Goal: Task Accomplishment & Management: Use online tool/utility

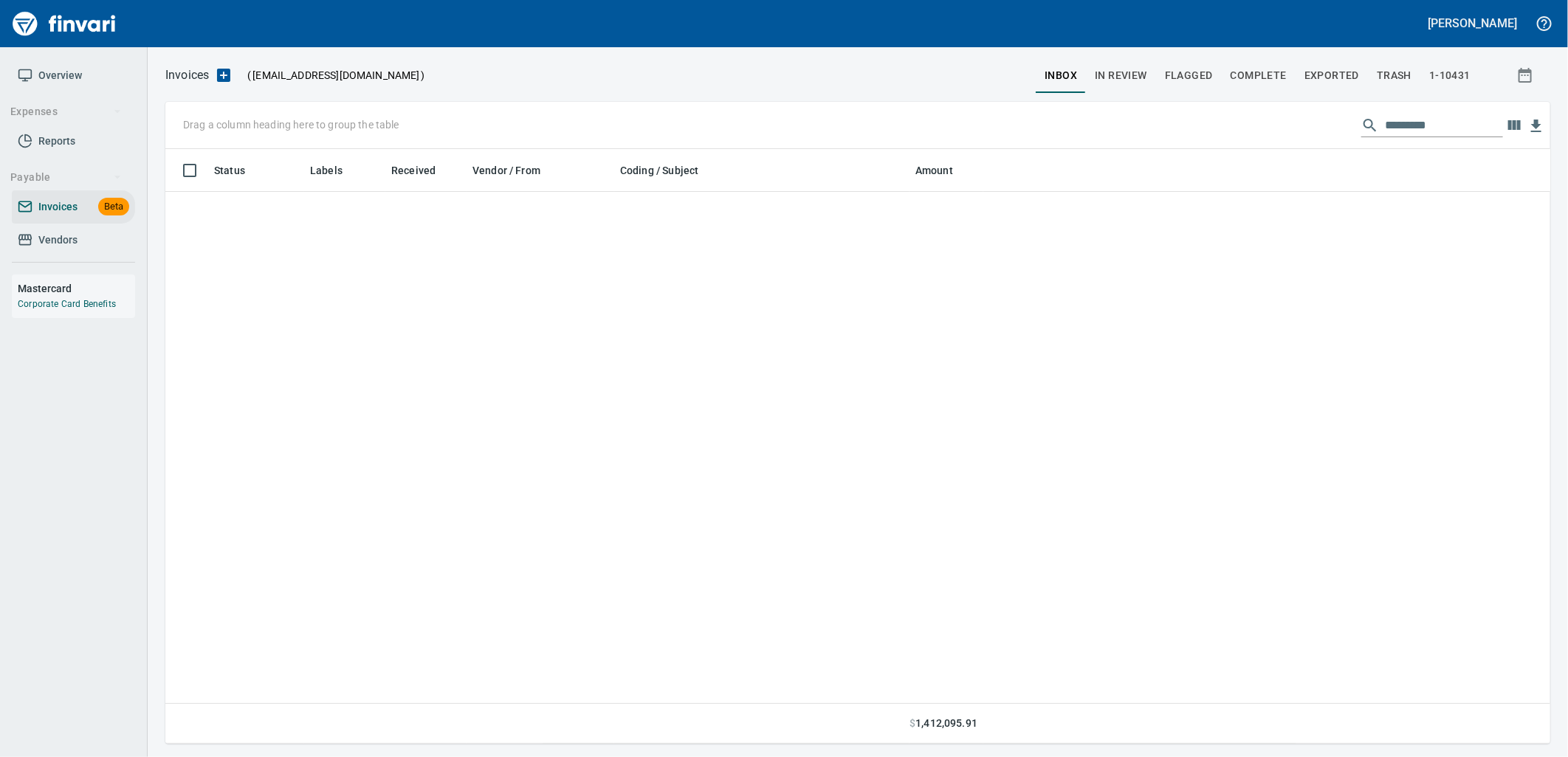
scroll to position [583, 1361]
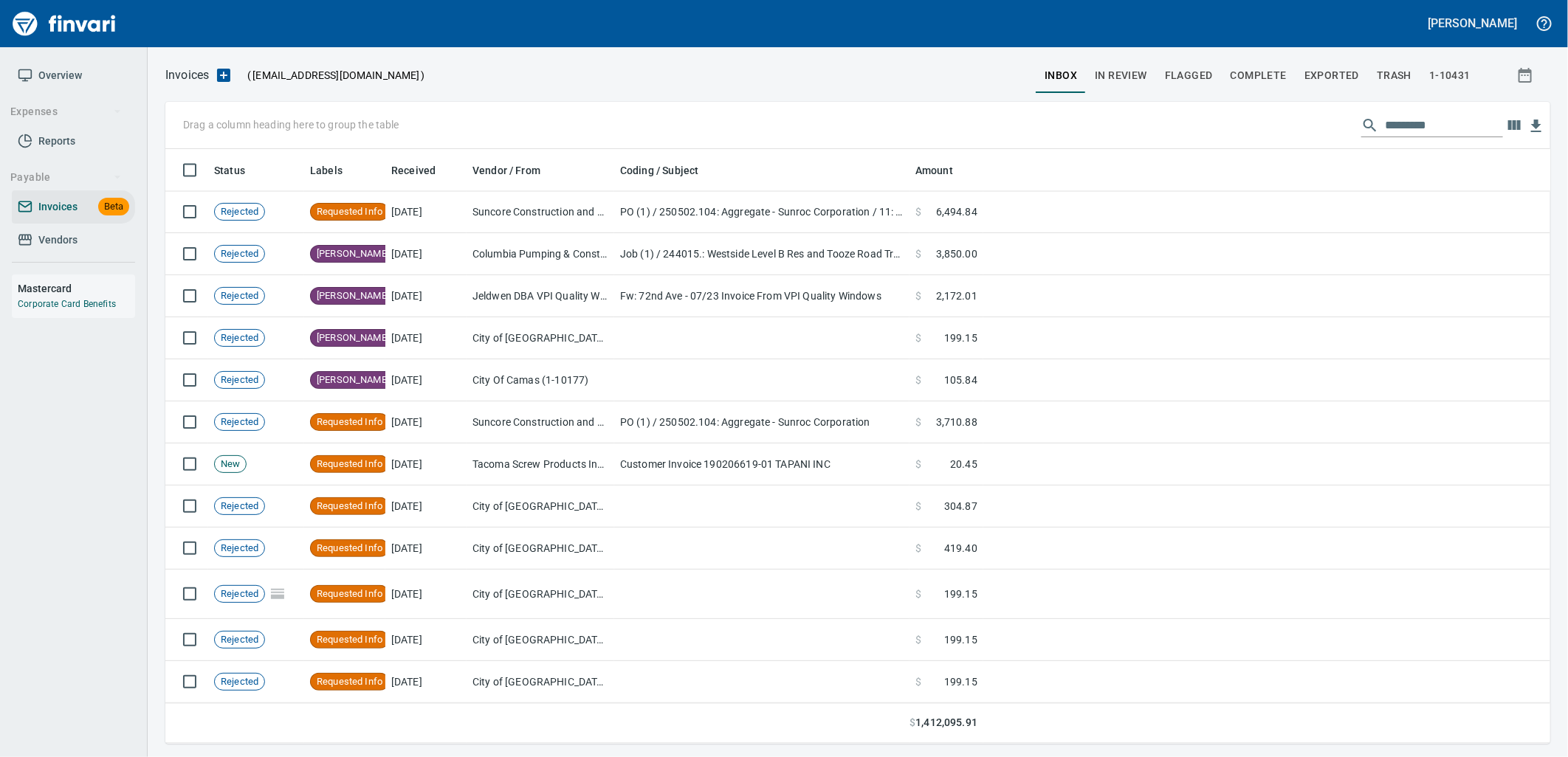
click at [1413, 124] on input "text" at bounding box center [1444, 125] width 118 height 24
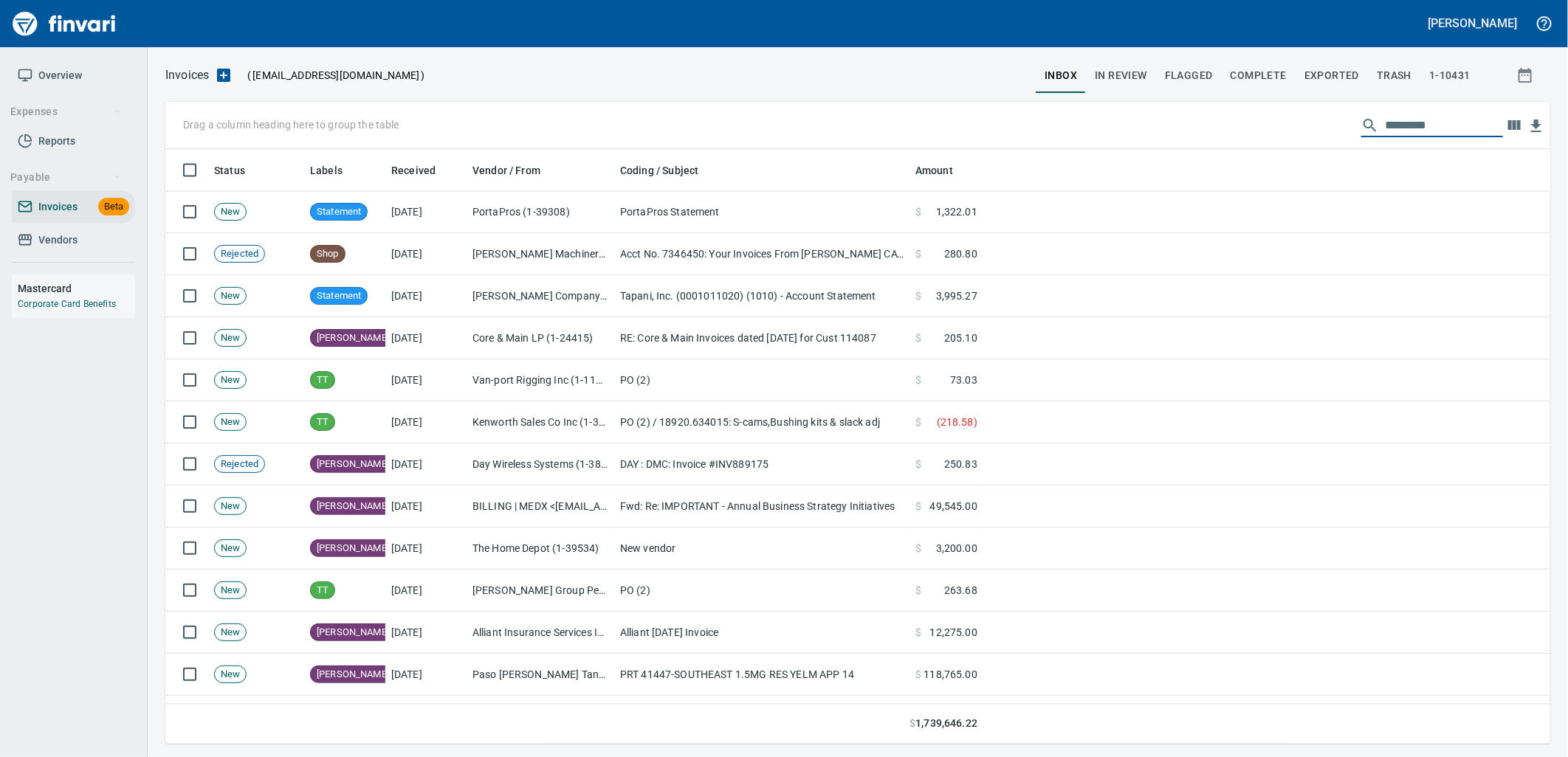
scroll to position [8833, 0]
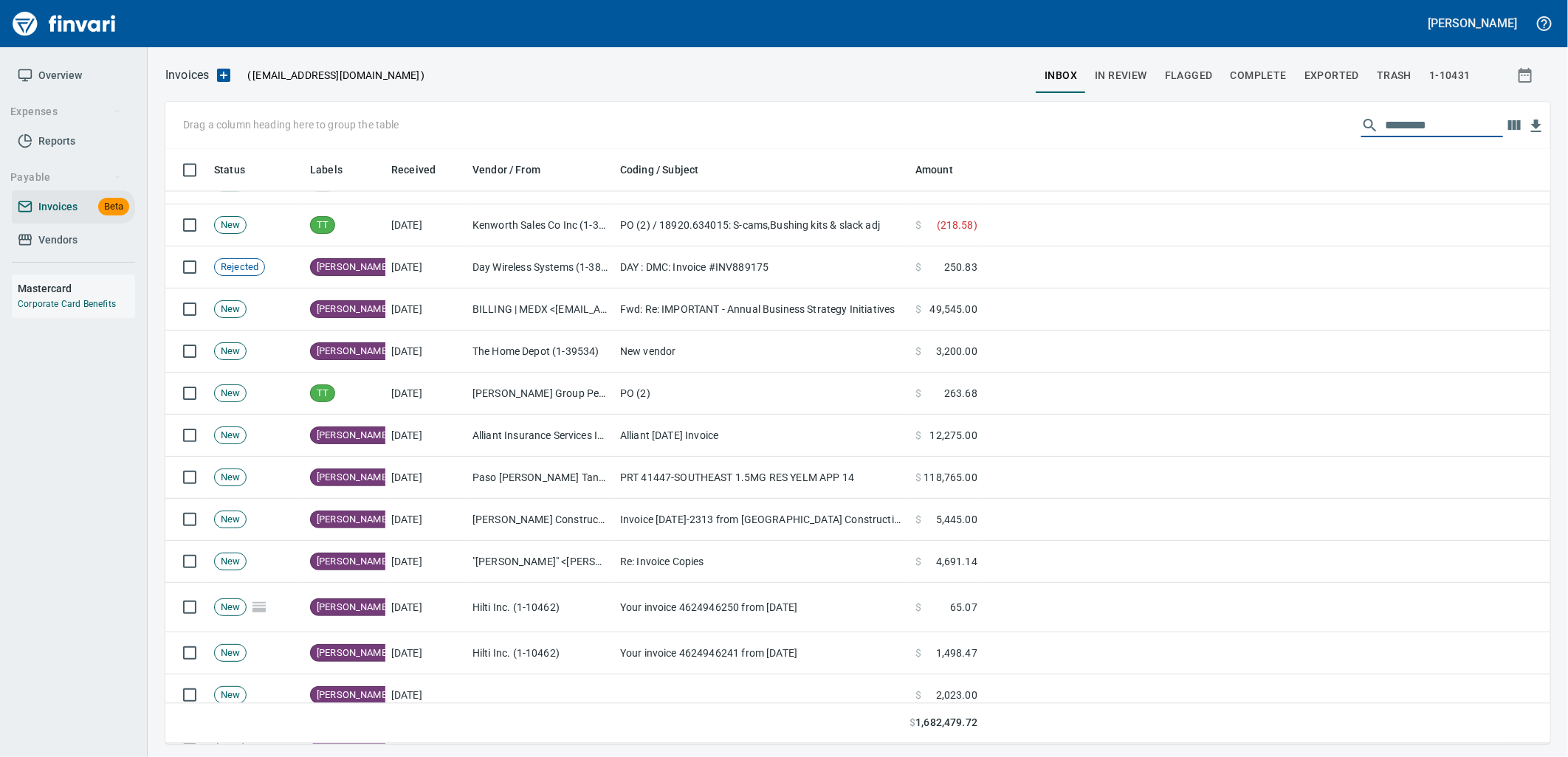
click at [1138, 70] on span "In Review" at bounding box center [1121, 76] width 53 height 18
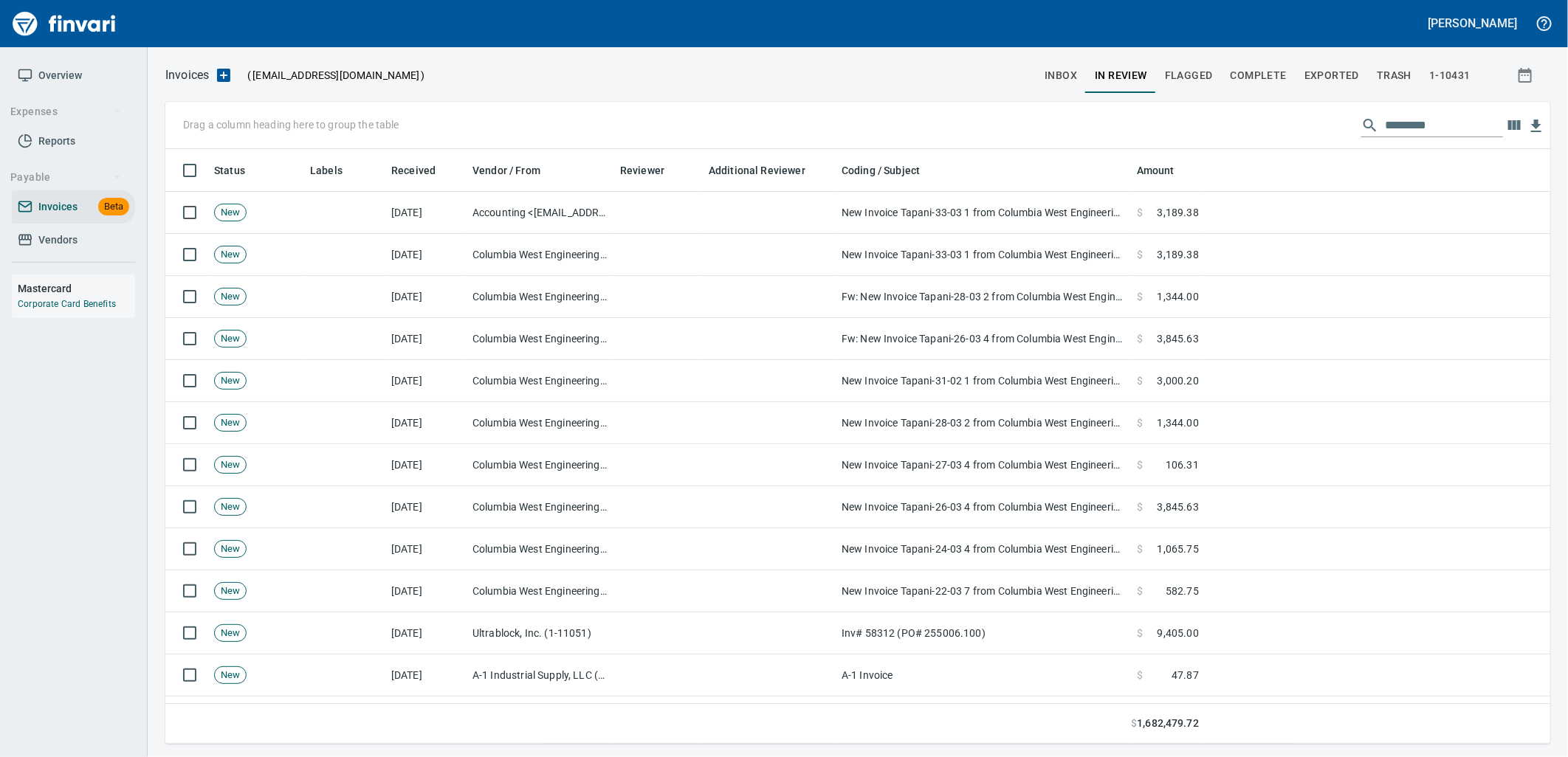
scroll to position [583, 1361]
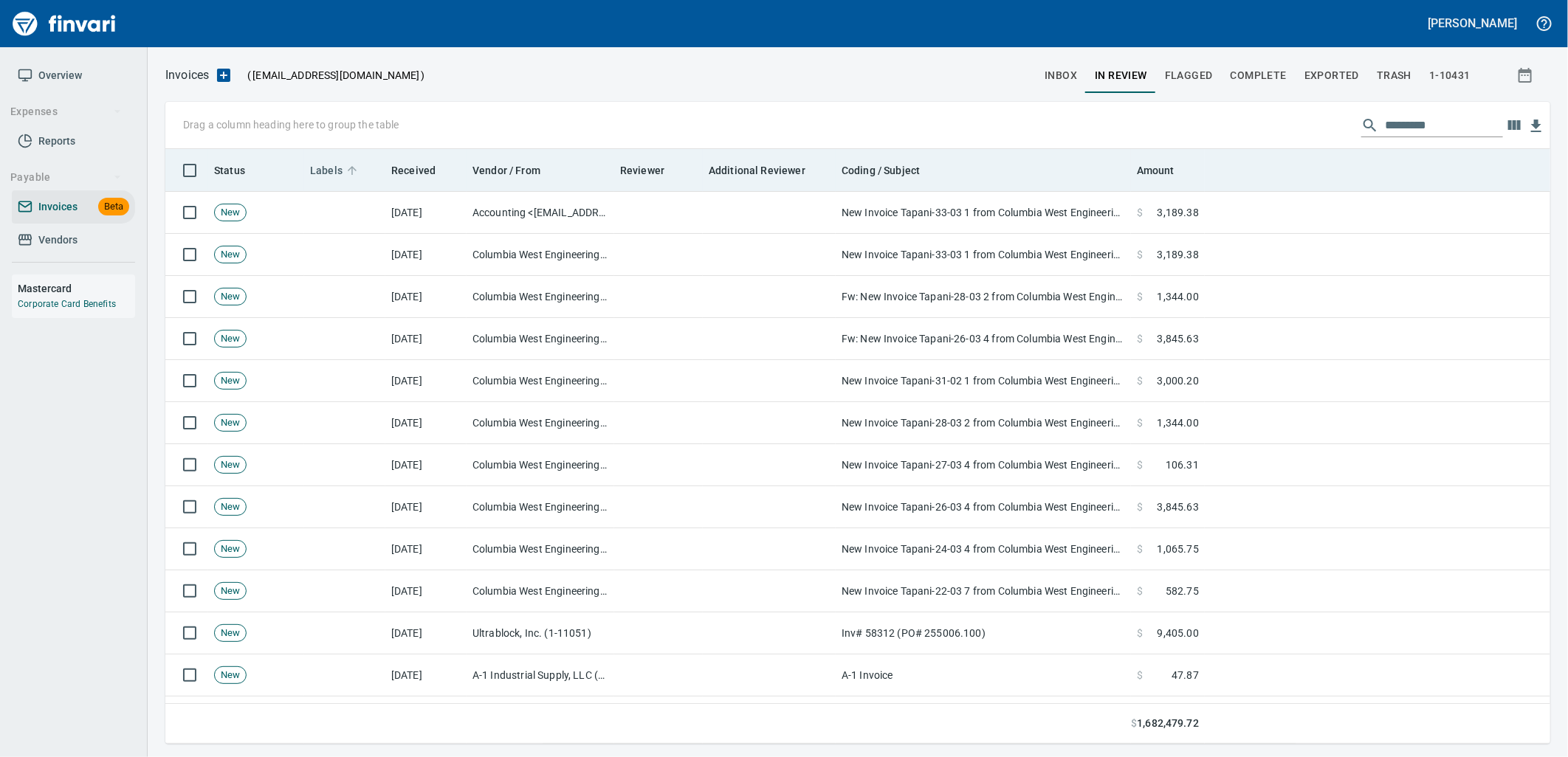
click at [330, 175] on span "Labels" at bounding box center [326, 170] width 33 height 18
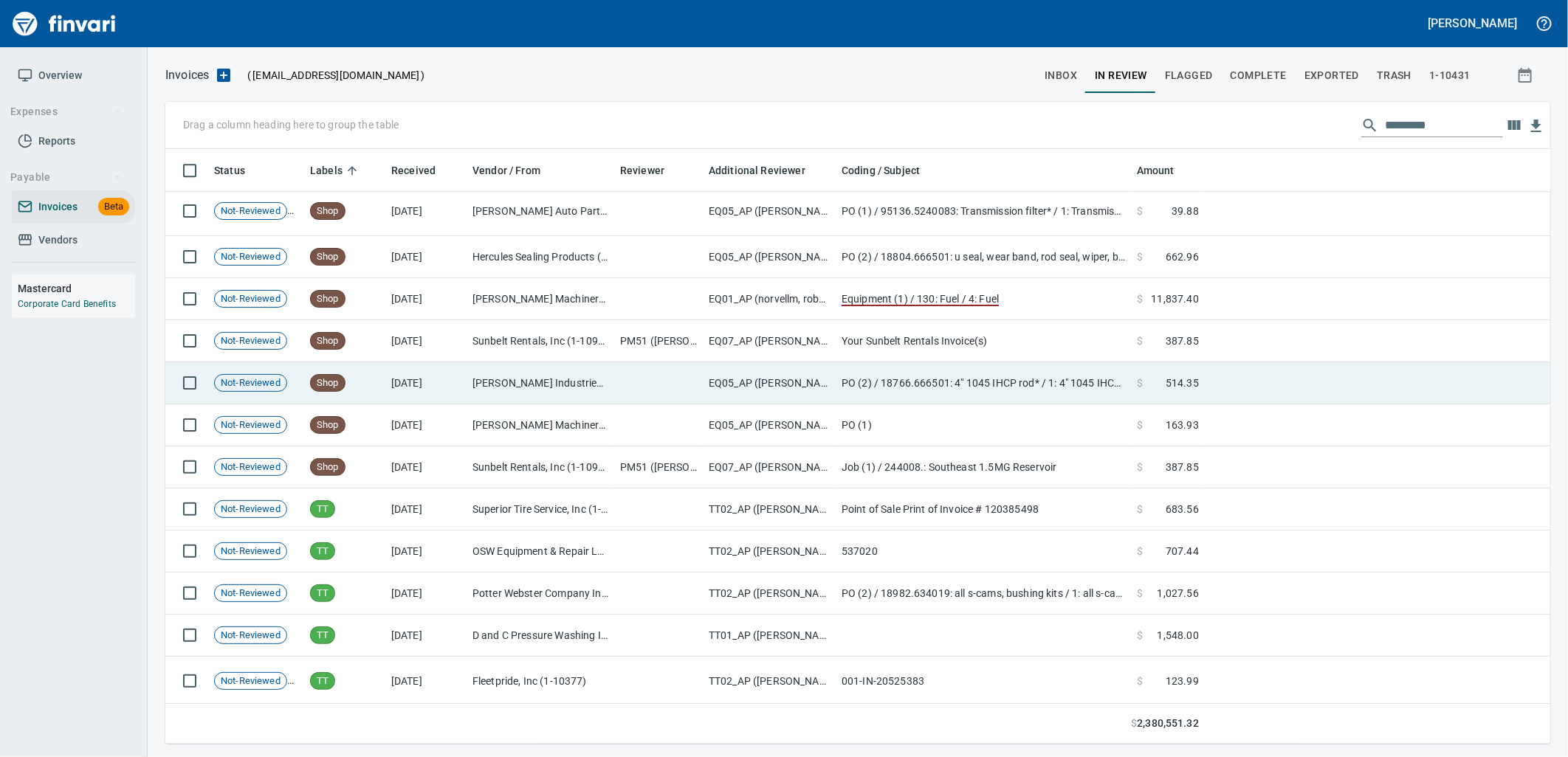
scroll to position [20293, 0]
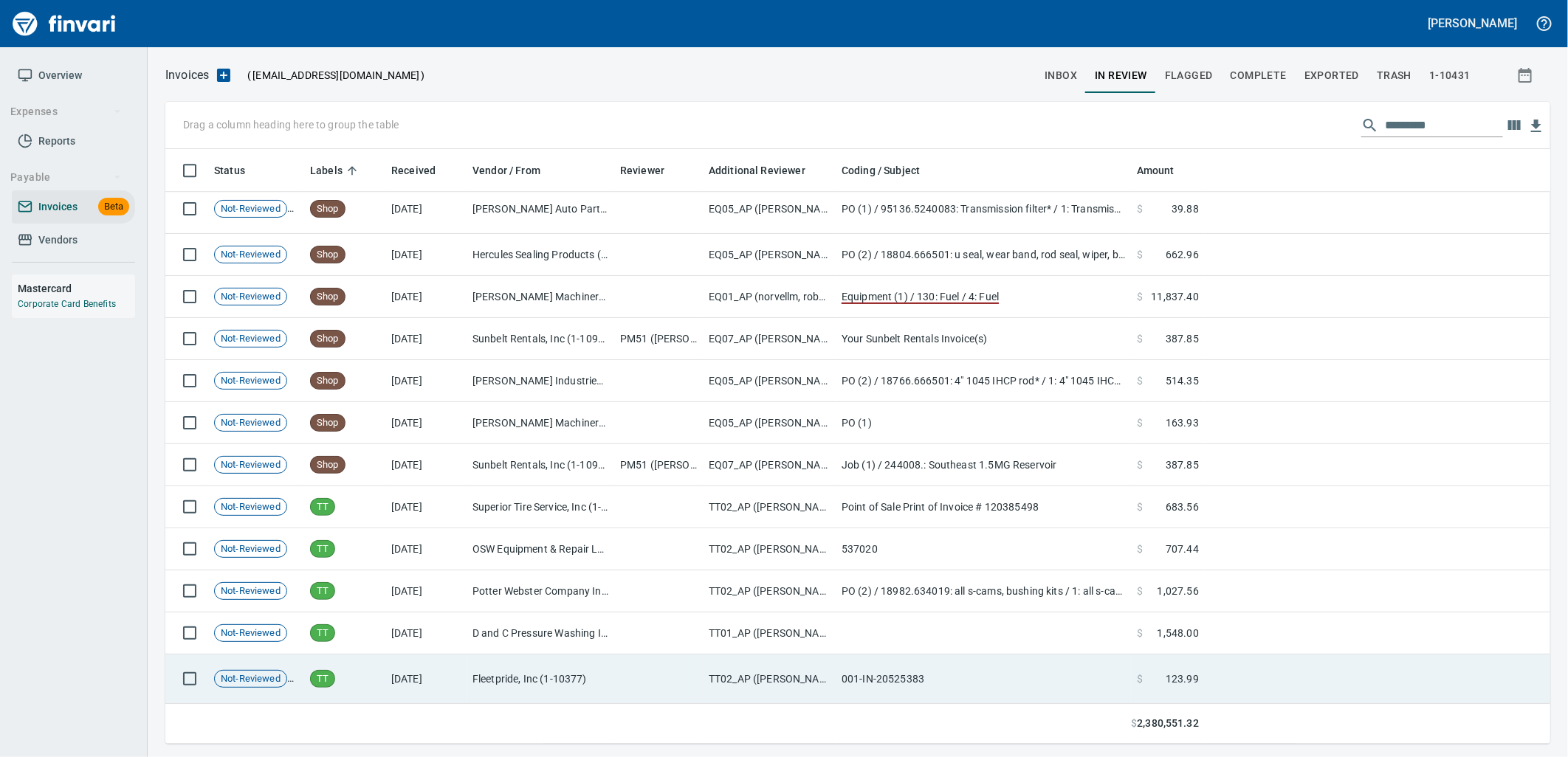
click at [558, 696] on td "Fleetpride, Inc (1-10377)" at bounding box center [540, 679] width 148 height 49
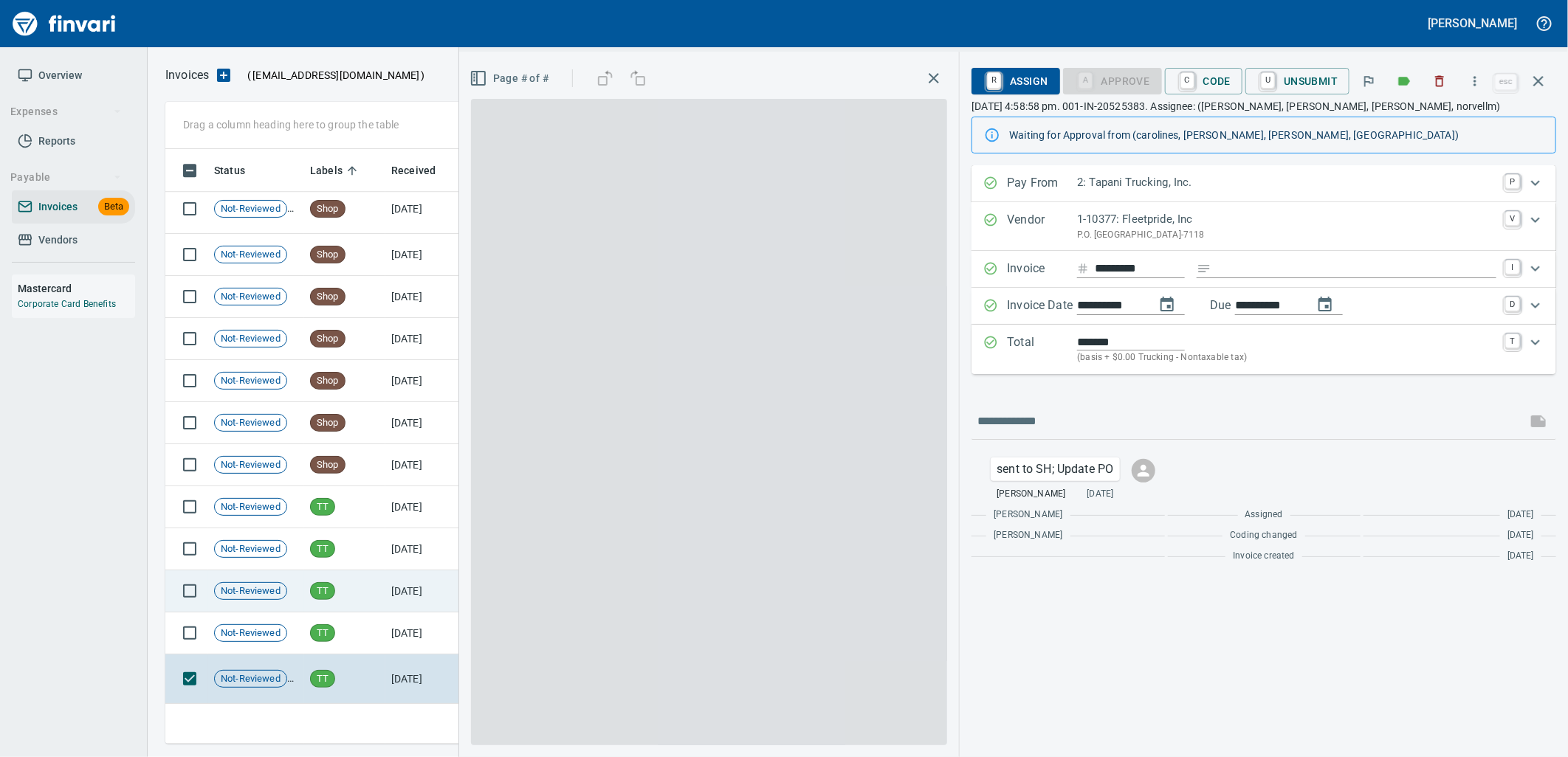
scroll to position [583, 1360]
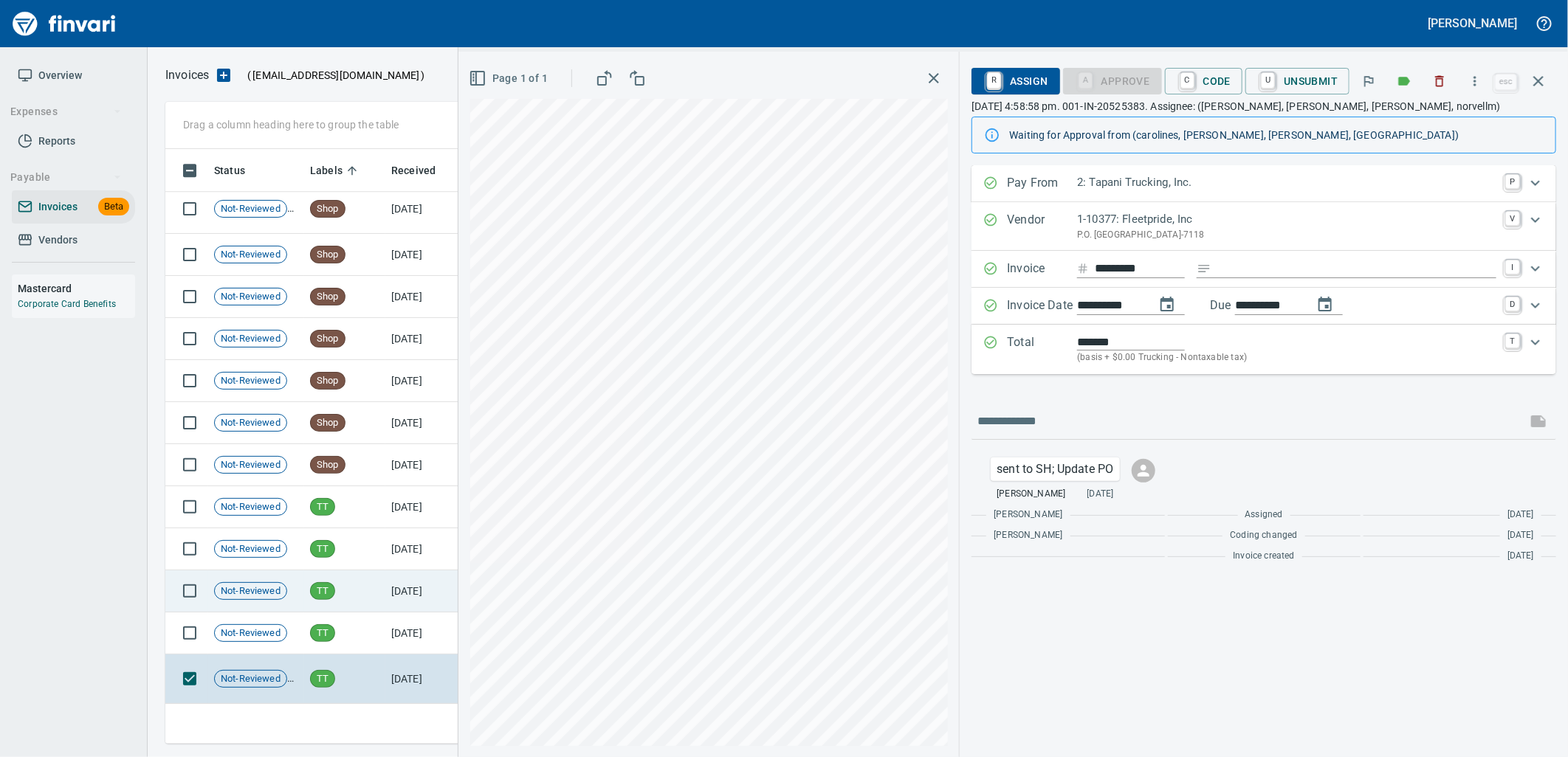
click at [374, 598] on td "TT" at bounding box center [344, 592] width 81 height 42
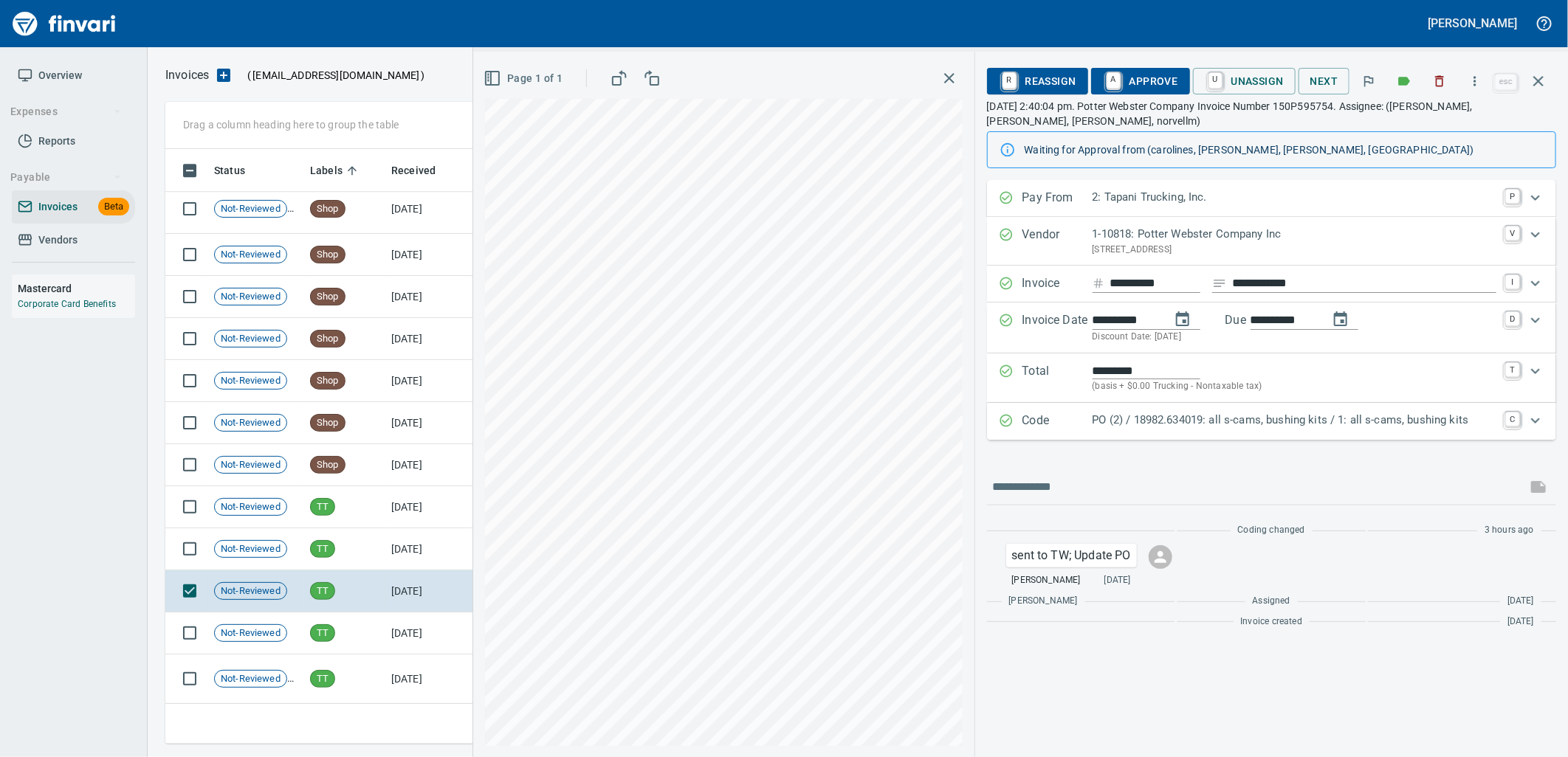
click at [1210, 429] on div "PO (2) / 18982.634019: all s-cams, bushing kits / 1: all s-cams, bushing kits" at bounding box center [1295, 422] width 404 height 19
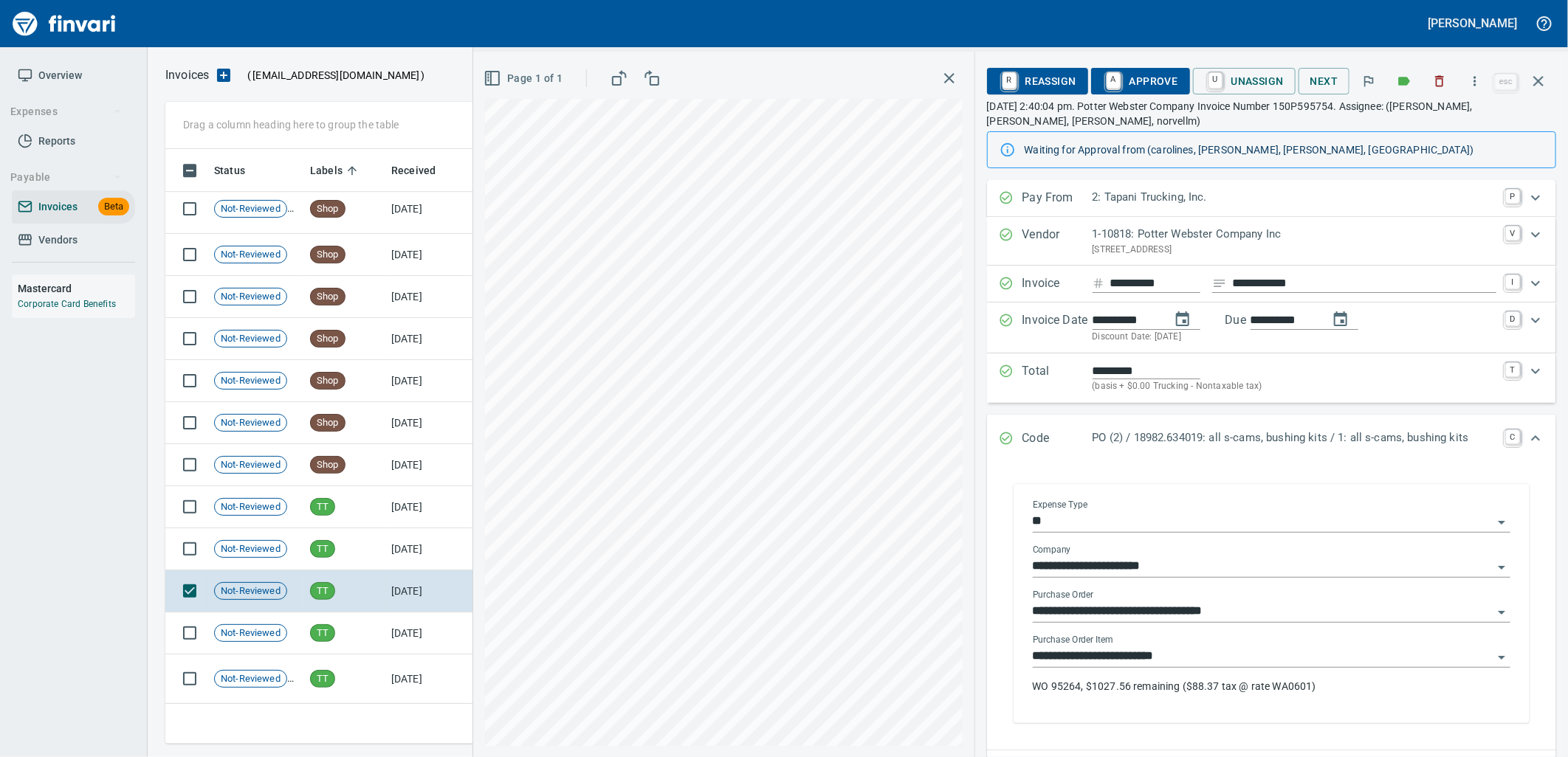
click at [1185, 654] on input "**********" at bounding box center [1263, 657] width 460 height 21
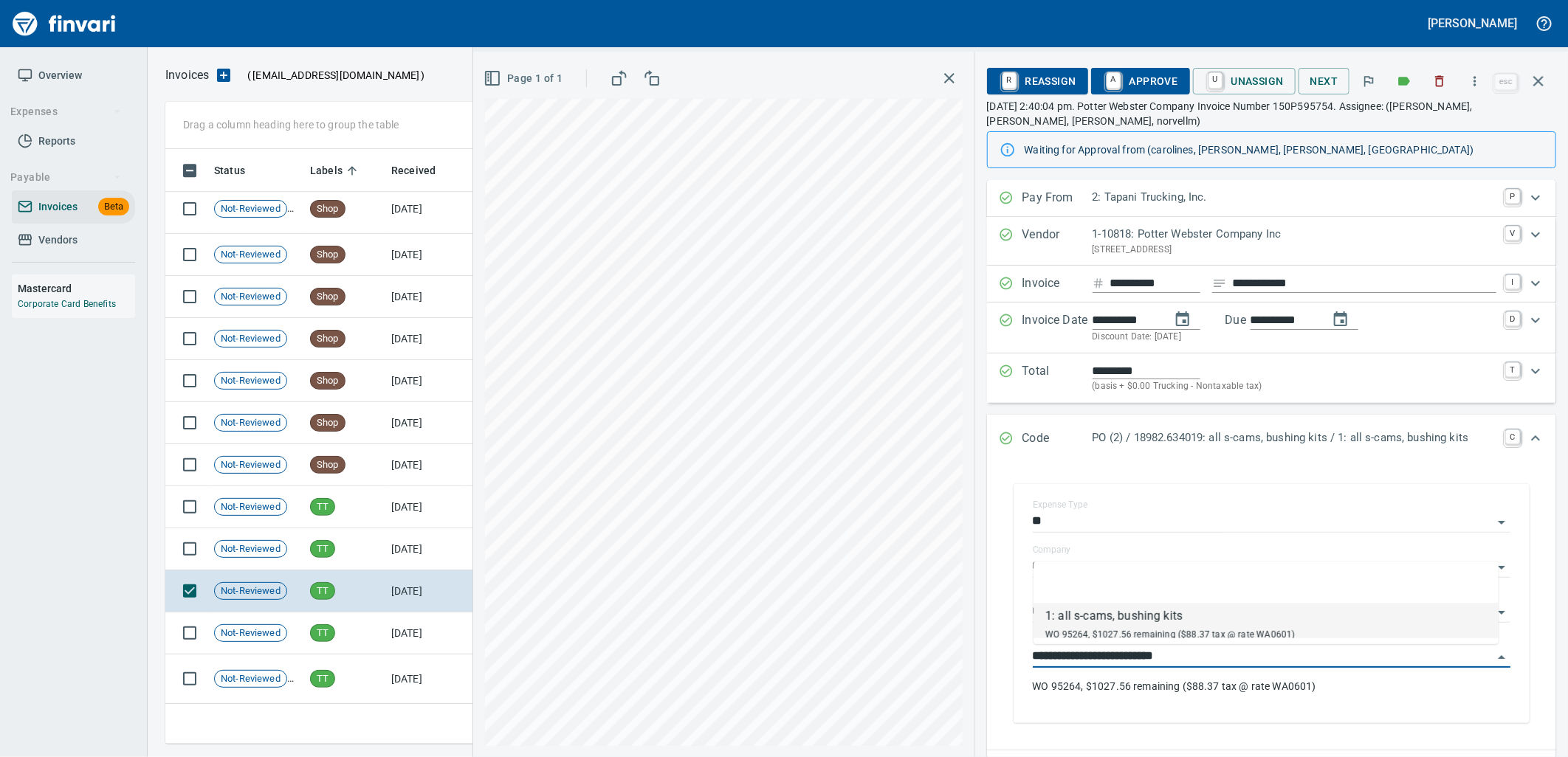
scroll to position [583, 1360]
click at [1146, 78] on span "A Approve" at bounding box center [1141, 81] width 76 height 25
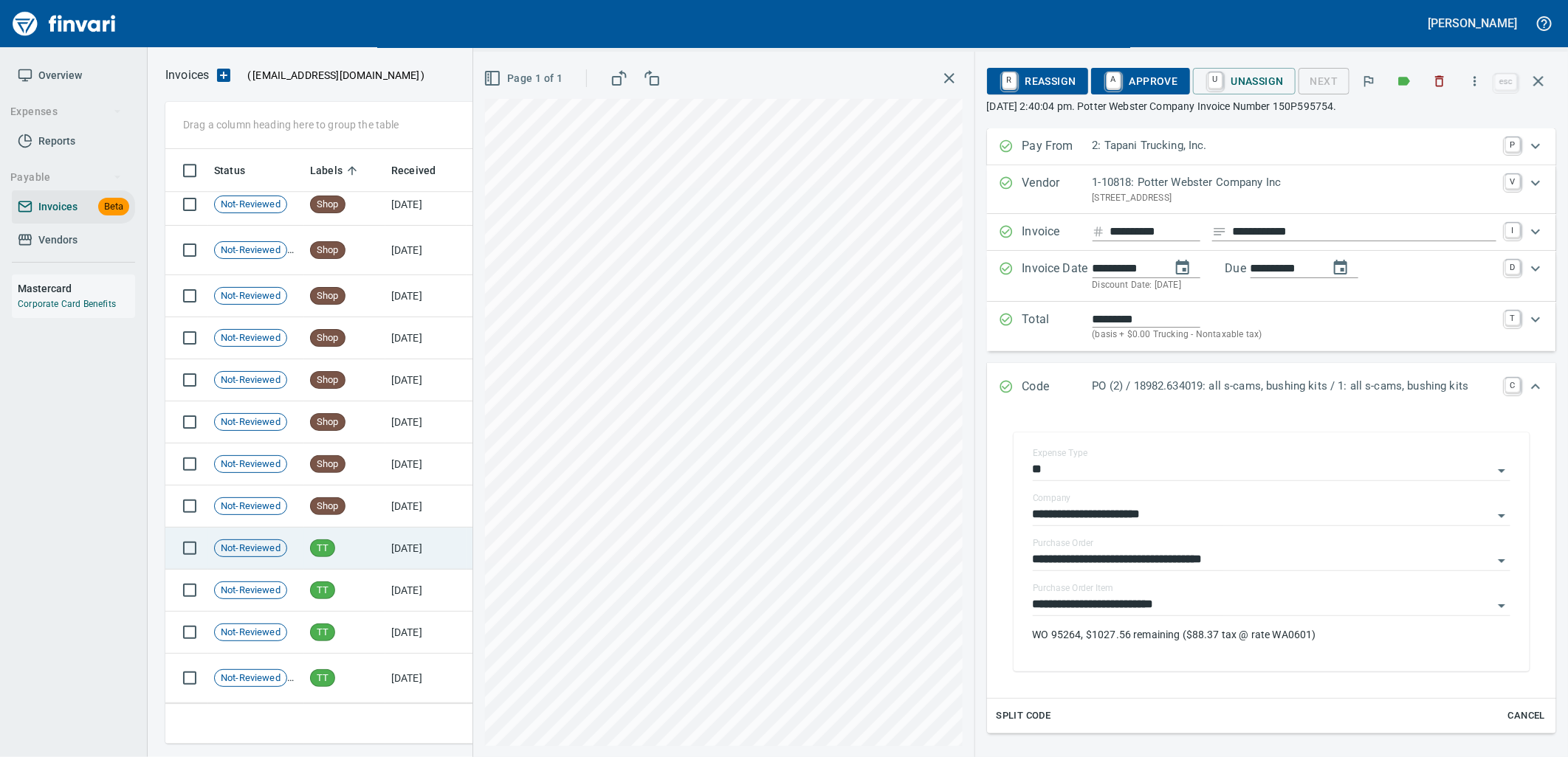
scroll to position [20259, 0]
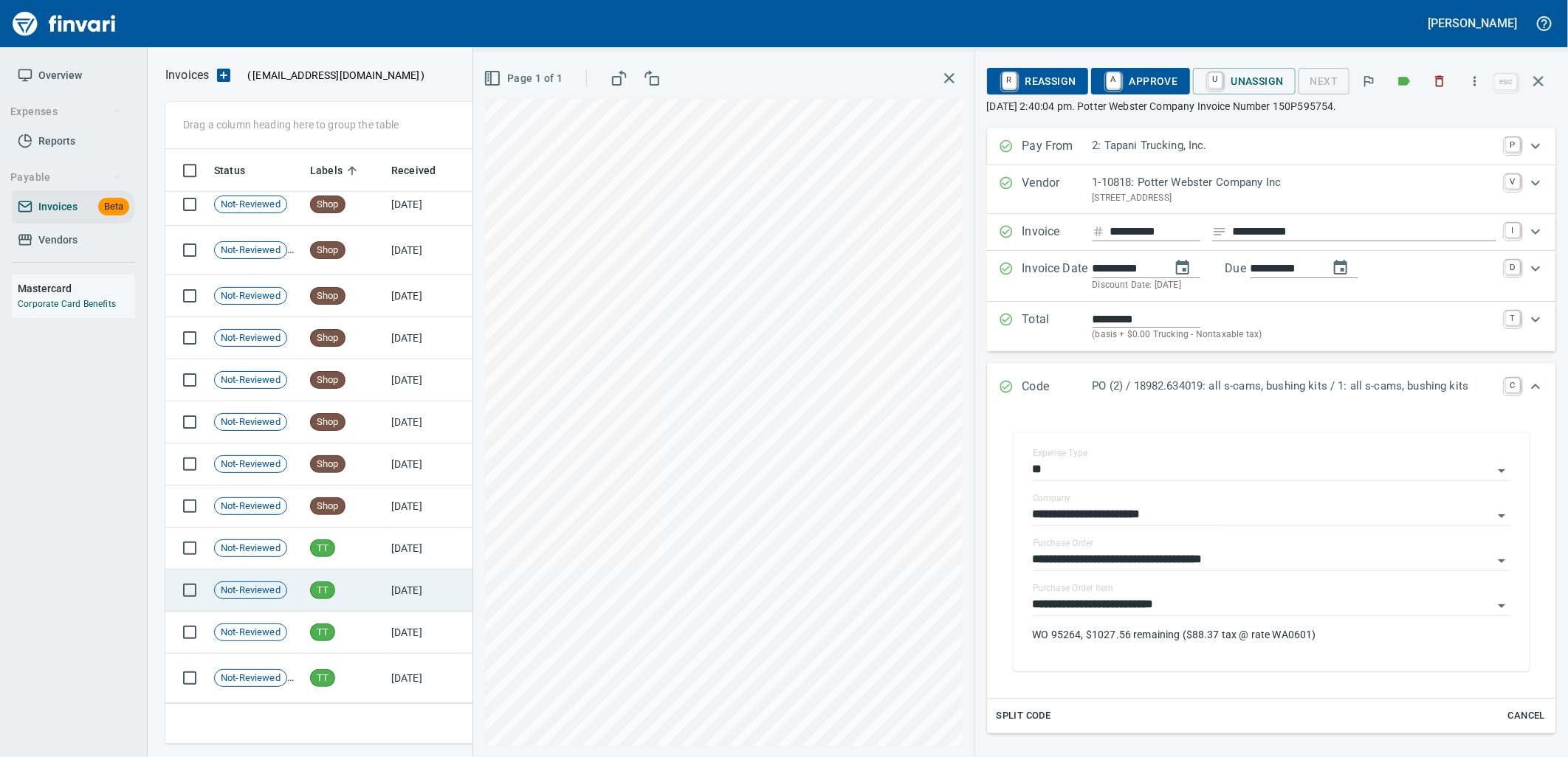
click at [371, 594] on td "TT" at bounding box center [344, 591] width 81 height 42
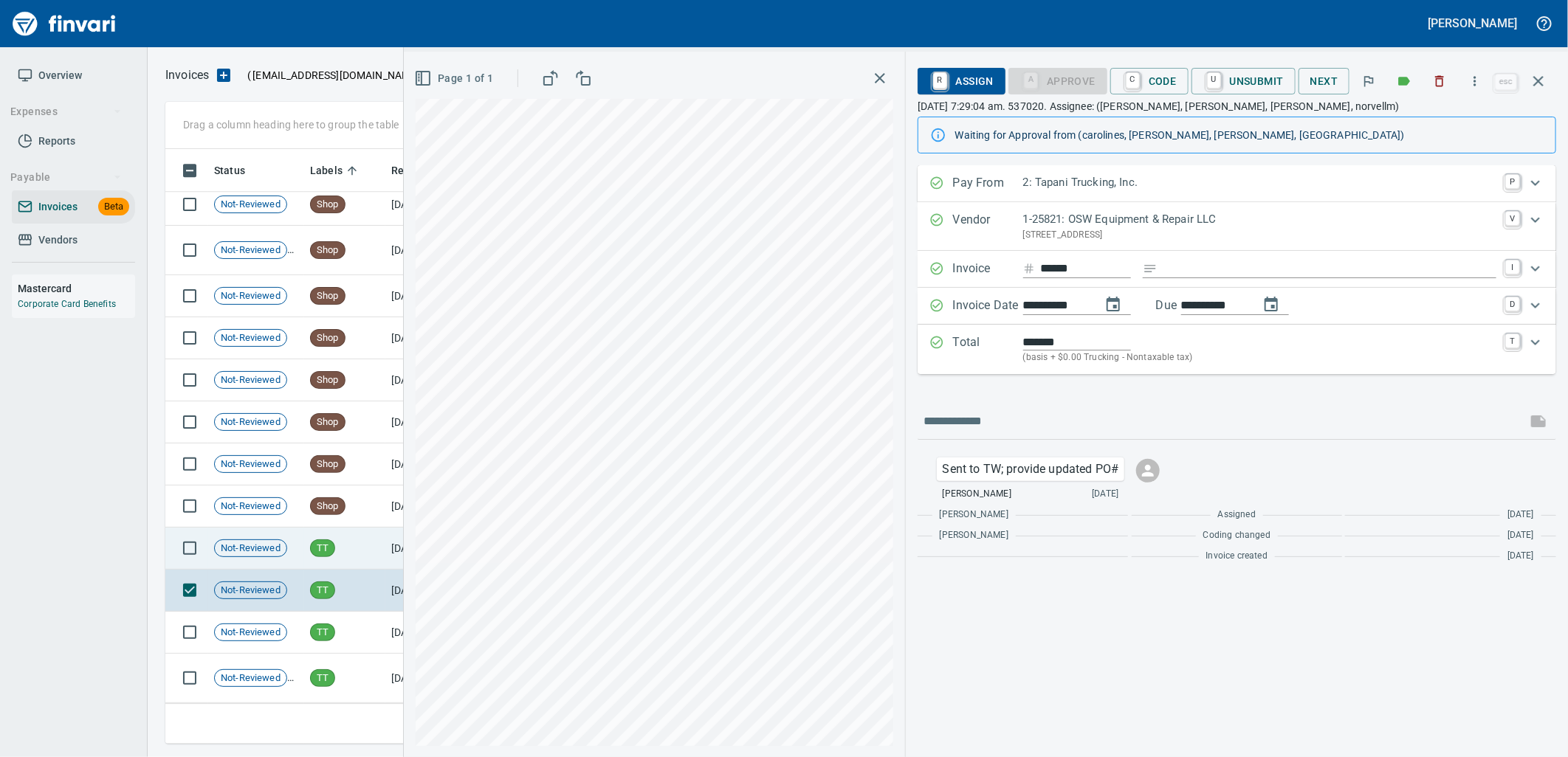
click at [365, 550] on td "TT" at bounding box center [344, 549] width 81 height 42
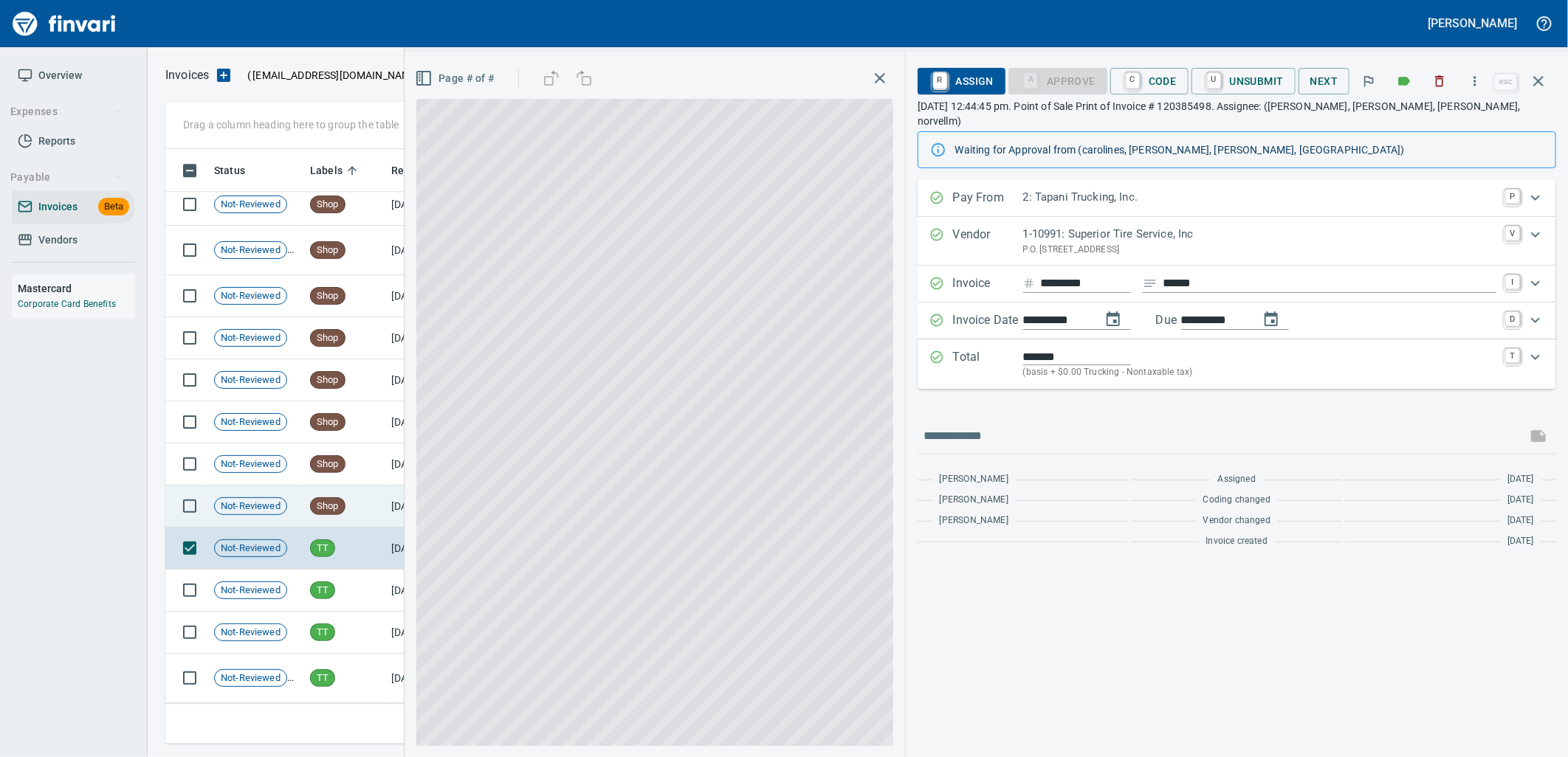
click at [366, 512] on td "Shop" at bounding box center [344, 507] width 81 height 42
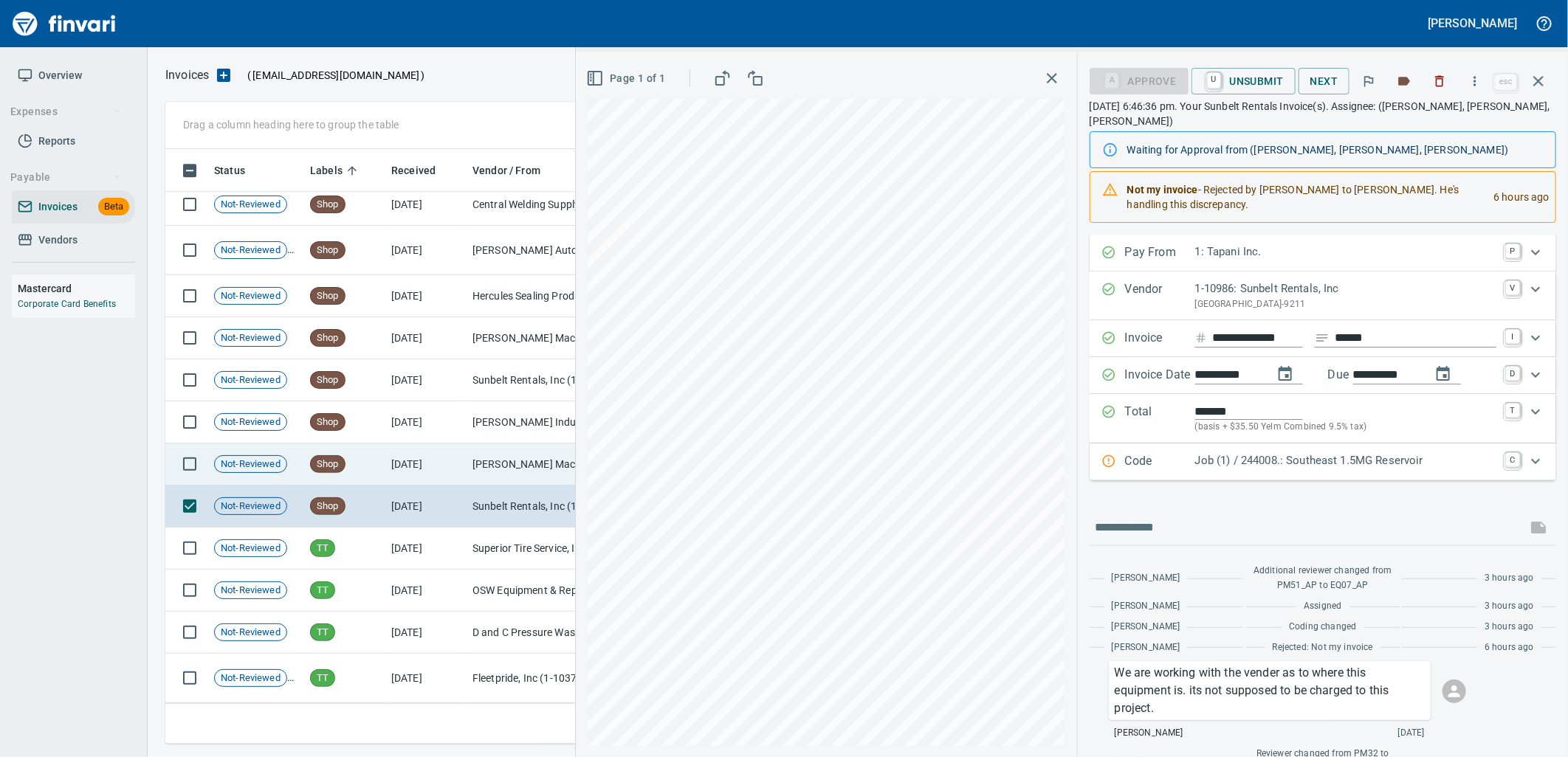
click at [523, 471] on td "[PERSON_NAME] Machinery Co (1-10794)" at bounding box center [540, 465] width 148 height 42
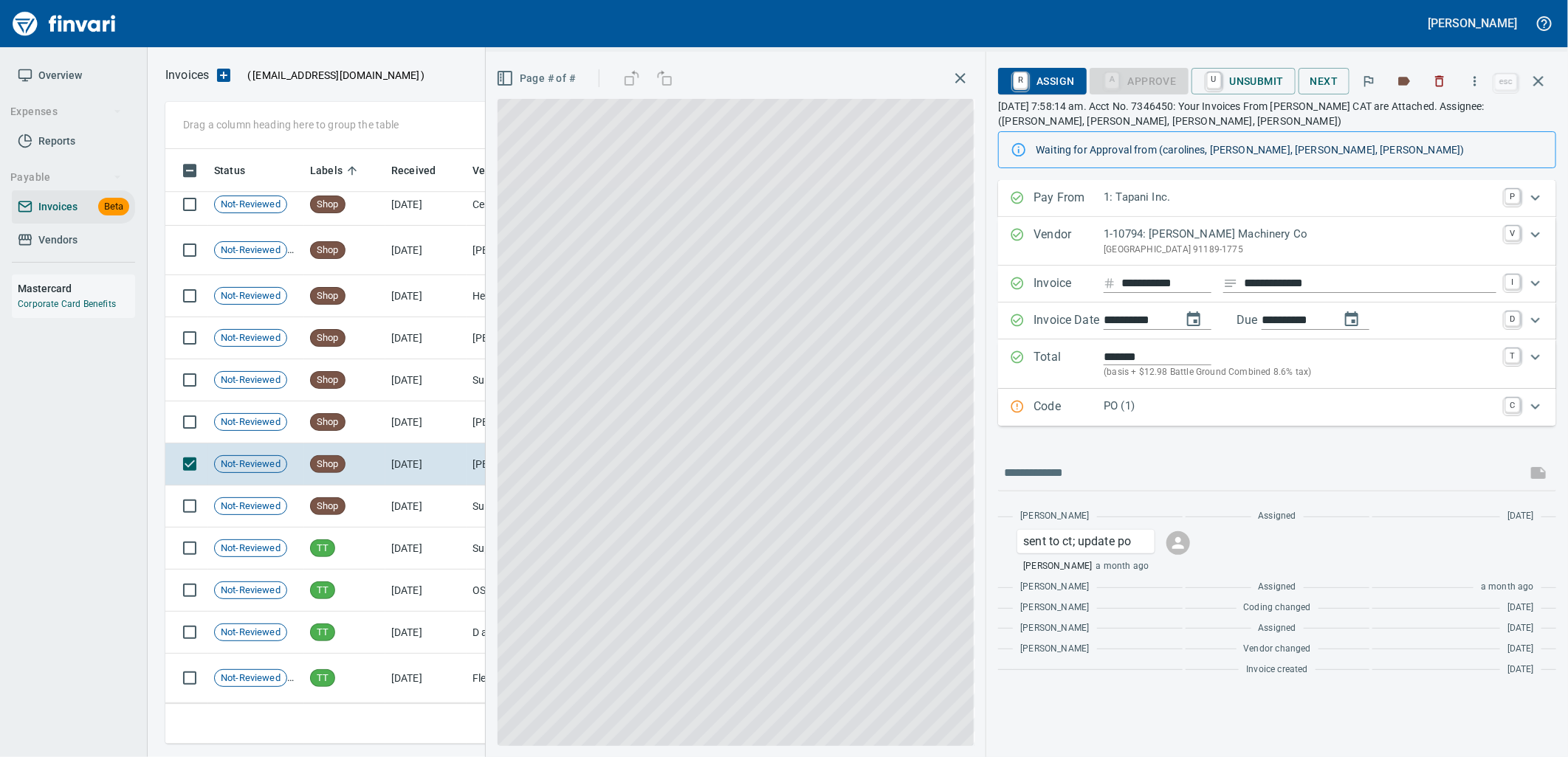
click at [1241, 417] on div "PO (1)" at bounding box center [1299, 407] width 393 height 19
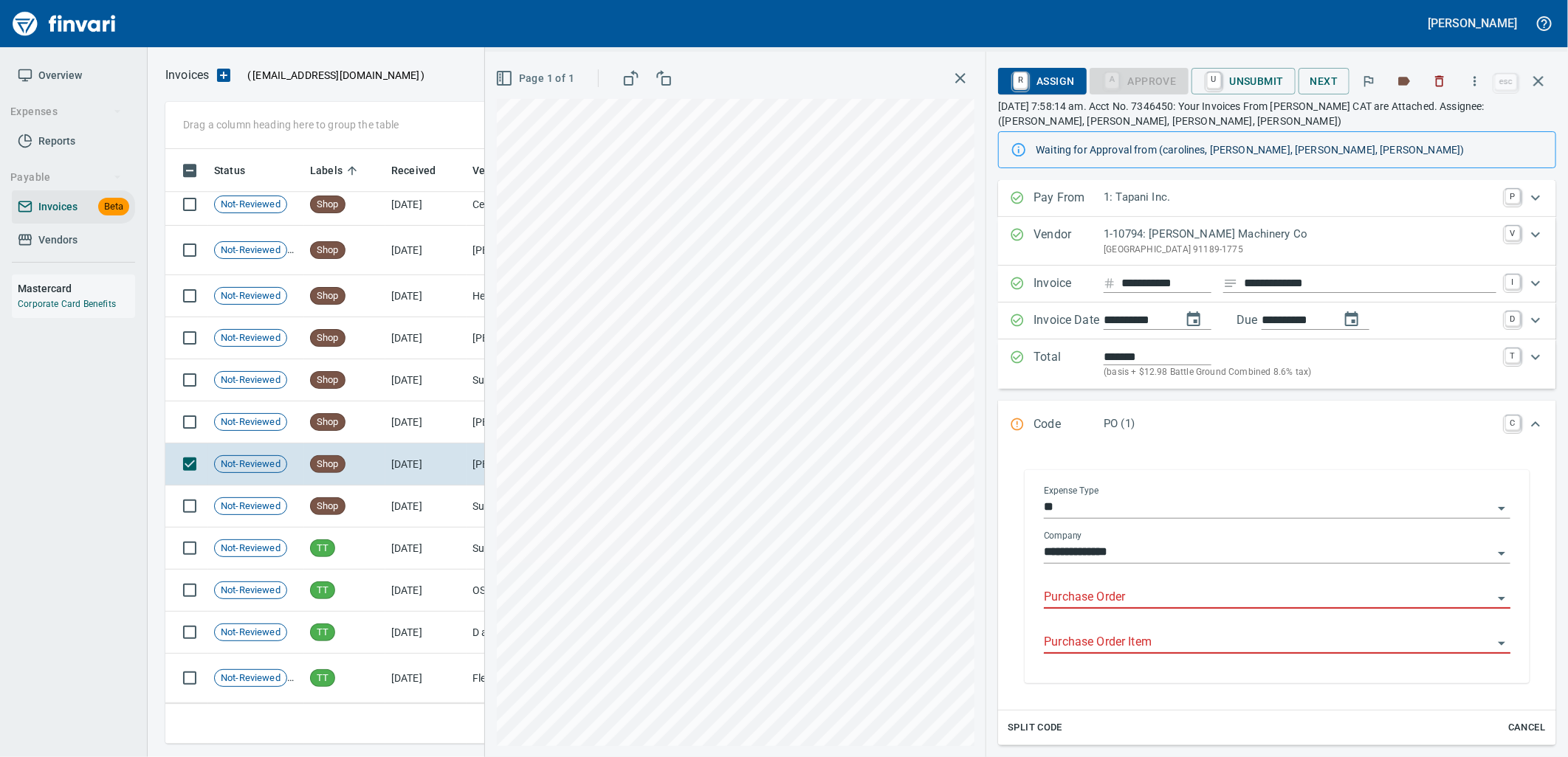
click at [1148, 599] on input "Purchase Order" at bounding box center [1268, 598] width 449 height 21
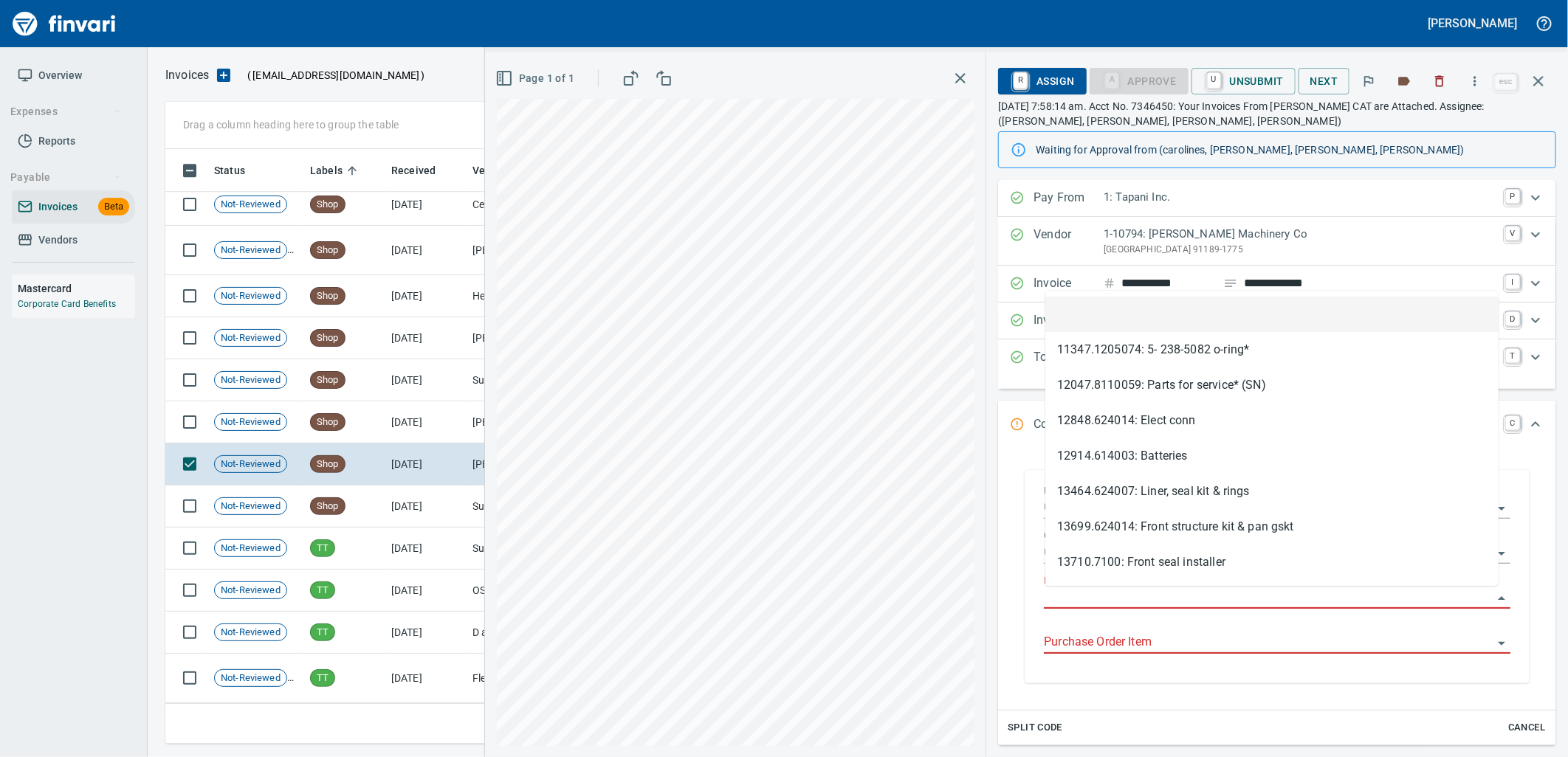
type input "**********"
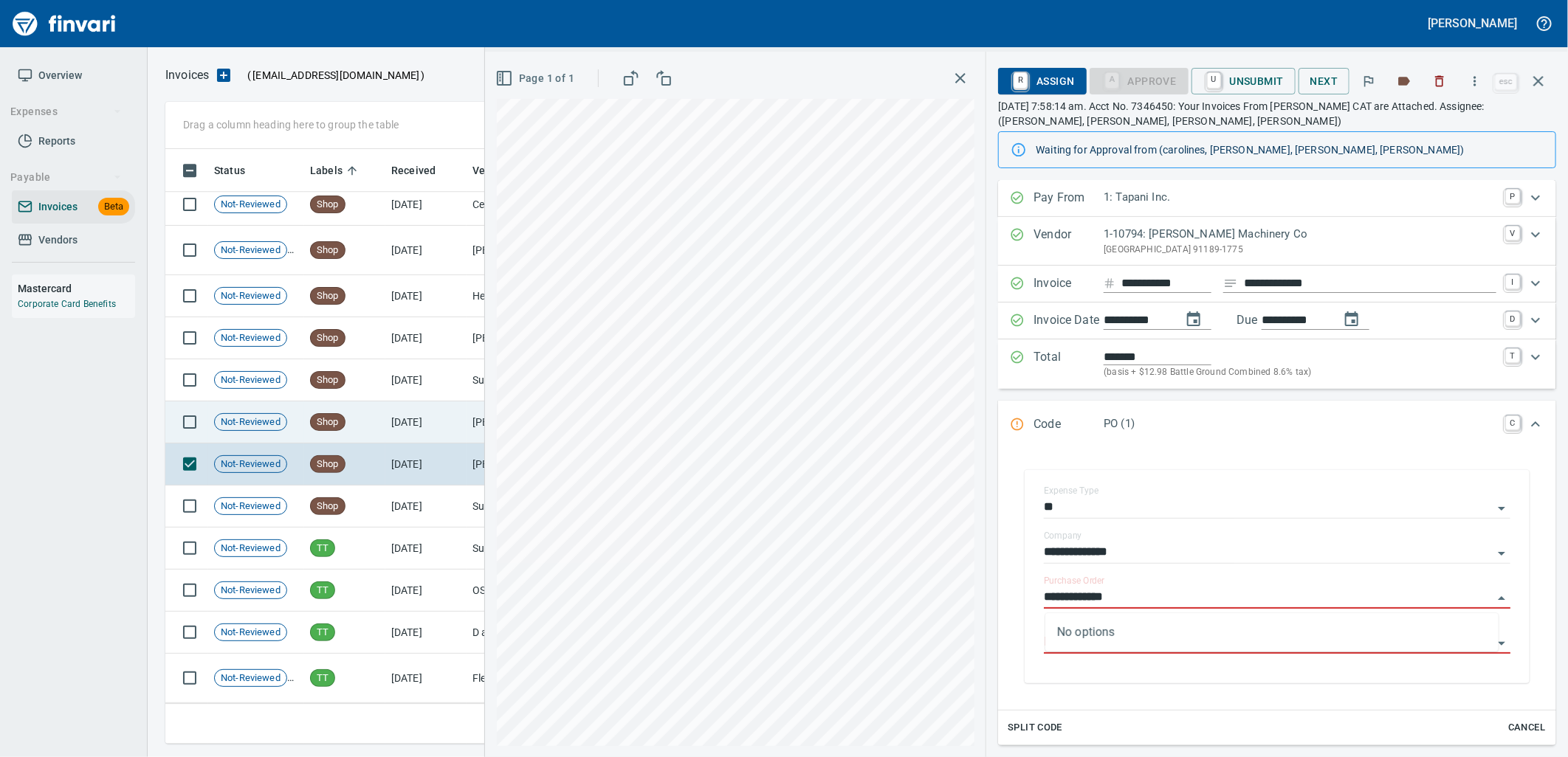
click at [410, 419] on td "7/18/2025" at bounding box center [426, 422] width 81 height 42
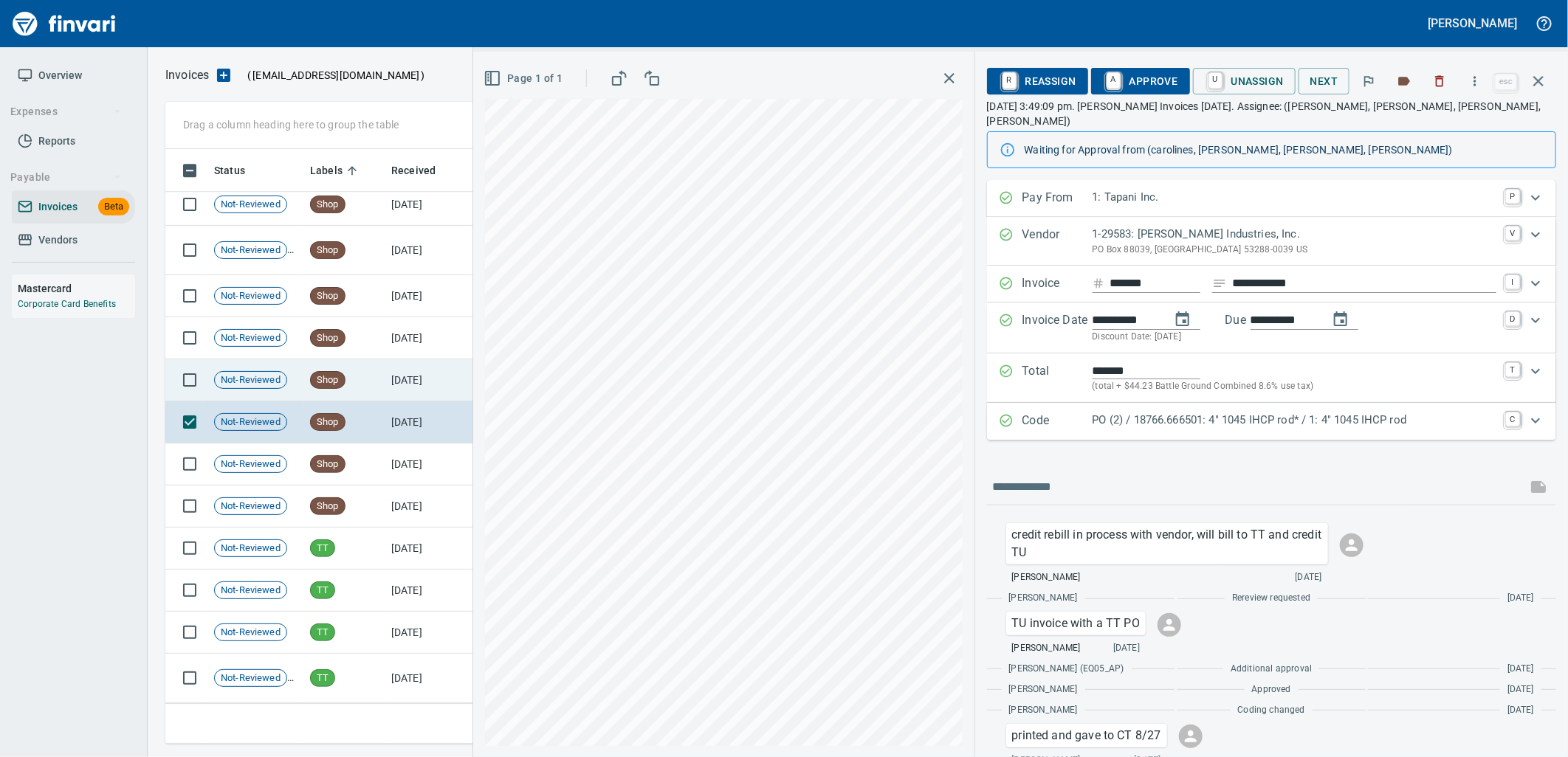
click at [377, 390] on td "Shop" at bounding box center [344, 380] width 81 height 42
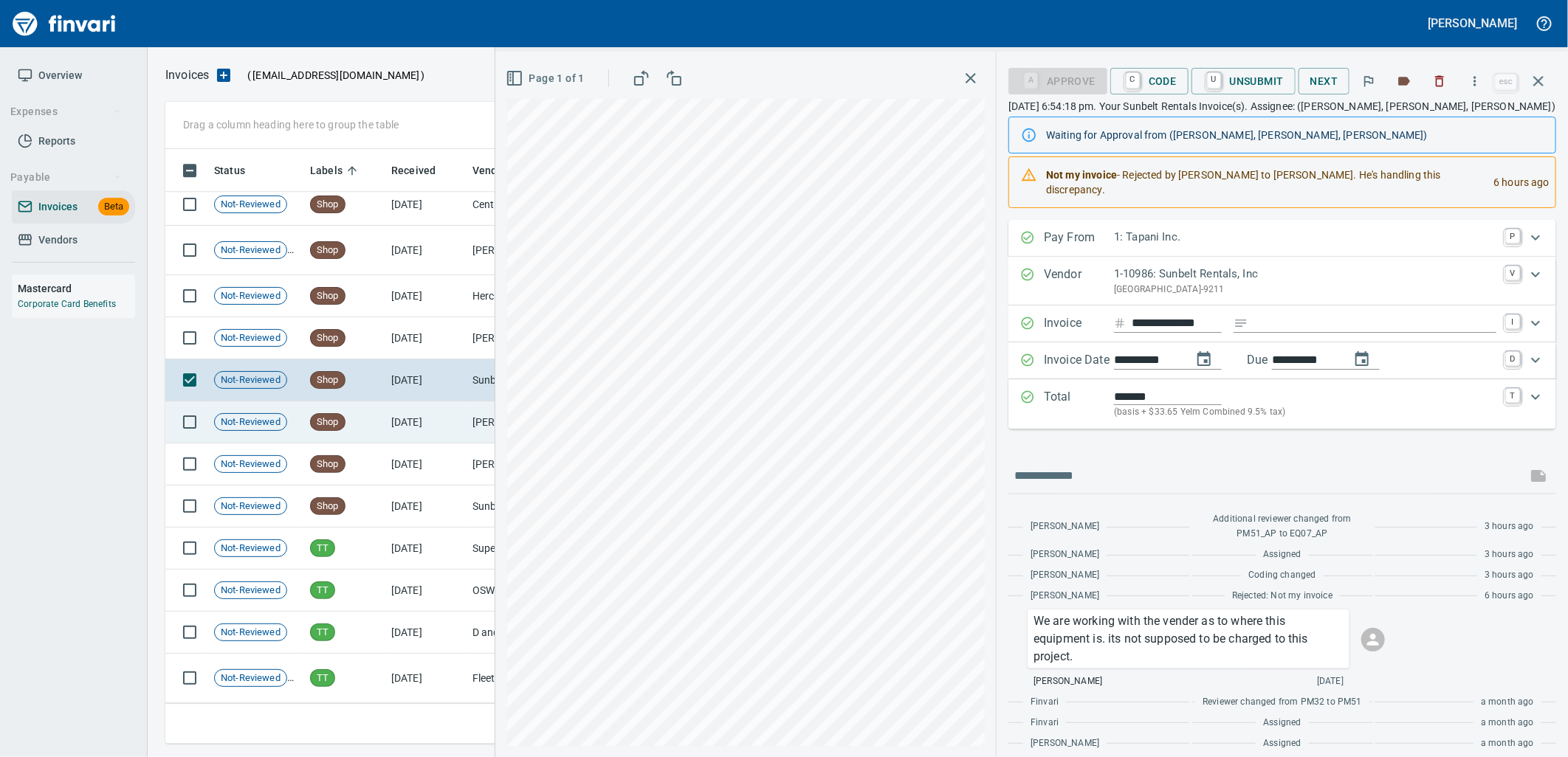
click at [379, 409] on td "Shop" at bounding box center [344, 422] width 81 height 42
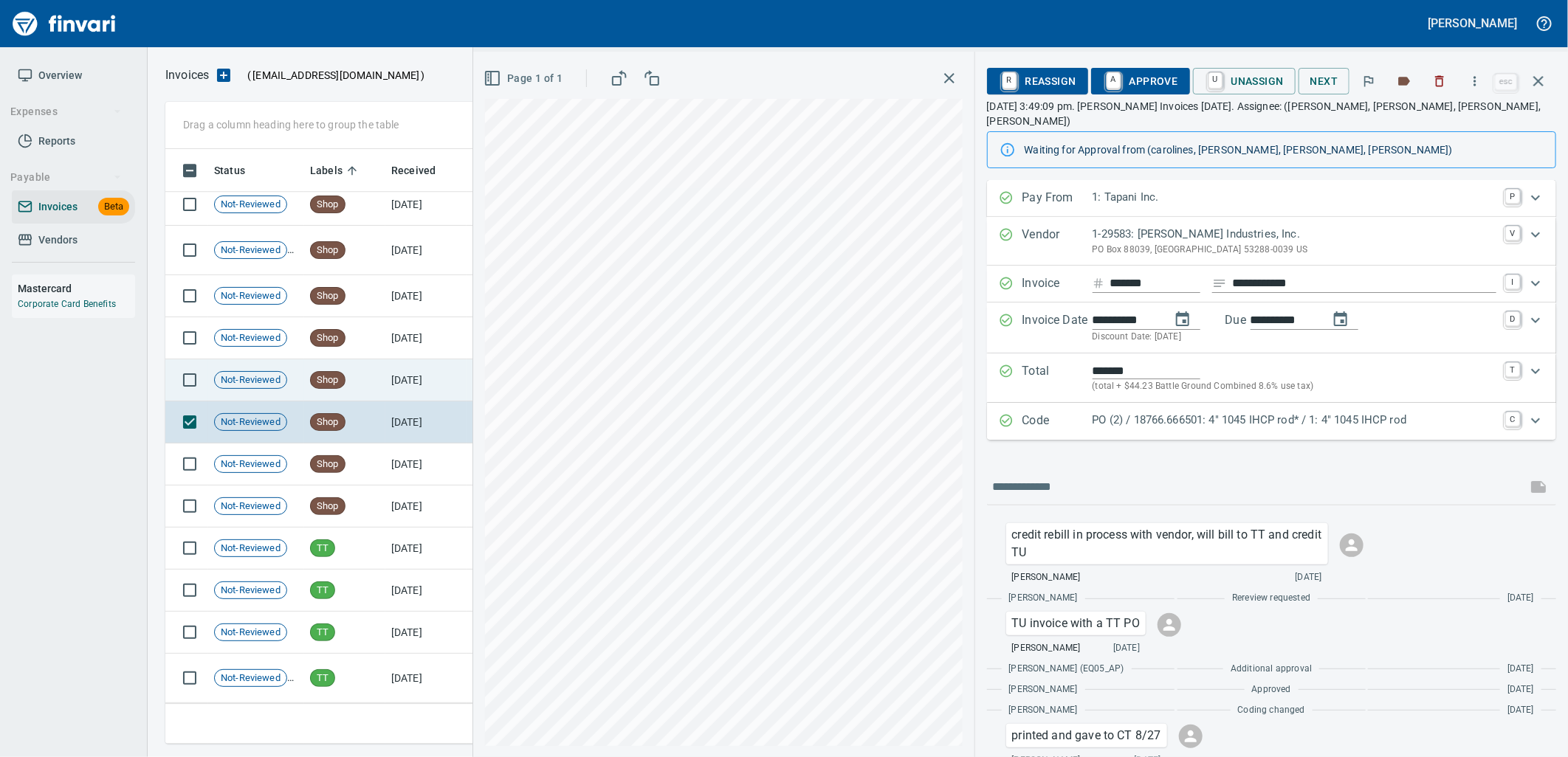
click at [381, 386] on td "Shop" at bounding box center [344, 380] width 81 height 42
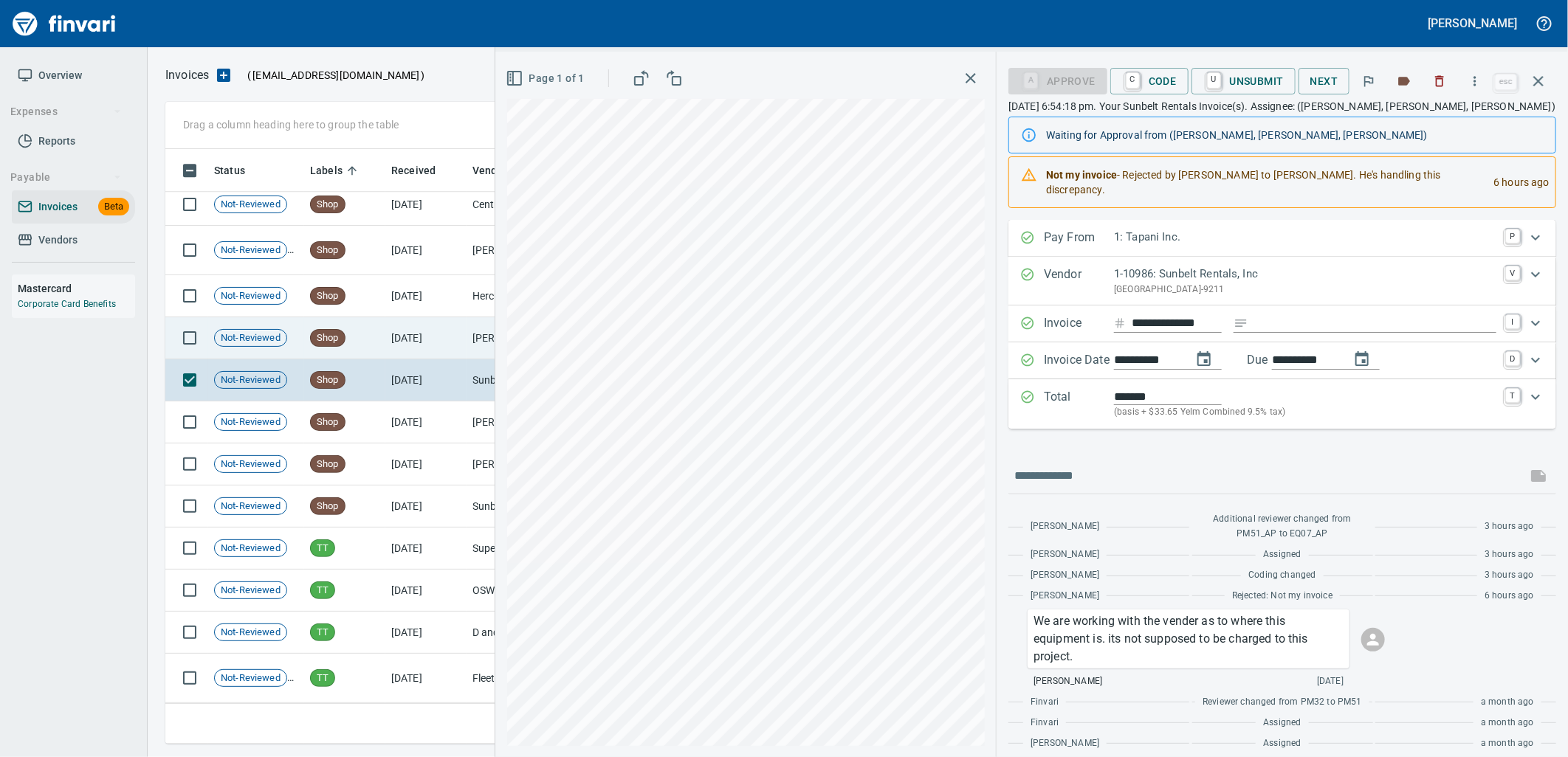
click at [379, 350] on td "Shop" at bounding box center [344, 338] width 81 height 42
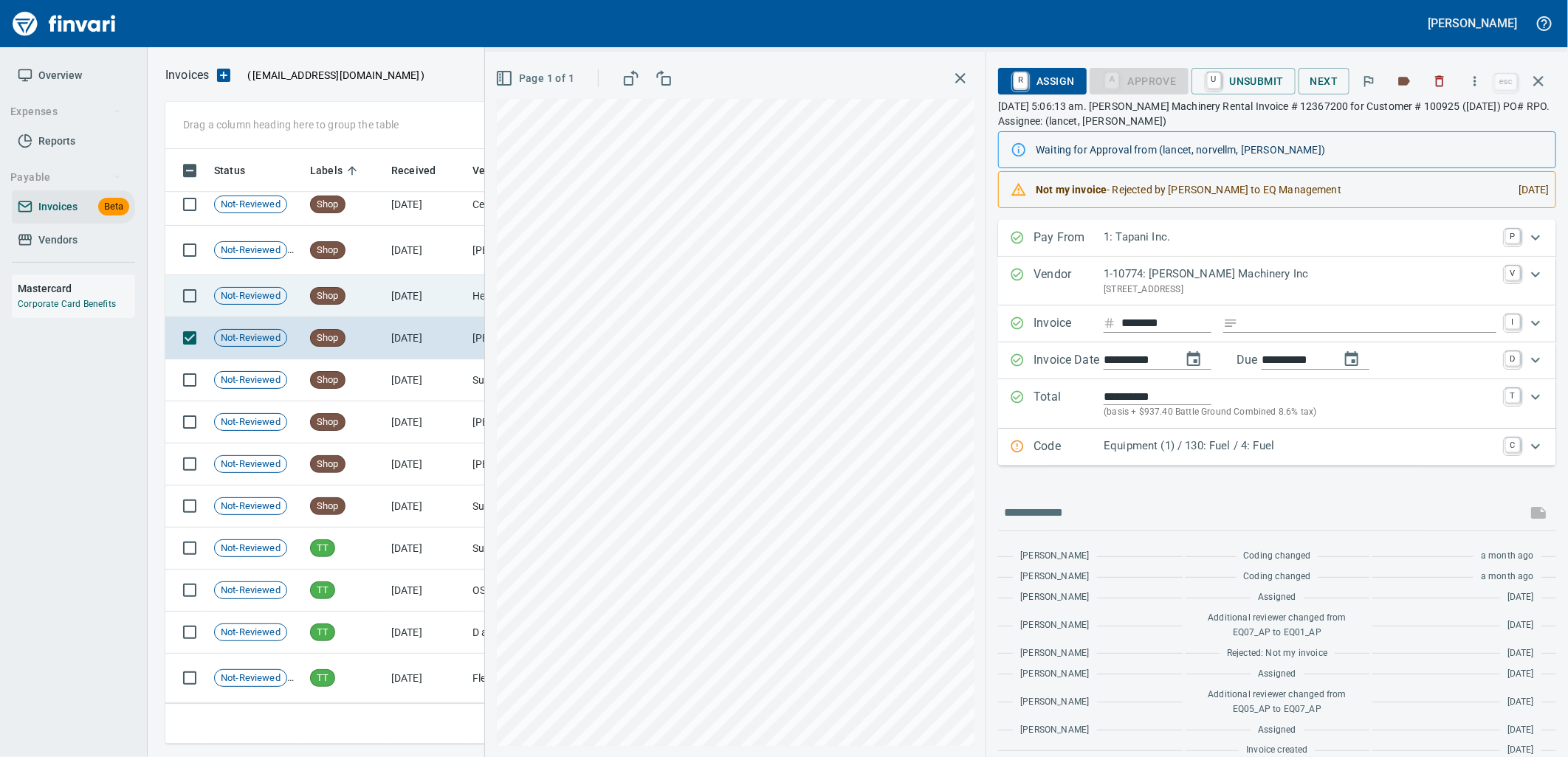
click at [443, 280] on td "7/22/2025" at bounding box center [426, 296] width 81 height 42
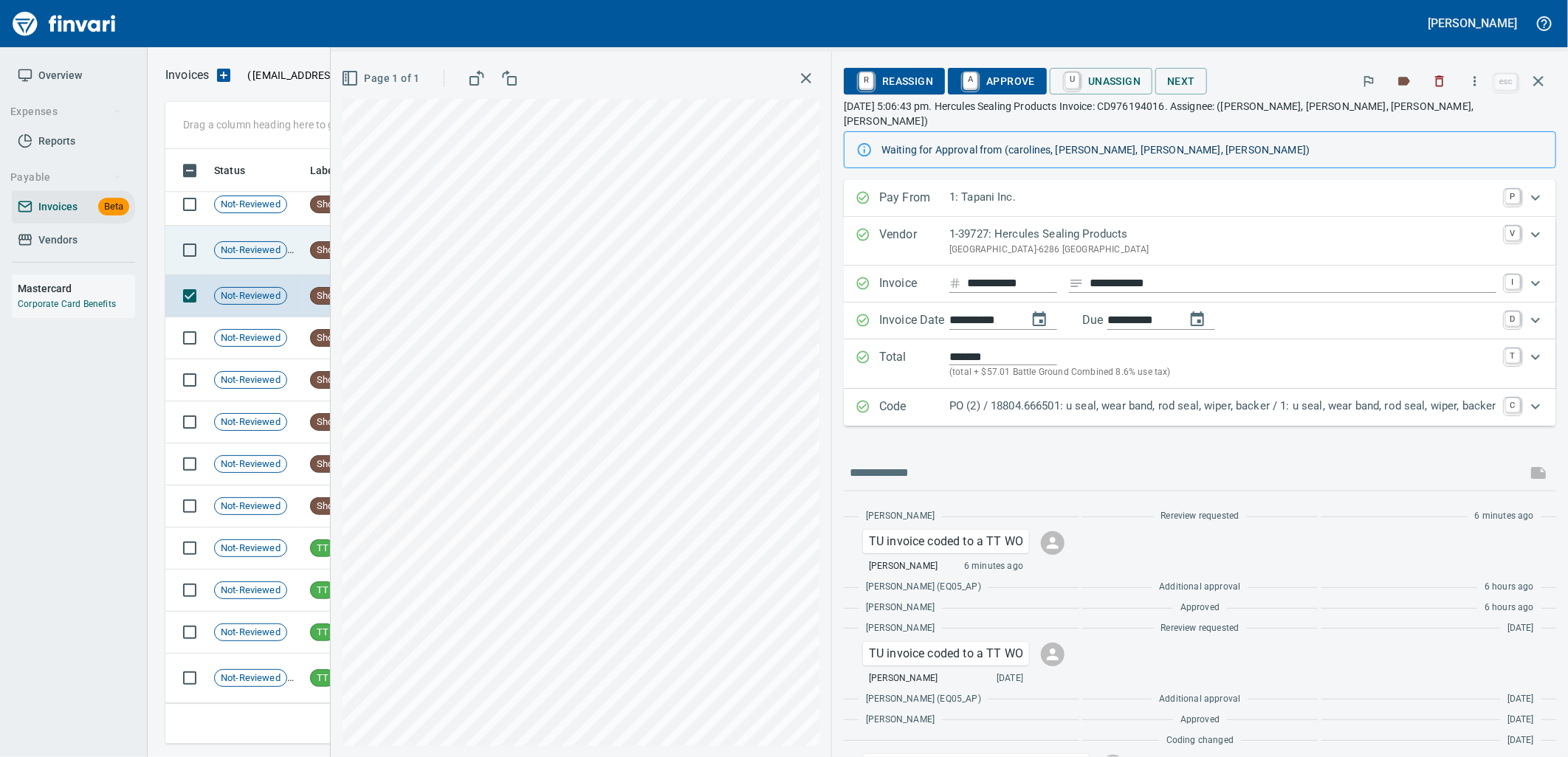
click at [285, 253] on span "Not-Reviewed" at bounding box center [251, 250] width 72 height 14
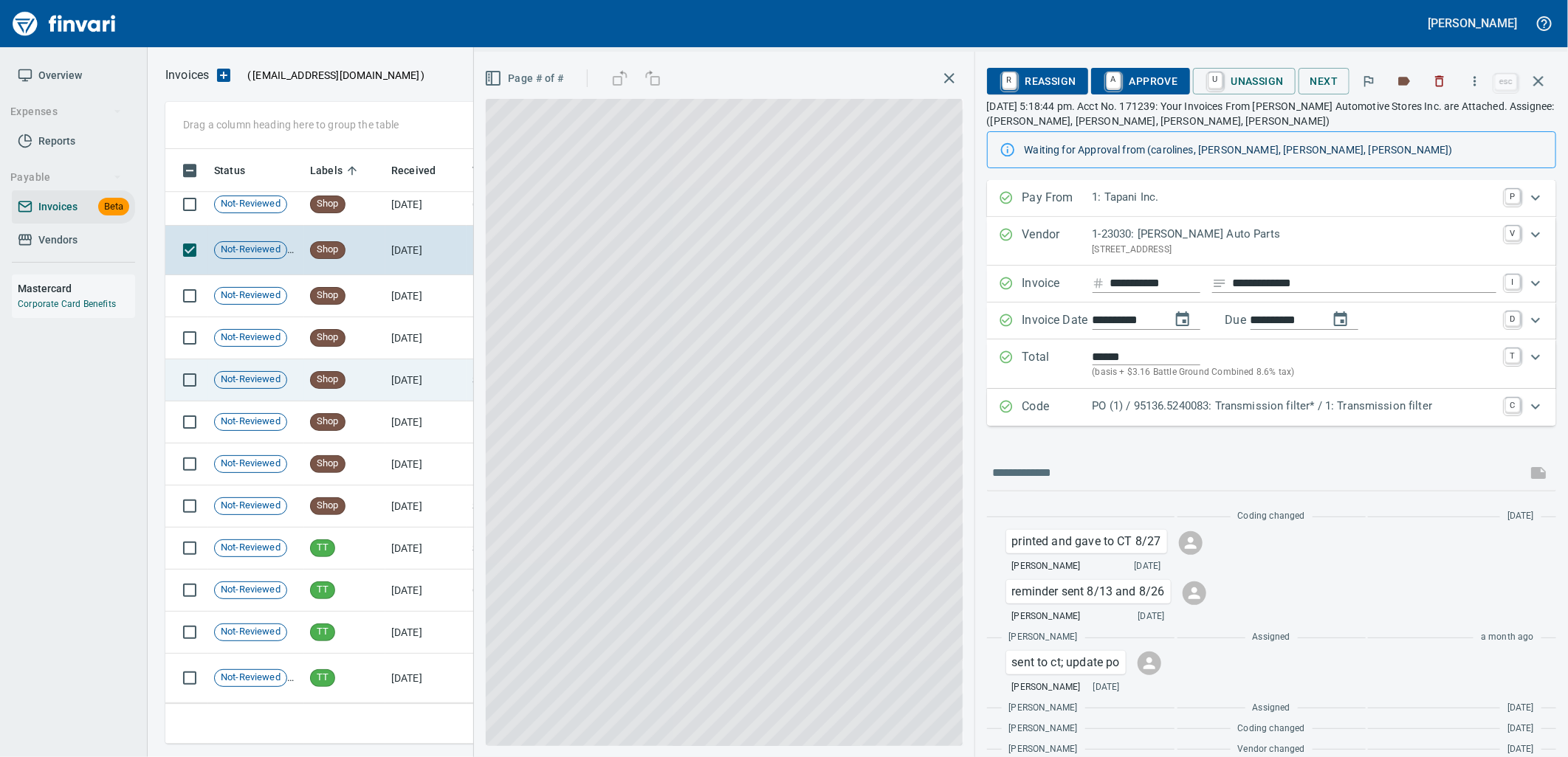
scroll to position [20095, 0]
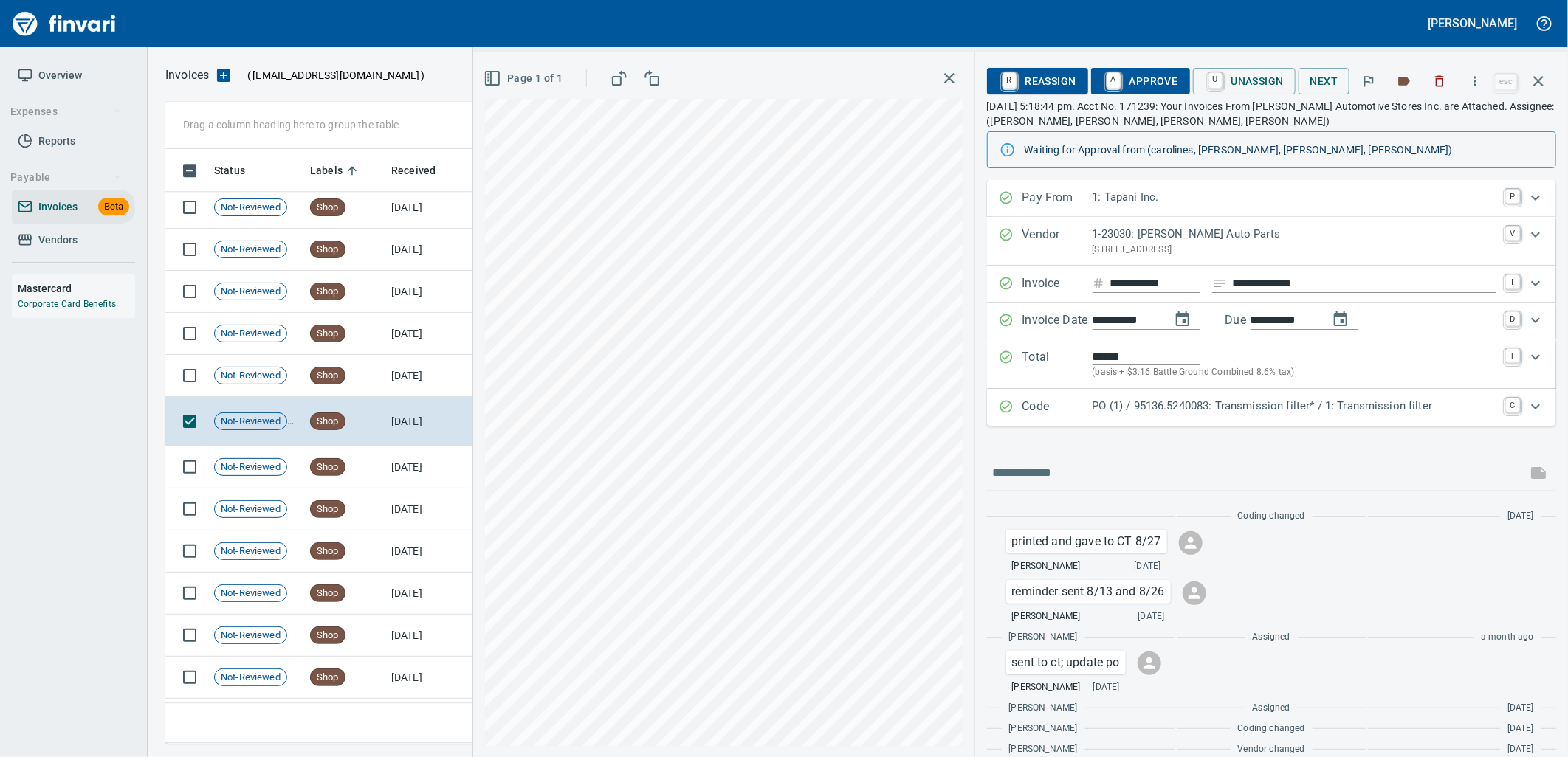
click at [1180, 405] on p "PO (1) / 95136.5240083: Transmission filter* / 1: Transmission filter" at bounding box center [1295, 406] width 404 height 17
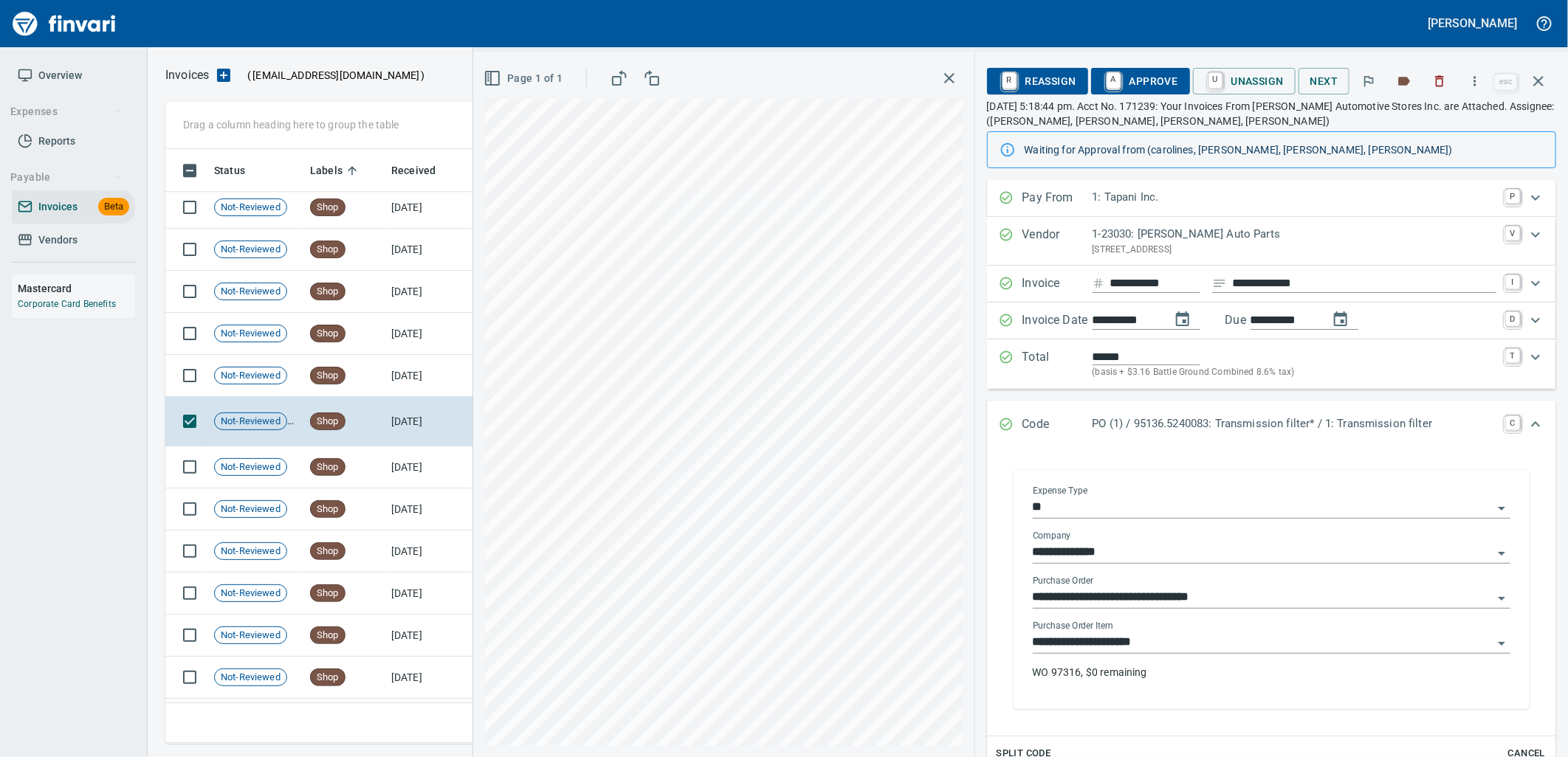
click at [1186, 637] on input "**********" at bounding box center [1263, 643] width 460 height 21
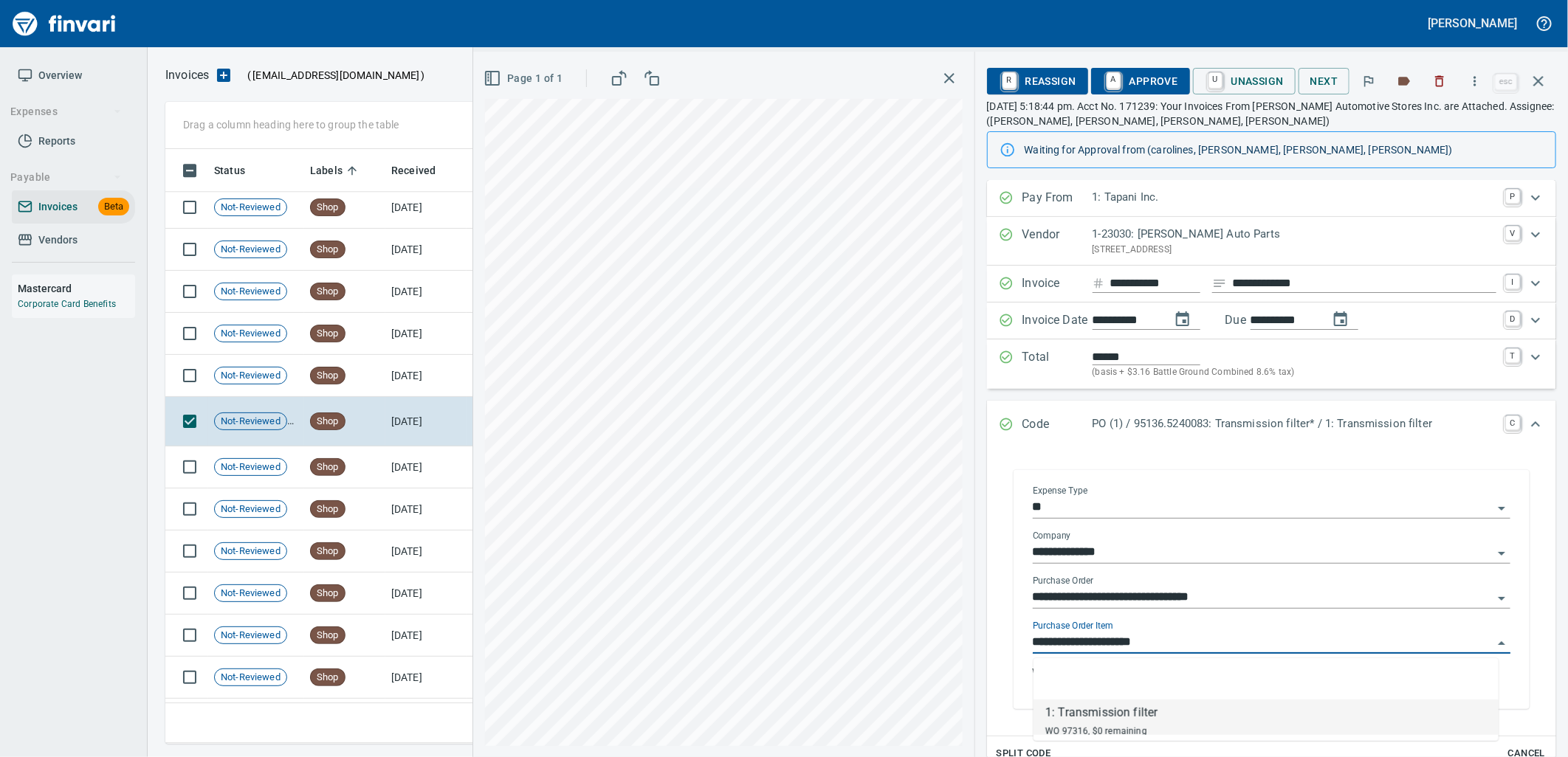
scroll to position [583, 1360]
click at [421, 381] on td "7/24/2025" at bounding box center [426, 376] width 81 height 42
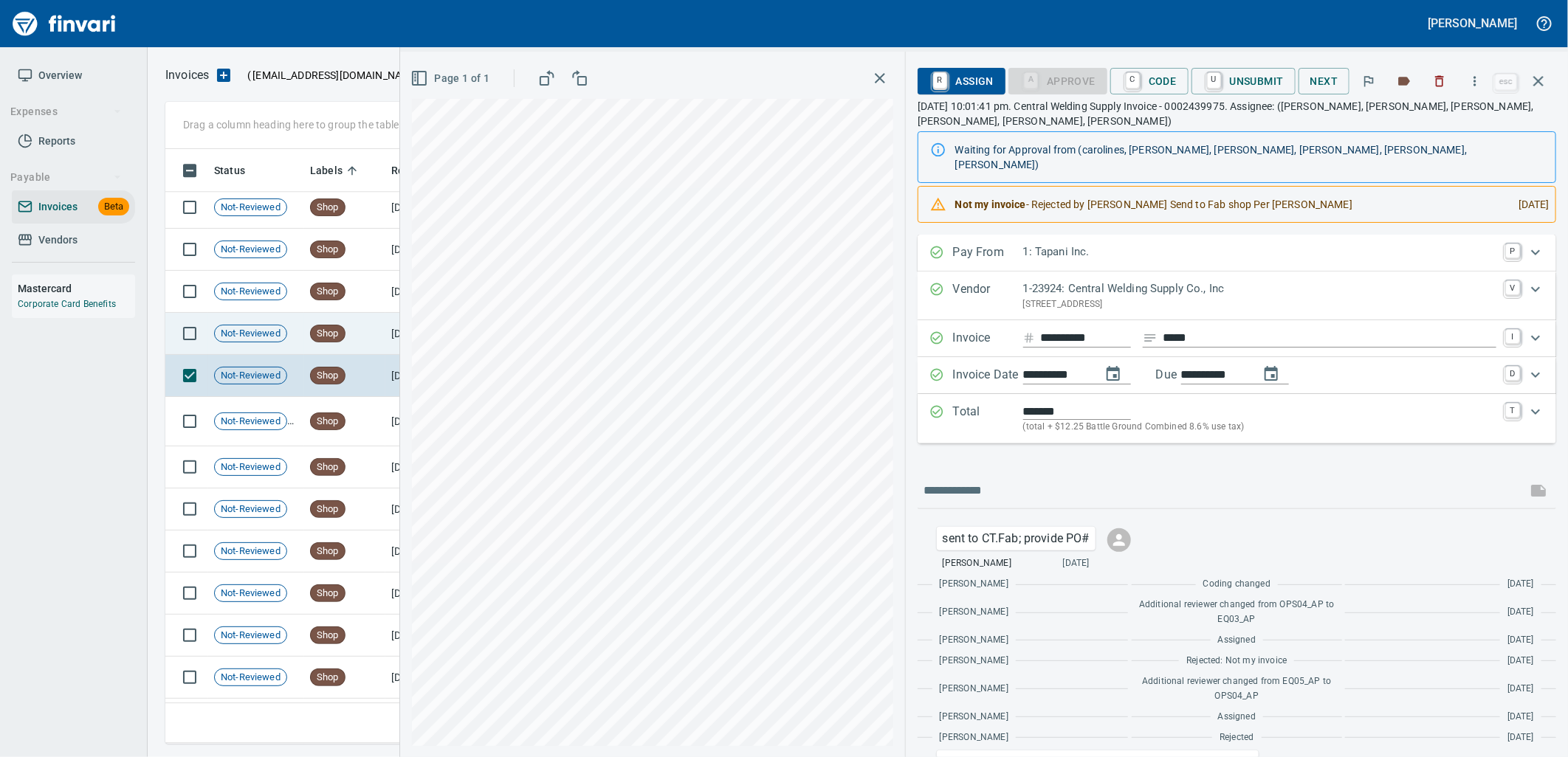
click at [330, 334] on span "Shop" at bounding box center [328, 334] width 34 height 14
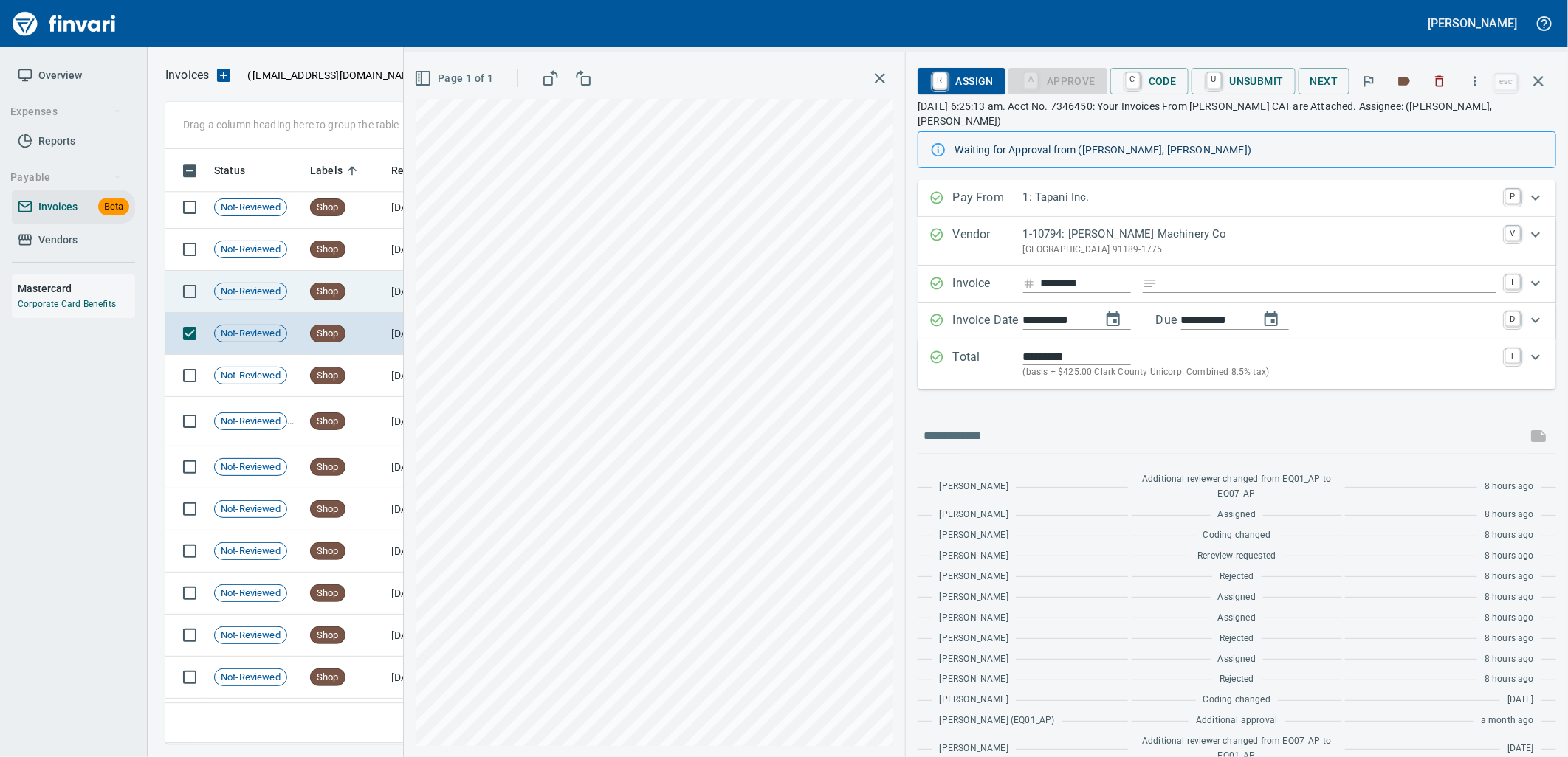
click at [327, 275] on td "Shop" at bounding box center [344, 292] width 81 height 42
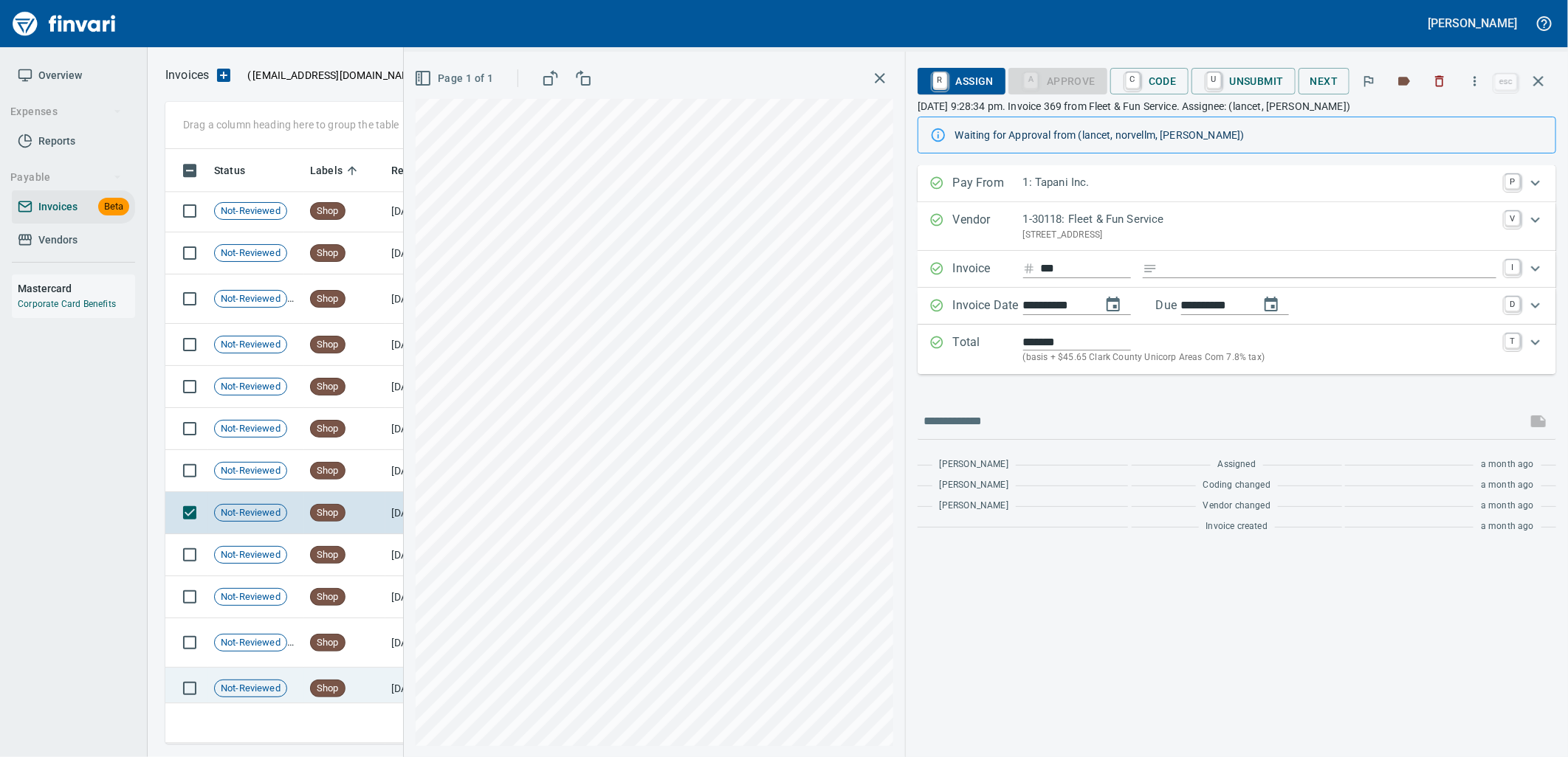
scroll to position [19849, 0]
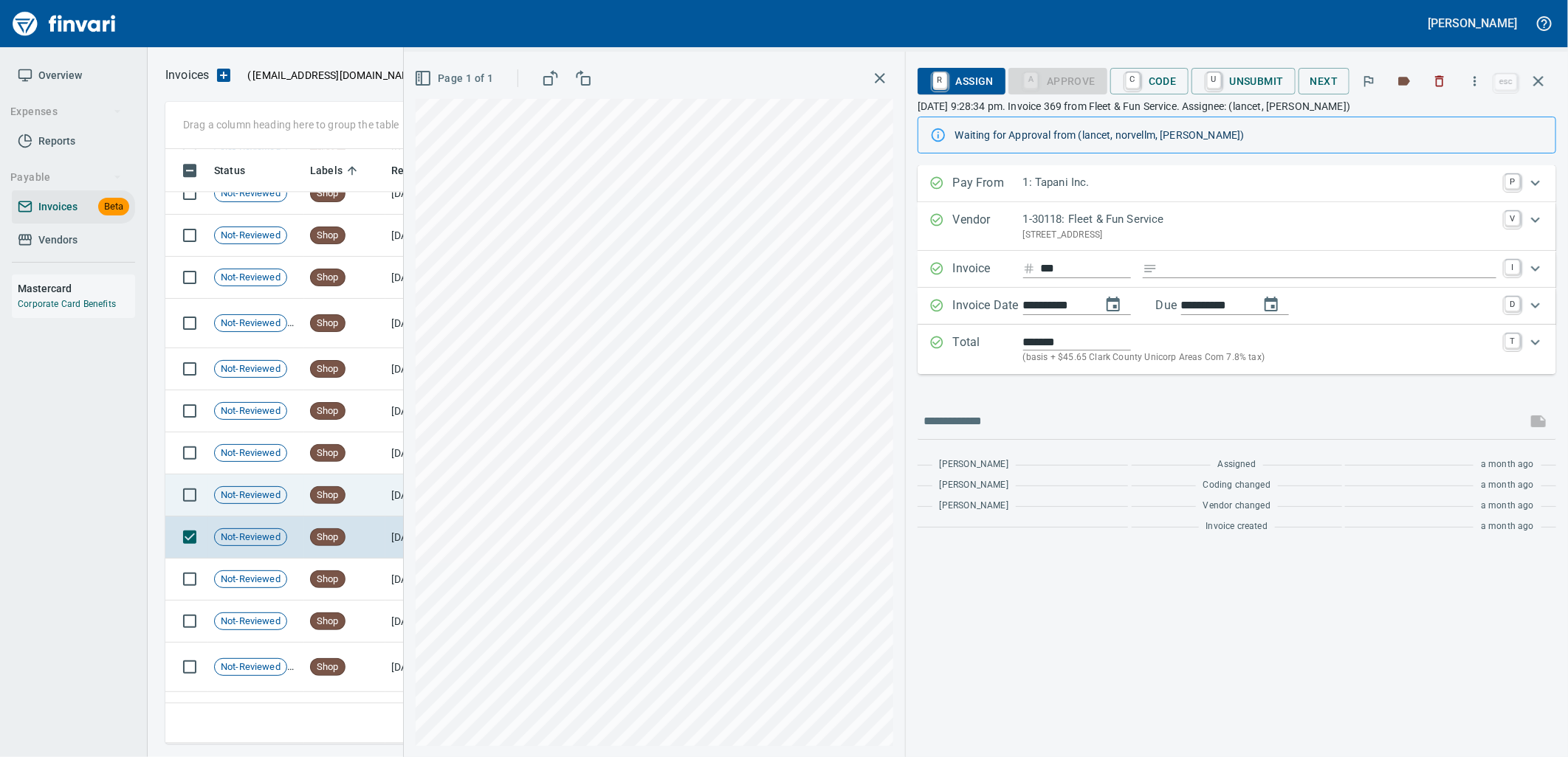
click at [329, 505] on td "Shop" at bounding box center [344, 495] width 81 height 42
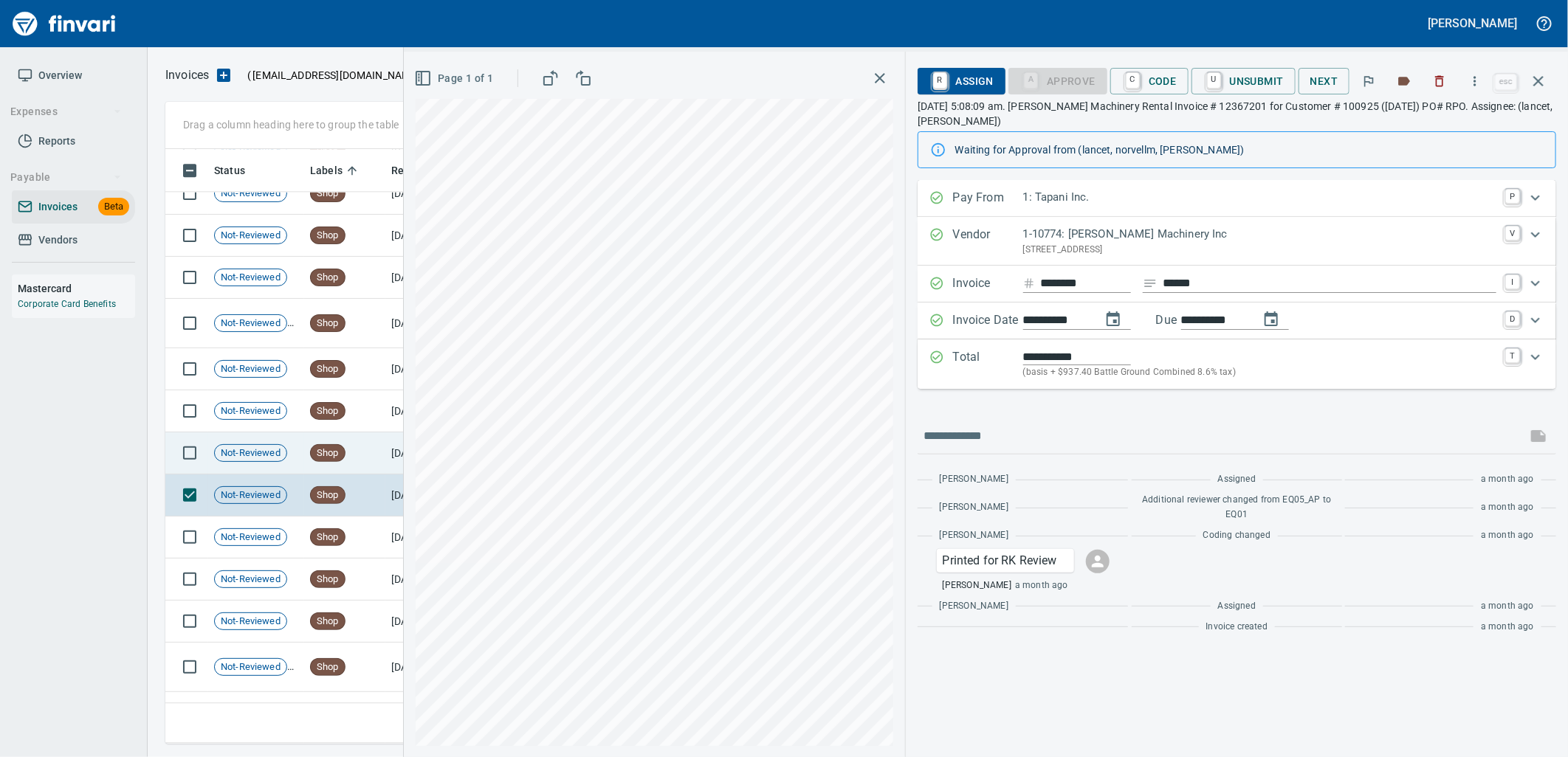
click at [341, 456] on span "Shop" at bounding box center [328, 453] width 34 height 14
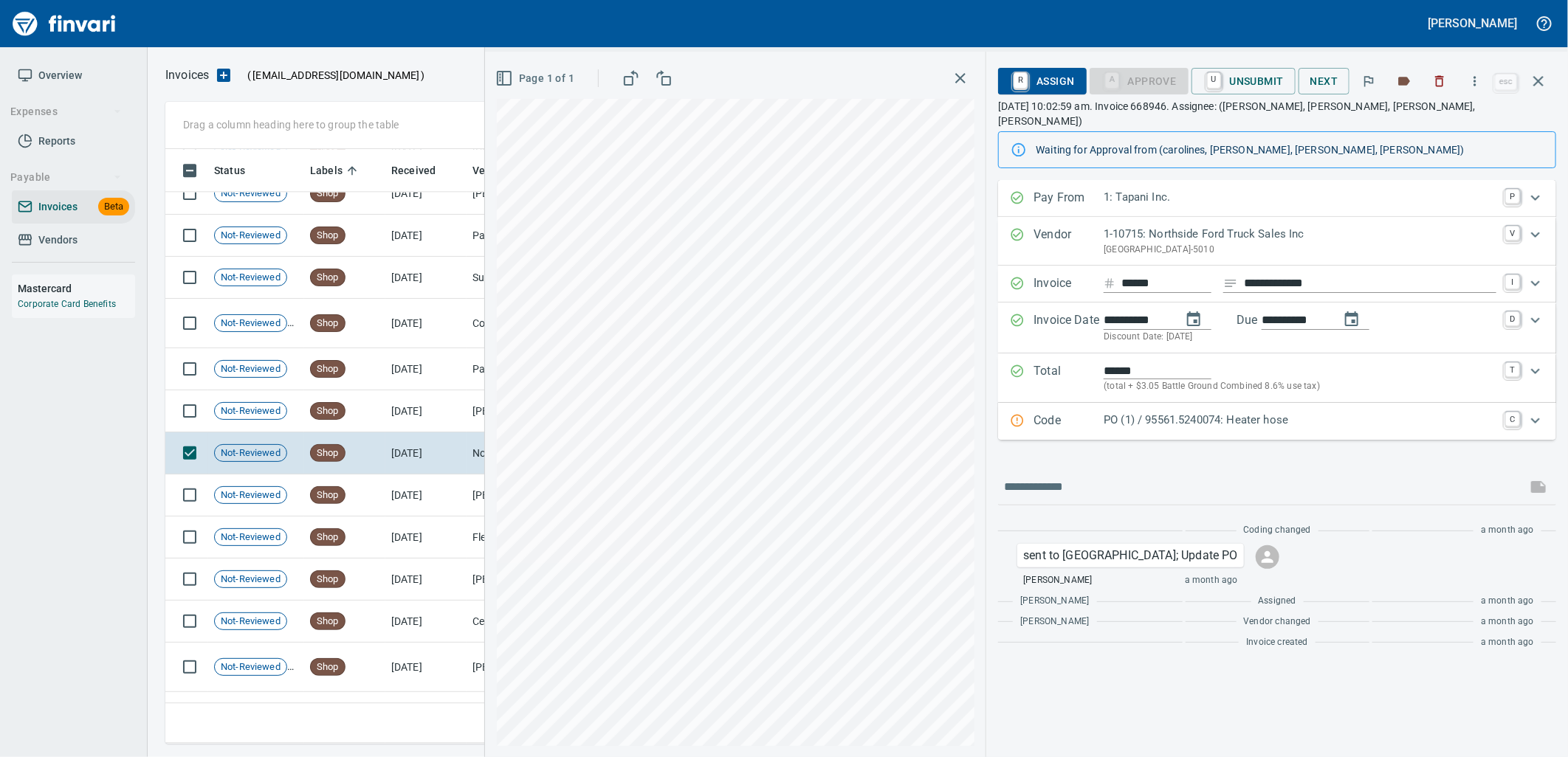
click at [1228, 412] on p "PO (1) / 95561.5240074: Heater hose" at bounding box center [1299, 420] width 393 height 17
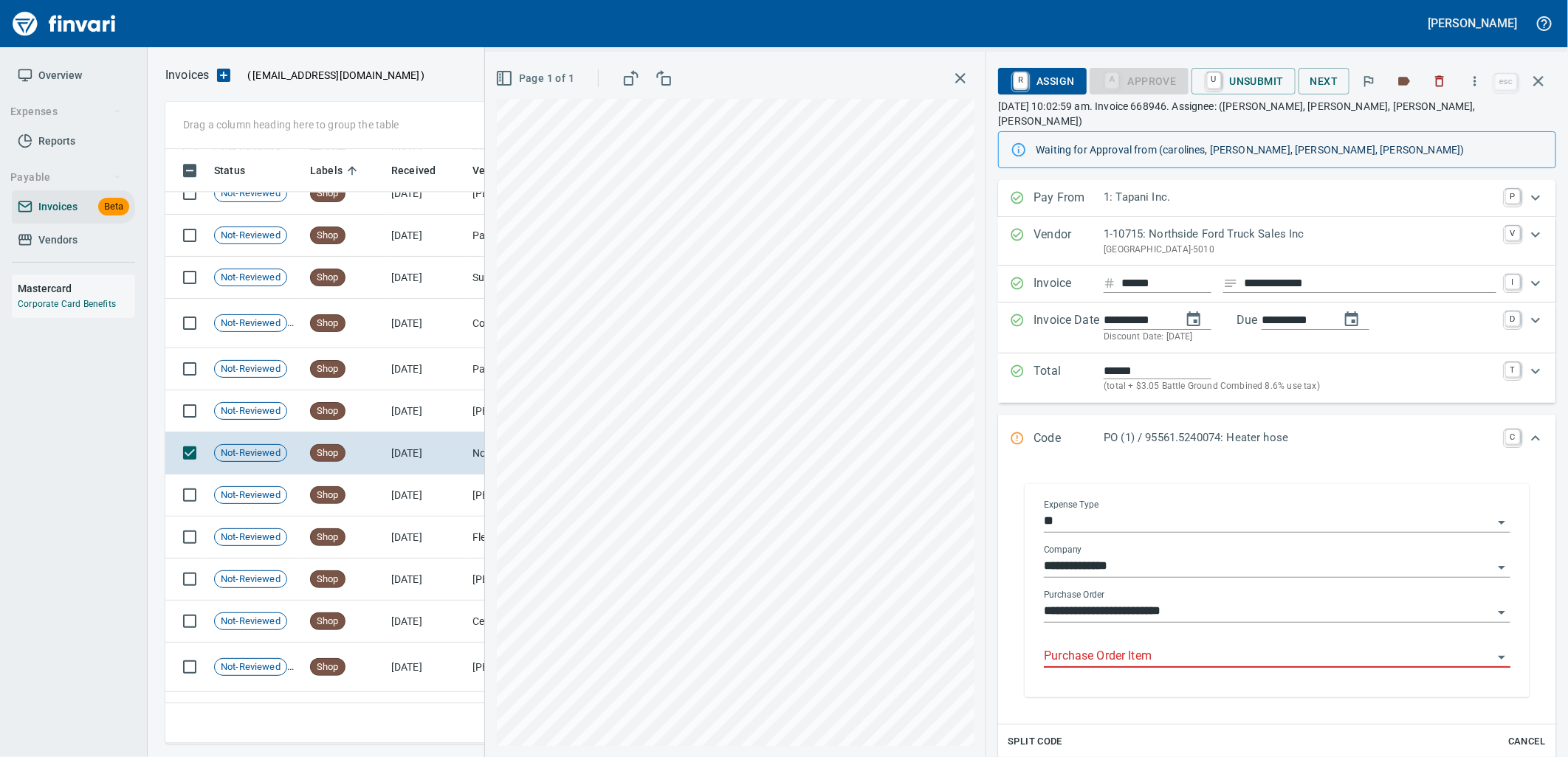
click at [1204, 646] on input "Purchase Order Item" at bounding box center [1268, 657] width 449 height 21
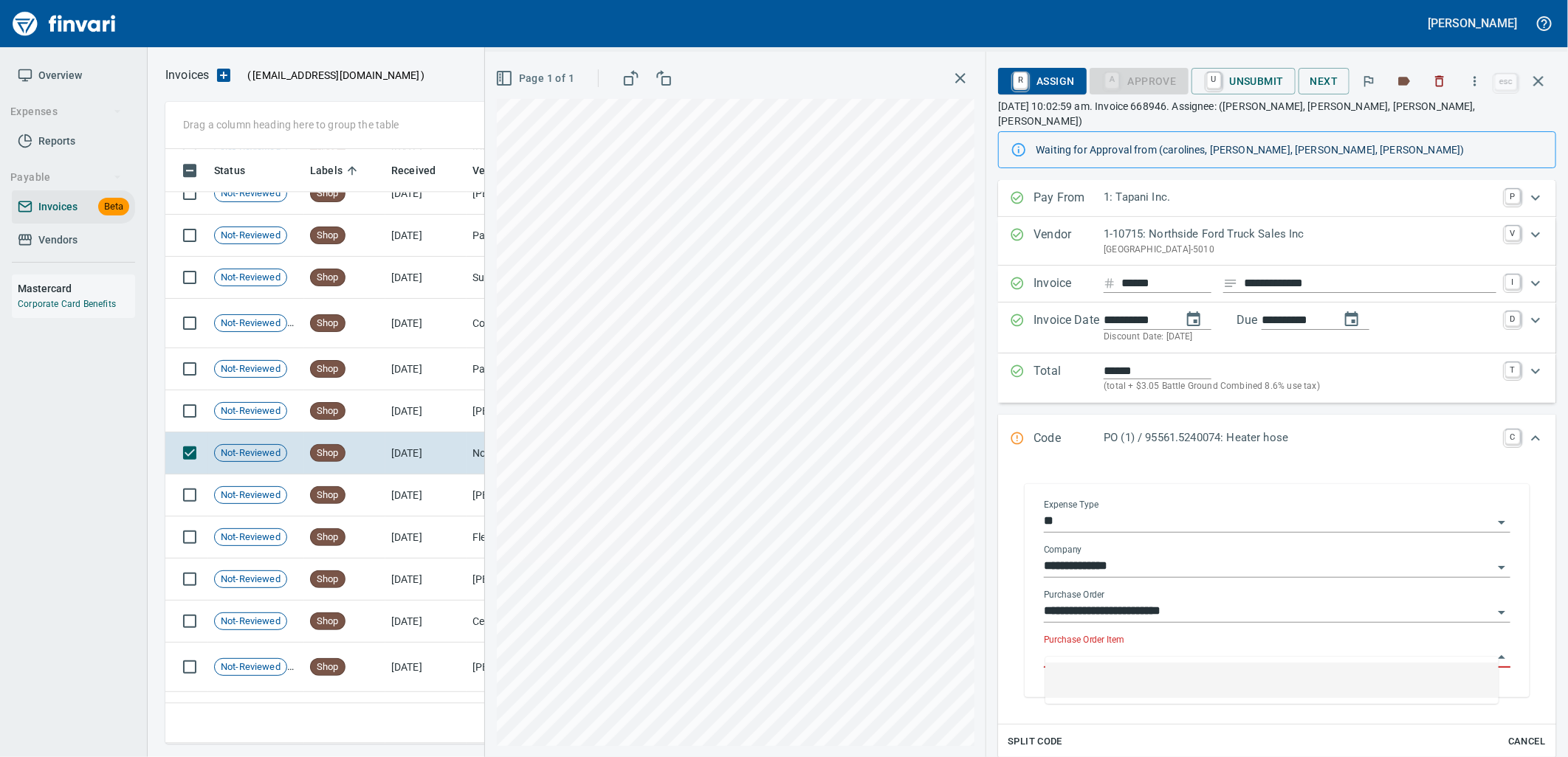
scroll to position [583, 1360]
click at [423, 415] on td "8/7/2025" at bounding box center [426, 412] width 81 height 42
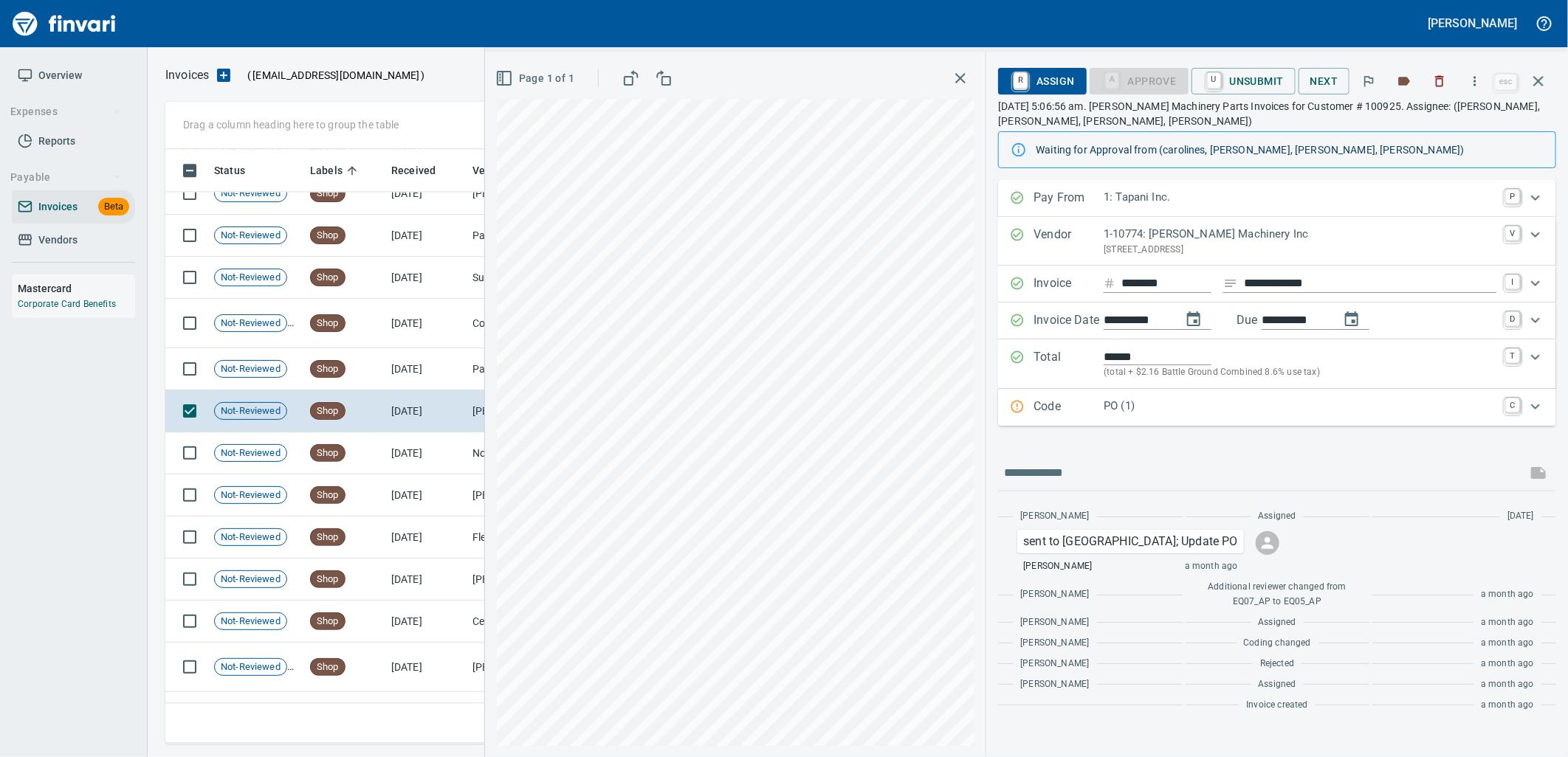
click at [1178, 414] on p "PO (1)" at bounding box center [1299, 406] width 393 height 17
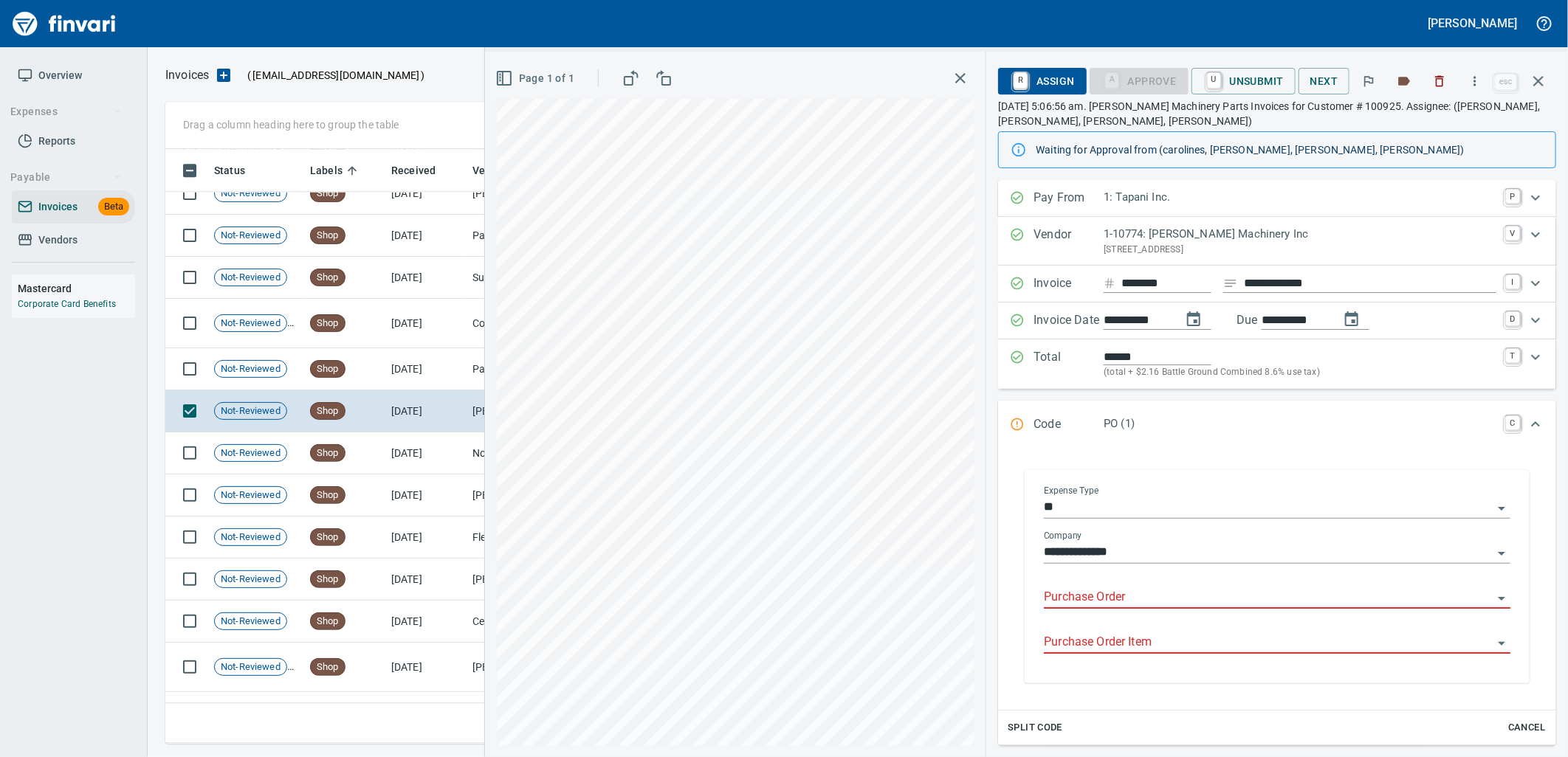
click at [1145, 589] on input "Purchase Order" at bounding box center [1268, 598] width 449 height 21
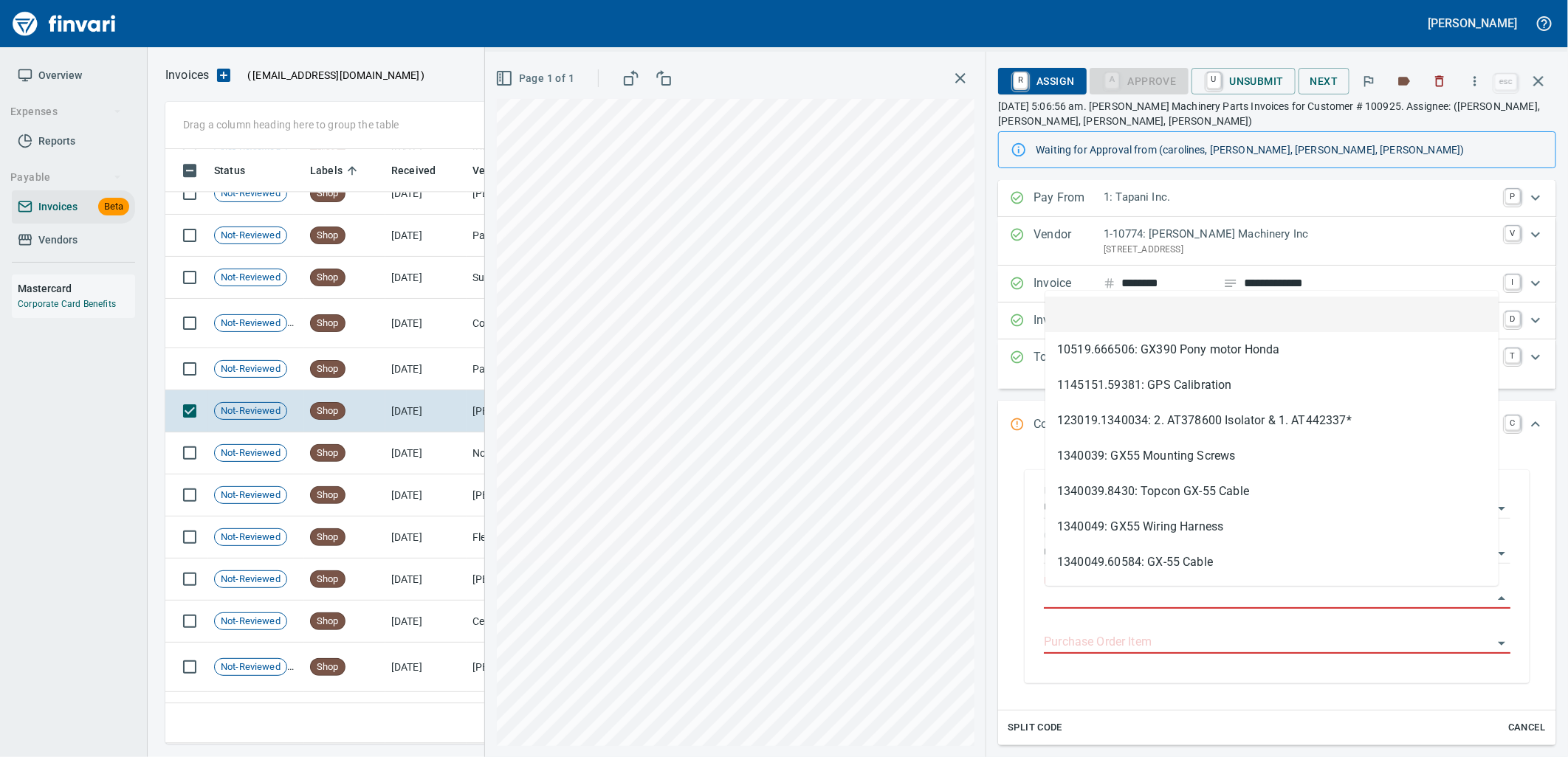
scroll to position [583, 1360]
type input "**********"
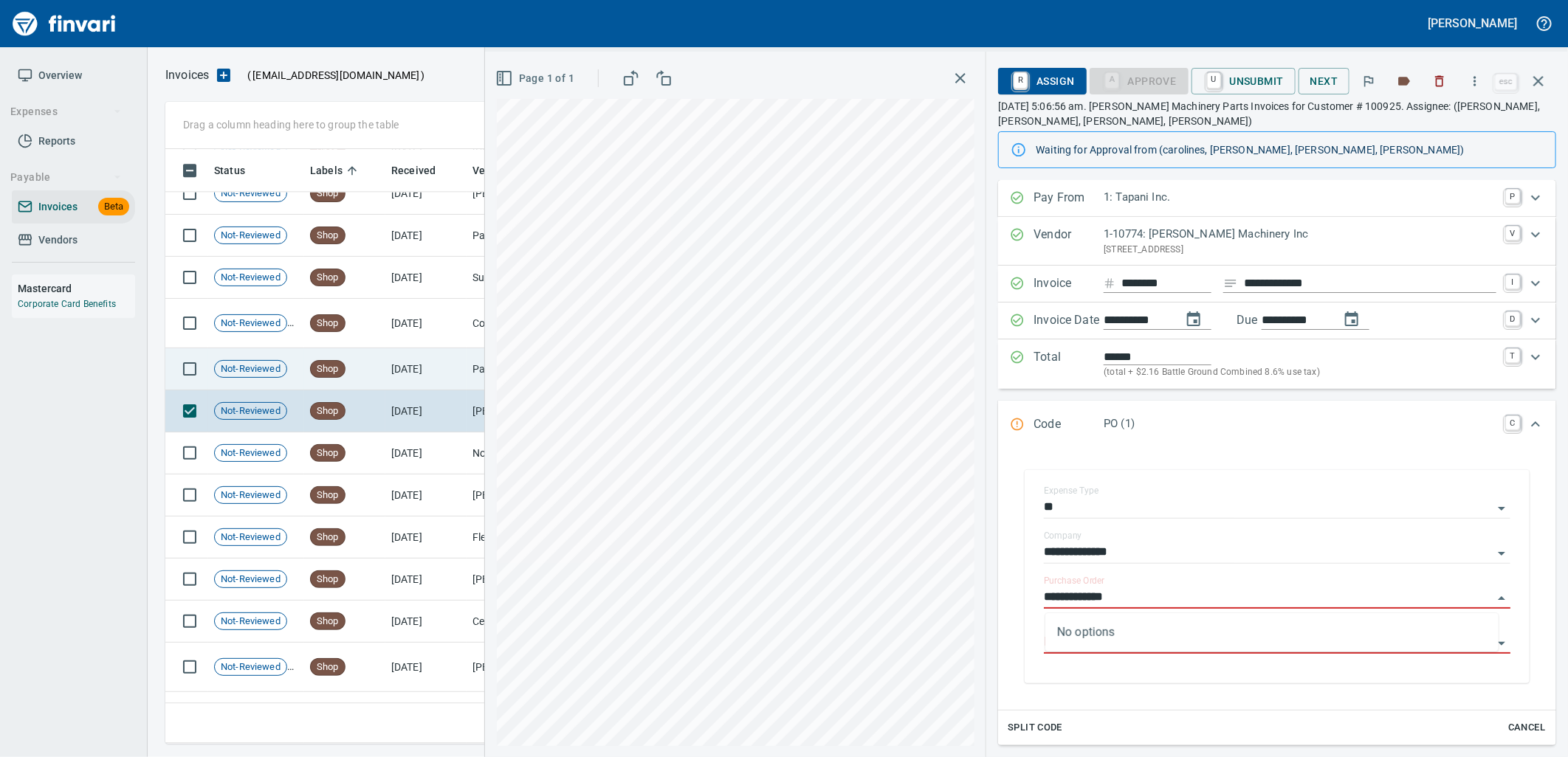
click at [375, 379] on td "Shop" at bounding box center [344, 370] width 81 height 42
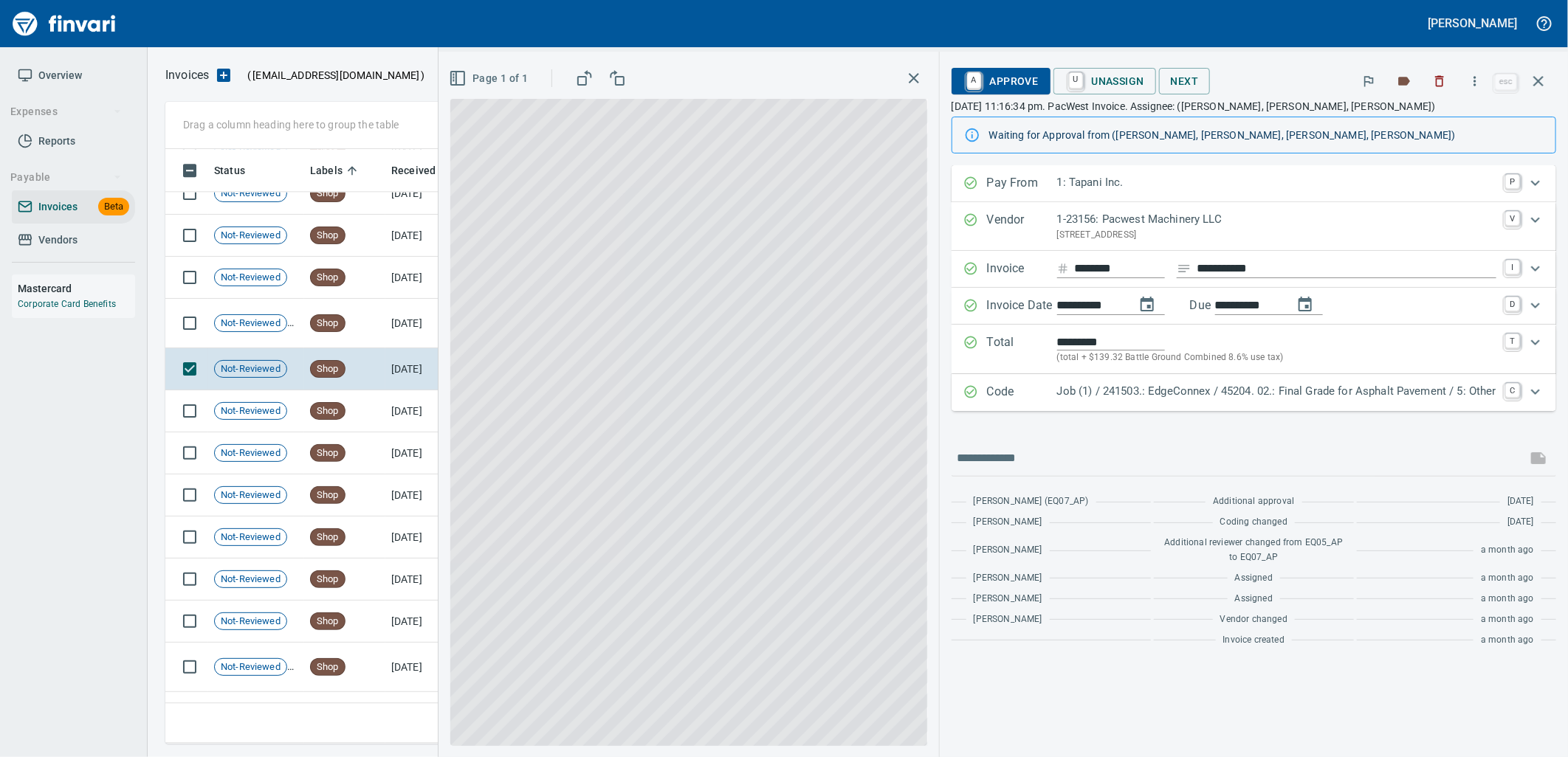
click at [1190, 400] on p "Job (1) / 241503.: EdgeConnex / 45204. 02.: Final Grade for Asphalt Pavement / …" at bounding box center [1276, 391] width 439 height 17
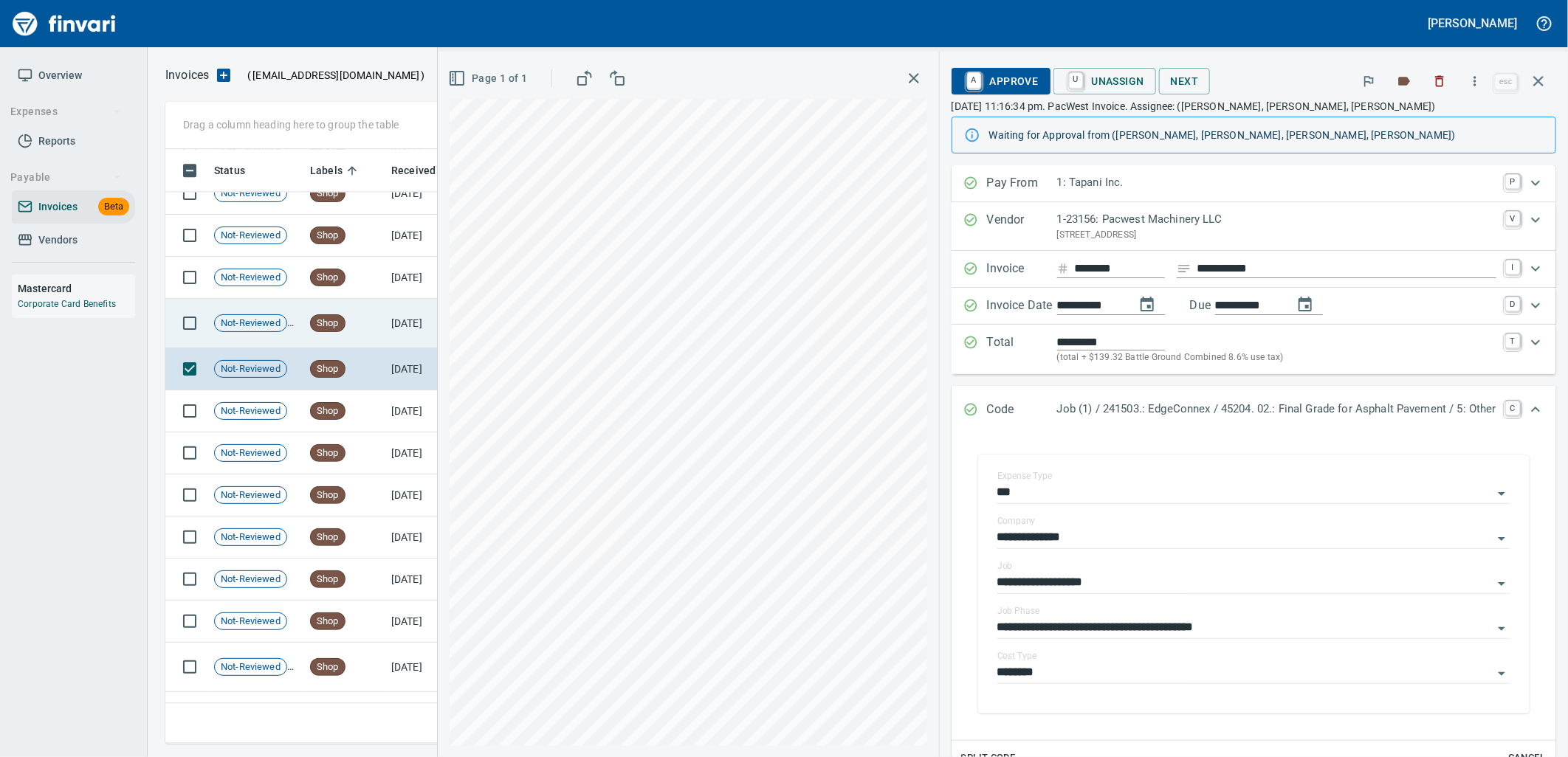
click at [362, 330] on td "Shop" at bounding box center [344, 323] width 81 height 49
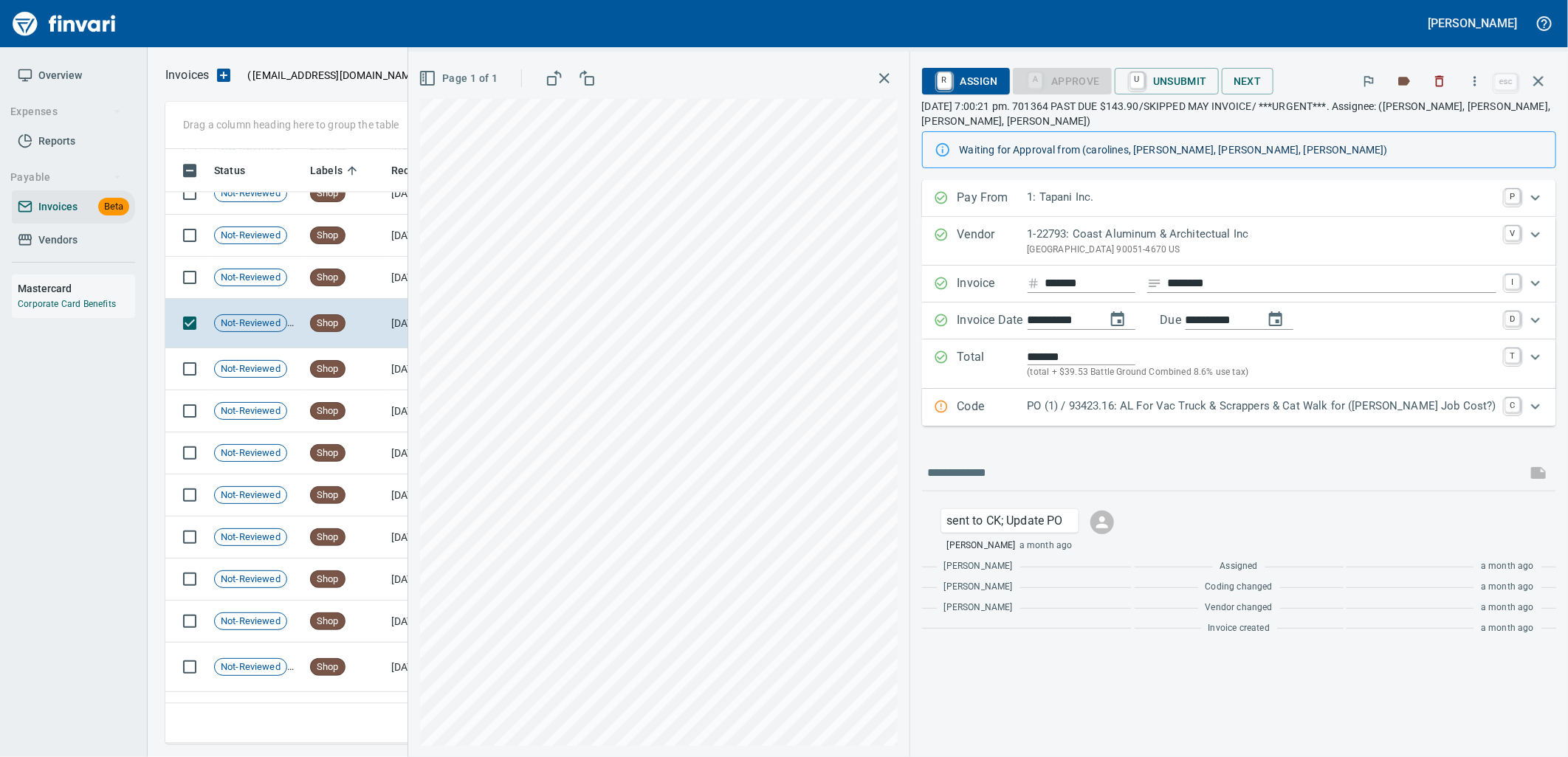
click at [1140, 412] on p "PO (1) / 93423.16: AL For Vac Truck & Scrappers & Cat Walk for (Jed Job Cost?)" at bounding box center [1262, 406] width 469 height 17
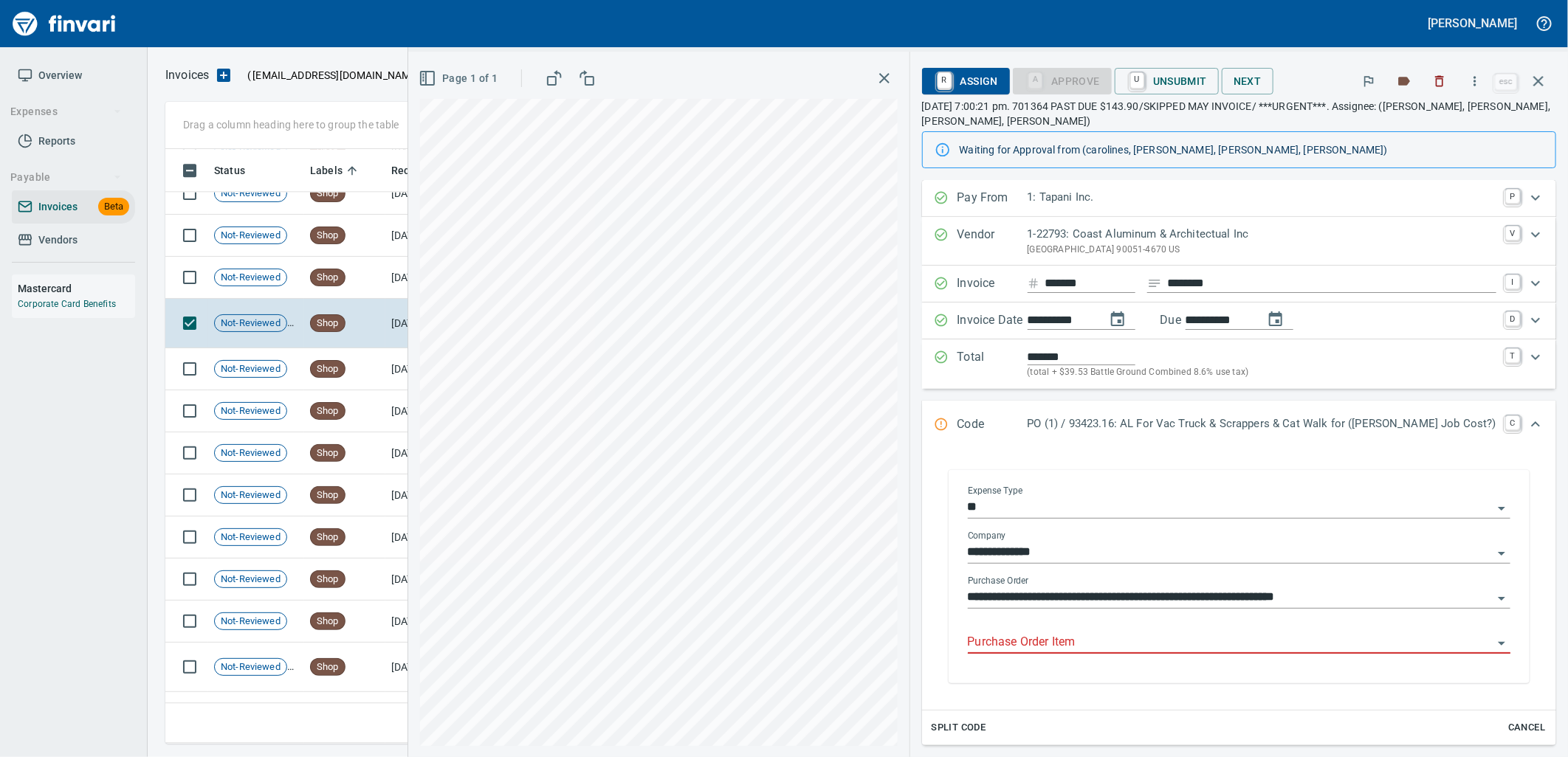
click at [1153, 644] on input "Purchase Order Item" at bounding box center [1231, 643] width 525 height 21
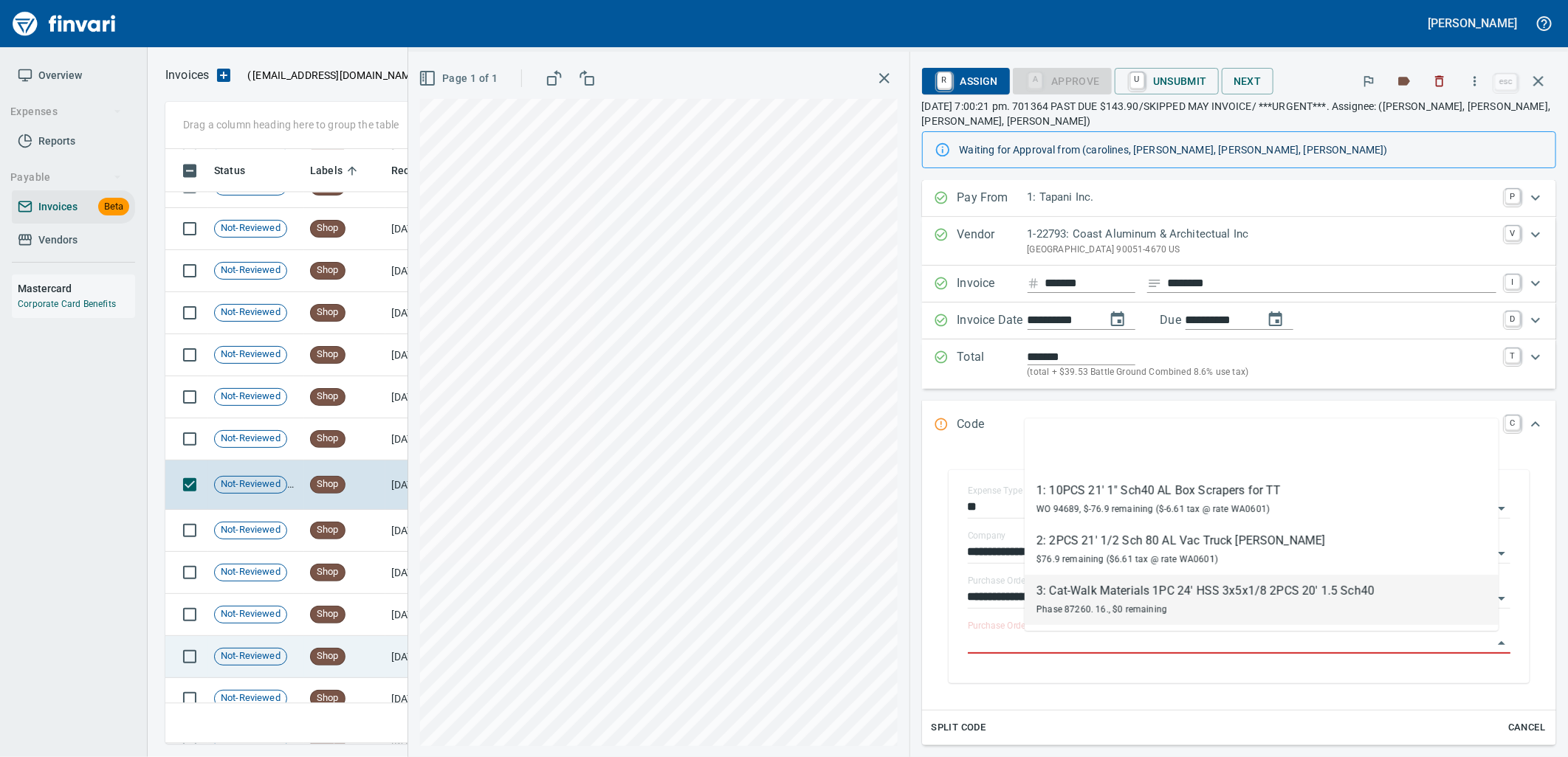
scroll to position [19685, 0]
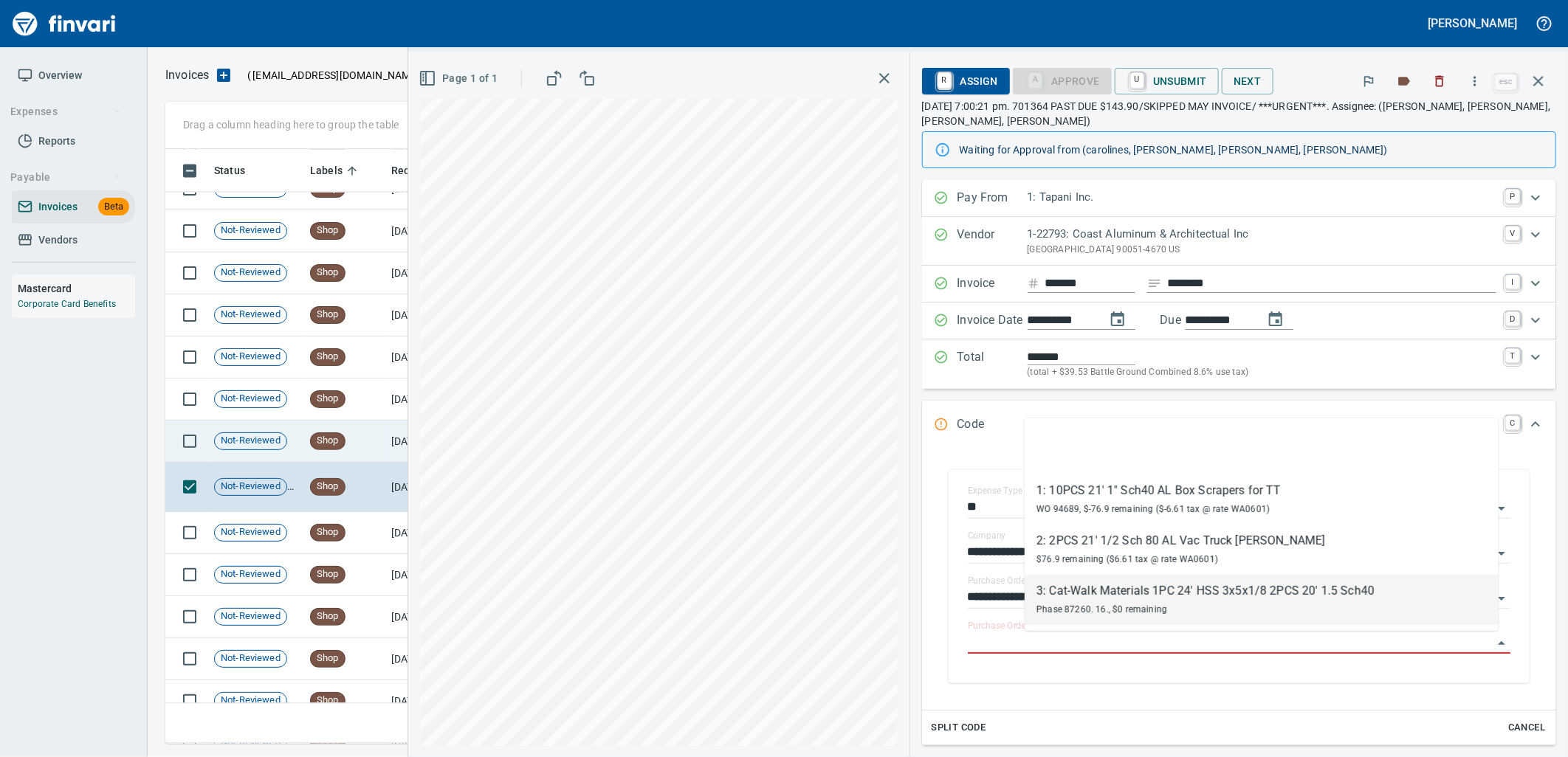
click at [358, 456] on td "Shop" at bounding box center [344, 442] width 81 height 42
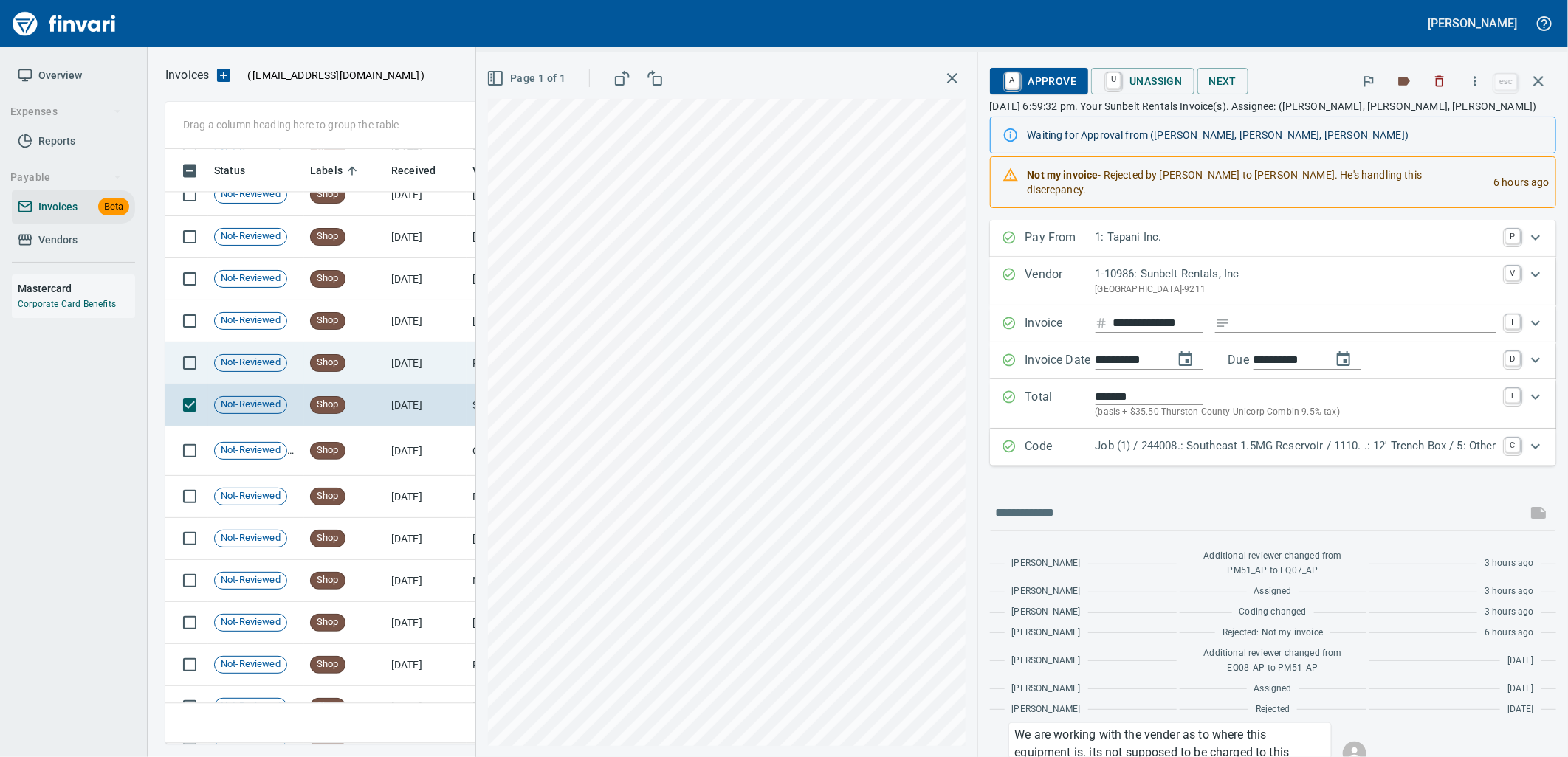
click at [363, 366] on td "Shop" at bounding box center [344, 364] width 81 height 42
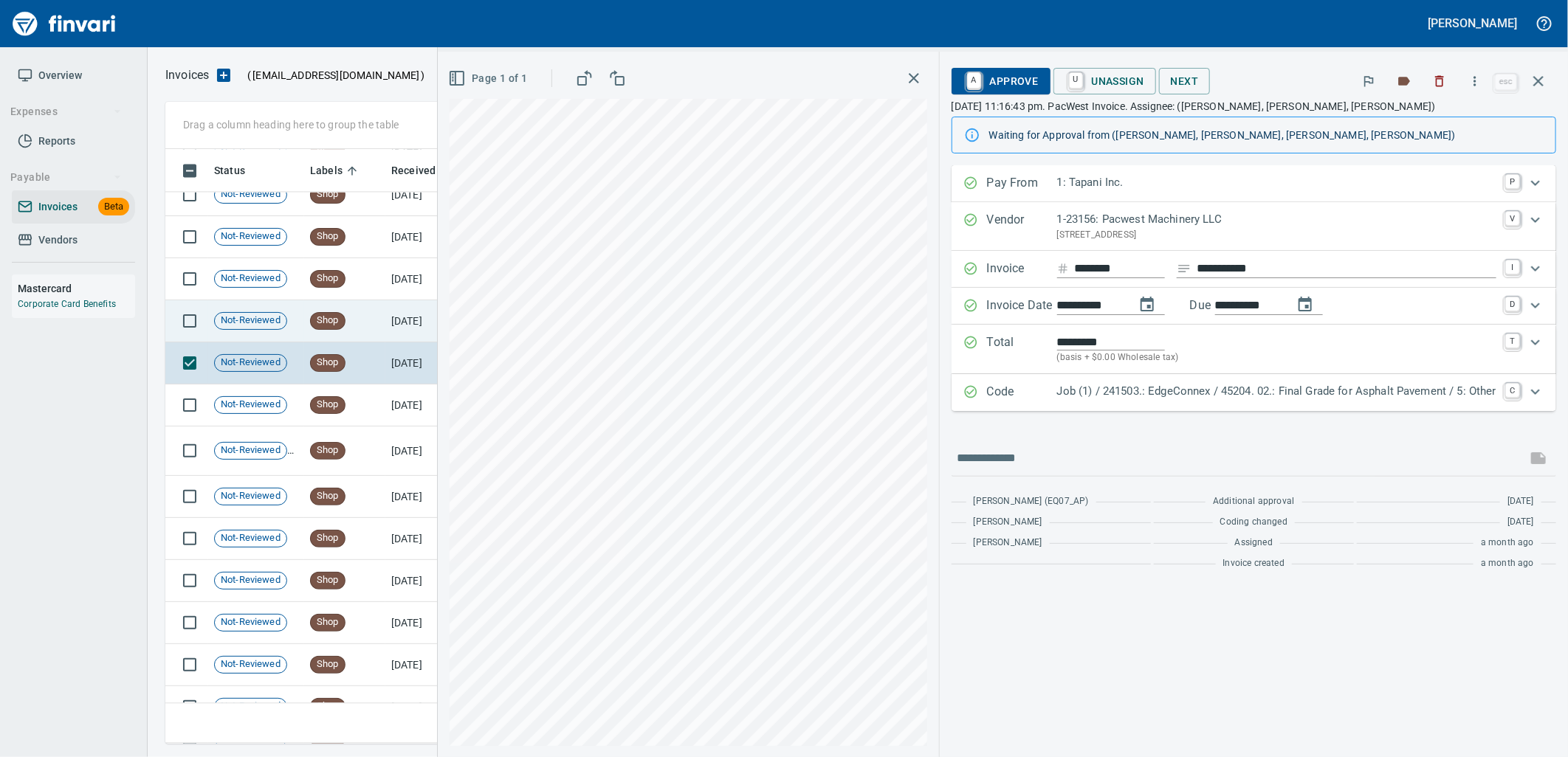
click at [415, 307] on td "8/19/2025" at bounding box center [426, 321] width 81 height 42
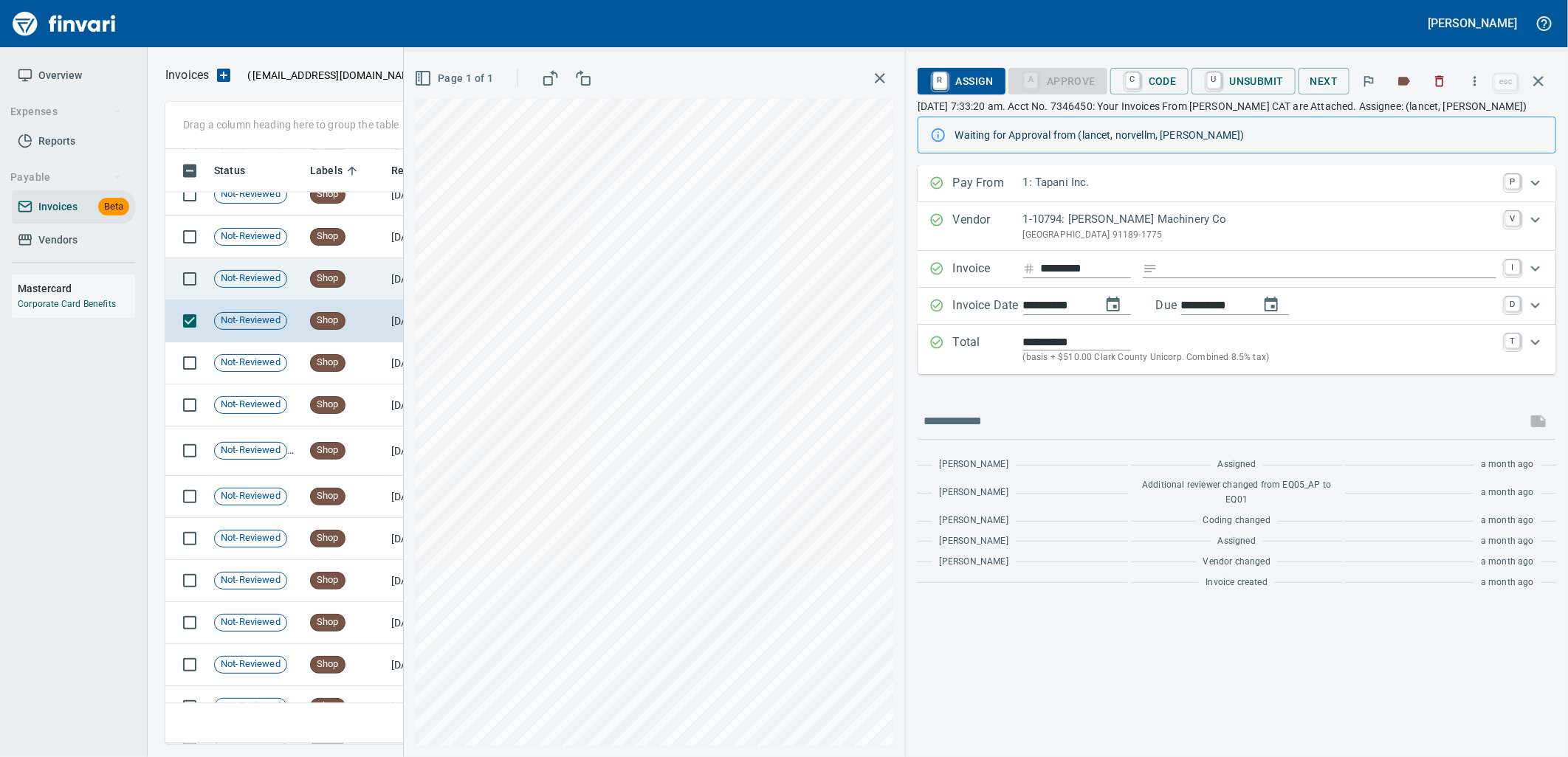
click at [372, 276] on td "Shop" at bounding box center [344, 279] width 81 height 42
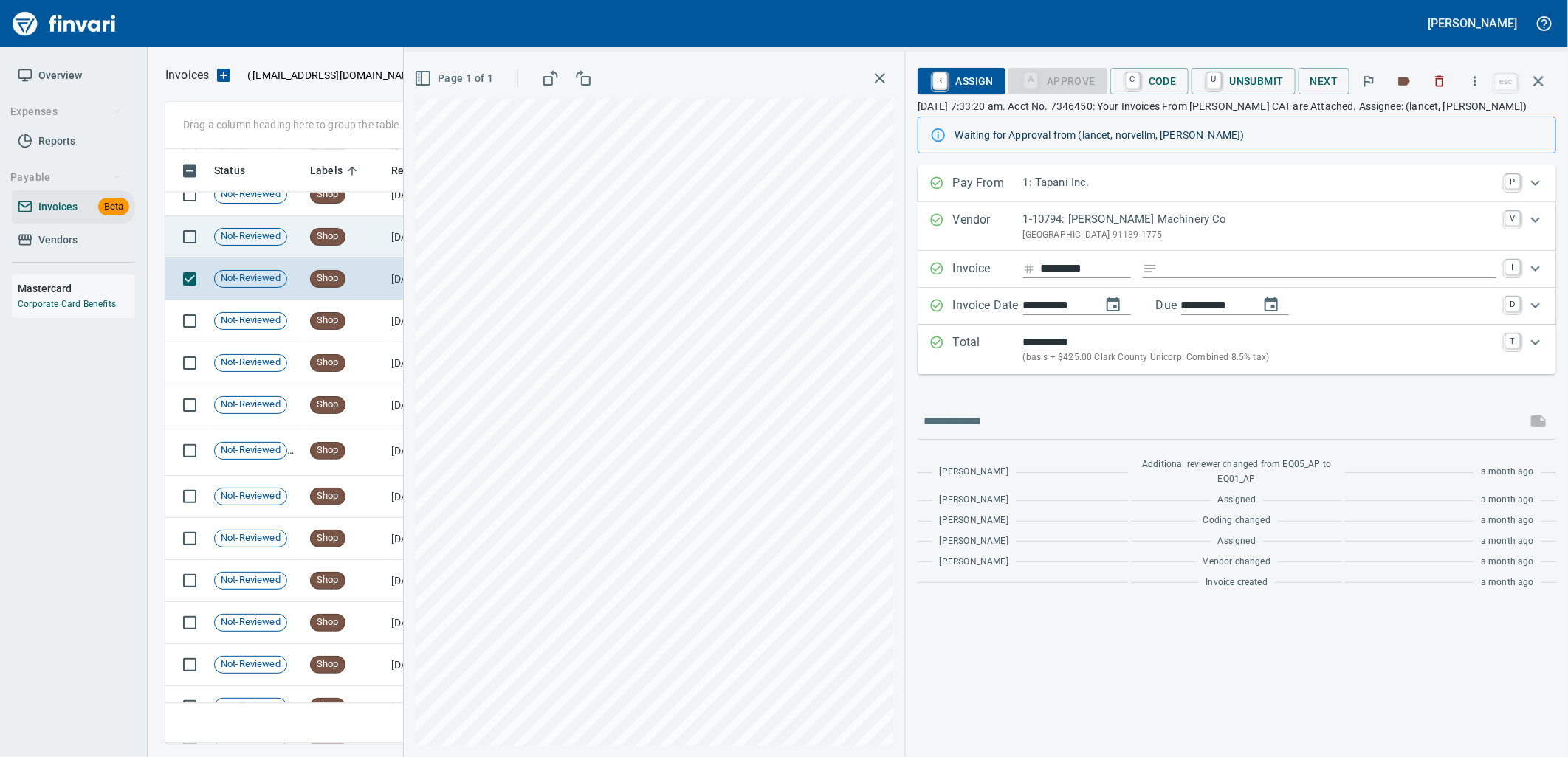
click at [365, 224] on td "Shop" at bounding box center [344, 237] width 81 height 42
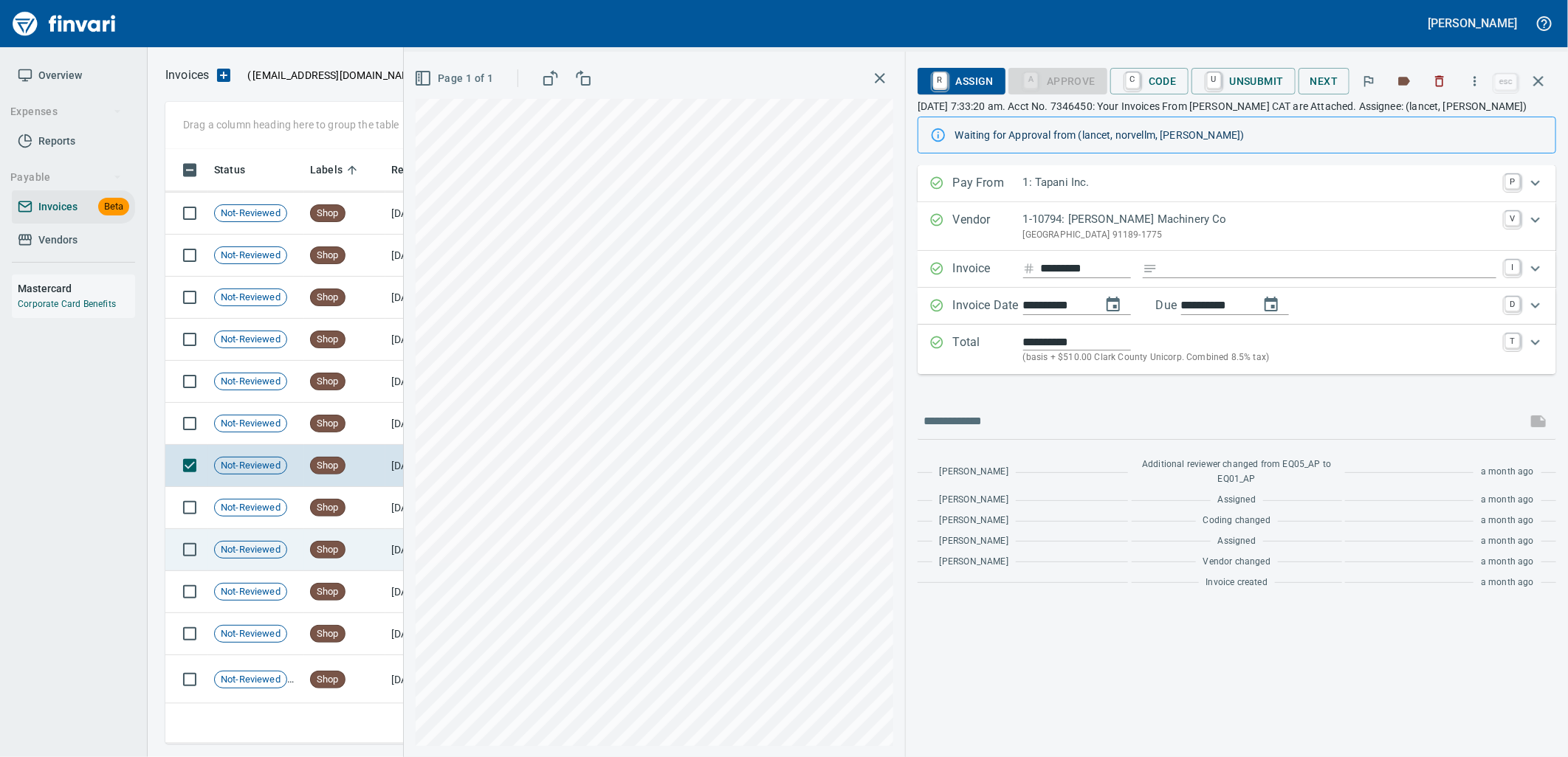
scroll to position [19439, 0]
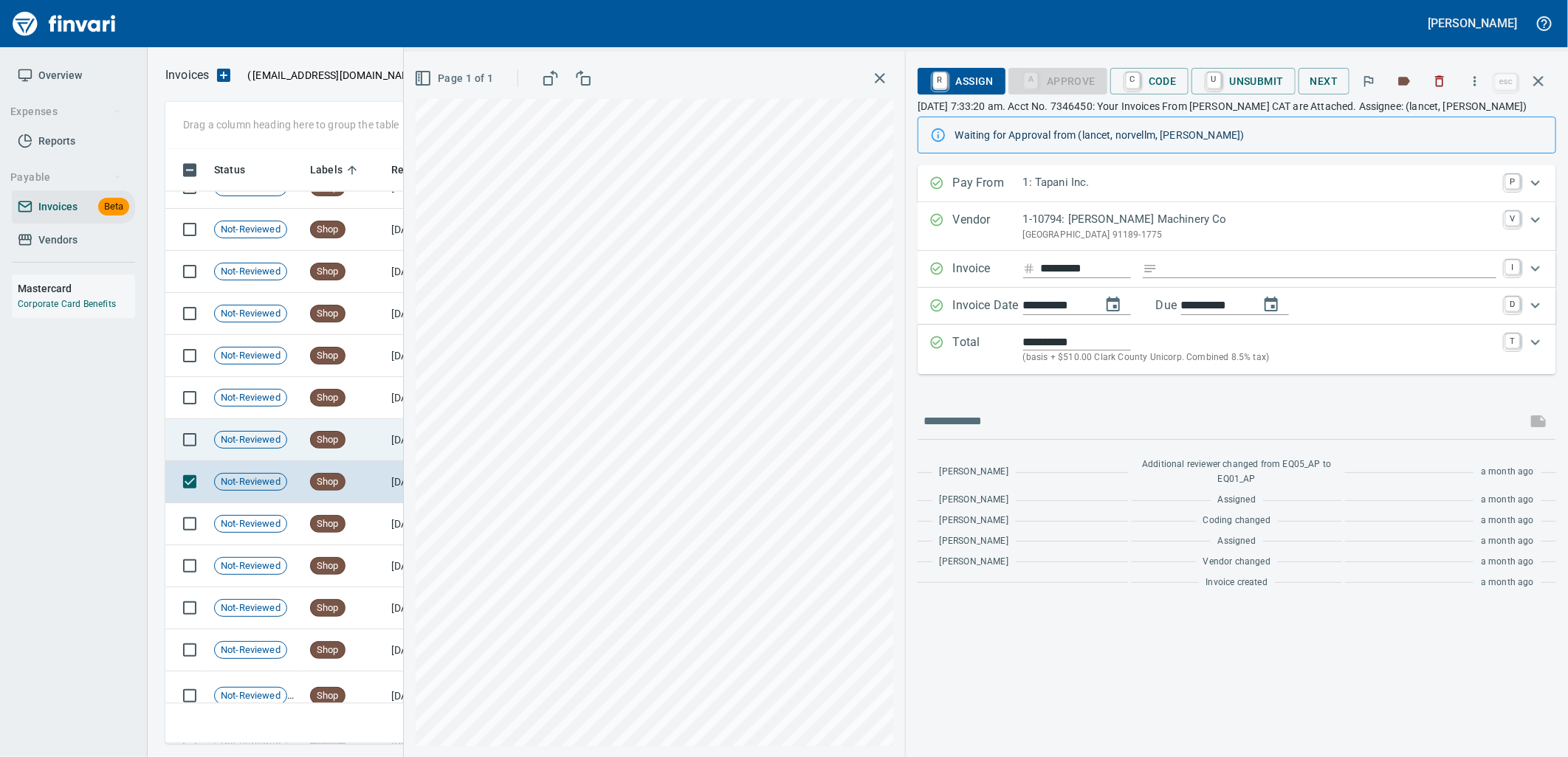
click at [358, 427] on td "Shop" at bounding box center [344, 440] width 81 height 42
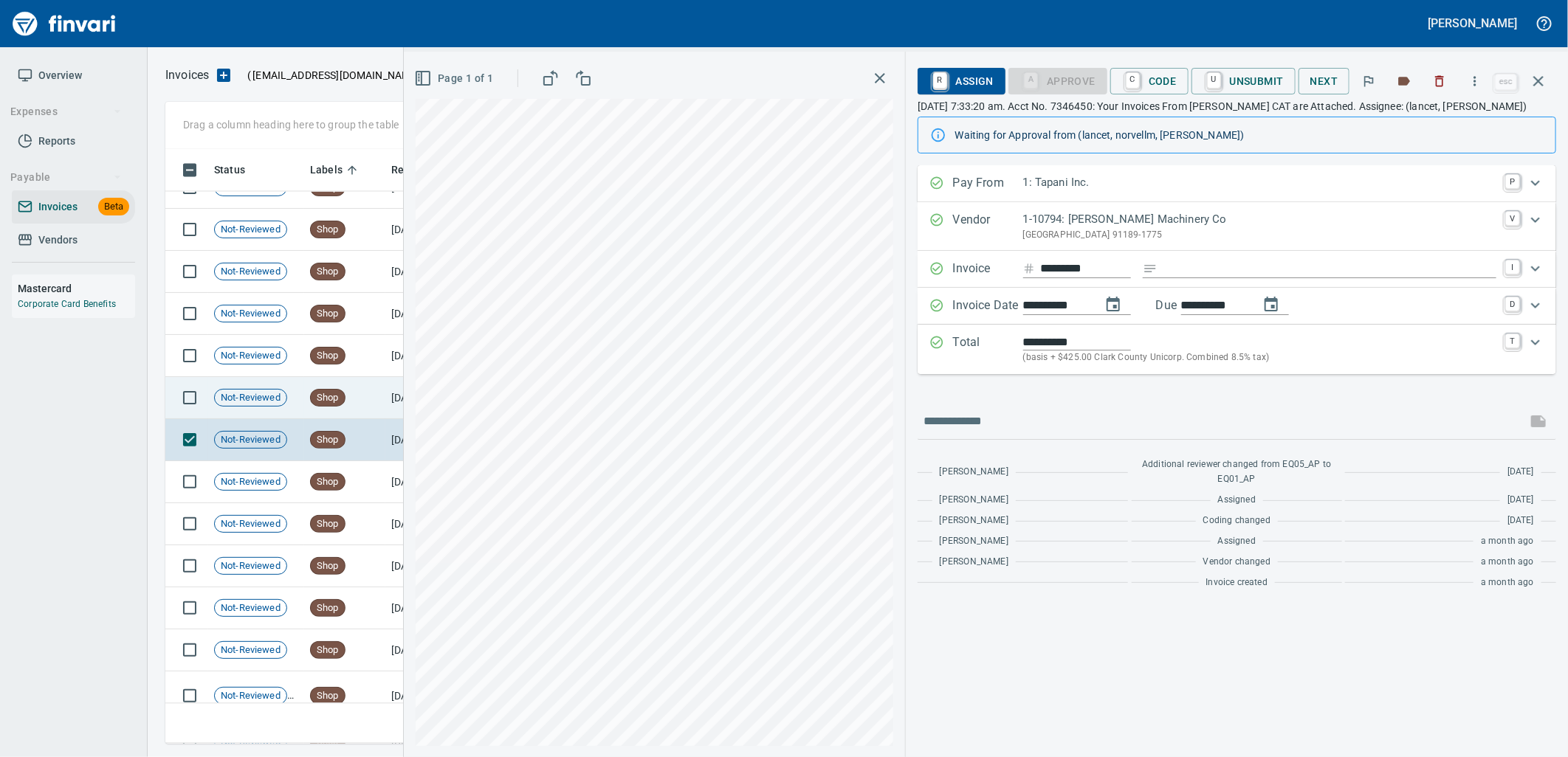
click at [355, 414] on td "Shop" at bounding box center [344, 398] width 81 height 42
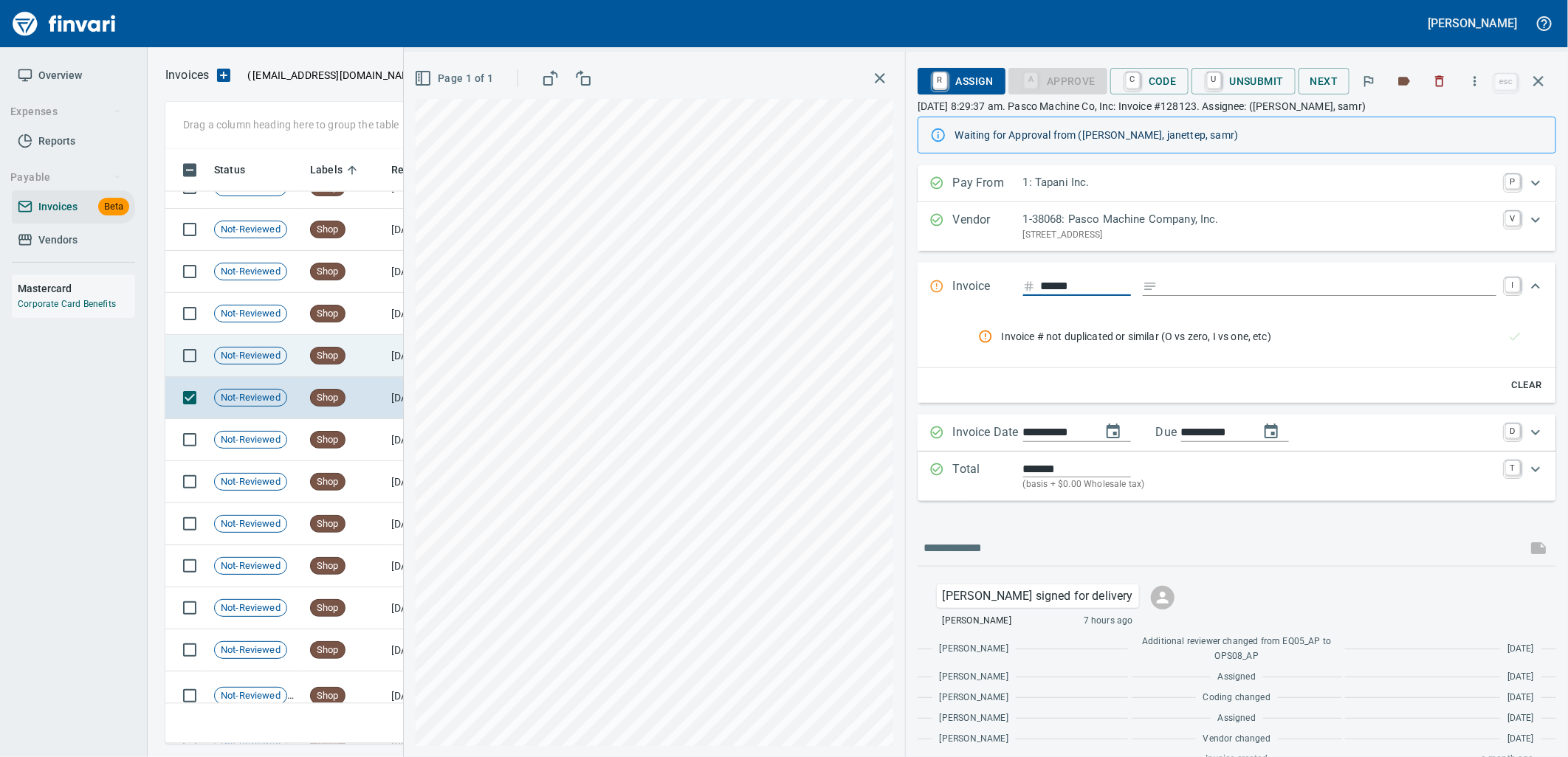
click at [356, 362] on td "Shop" at bounding box center [344, 357] width 81 height 42
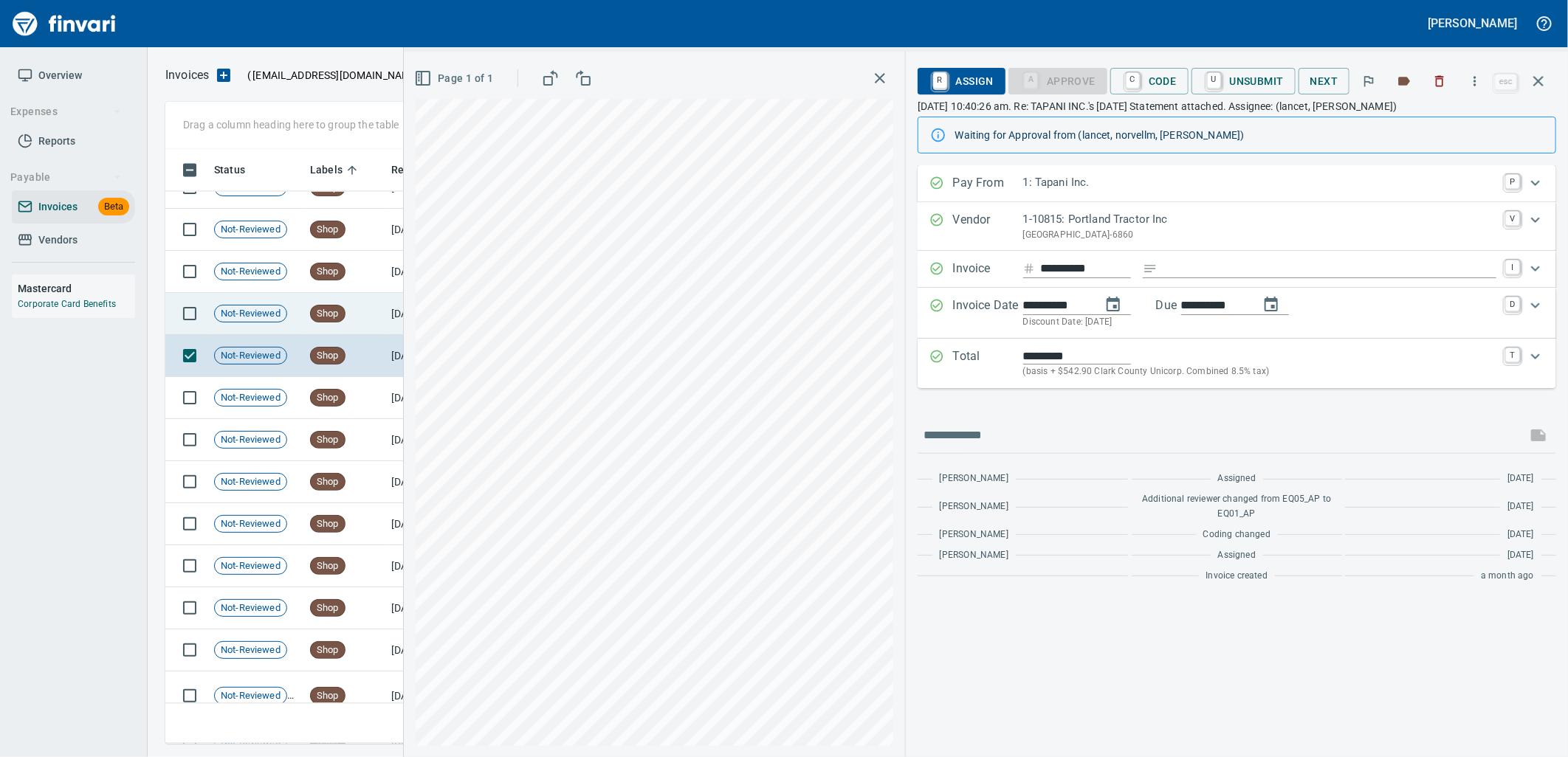
click at [357, 314] on td "Shop" at bounding box center [344, 314] width 81 height 42
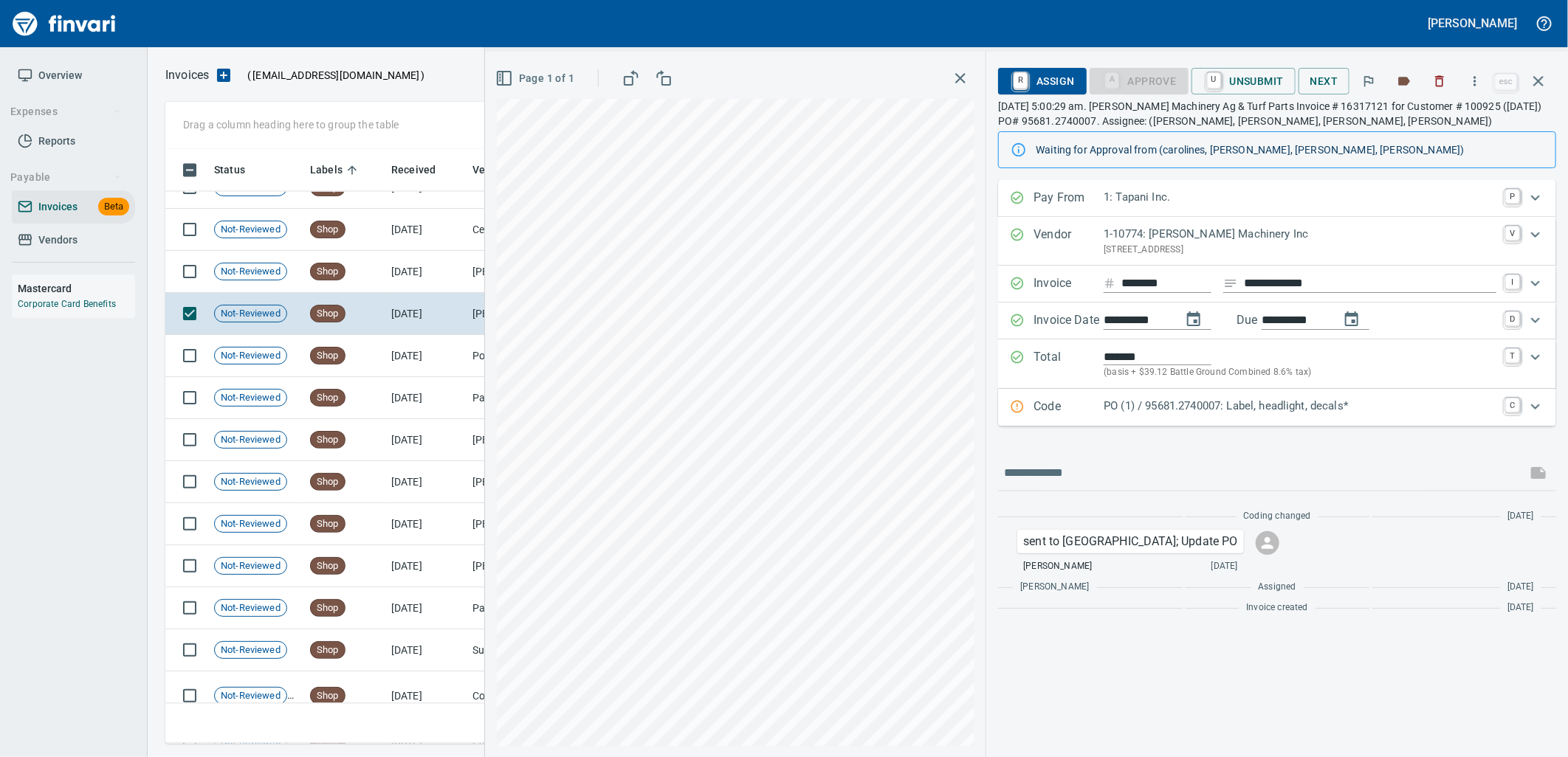
click at [1195, 406] on p "PO (1) / 95681.2740007: Label, headlight, decals*" at bounding box center [1299, 406] width 393 height 17
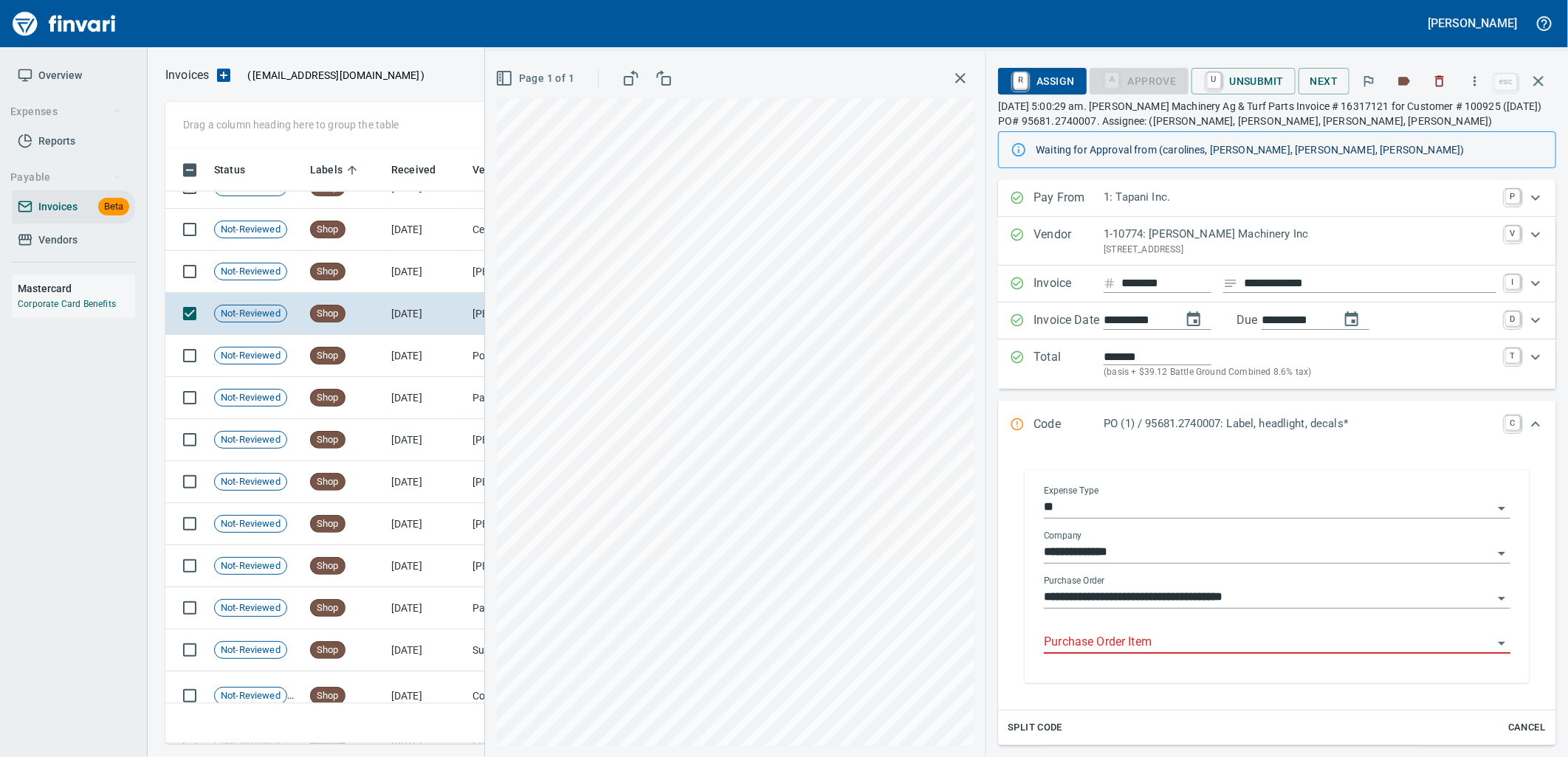
click at [1163, 636] on input "Purchase Order Item" at bounding box center [1268, 643] width 449 height 21
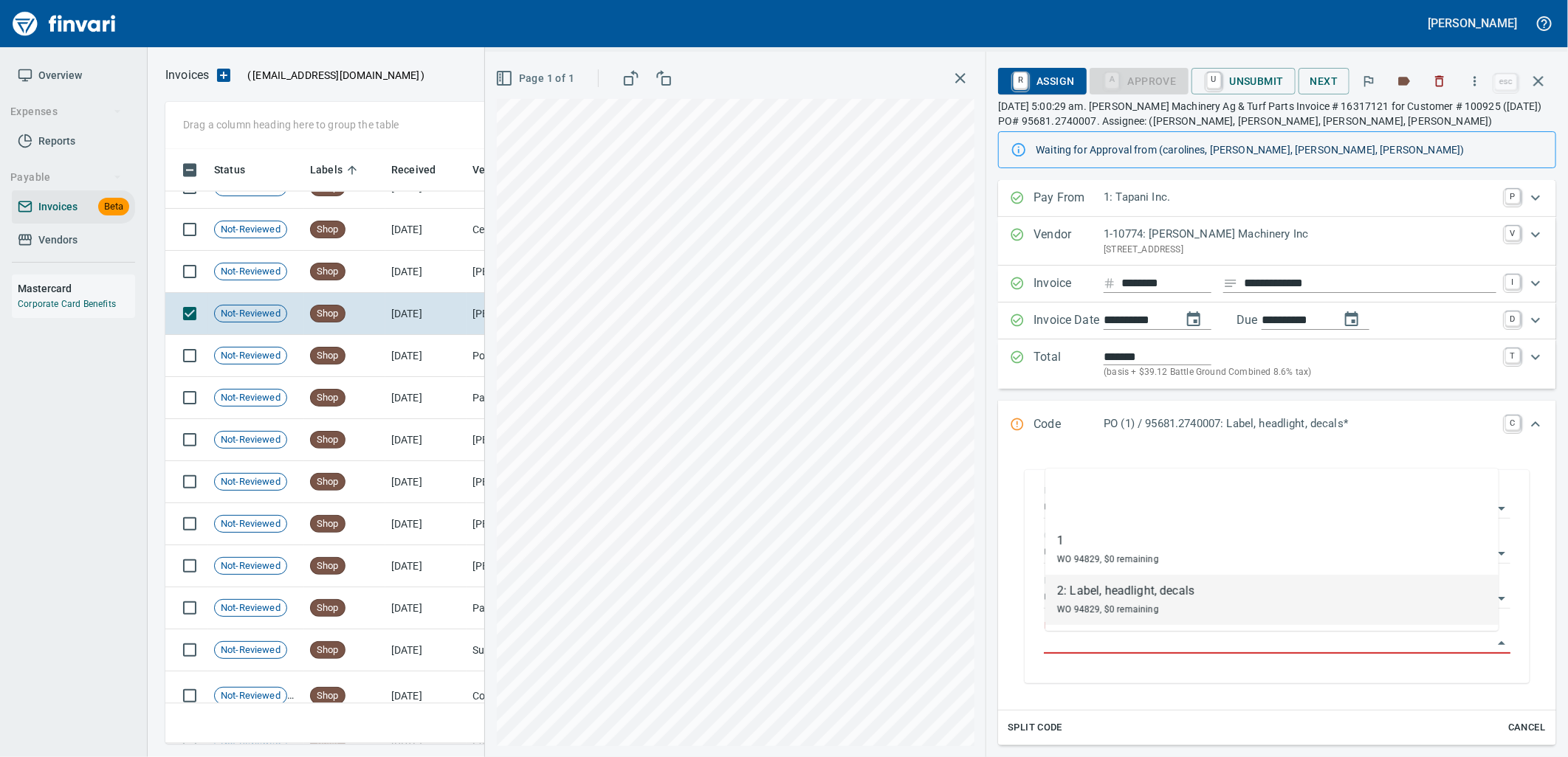
scroll to position [583, 1360]
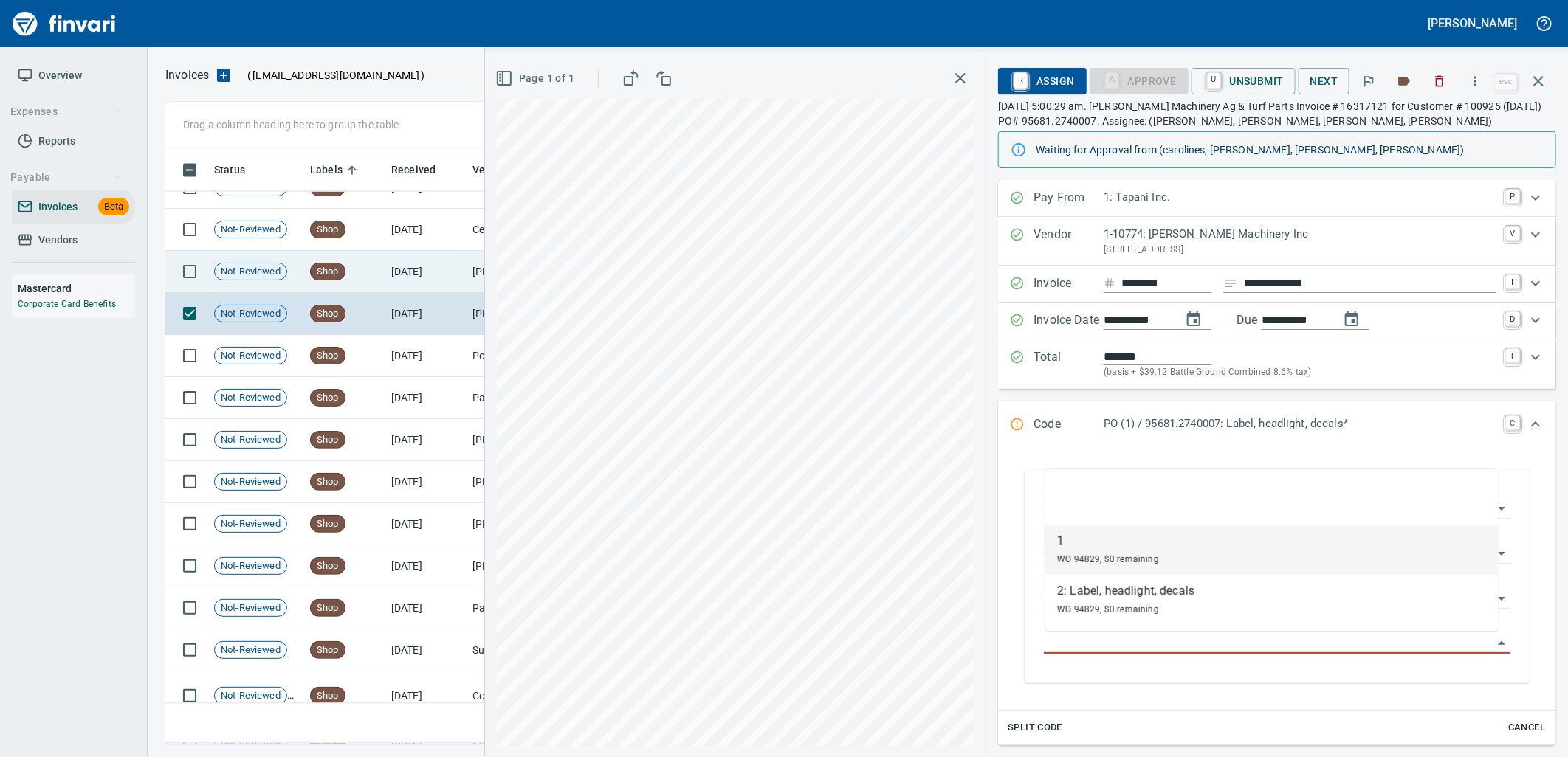
click at [418, 266] on td "8/21/2025" at bounding box center [426, 272] width 81 height 42
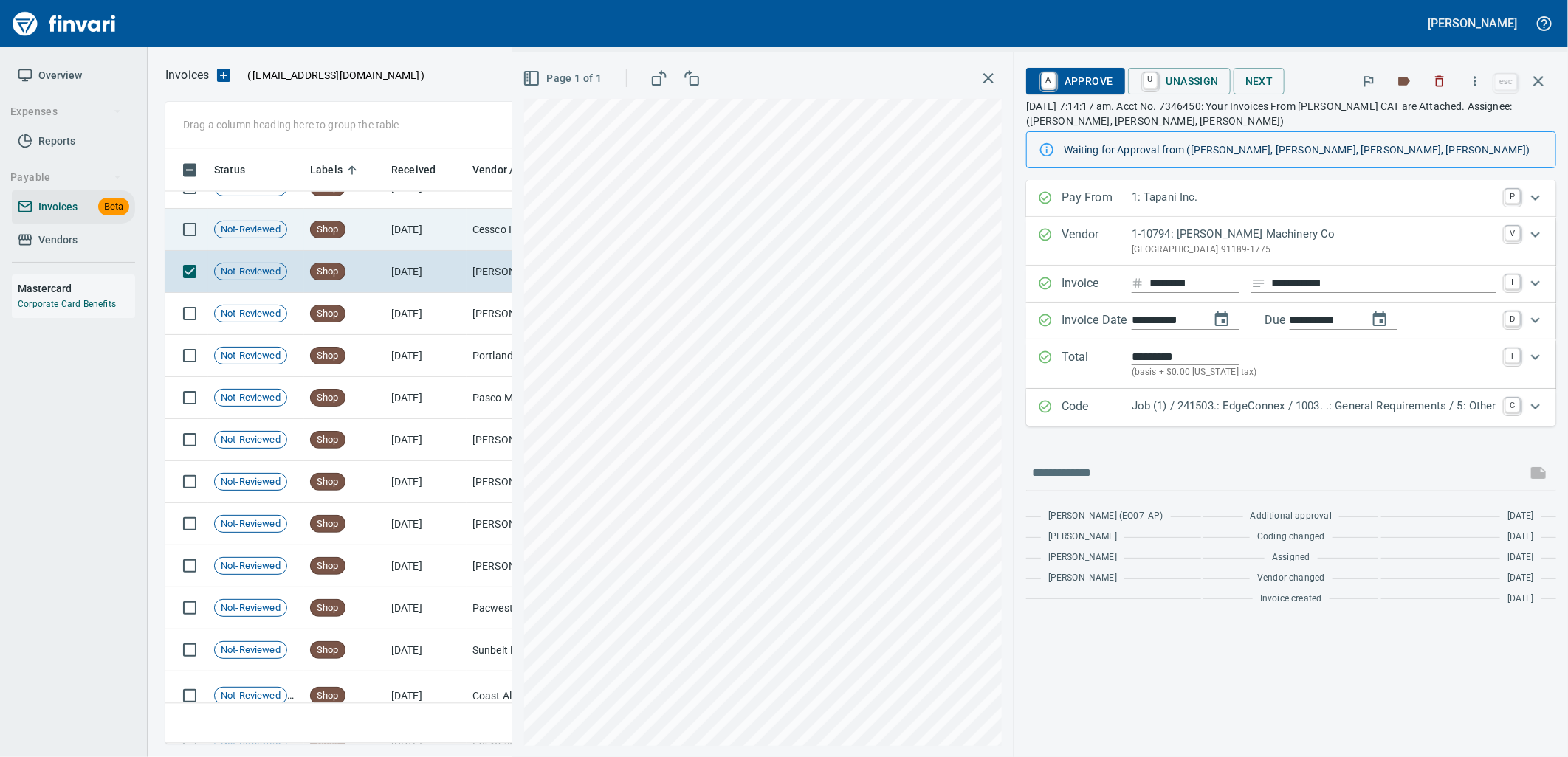
click at [466, 232] on td "Cessco Inc (1-10167)" at bounding box center [540, 230] width 148 height 42
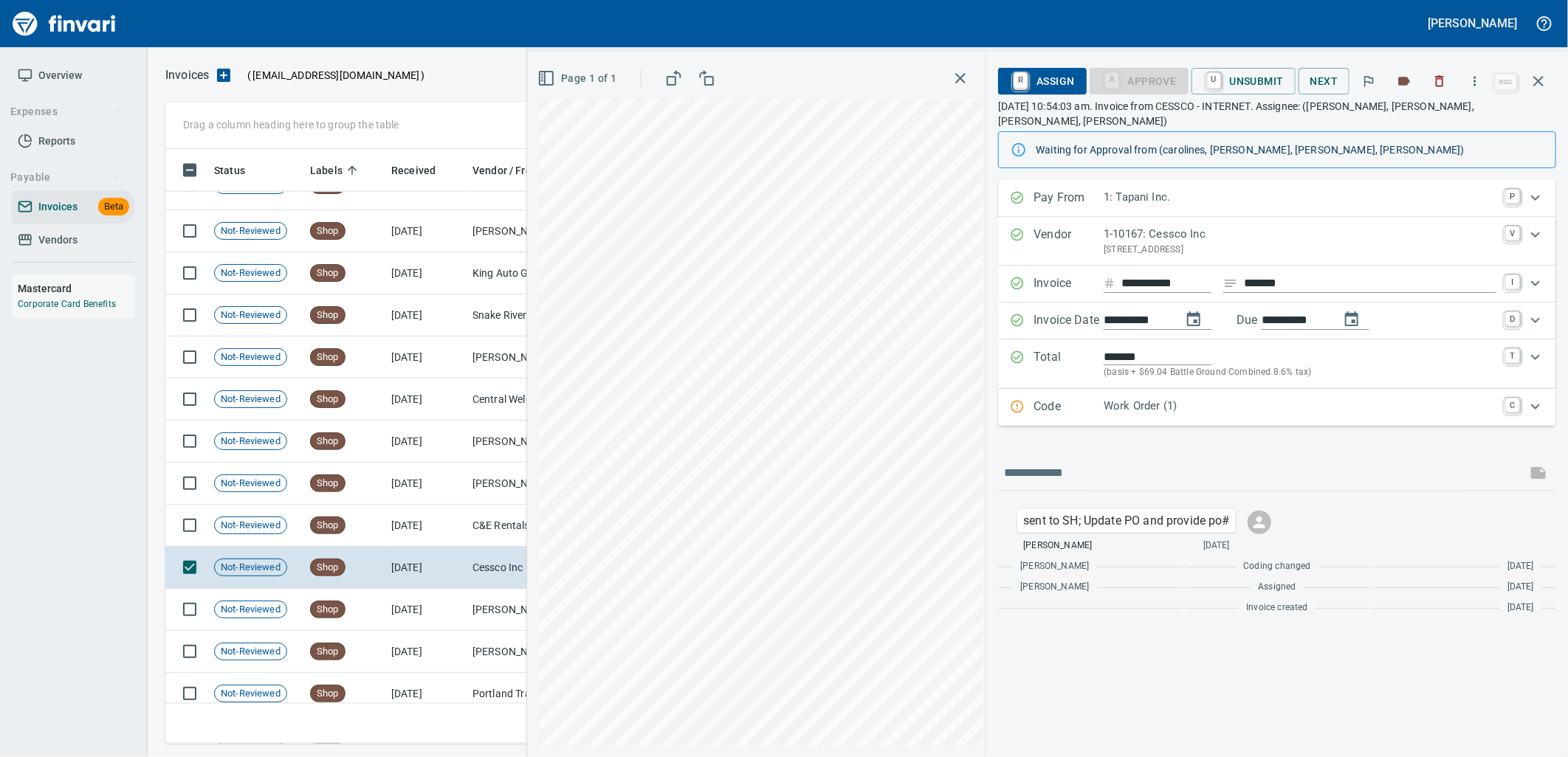
scroll to position [19029, 0]
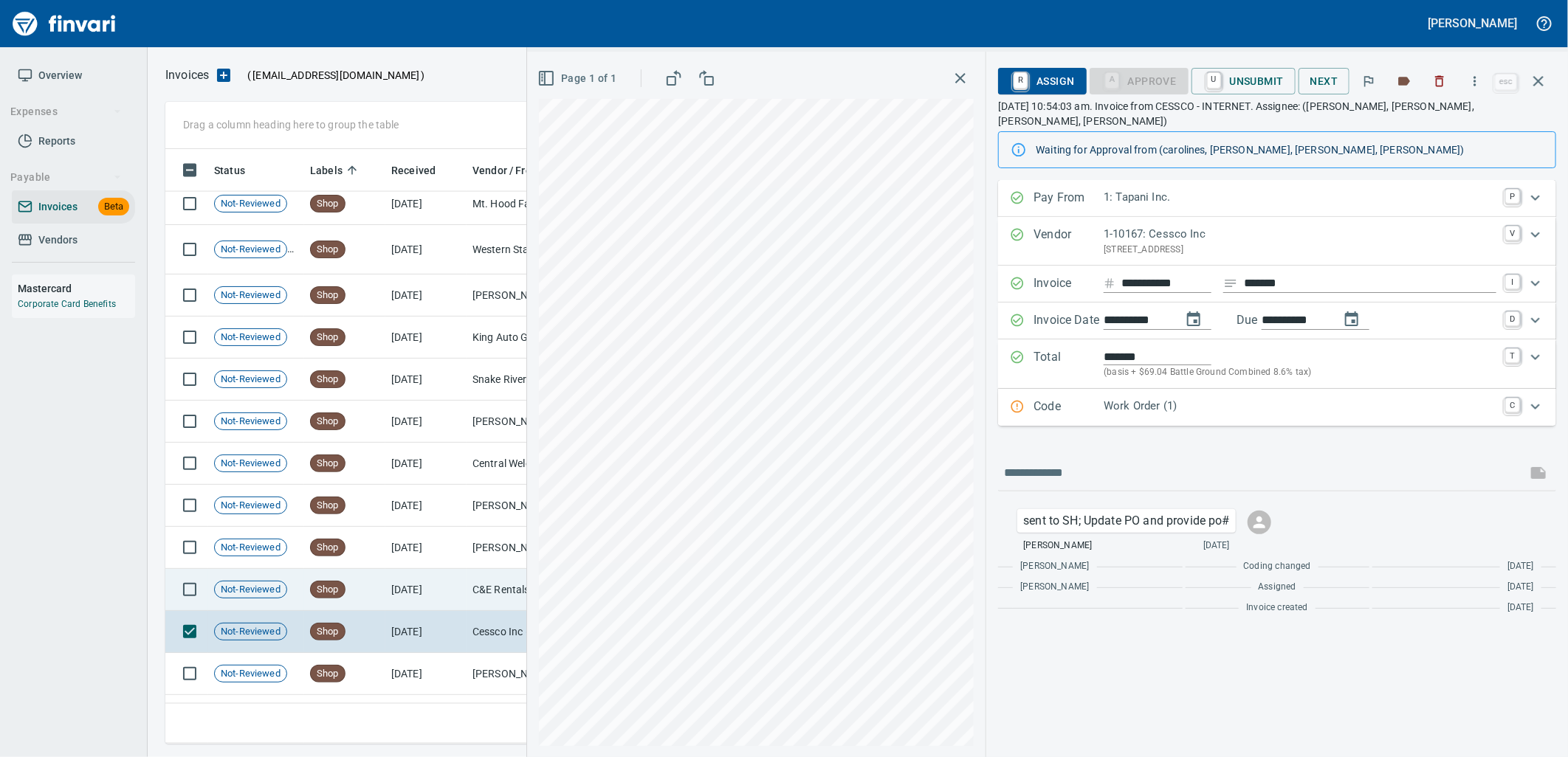
click at [394, 594] on td "8/25/2025" at bounding box center [426, 590] width 81 height 42
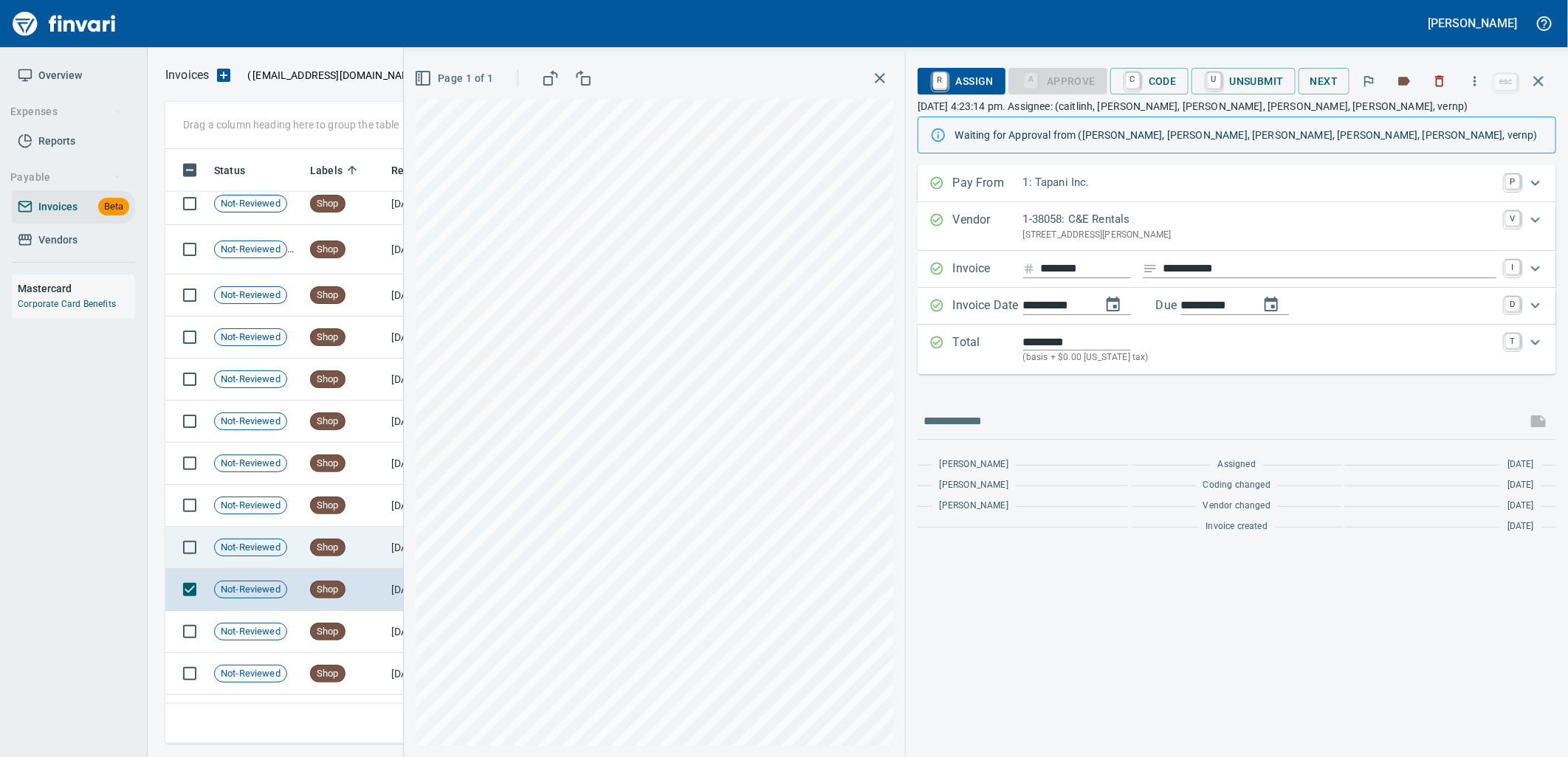
click at [370, 557] on td "Shop" at bounding box center [344, 548] width 81 height 42
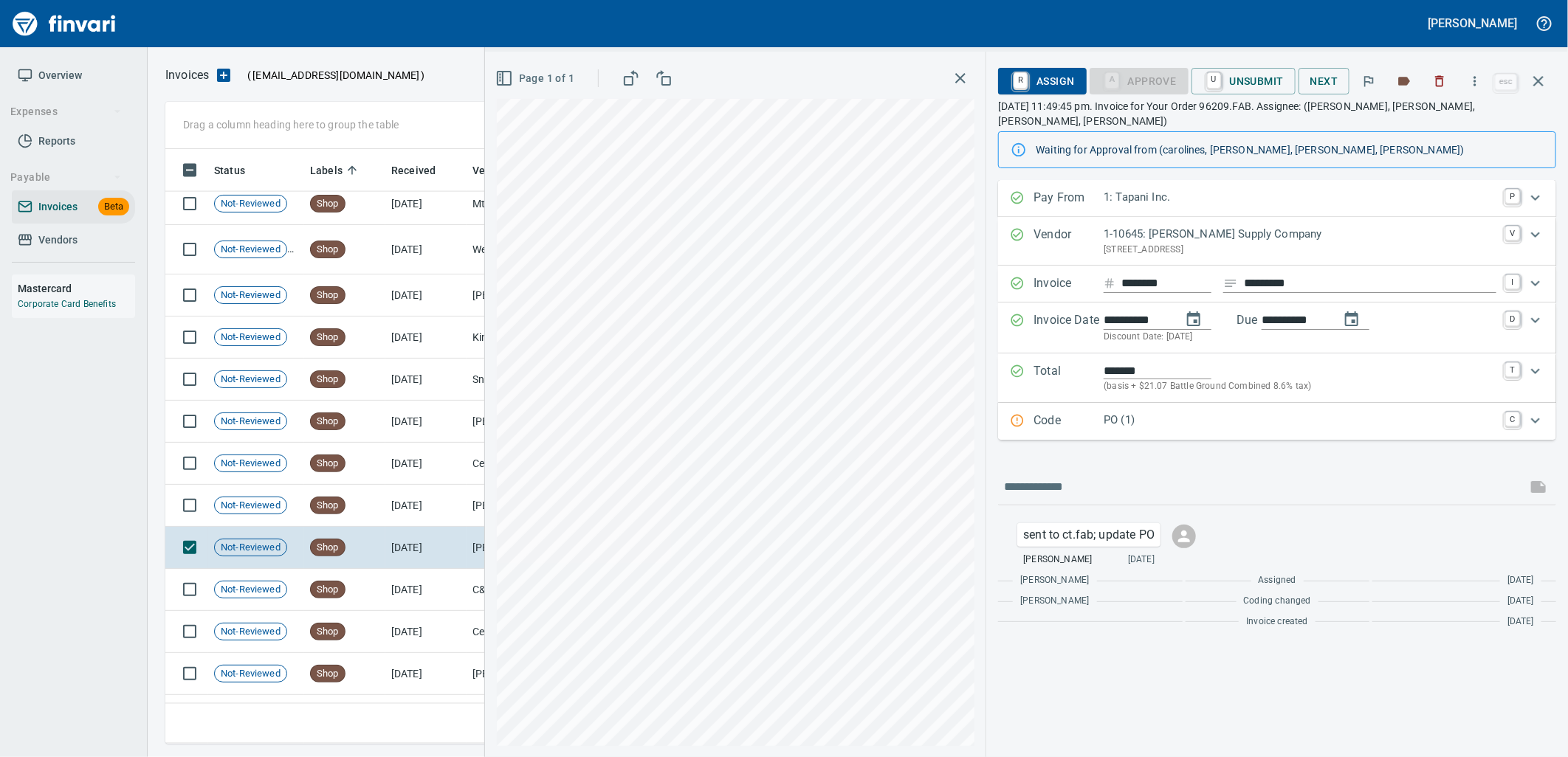
click at [1237, 412] on p "PO (1)" at bounding box center [1299, 420] width 393 height 17
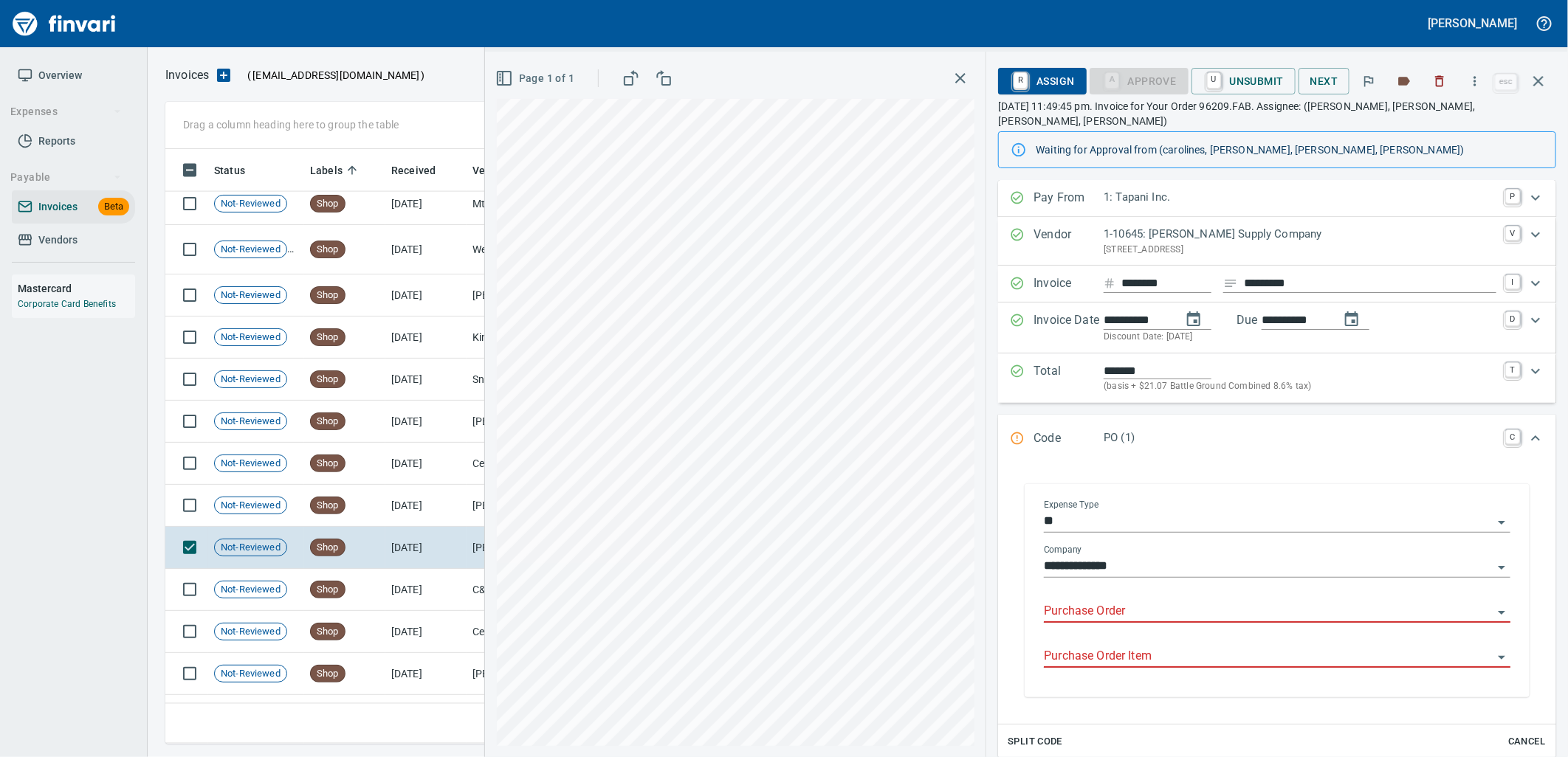
click at [1170, 608] on div at bounding box center [1276, 612] width 466 height 21
type input "*********"
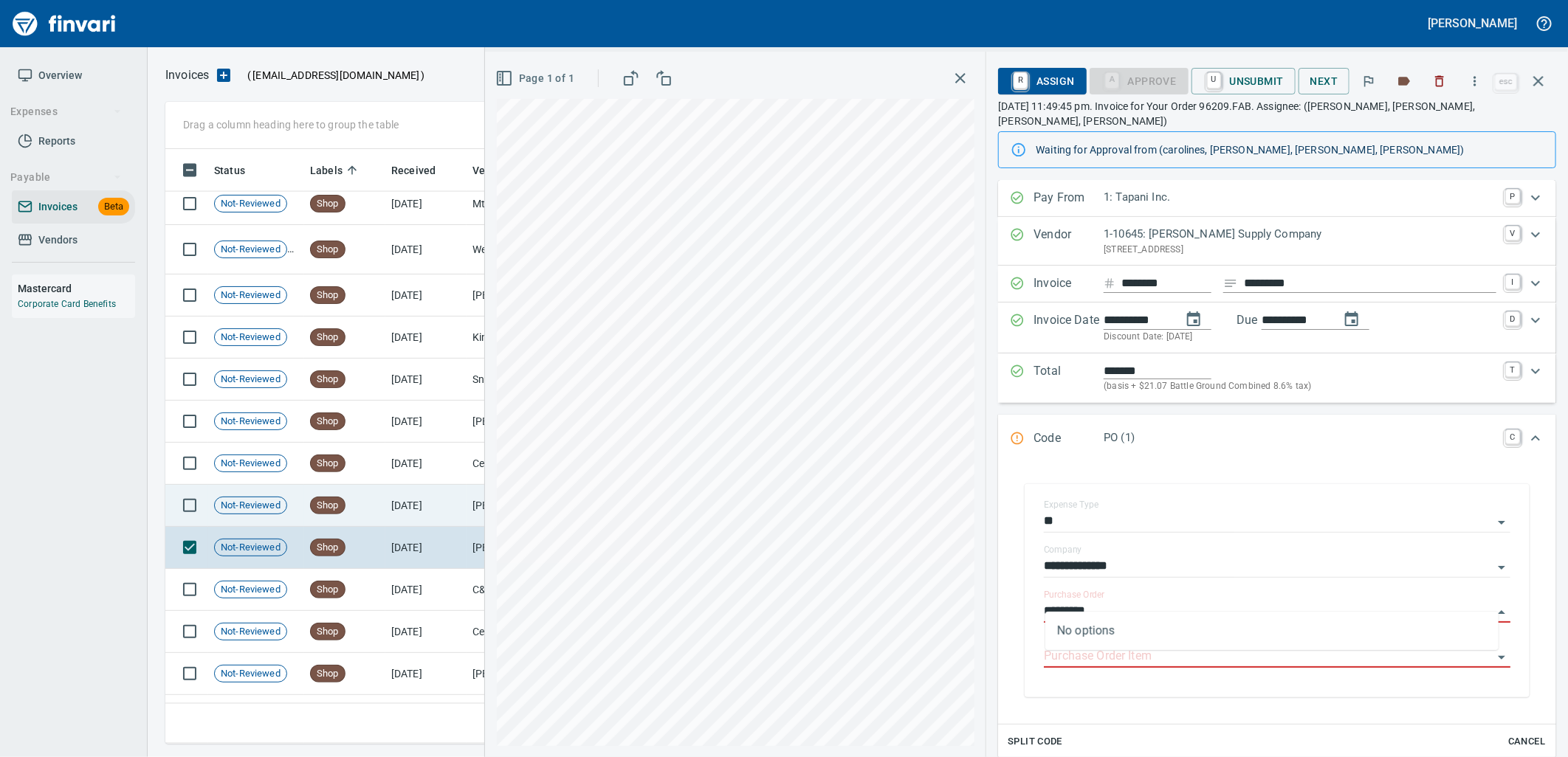
click at [431, 501] on td "8/26/2025" at bounding box center [426, 506] width 81 height 42
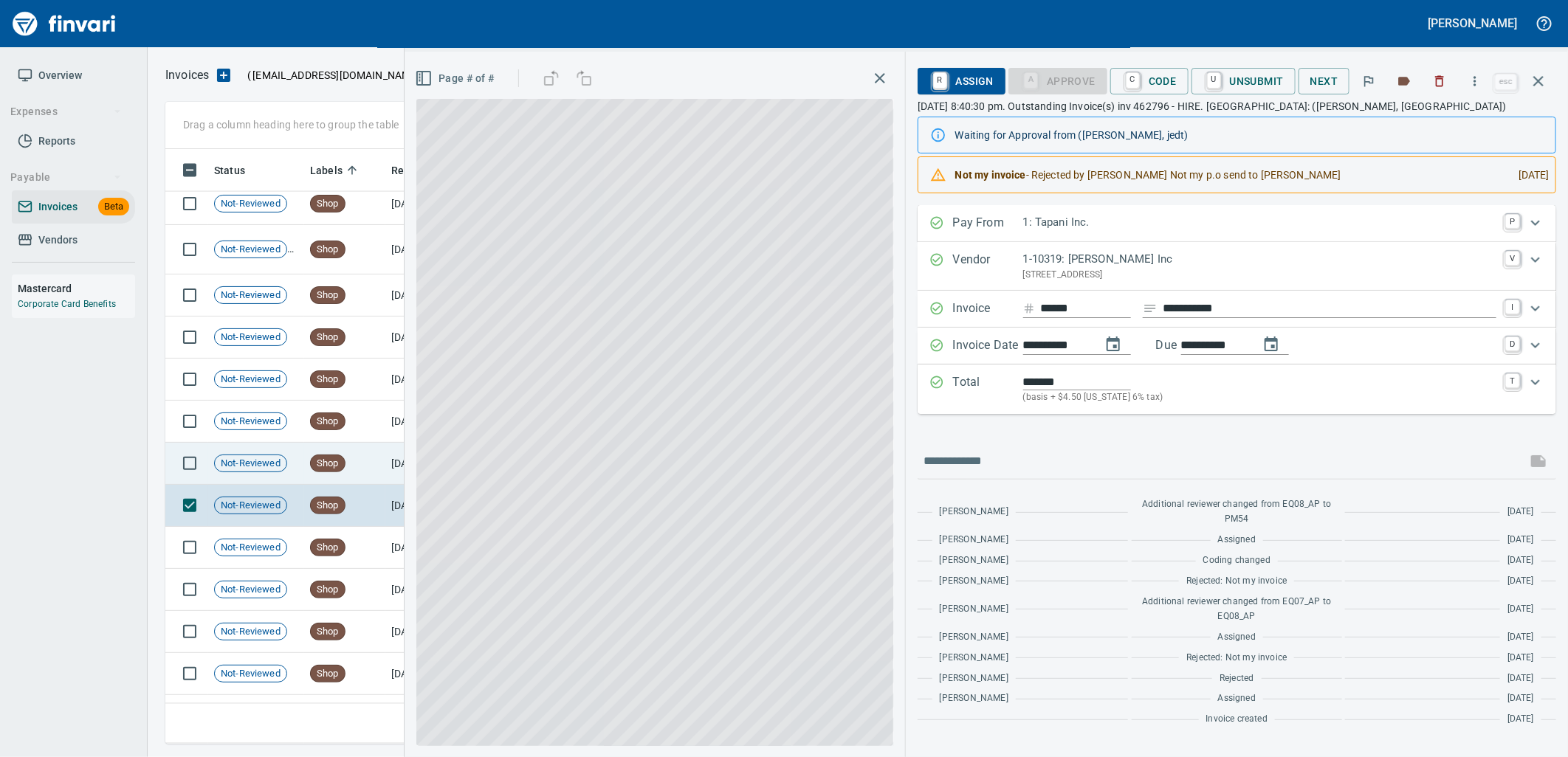
click at [372, 464] on td "Shop" at bounding box center [344, 464] width 81 height 42
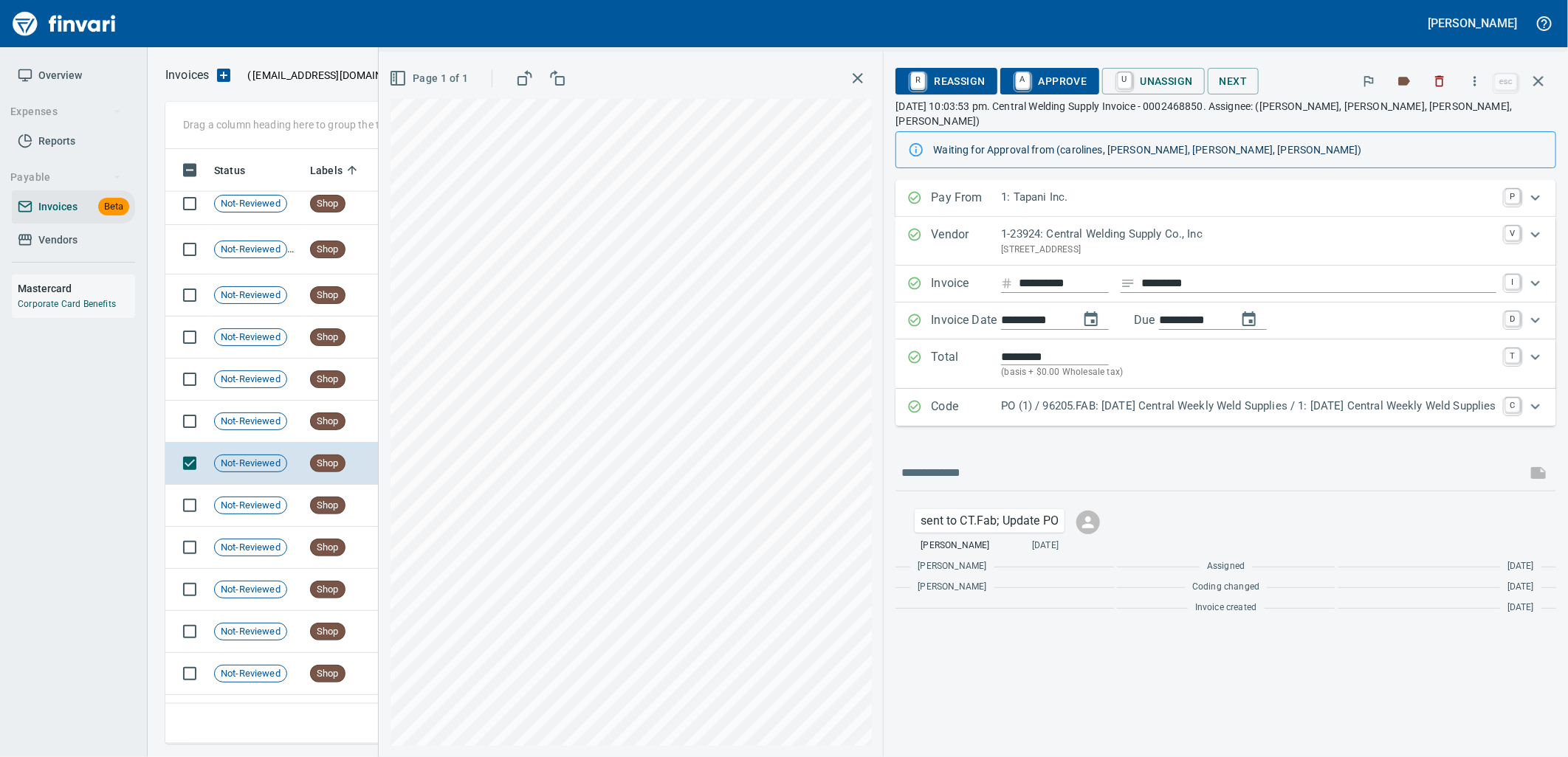
click at [1095, 398] on p "PO (1) / 96205.FAB: 08/25/25 Central Weekly Weld Supplies / 1: 08/25/25 Central…" at bounding box center [1249, 406] width 495 height 17
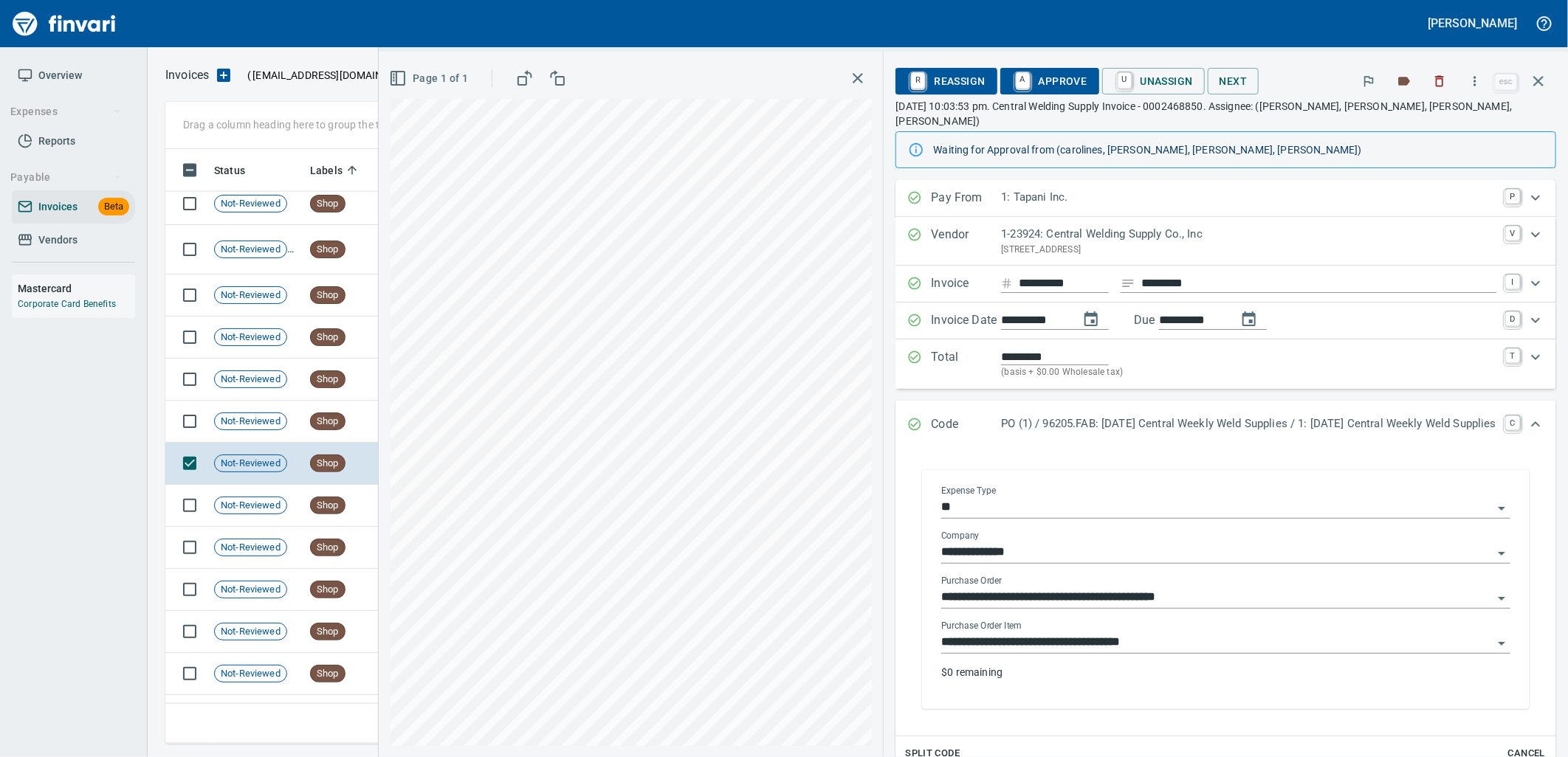
click at [1125, 636] on input "**********" at bounding box center [1217, 643] width 552 height 21
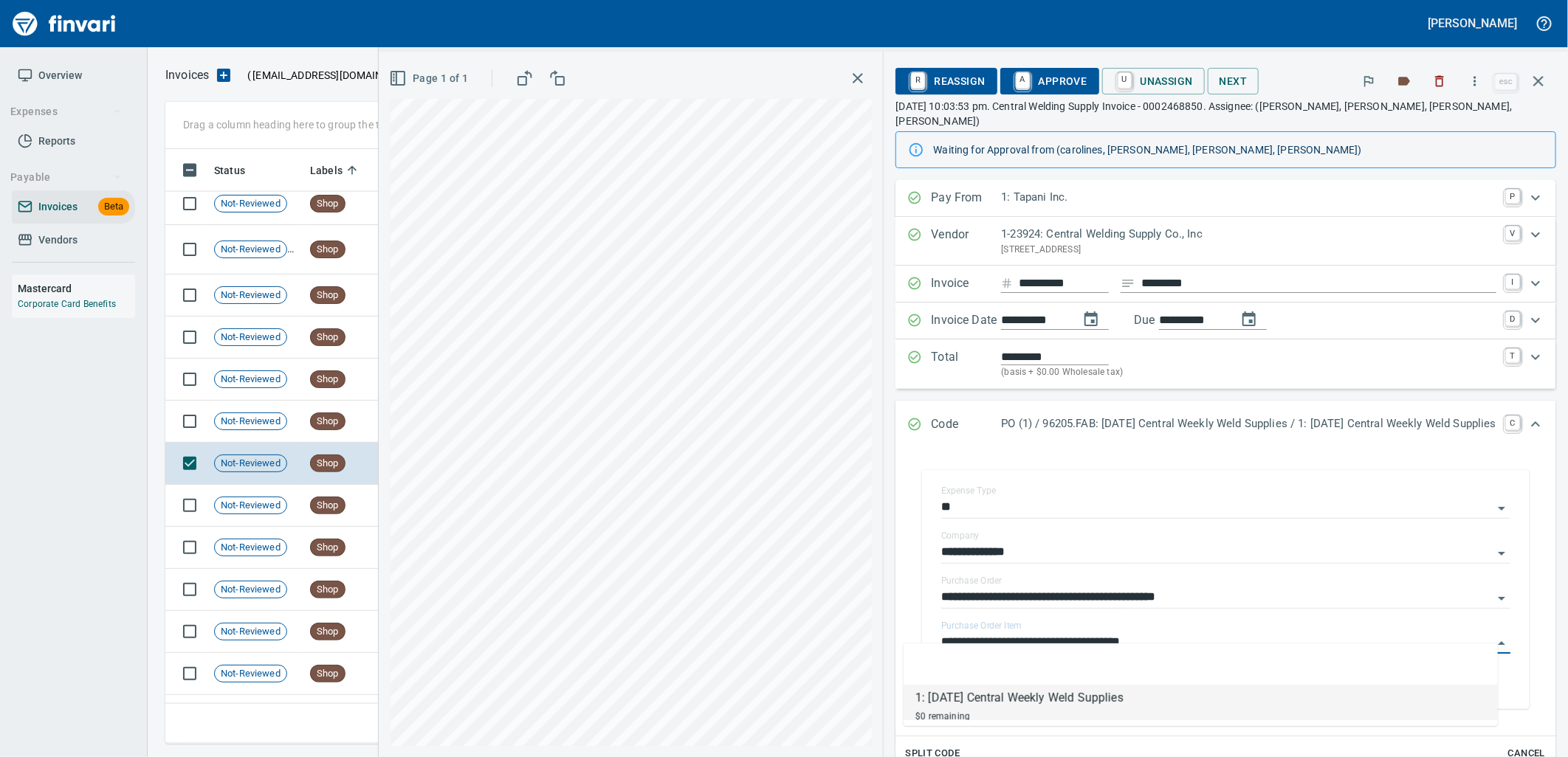
scroll to position [583, 1360]
click at [256, 429] on div "Not-Reviewed" at bounding box center [250, 422] width 73 height 18
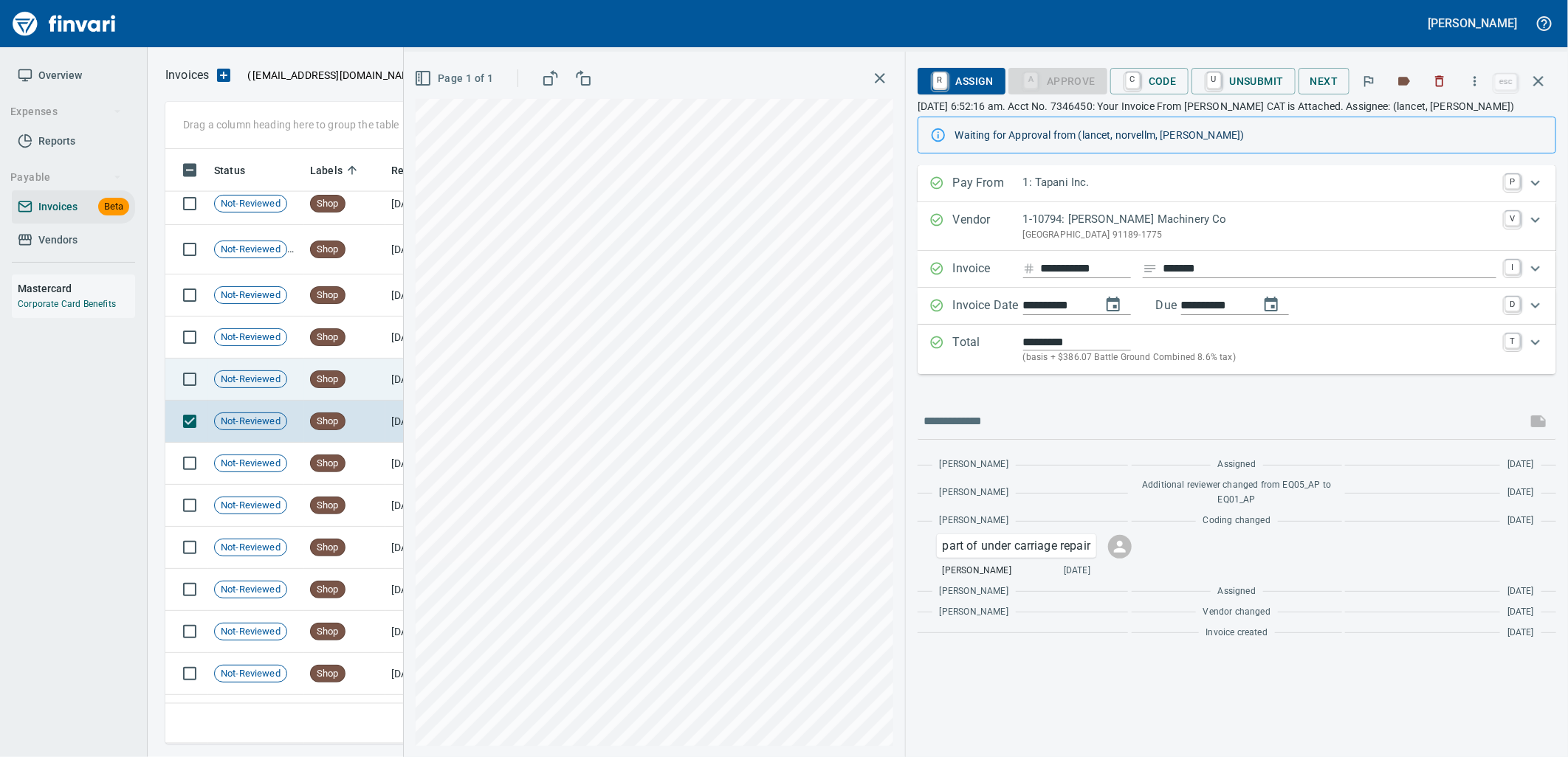
click at [352, 382] on td "Shop" at bounding box center [344, 379] width 81 height 42
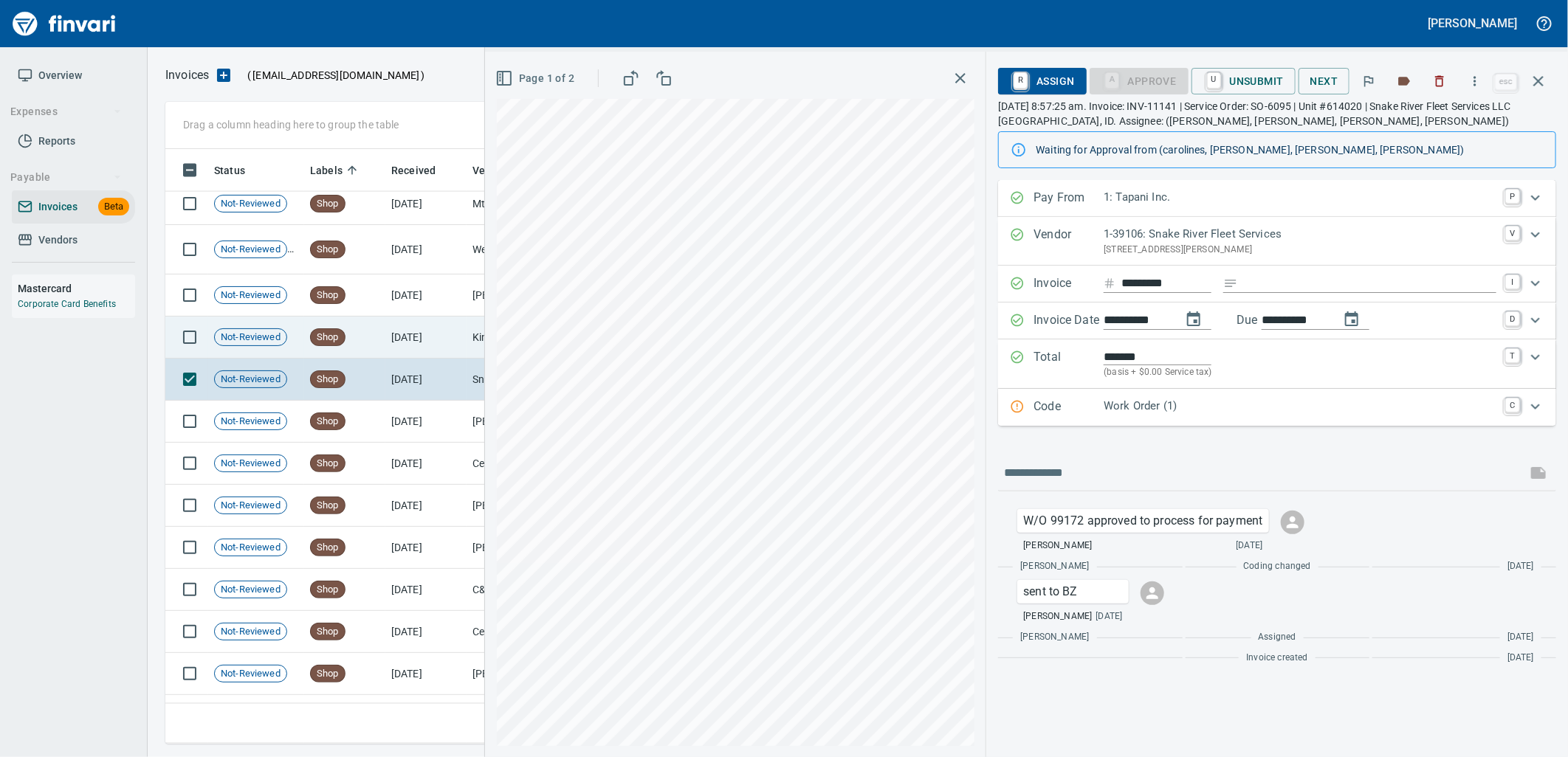
click at [410, 345] on td "8/28/2025" at bounding box center [426, 338] width 81 height 42
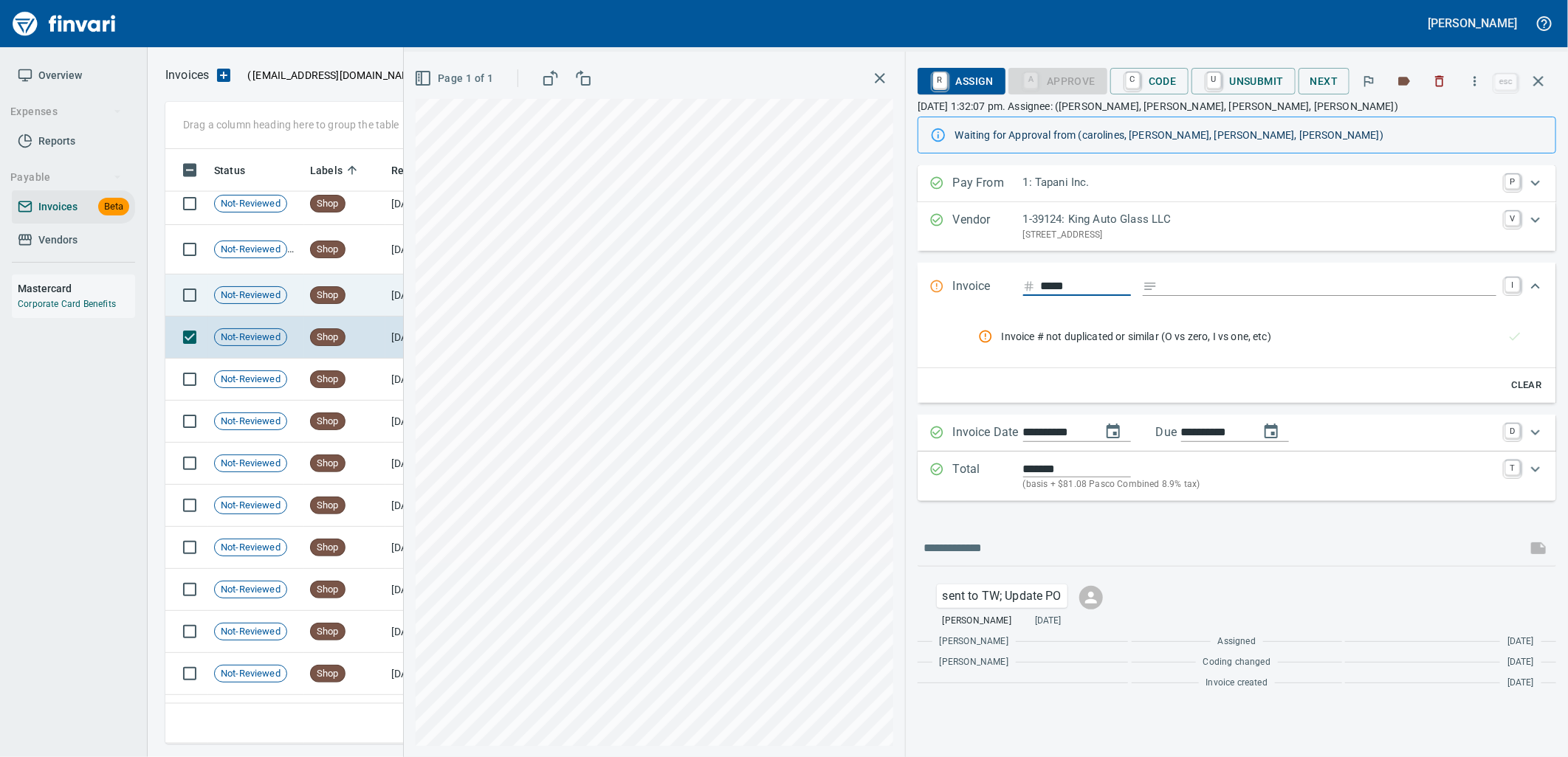
click at [384, 306] on td "Shop" at bounding box center [344, 296] width 81 height 42
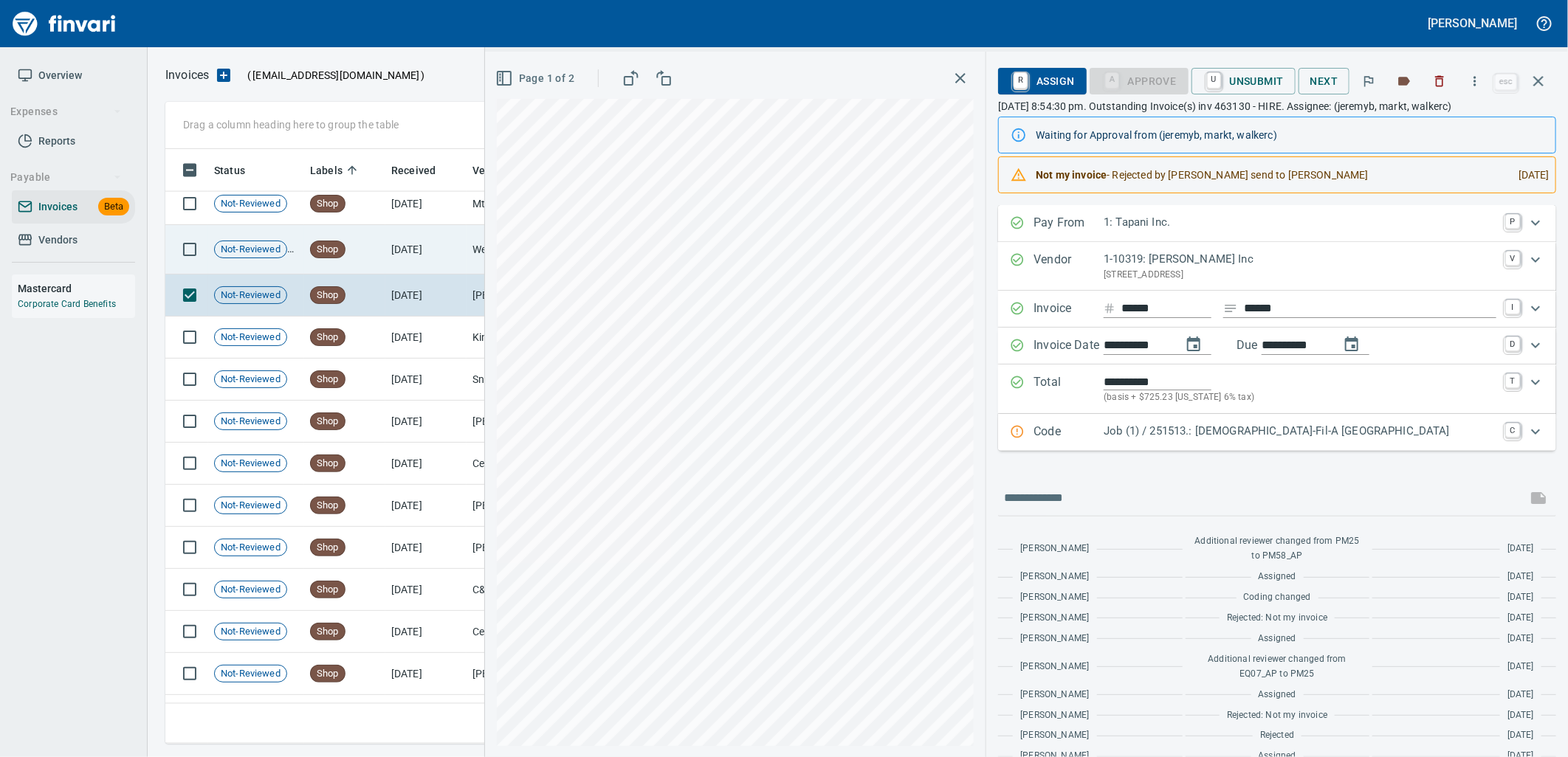
click at [414, 252] on td "8/29/2025" at bounding box center [426, 249] width 81 height 49
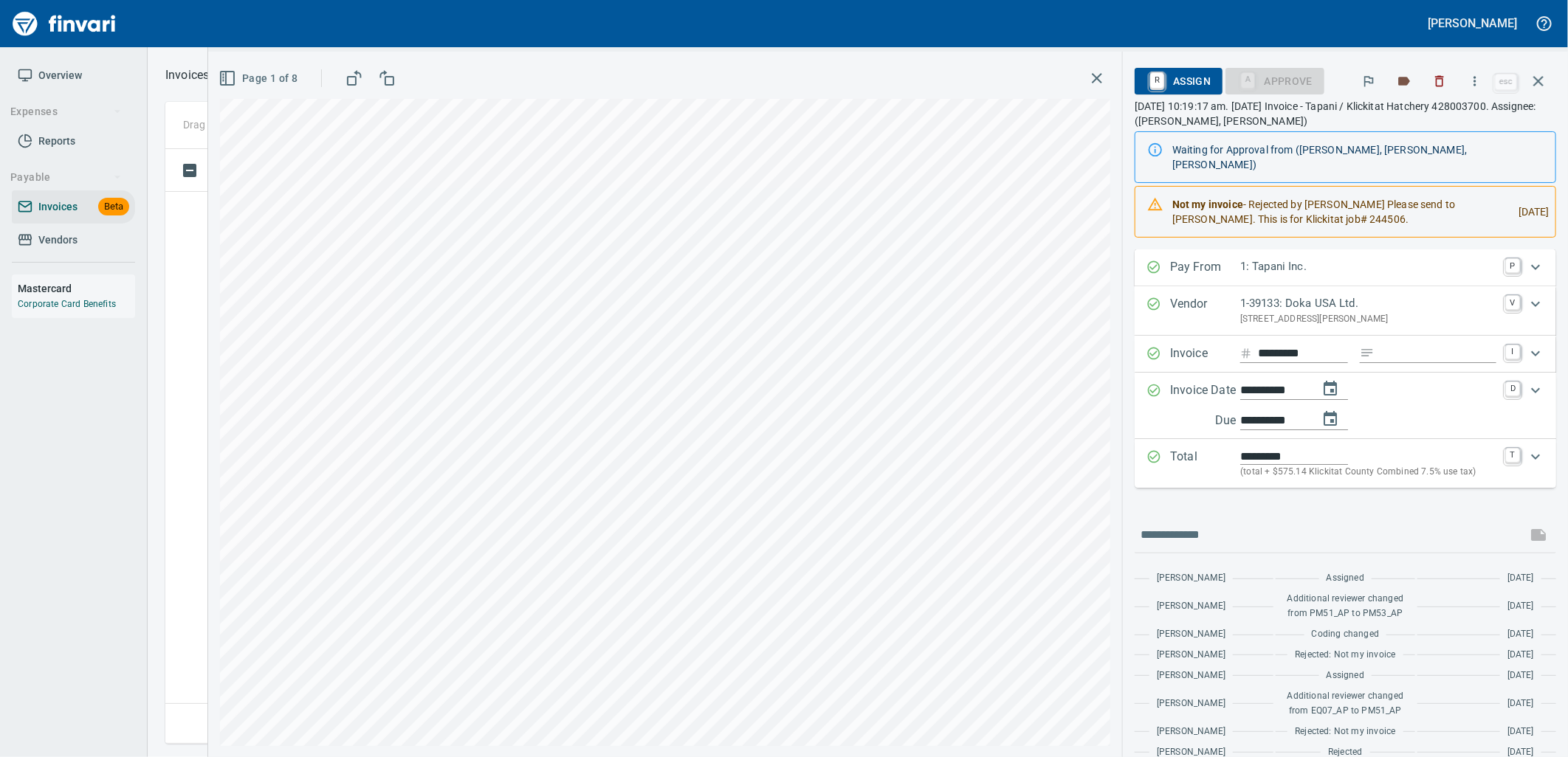
scroll to position [2, 2]
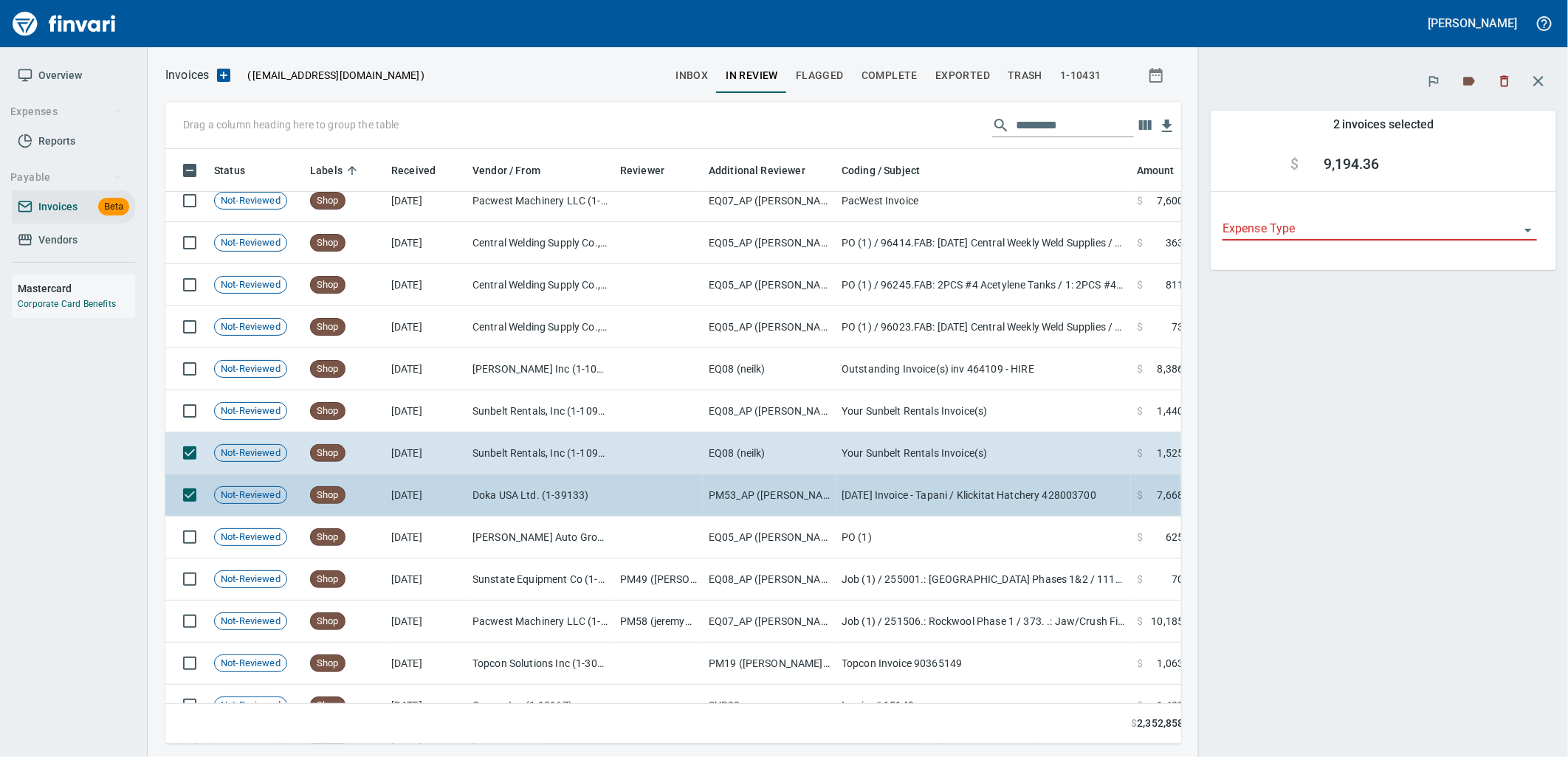
scroll to position [571, 992]
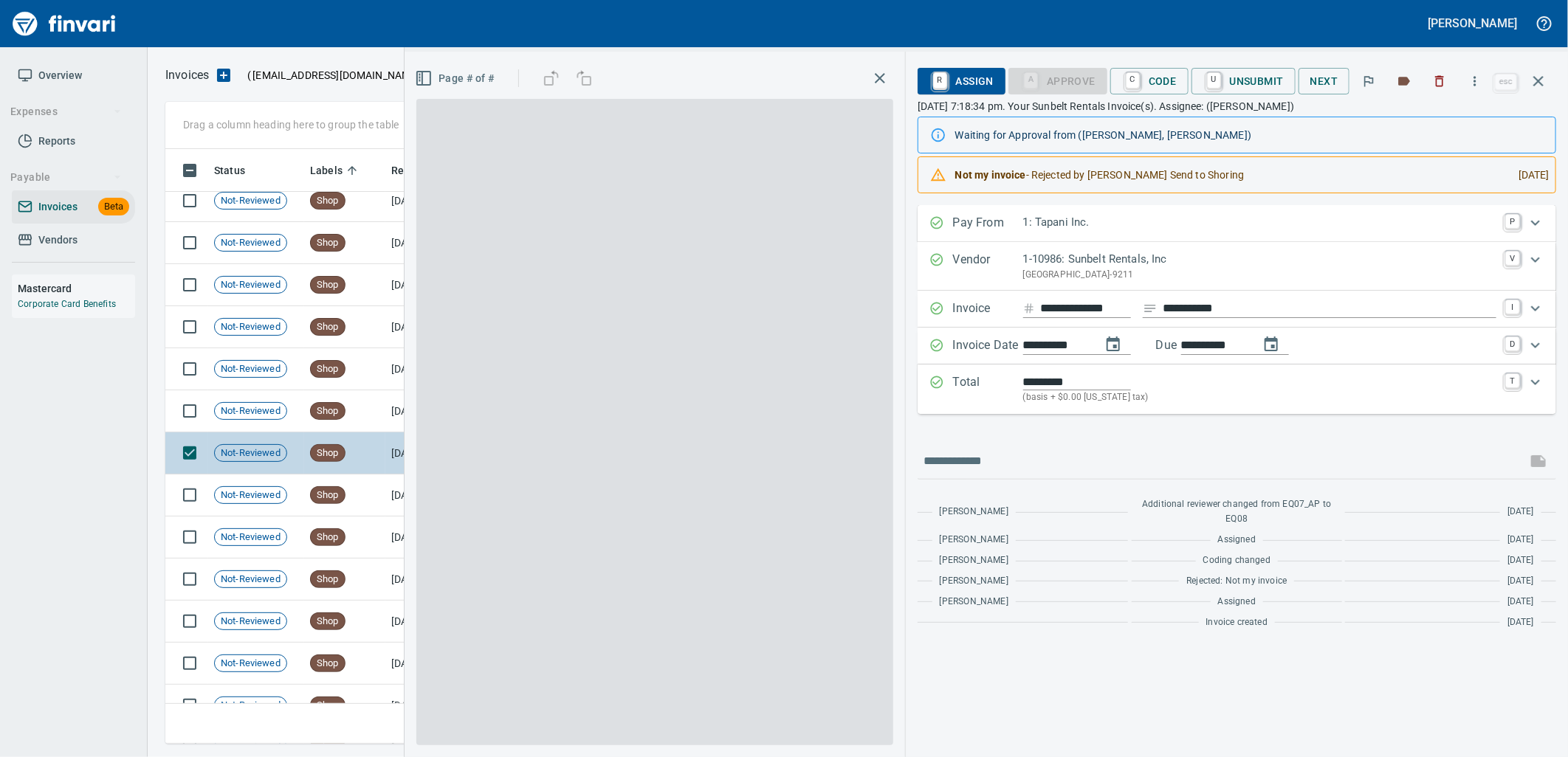
scroll to position [583, 1356]
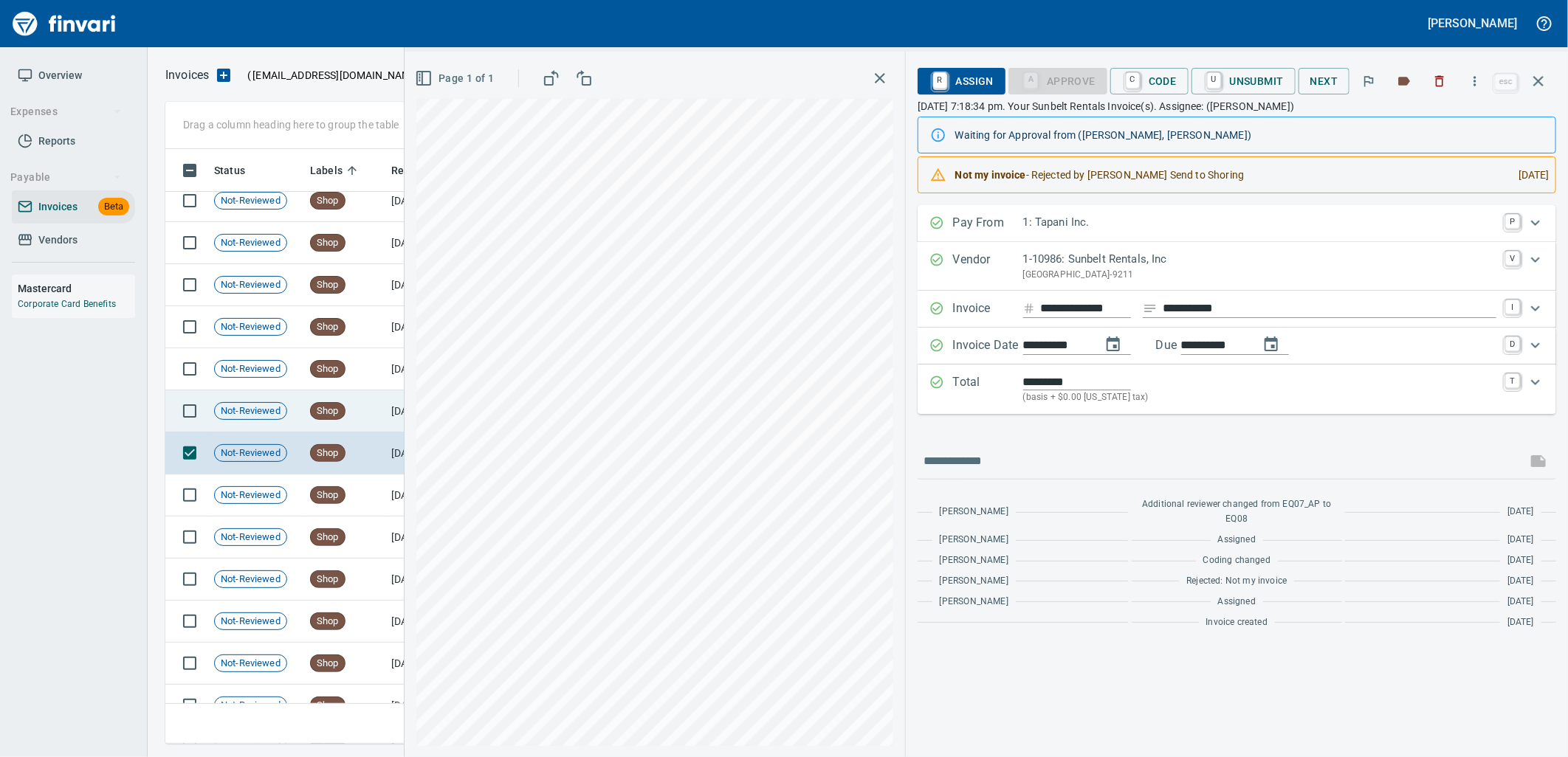
click at [322, 421] on td "Shop" at bounding box center [344, 412] width 81 height 42
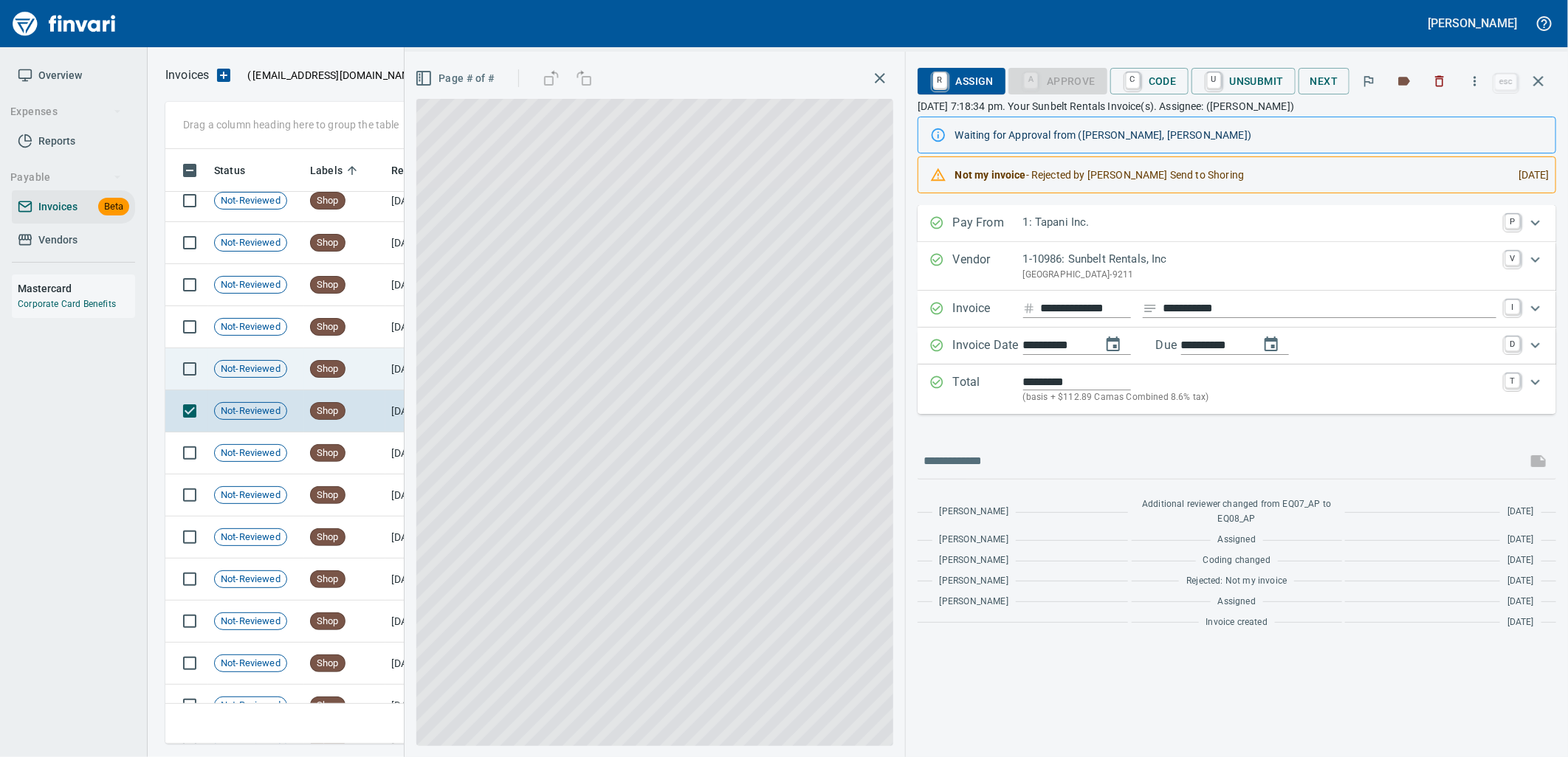
click at [316, 371] on span "Shop" at bounding box center [328, 370] width 34 height 14
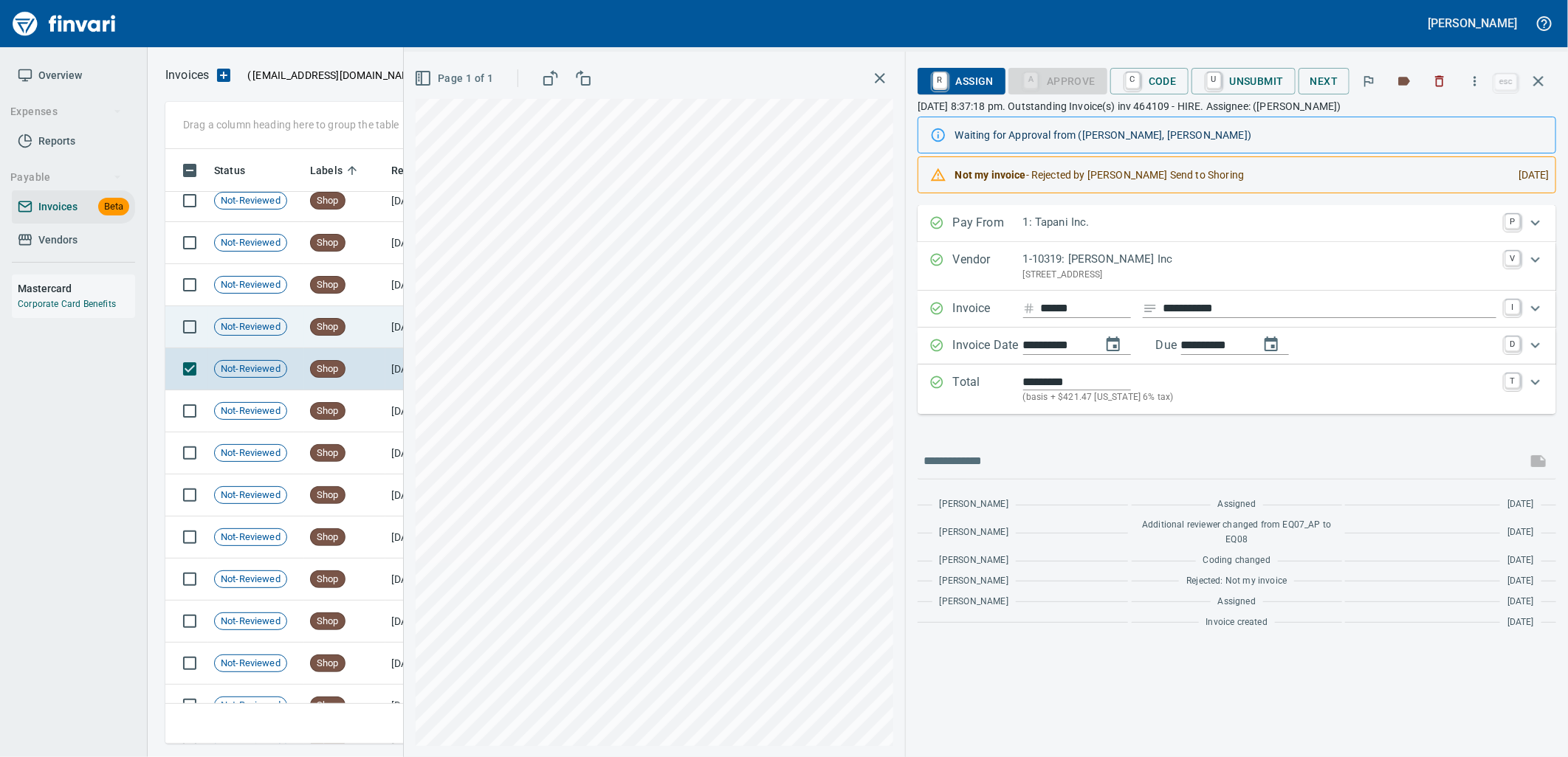
click at [321, 332] on span "Shop" at bounding box center [328, 328] width 34 height 14
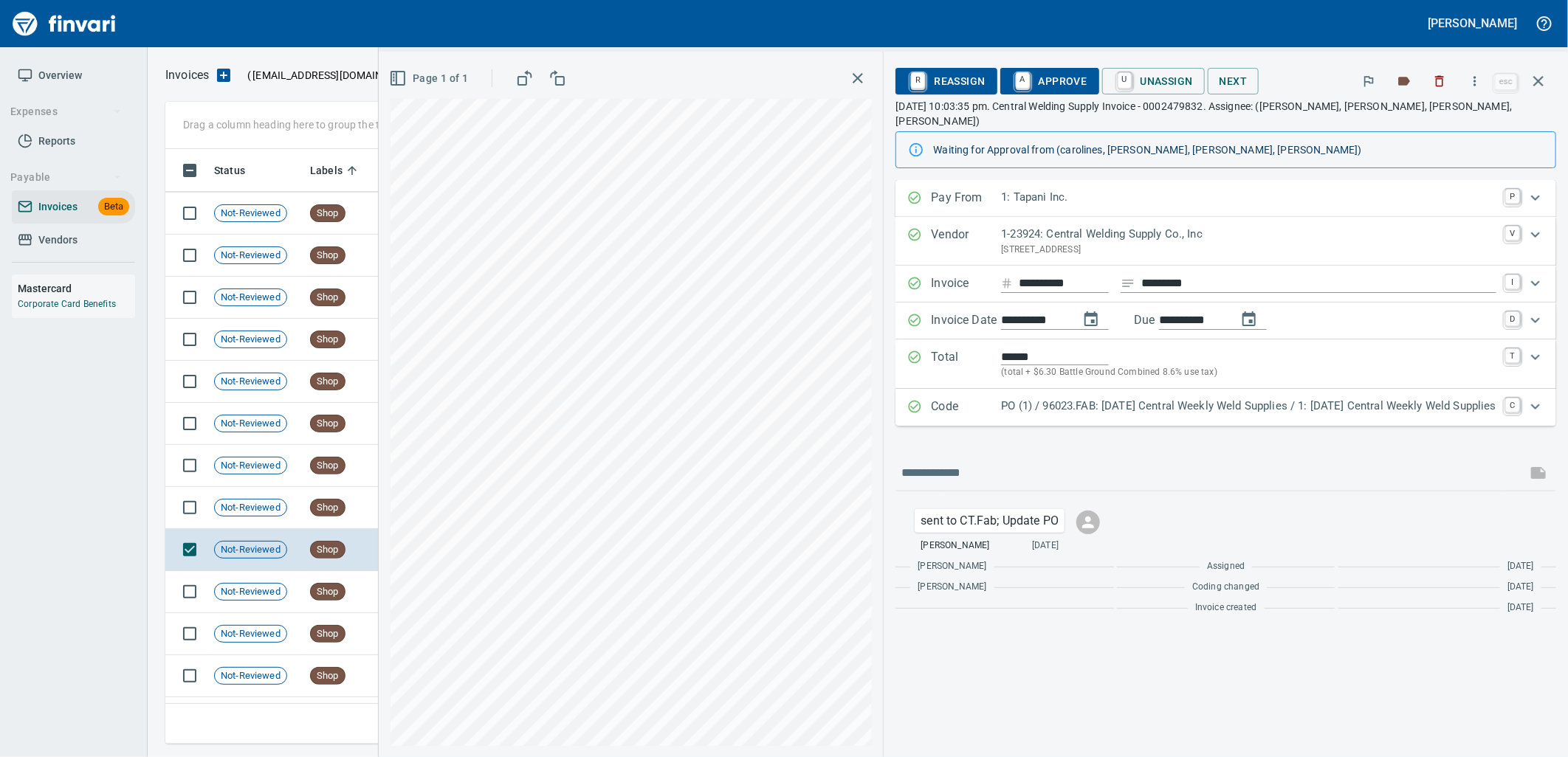
scroll to position [17389, 0]
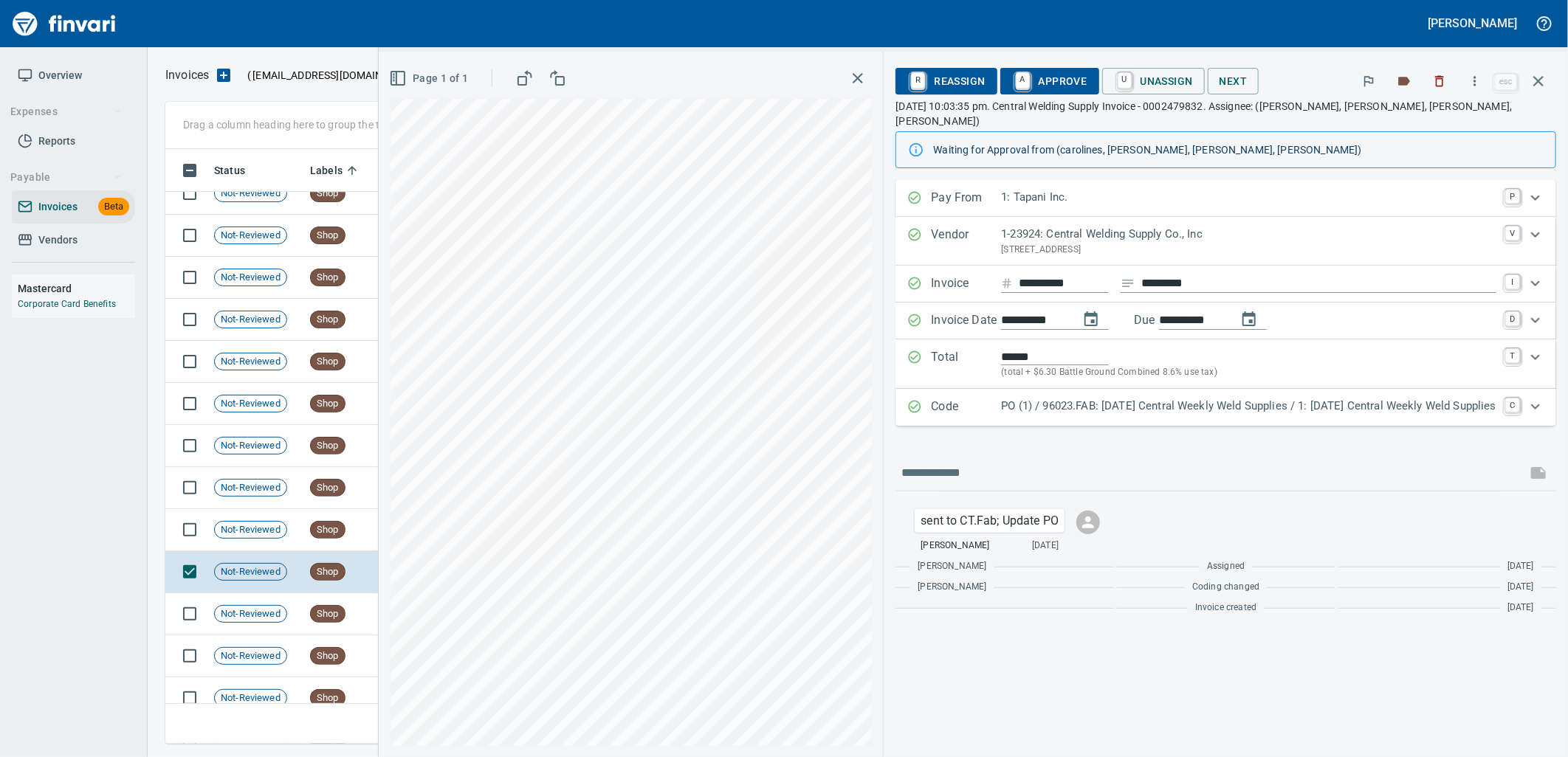
click at [1248, 398] on p "PO (1) / 96023.FAB: [DATE] Central Weekly Weld Supplies / 1: [DATE] Central Wee…" at bounding box center [1249, 406] width 495 height 17
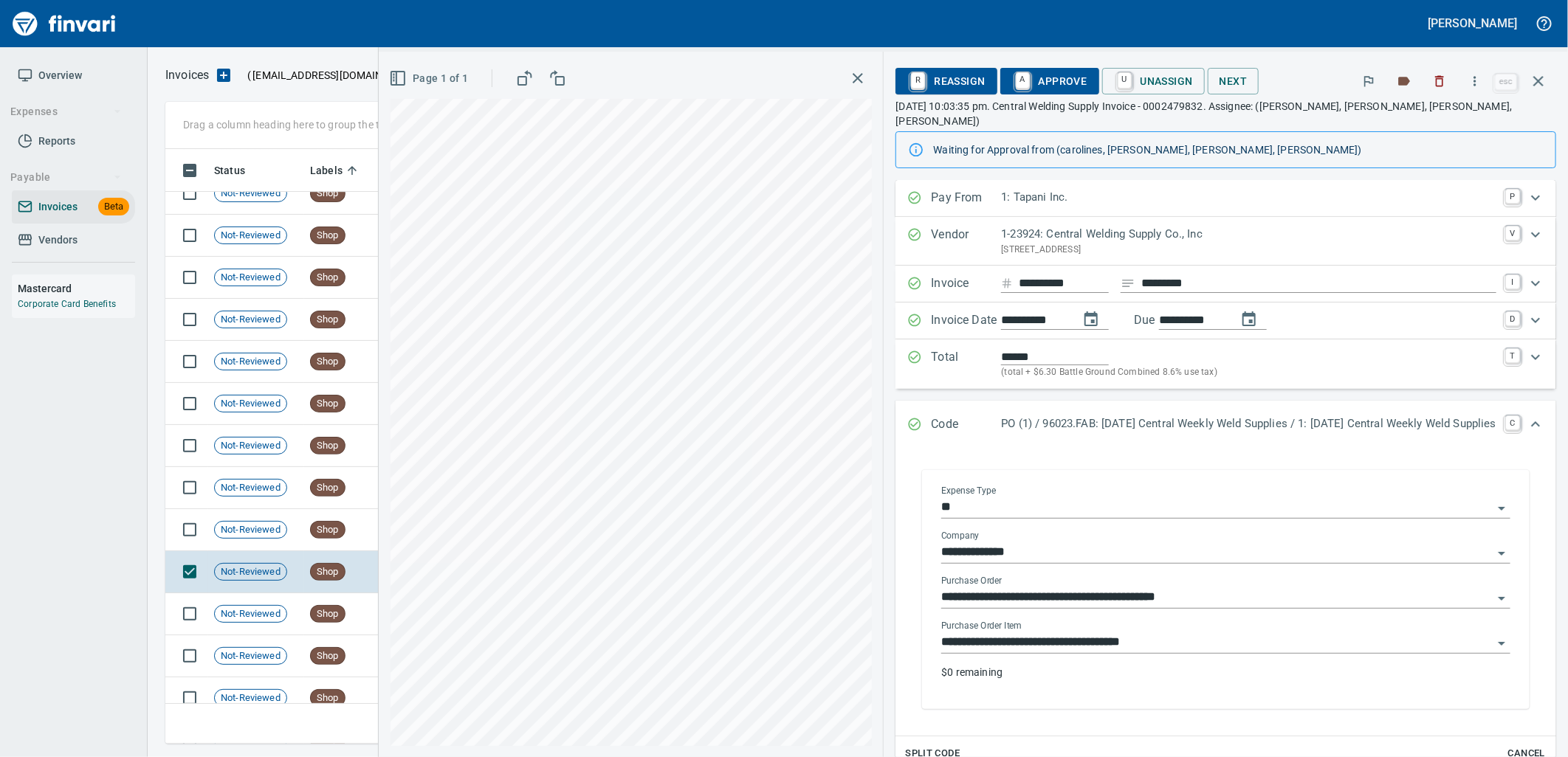
click at [1153, 633] on input "**********" at bounding box center [1217, 643] width 552 height 21
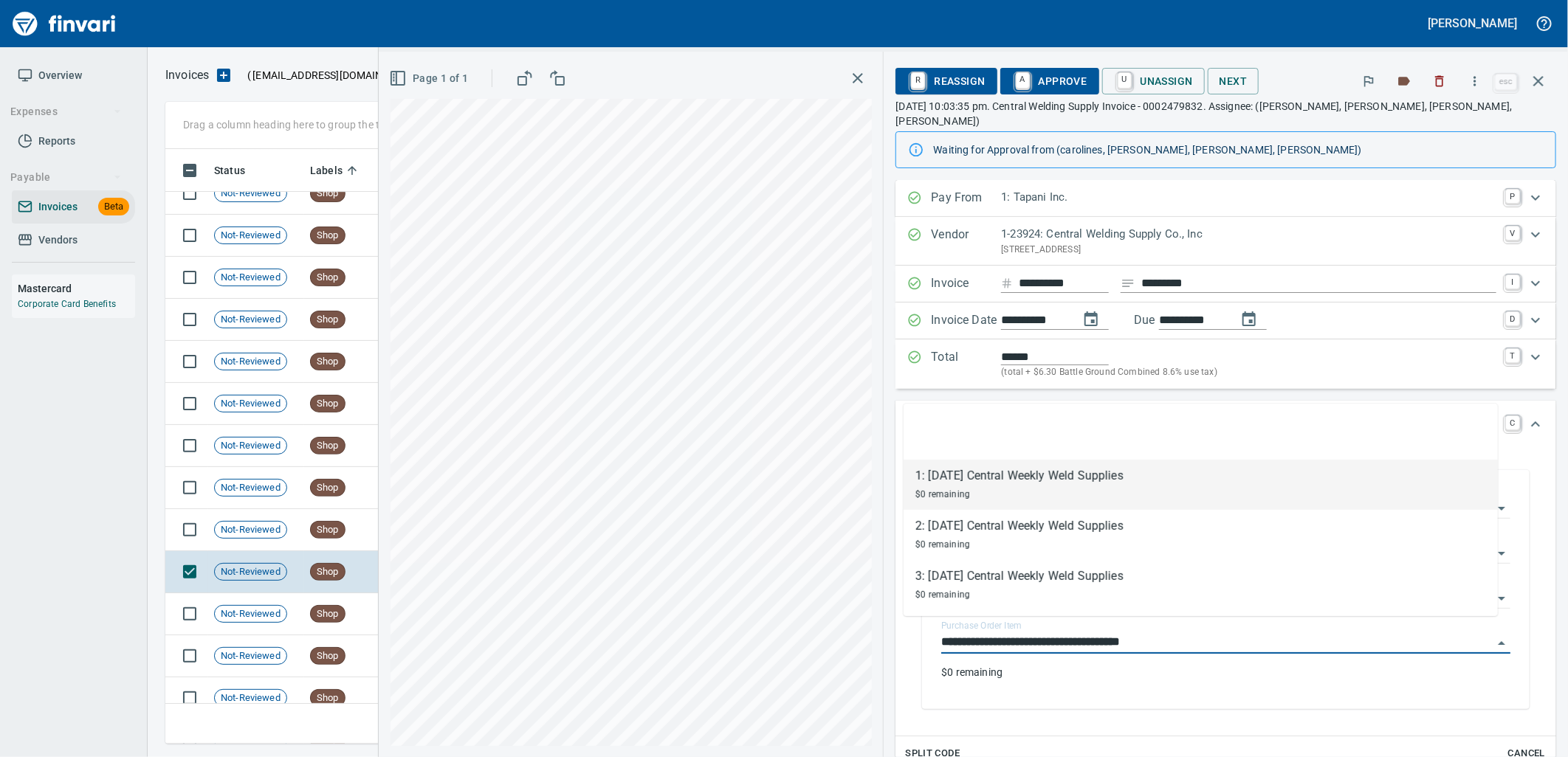
scroll to position [583, 1360]
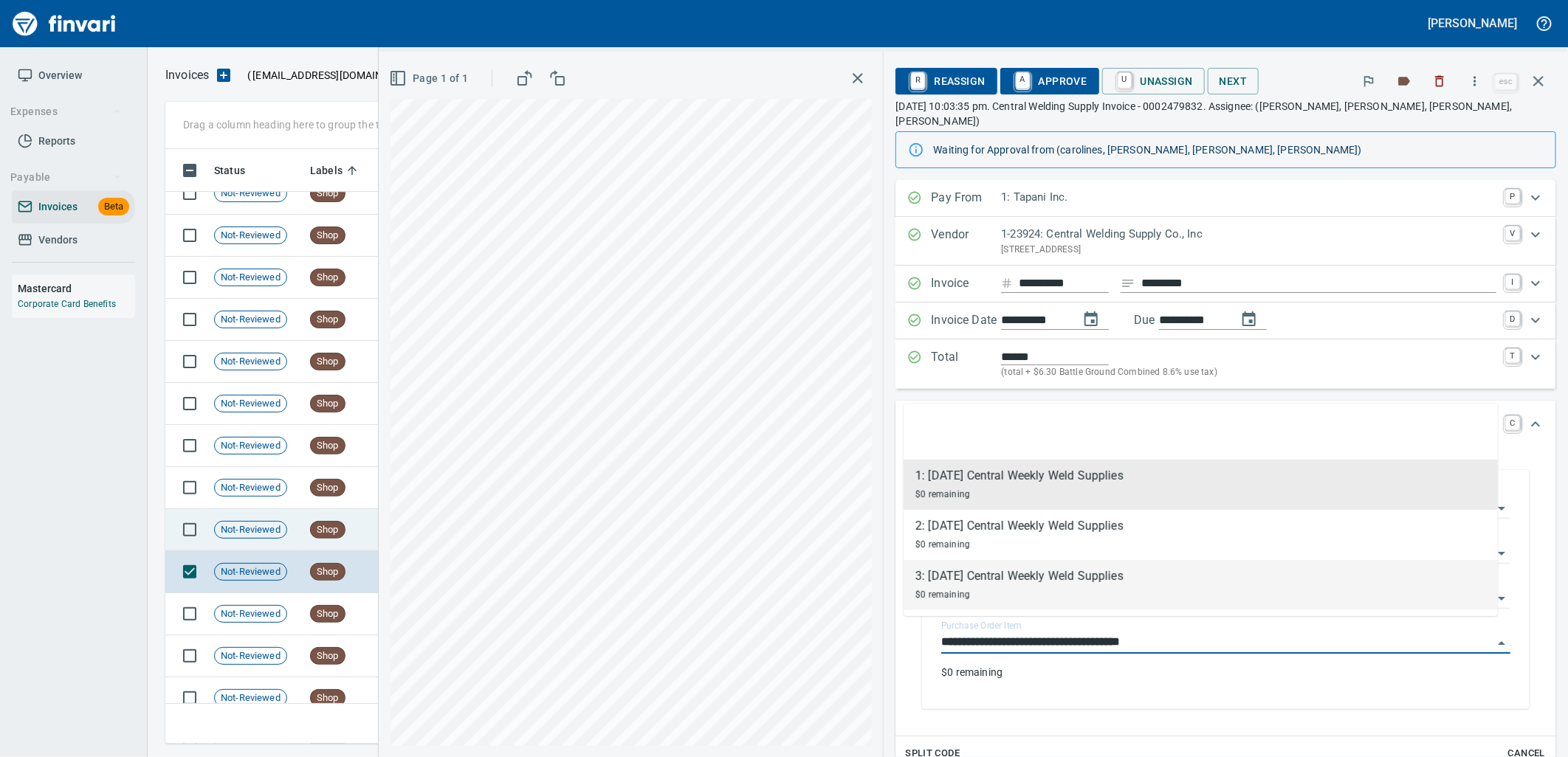
click at [248, 515] on td "Not-Reviewed" at bounding box center [256, 530] width 96 height 42
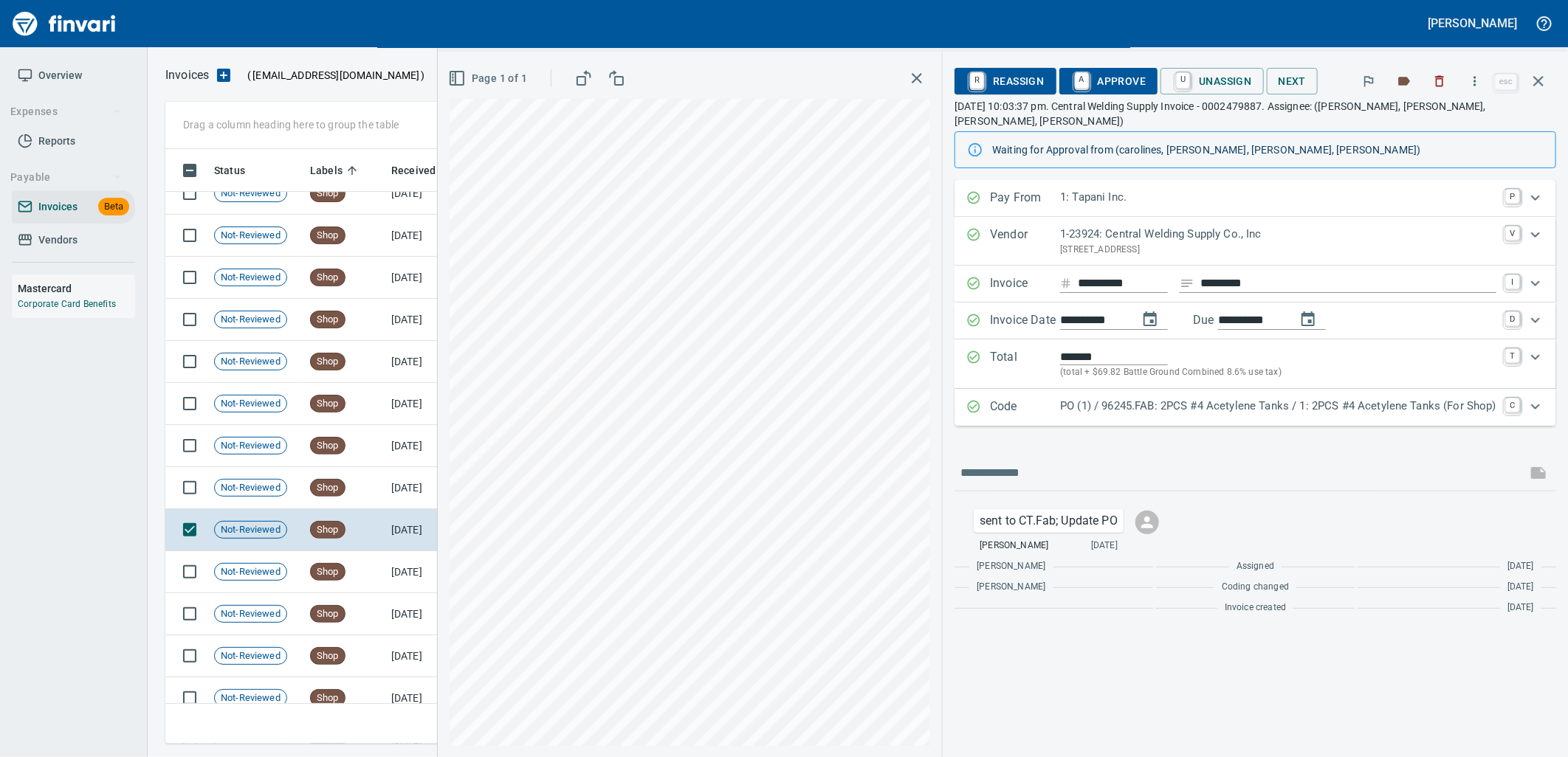
click at [1177, 400] on p "PO (1) / 96245.FAB: 2PCS #4 Acetylene Tanks / 1: 2PCS #4 Acetylene Tanks (For S…" at bounding box center [1278, 406] width 437 height 17
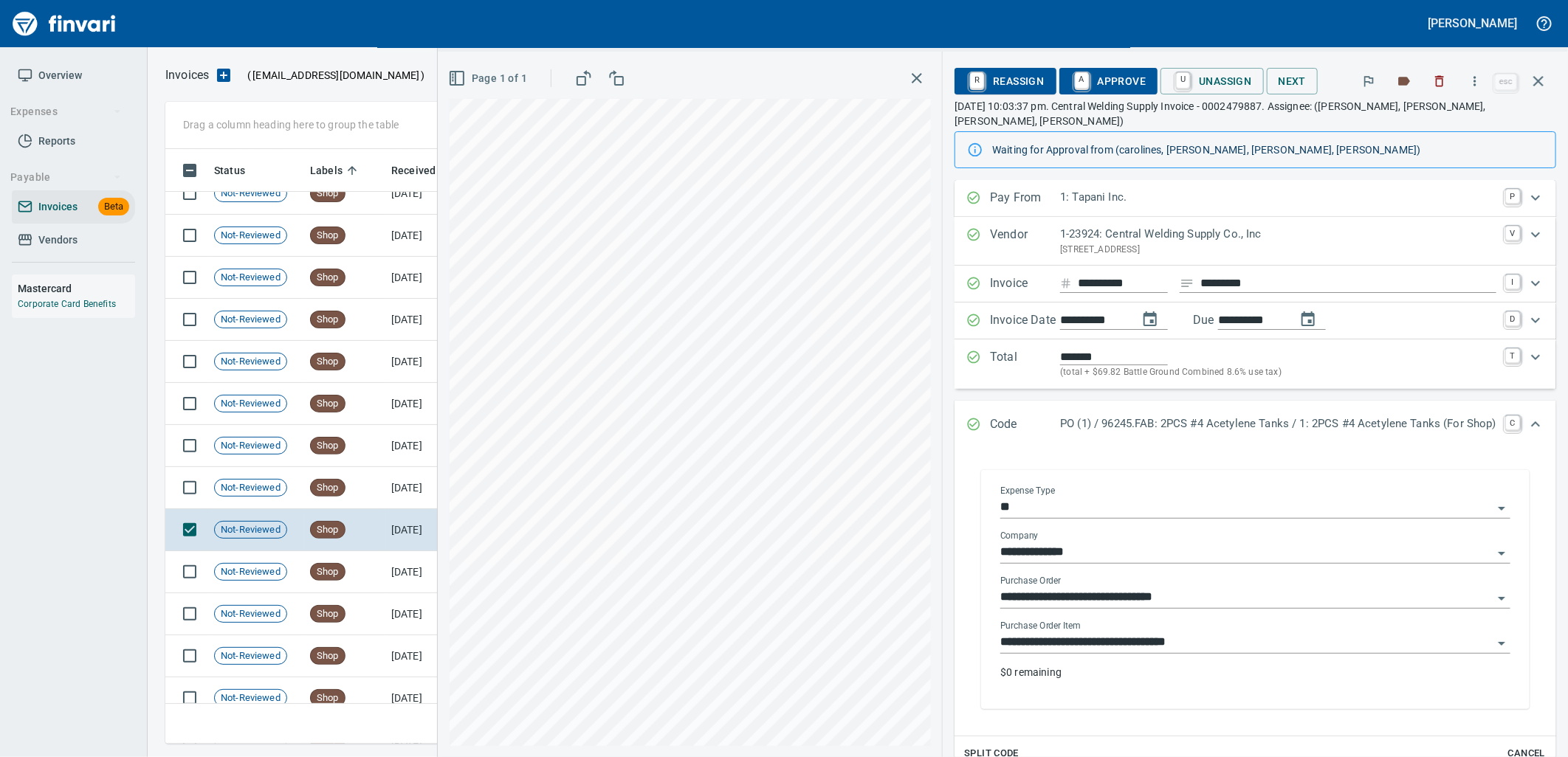
click at [1153, 632] on input "**********" at bounding box center [1246, 643] width 493 height 21
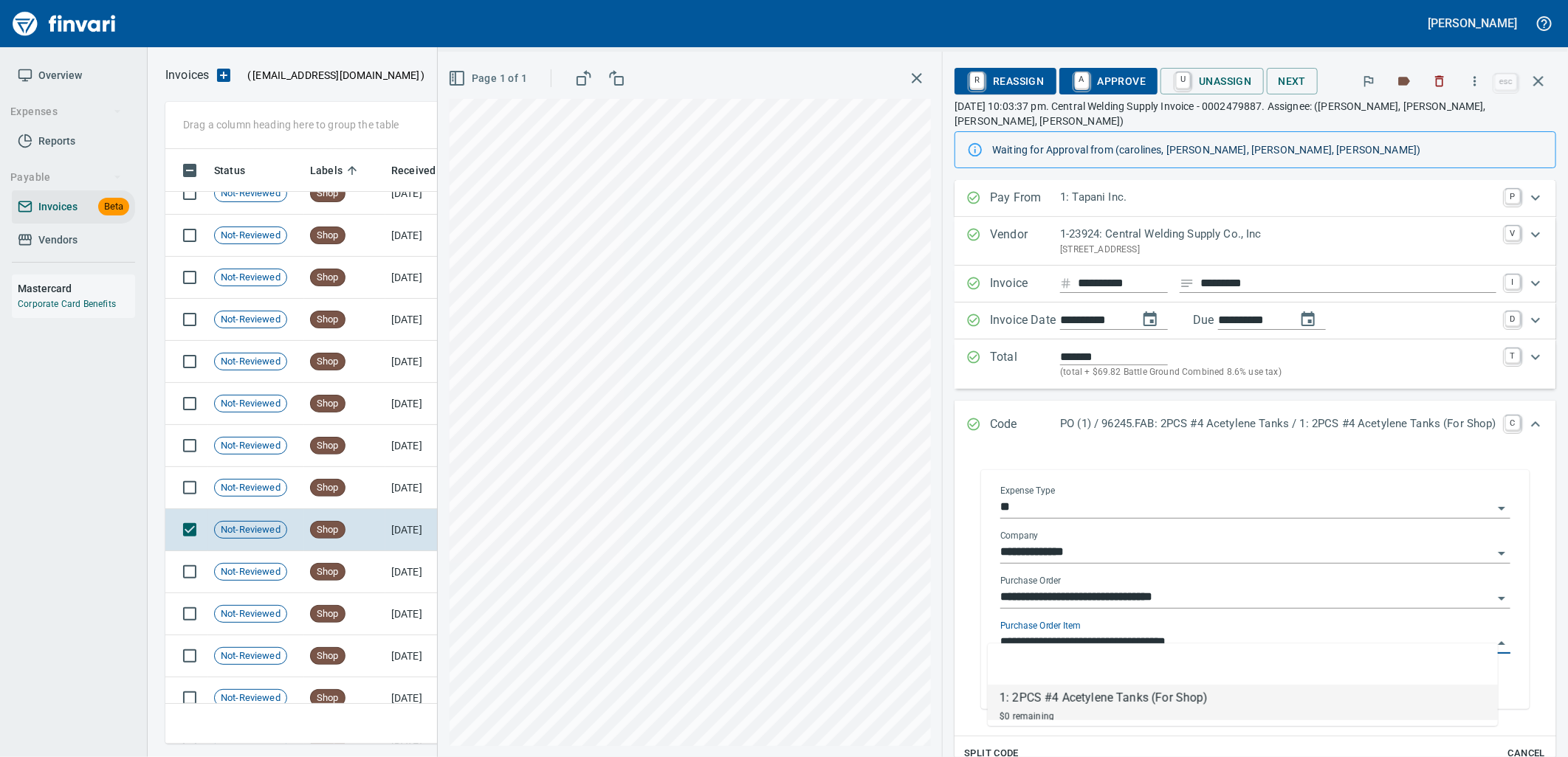
scroll to position [583, 1360]
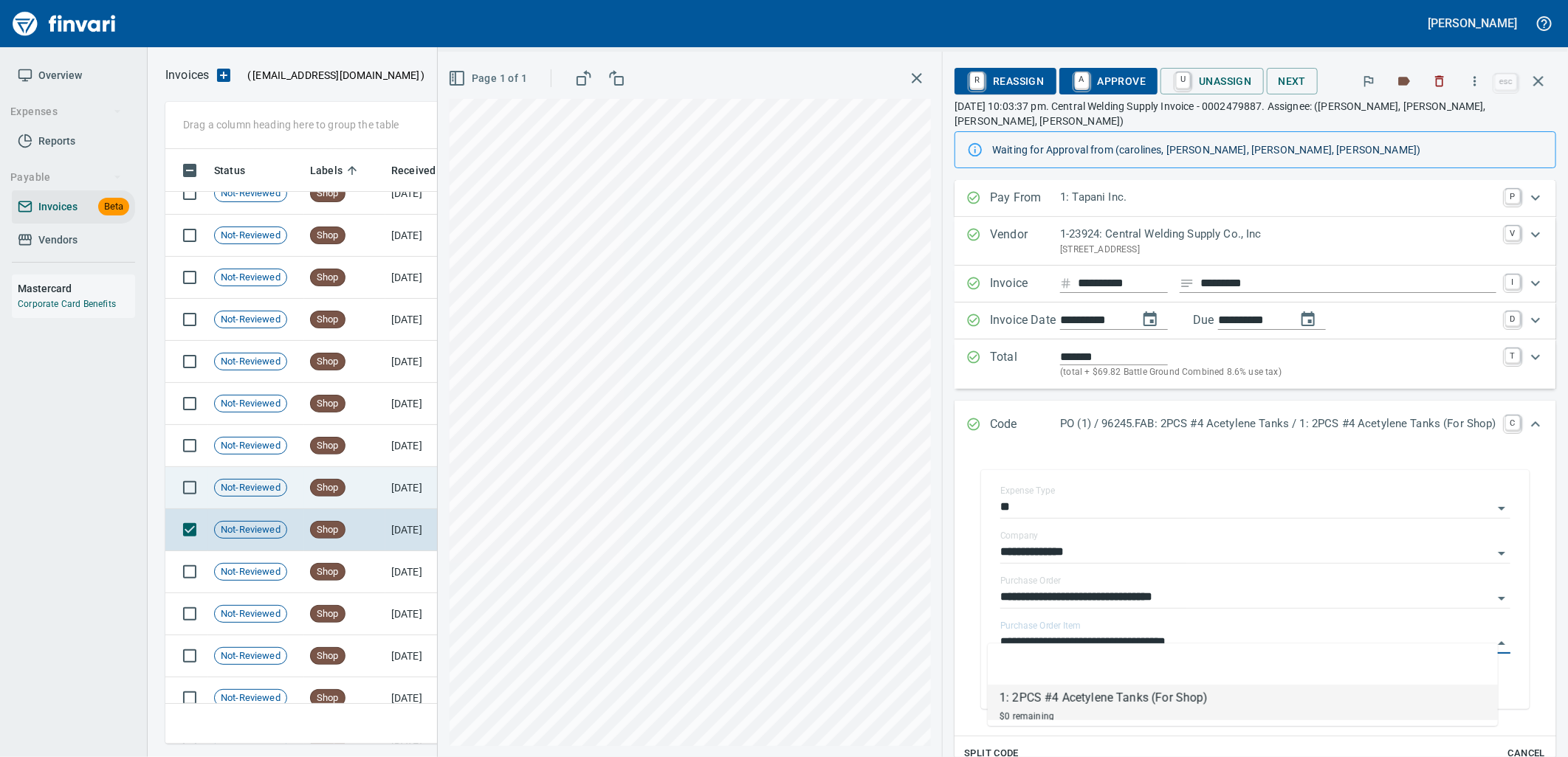
click at [368, 492] on td "Shop" at bounding box center [344, 488] width 81 height 42
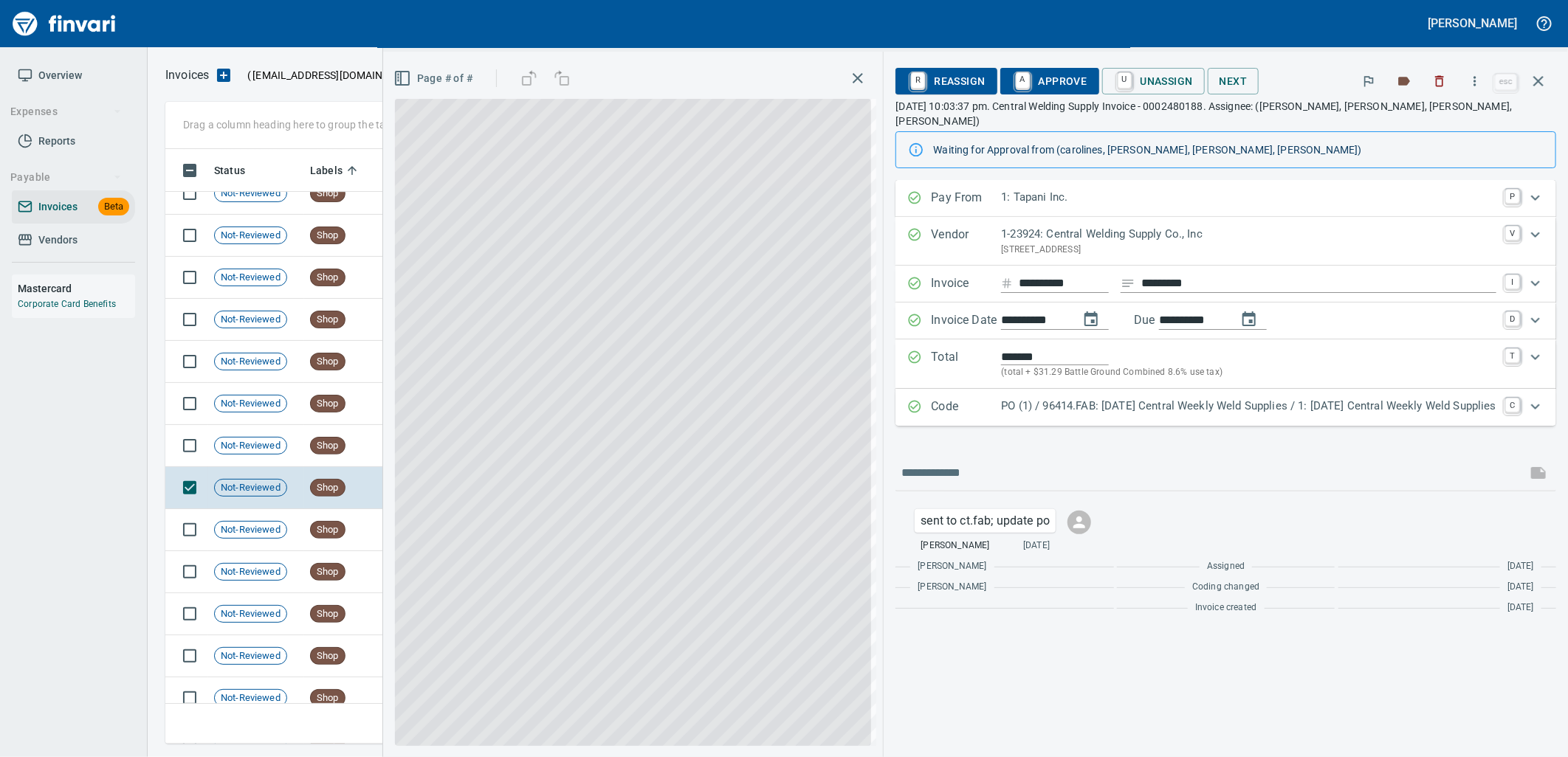
click at [1261, 398] on p "PO (1) / 96414.FAB: [DATE] Central Weekly Weld Supplies / 1: [DATE] Central Wee…" at bounding box center [1249, 406] width 495 height 17
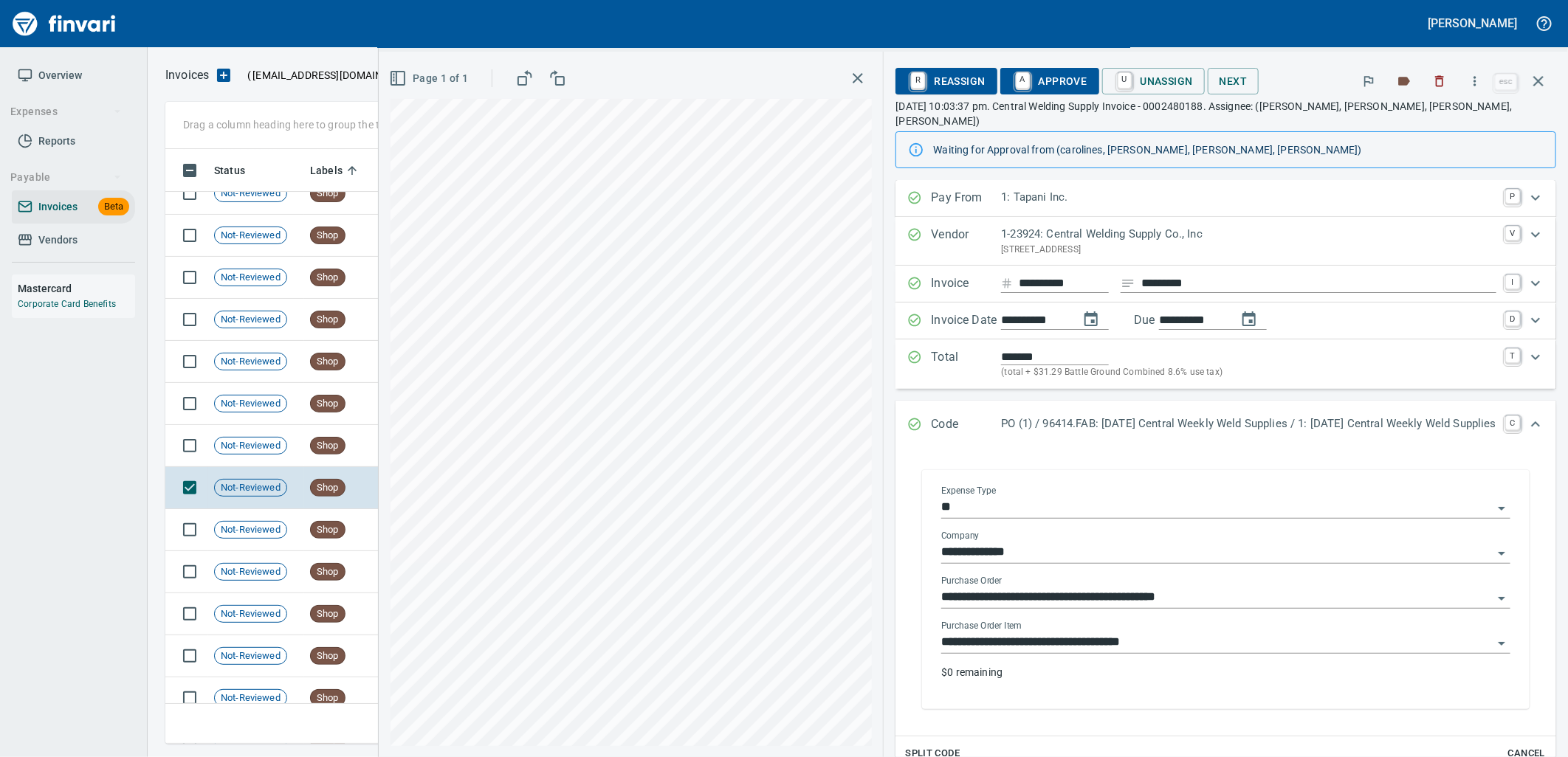
click at [1167, 632] on input "**********" at bounding box center [1217, 643] width 552 height 21
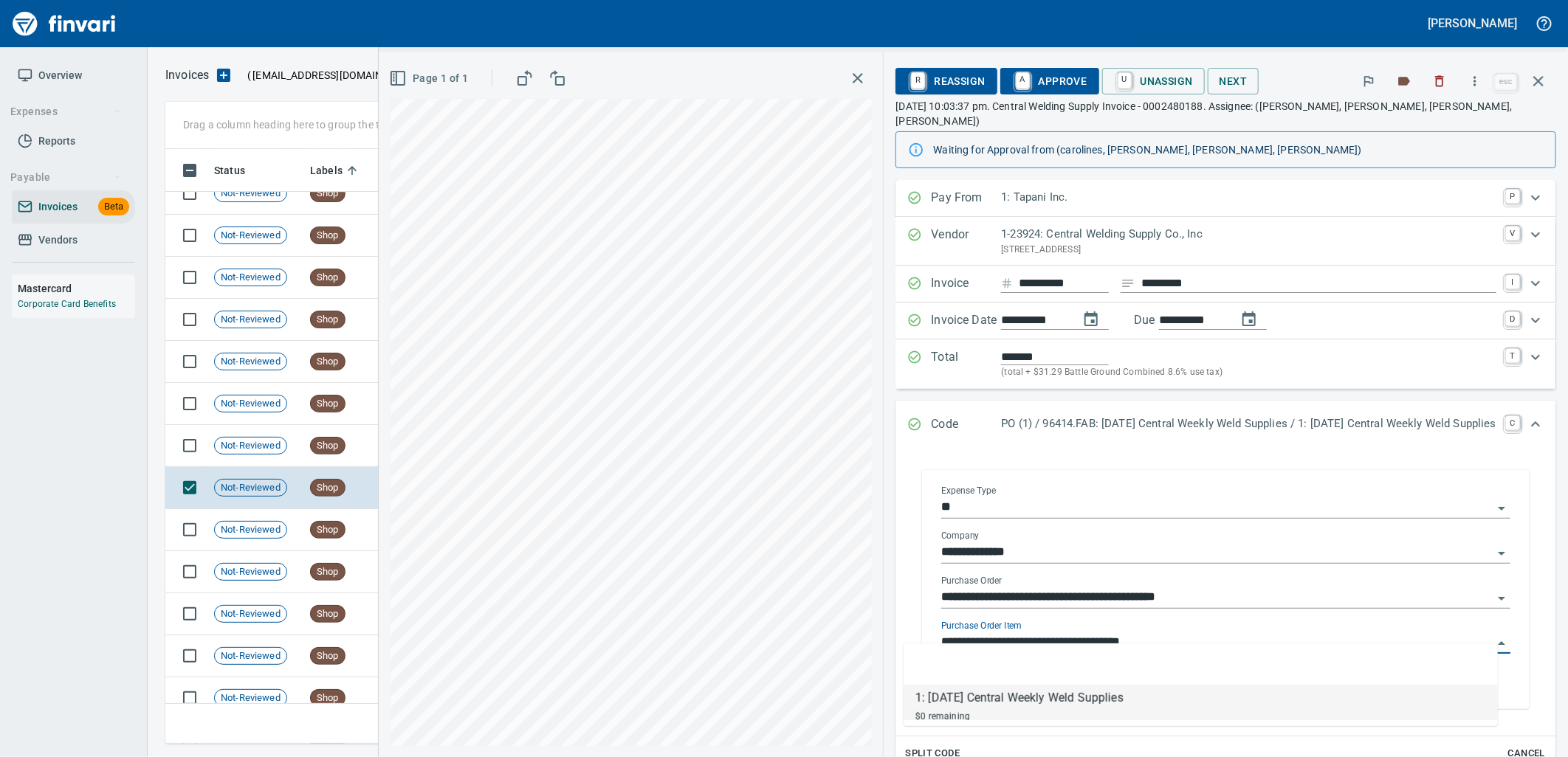
scroll to position [583, 1360]
click at [304, 447] on td "Shop" at bounding box center [344, 446] width 81 height 42
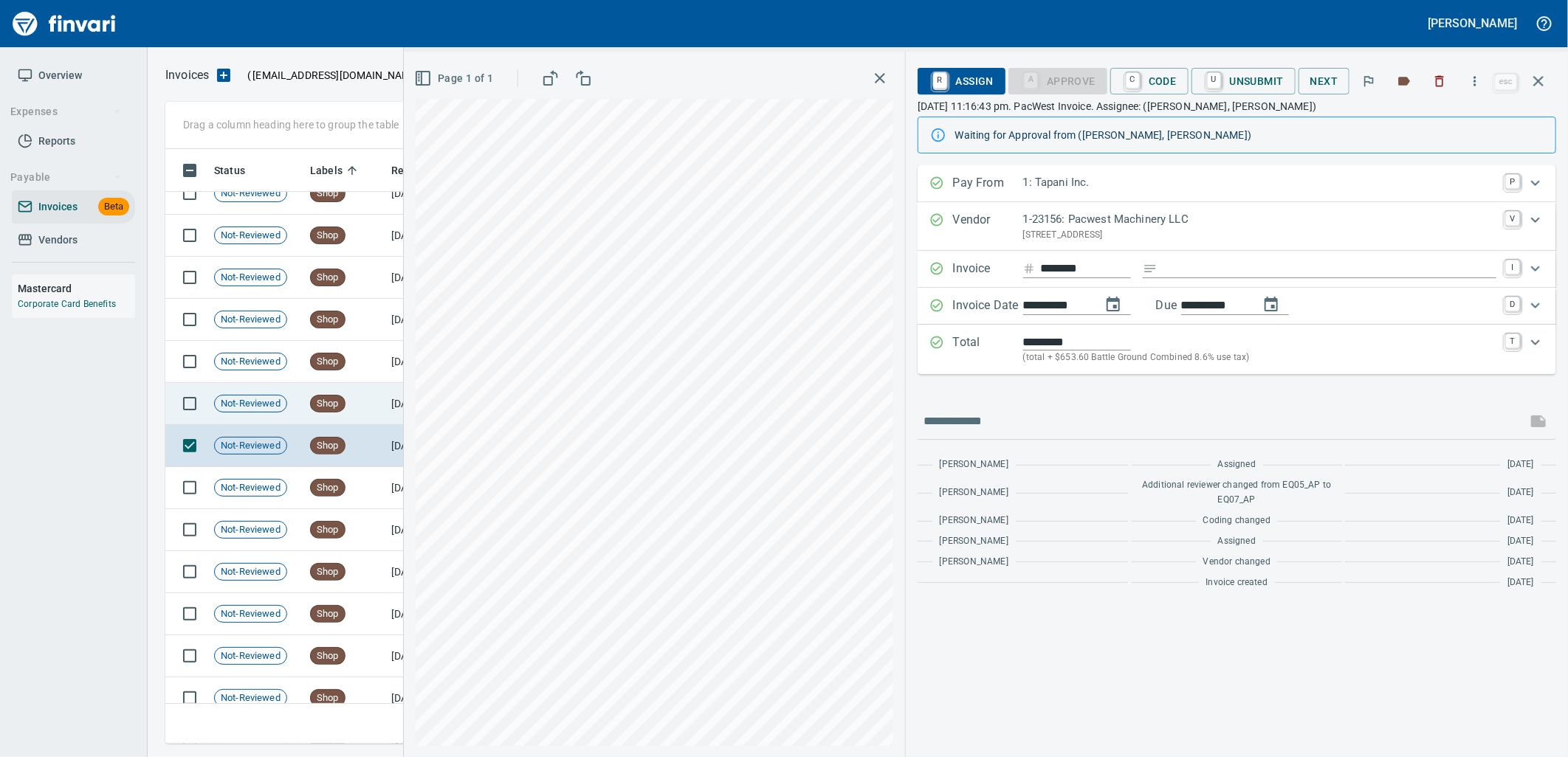
click at [304, 409] on td "Shop" at bounding box center [344, 404] width 81 height 42
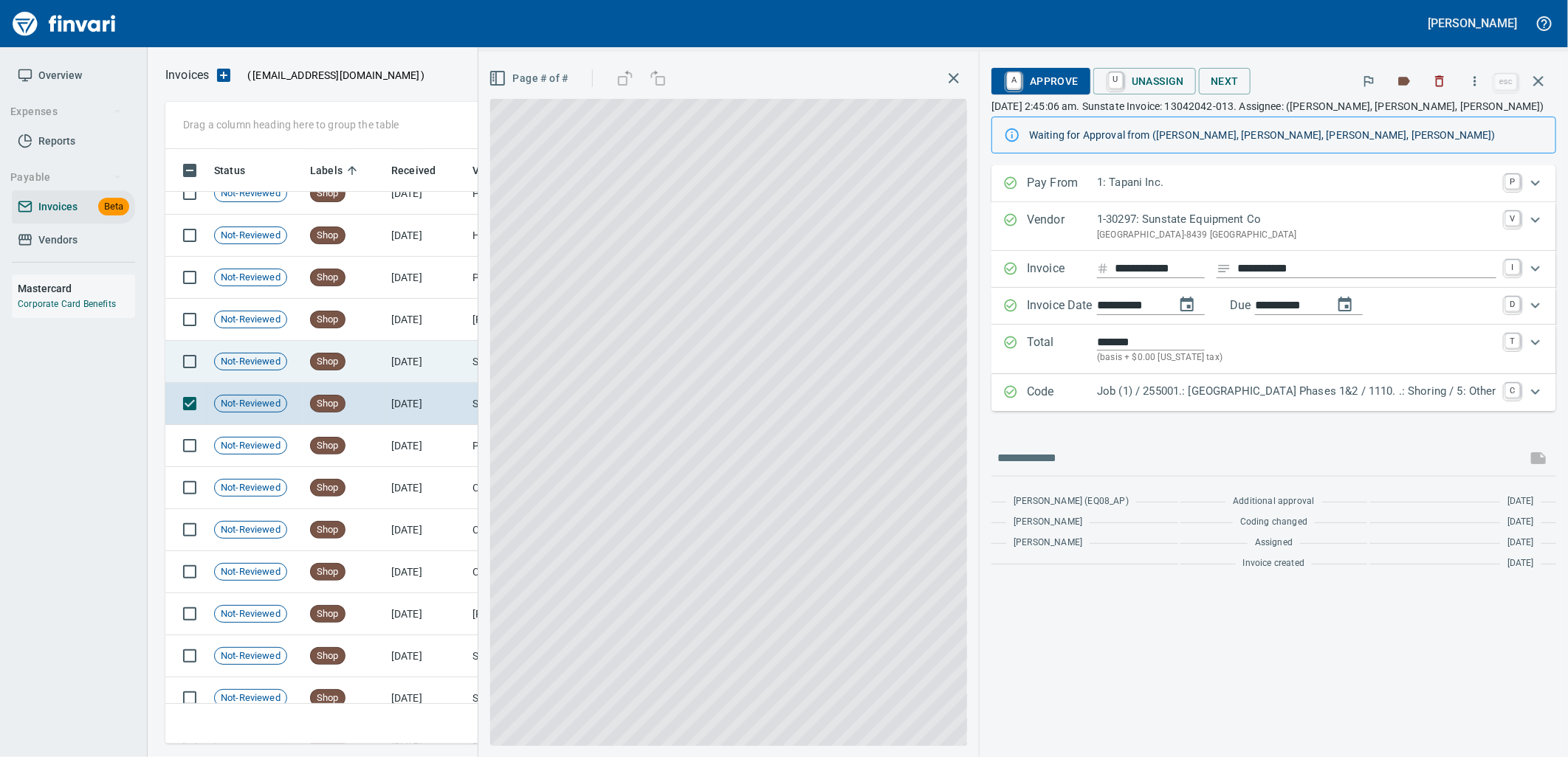
click at [278, 341] on td "Not-Reviewed" at bounding box center [256, 362] width 96 height 42
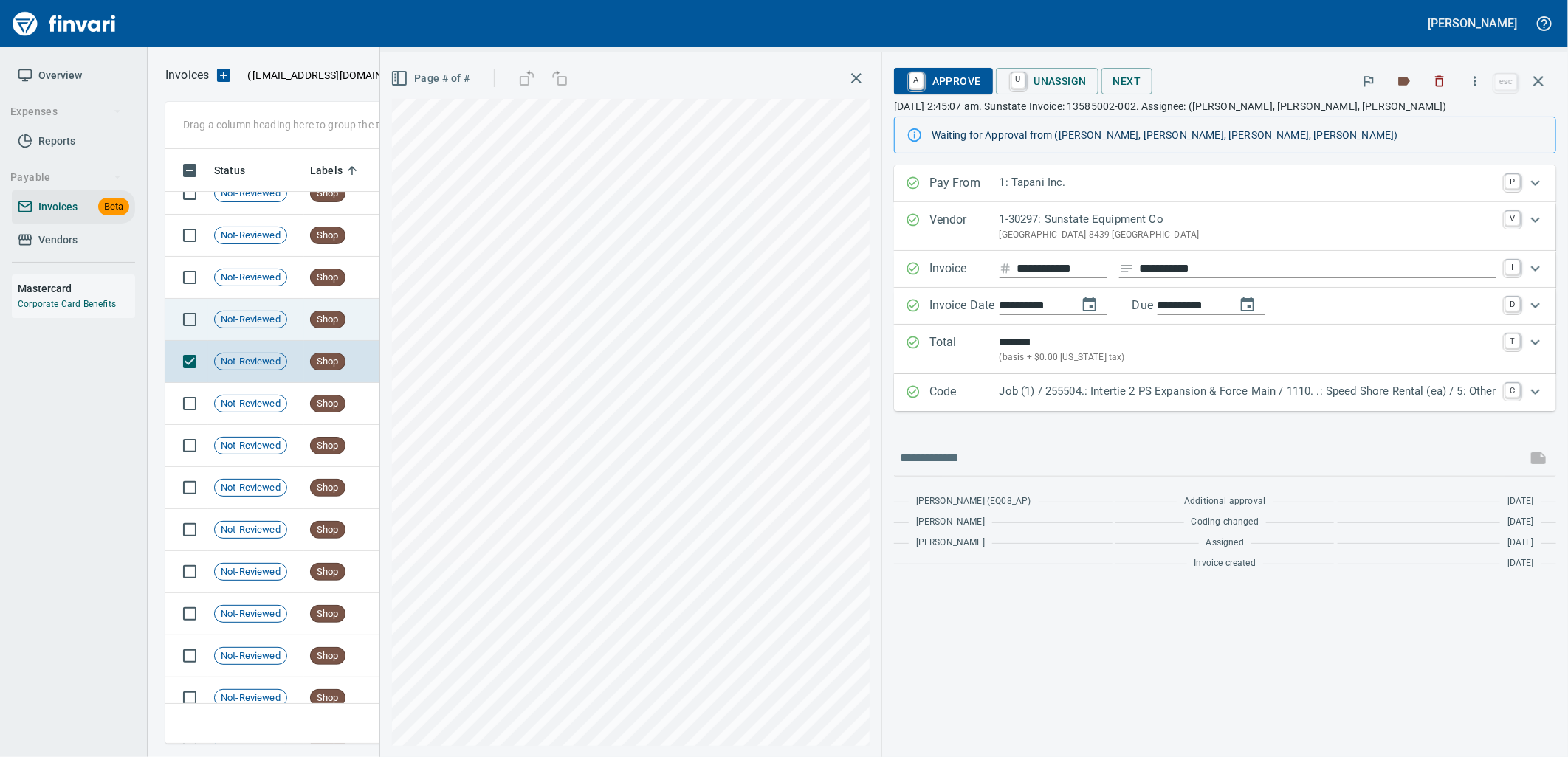
click at [290, 317] on td "Not-Reviewed" at bounding box center [256, 320] width 96 height 42
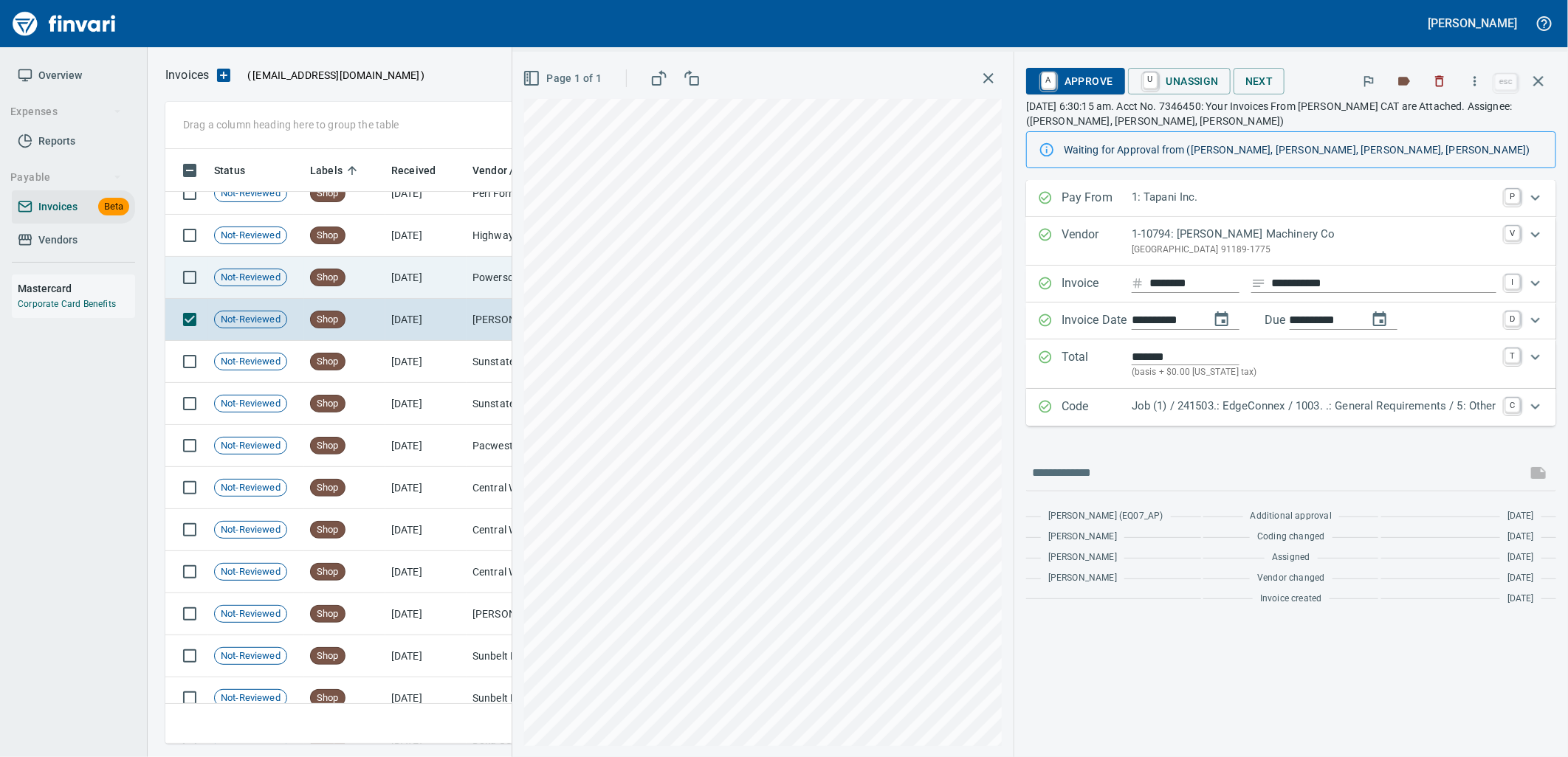
click at [299, 278] on td "Not-Reviewed" at bounding box center [256, 278] width 96 height 42
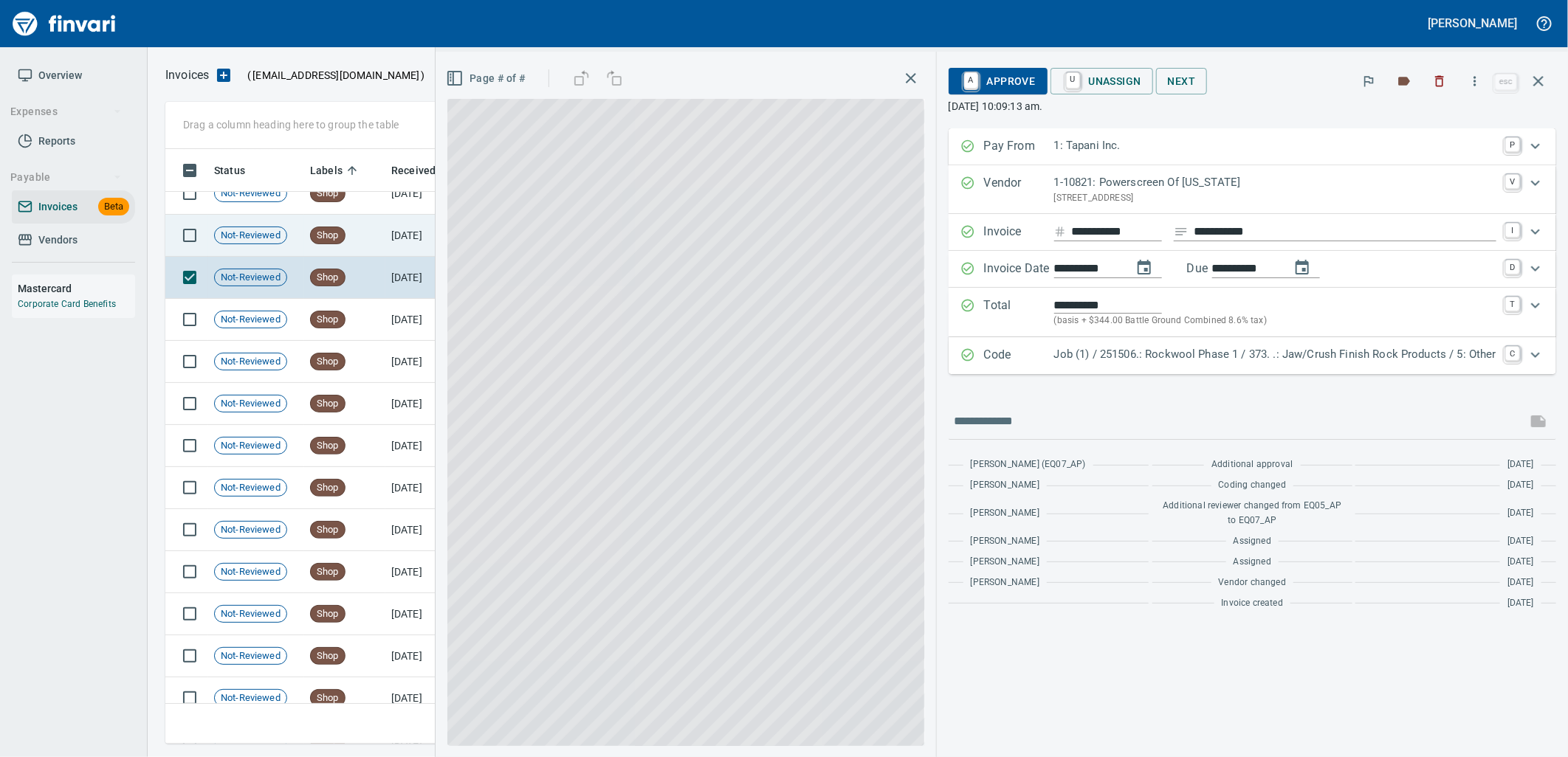
click at [305, 249] on td "Shop" at bounding box center [344, 236] width 81 height 42
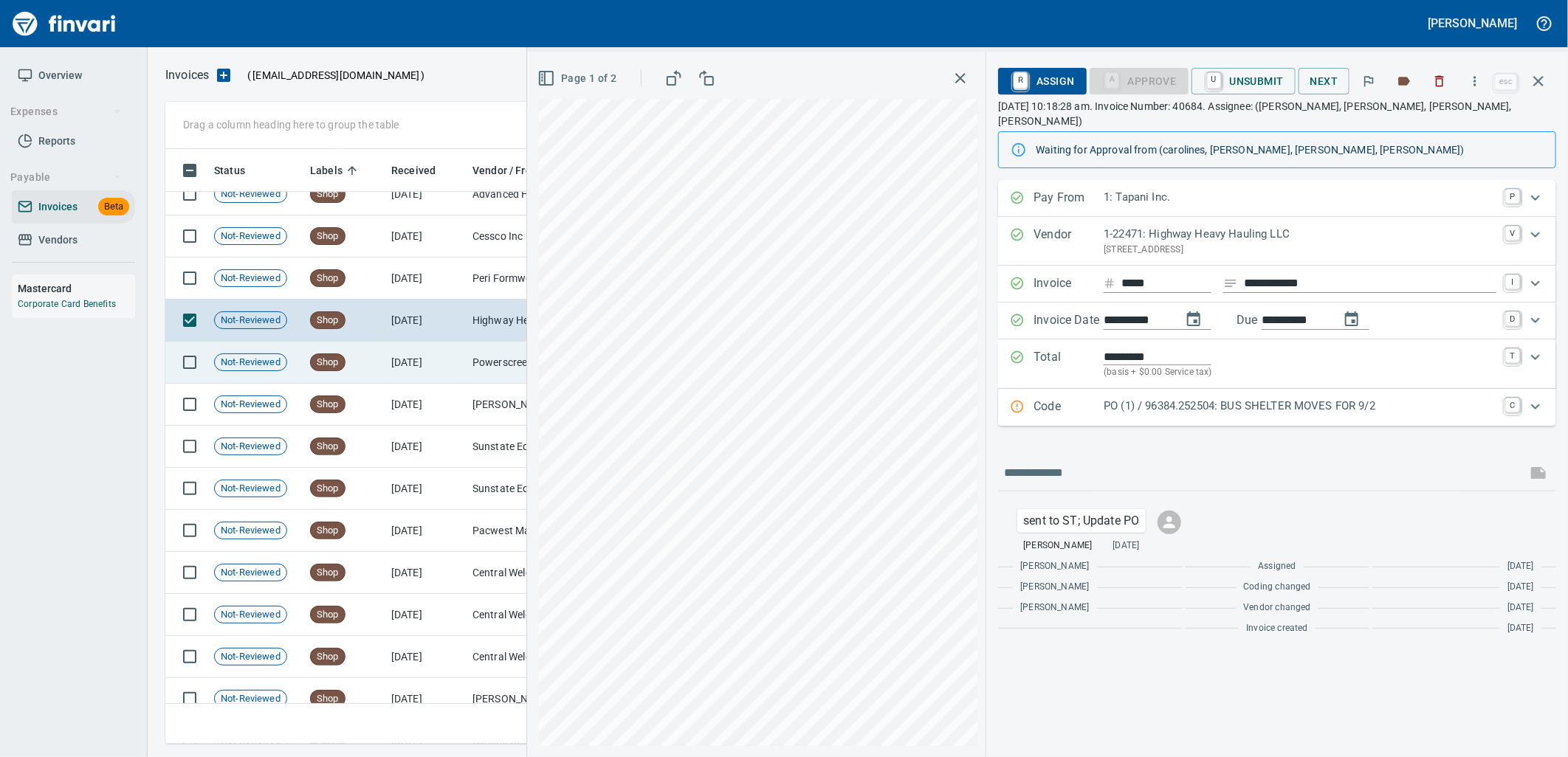
scroll to position [17225, 0]
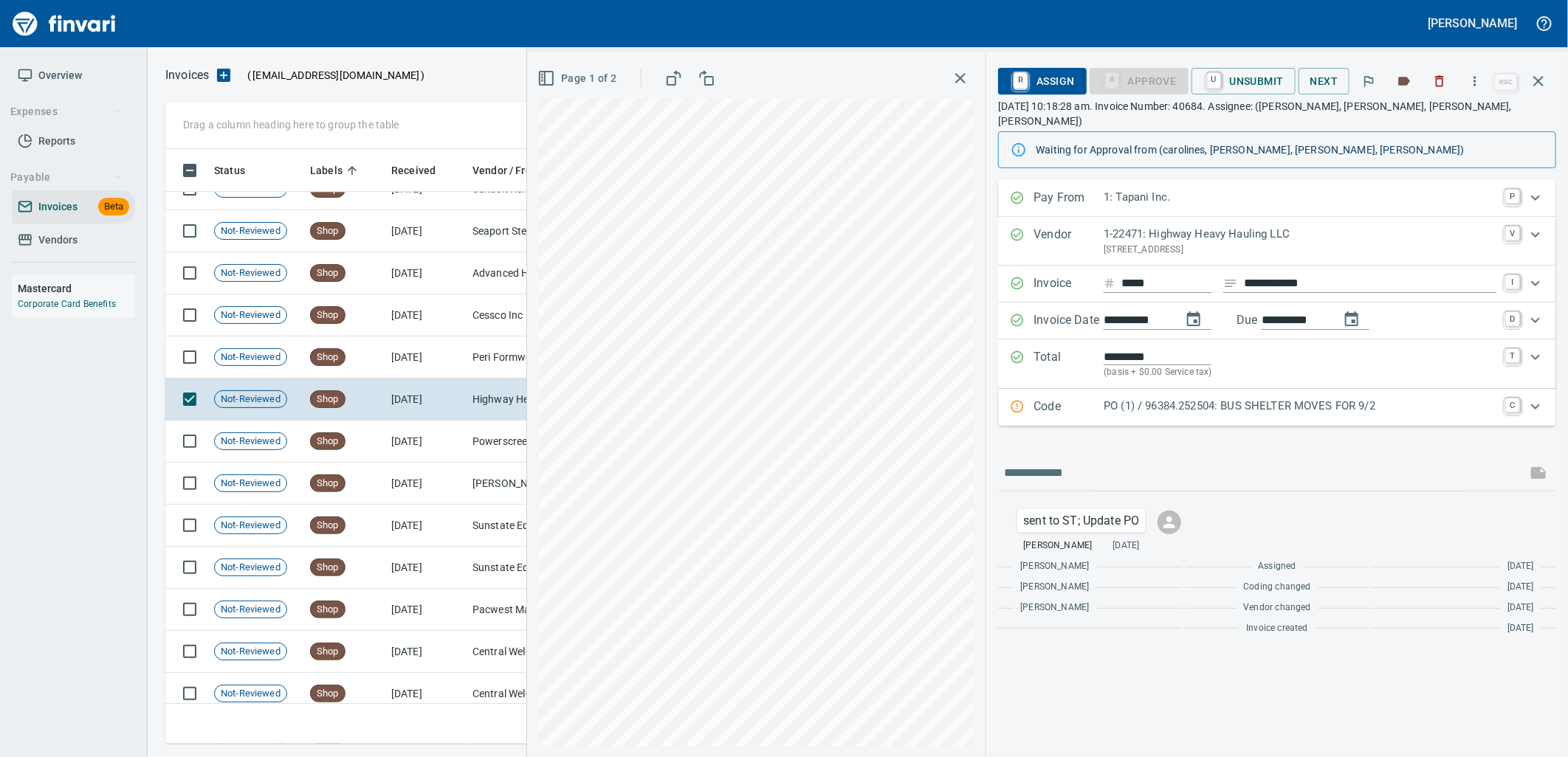
click at [1126, 398] on p "PO (1) / 96384.252504: BUS SHELTER MOVES FOR 9/2" at bounding box center [1299, 406] width 393 height 17
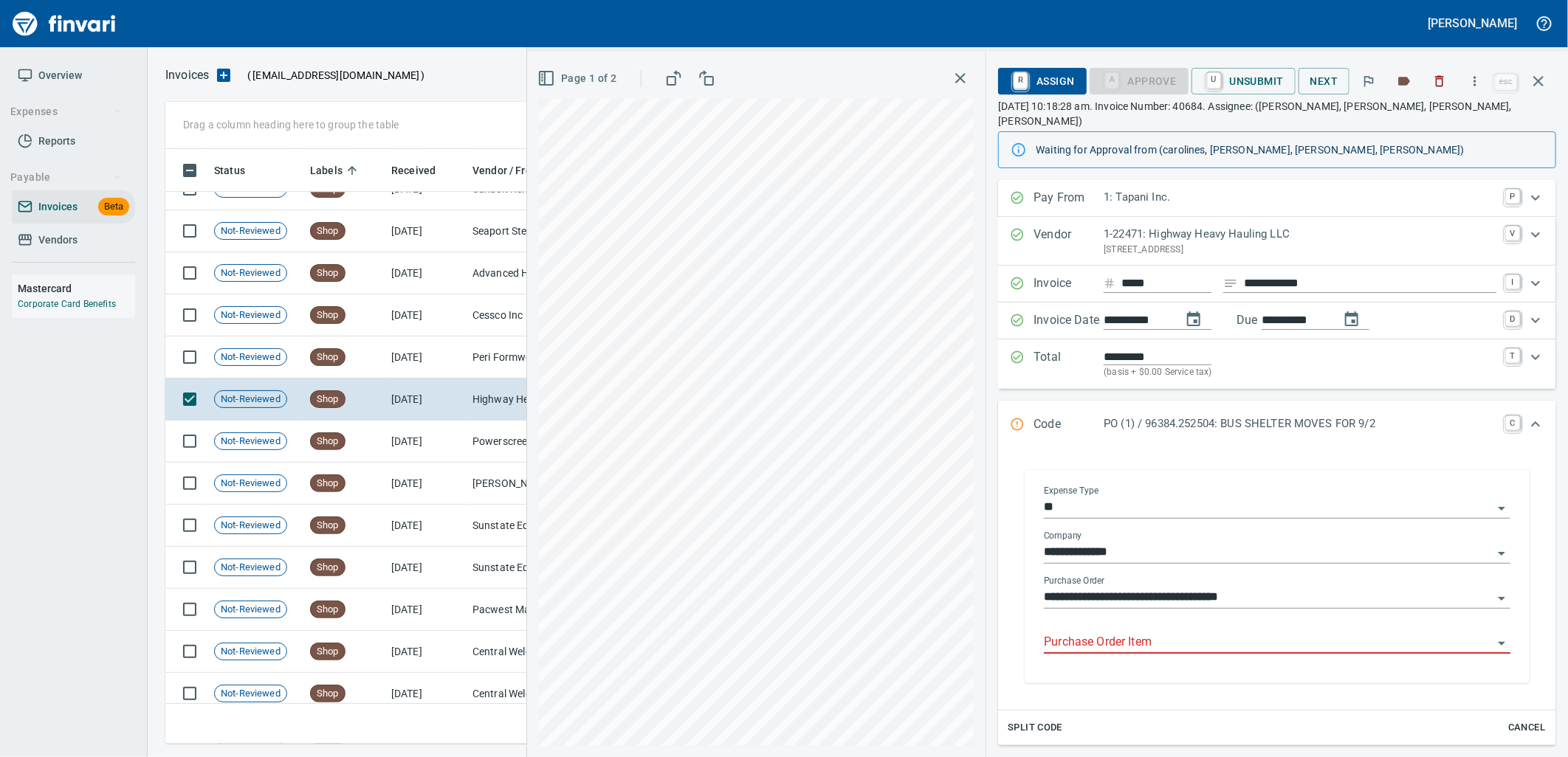
click at [1165, 632] on input "Purchase Order Item" at bounding box center [1268, 643] width 449 height 21
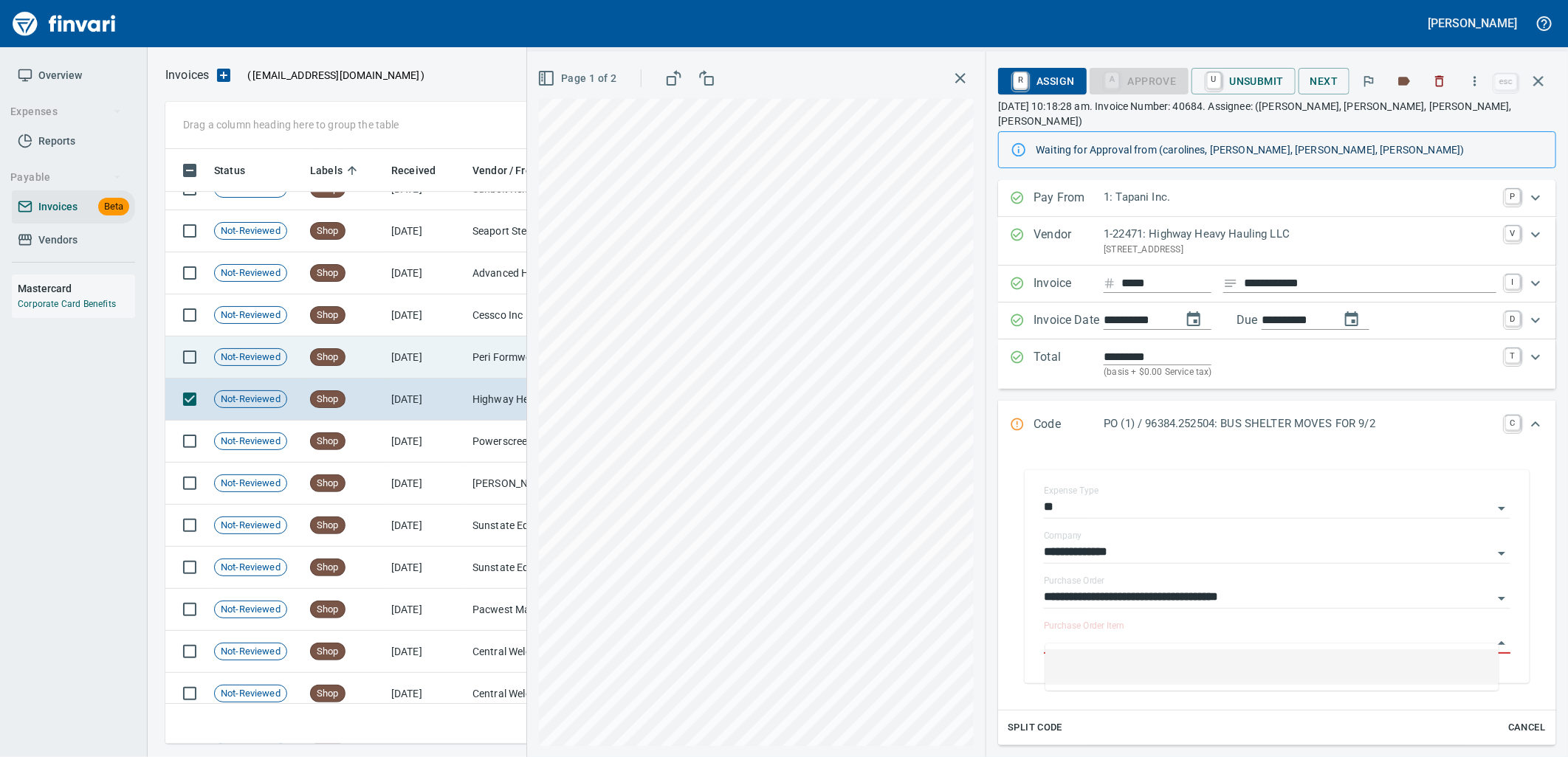
click at [381, 351] on td "Shop" at bounding box center [344, 357] width 81 height 42
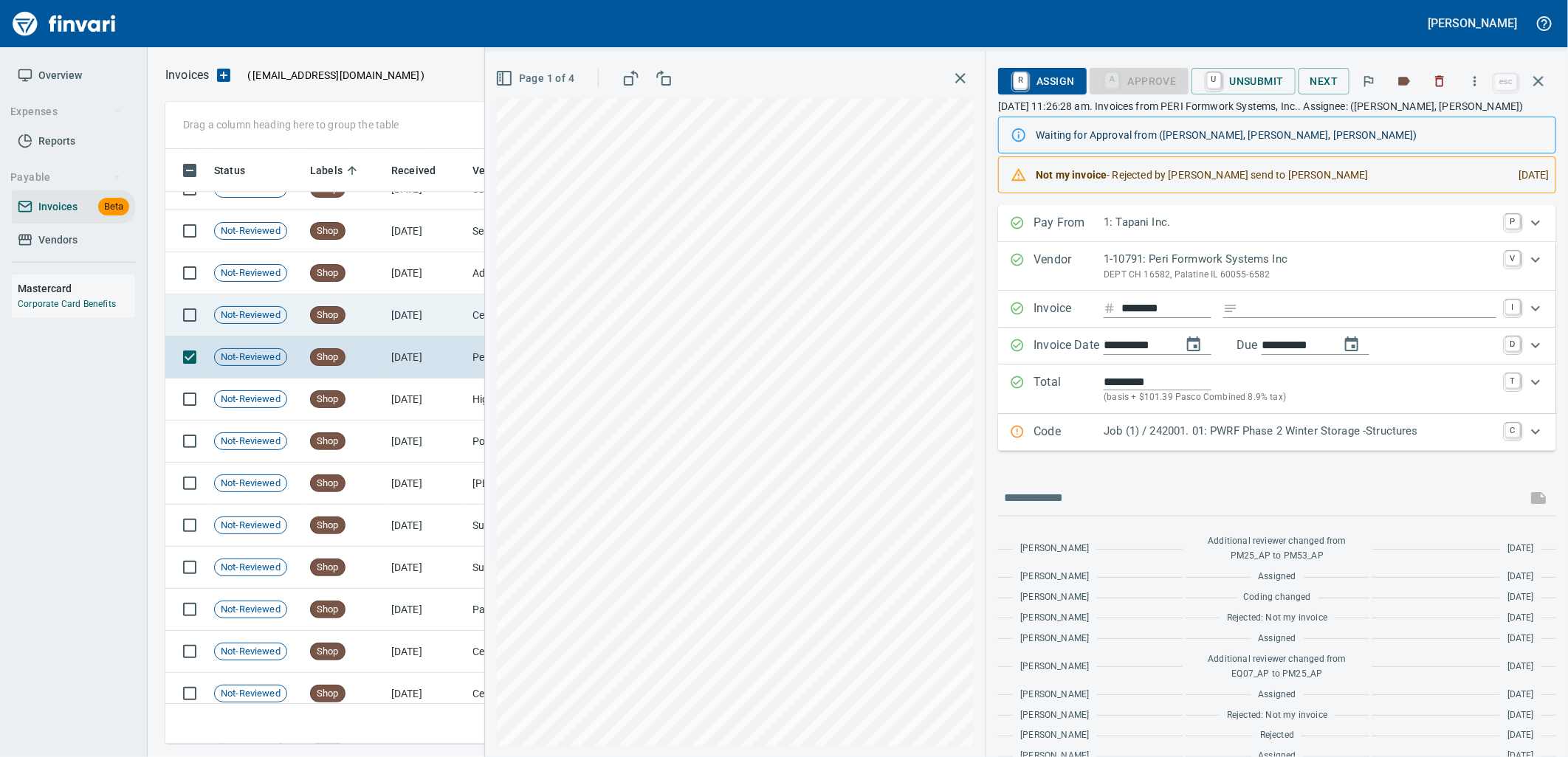
click at [350, 306] on td "Shop" at bounding box center [344, 315] width 81 height 42
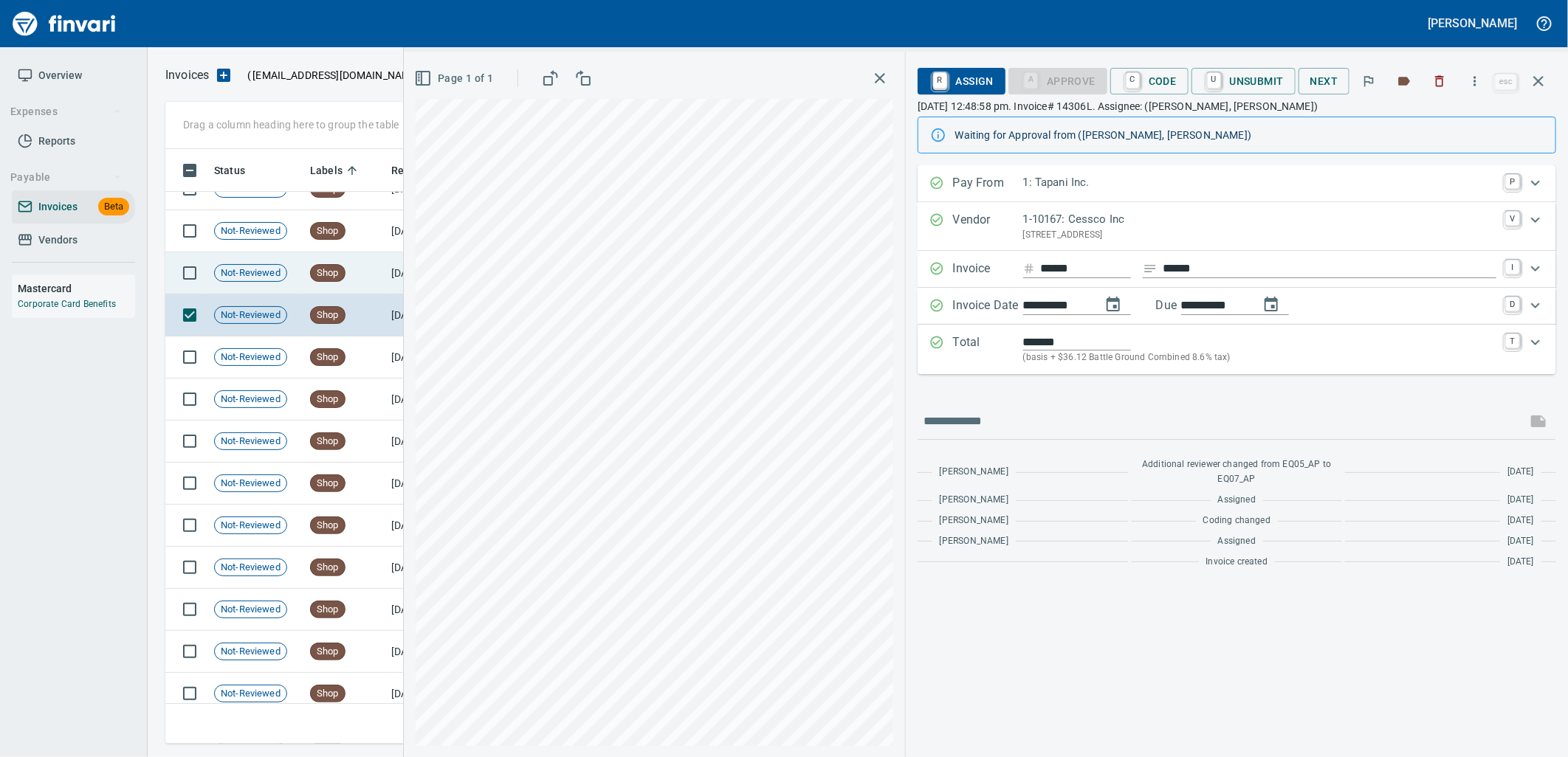
click at [349, 270] on td "Shop" at bounding box center [344, 273] width 81 height 42
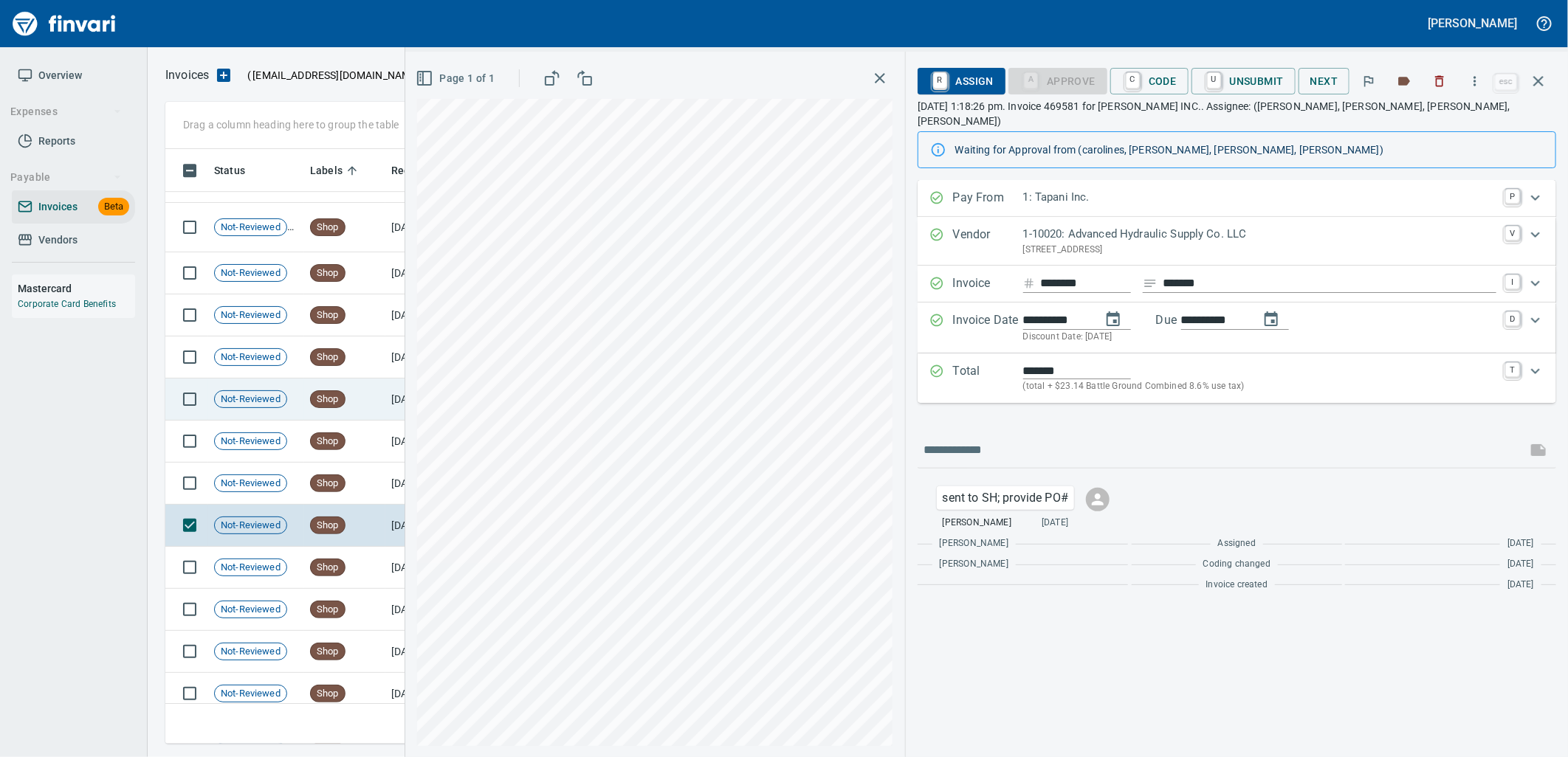
scroll to position [16978, 0]
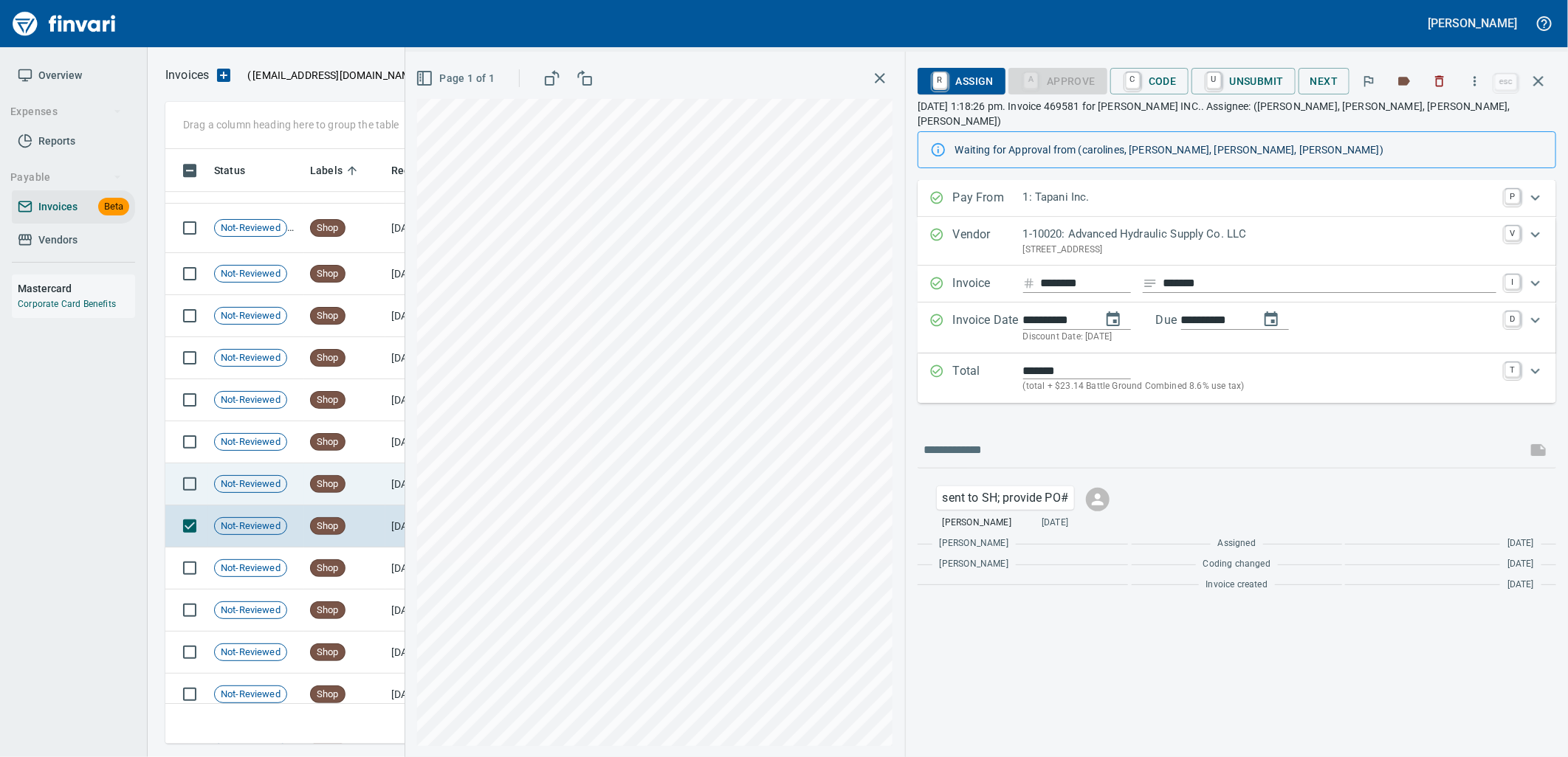
click at [358, 483] on td "Shop" at bounding box center [344, 485] width 81 height 42
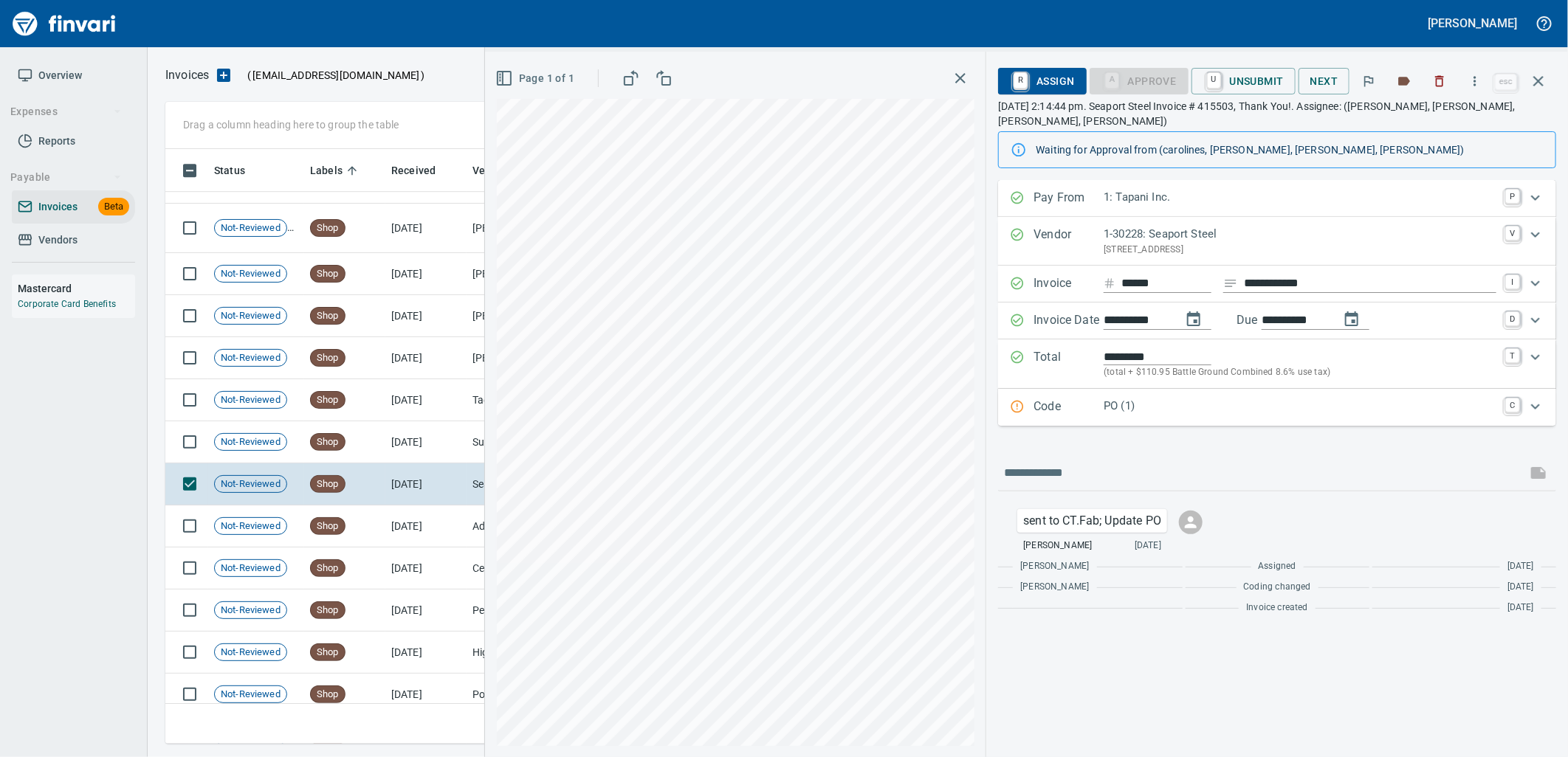
click at [1102, 418] on div "Code PO (1) C" at bounding box center [1276, 407] width 558 height 37
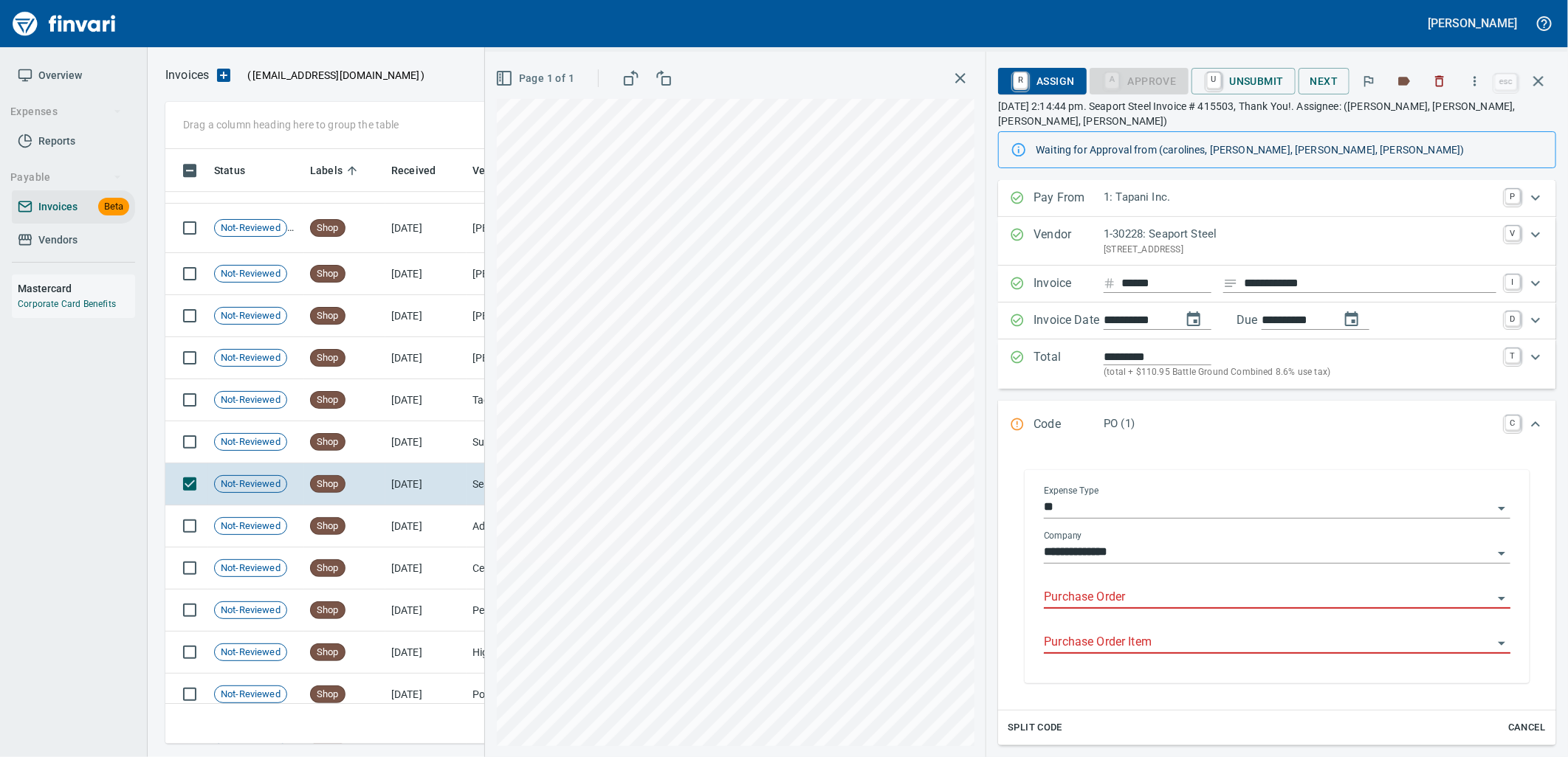
click at [1140, 603] on input "Purchase Order" at bounding box center [1268, 598] width 449 height 21
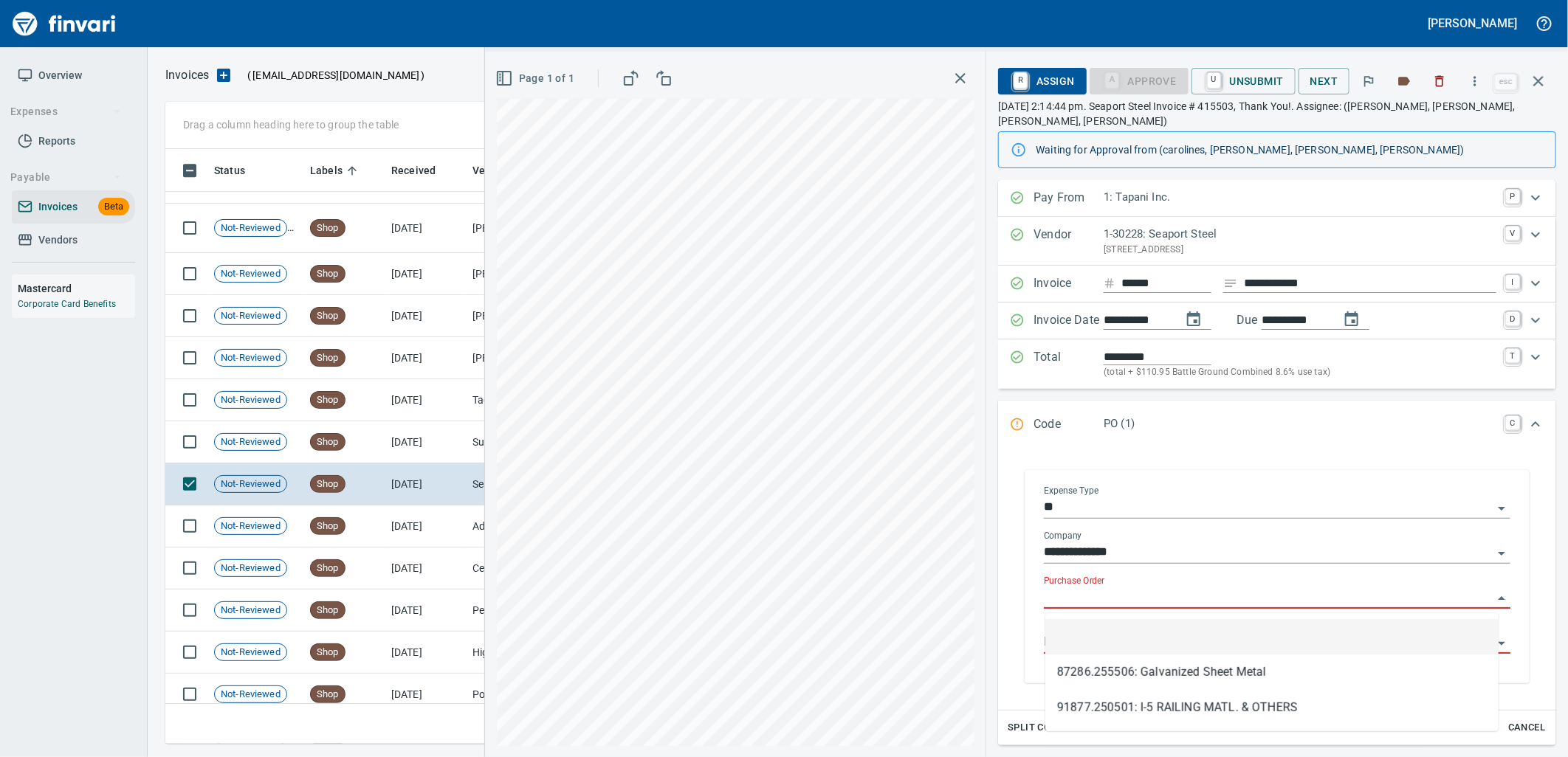
scroll to position [583, 1360]
type input "**********"
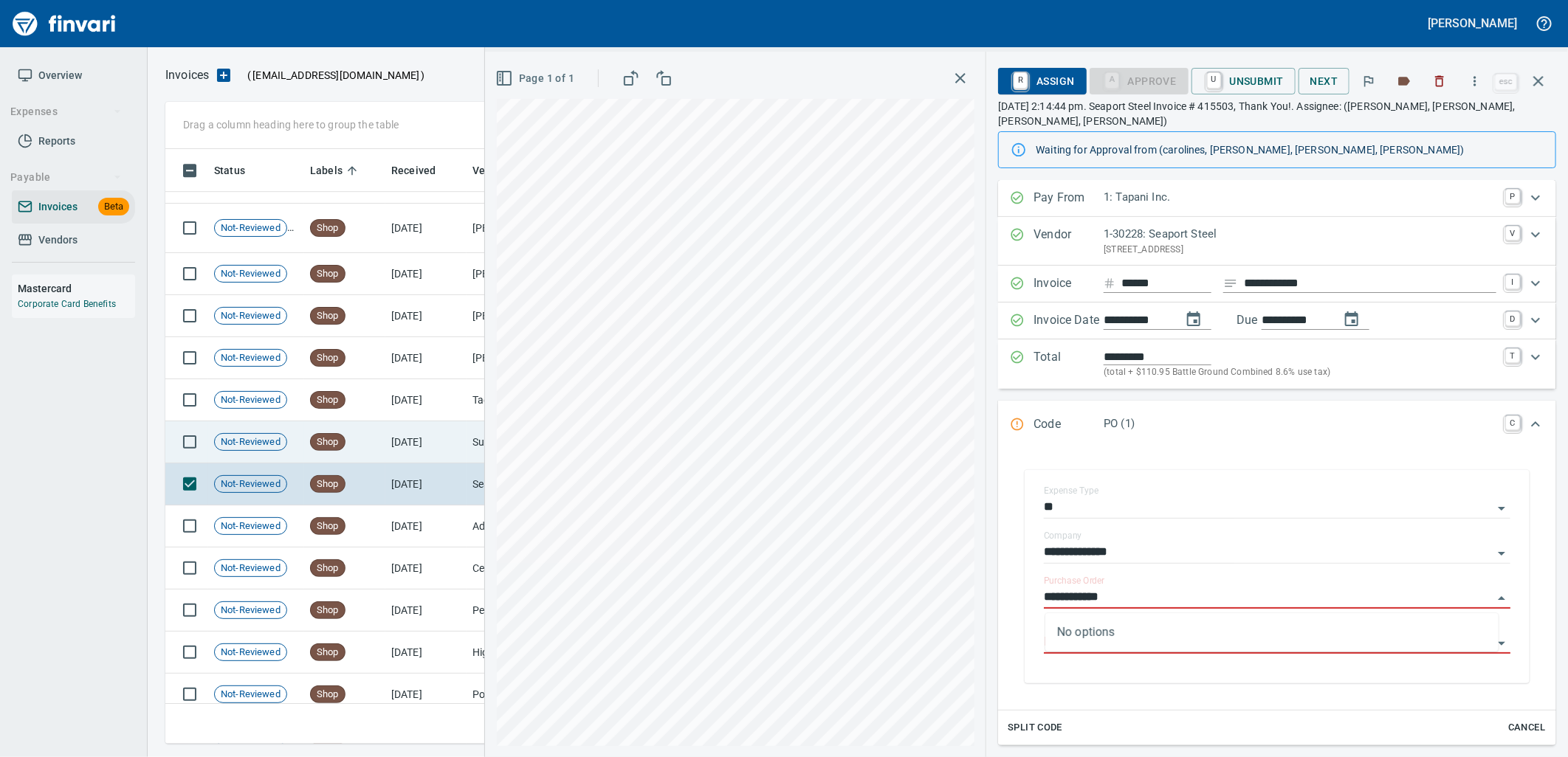
click at [335, 447] on span "Shop" at bounding box center [328, 443] width 34 height 14
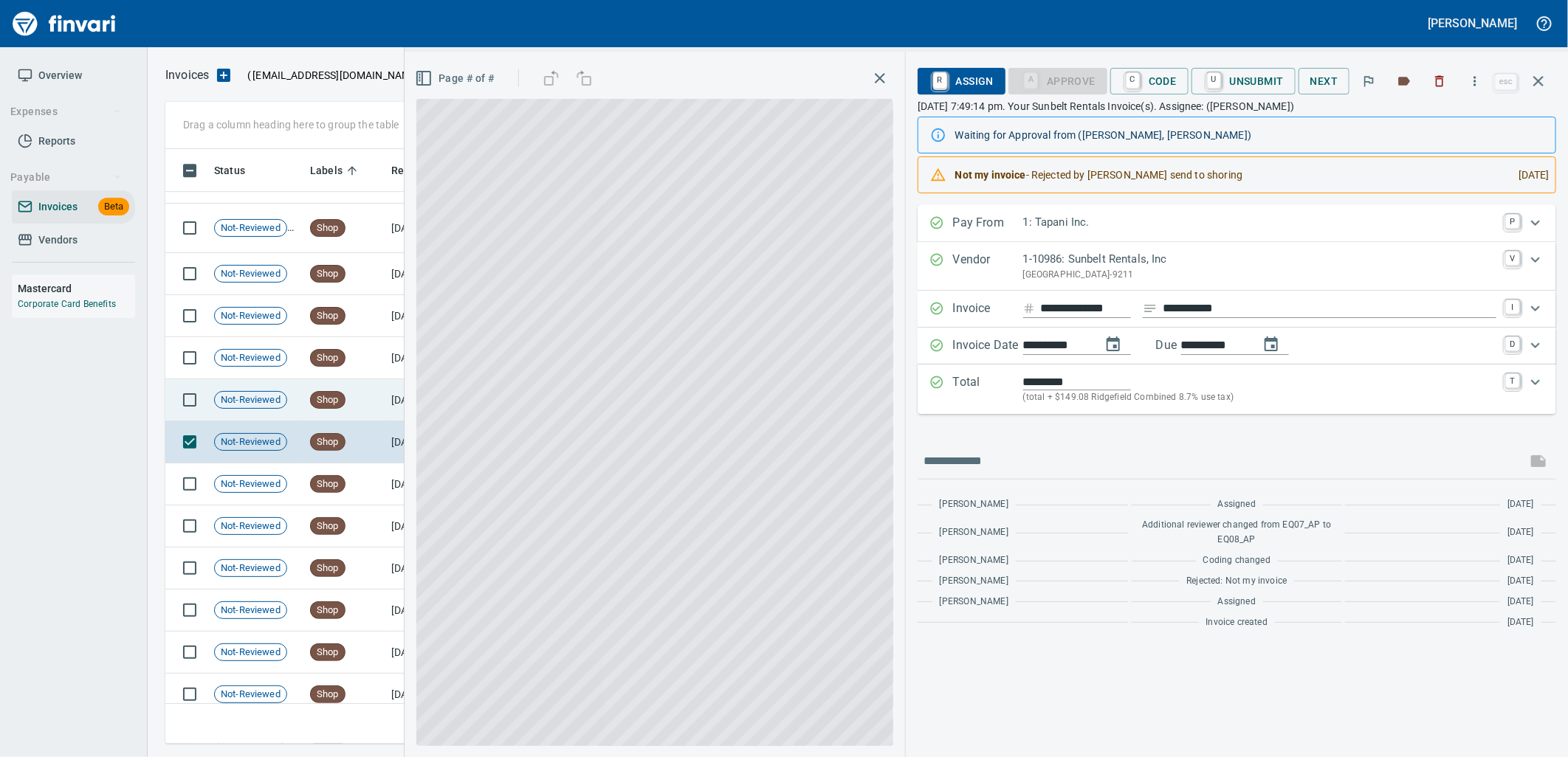
click at [347, 403] on td "Shop" at bounding box center [344, 400] width 81 height 42
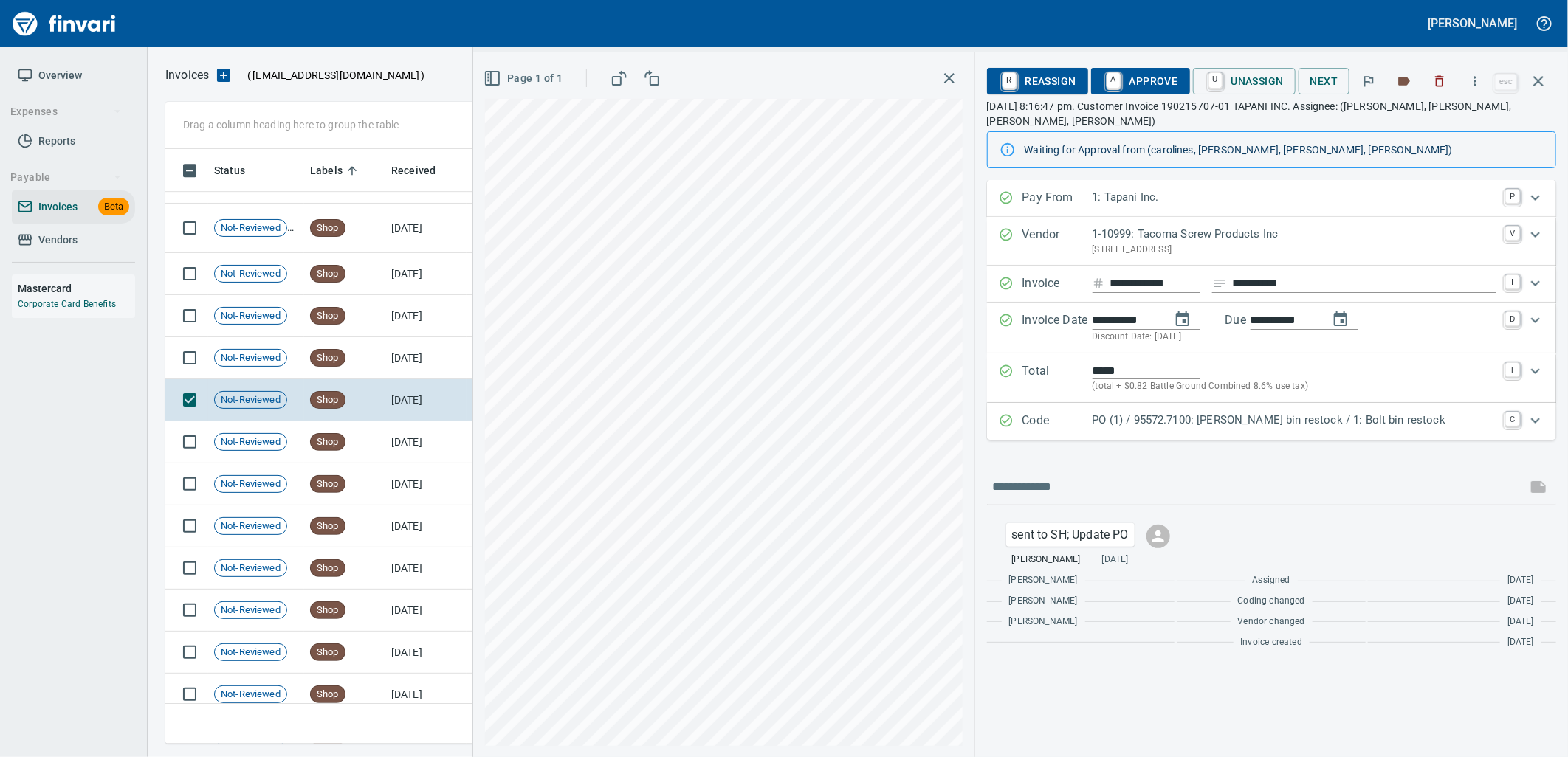
click at [1153, 424] on p "PO (1) / 95572.7100: [PERSON_NAME] bin restock / 1: Bolt bin restock" at bounding box center [1295, 420] width 404 height 17
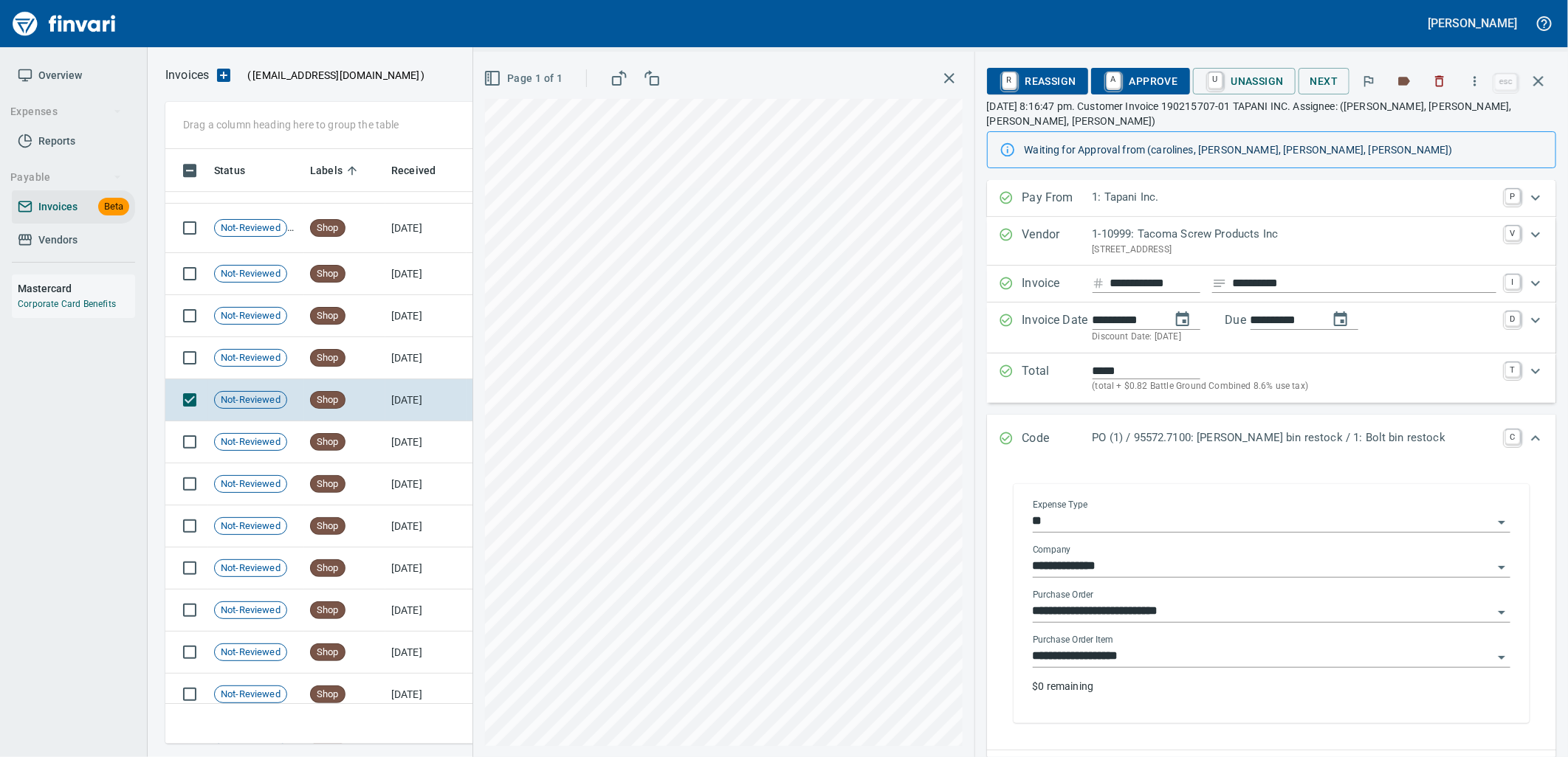
click at [1167, 653] on input "**********" at bounding box center [1263, 657] width 460 height 21
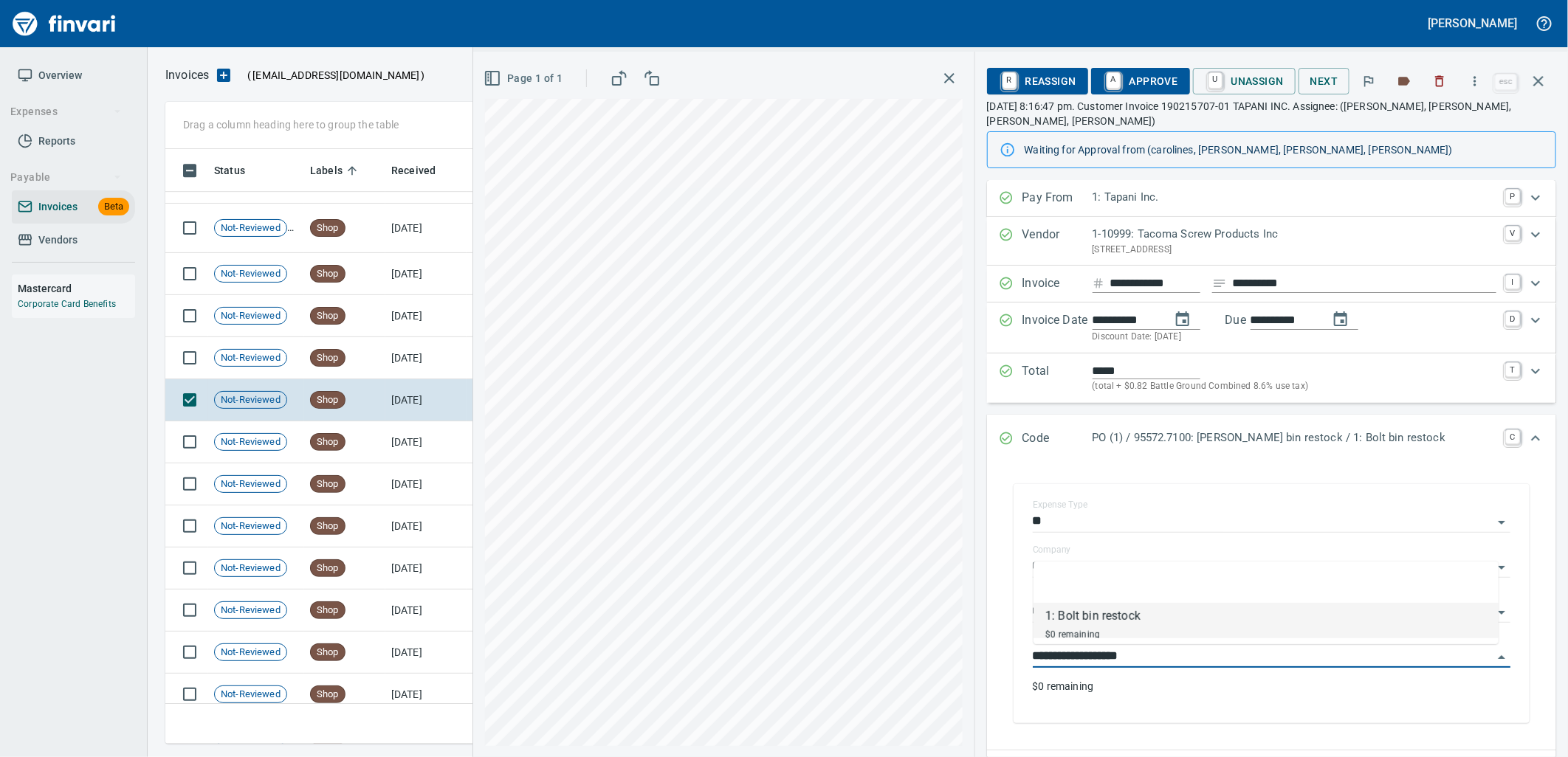
scroll to position [583, 1360]
click at [344, 344] on td "Shop" at bounding box center [344, 358] width 81 height 42
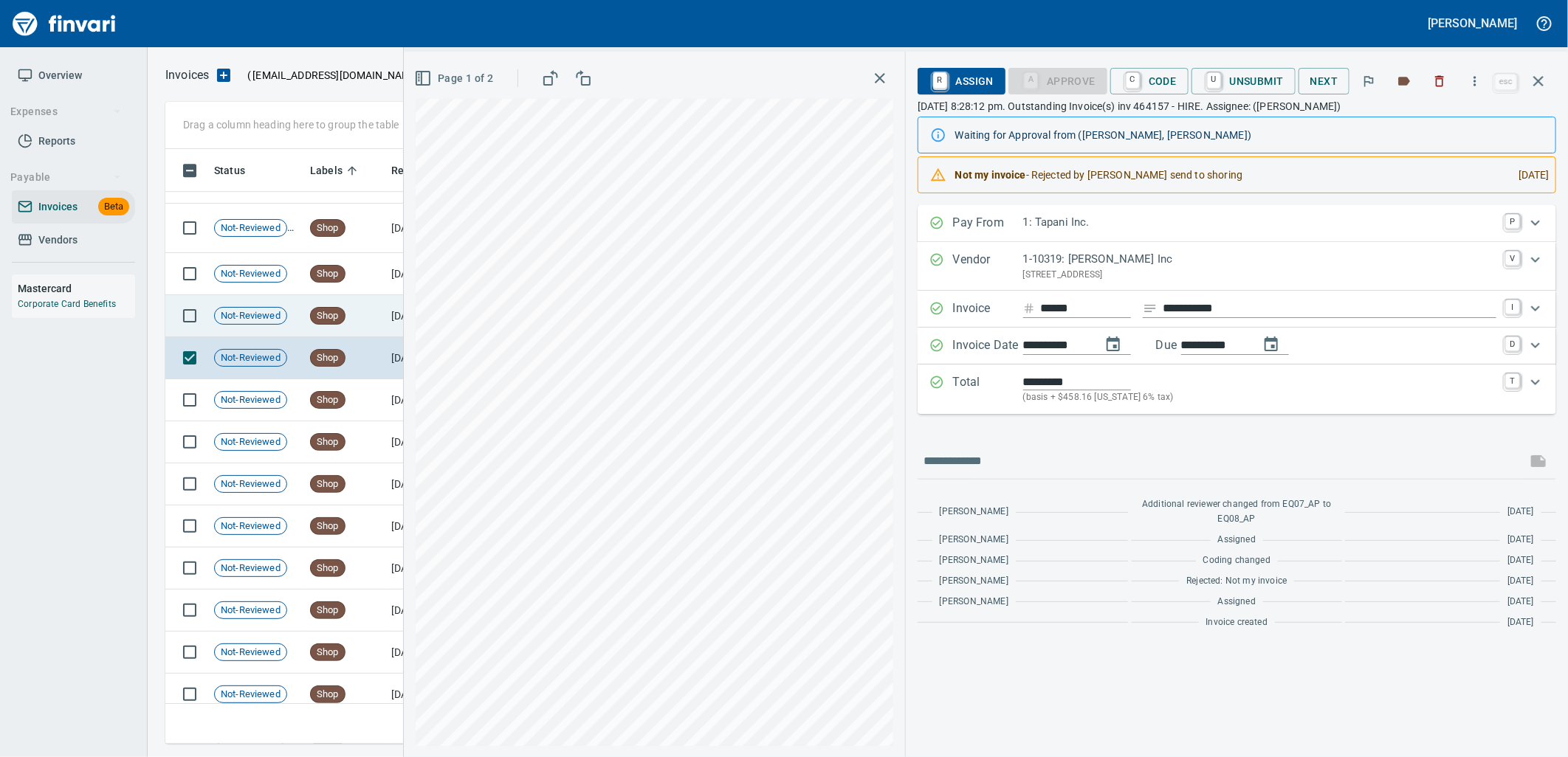
click at [344, 319] on span "Shop" at bounding box center [328, 316] width 34 height 14
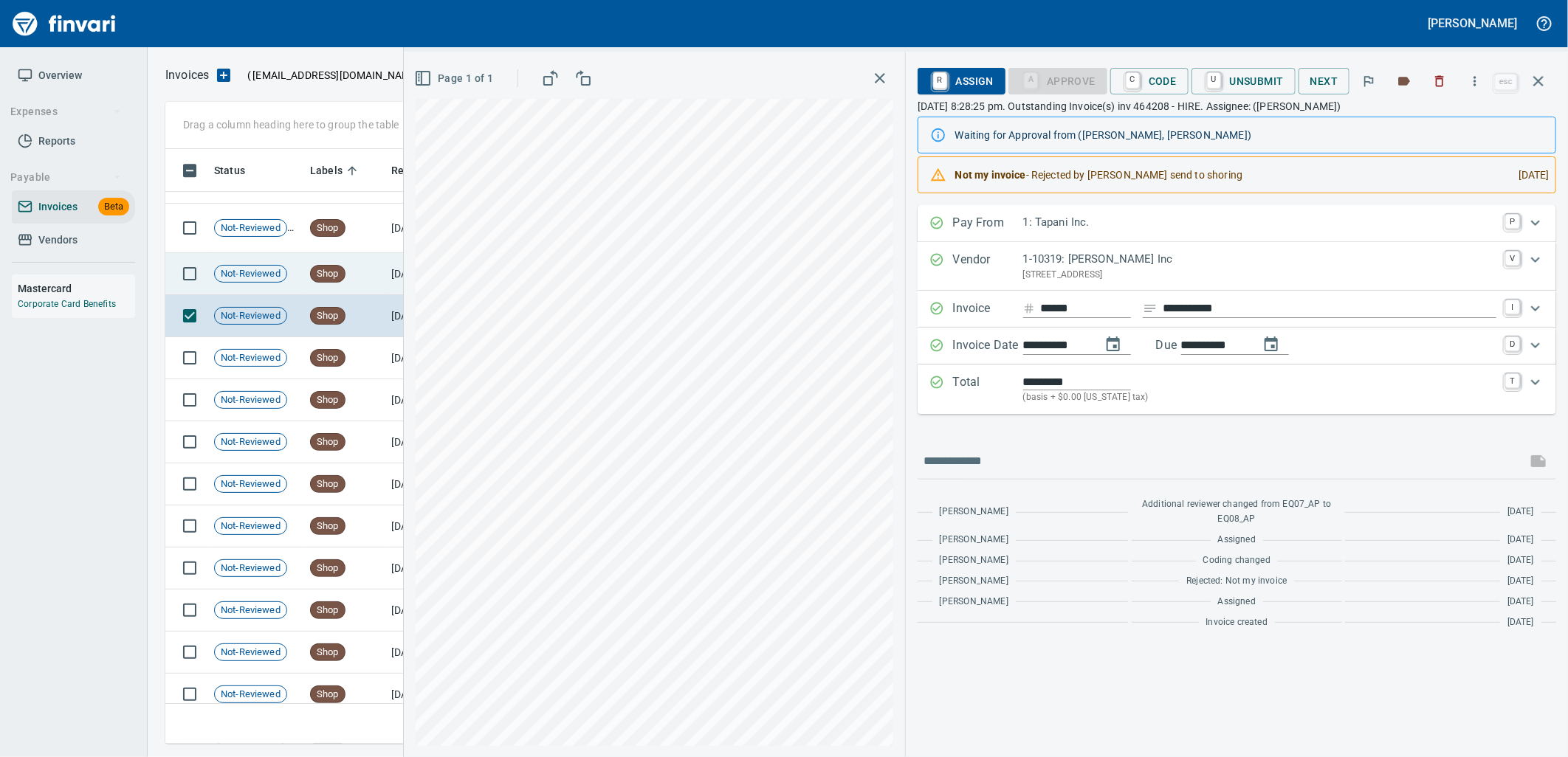
click at [352, 267] on td "Shop" at bounding box center [344, 274] width 81 height 42
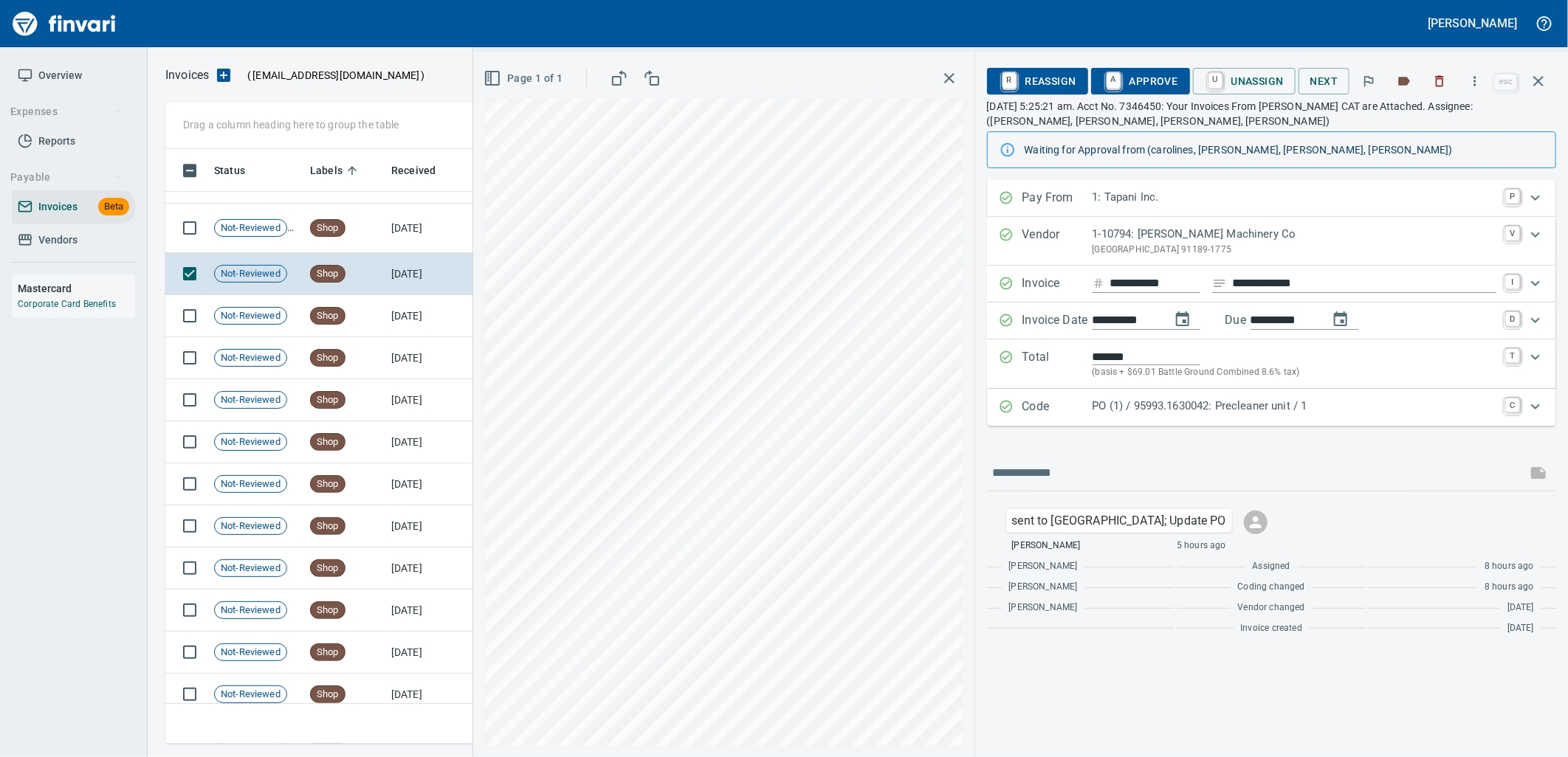
click at [1160, 410] on p "PO (1) / 95993.1630042: Precleaner unit / 1" at bounding box center [1295, 406] width 404 height 17
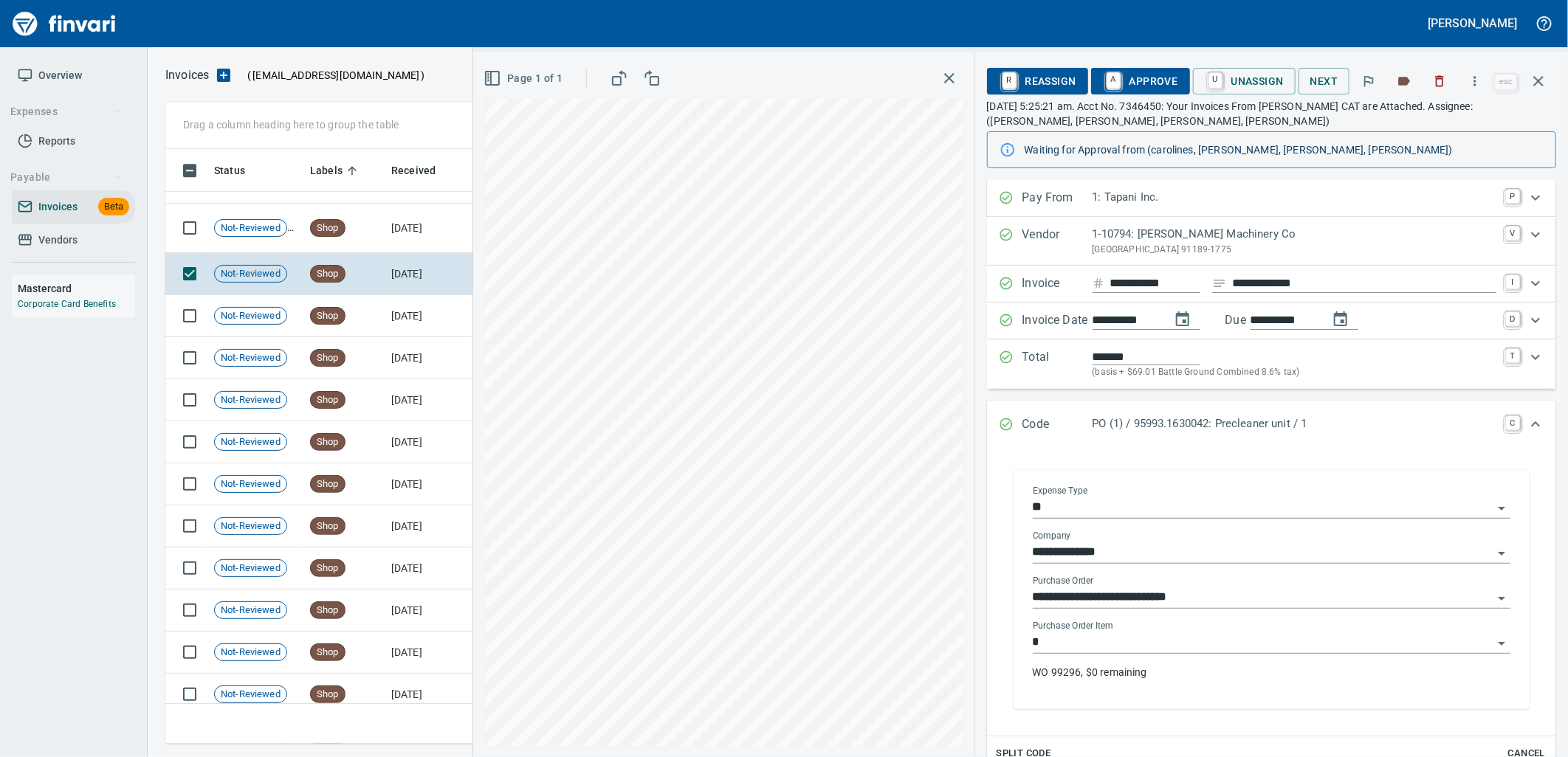
click at [1124, 653] on input "*" at bounding box center [1263, 643] width 460 height 21
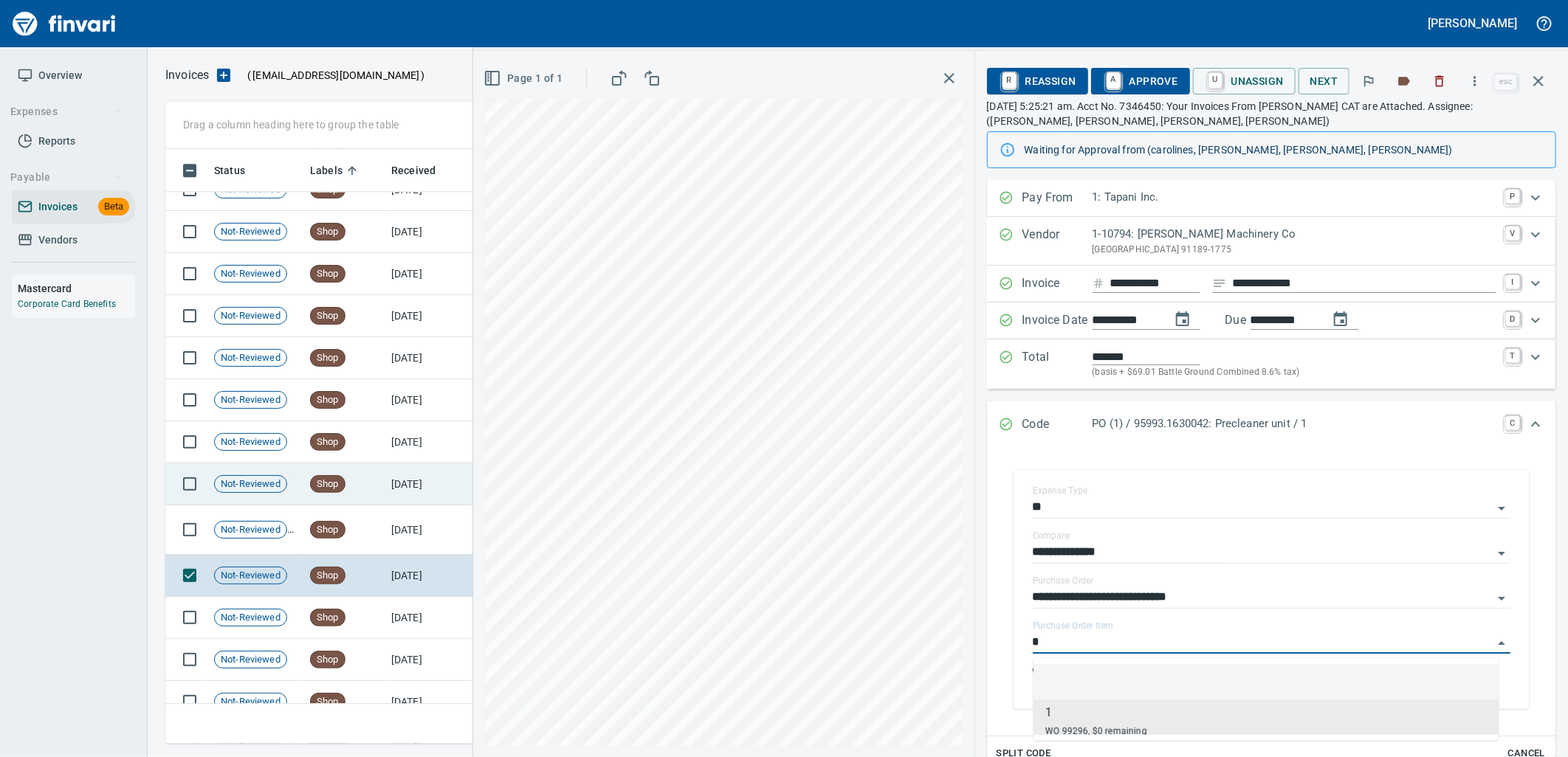
scroll to position [16650, 0]
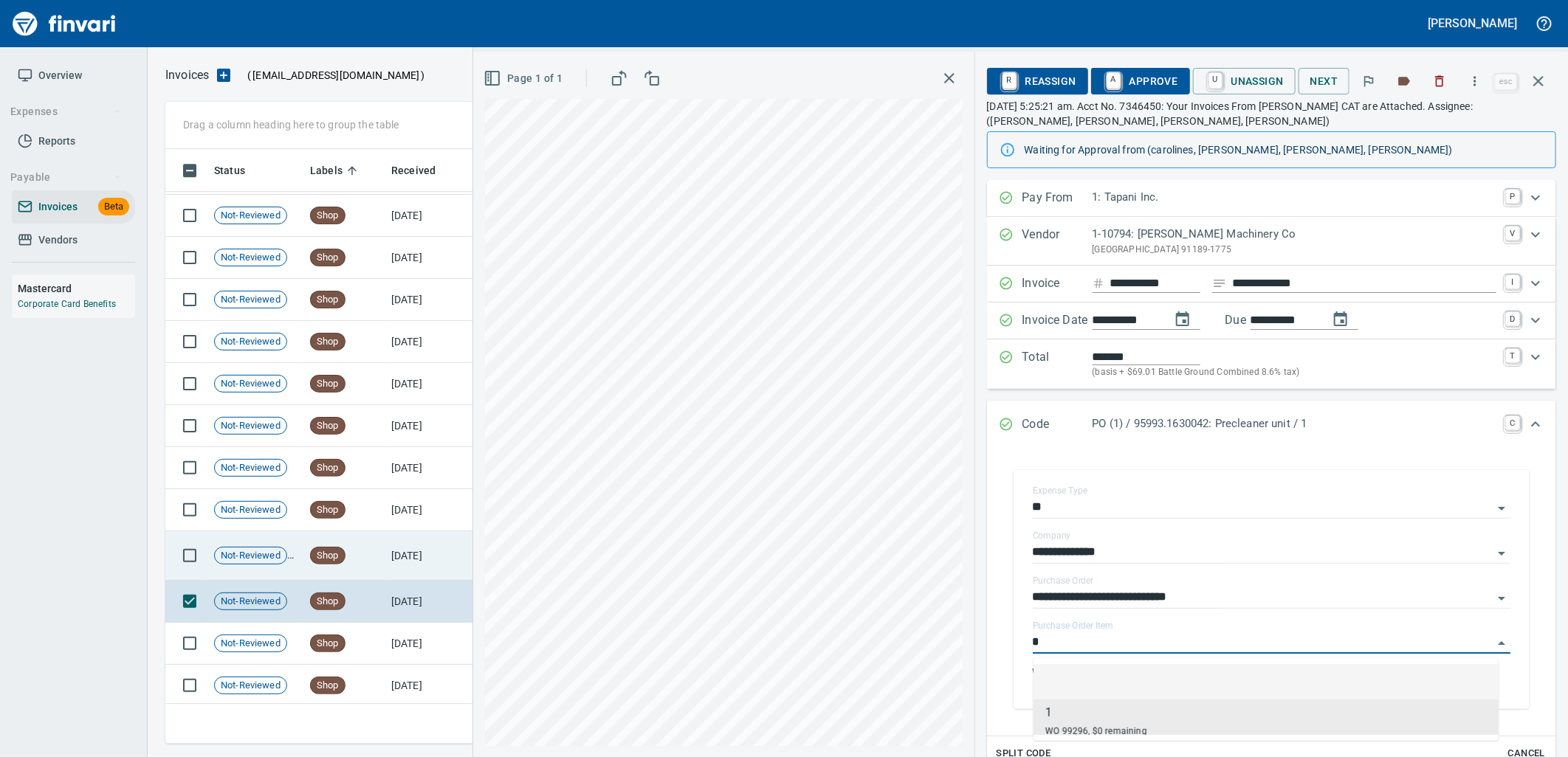
click at [372, 566] on td "Shop" at bounding box center [344, 556] width 81 height 49
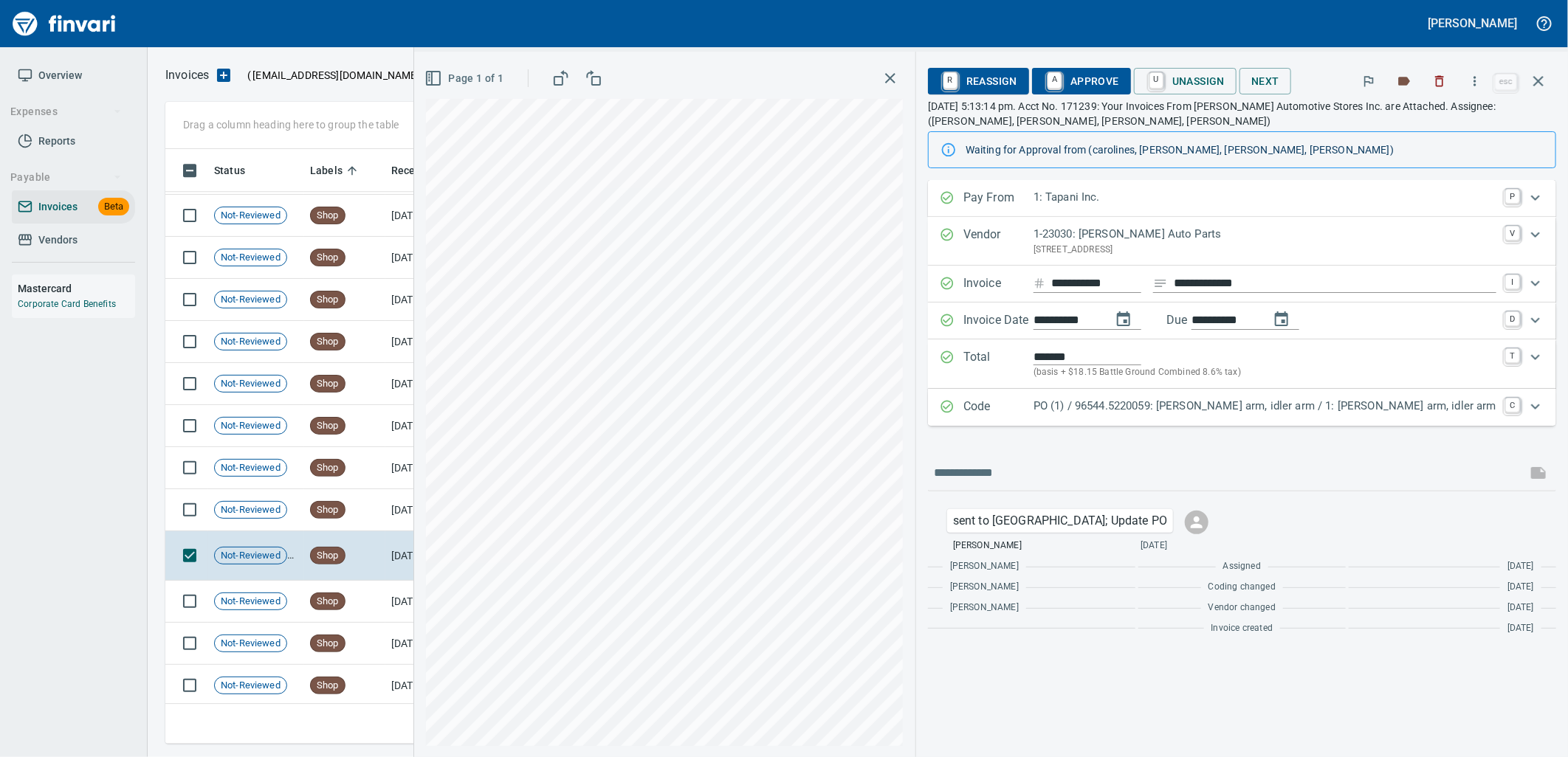
click at [1157, 409] on p "PO (1) / 96544.5220059: [PERSON_NAME] arm, idler arm / 1: [PERSON_NAME] arm, id…" at bounding box center [1265, 406] width 463 height 17
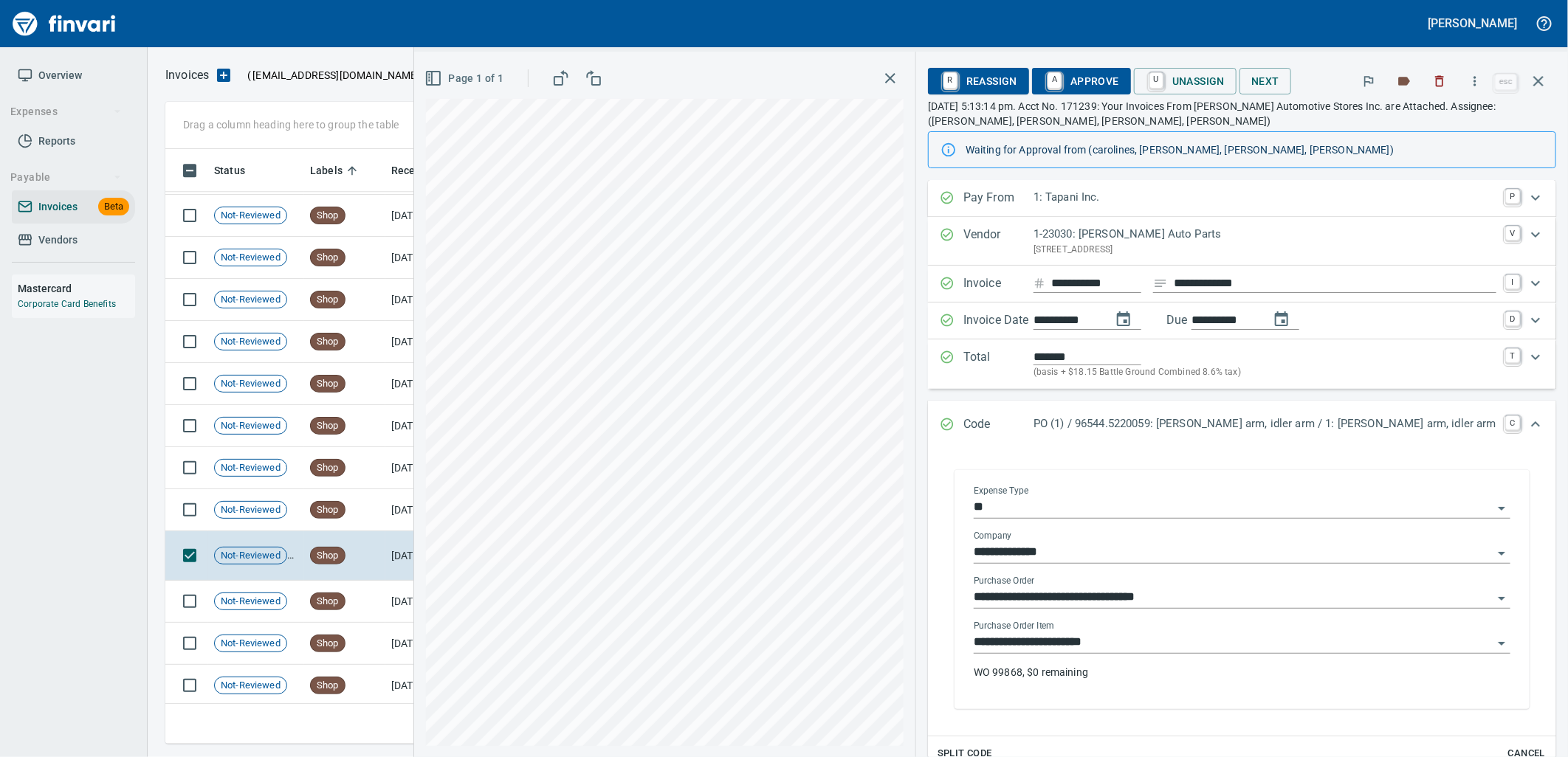
click at [1178, 652] on input "**********" at bounding box center [1232, 643] width 519 height 21
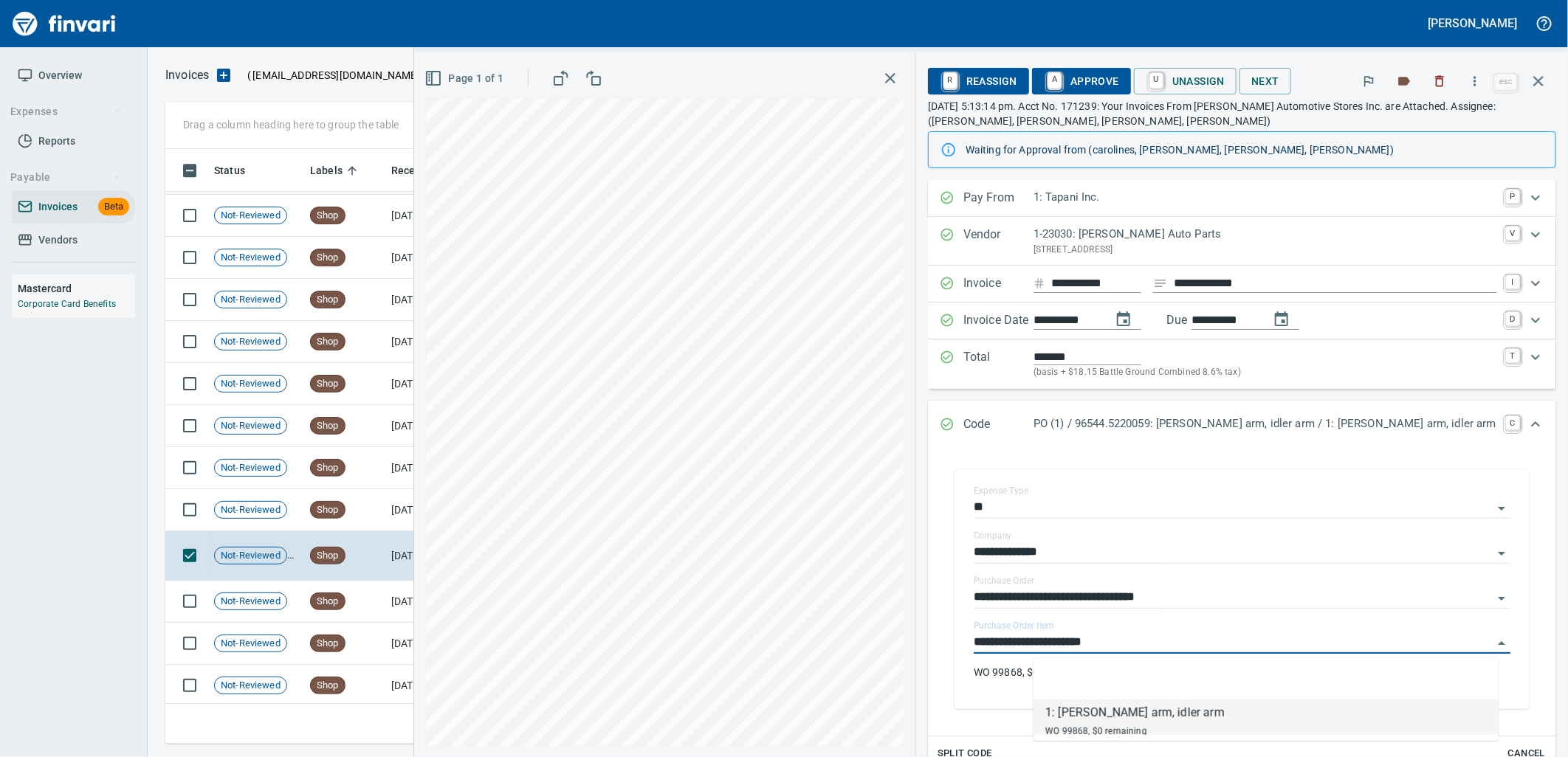
scroll to position [583, 1360]
click at [419, 517] on td "[DATE]" at bounding box center [426, 510] width 81 height 42
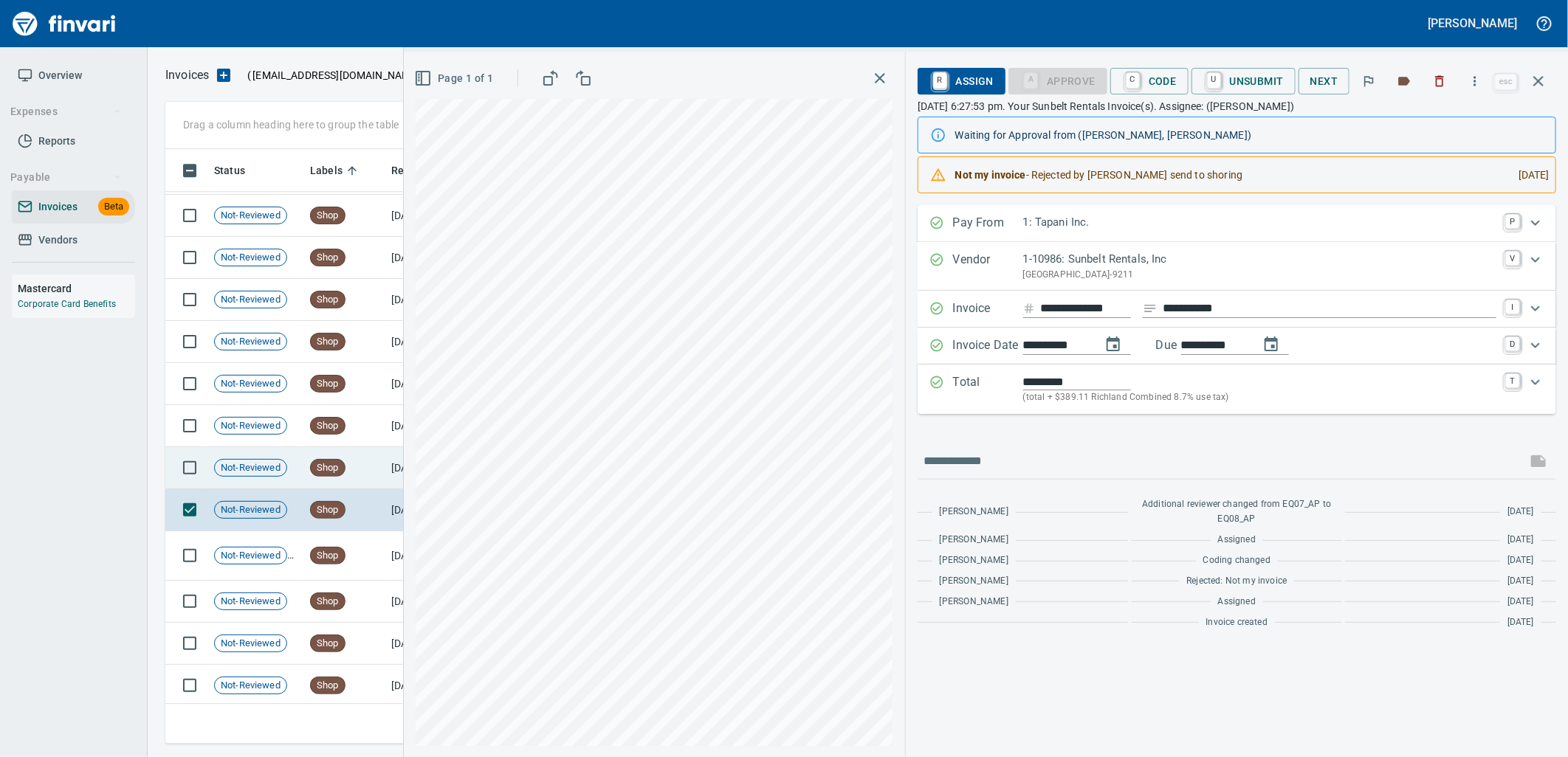
click at [300, 465] on td "Not-Reviewed" at bounding box center [256, 468] width 96 height 42
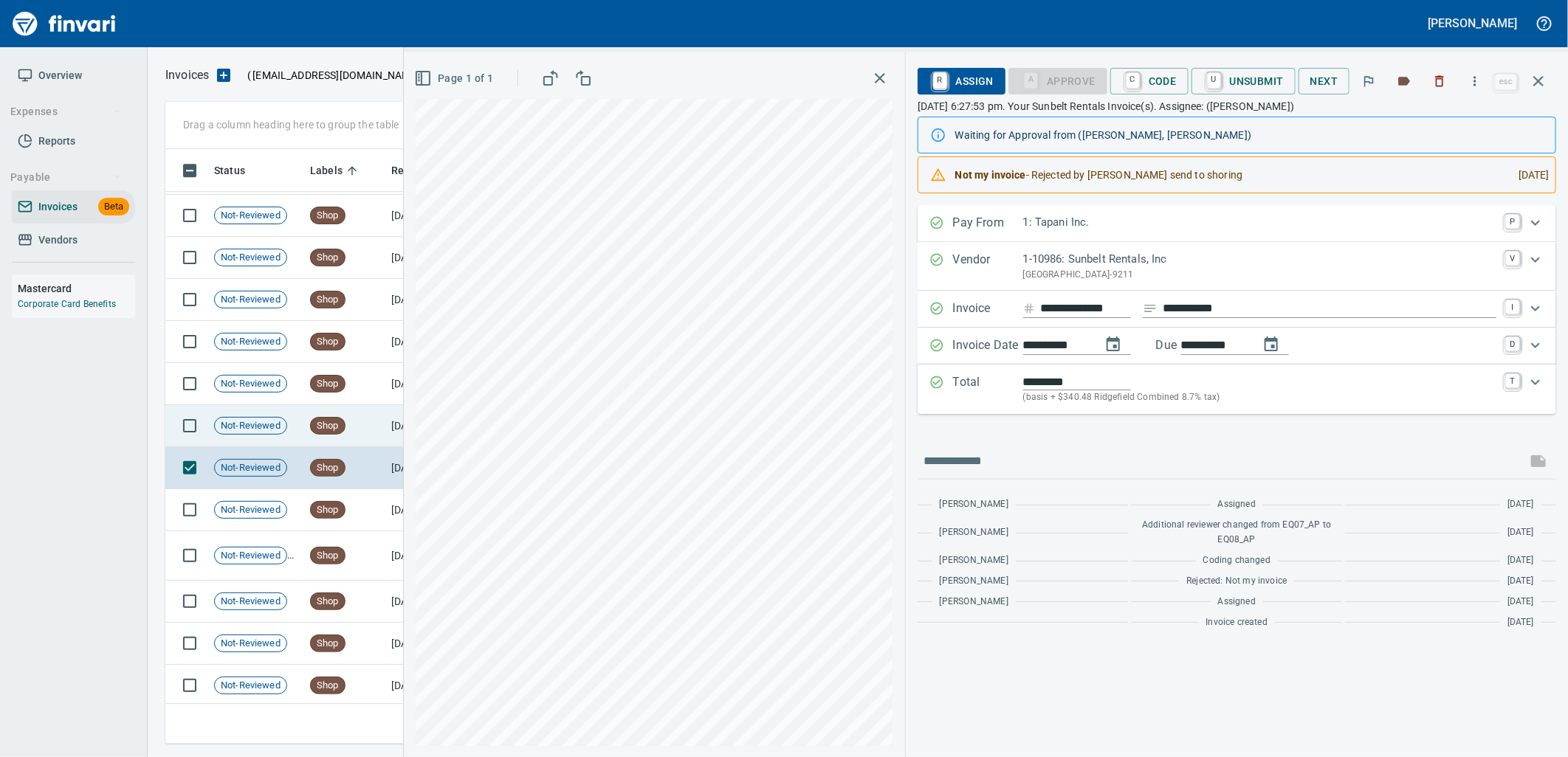
click at [323, 433] on div "Shop" at bounding box center [328, 426] width 35 height 18
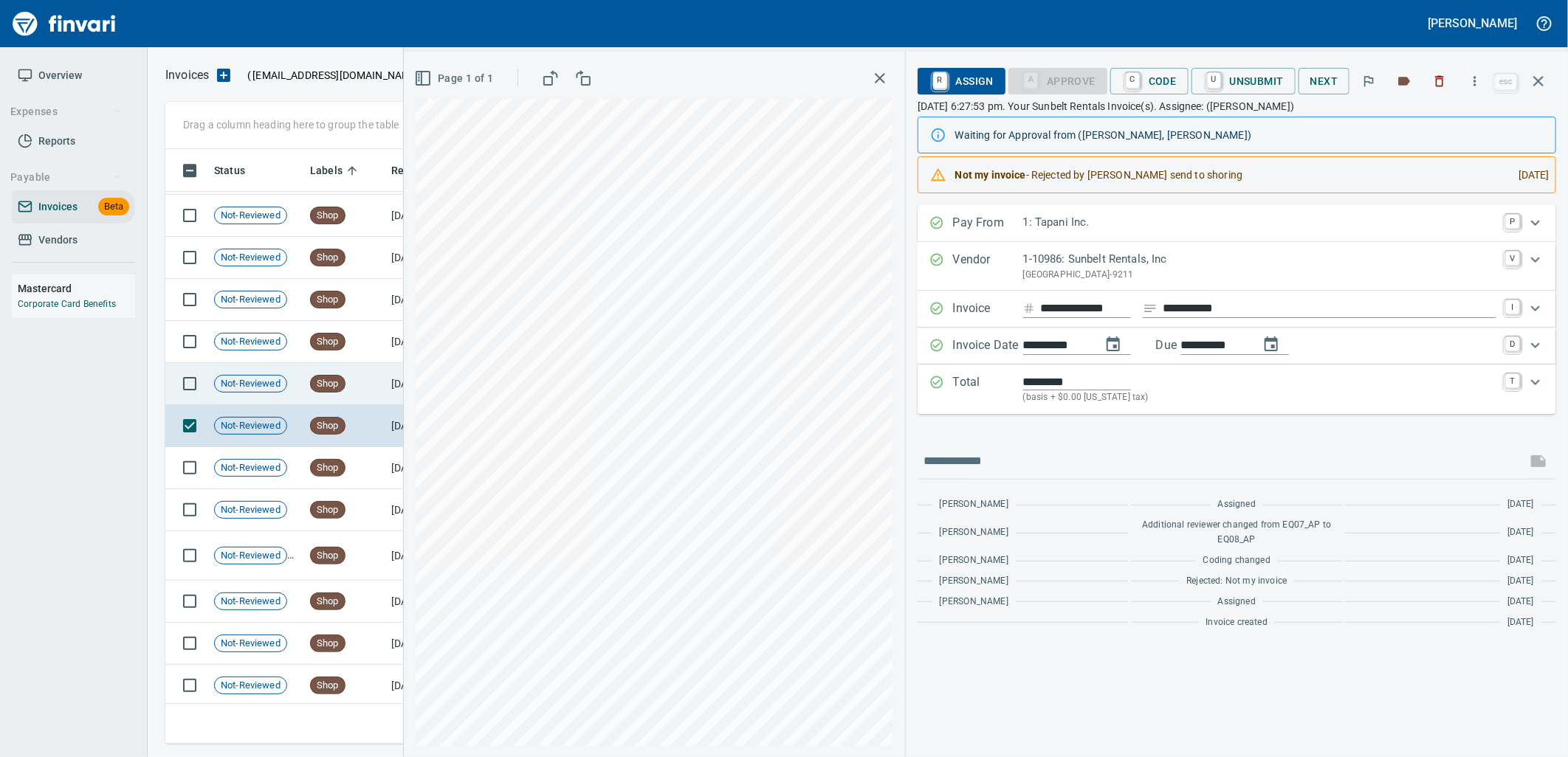
click at [341, 389] on span "Shop" at bounding box center [328, 384] width 34 height 14
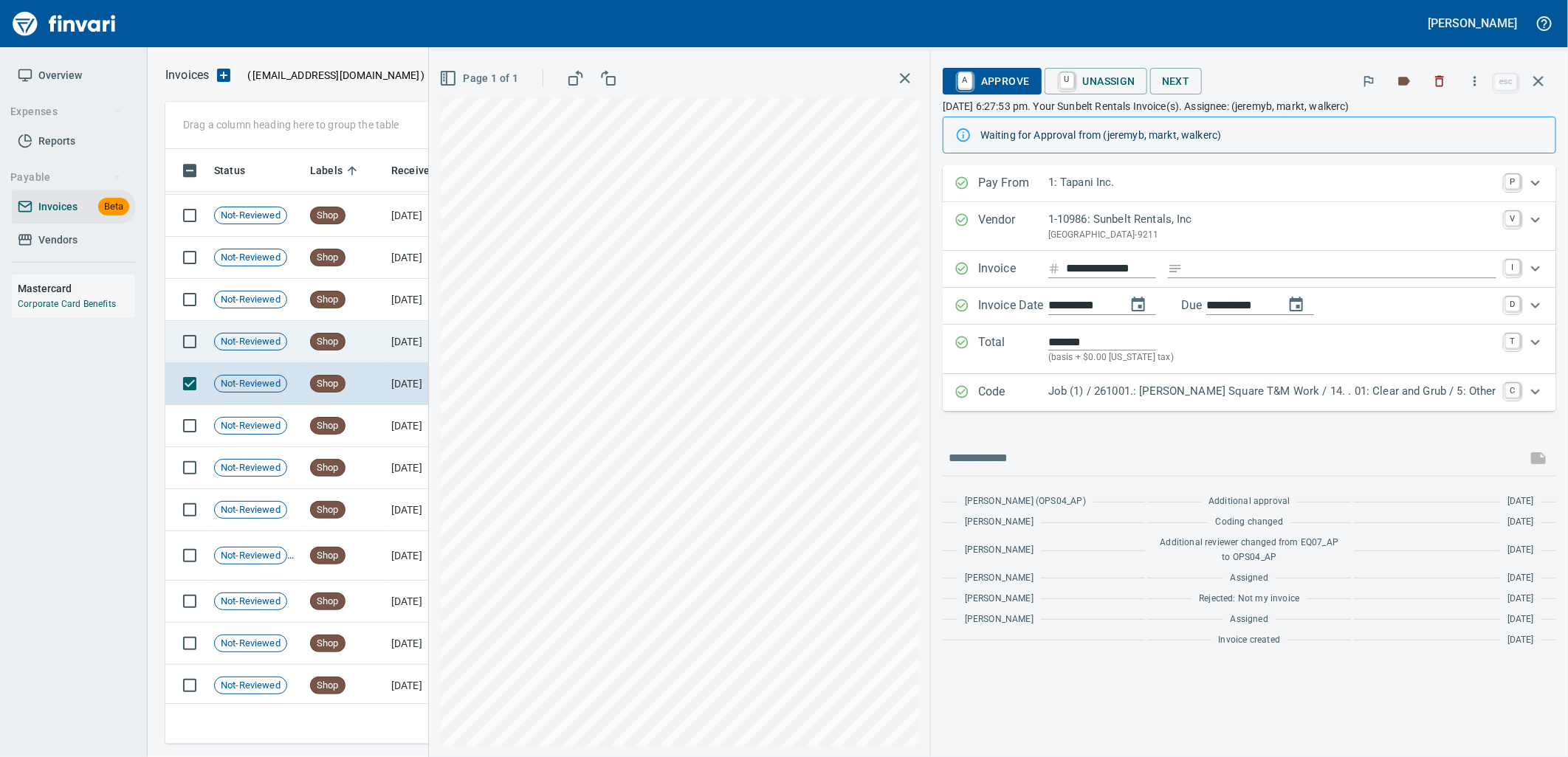
click at [374, 333] on td "Shop" at bounding box center [344, 342] width 81 height 42
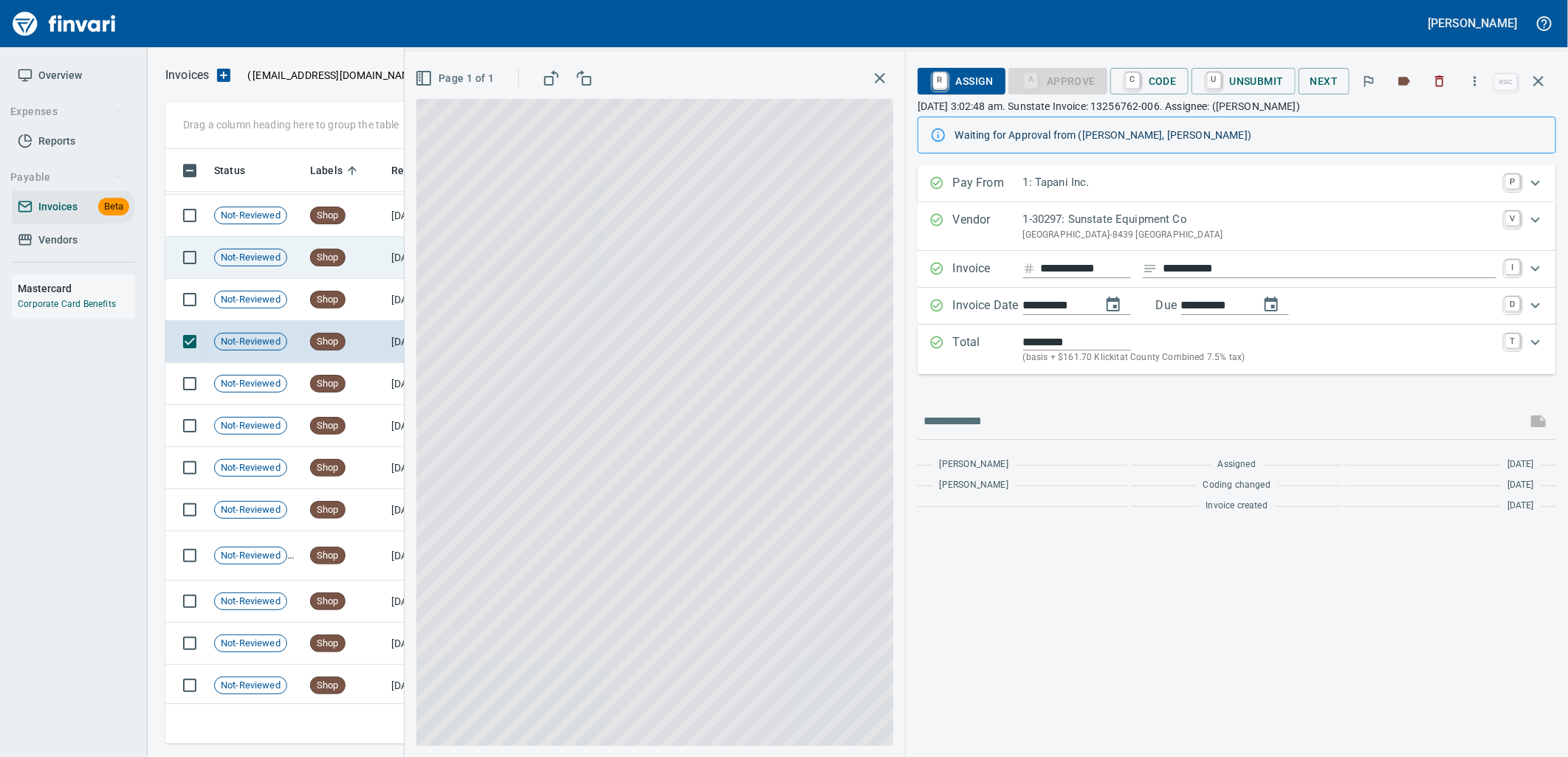
click at [378, 293] on td "Shop" at bounding box center [344, 300] width 81 height 42
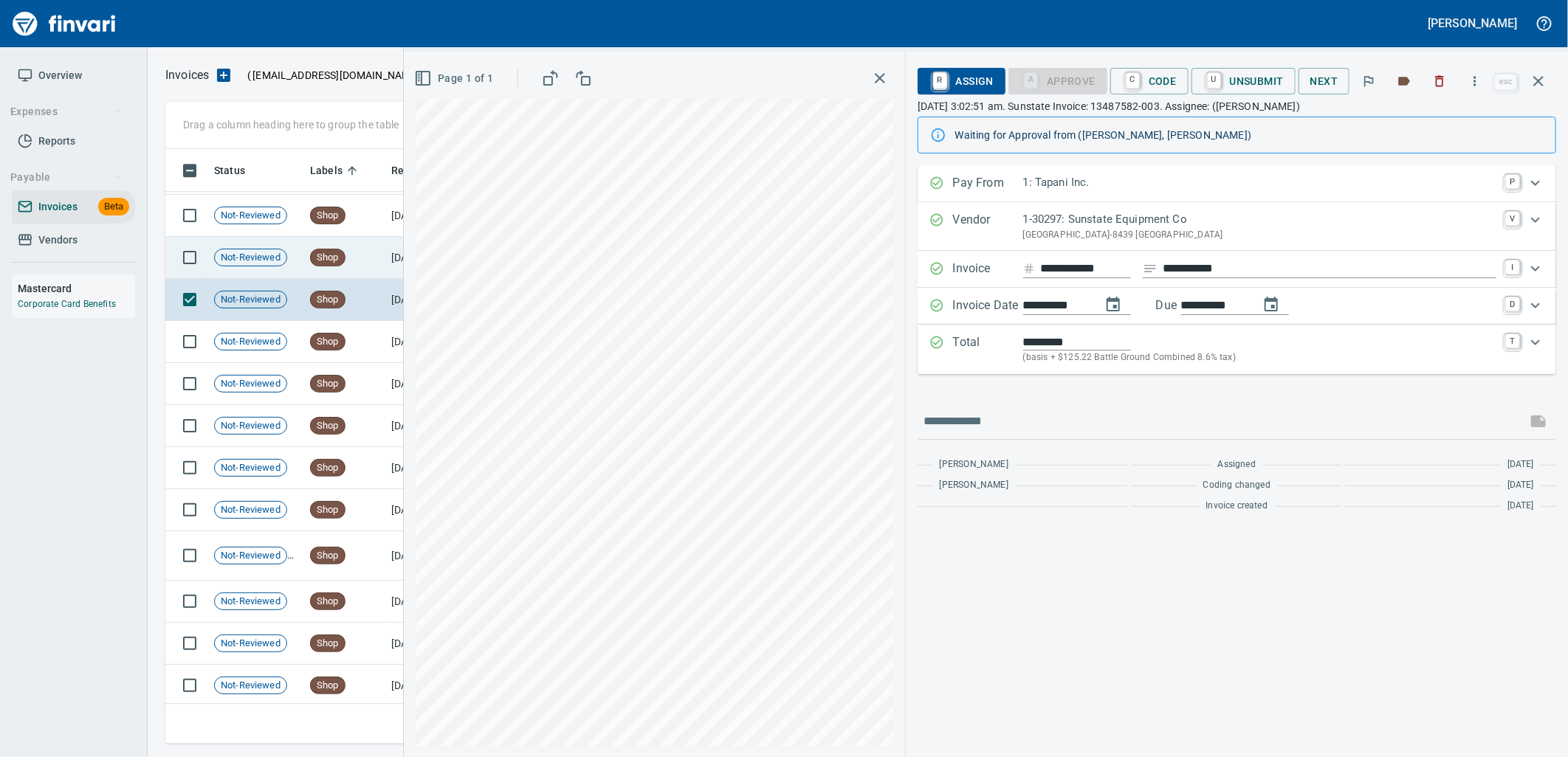
click at [367, 270] on td "Shop" at bounding box center [344, 258] width 81 height 42
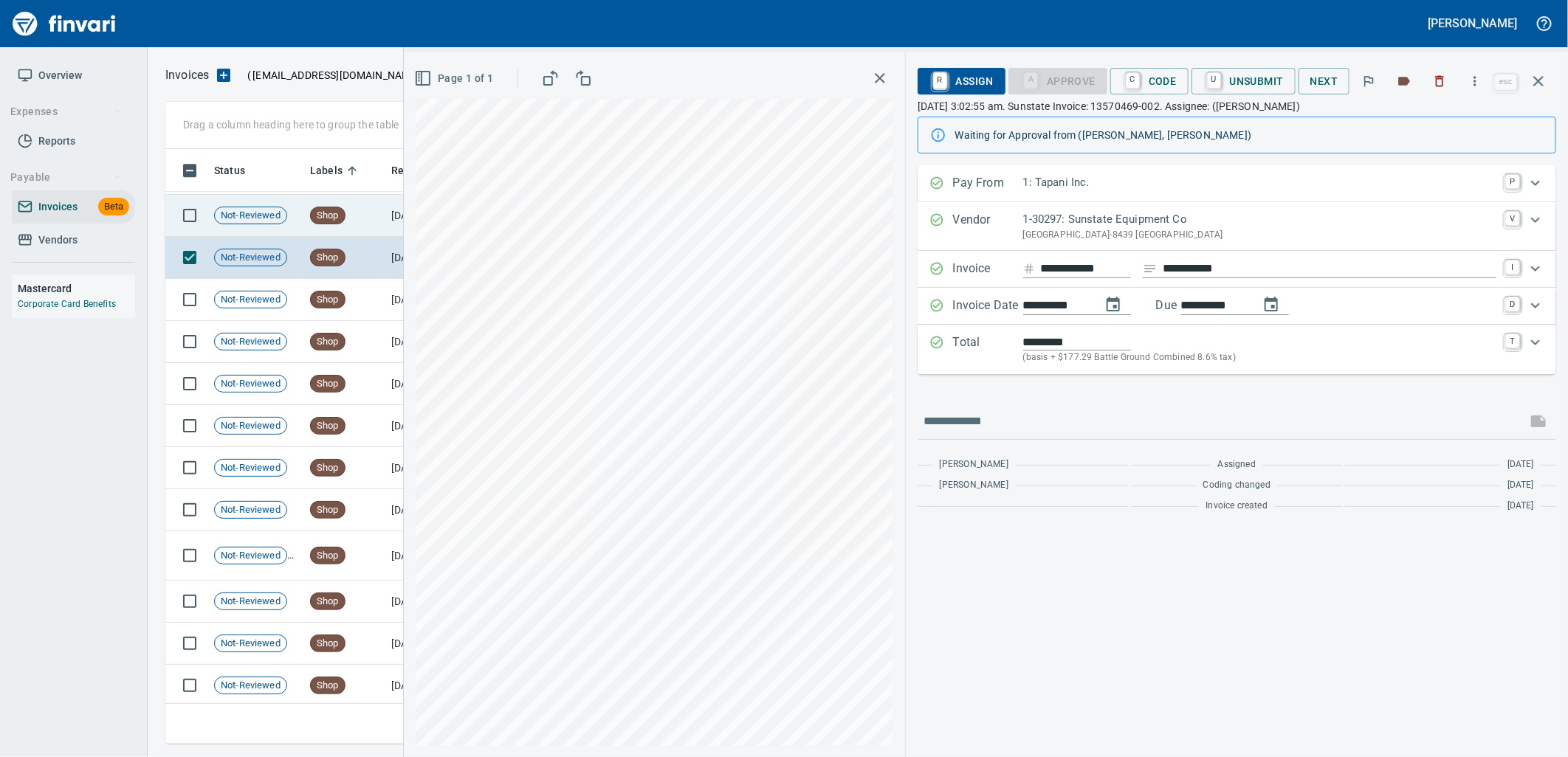
click at [363, 223] on td "Shop" at bounding box center [344, 216] width 81 height 42
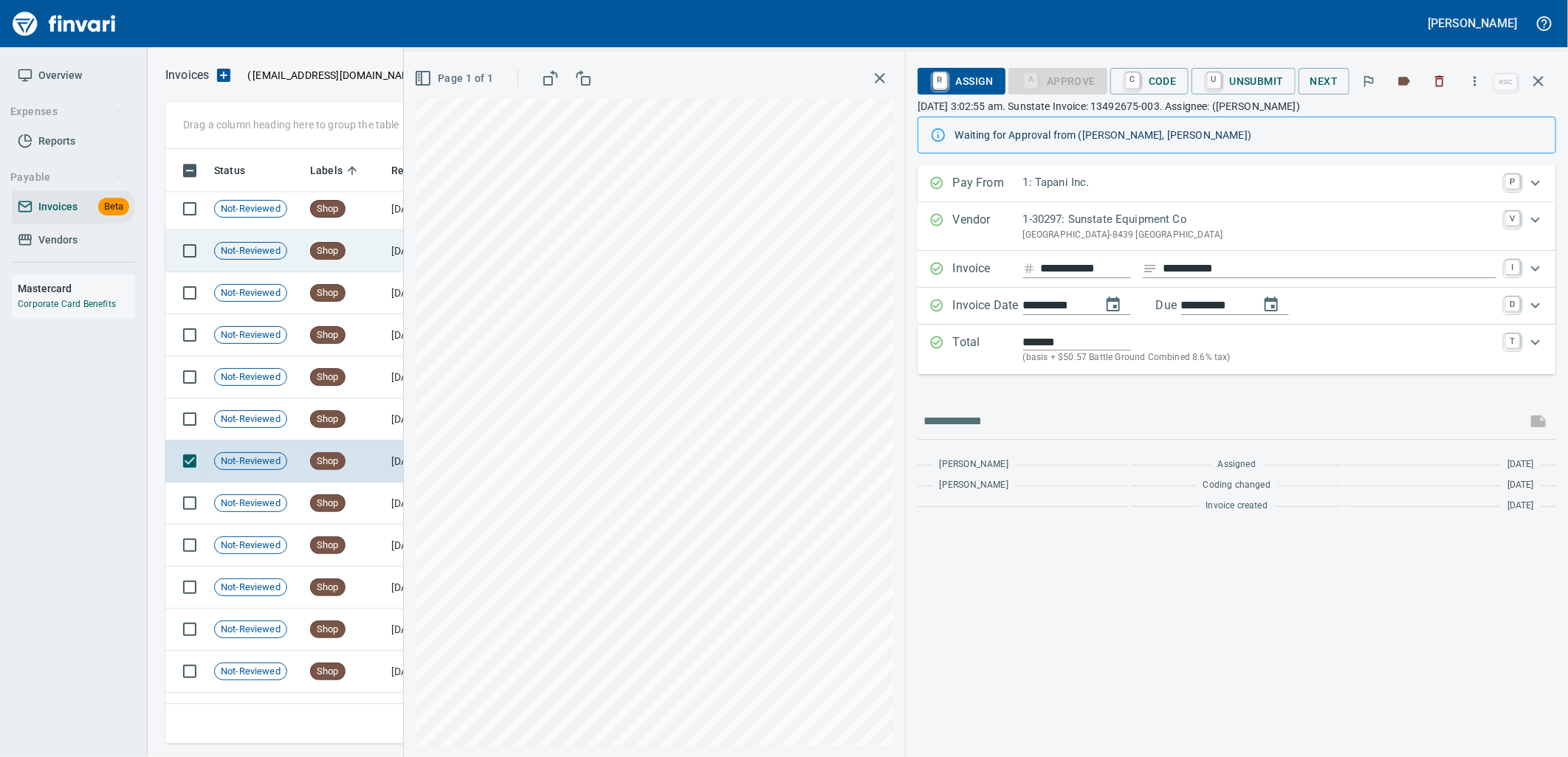
scroll to position [16240, 0]
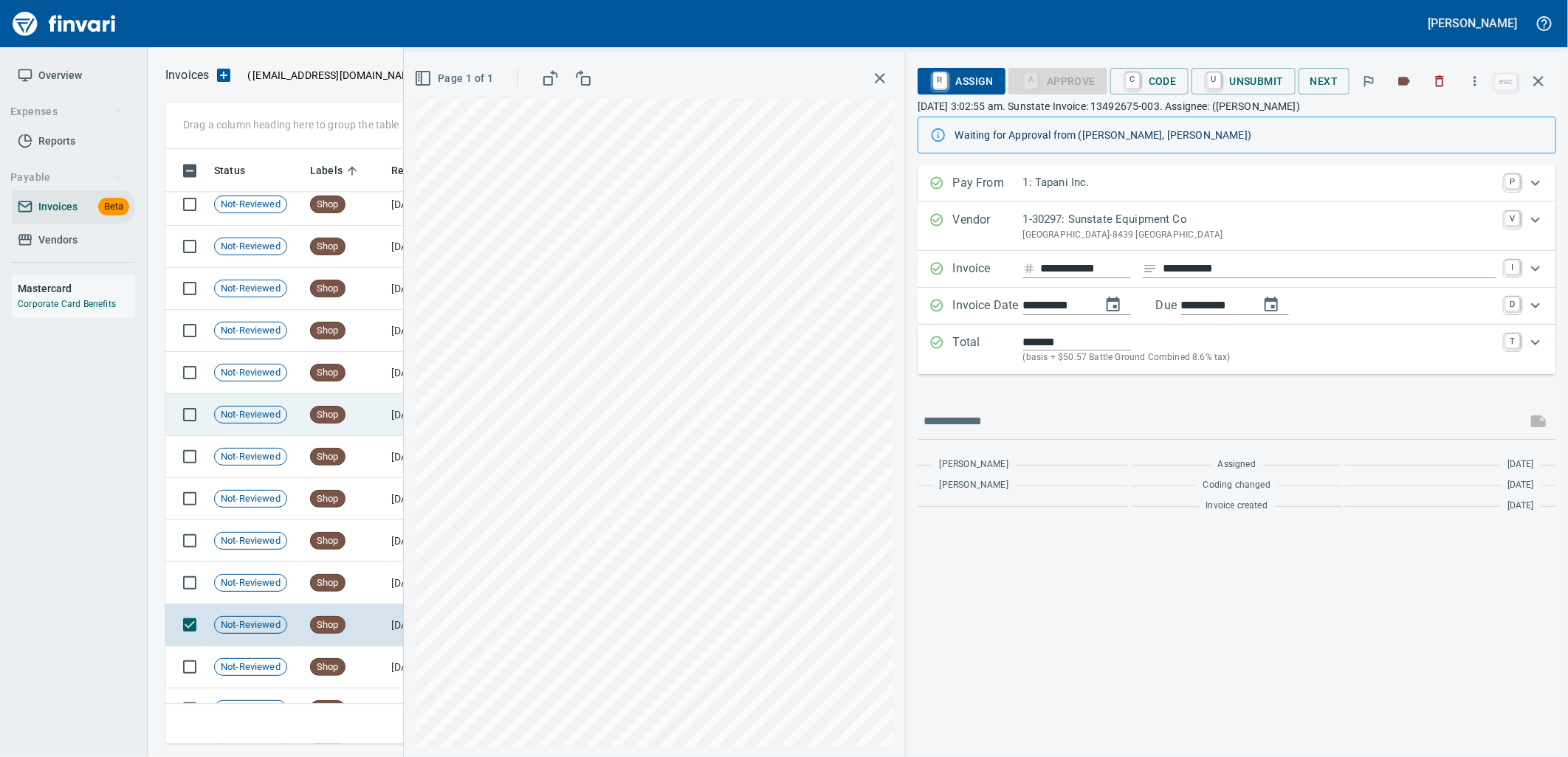
click at [347, 426] on td "Shop" at bounding box center [344, 415] width 81 height 42
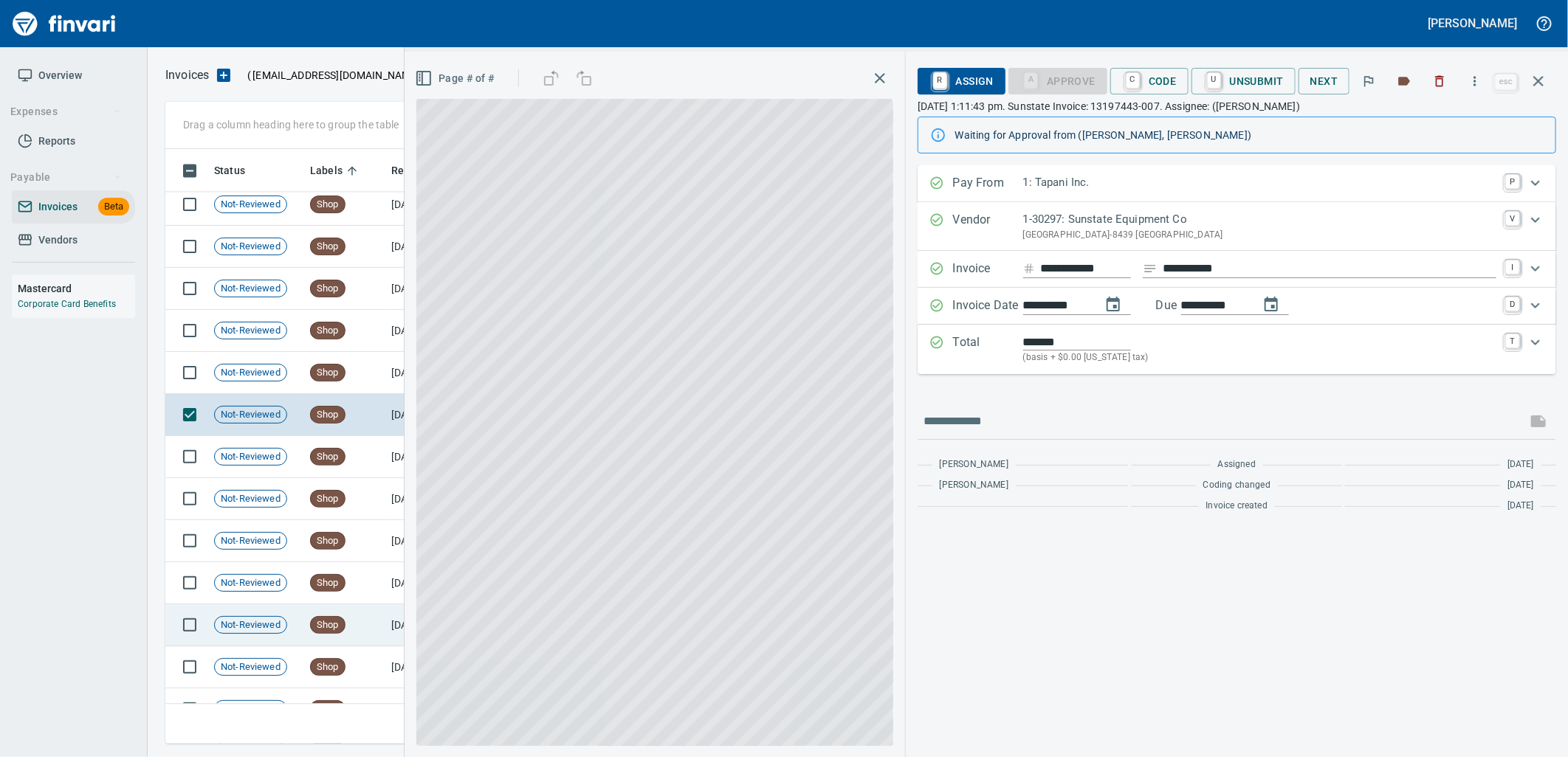
click at [359, 631] on td "Shop" at bounding box center [344, 625] width 81 height 42
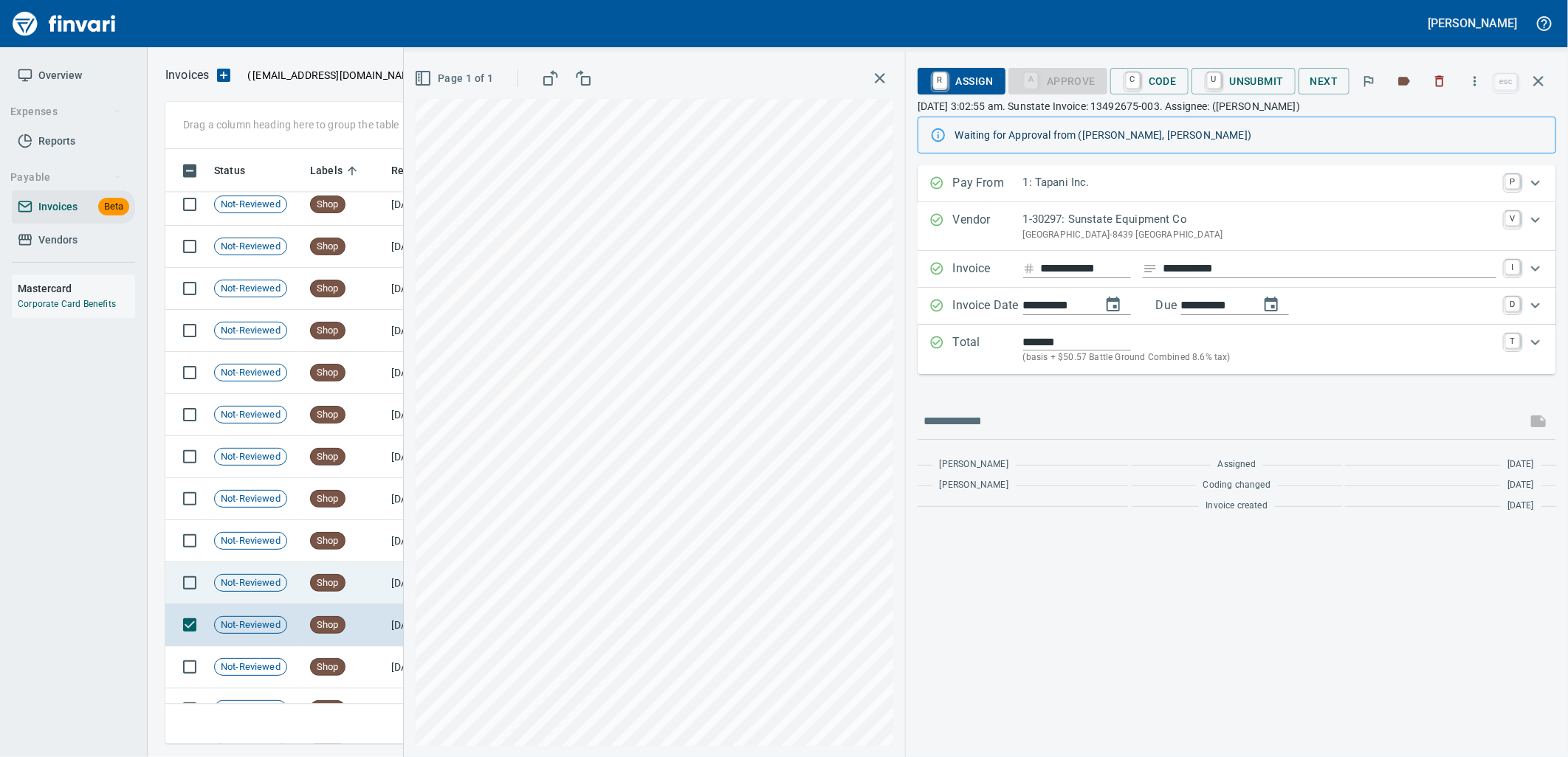
click at [353, 595] on td "Shop" at bounding box center [344, 583] width 81 height 42
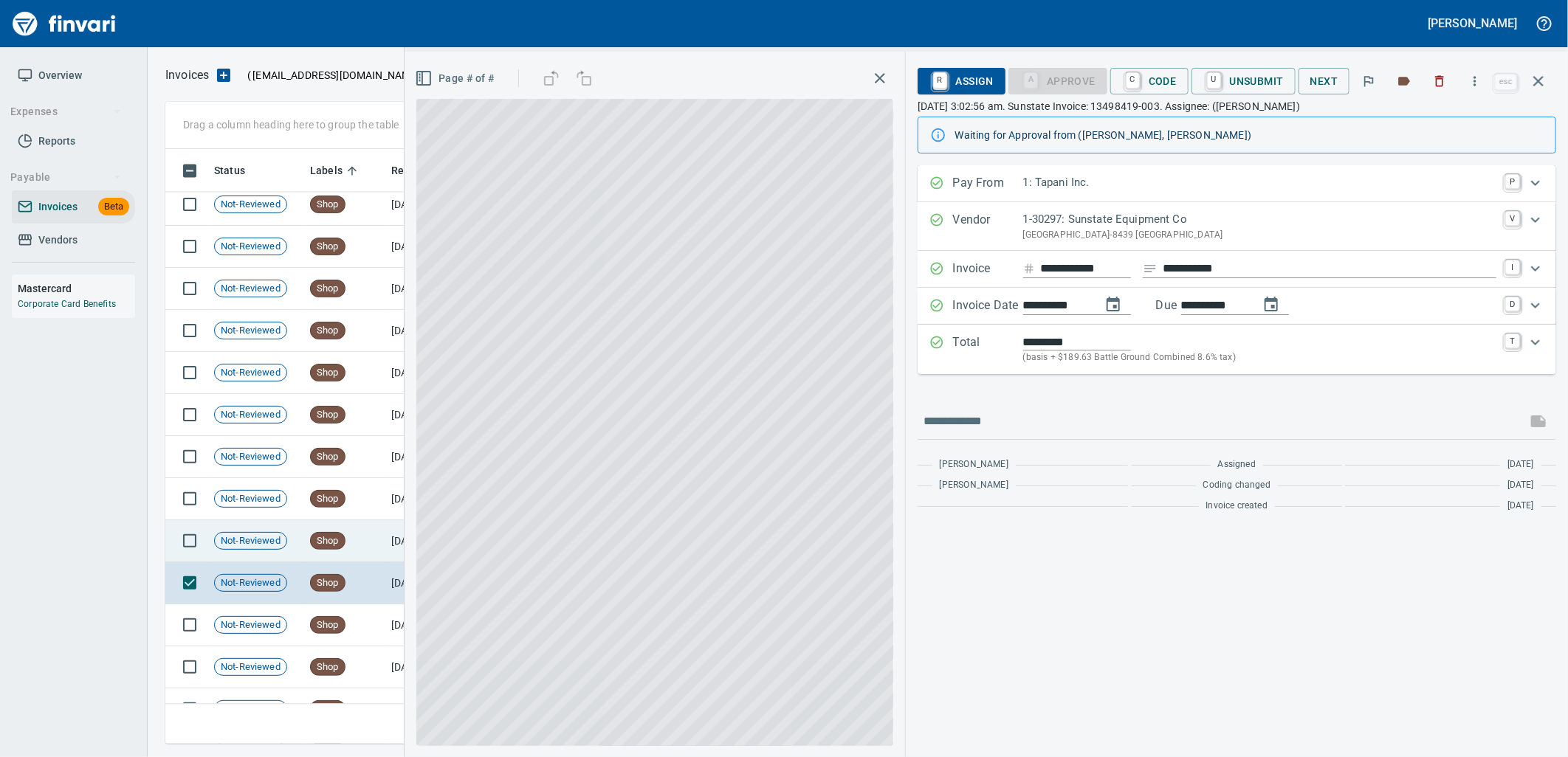
click at [354, 538] on td "Shop" at bounding box center [344, 541] width 81 height 42
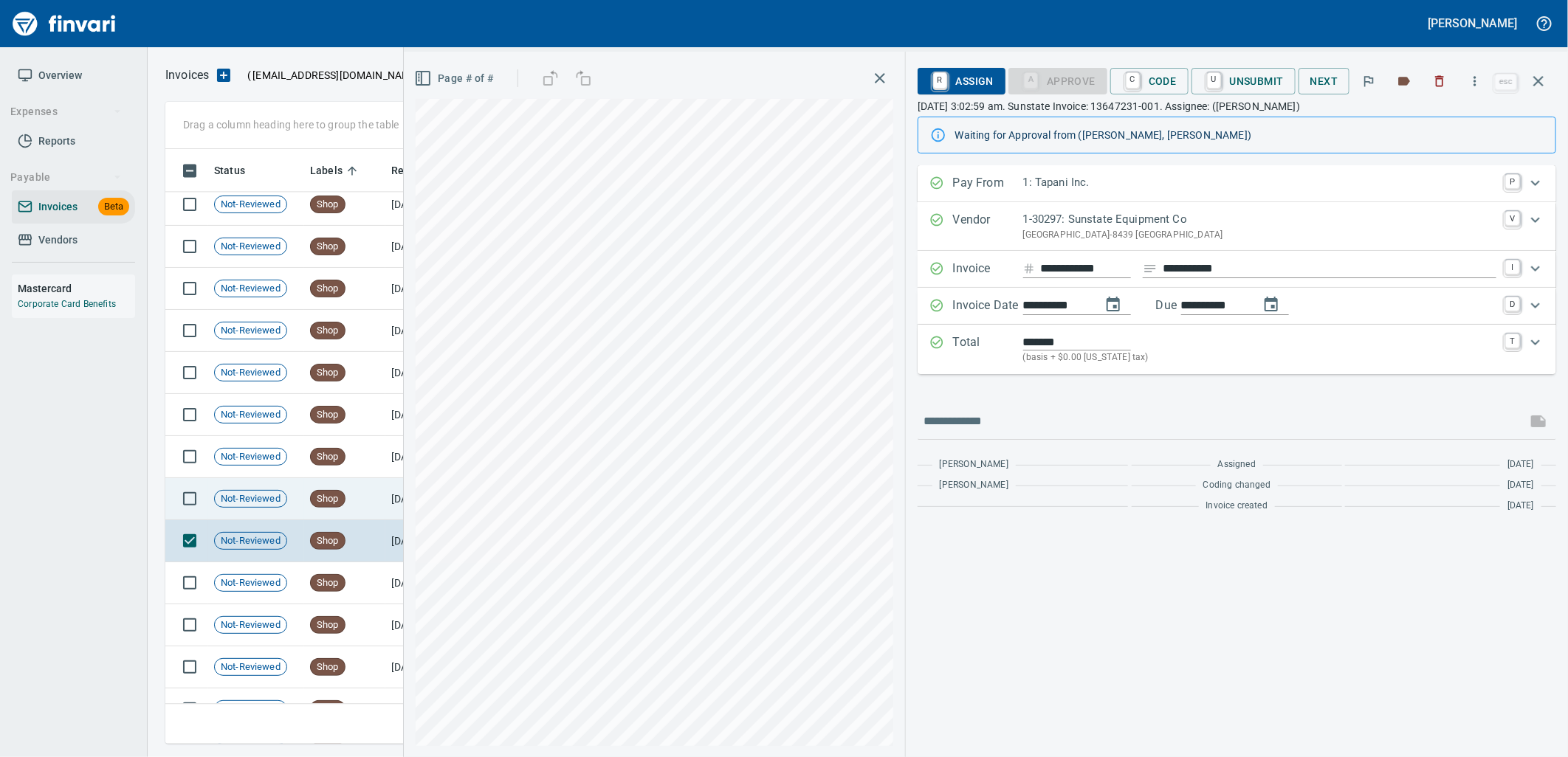
click at [347, 506] on td "Shop" at bounding box center [344, 500] width 81 height 42
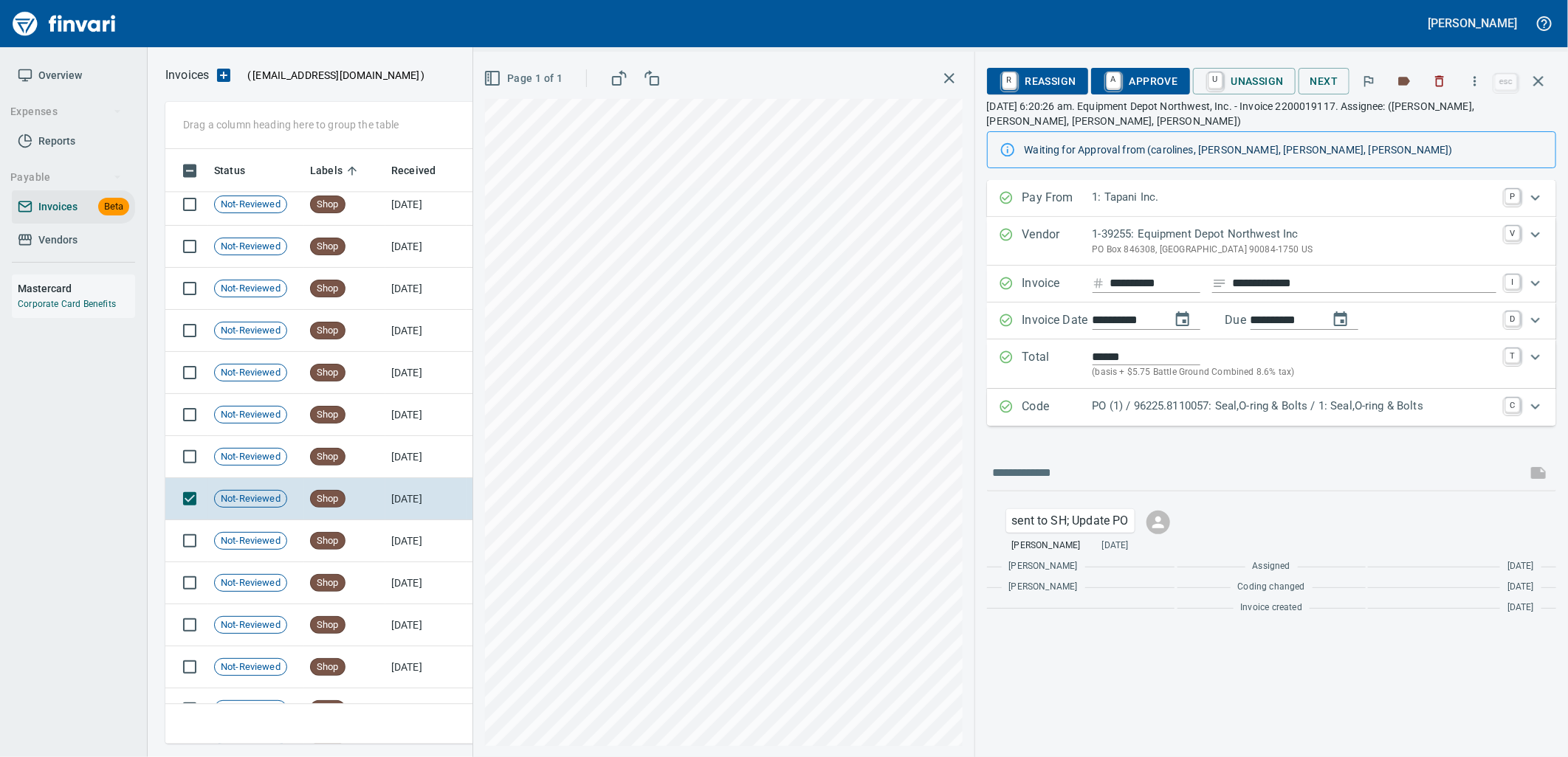
click at [1133, 408] on p "PO (1) / 96225.8110057: Seal,O-ring & Bolts / 1: Seal,O-ring & Bolts" at bounding box center [1295, 406] width 404 height 17
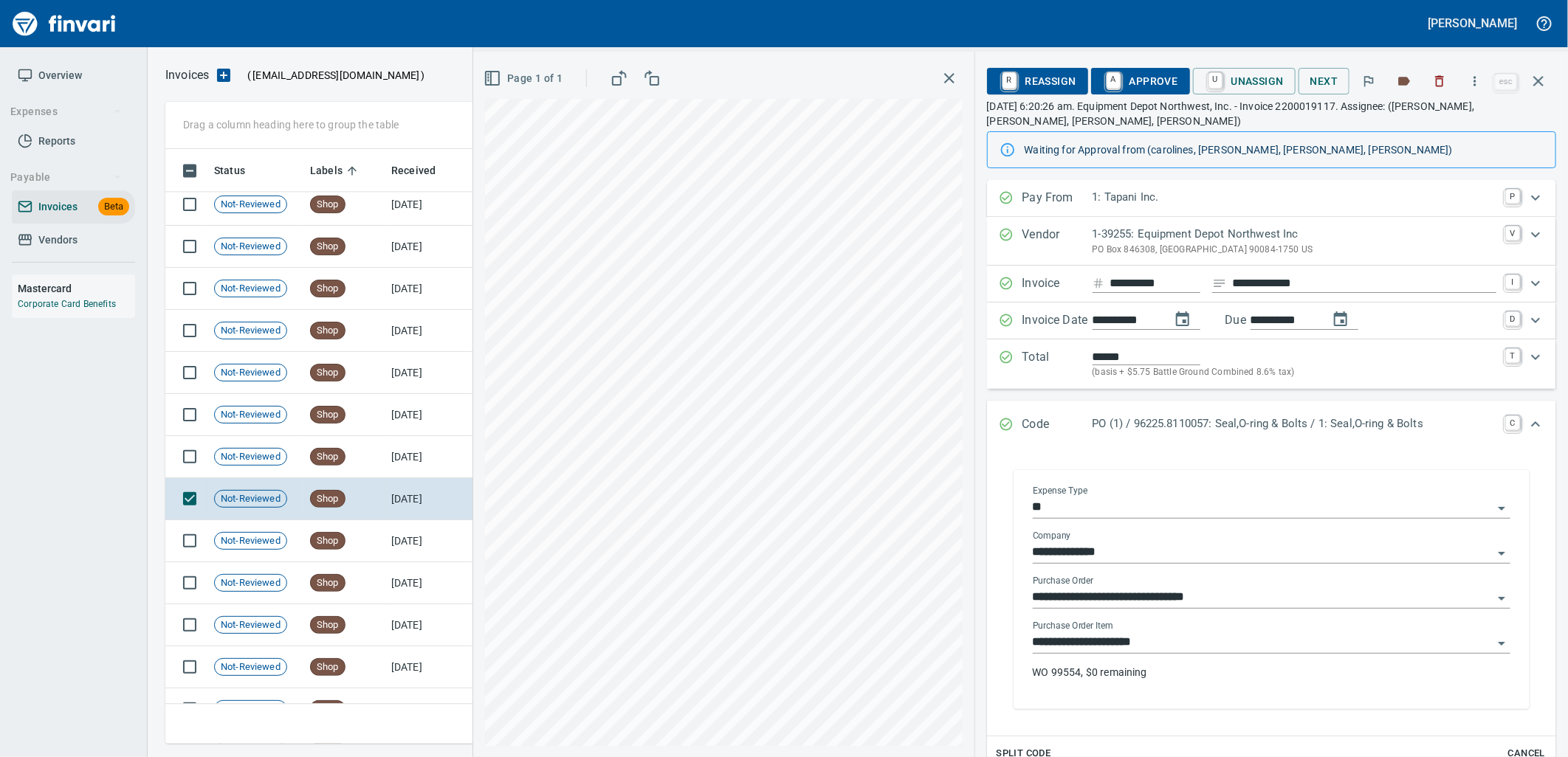
click at [1162, 640] on input "**********" at bounding box center [1263, 643] width 460 height 21
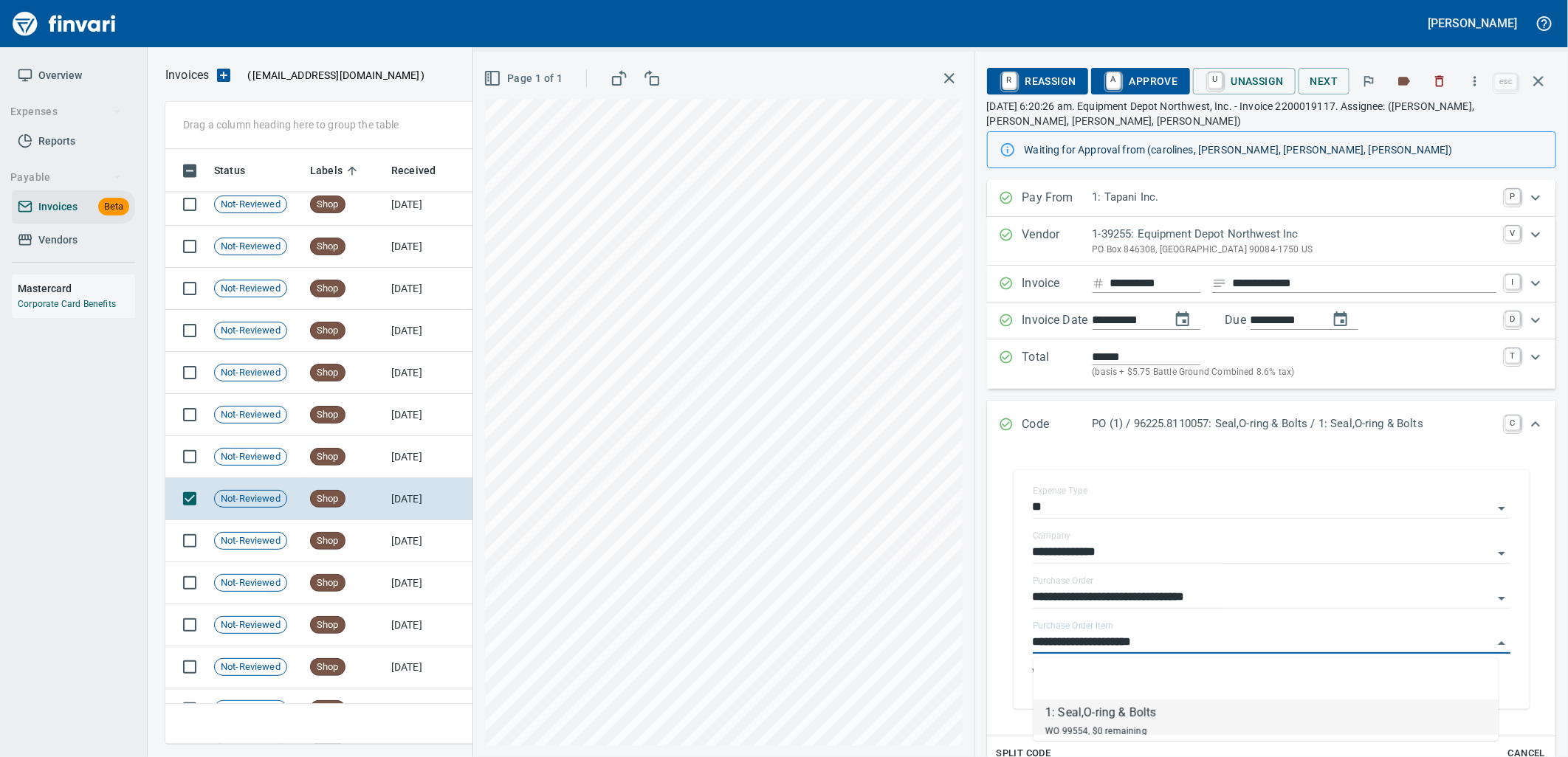
scroll to position [583, 1360]
click at [379, 463] on td "Shop" at bounding box center [344, 458] width 81 height 42
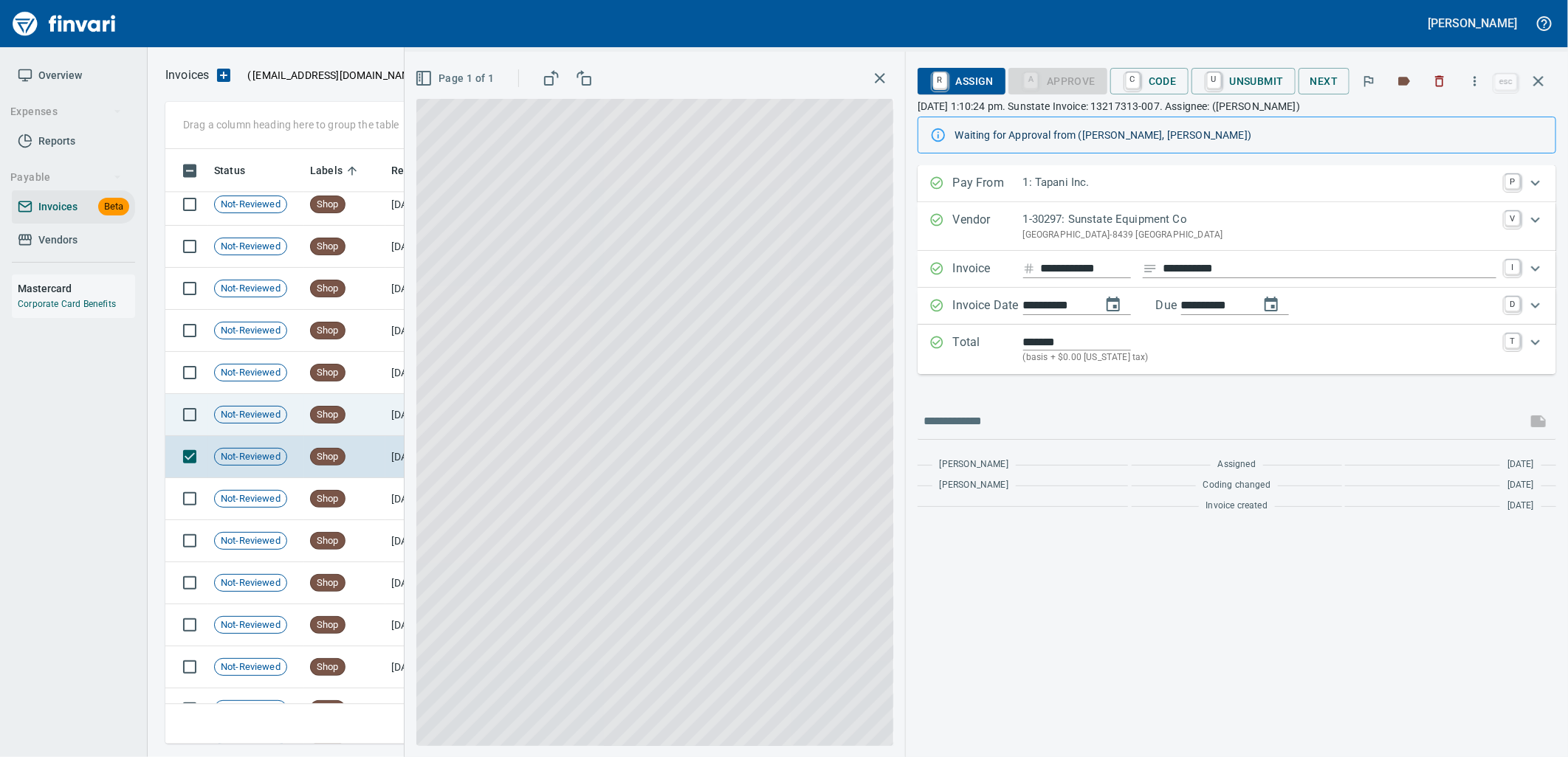
click at [386, 409] on td "[DATE]" at bounding box center [426, 415] width 81 height 42
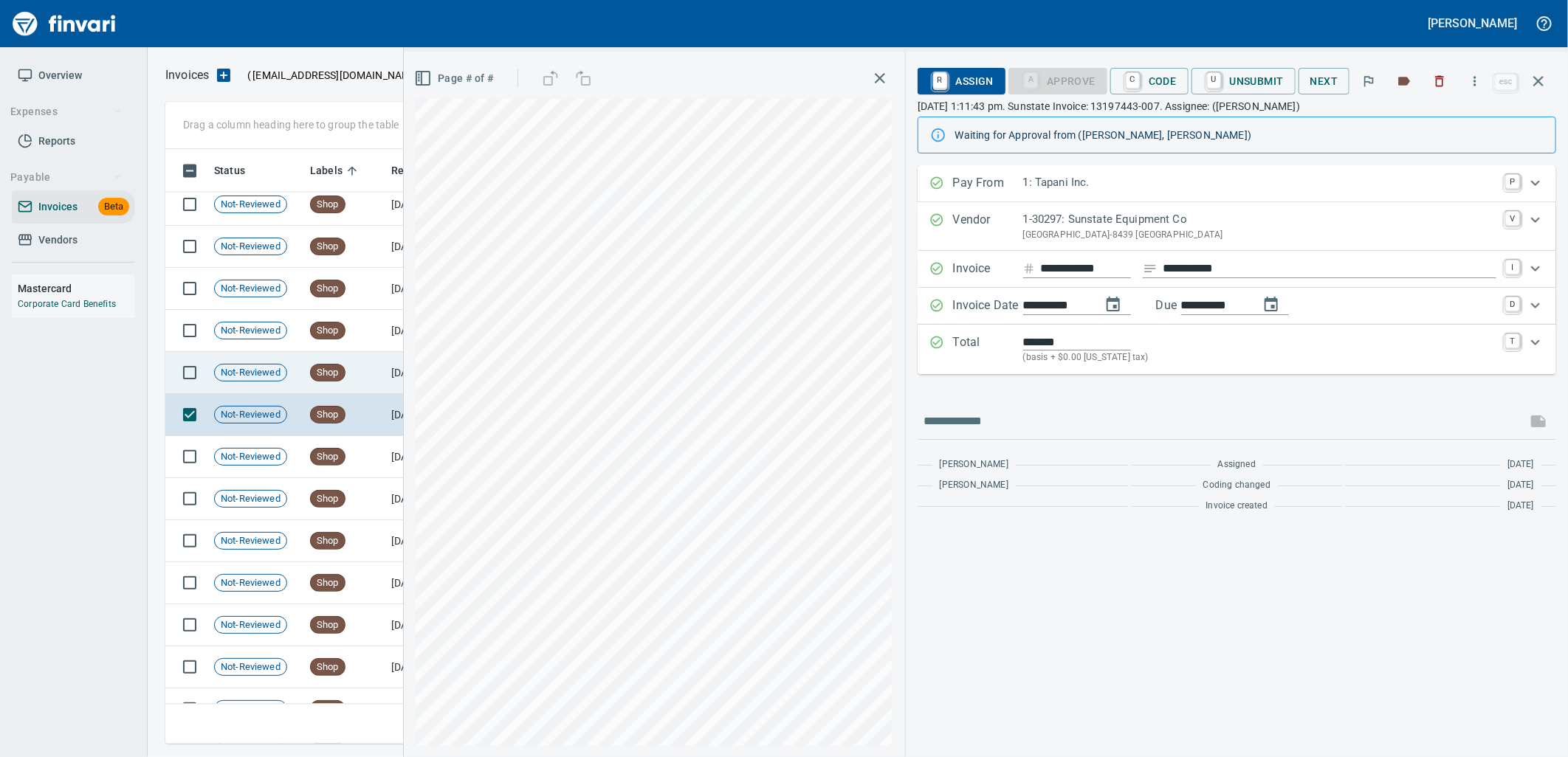
click at [365, 369] on td "Shop" at bounding box center [344, 373] width 81 height 42
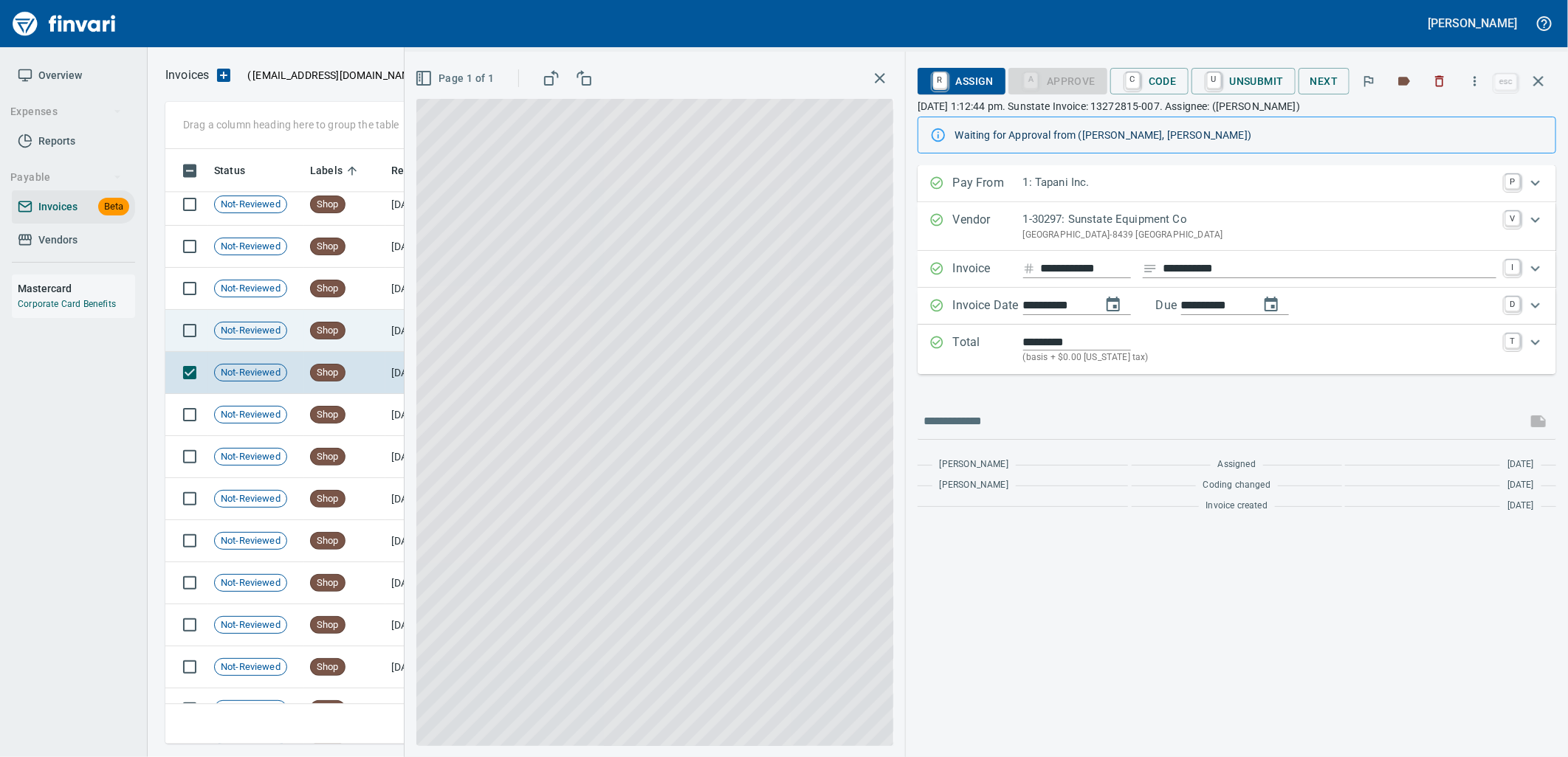
click at [344, 312] on td "Shop" at bounding box center [344, 331] width 81 height 42
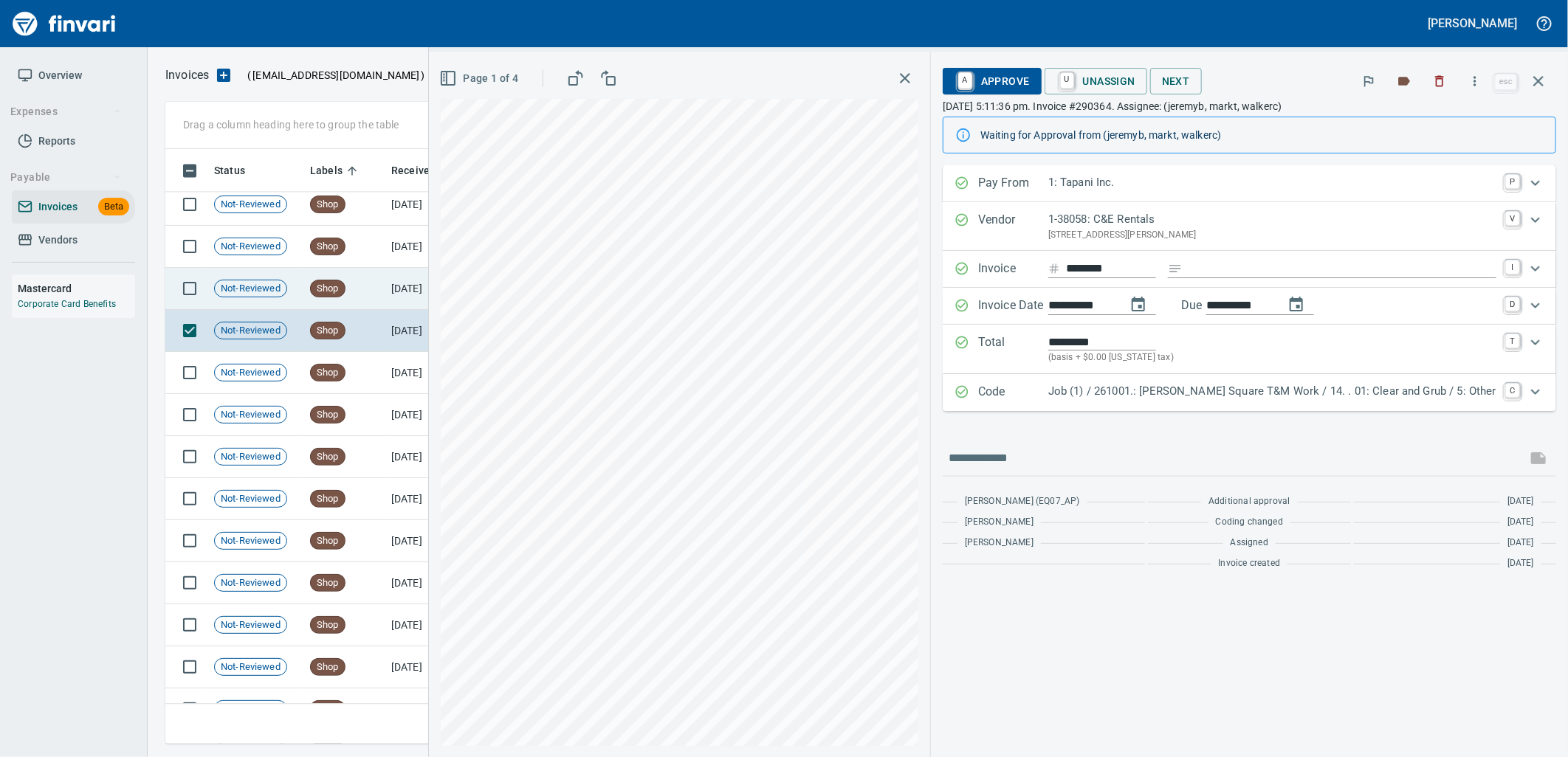
click at [350, 289] on td "Shop" at bounding box center [344, 289] width 81 height 42
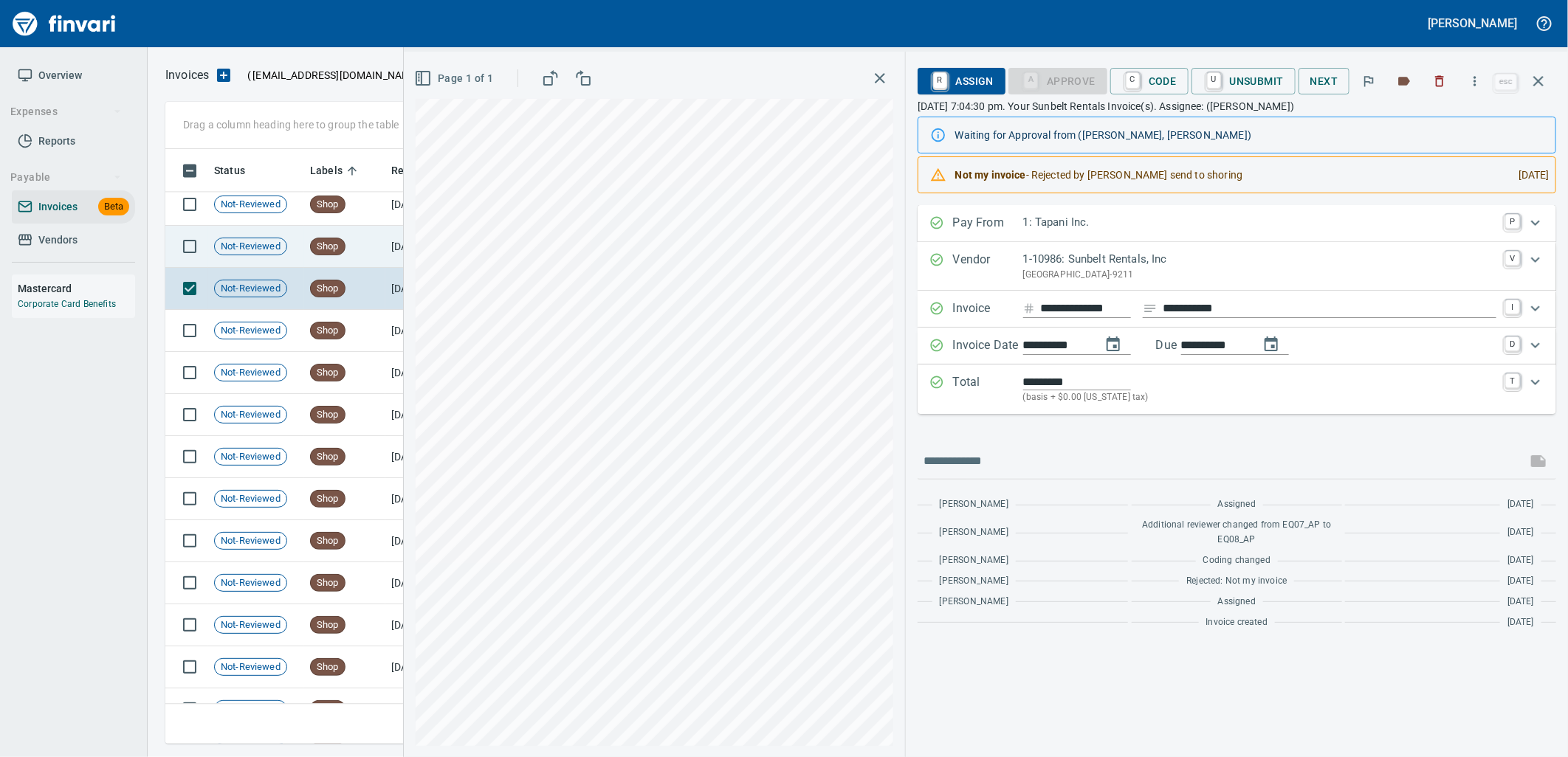
click at [354, 247] on td "Shop" at bounding box center [344, 247] width 81 height 42
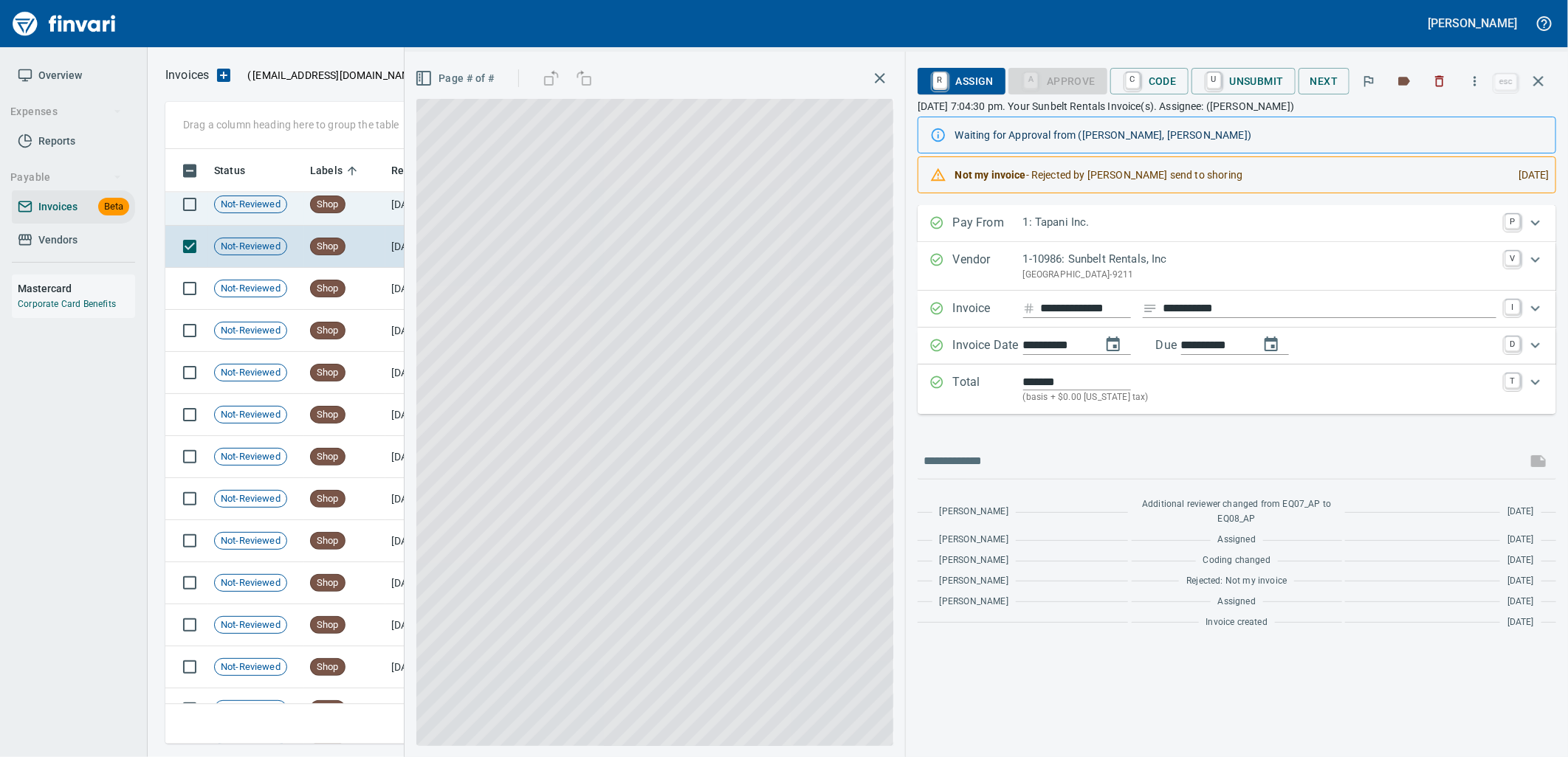
click at [354, 208] on td "Shop" at bounding box center [344, 205] width 81 height 42
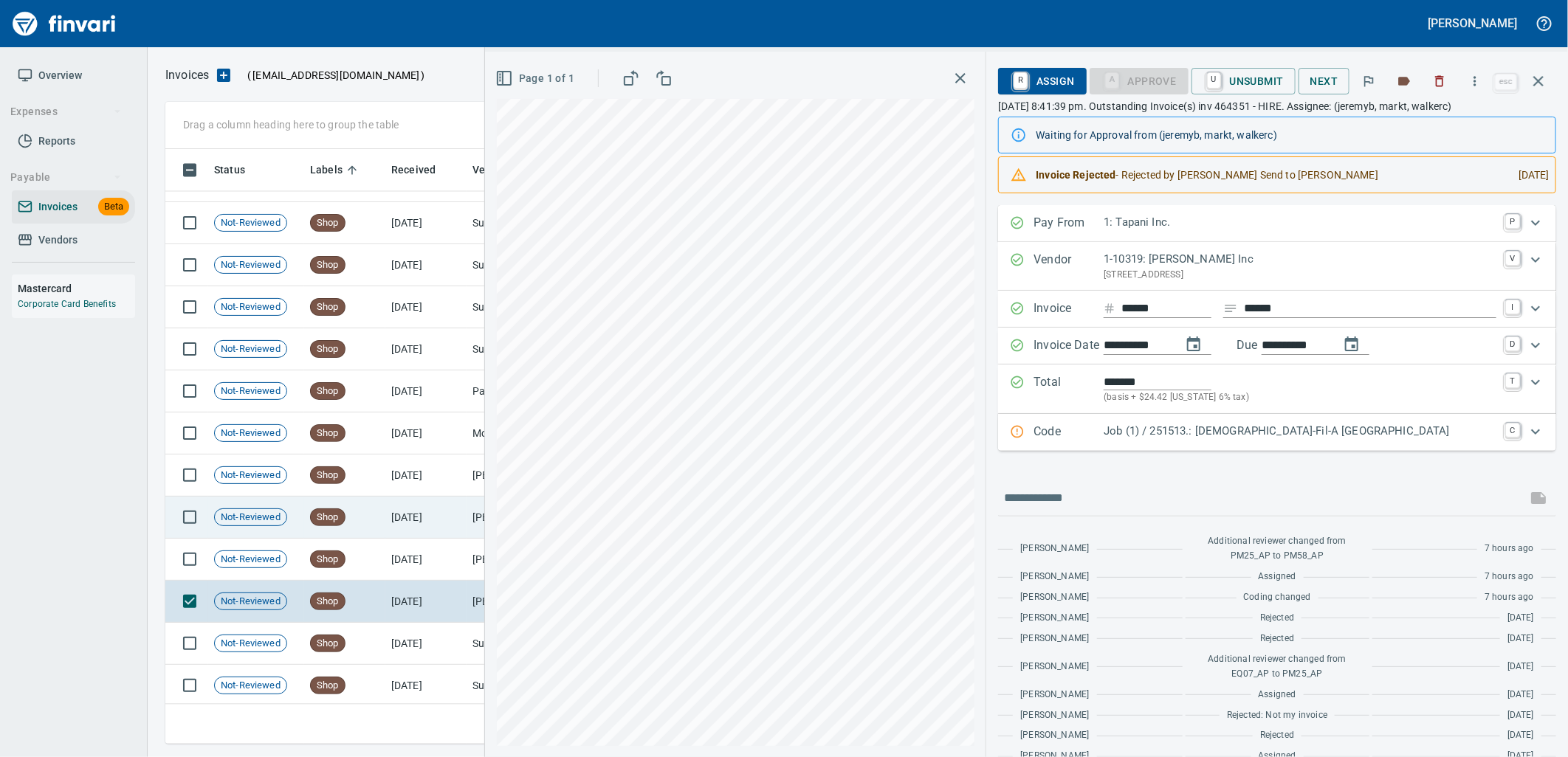
scroll to position [15831, 0]
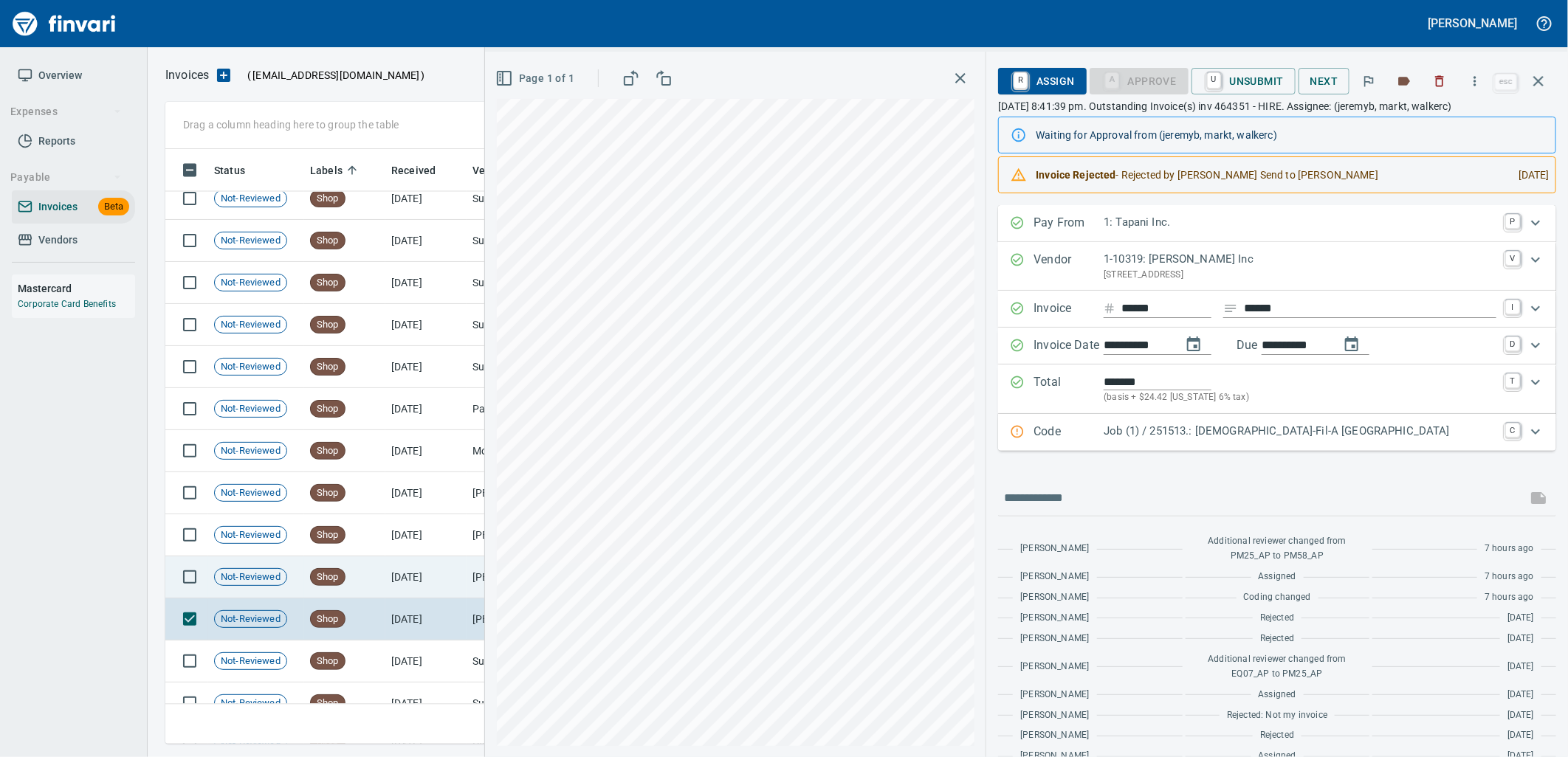
click at [395, 574] on td "[DATE]" at bounding box center [426, 578] width 81 height 42
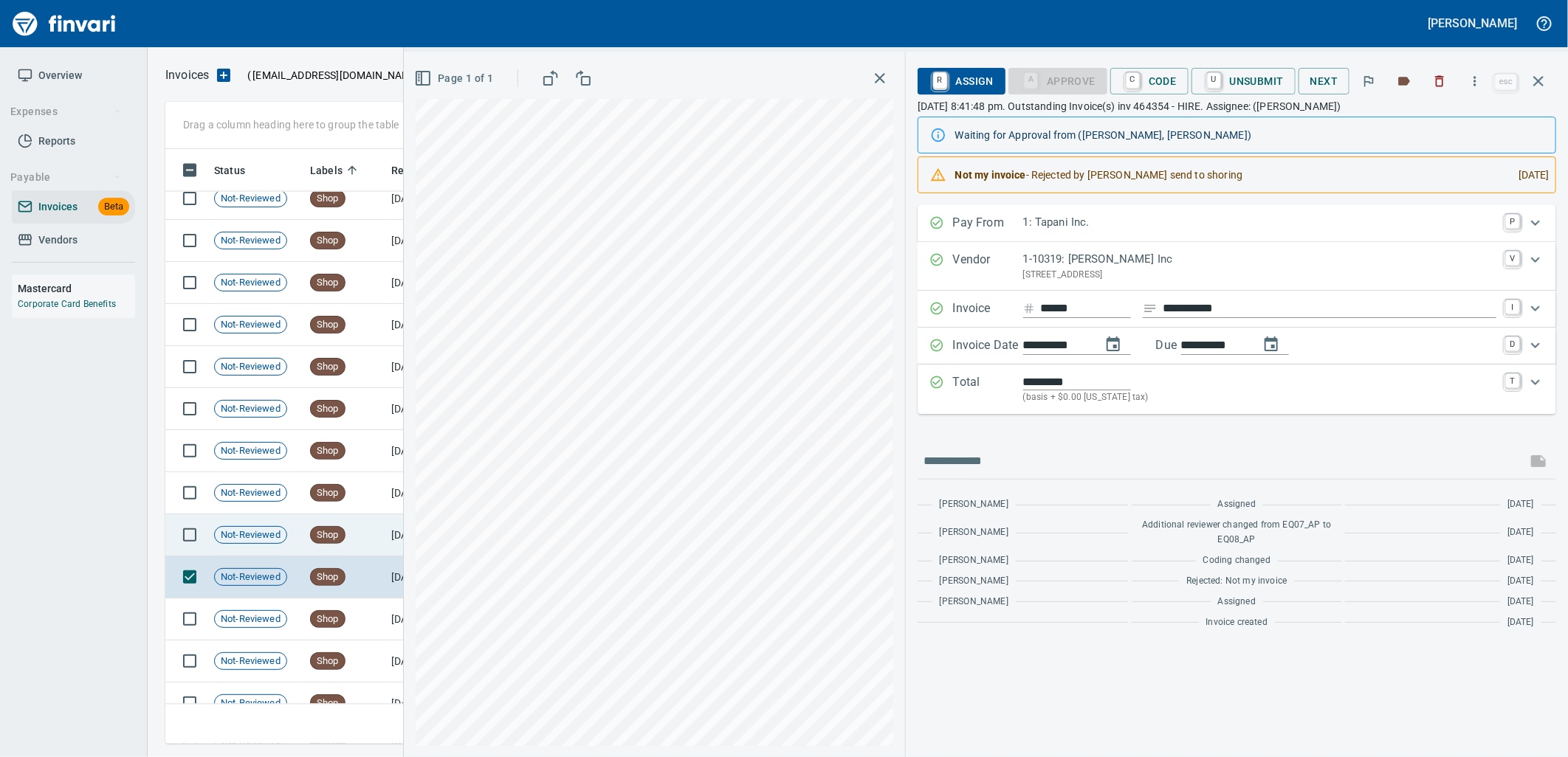
click at [367, 544] on td "Shop" at bounding box center [344, 536] width 81 height 42
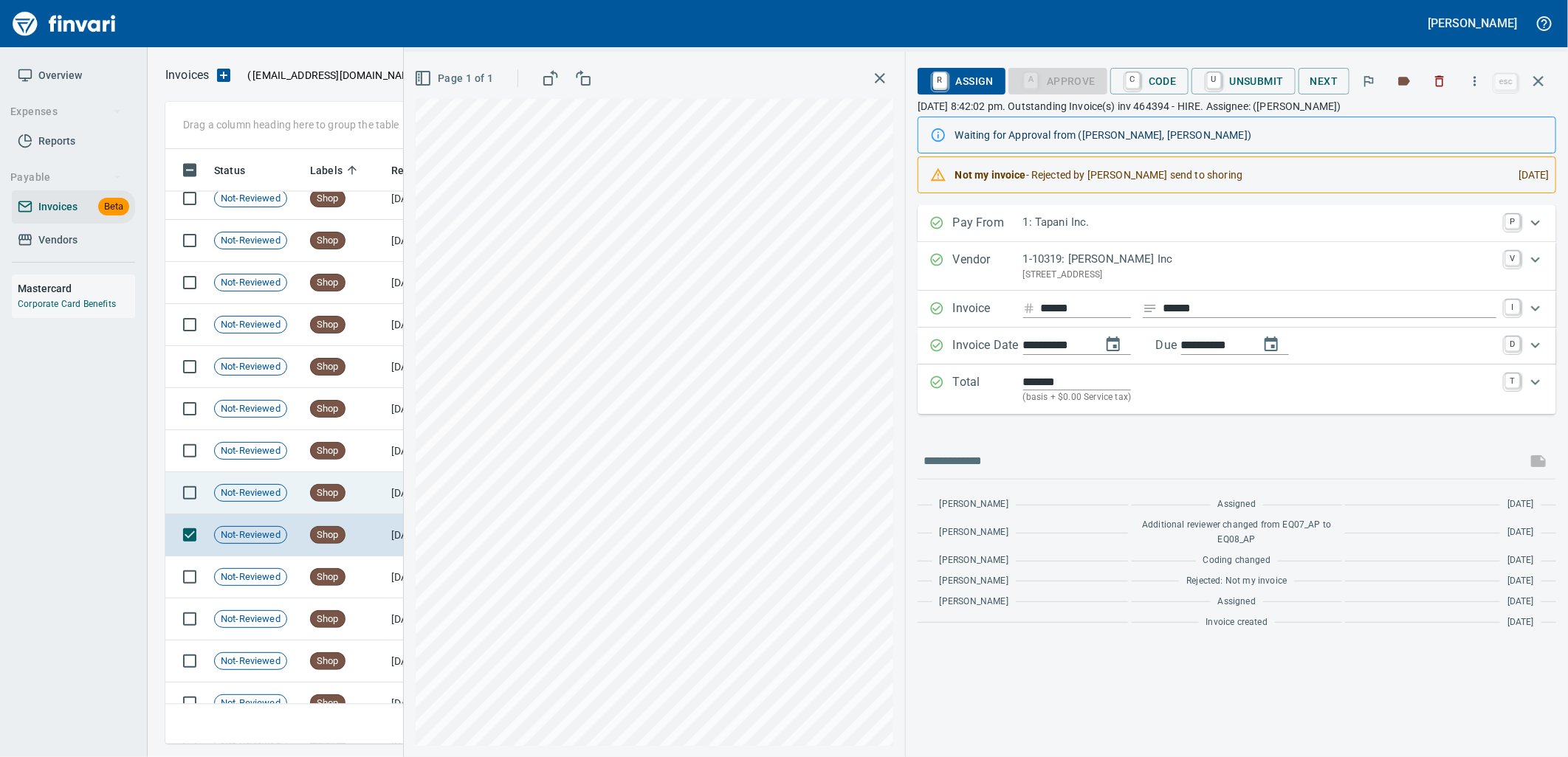
click at [366, 493] on td "Shop" at bounding box center [344, 494] width 81 height 42
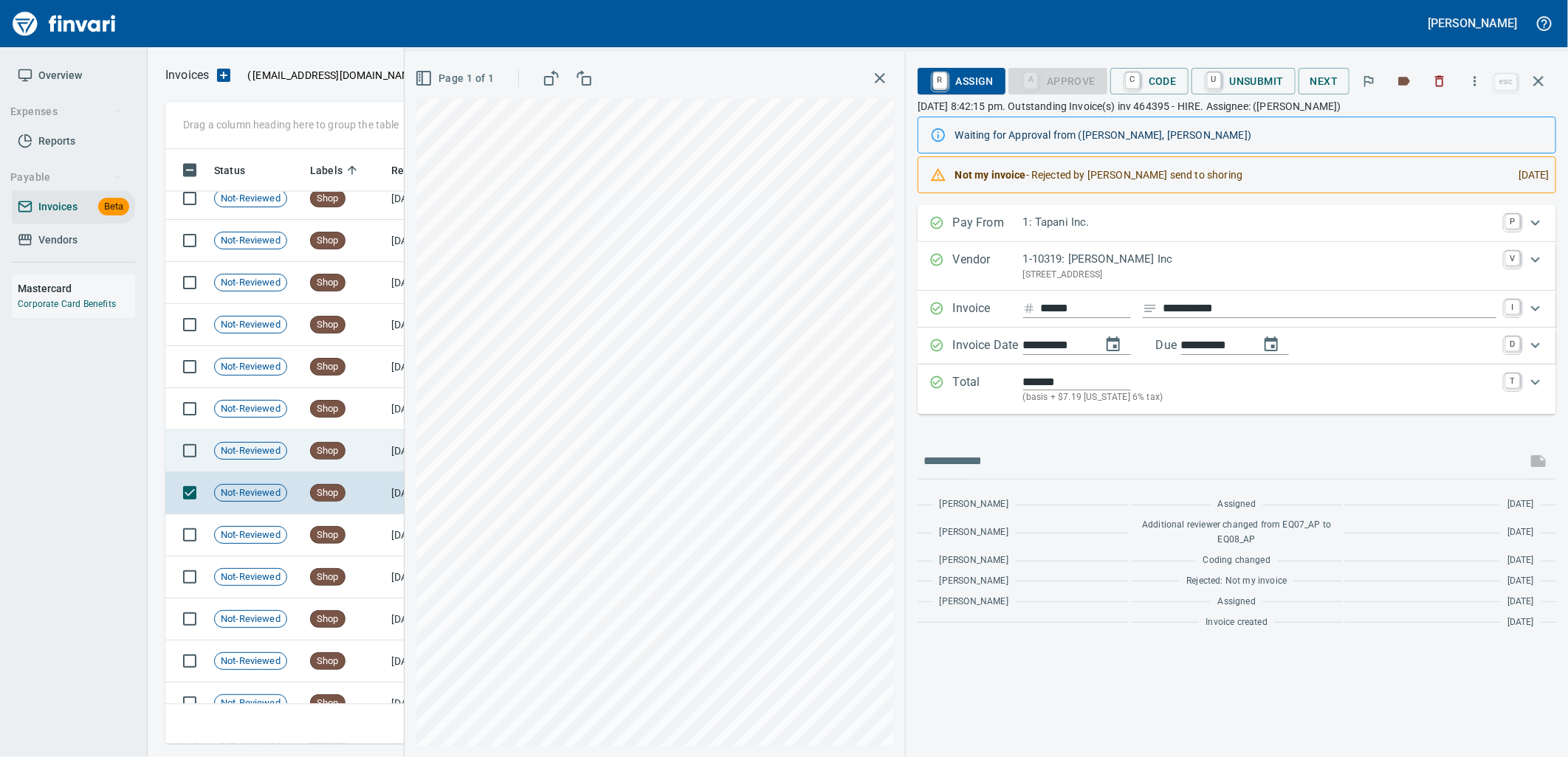
click at [372, 432] on td "Shop" at bounding box center [344, 451] width 81 height 42
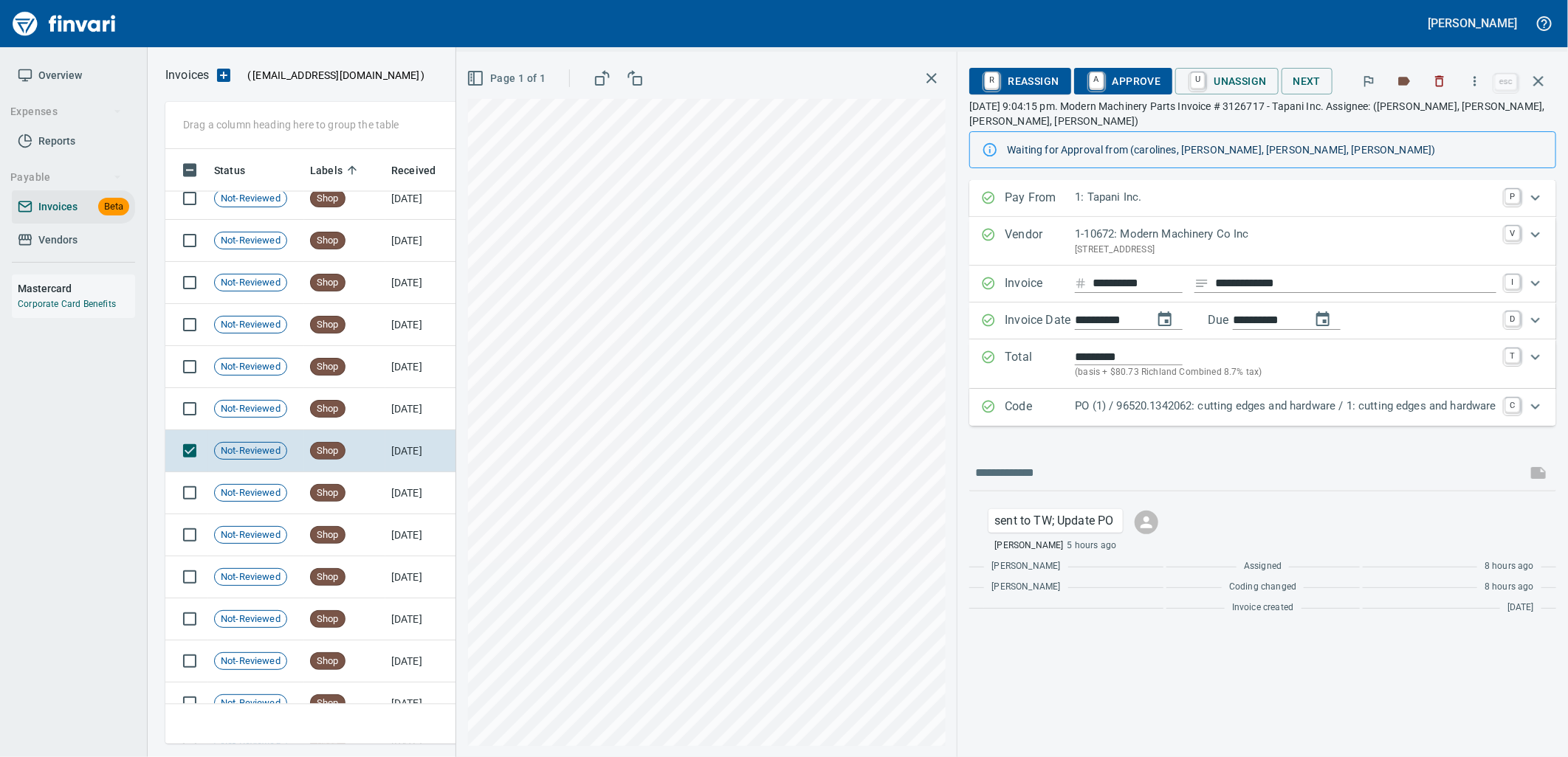
click at [1189, 407] on p "PO (1) / 96520.1342062: cutting edges and hardware / 1: cutting edges and hardw…" at bounding box center [1286, 406] width 422 height 17
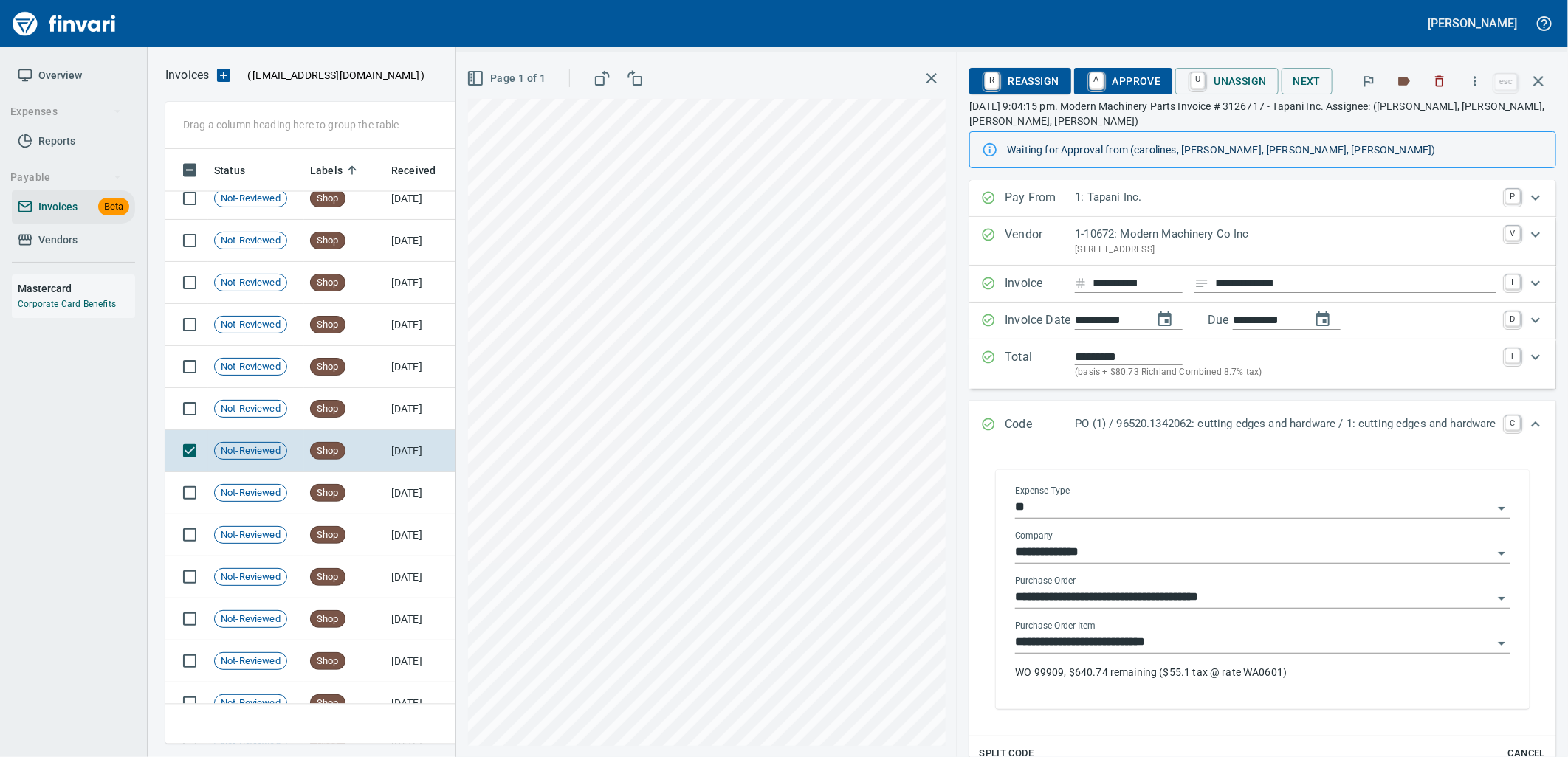
click at [1175, 650] on input "**********" at bounding box center [1254, 643] width 478 height 21
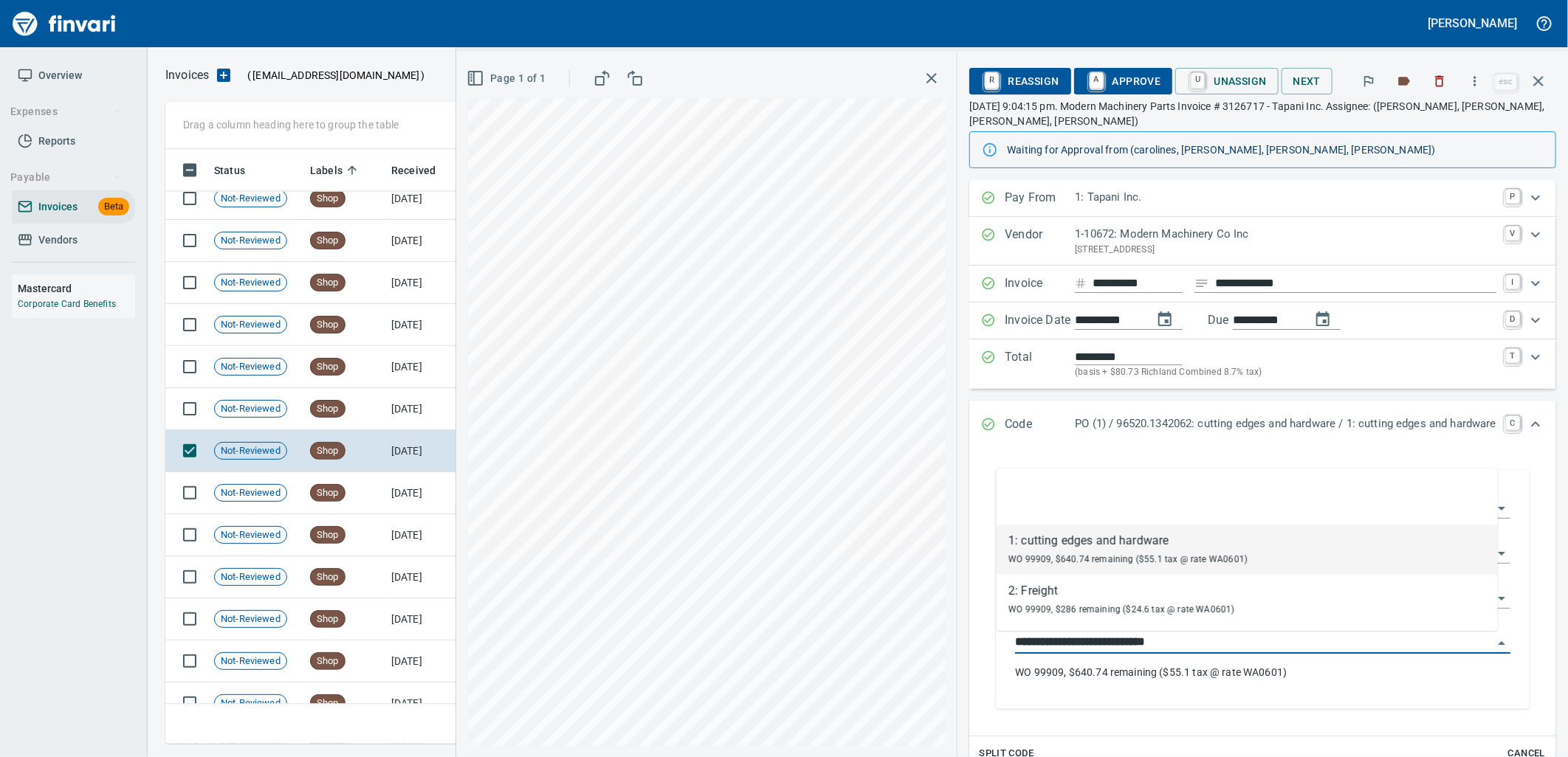
scroll to position [583, 1360]
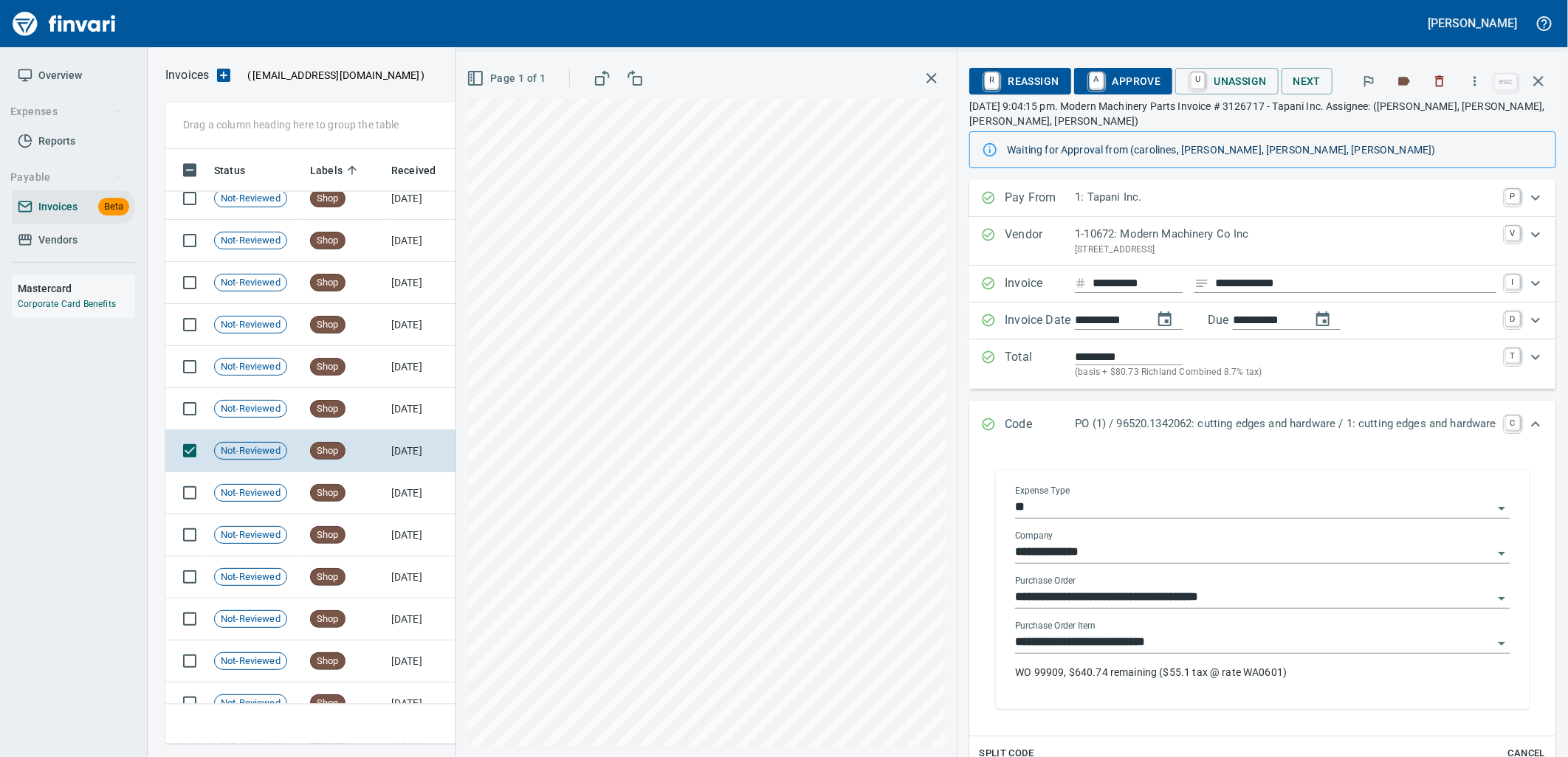
click at [1192, 642] on input "**********" at bounding box center [1254, 643] width 478 height 21
drag, startPoint x: 1196, startPoint y: 652, endPoint x: 1209, endPoint y: 644, distance: 15.3
click at [1196, 652] on input "**********" at bounding box center [1254, 643] width 478 height 21
click at [1180, 651] on input "**********" at bounding box center [1254, 643] width 478 height 21
click at [1196, 652] on input "**********" at bounding box center [1254, 643] width 478 height 21
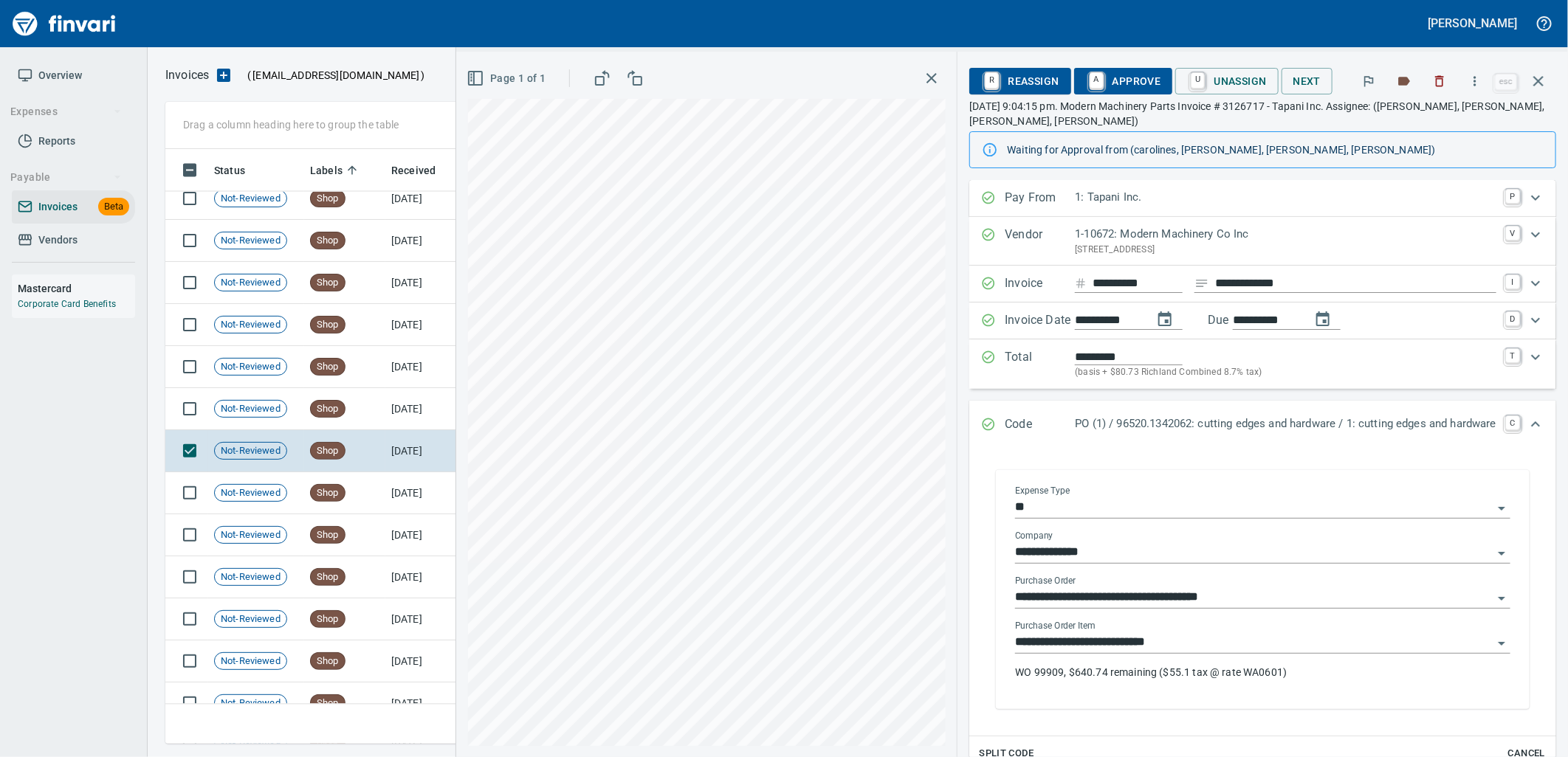
click at [1195, 648] on input "**********" at bounding box center [1254, 643] width 478 height 21
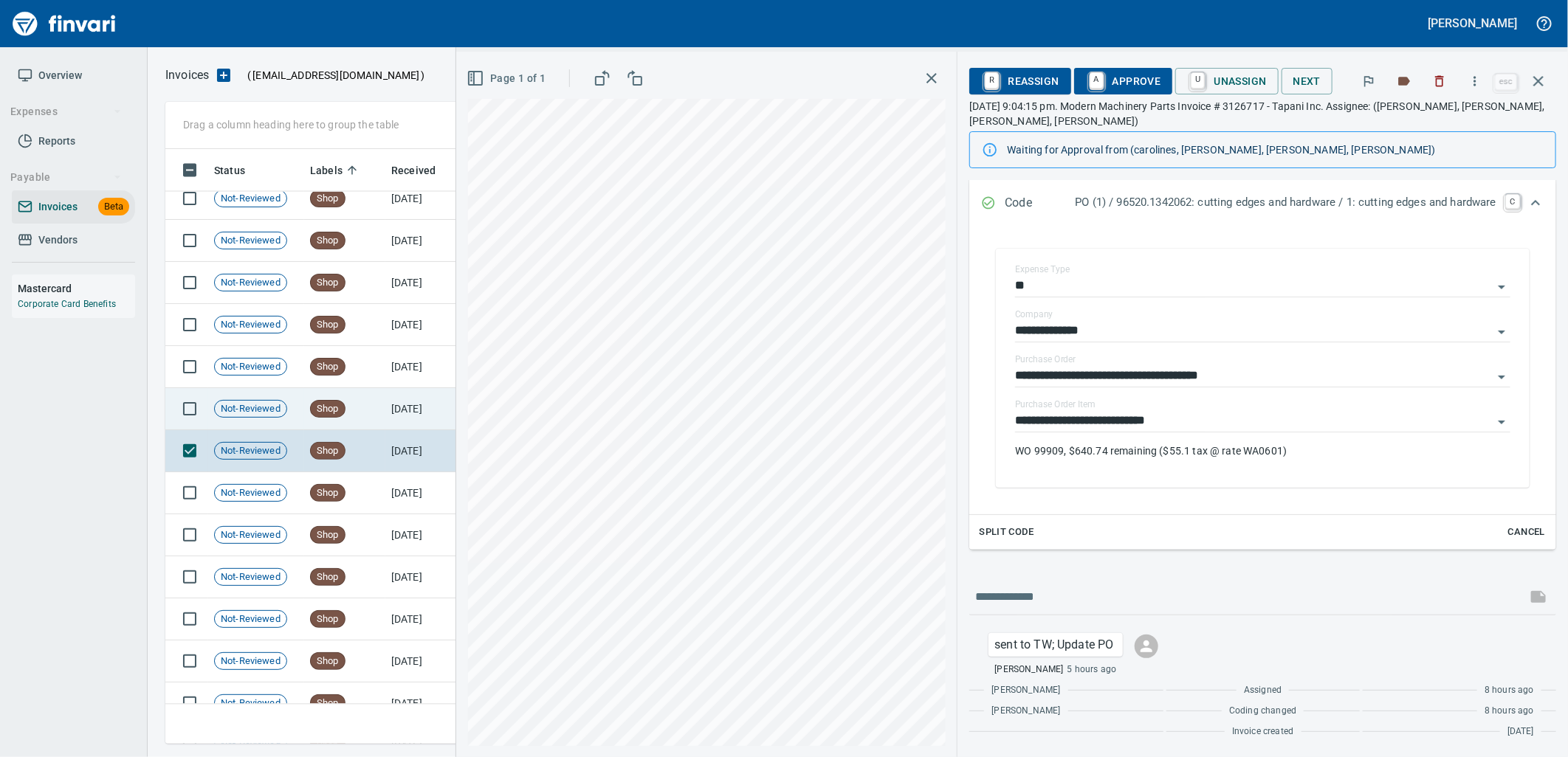
click at [357, 407] on td "Shop" at bounding box center [344, 409] width 81 height 42
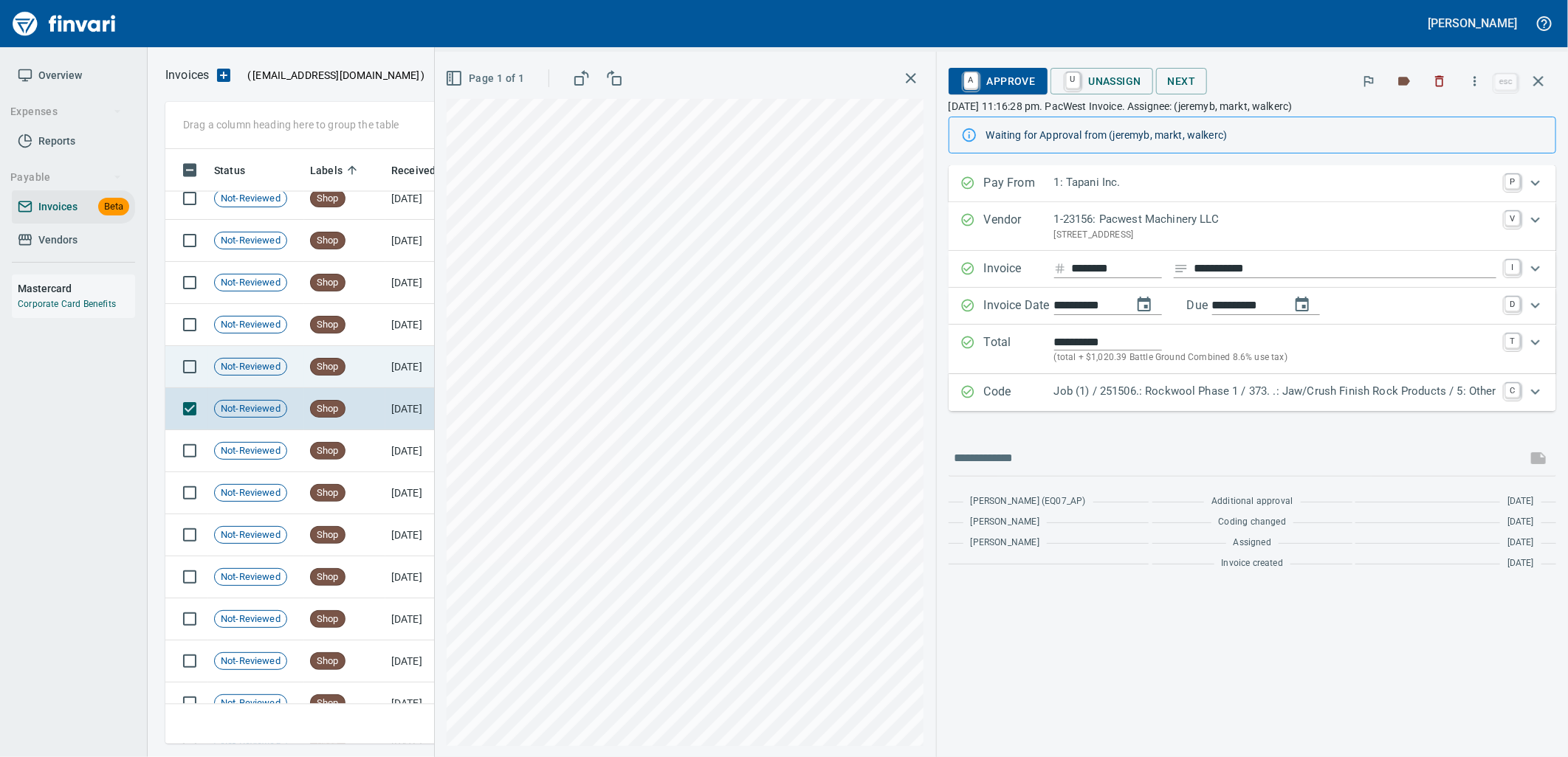
click at [375, 372] on td "Shop" at bounding box center [344, 367] width 81 height 42
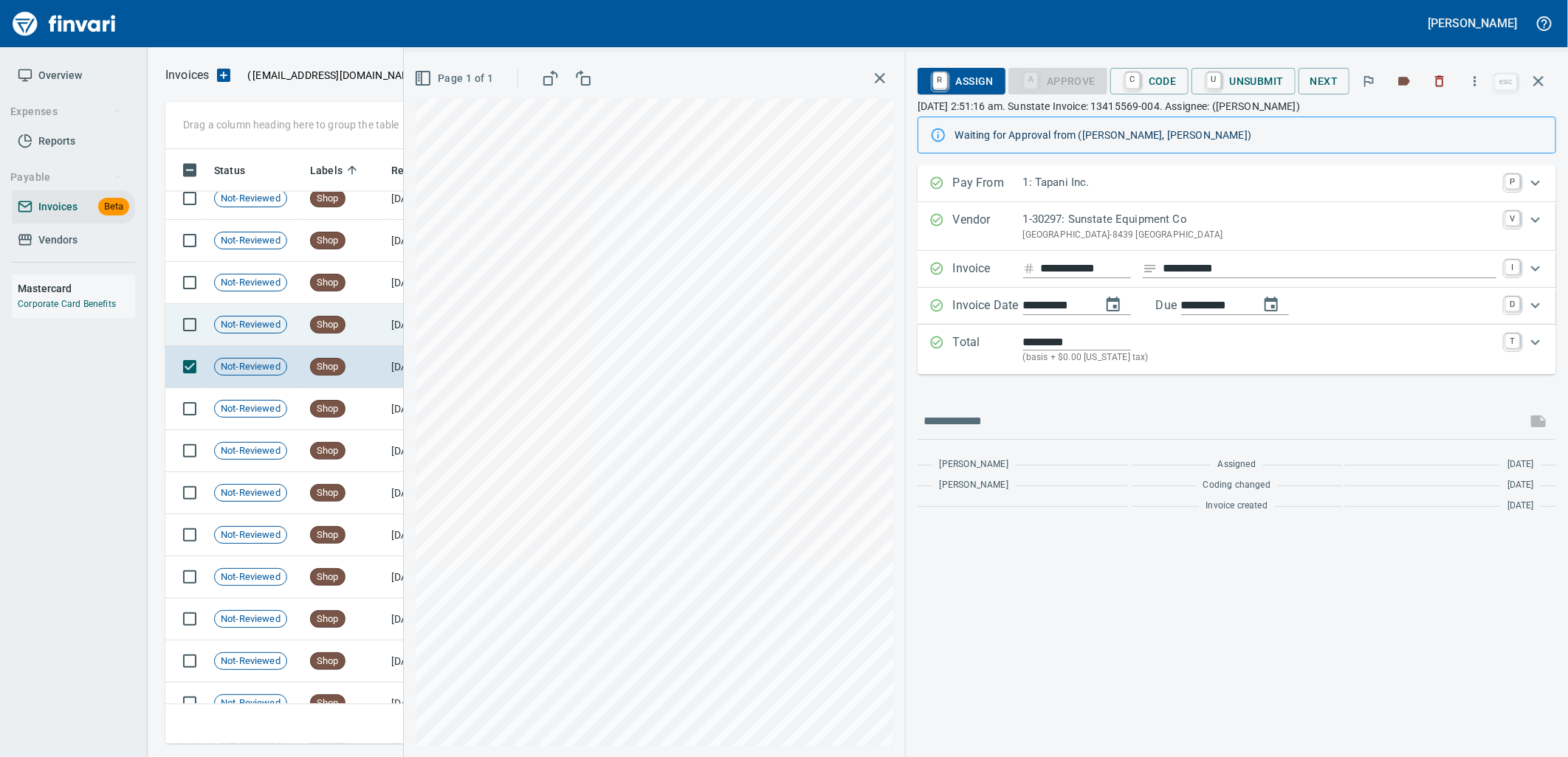
click at [352, 333] on td "Shop" at bounding box center [344, 325] width 81 height 42
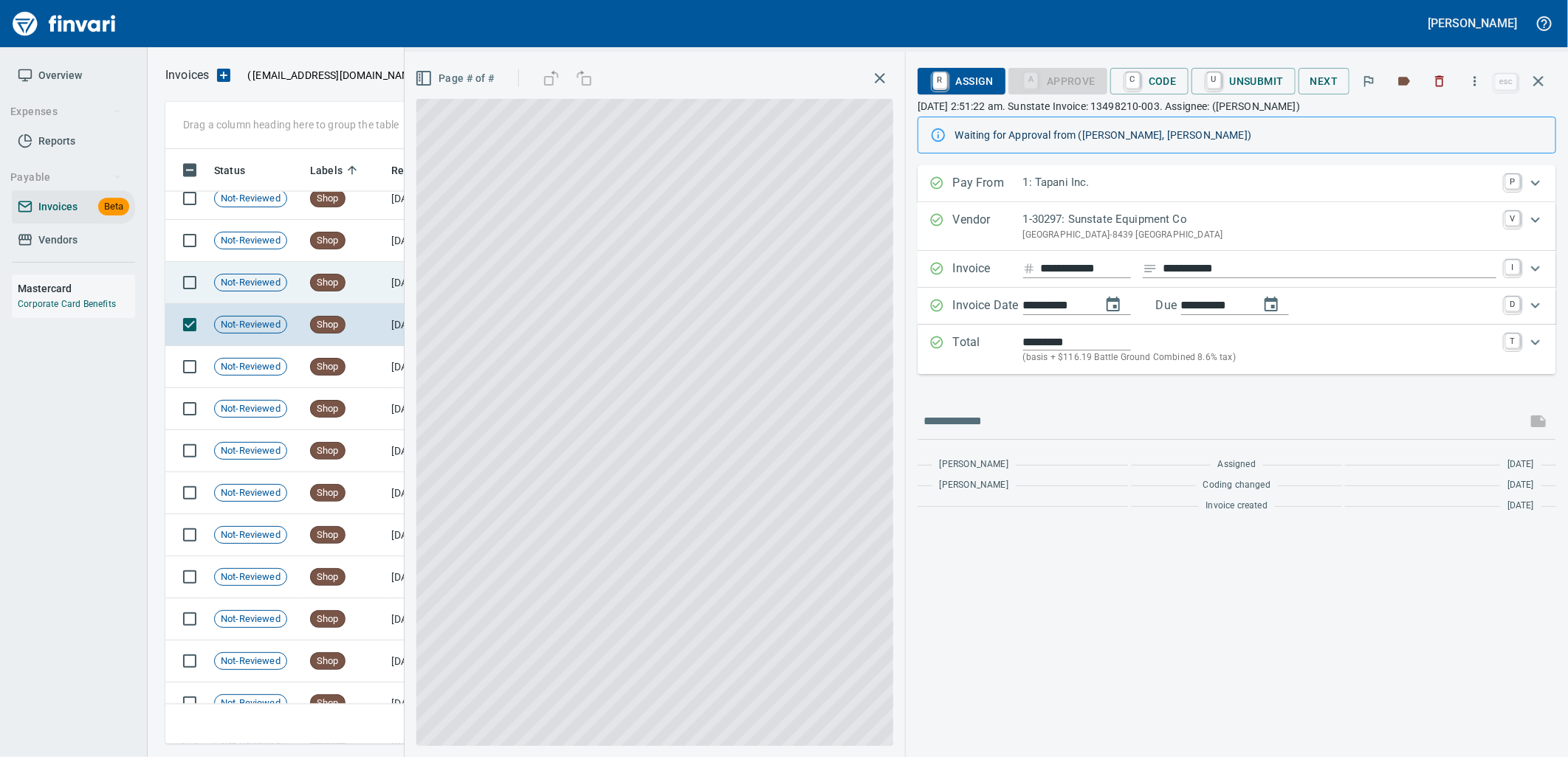
click at [349, 292] on td "Shop" at bounding box center [344, 283] width 81 height 42
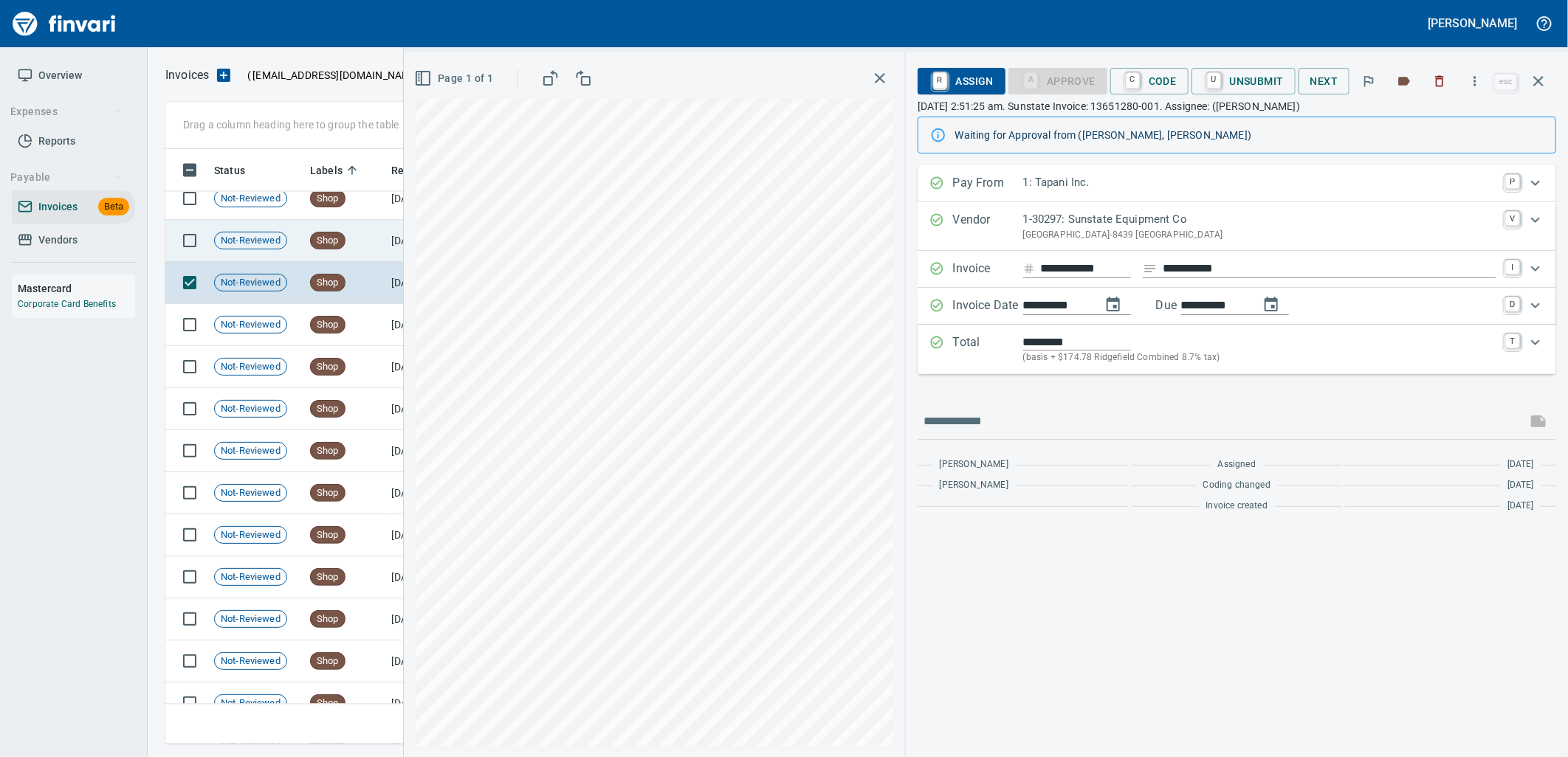
click at [366, 245] on td "Shop" at bounding box center [344, 241] width 81 height 42
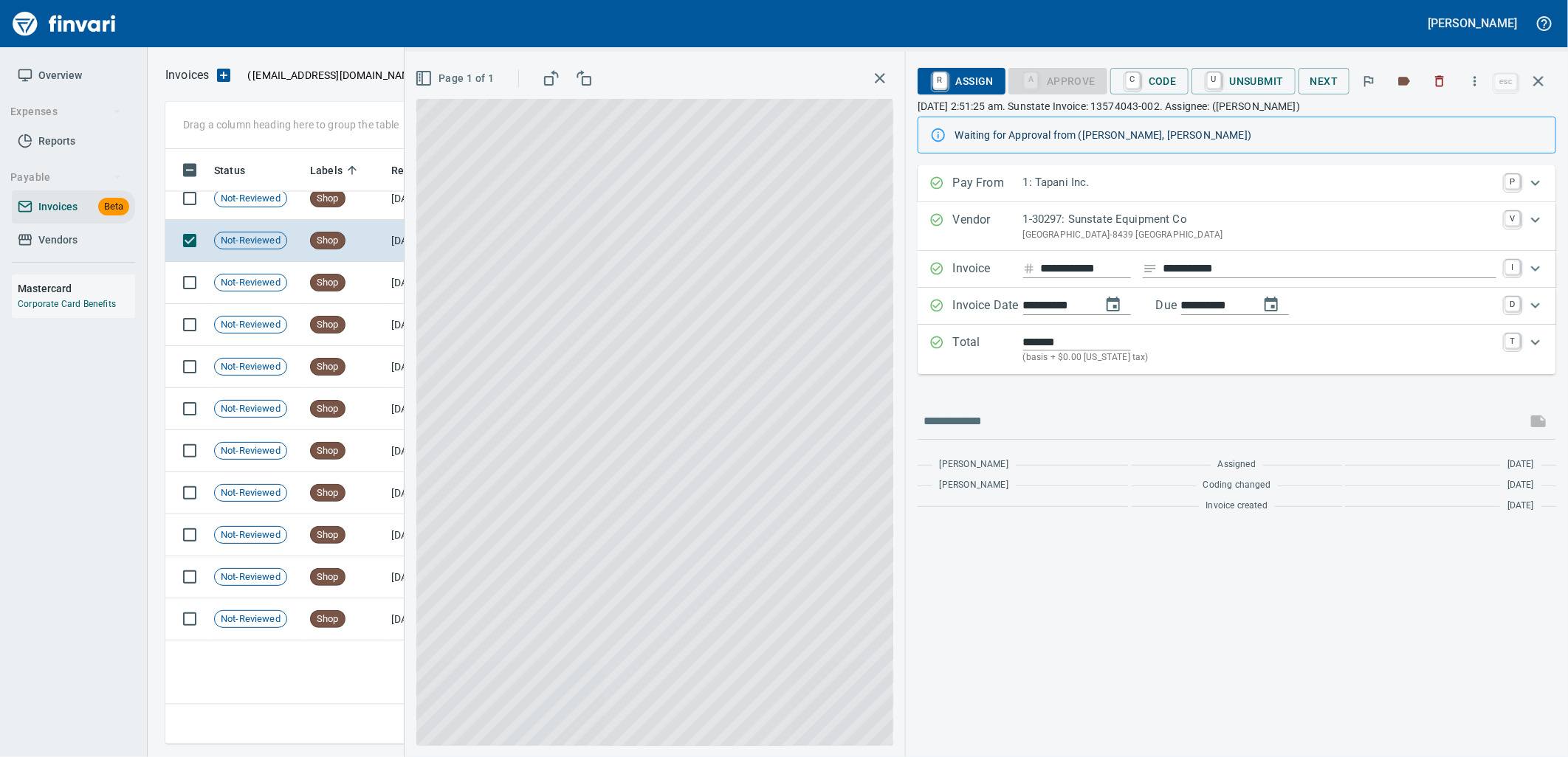
scroll to position [15584, 0]
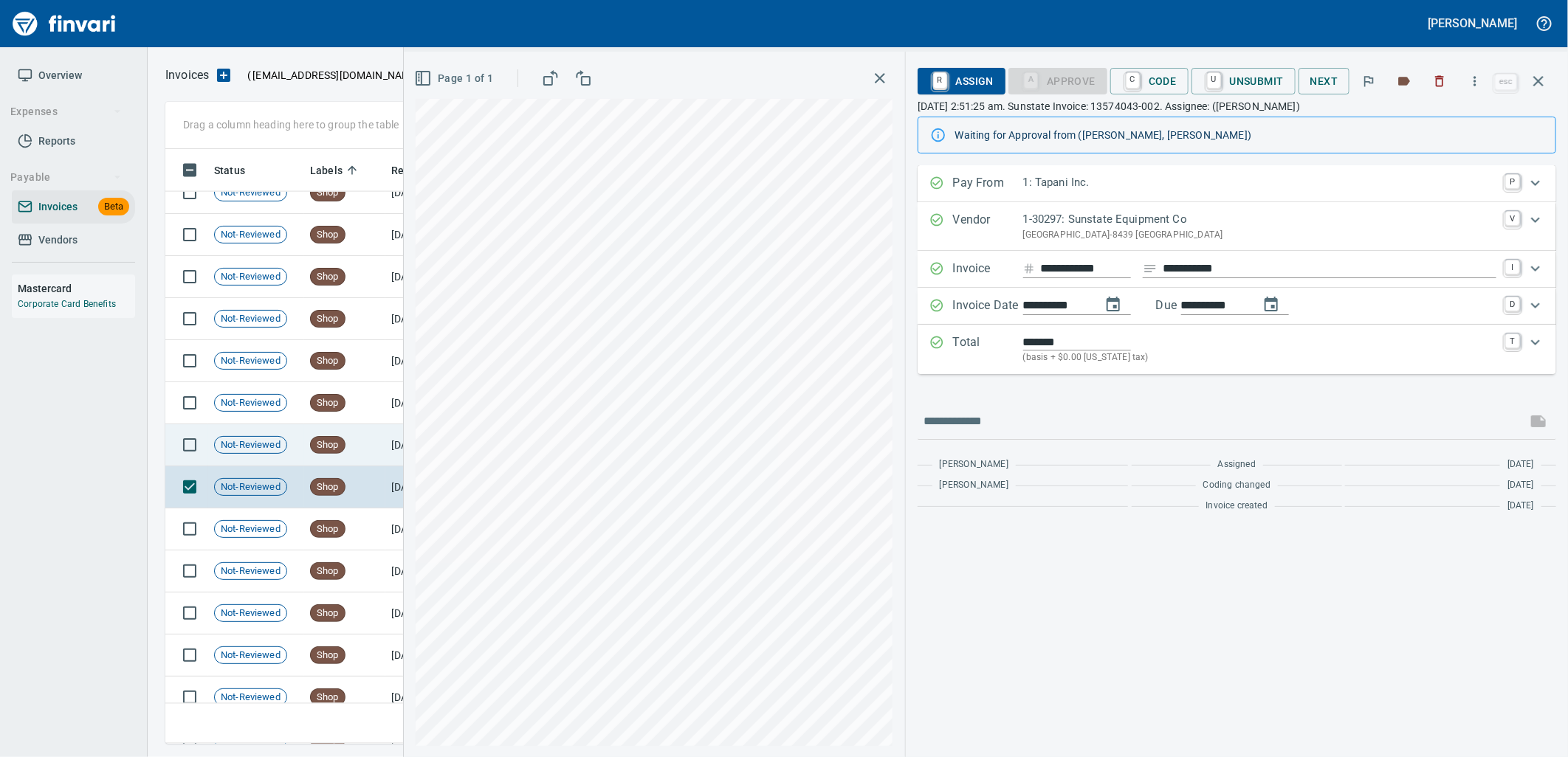
click at [379, 442] on td "Shop" at bounding box center [344, 445] width 81 height 42
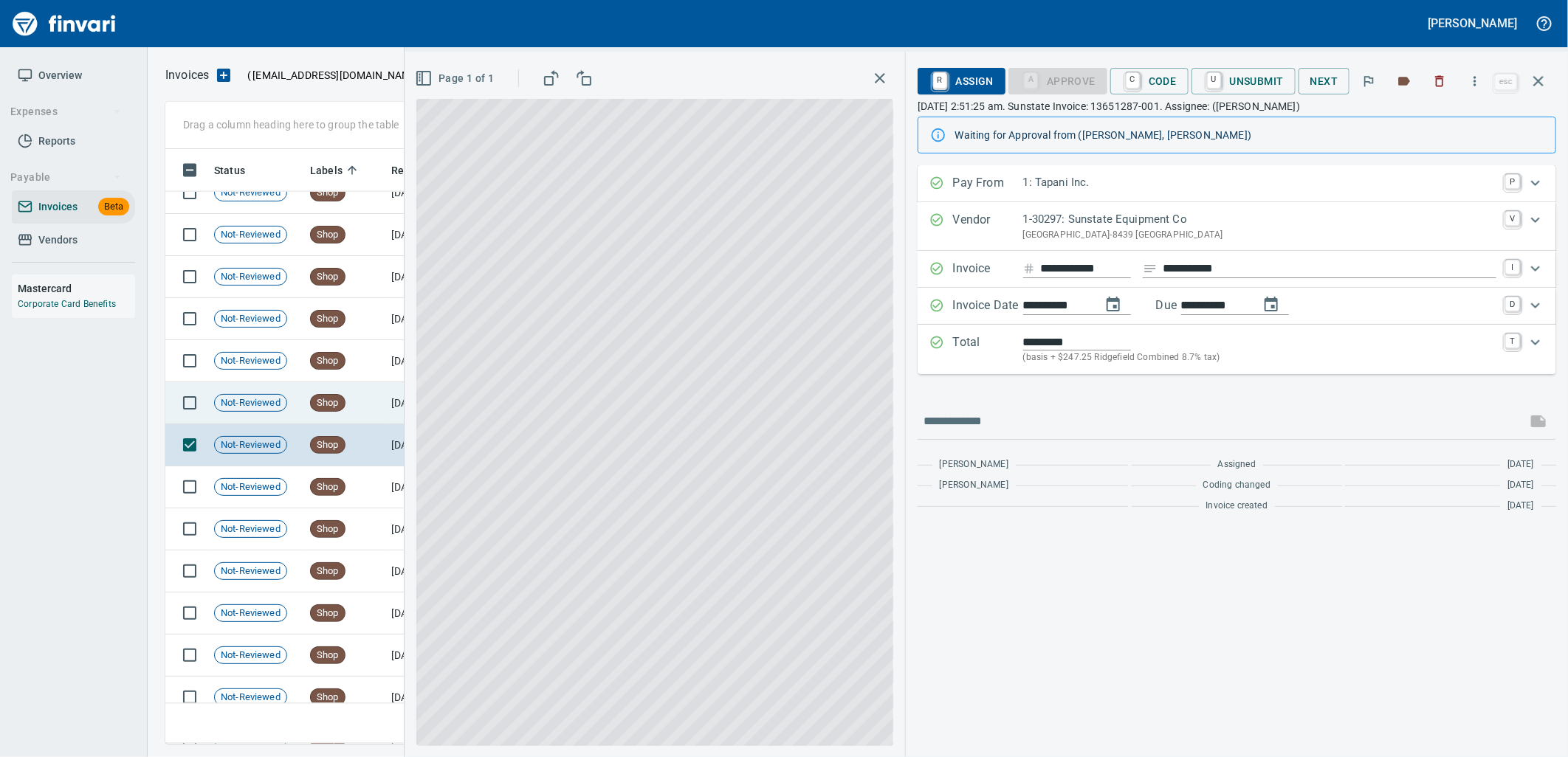
click at [370, 405] on td "Shop" at bounding box center [344, 403] width 81 height 42
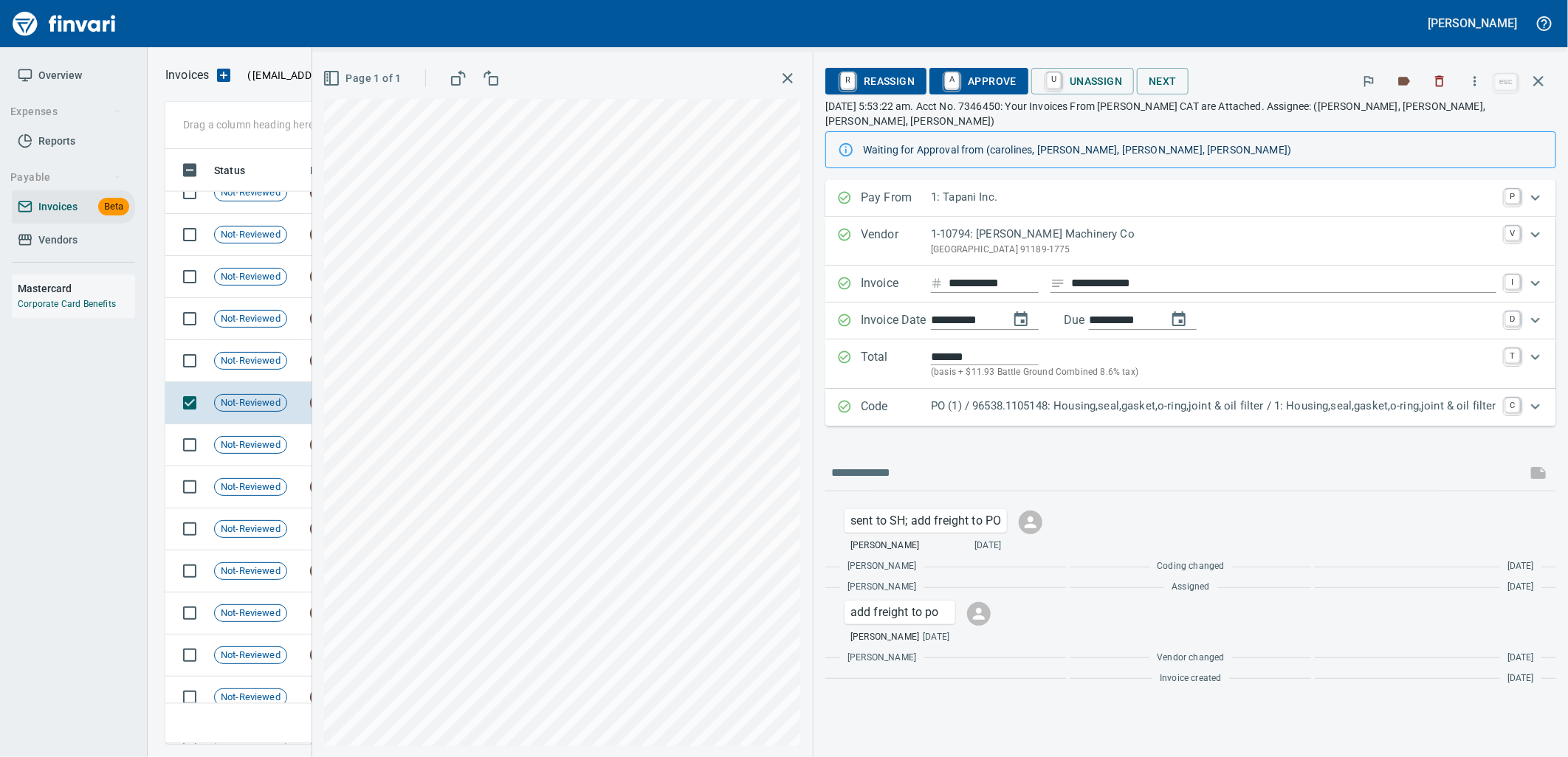
click at [1044, 398] on p "PO (1) / 96538.1105148: Housing,seal,gasket,o-ring,joint & oil filter / 1: Hous…" at bounding box center [1214, 406] width 566 height 17
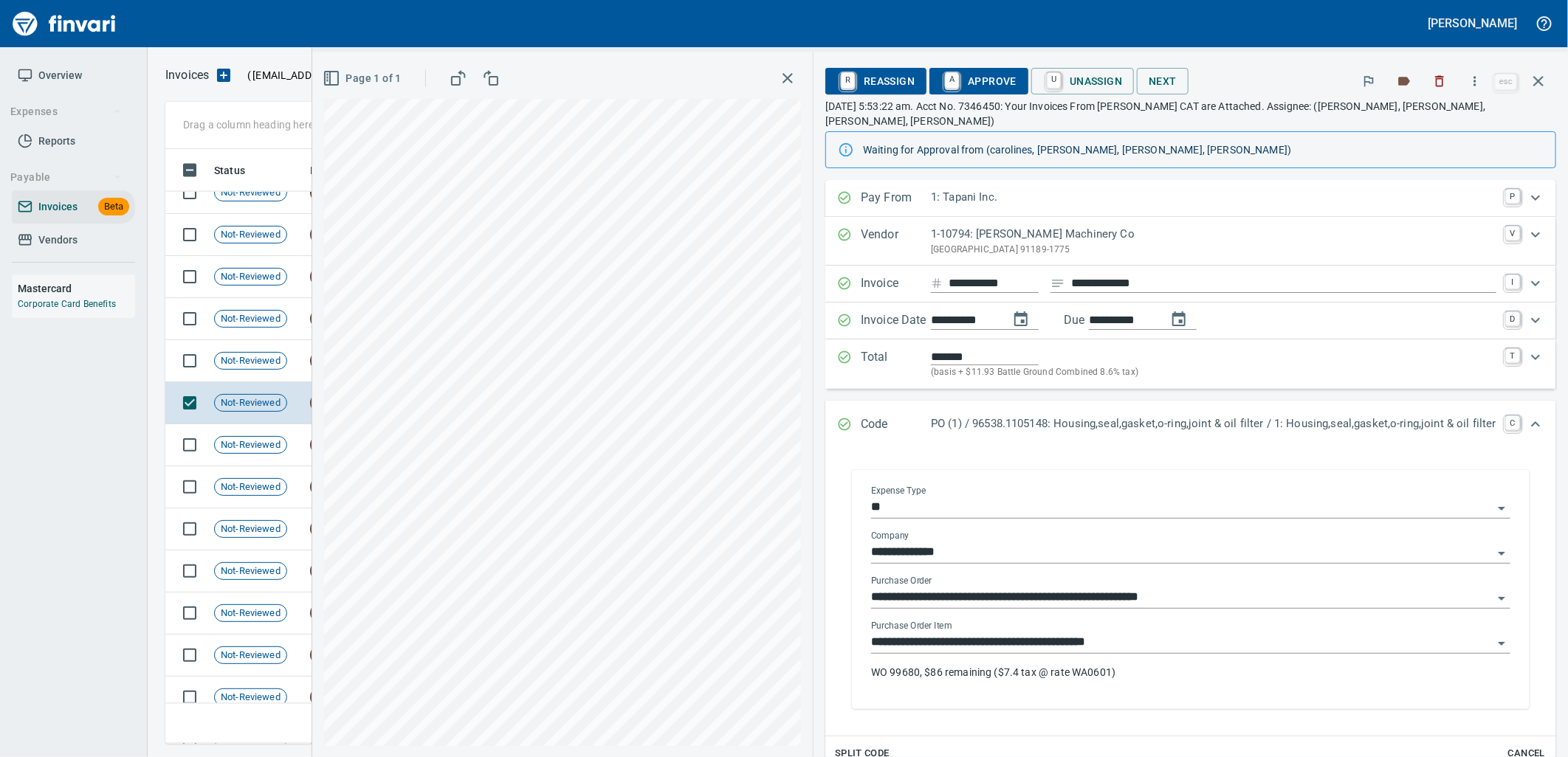
click at [1153, 632] on input "**********" at bounding box center [1182, 643] width 622 height 21
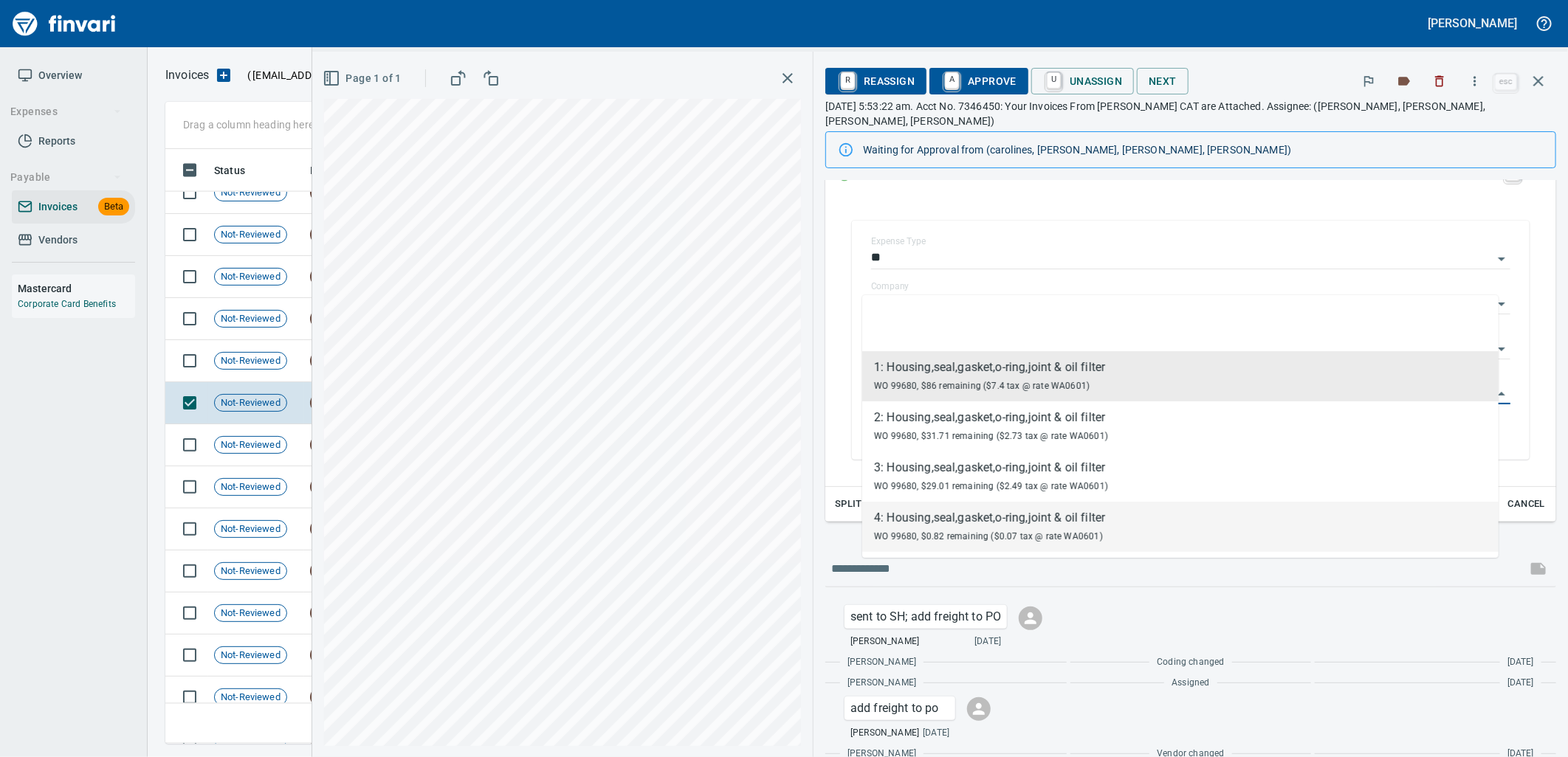
scroll to position [278, 0]
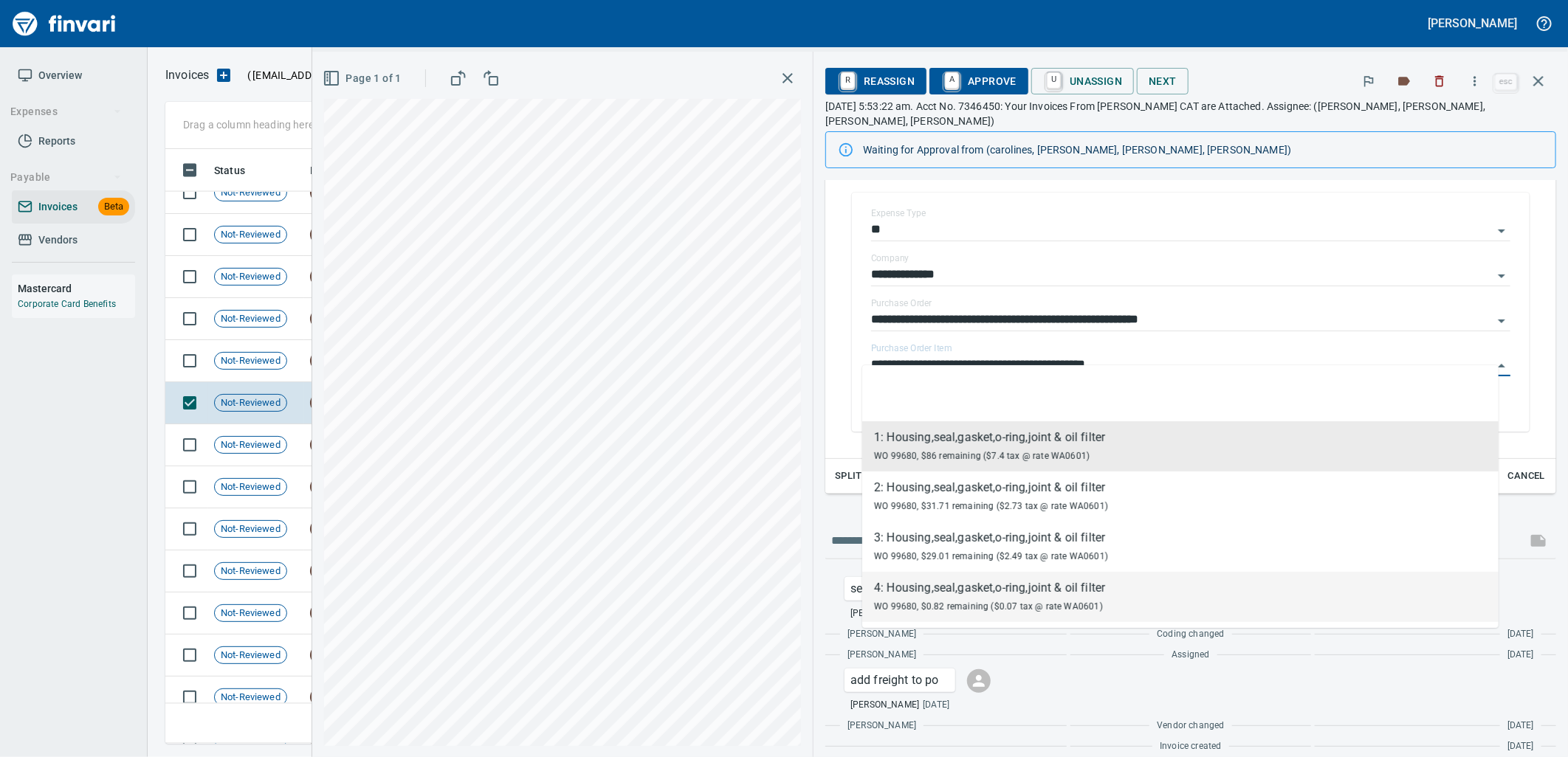
click at [1082, 673] on div "add freight to po Leah Wilson 6 days ago" at bounding box center [1190, 690] width 716 height 44
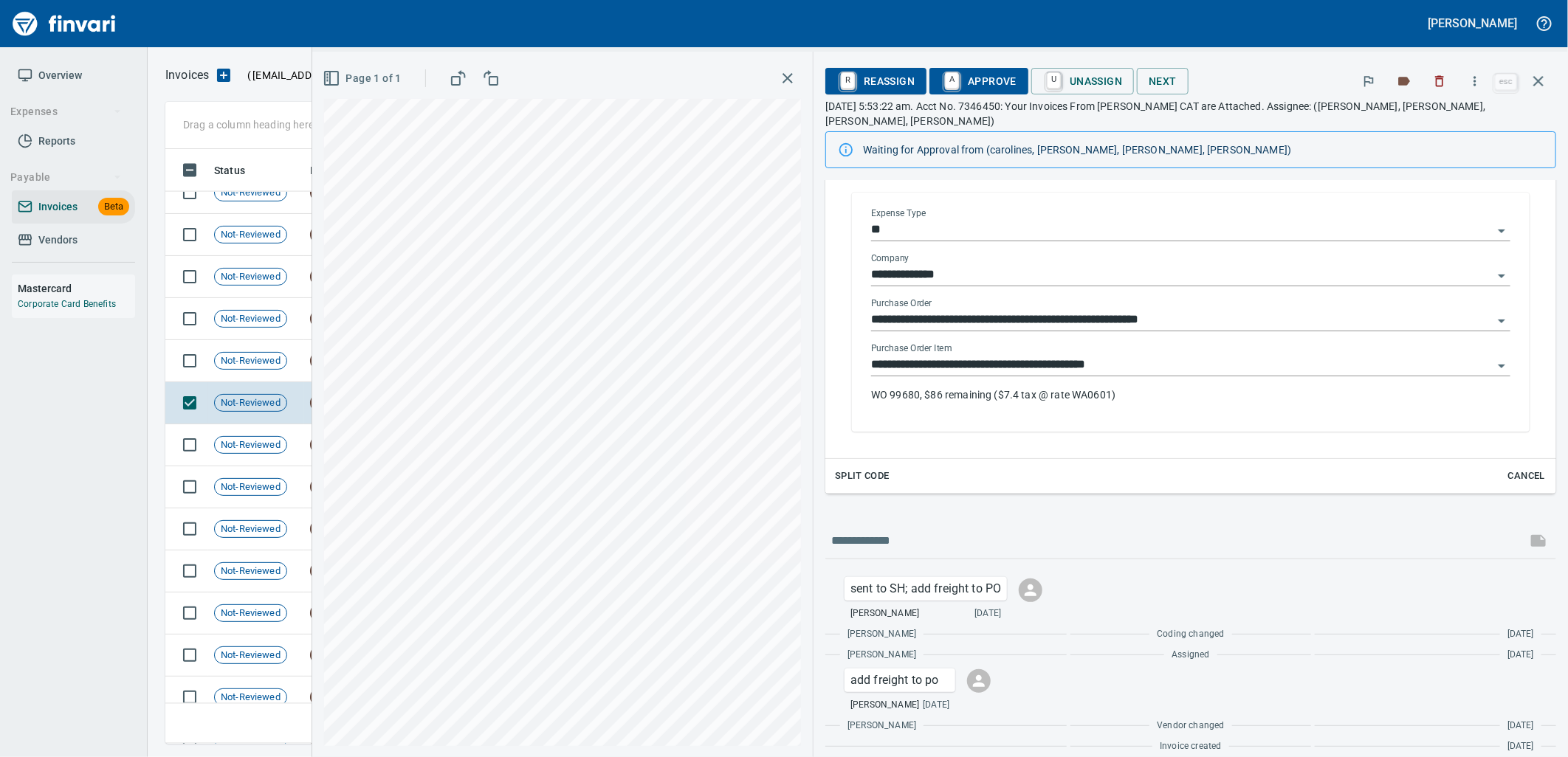
click at [1165, 355] on input "**********" at bounding box center [1182, 365] width 622 height 21
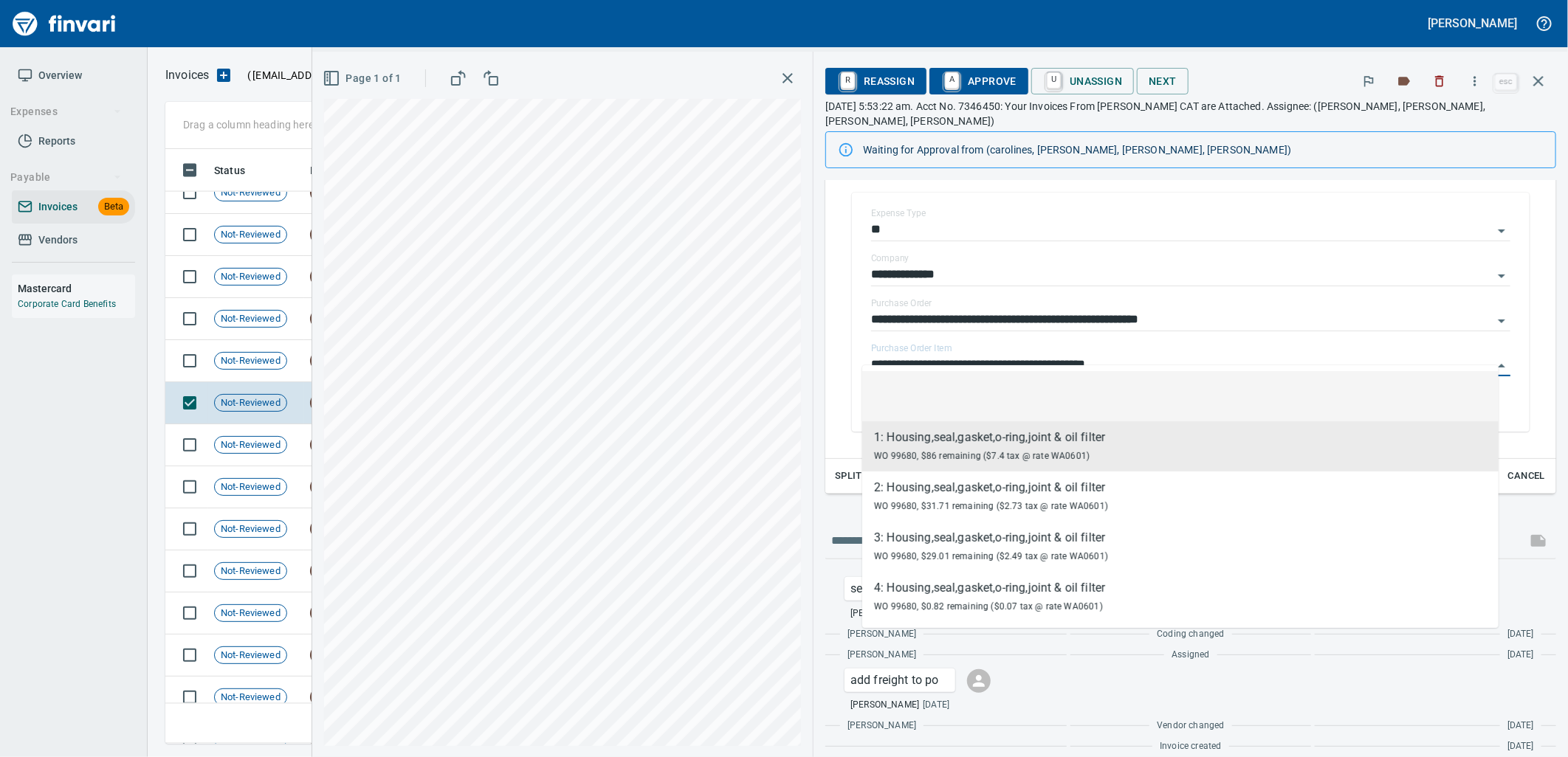
scroll to position [583, 1360]
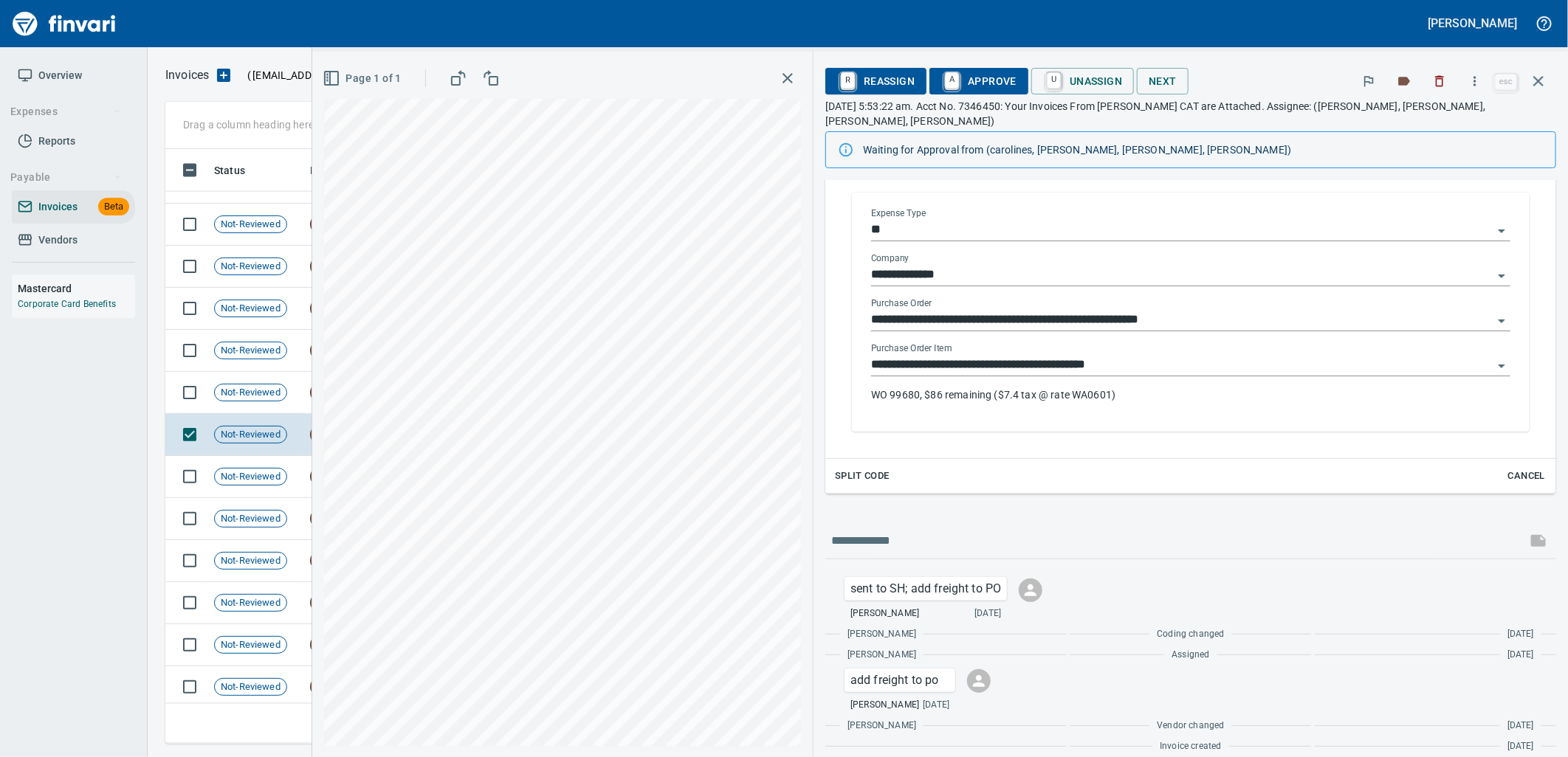
click at [1131, 355] on input "**********" at bounding box center [1182, 365] width 622 height 21
click at [1012, 355] on input "**********" at bounding box center [1182, 365] width 622 height 21
click at [1128, 355] on input "**********" at bounding box center [1182, 365] width 622 height 21
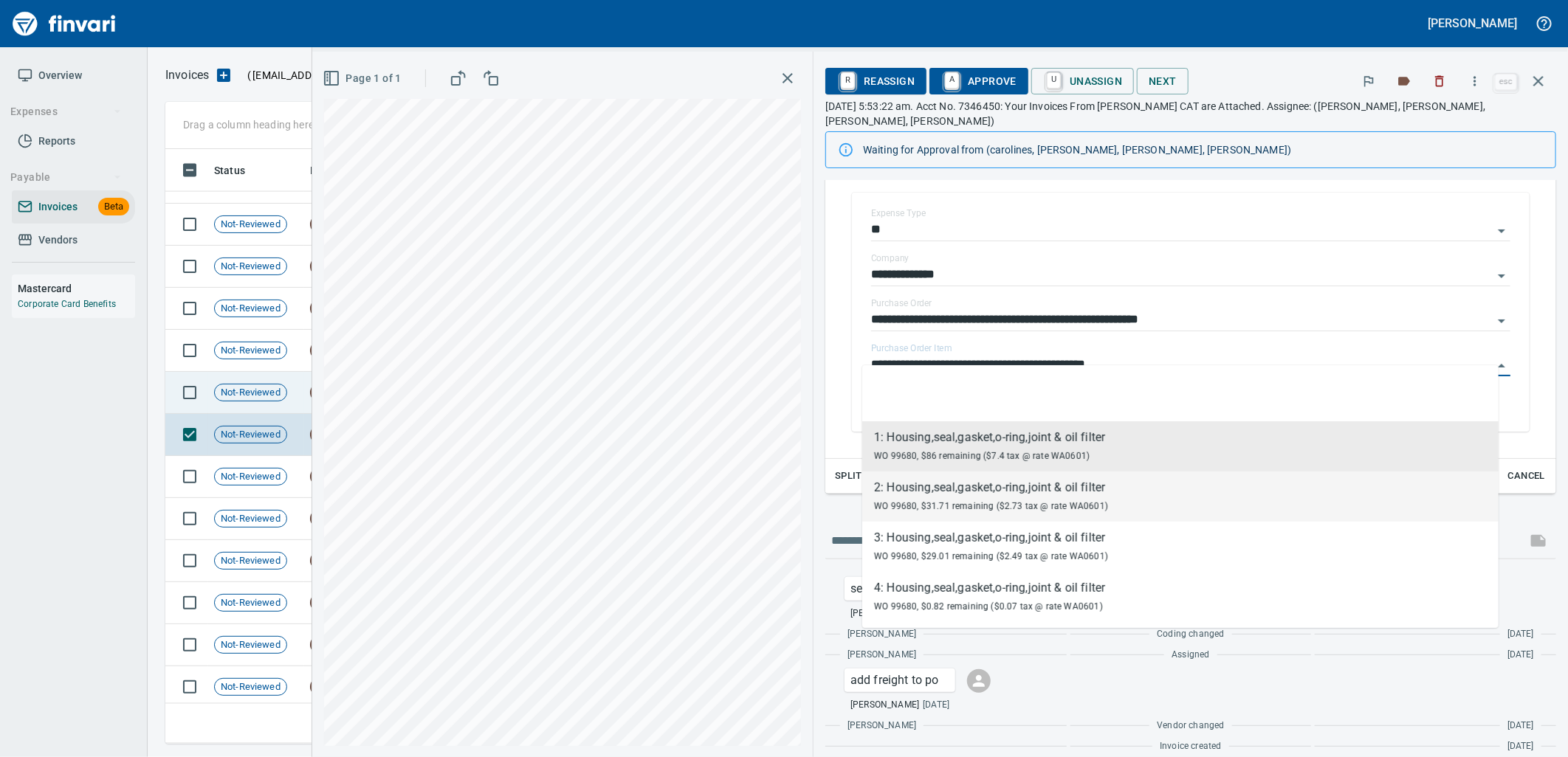
click at [271, 391] on span "Not-Reviewed" at bounding box center [251, 393] width 72 height 14
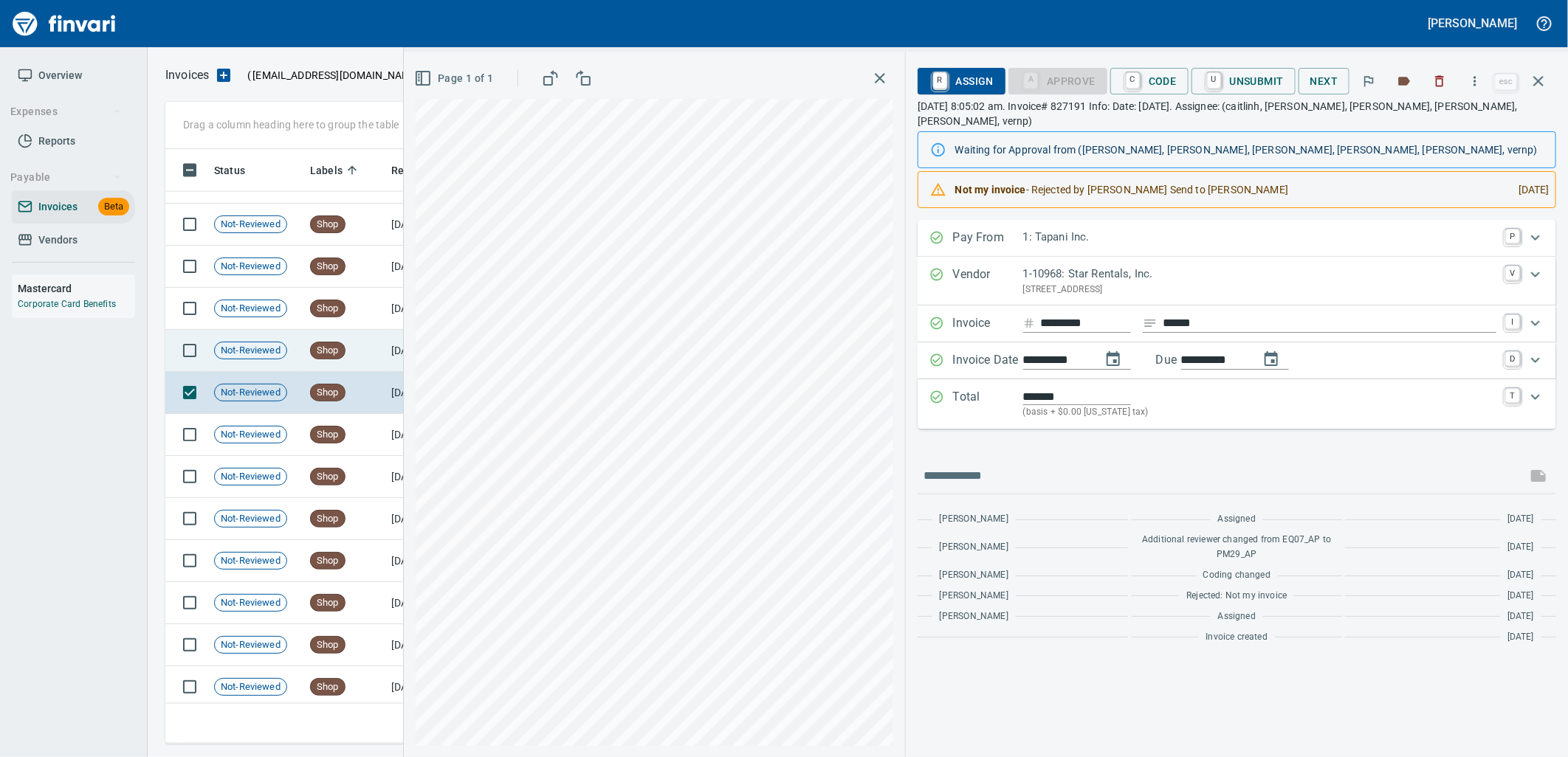
click at [365, 352] on td "Shop" at bounding box center [344, 351] width 81 height 42
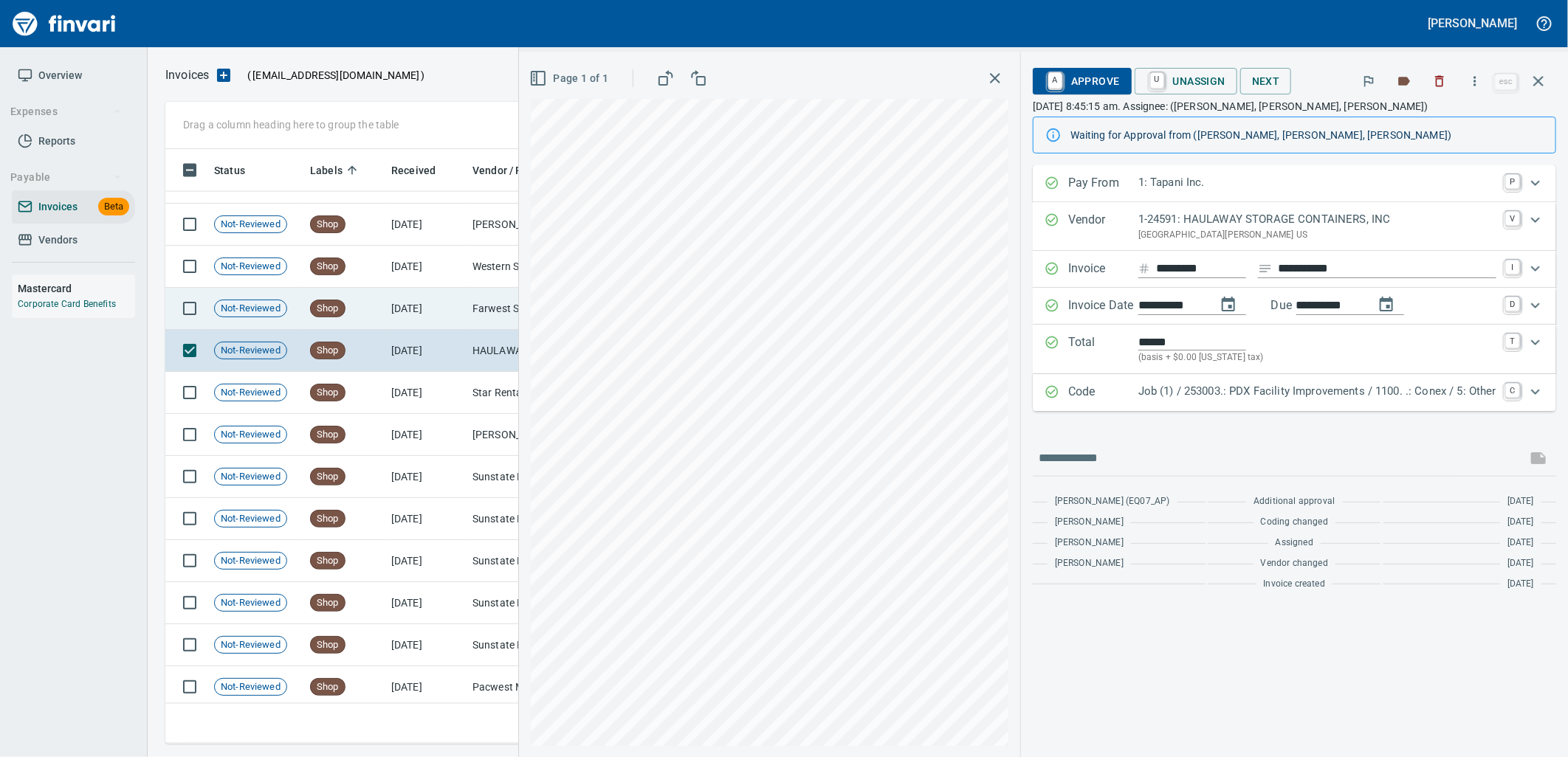
click at [474, 305] on td "Farwest Steel Corporation (1-10362)" at bounding box center [540, 309] width 148 height 42
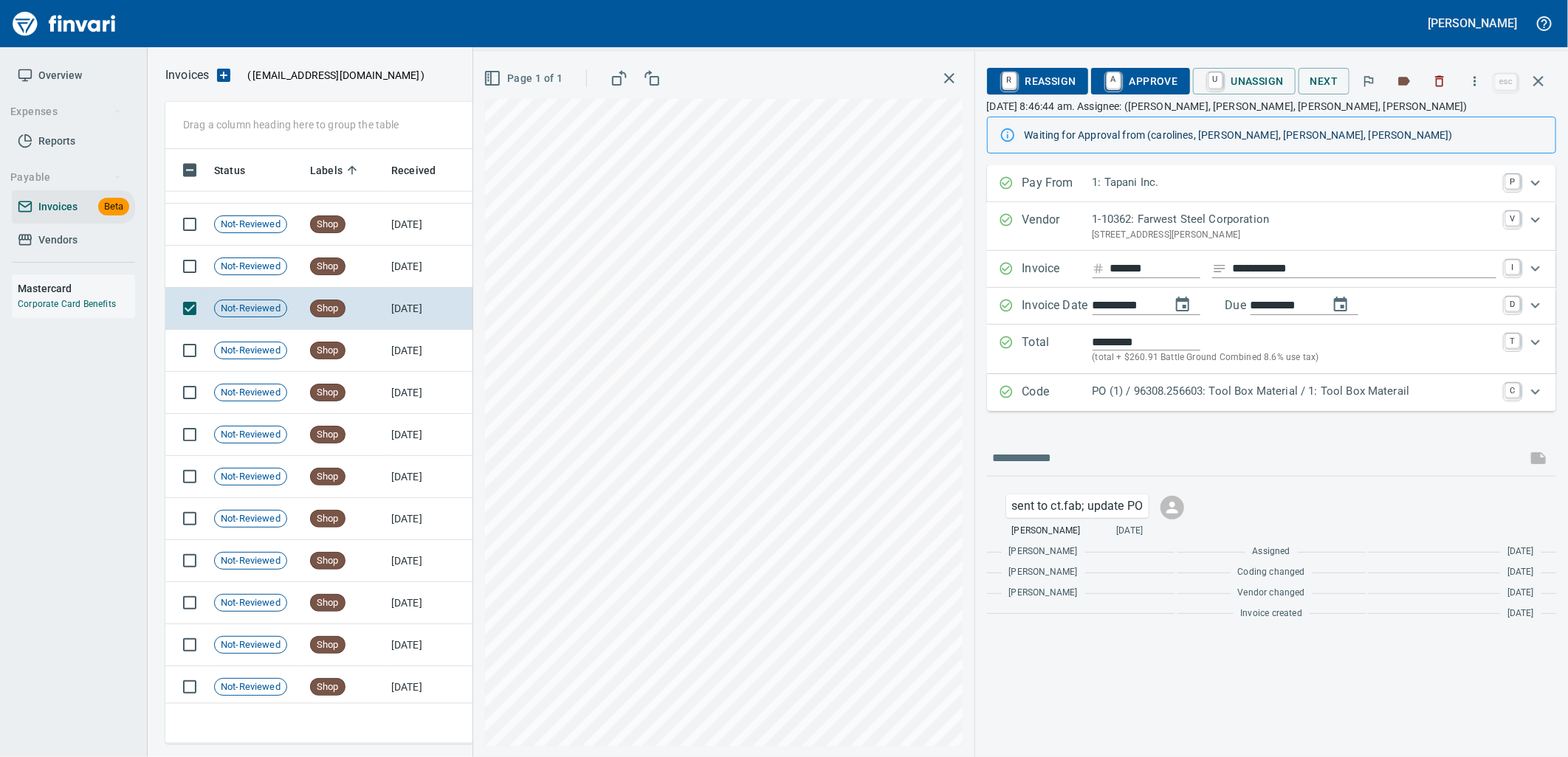
click at [1362, 393] on p "PO (1) / 96308.256603: Tool Box Material / 1: Tool Box Materail" at bounding box center [1295, 391] width 404 height 17
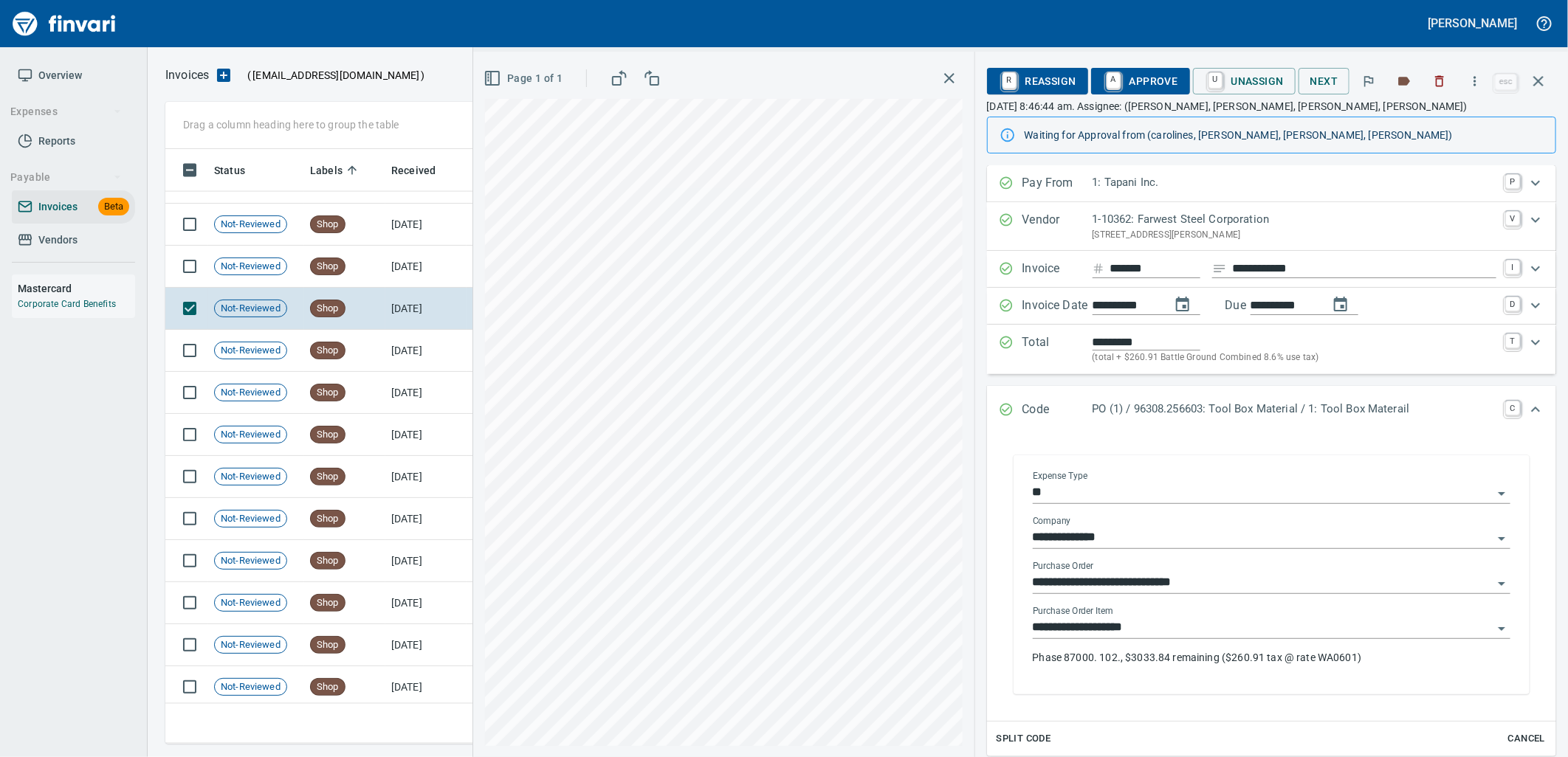
click at [1194, 627] on input "**********" at bounding box center [1263, 628] width 460 height 21
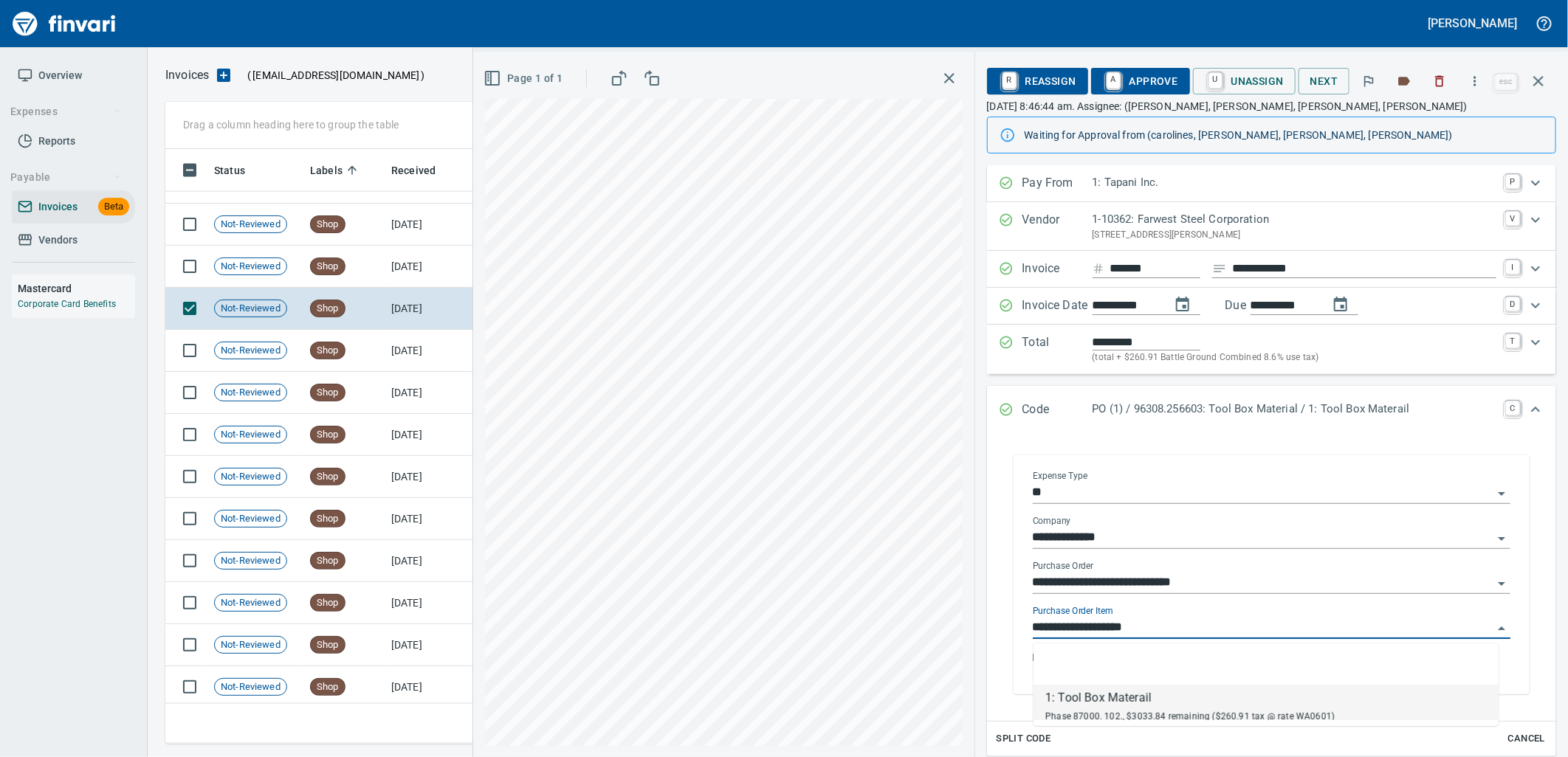
scroll to position [583, 1360]
click at [1154, 75] on span "A Approve" at bounding box center [1141, 81] width 76 height 25
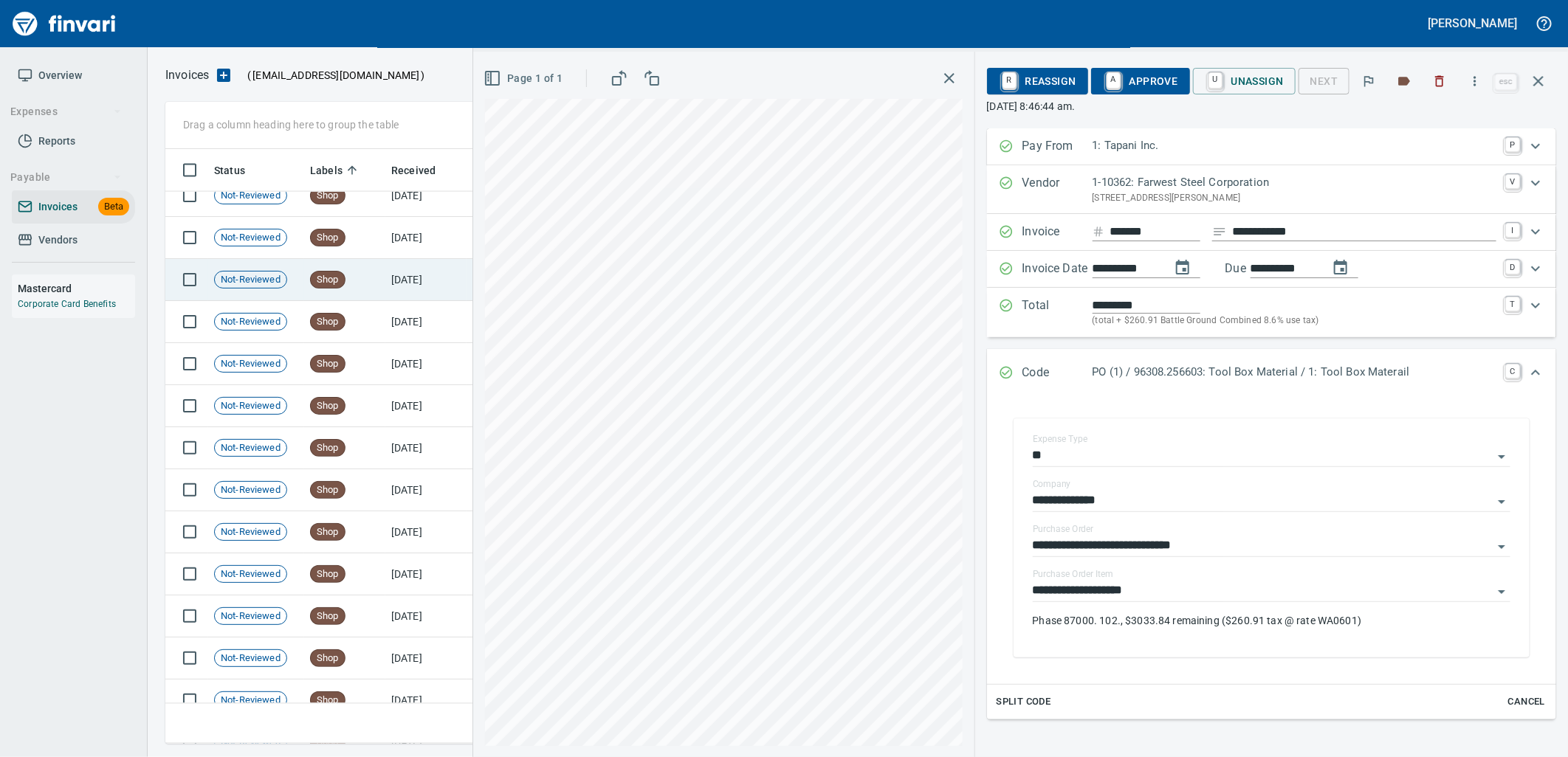
click at [405, 293] on td "[DATE]" at bounding box center [426, 280] width 81 height 42
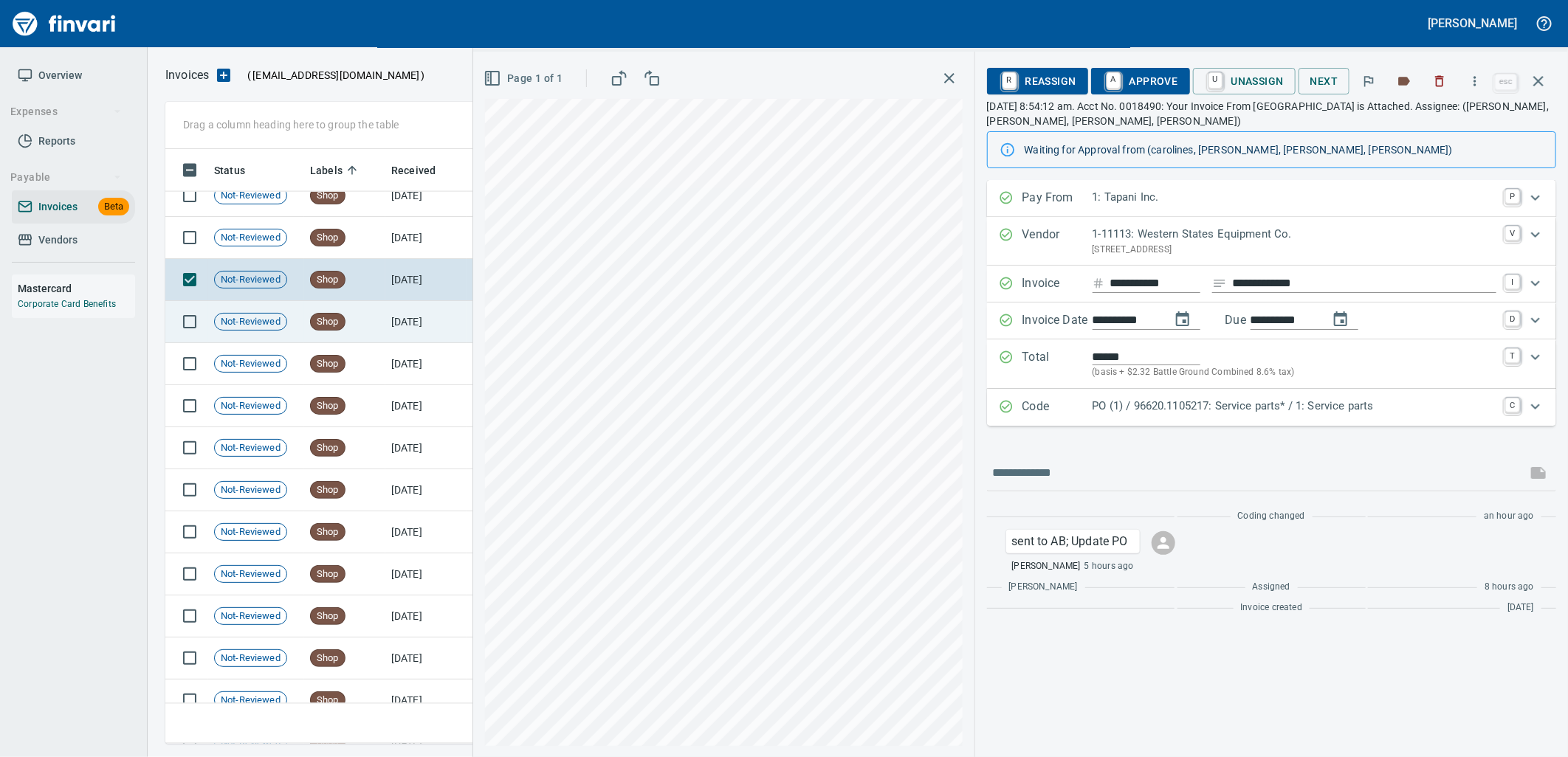
click at [401, 305] on td "[DATE]" at bounding box center [426, 322] width 81 height 42
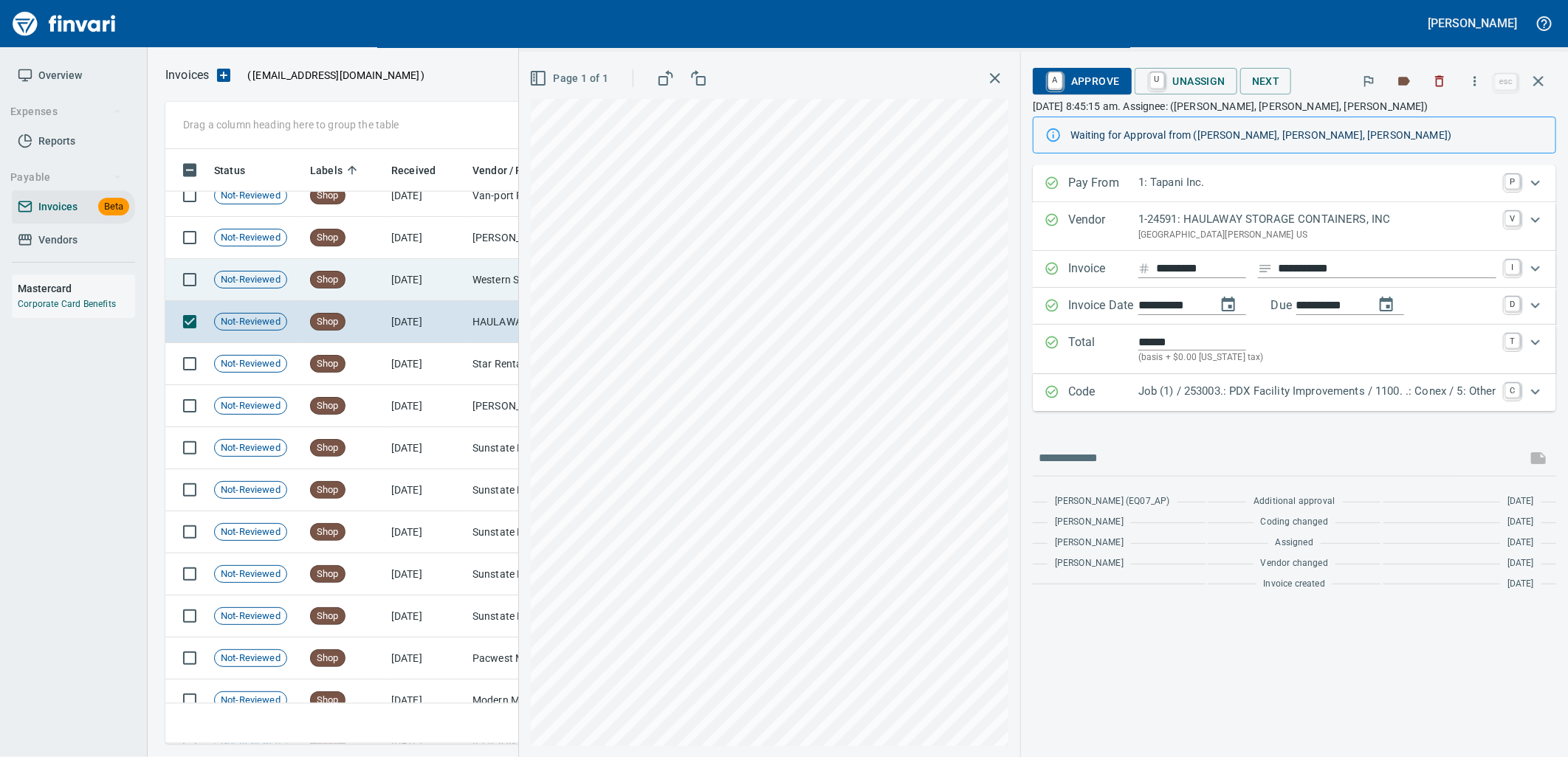
click at [386, 292] on td "[DATE]" at bounding box center [426, 280] width 81 height 42
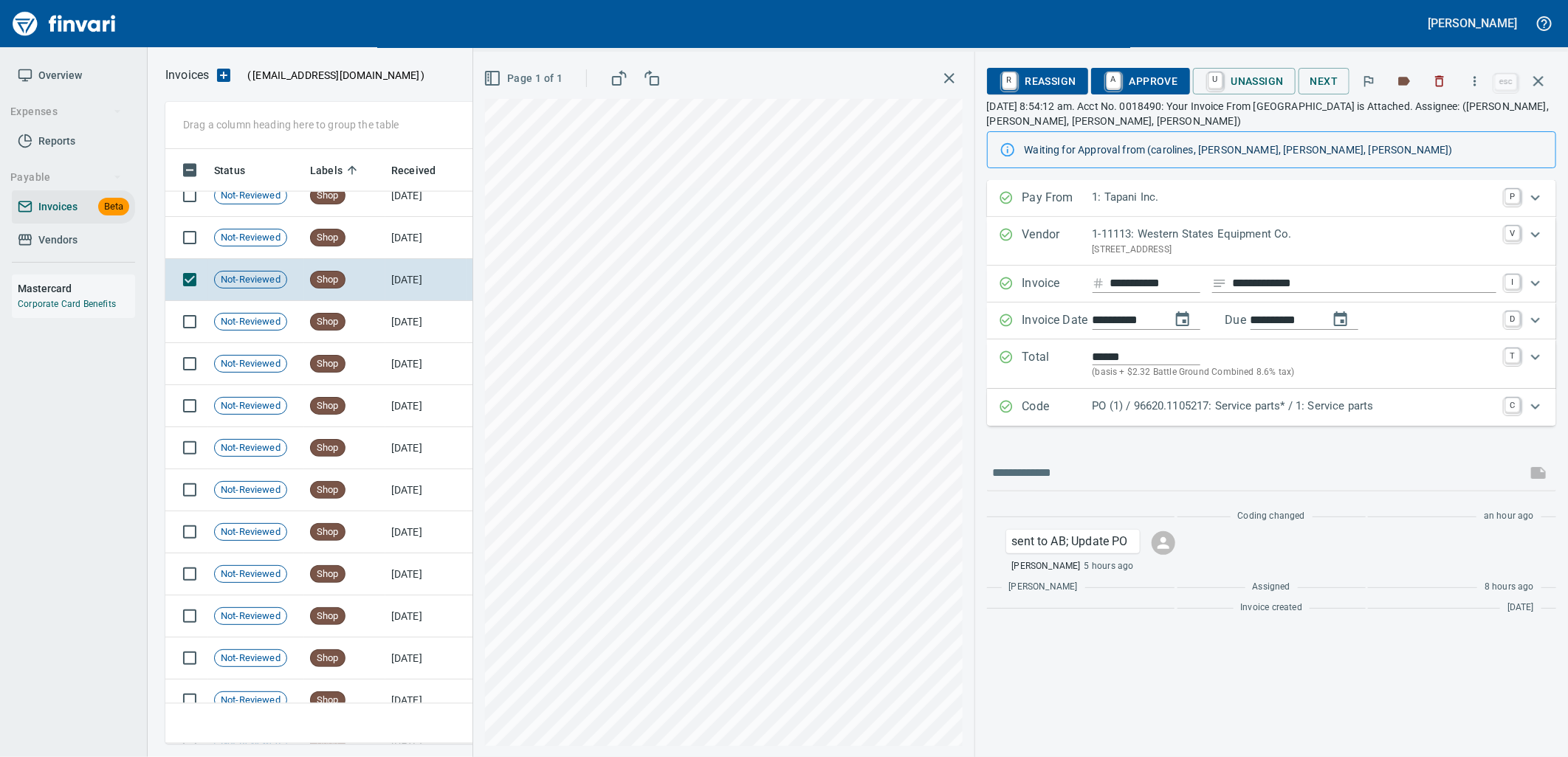
click at [1190, 407] on p "PO (1) / 96620.1105217: Service parts* / 1: Service parts" at bounding box center [1295, 406] width 404 height 17
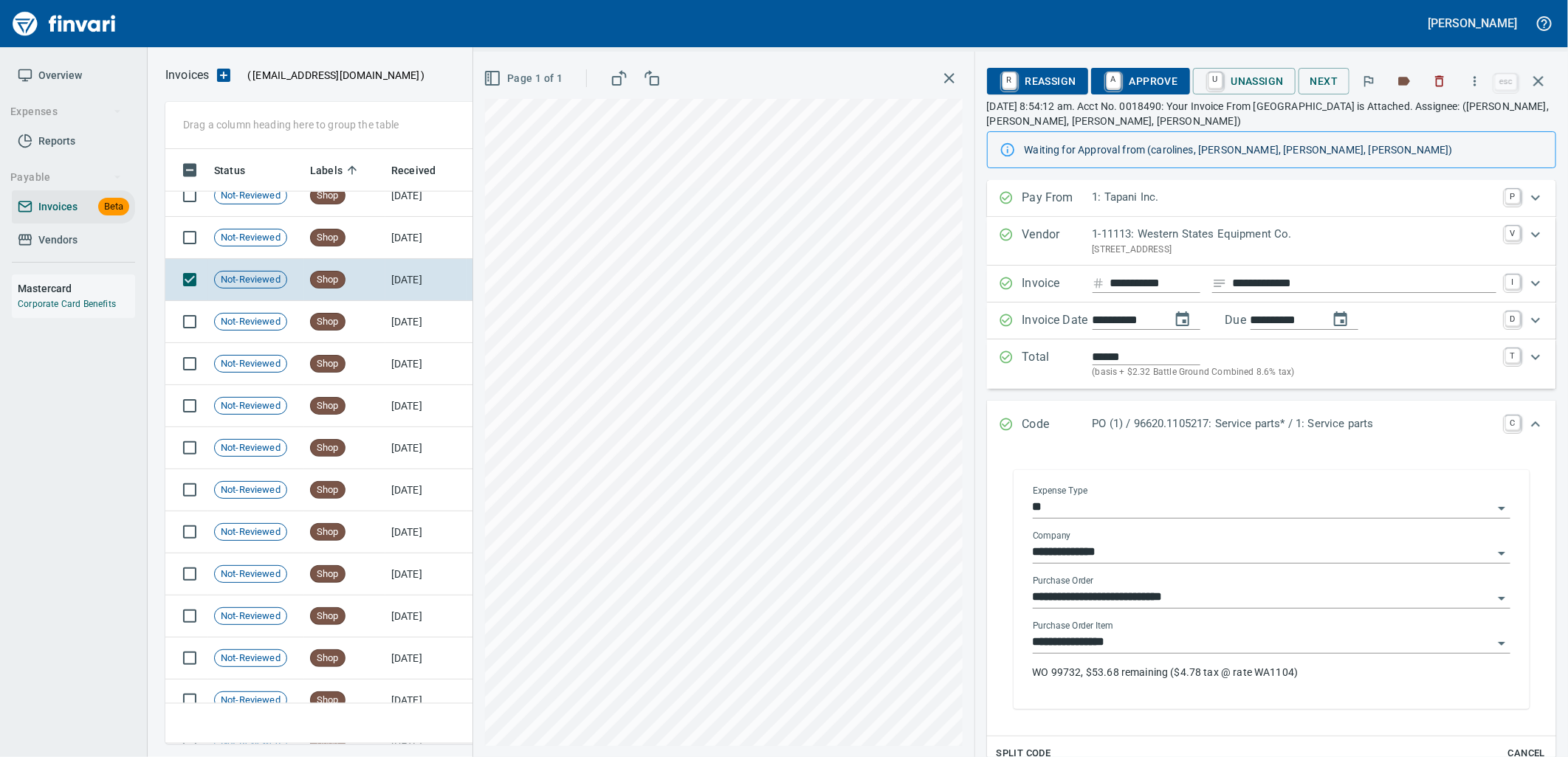
click at [1153, 650] on input "**********" at bounding box center [1263, 643] width 460 height 21
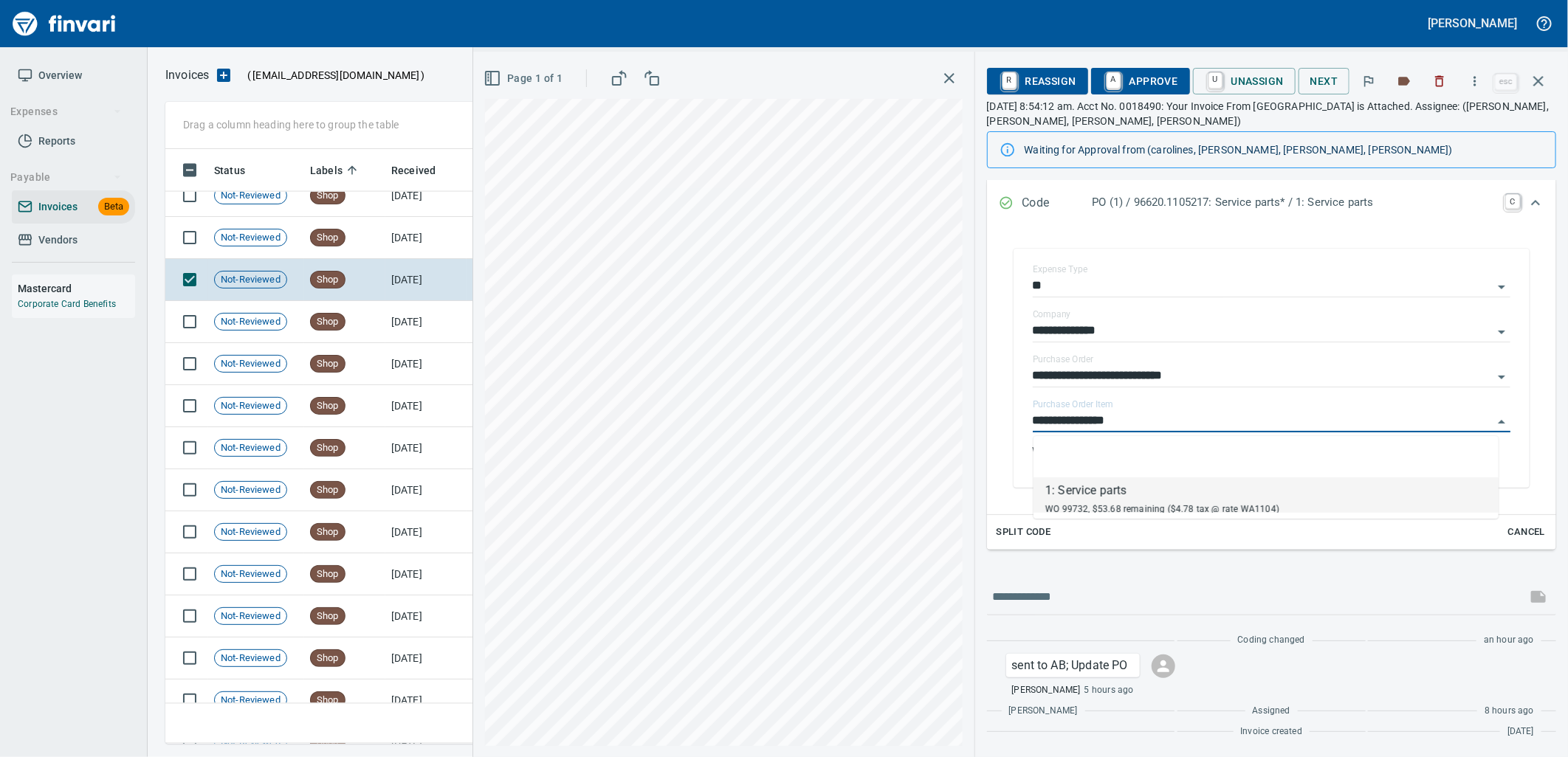
scroll to position [583, 1360]
click at [381, 226] on td "Shop" at bounding box center [344, 238] width 81 height 42
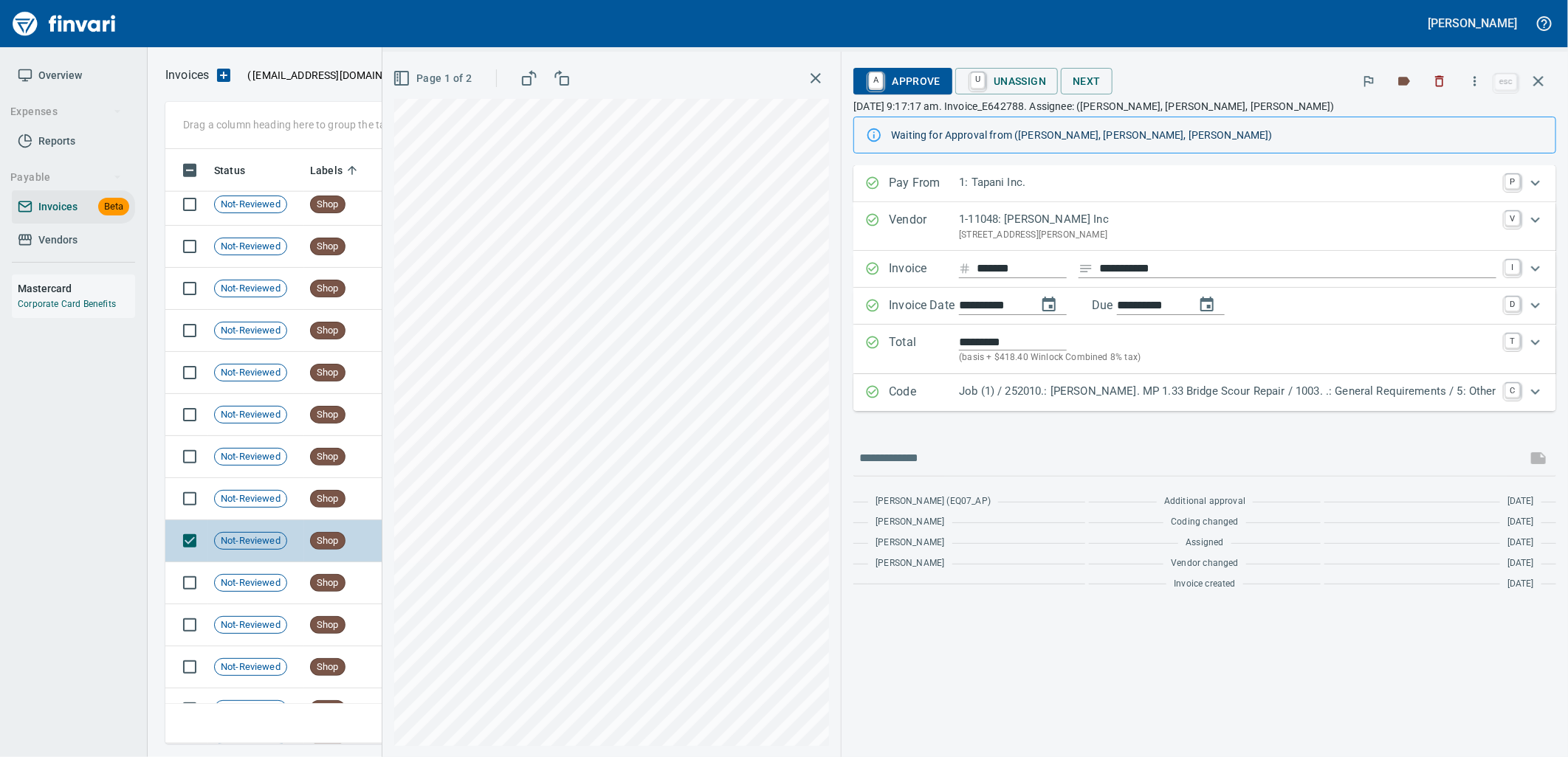
scroll to position [15257, 0]
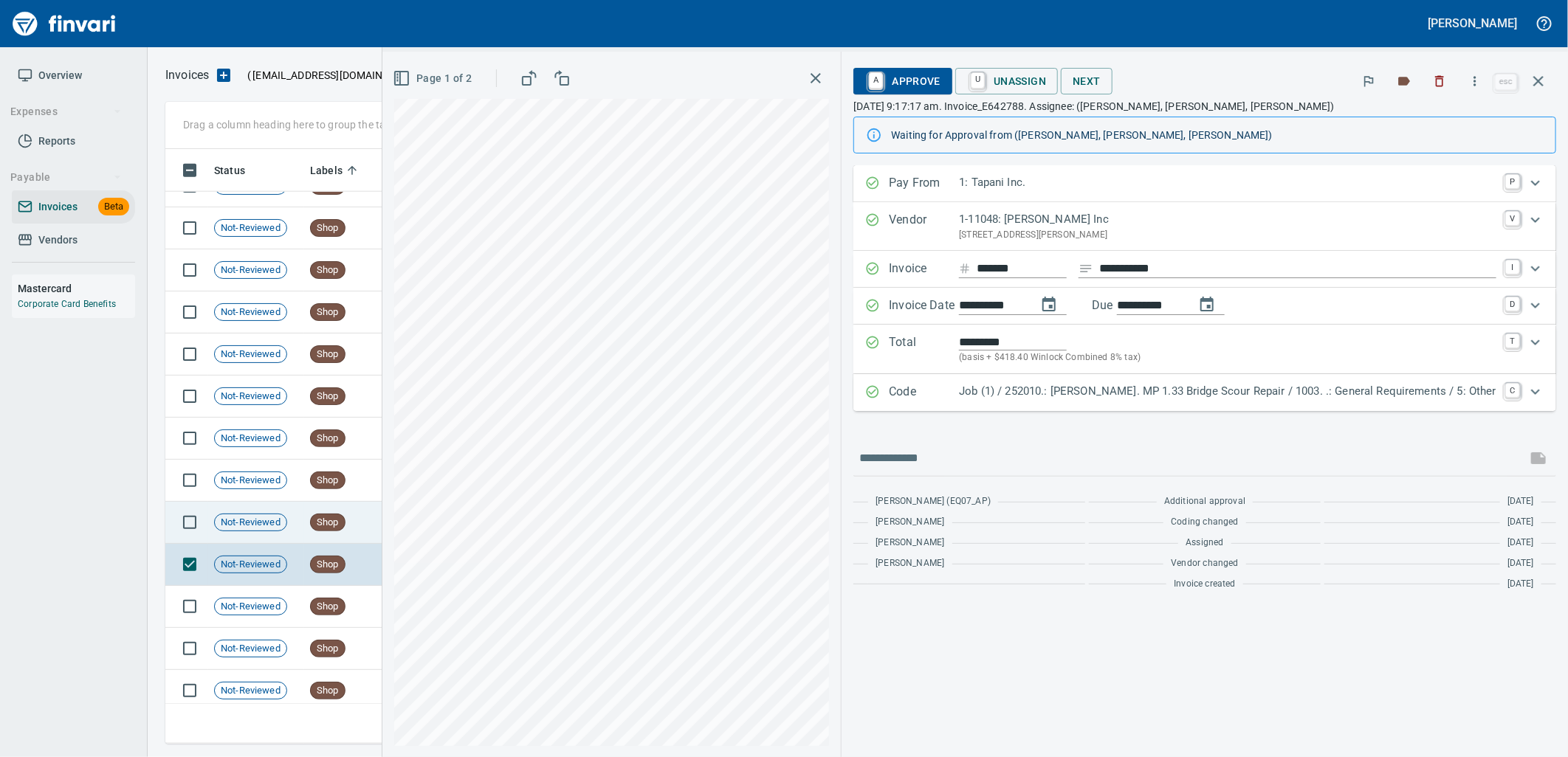
click at [293, 515] on td "Not-Reviewed" at bounding box center [256, 523] width 96 height 42
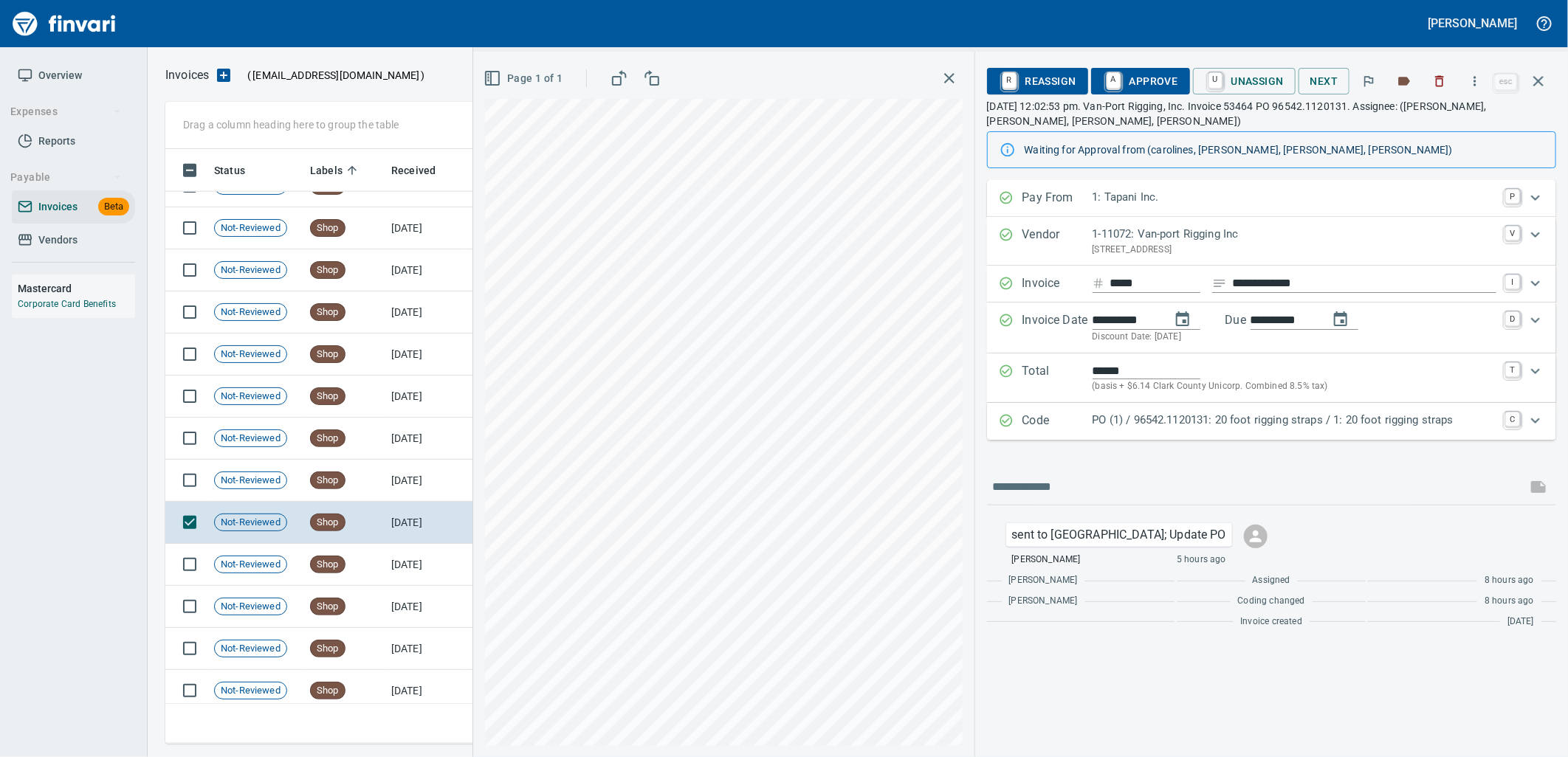
click at [1212, 422] on p "PO (1) / 96542.1120131: 20 foot rigging straps / 1: 20 foot rigging straps" at bounding box center [1295, 420] width 404 height 17
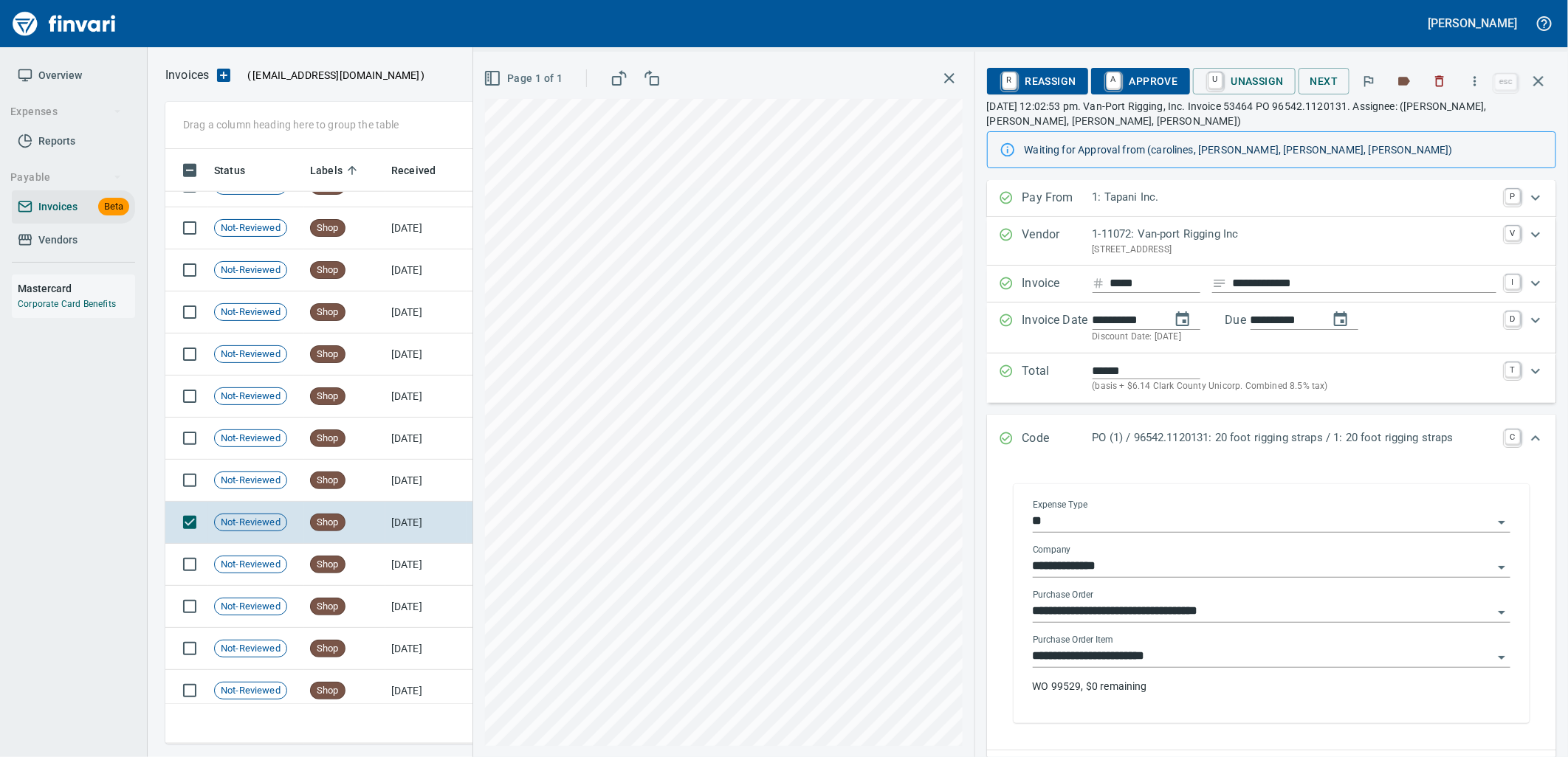
click at [1182, 654] on input "**********" at bounding box center [1263, 657] width 460 height 21
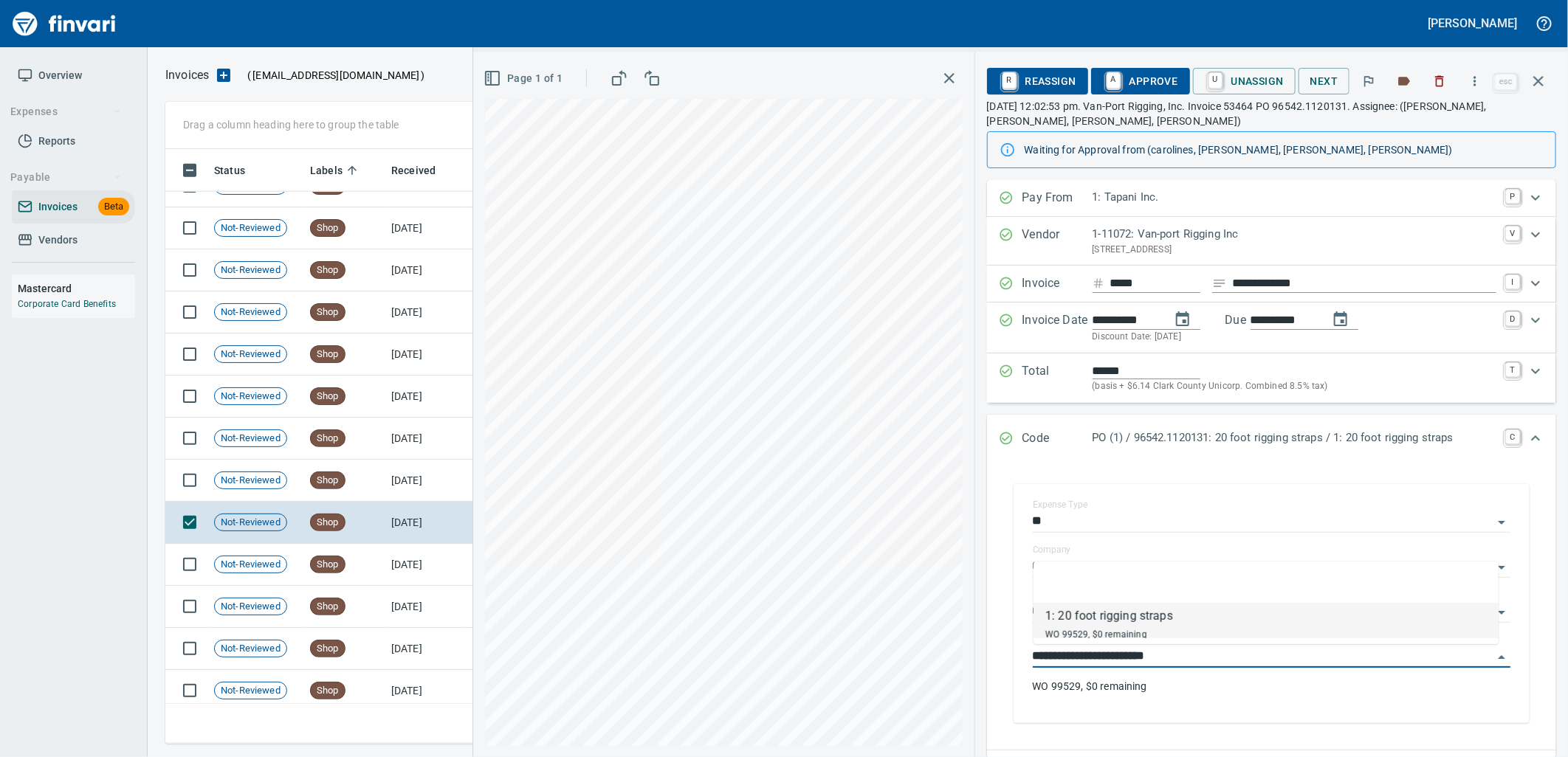
scroll to position [583, 1360]
click at [418, 487] on td "[DATE]" at bounding box center [426, 481] width 81 height 42
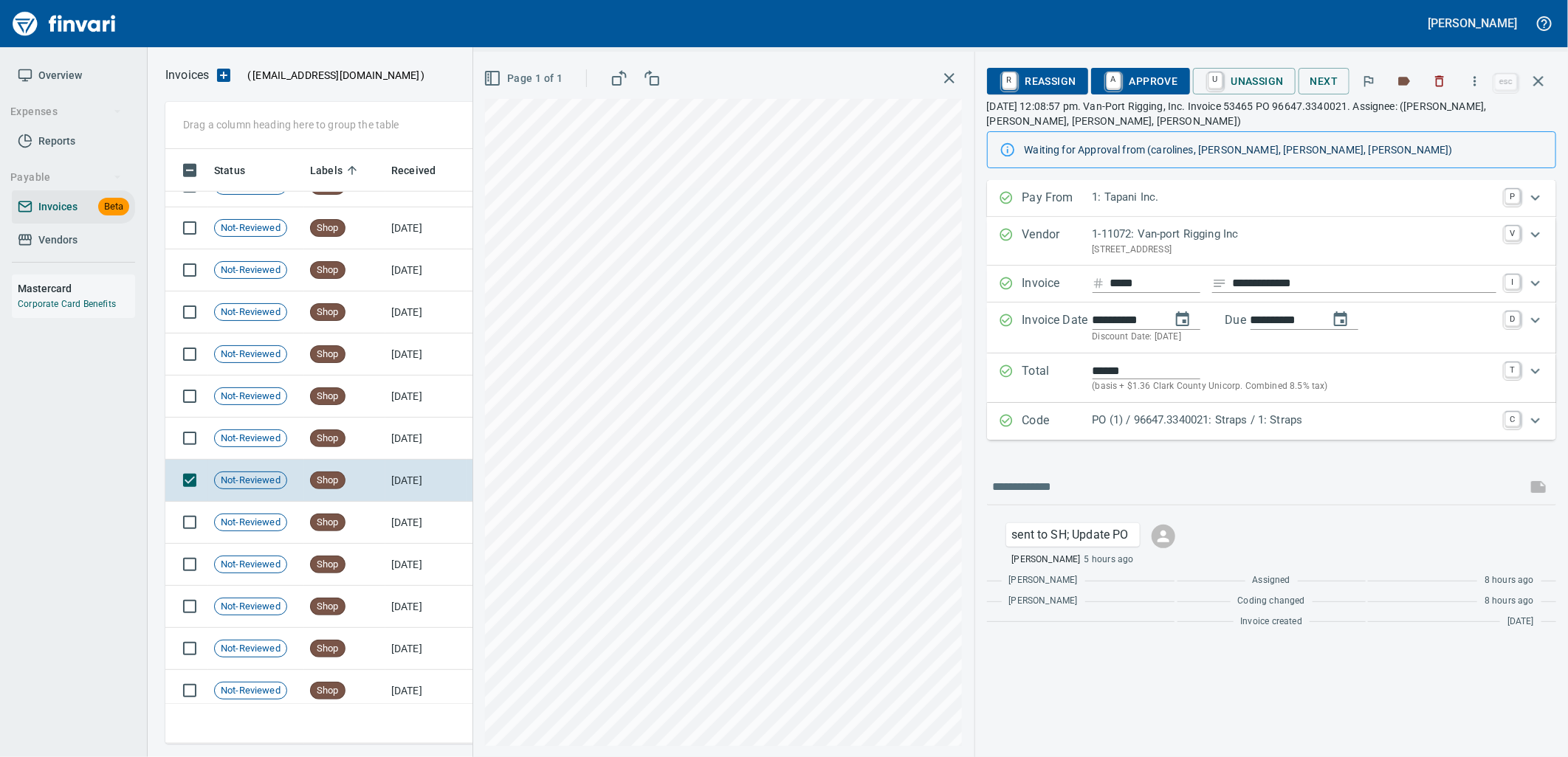
click at [1153, 423] on p "PO (1) / 96647.3340021: Straps / 1: Straps" at bounding box center [1295, 420] width 404 height 17
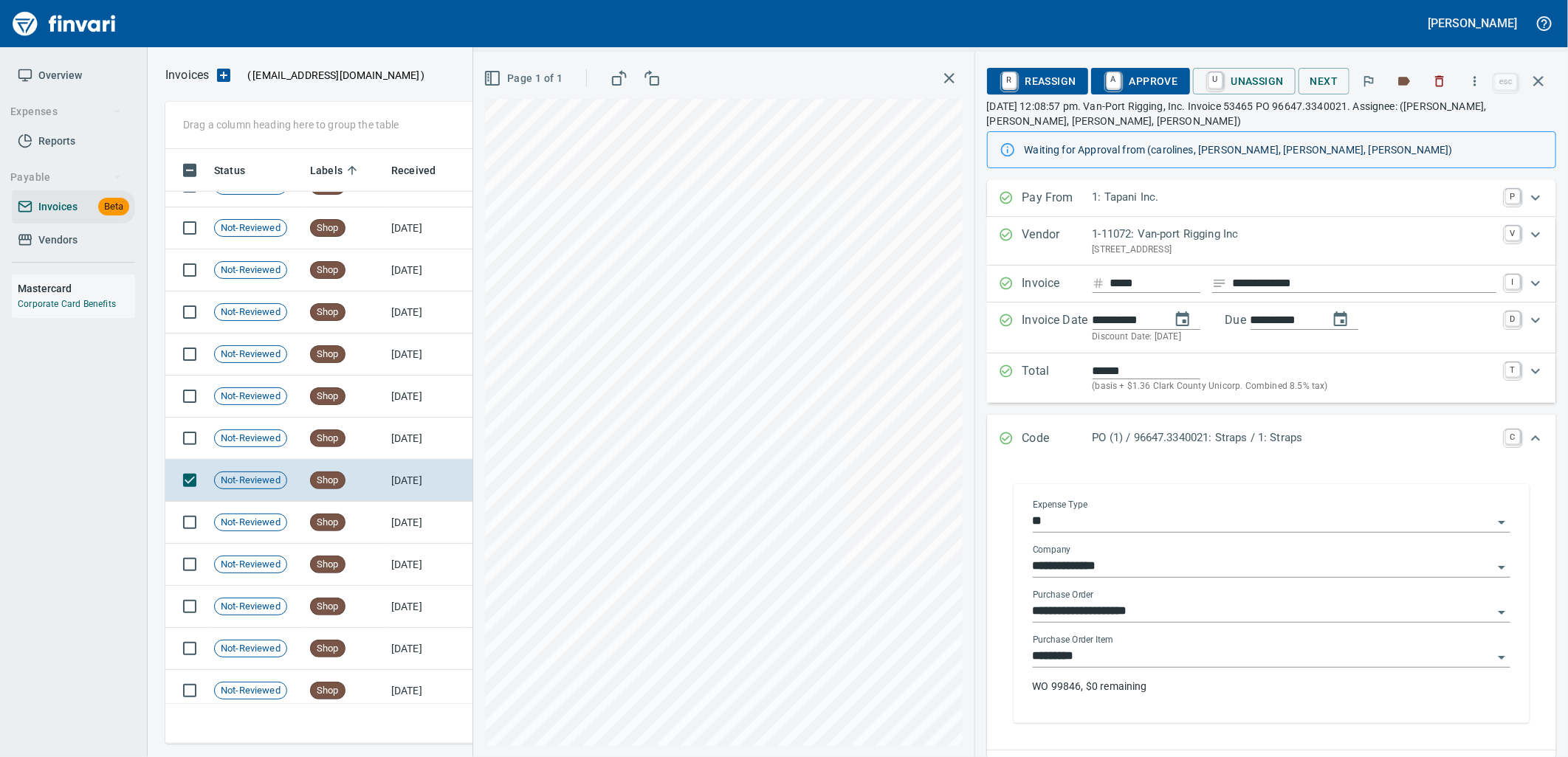
click at [1162, 657] on input "*********" at bounding box center [1263, 657] width 460 height 21
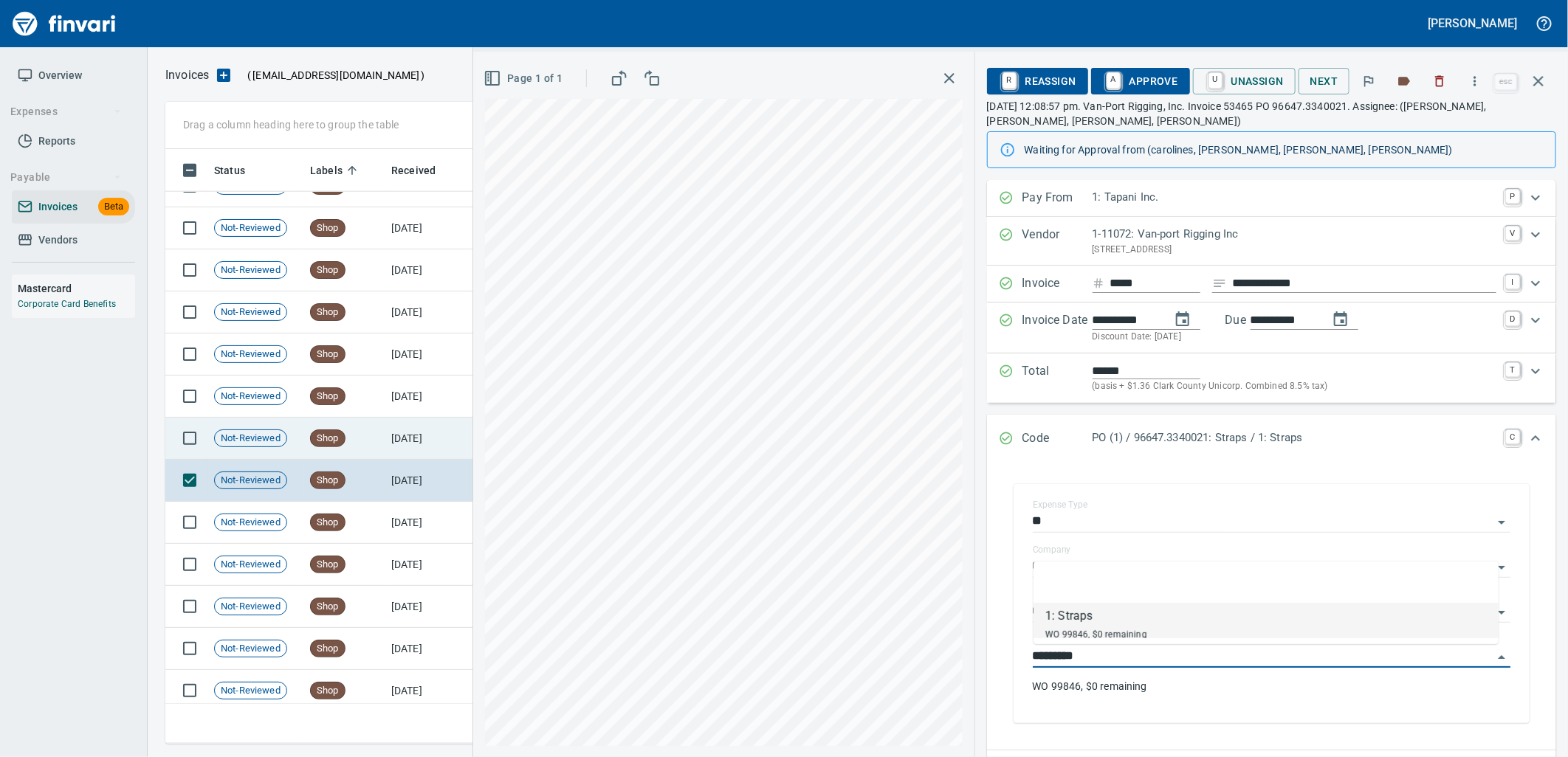
click at [415, 430] on td "[DATE]" at bounding box center [426, 439] width 81 height 42
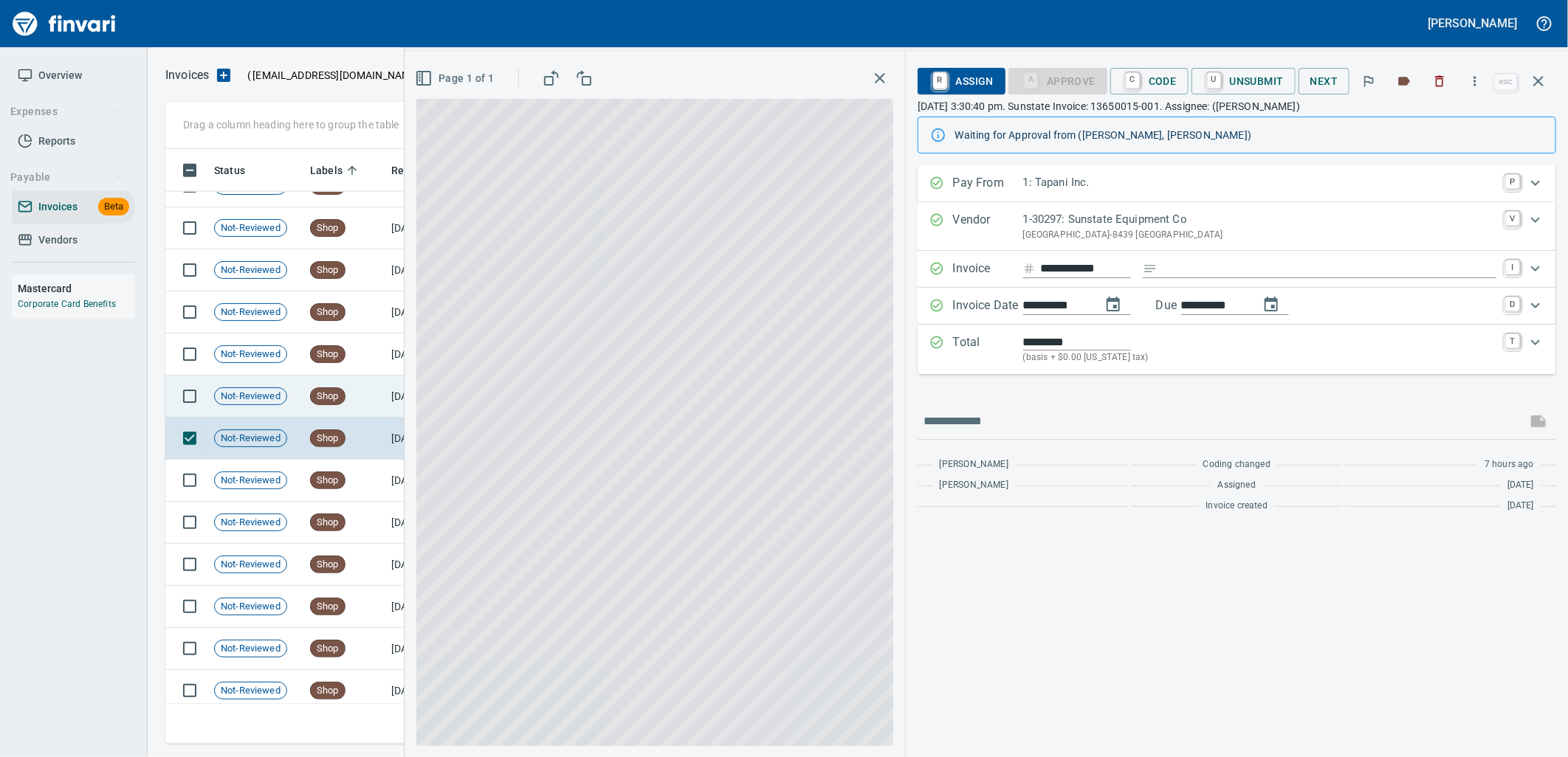
click at [304, 393] on td "Shop" at bounding box center [344, 397] width 81 height 42
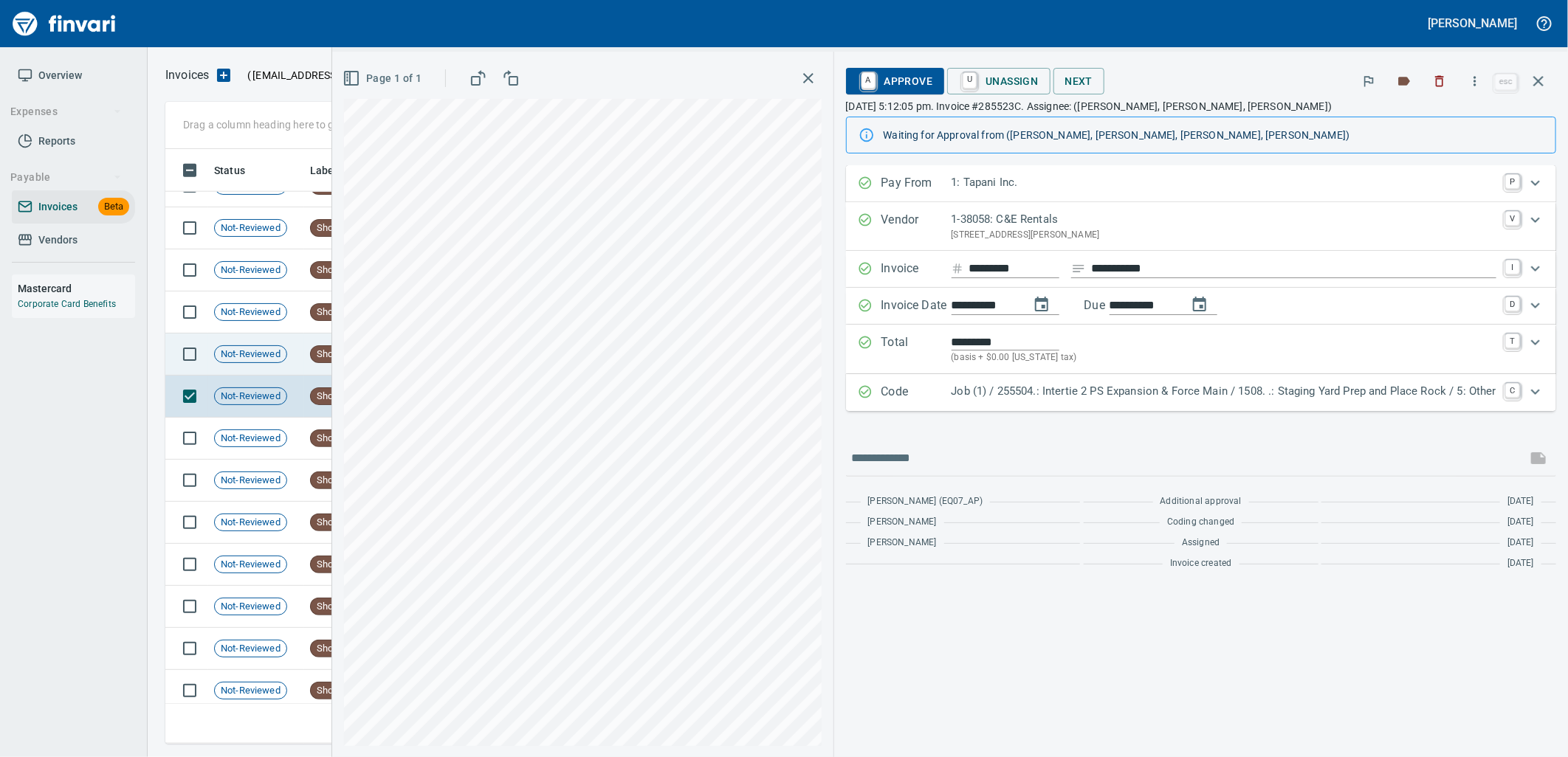
click at [262, 340] on td "Not-Reviewed" at bounding box center [256, 355] width 96 height 42
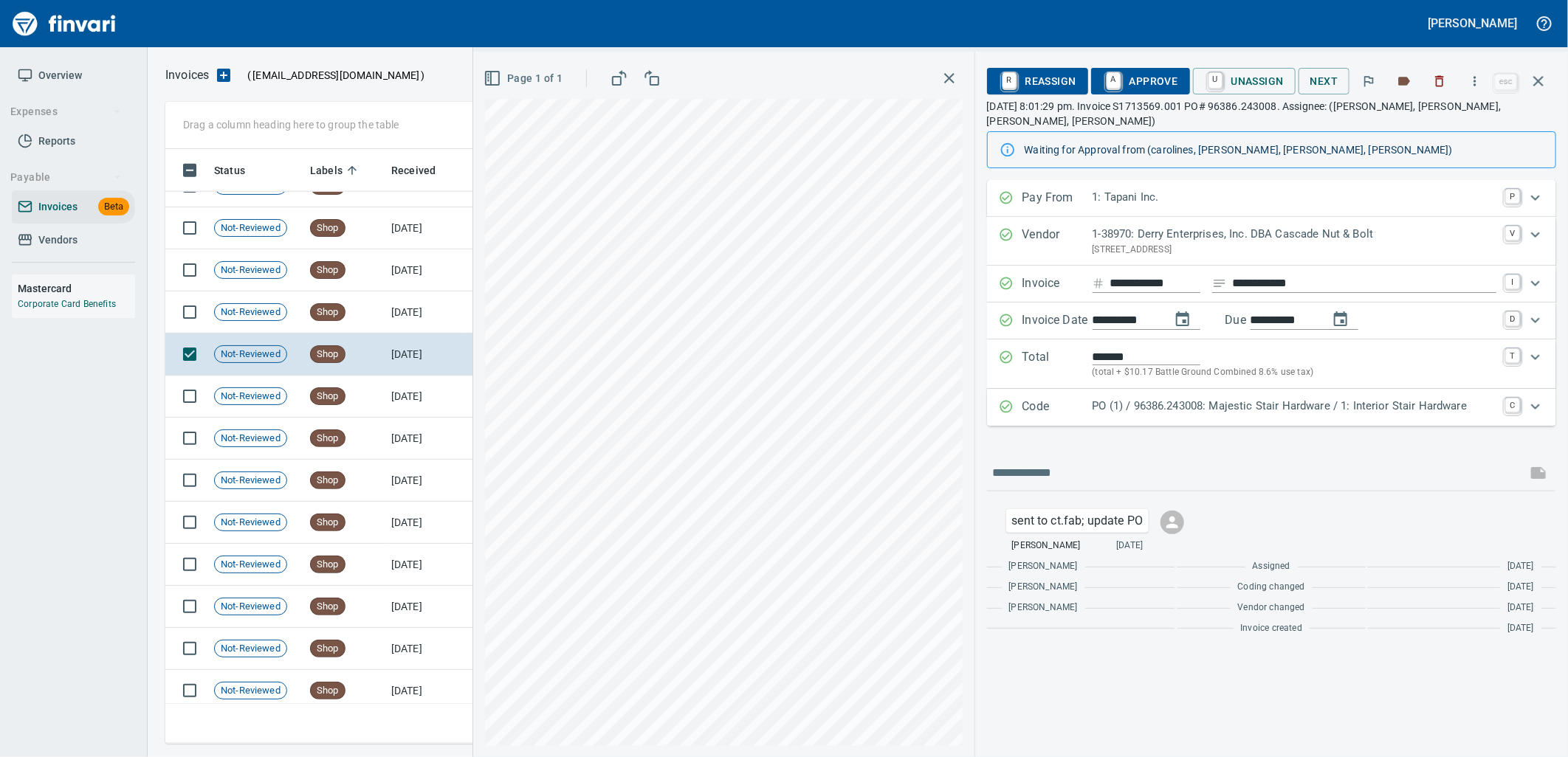
click at [1145, 398] on p "PO (1) / 96386.243008: Majestic Stair Hardware / 1: Interior Stair Hardware" at bounding box center [1295, 406] width 404 height 17
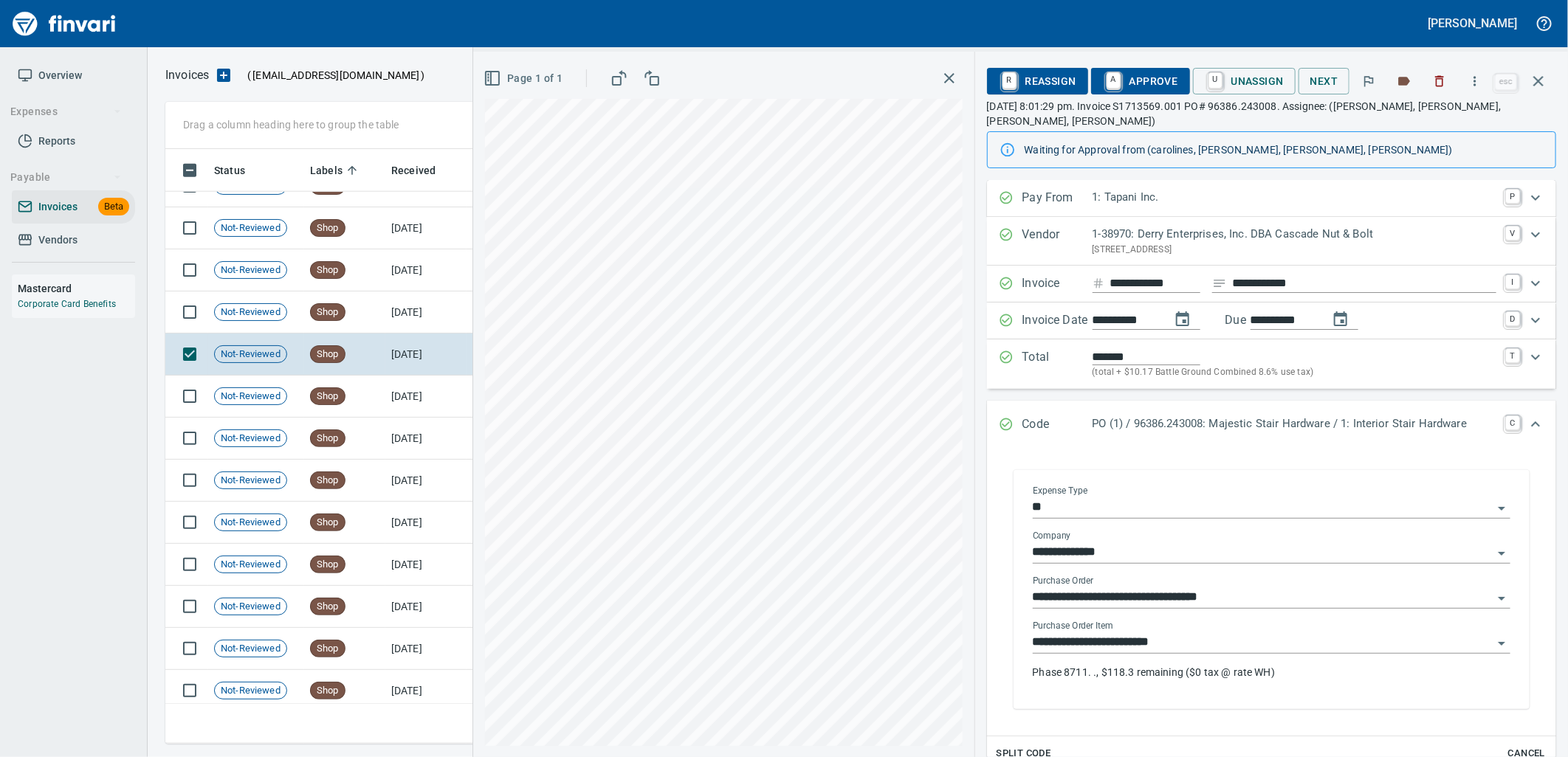
click at [1191, 633] on input "**********" at bounding box center [1263, 643] width 460 height 21
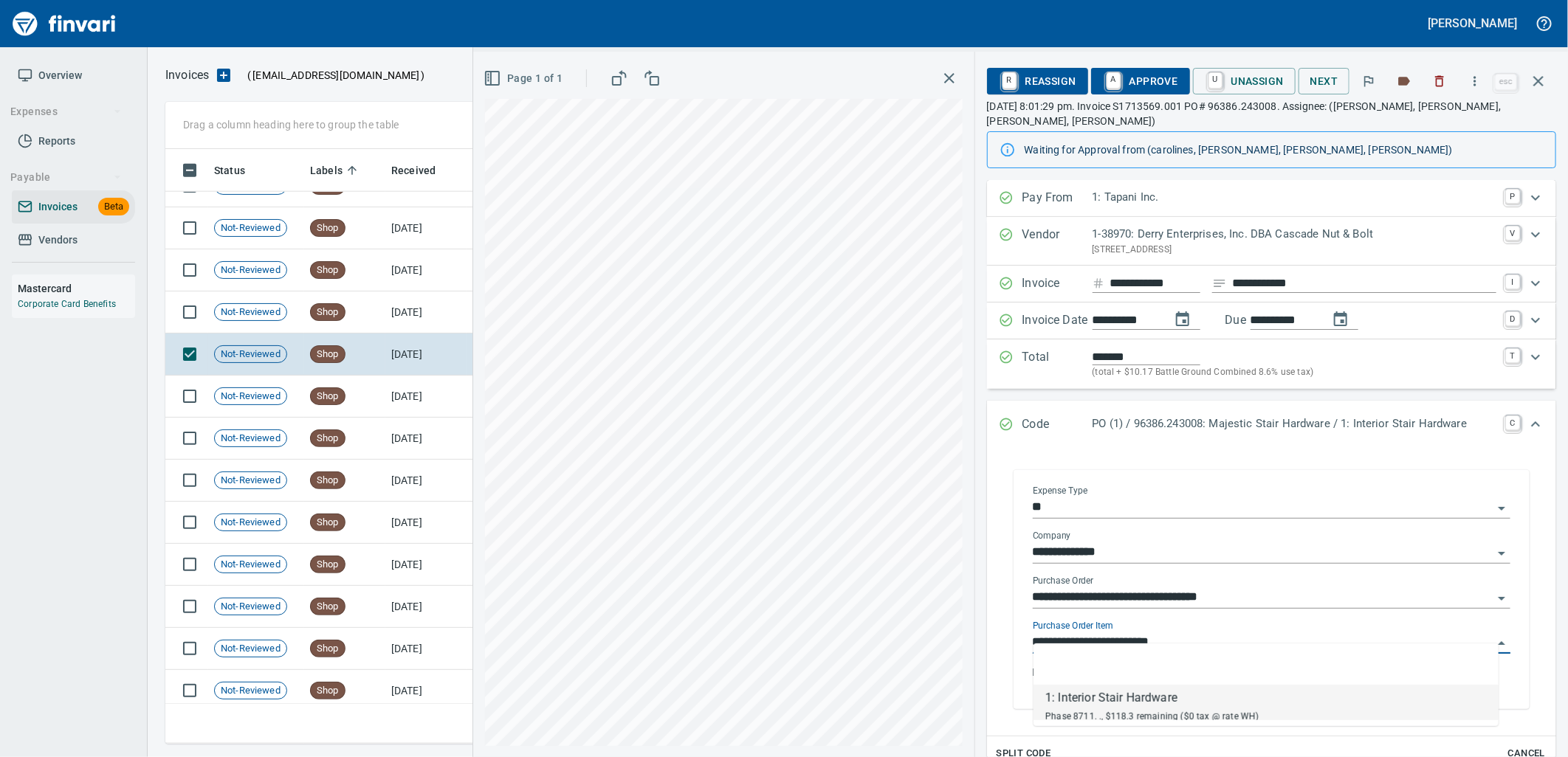
scroll to position [583, 1360]
click at [1158, 72] on span "A Approve" at bounding box center [1141, 81] width 76 height 25
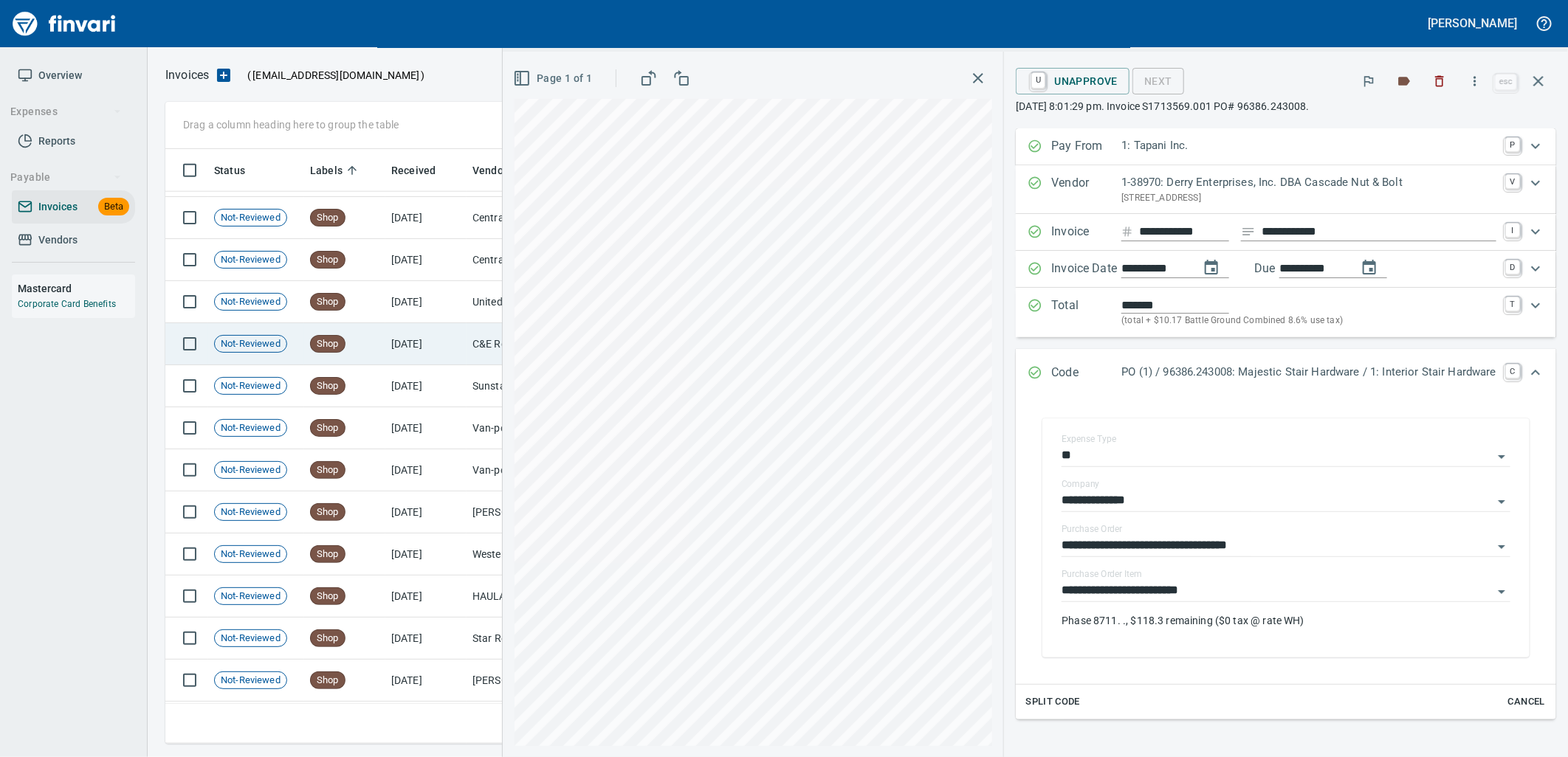
click at [400, 329] on td "[DATE]" at bounding box center [426, 344] width 81 height 42
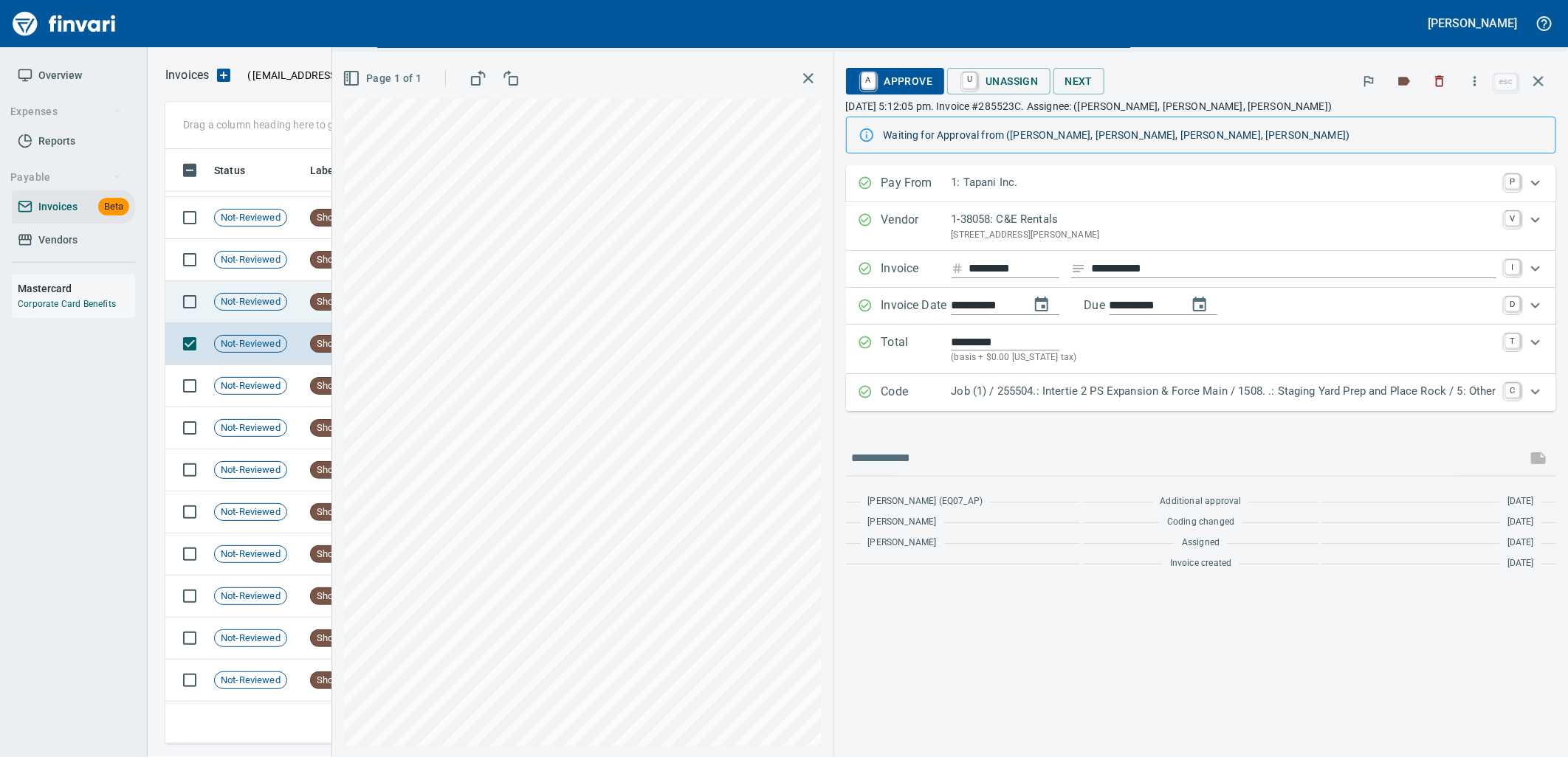
click at [321, 304] on span "Shop" at bounding box center [328, 302] width 34 height 14
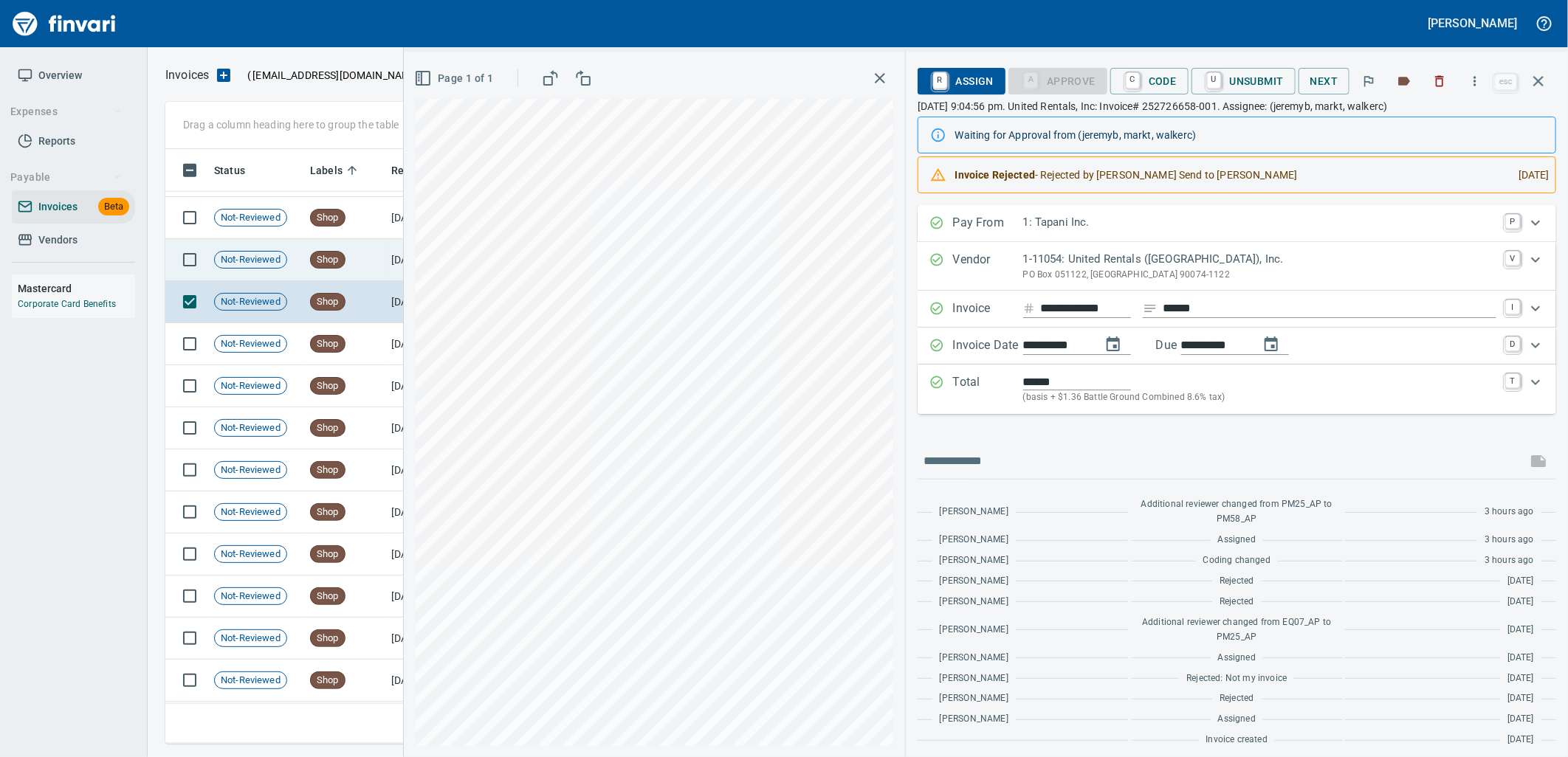
click at [304, 261] on td "Shop" at bounding box center [344, 260] width 81 height 42
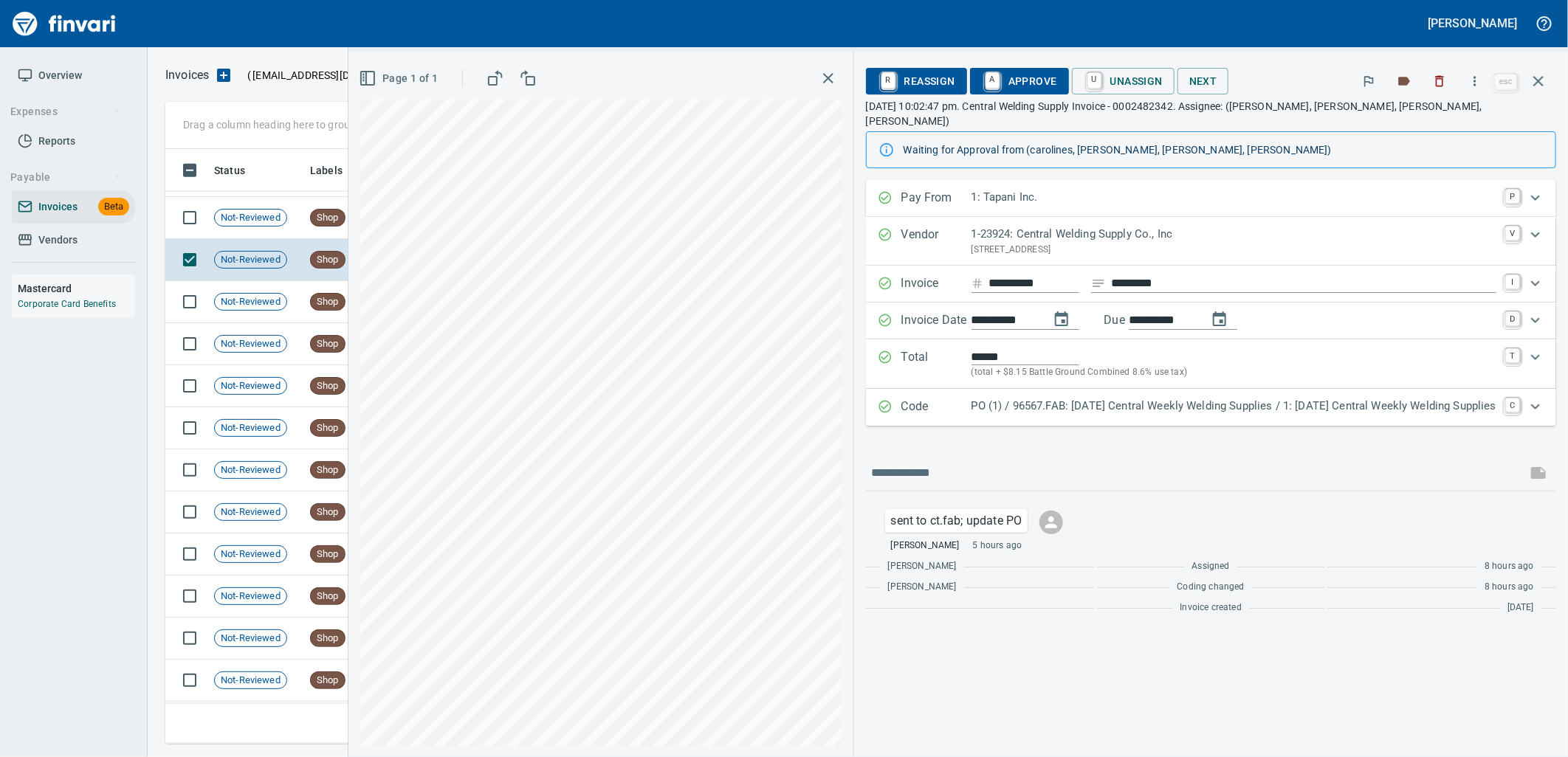
click at [1206, 400] on div "PO (1) / 96567.FAB: [DATE] Central Weekly Welding Supplies / 1: [DATE] Central …" at bounding box center [1234, 407] width 525 height 19
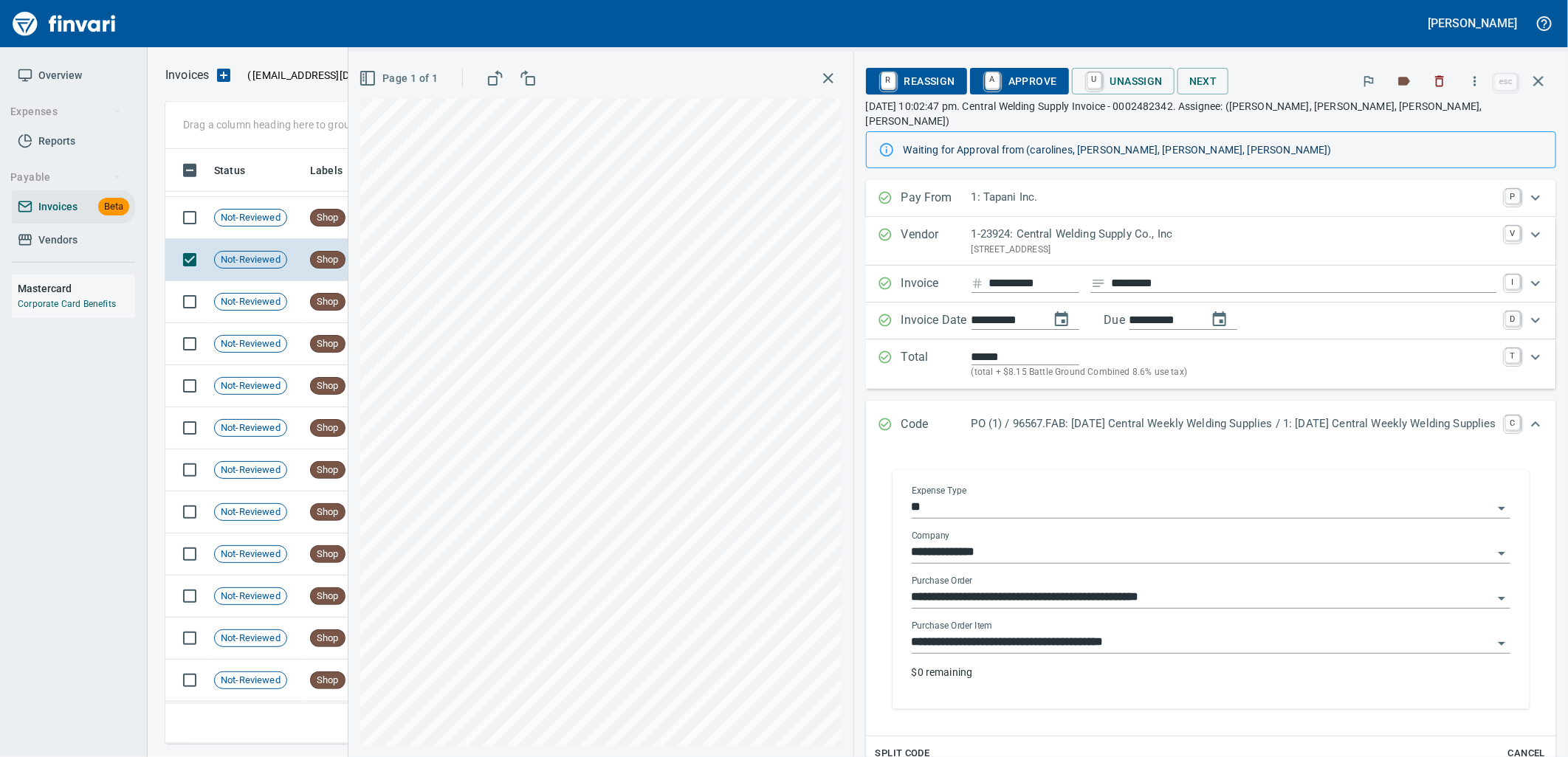
click at [1153, 632] on input "**********" at bounding box center [1202, 643] width 581 height 21
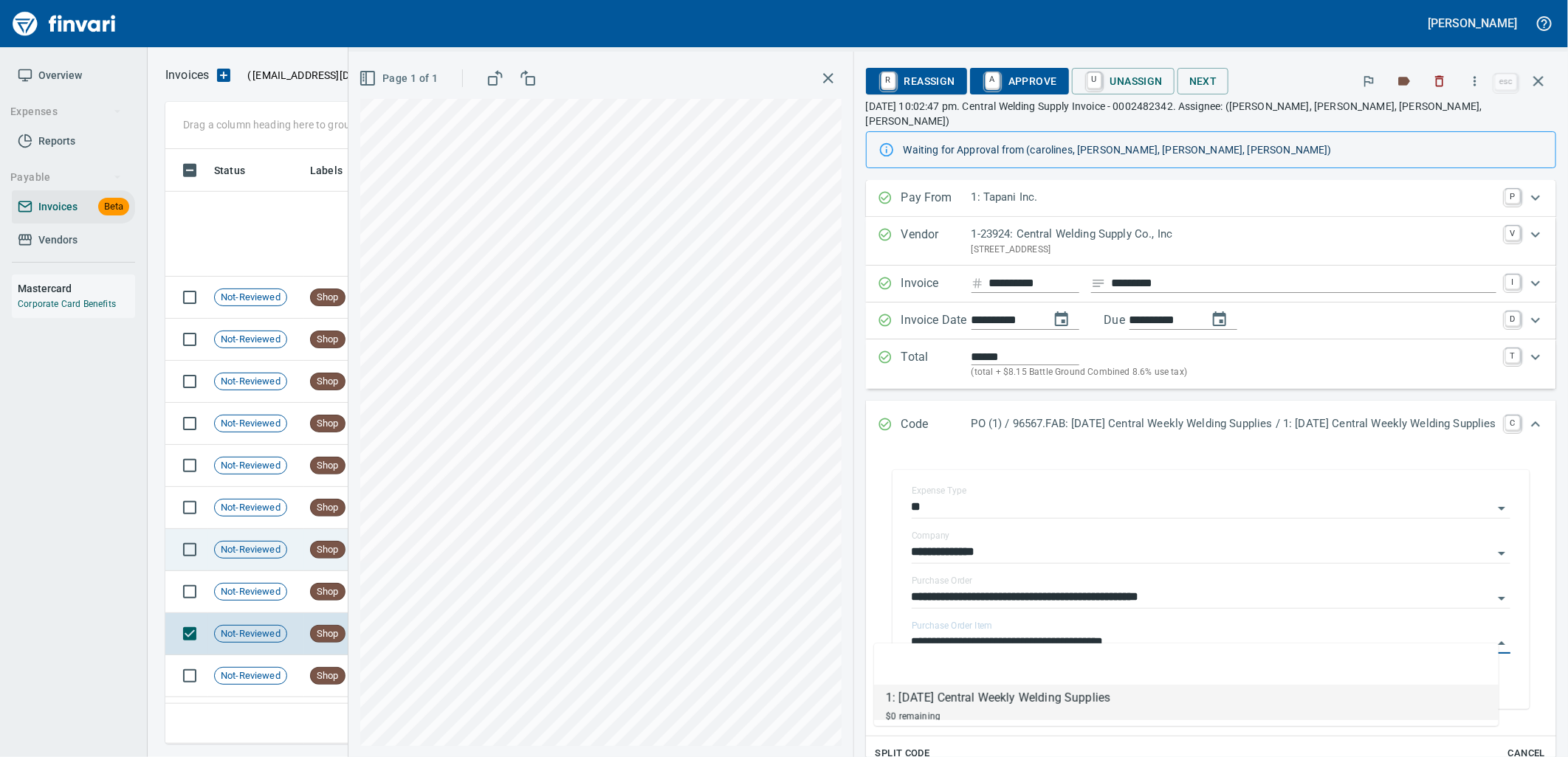
scroll to position [14847, 0]
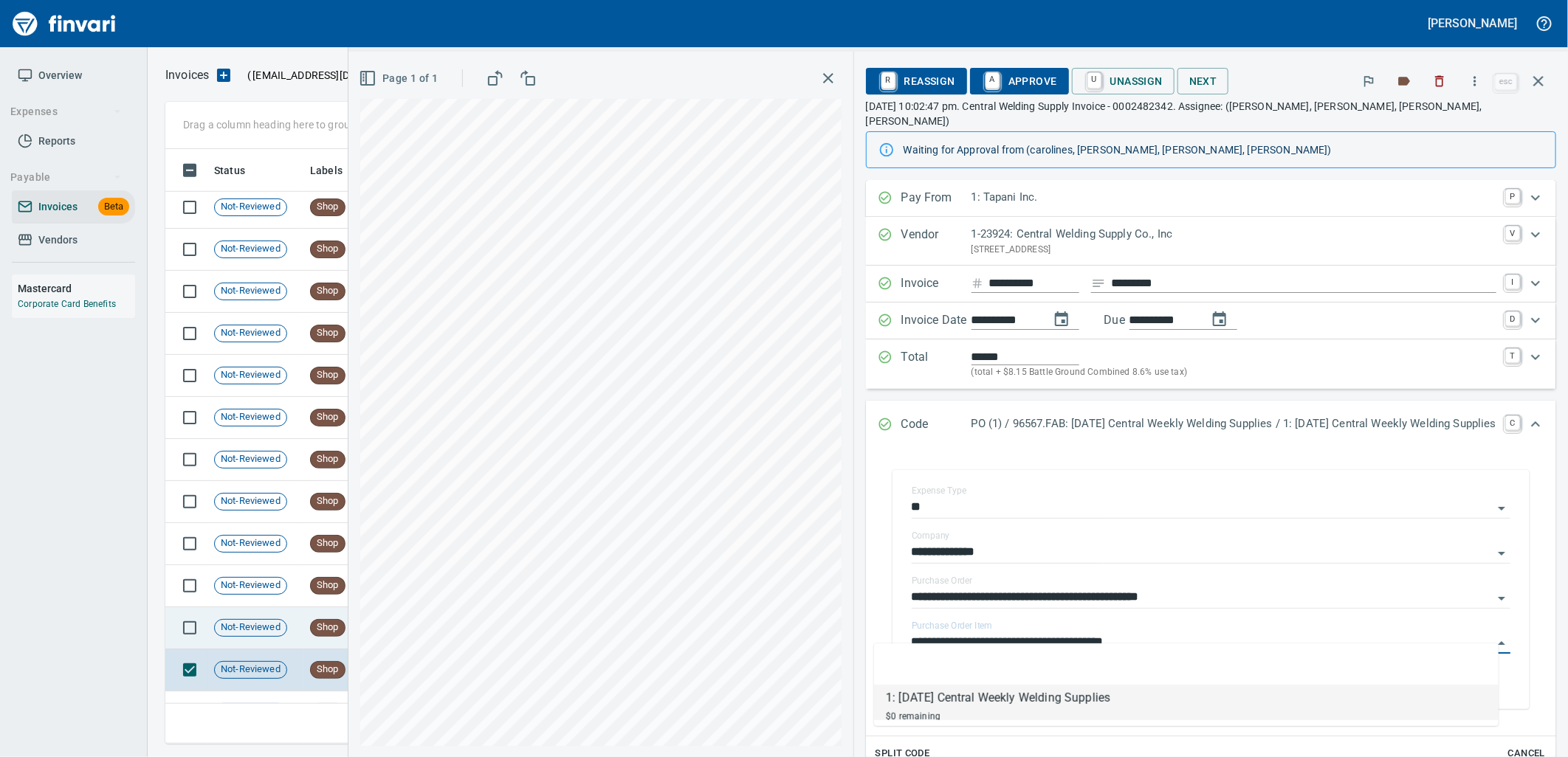
click at [274, 620] on td "Not-Reviewed" at bounding box center [256, 629] width 96 height 42
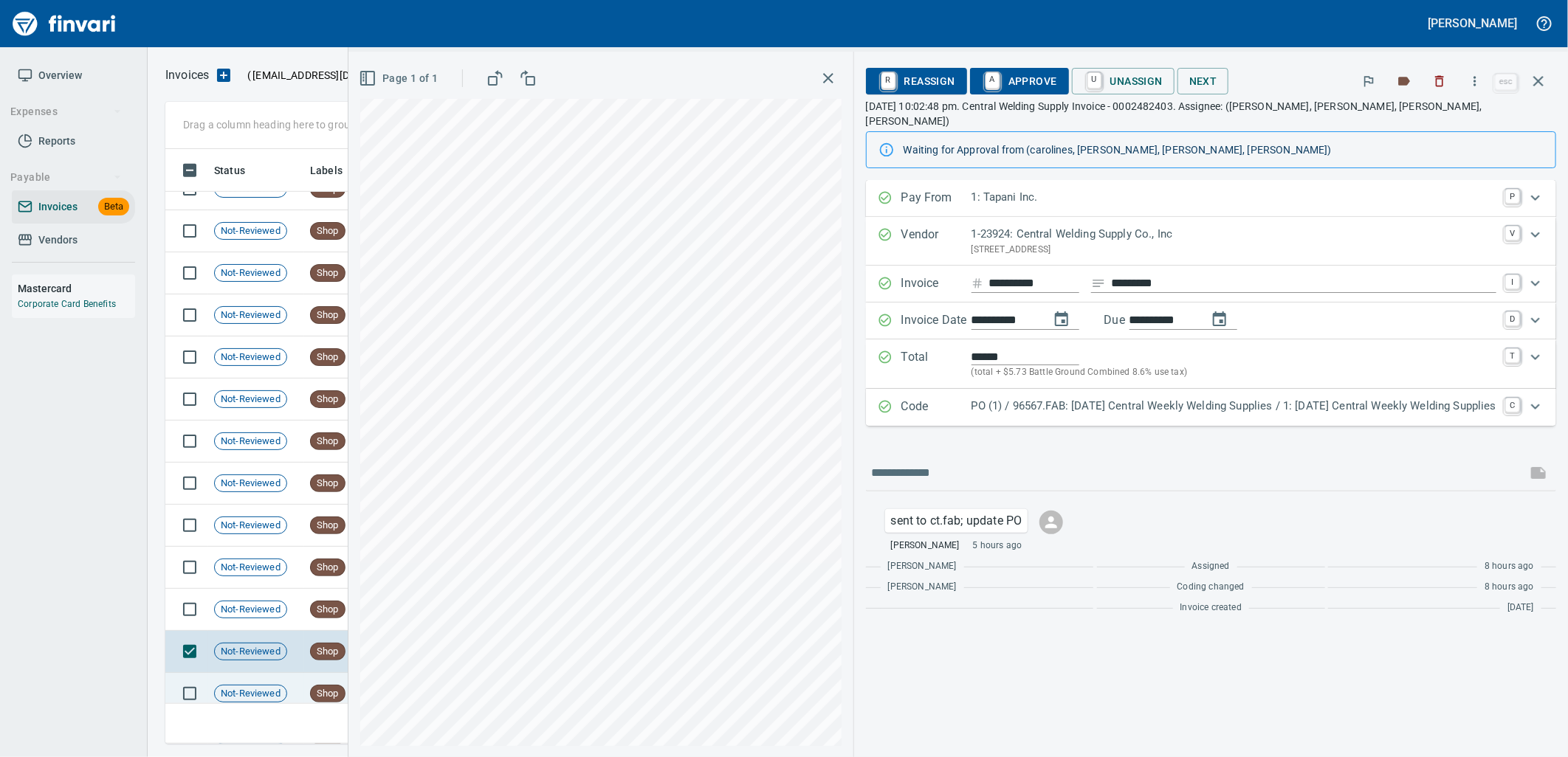
scroll to position [14847, 0]
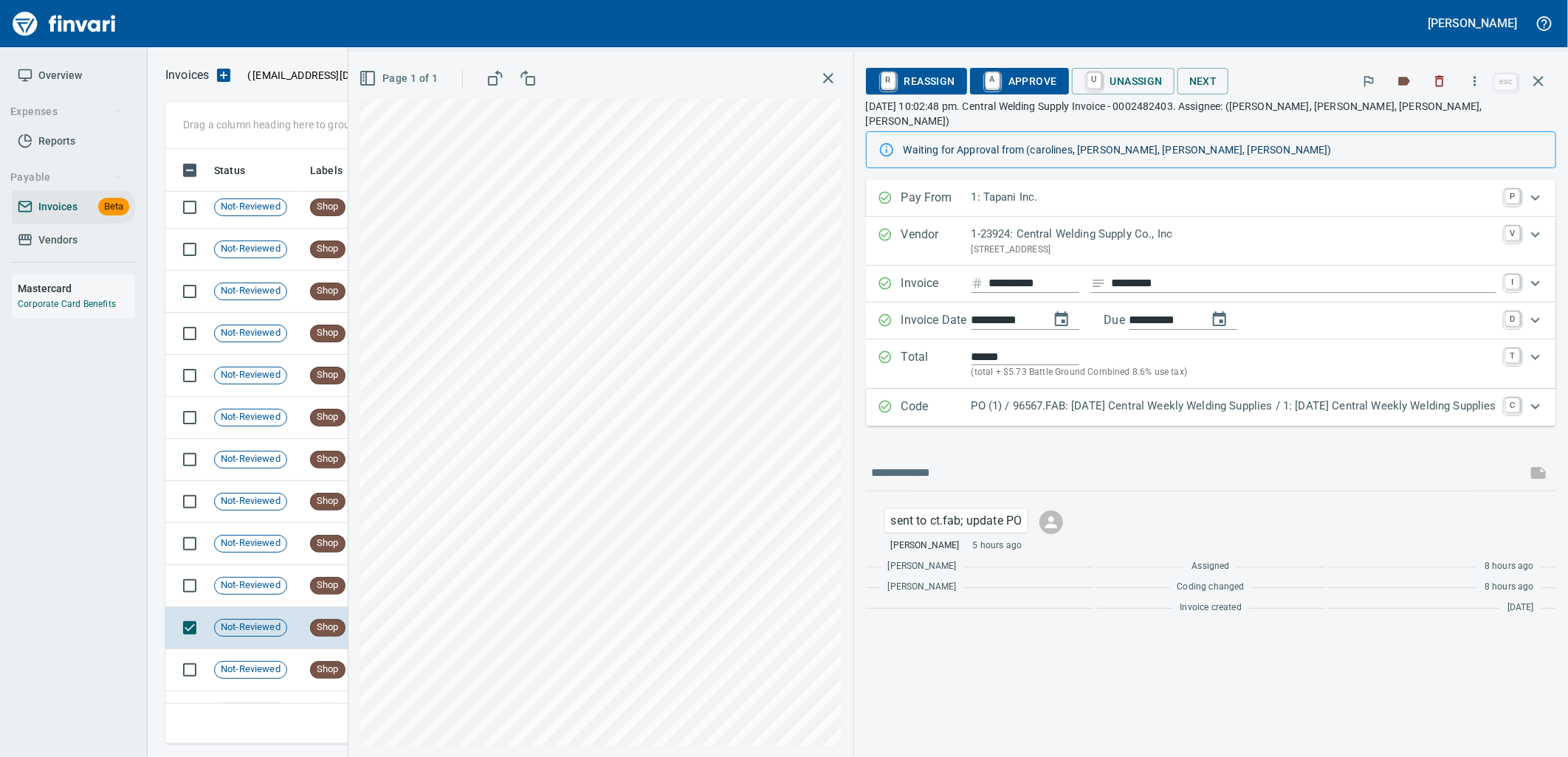
click at [1081, 414] on div "**********" at bounding box center [1211, 400] width 690 height 442
click at [1042, 402] on div "PO (1) / 96567.FAB: [DATE] Central Weekly Welding Supplies / 1: [DATE] Central …" at bounding box center [1234, 407] width 525 height 19
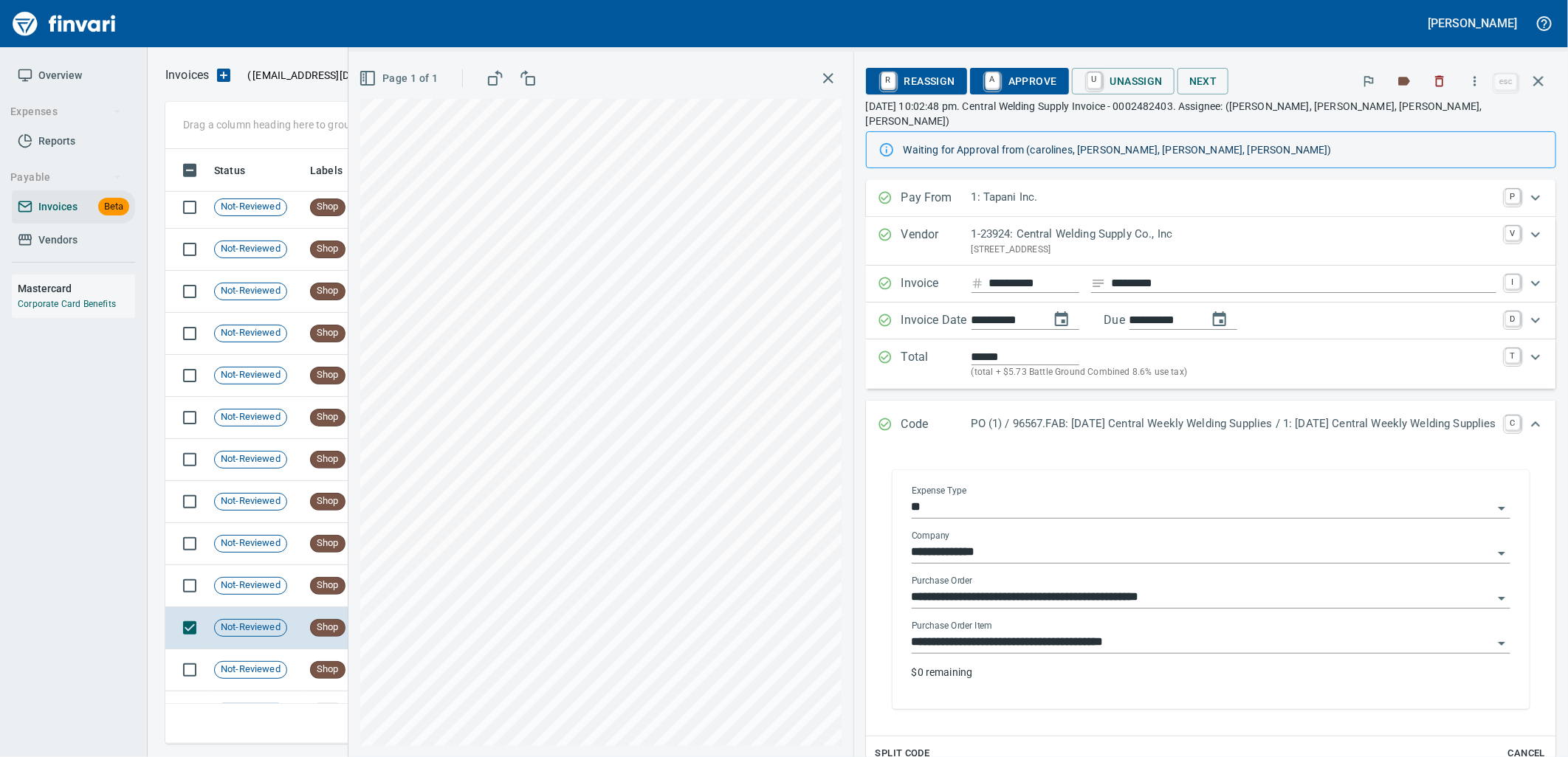
click at [1167, 636] on input "**********" at bounding box center [1202, 643] width 581 height 21
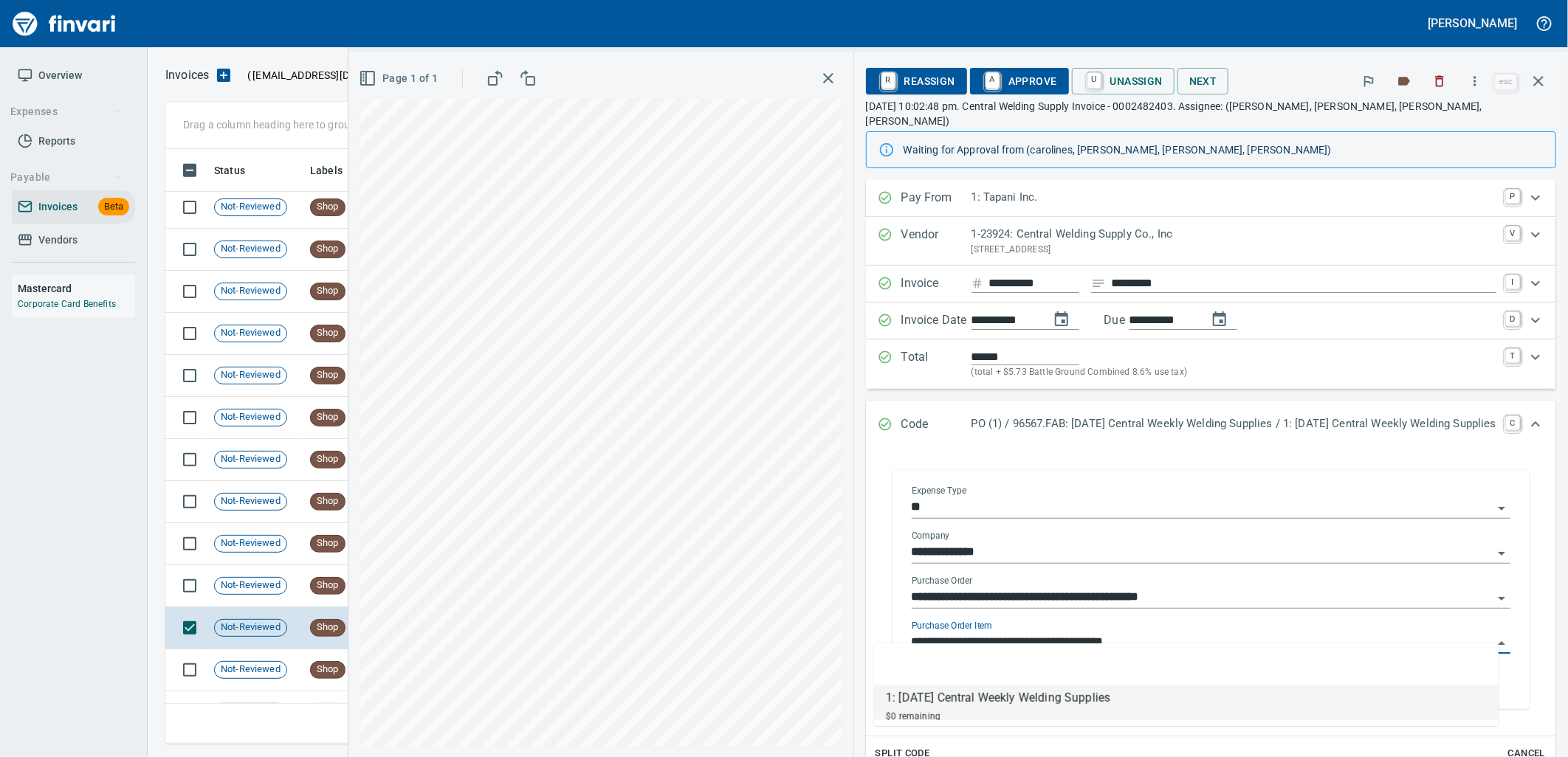
scroll to position [583, 1360]
click at [229, 571] on td "Not-Reviewed" at bounding box center [256, 587] width 96 height 42
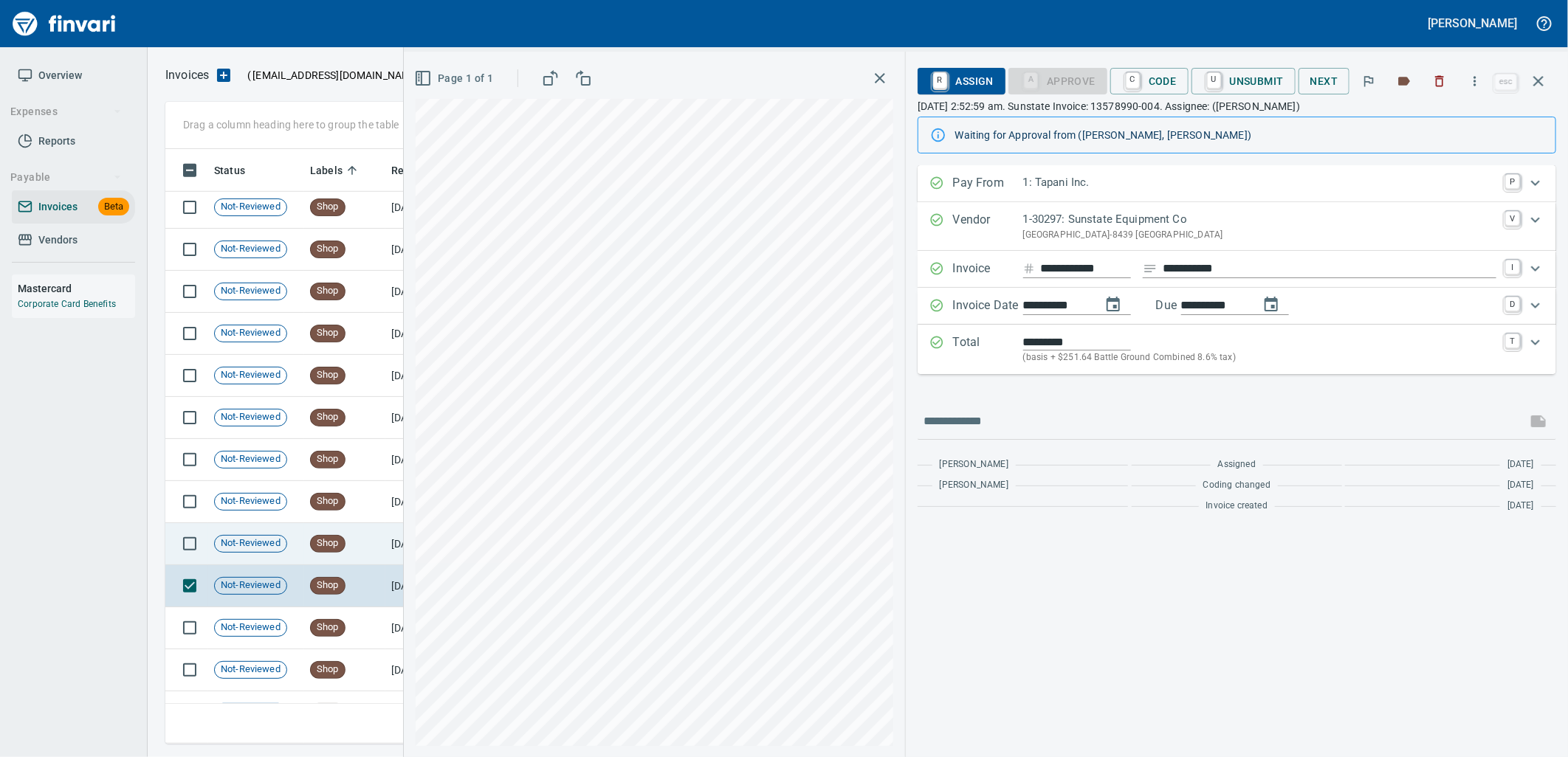
click at [263, 537] on span "Not-Reviewed" at bounding box center [251, 544] width 72 height 14
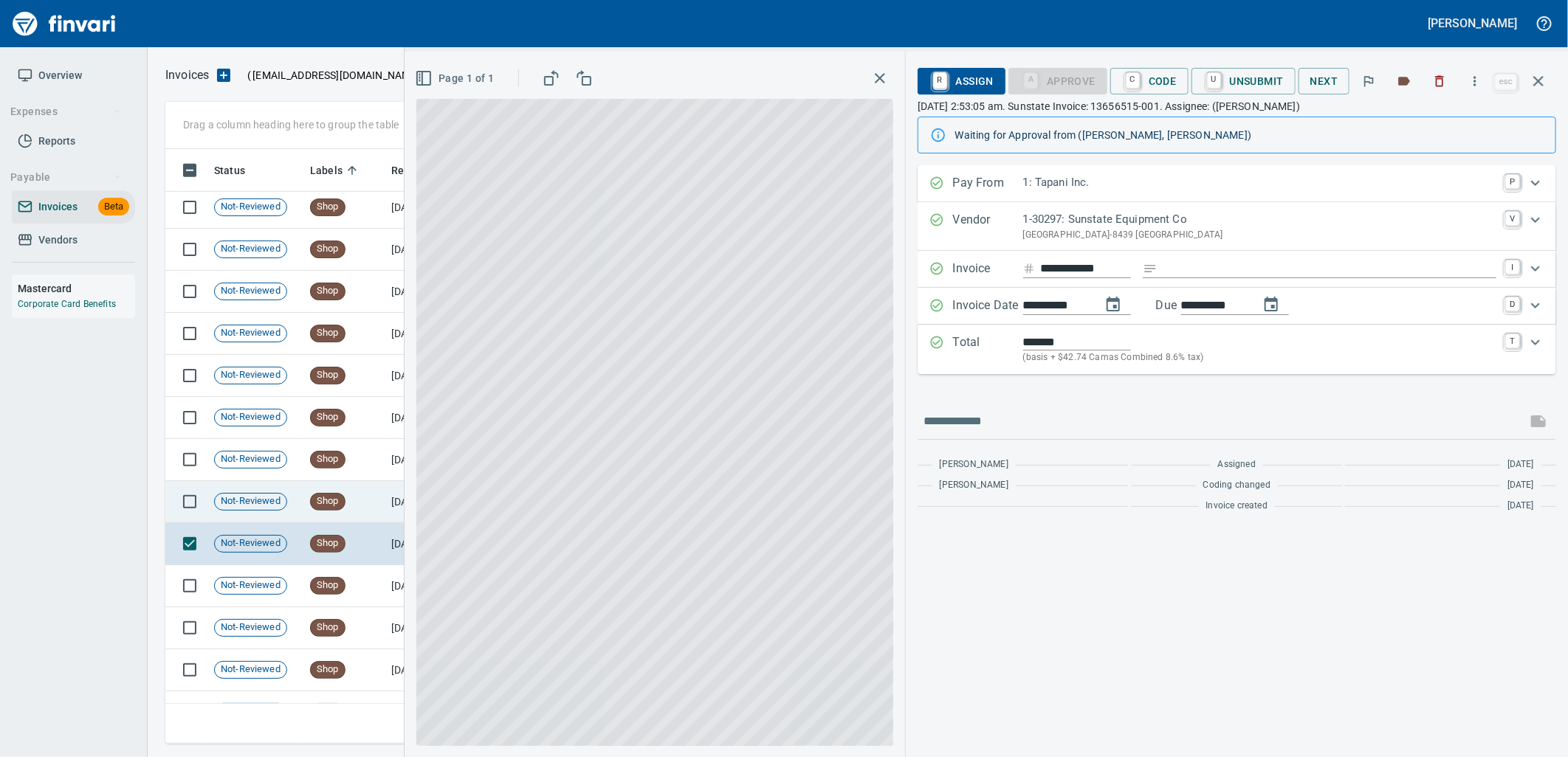
click at [278, 501] on span "Not-Reviewed" at bounding box center [251, 501] width 72 height 14
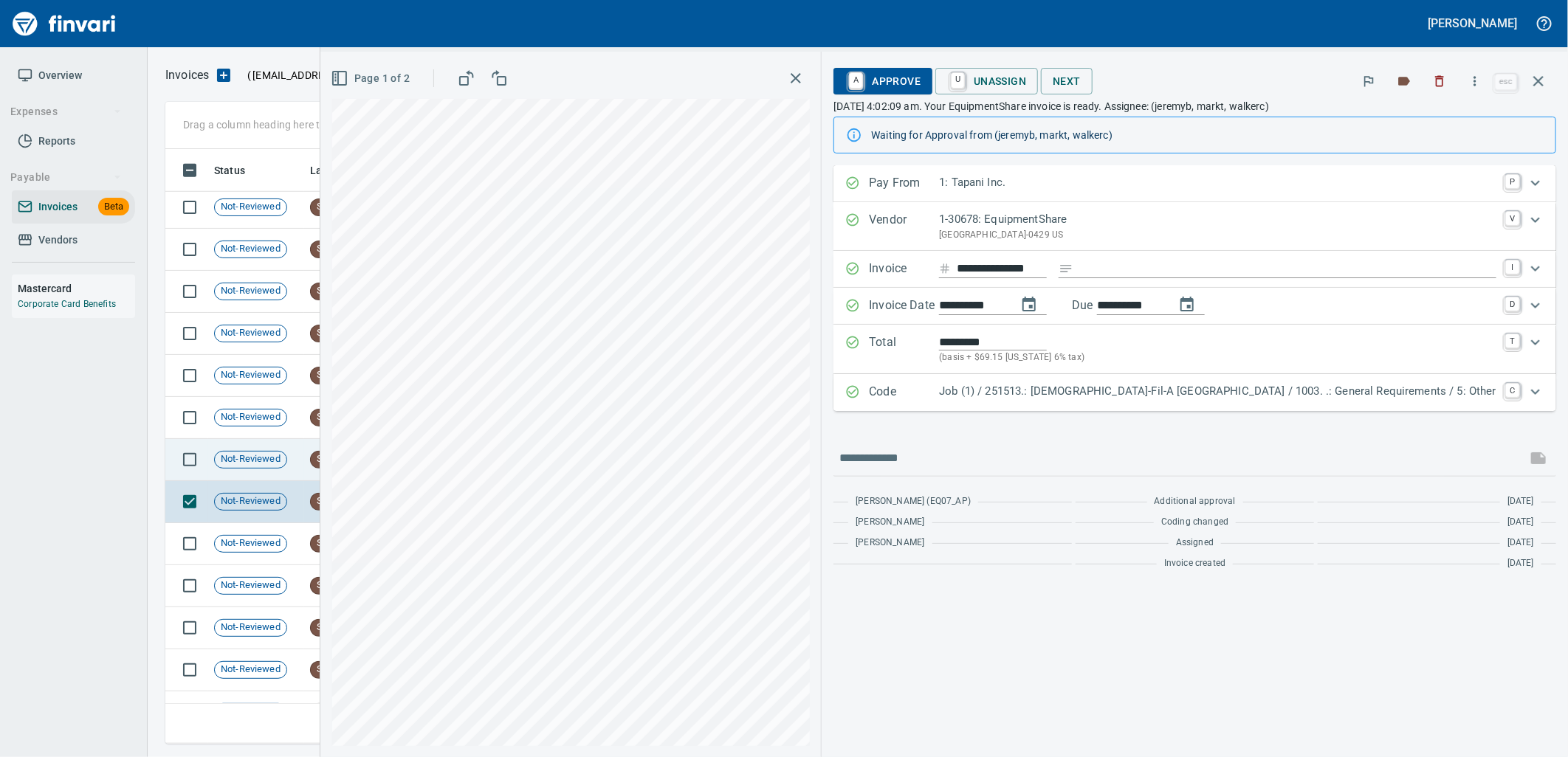
click at [387, 462] on td "[DATE]" at bounding box center [426, 460] width 81 height 42
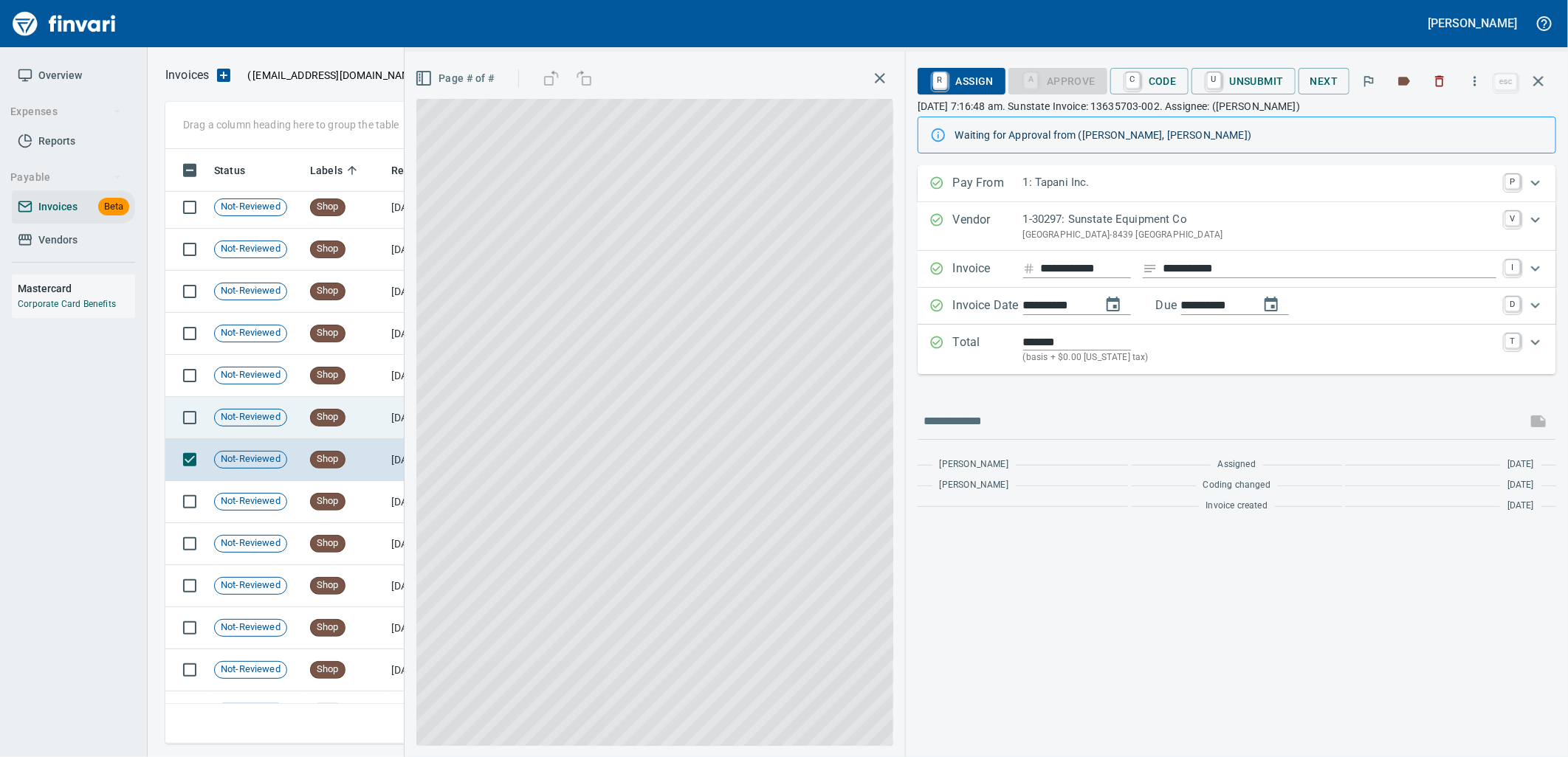
click at [362, 416] on td "Shop" at bounding box center [344, 418] width 81 height 42
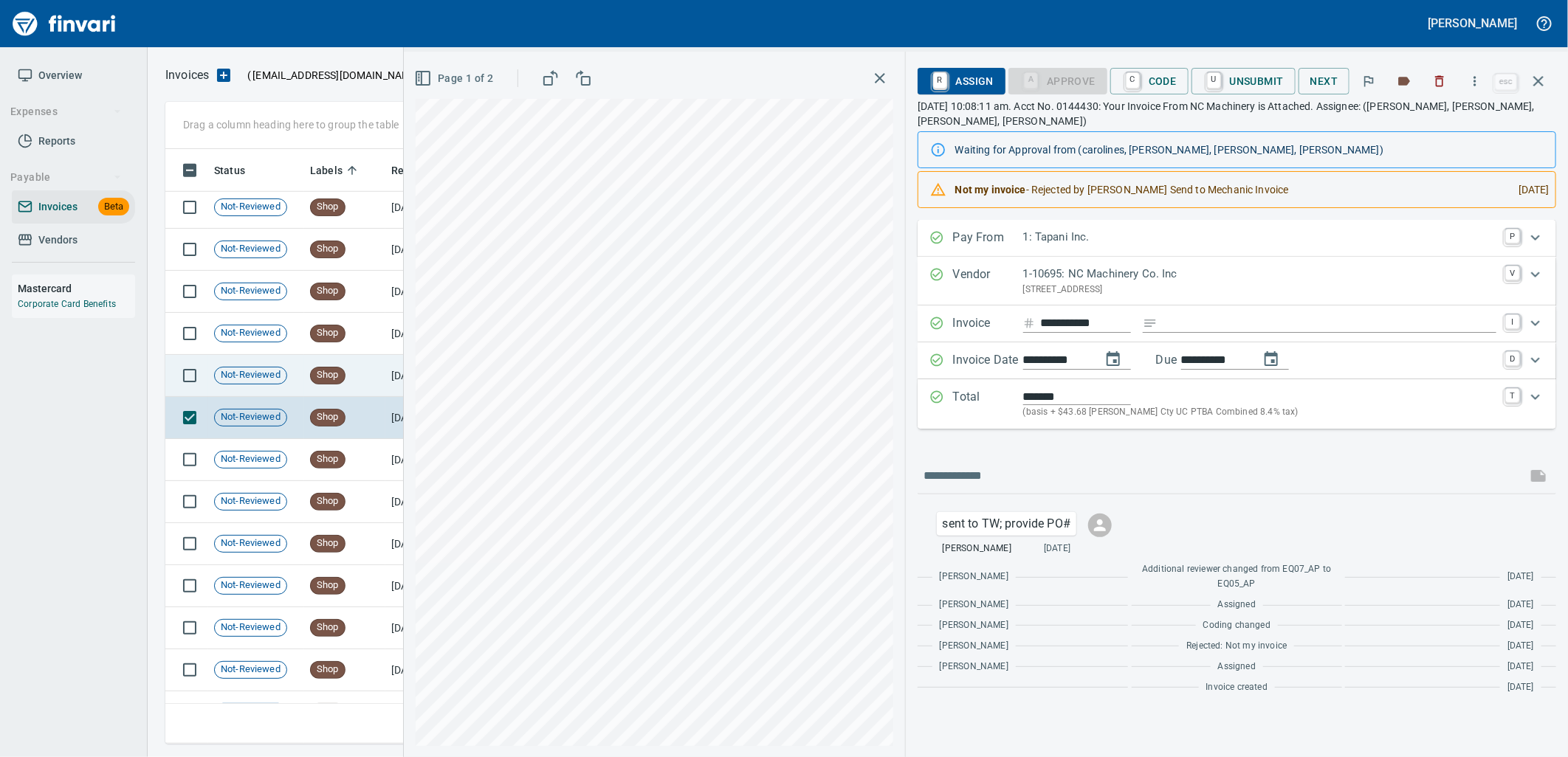
click at [336, 379] on span "Shop" at bounding box center [328, 375] width 34 height 14
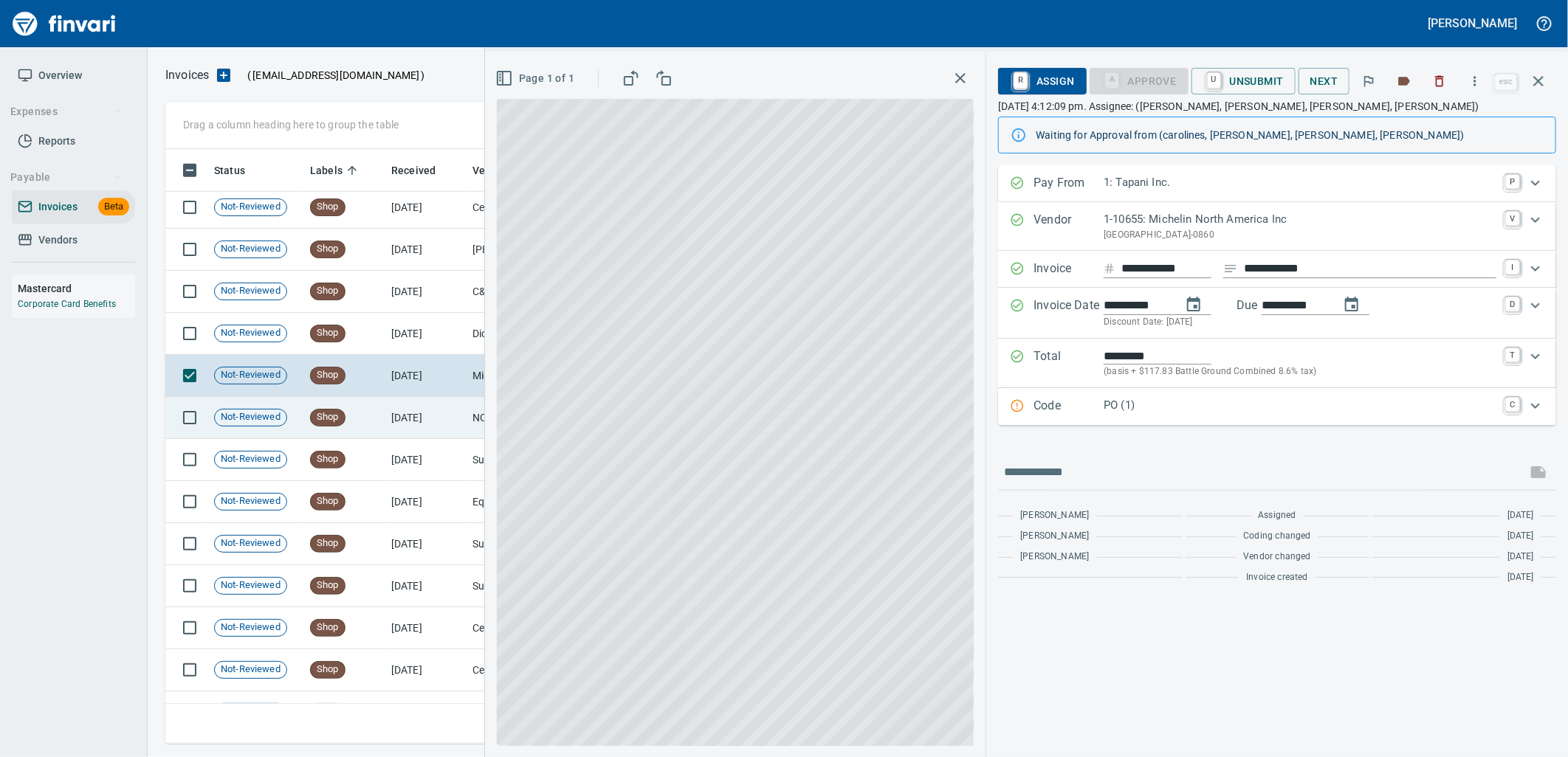
click at [334, 409] on div "Shop" at bounding box center [328, 418] width 35 height 18
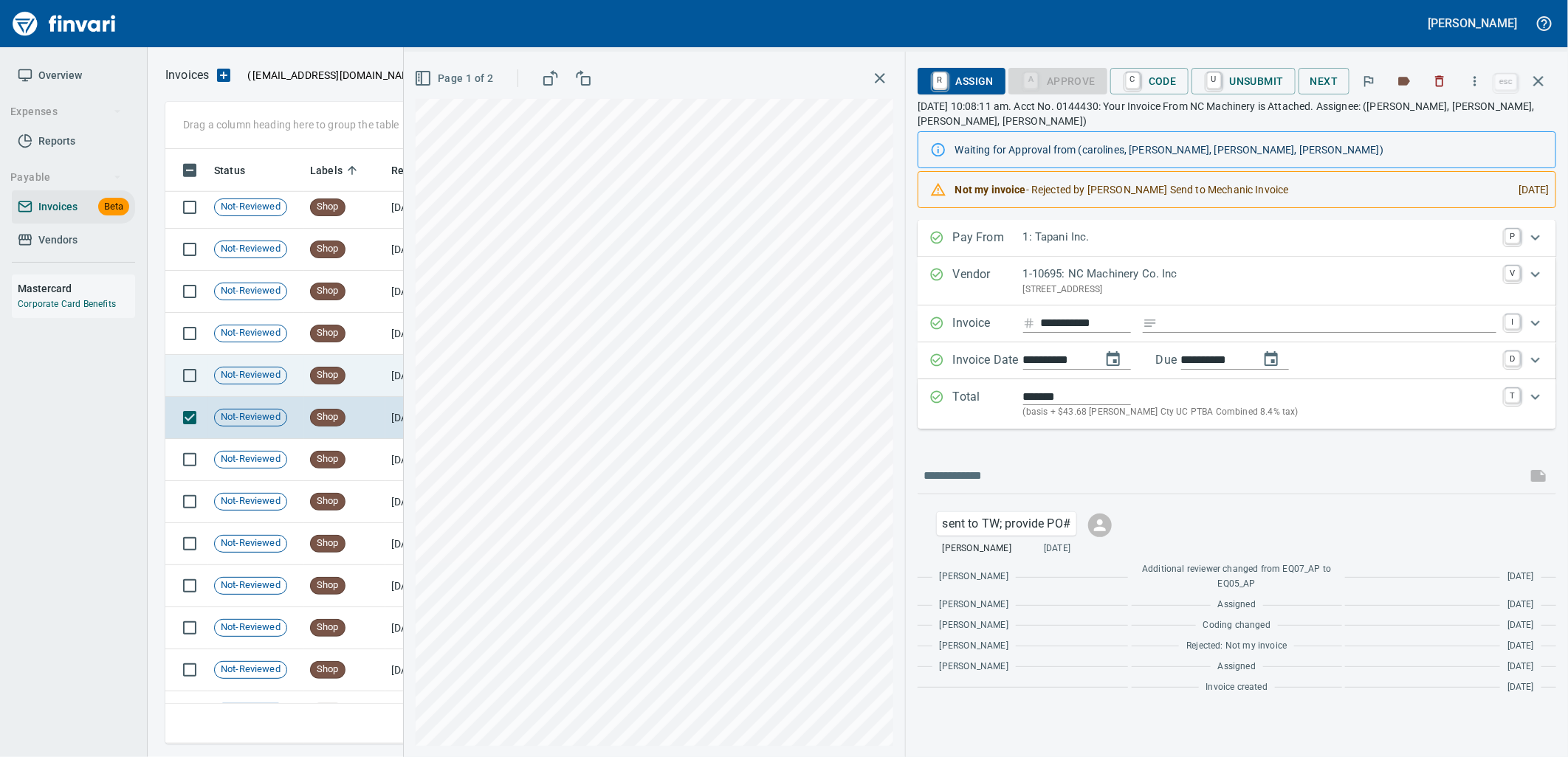
click at [336, 369] on span "Shop" at bounding box center [328, 375] width 34 height 14
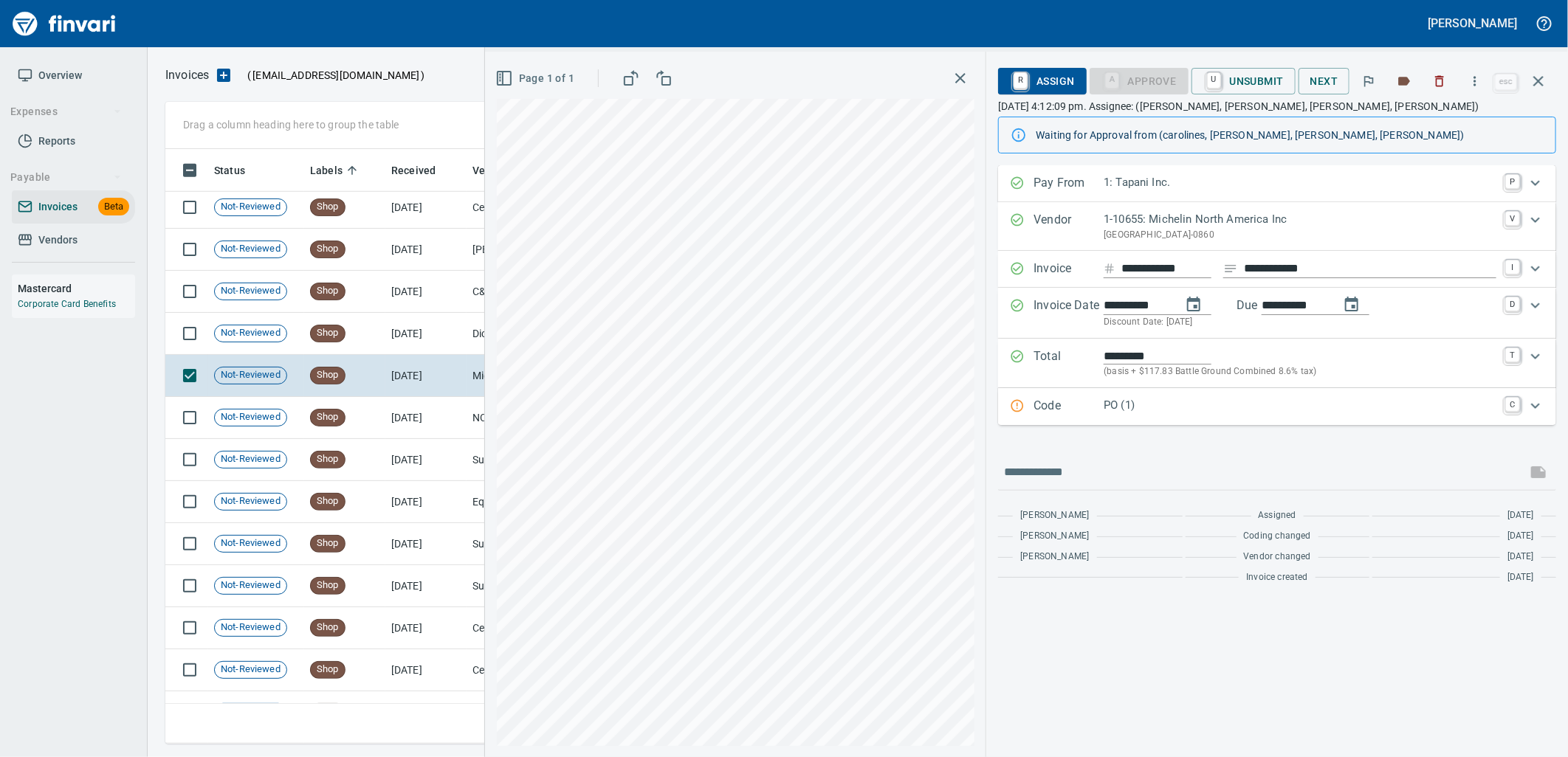
click at [1098, 395] on div "Code PO (1) C" at bounding box center [1276, 407] width 558 height 37
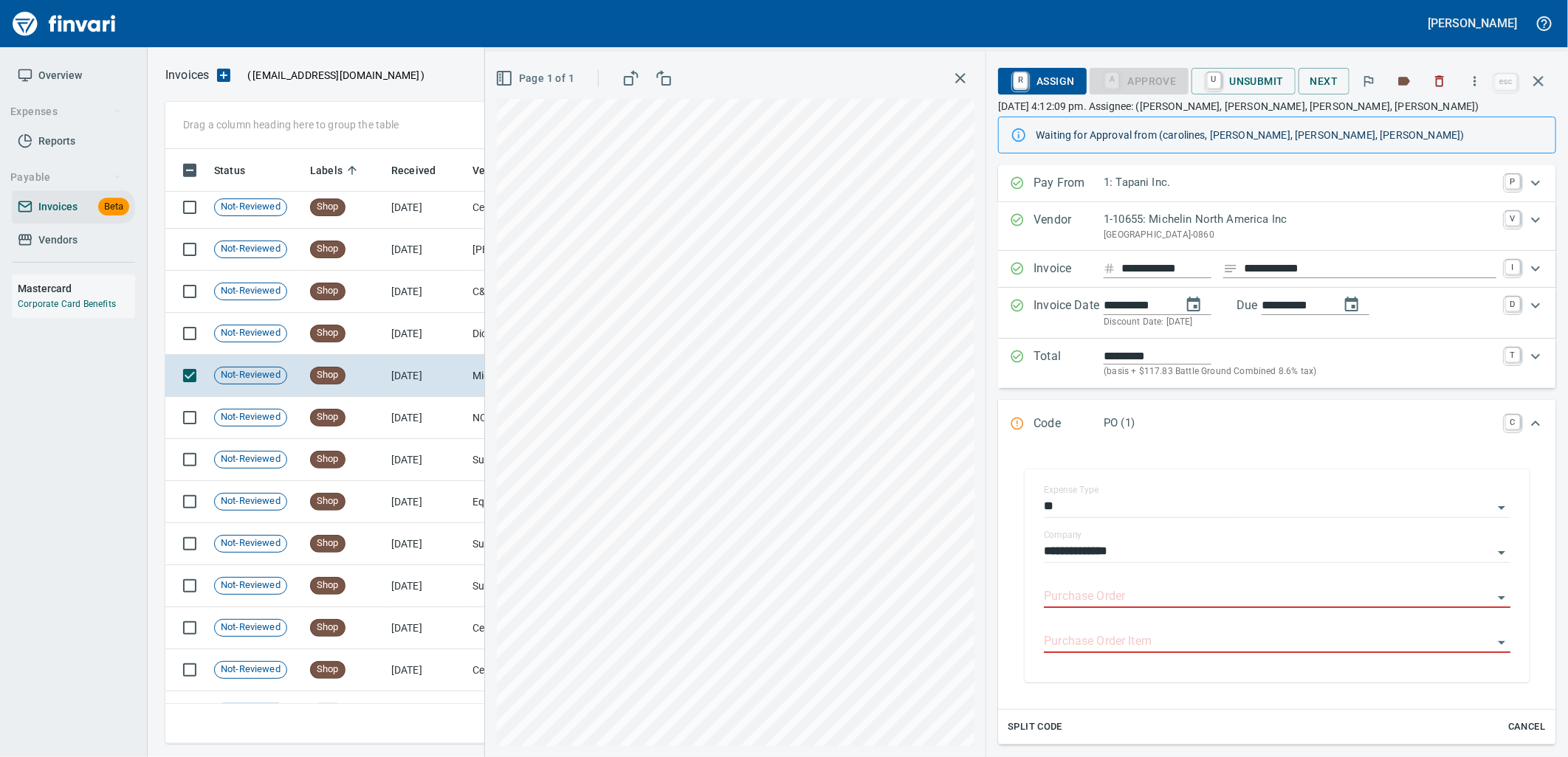
click at [1167, 591] on input "Purchase Order" at bounding box center [1268, 597] width 449 height 21
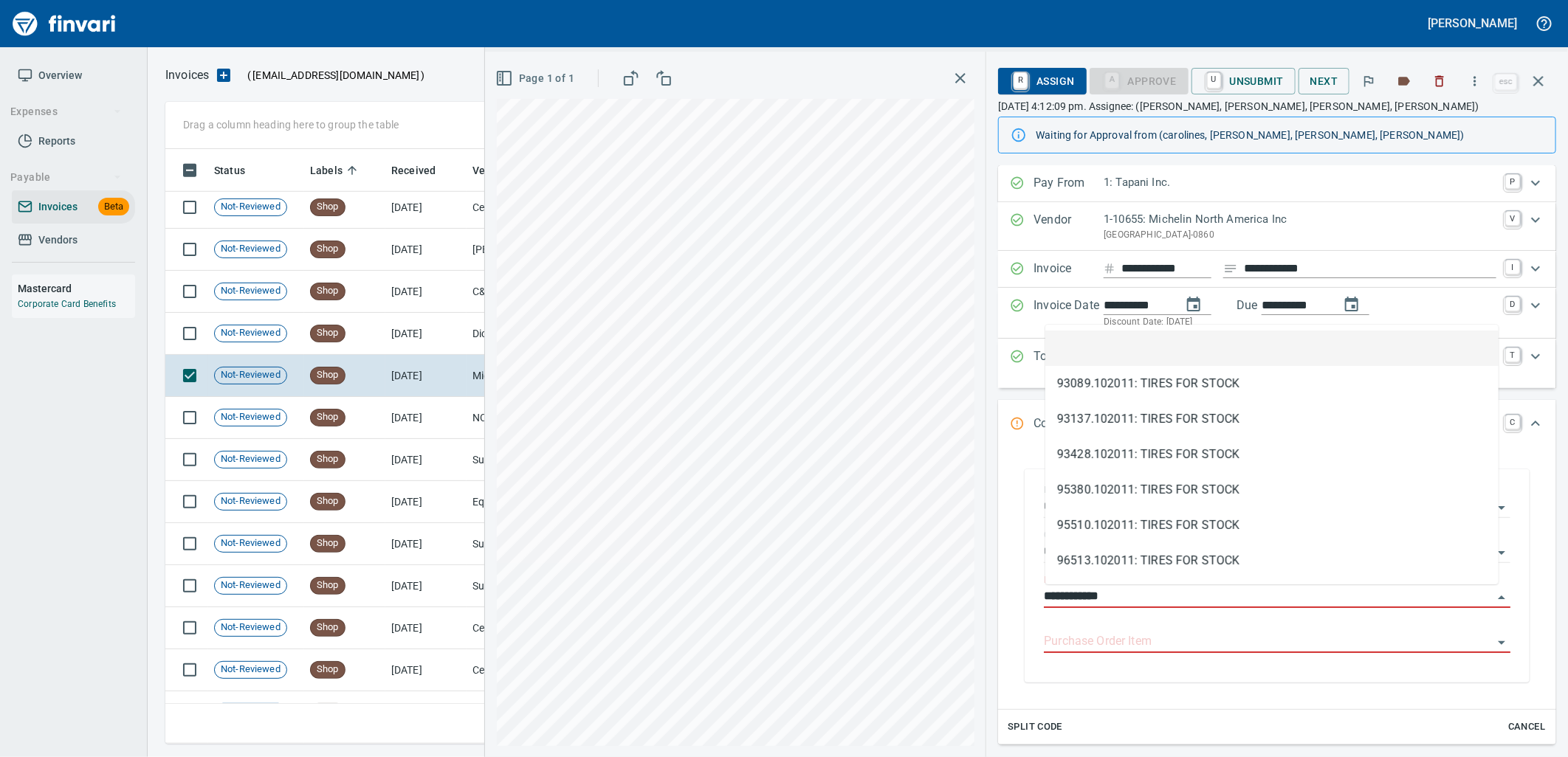
scroll to position [583, 1360]
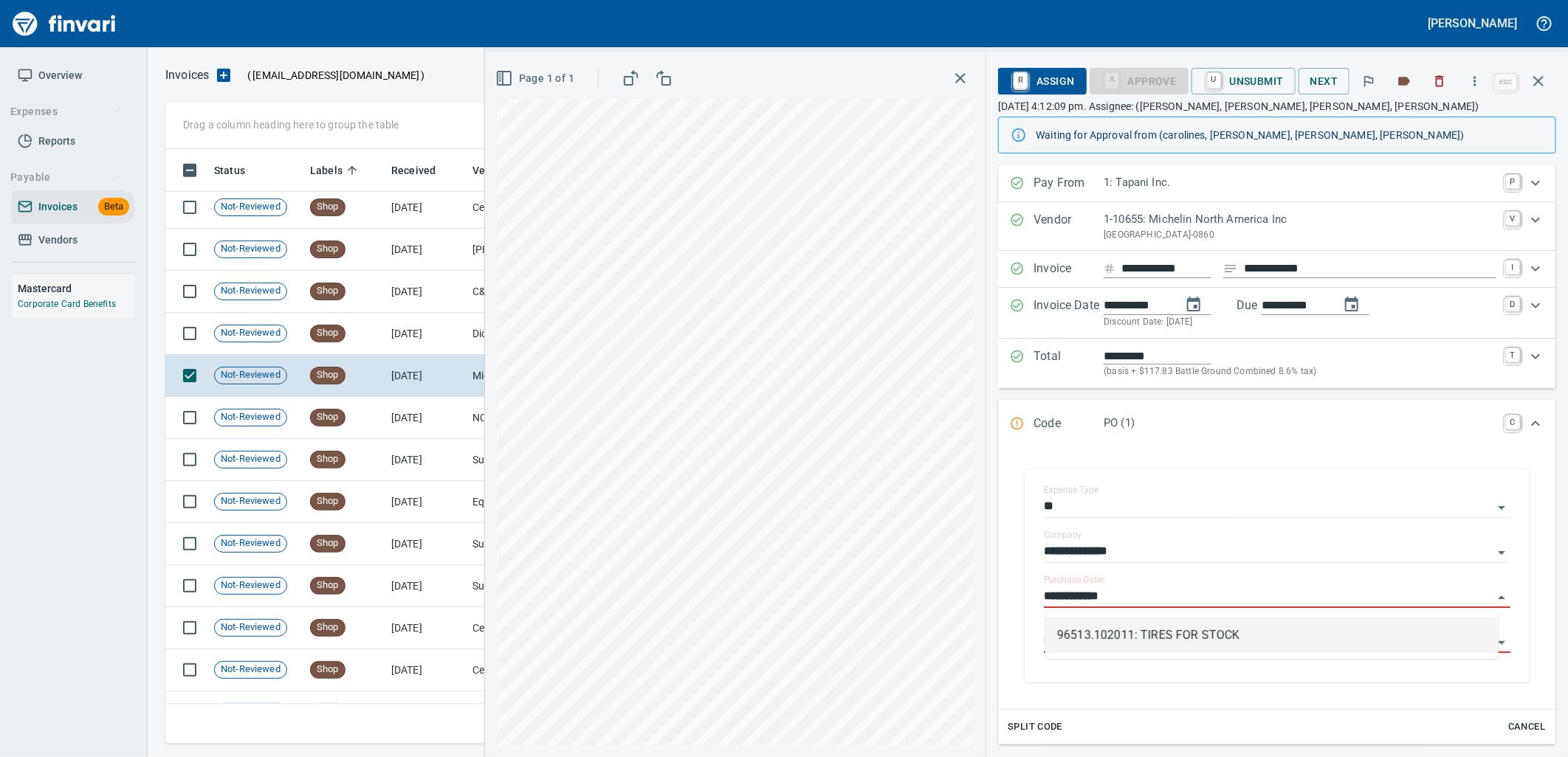
click at [1195, 626] on li "96513.102011: TIRES FOR STOCK" at bounding box center [1272, 635] width 453 height 35
type input "**********"
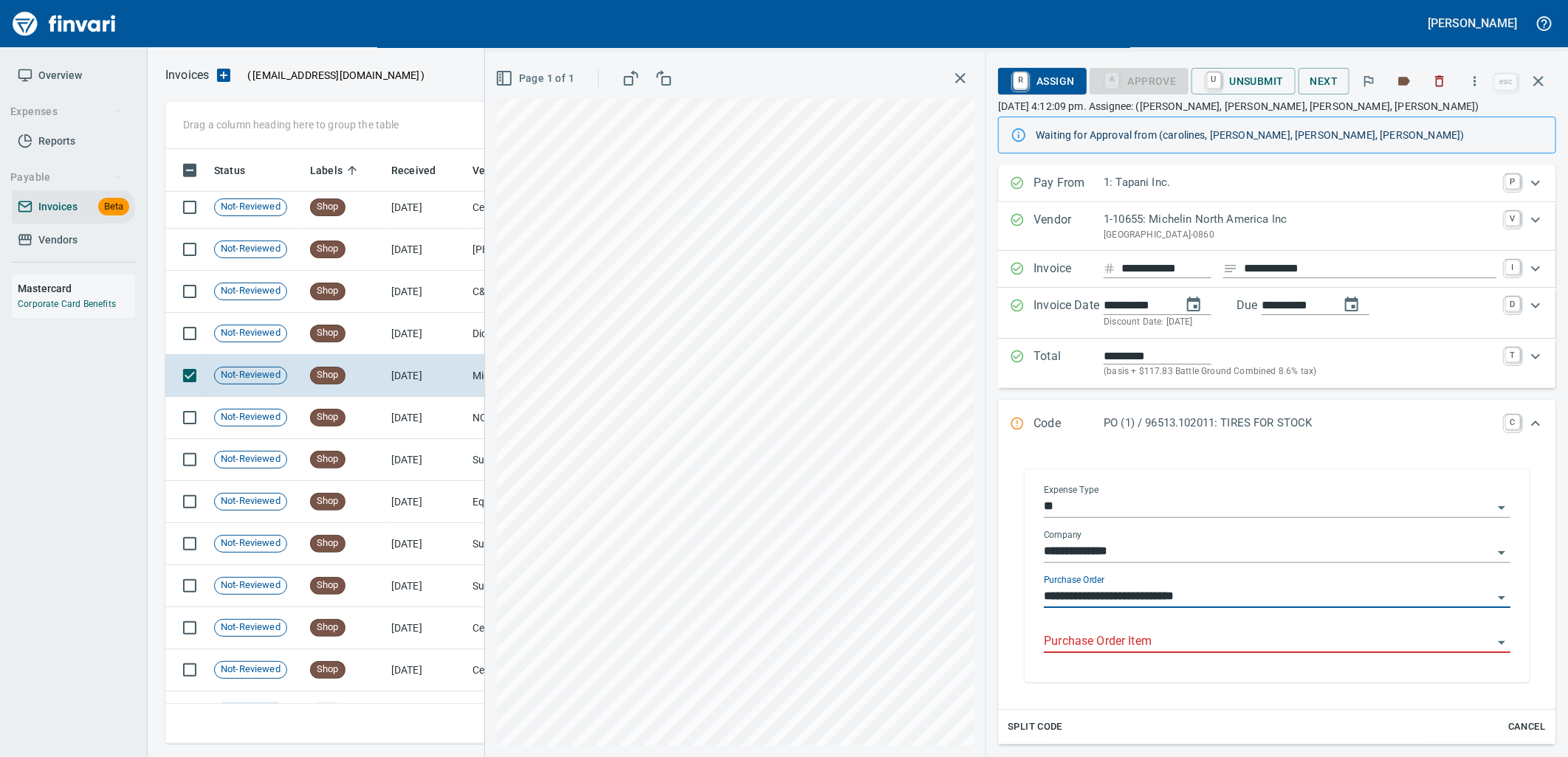
click at [1196, 638] on input "Purchase Order Item" at bounding box center [1268, 642] width 449 height 21
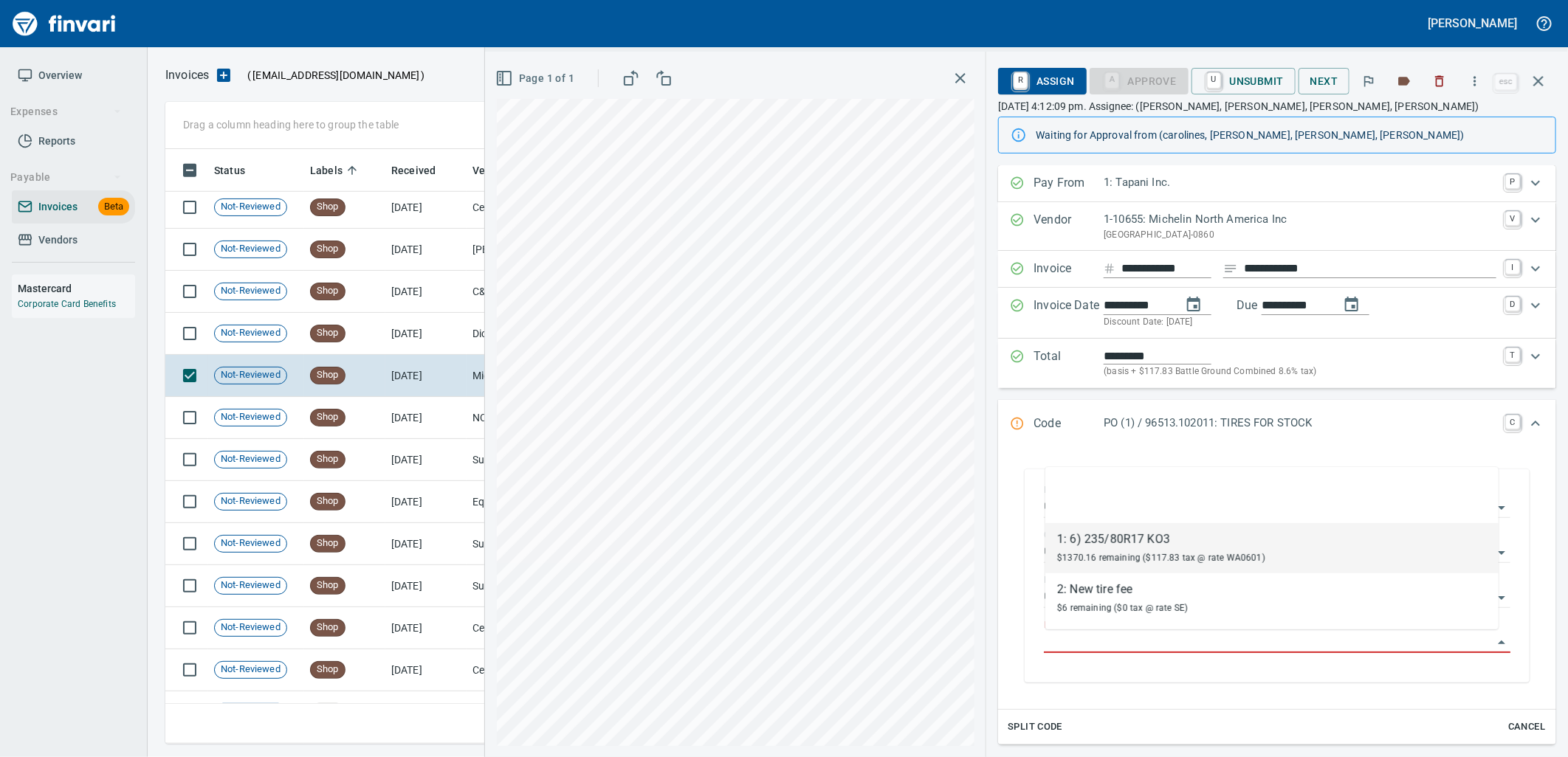
click at [1100, 551] on div "$1370.16 remaining ($117.83 tax @ rate WA0601)" at bounding box center [1160, 557] width 208 height 18
type input "**********"
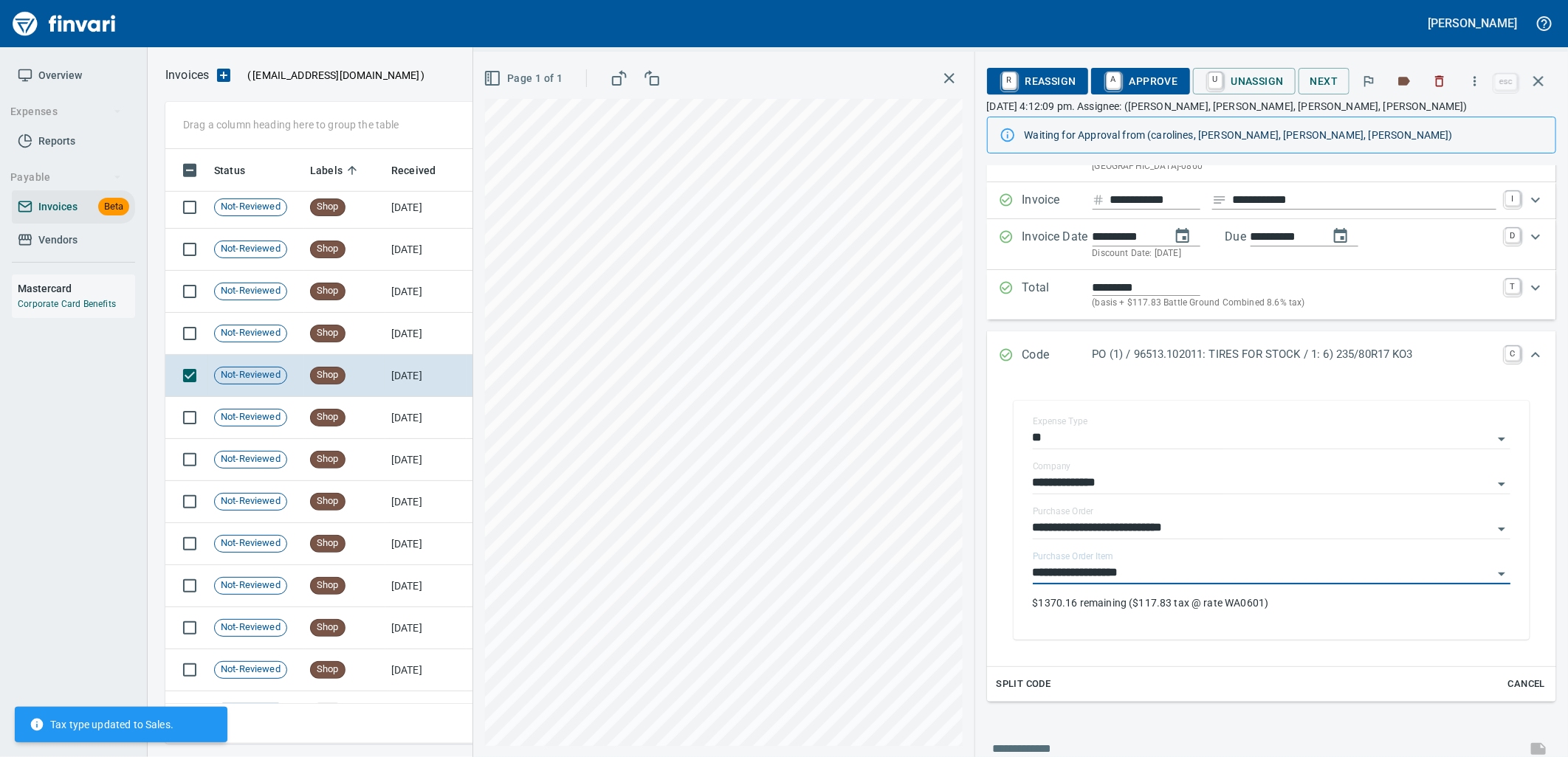
scroll to position [191, 0]
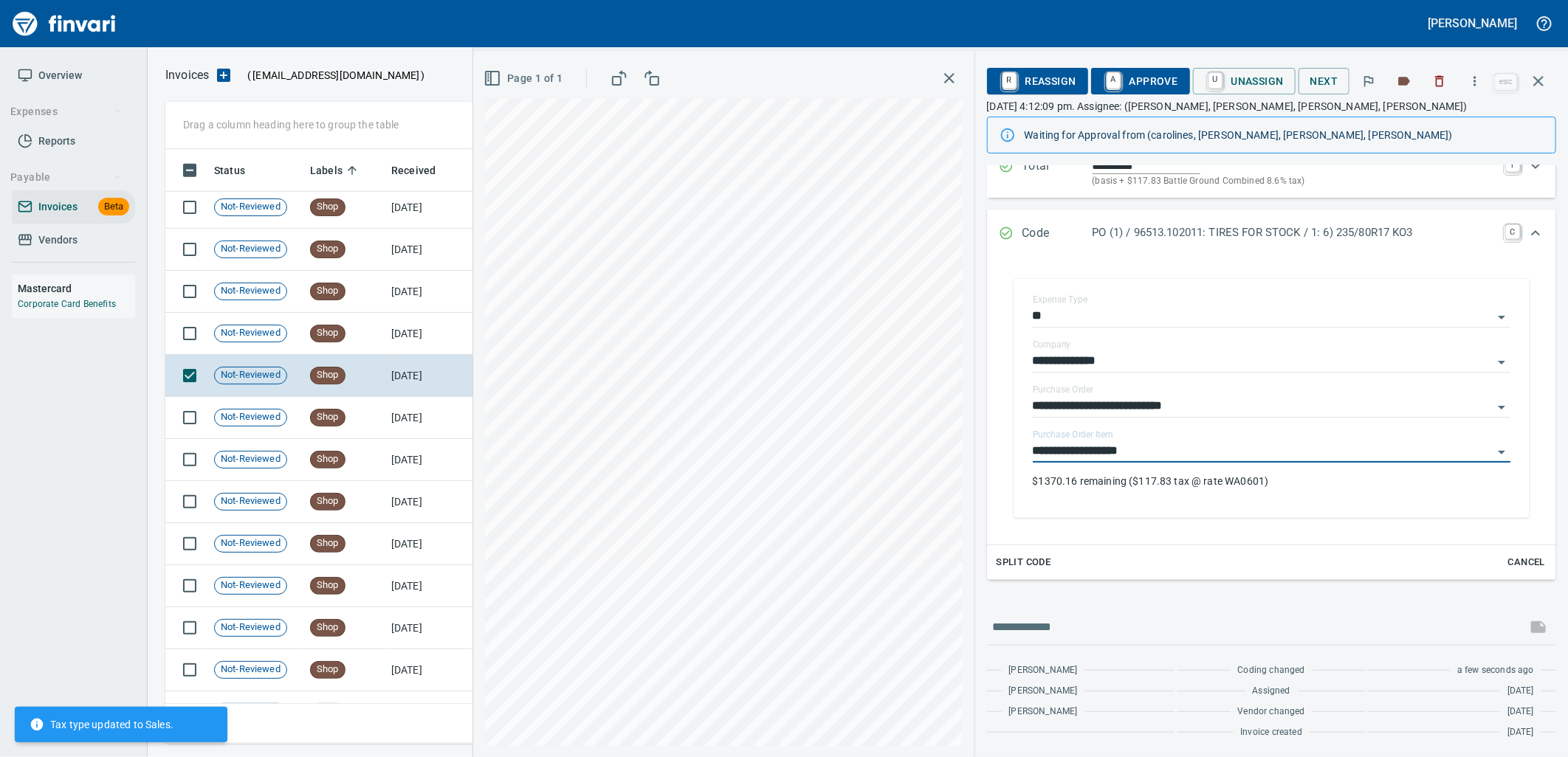
click at [1030, 562] on span "Split Code" at bounding box center [1023, 562] width 54 height 17
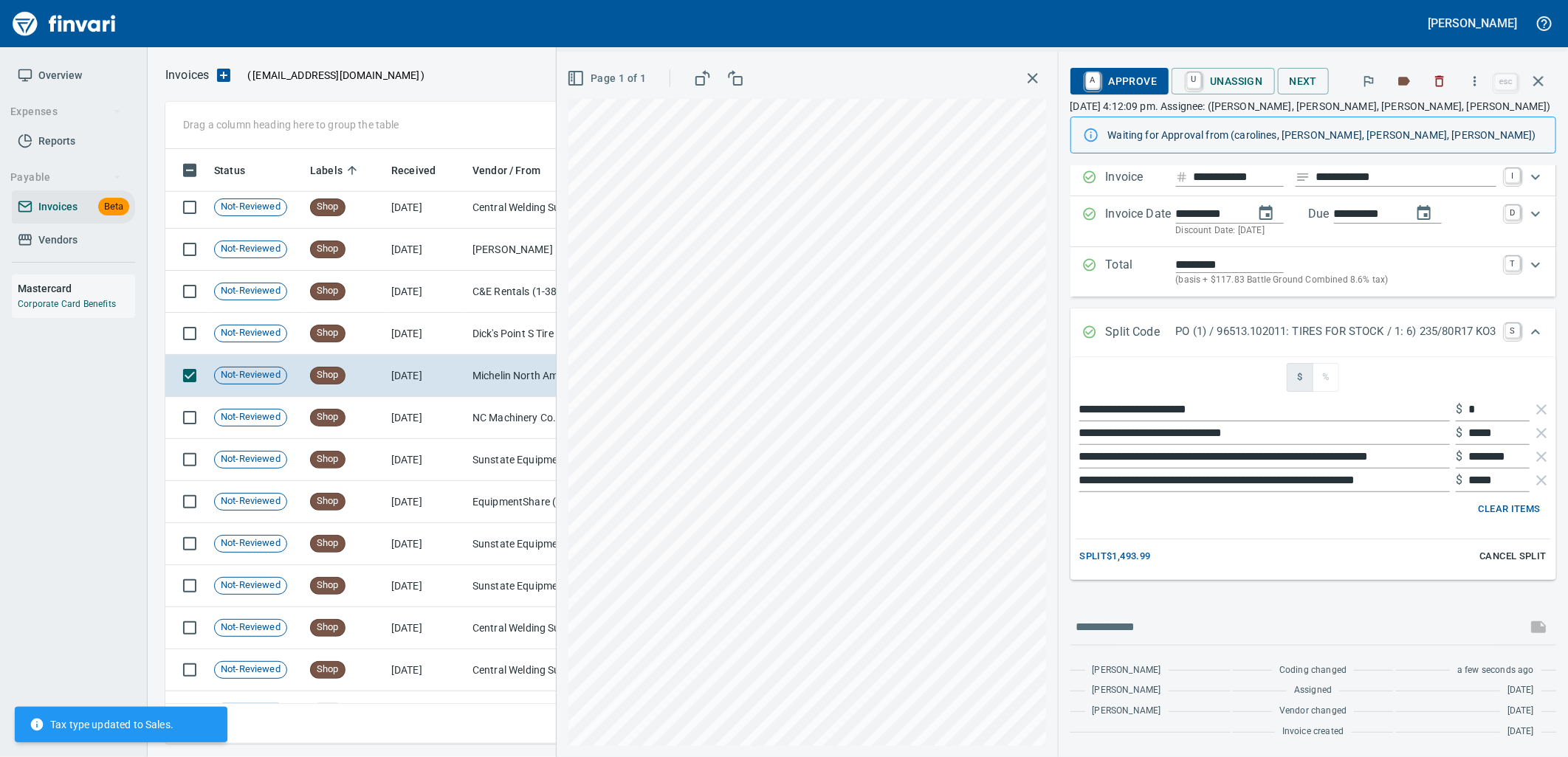
scroll to position [92, 0]
click at [1117, 81] on span "A Approve" at bounding box center [1120, 81] width 76 height 25
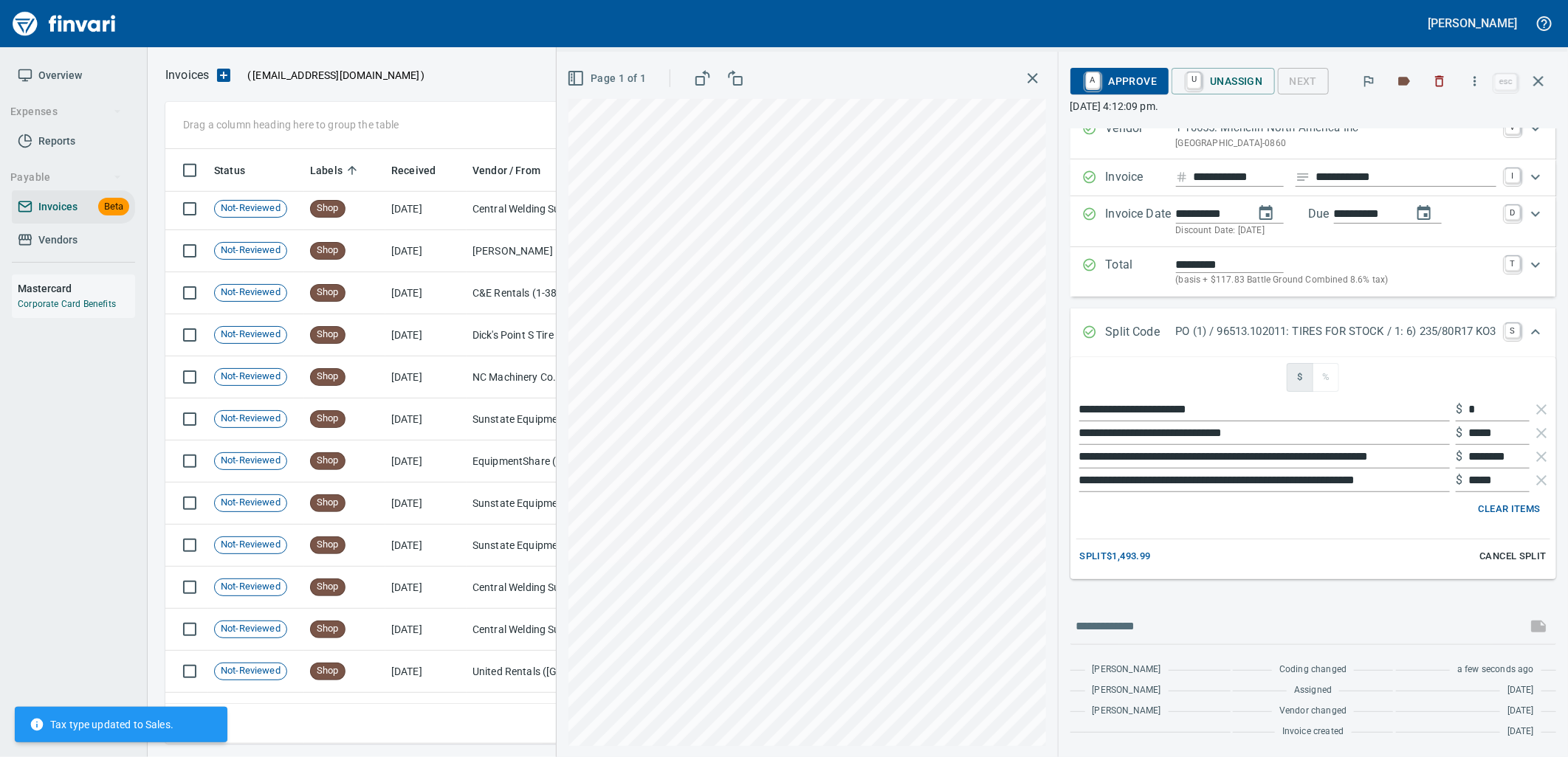
scroll to position [97, 0]
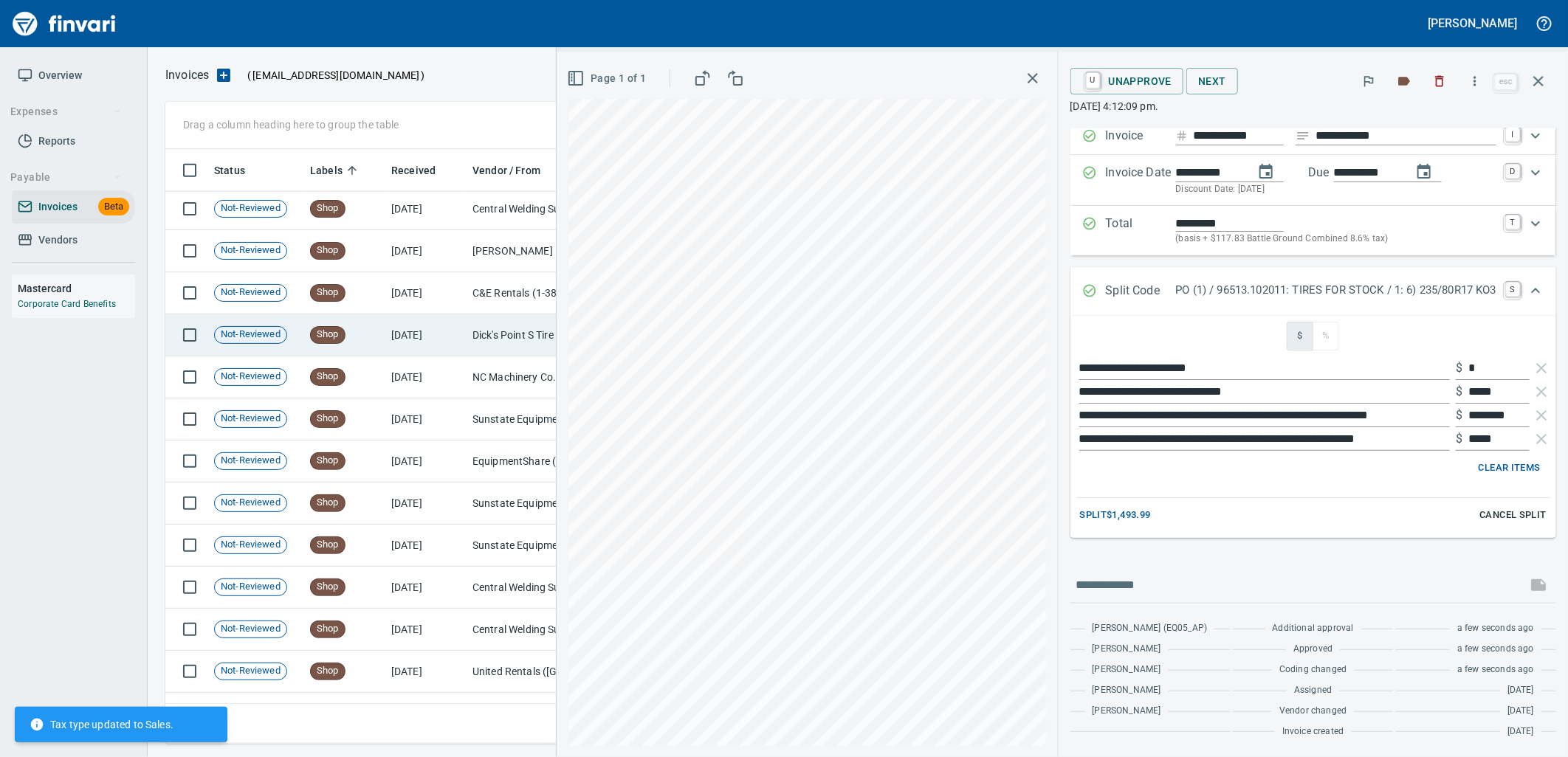
click at [434, 342] on td "[DATE]" at bounding box center [426, 335] width 81 height 42
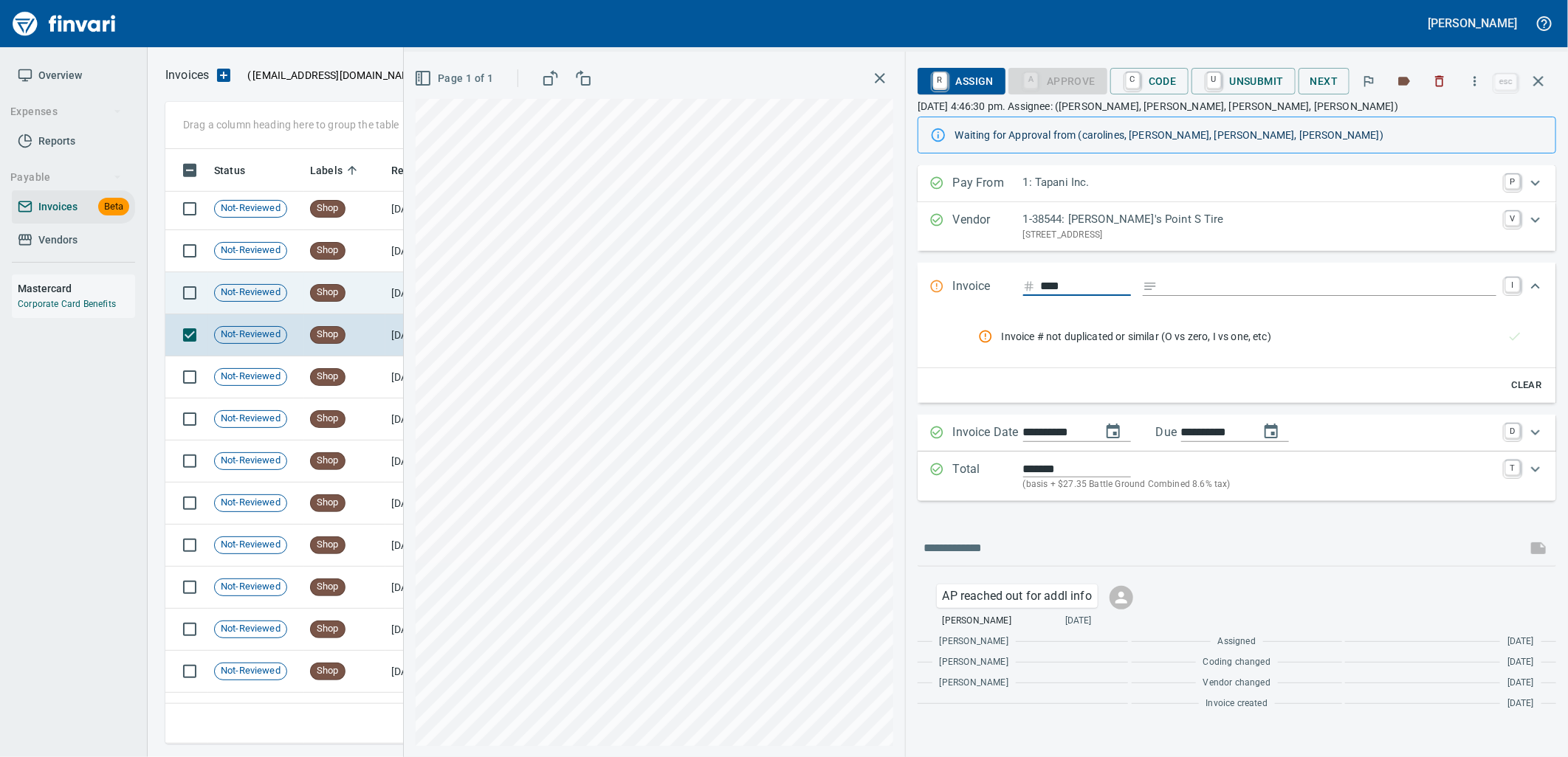
click at [377, 285] on td "Shop" at bounding box center [344, 293] width 81 height 42
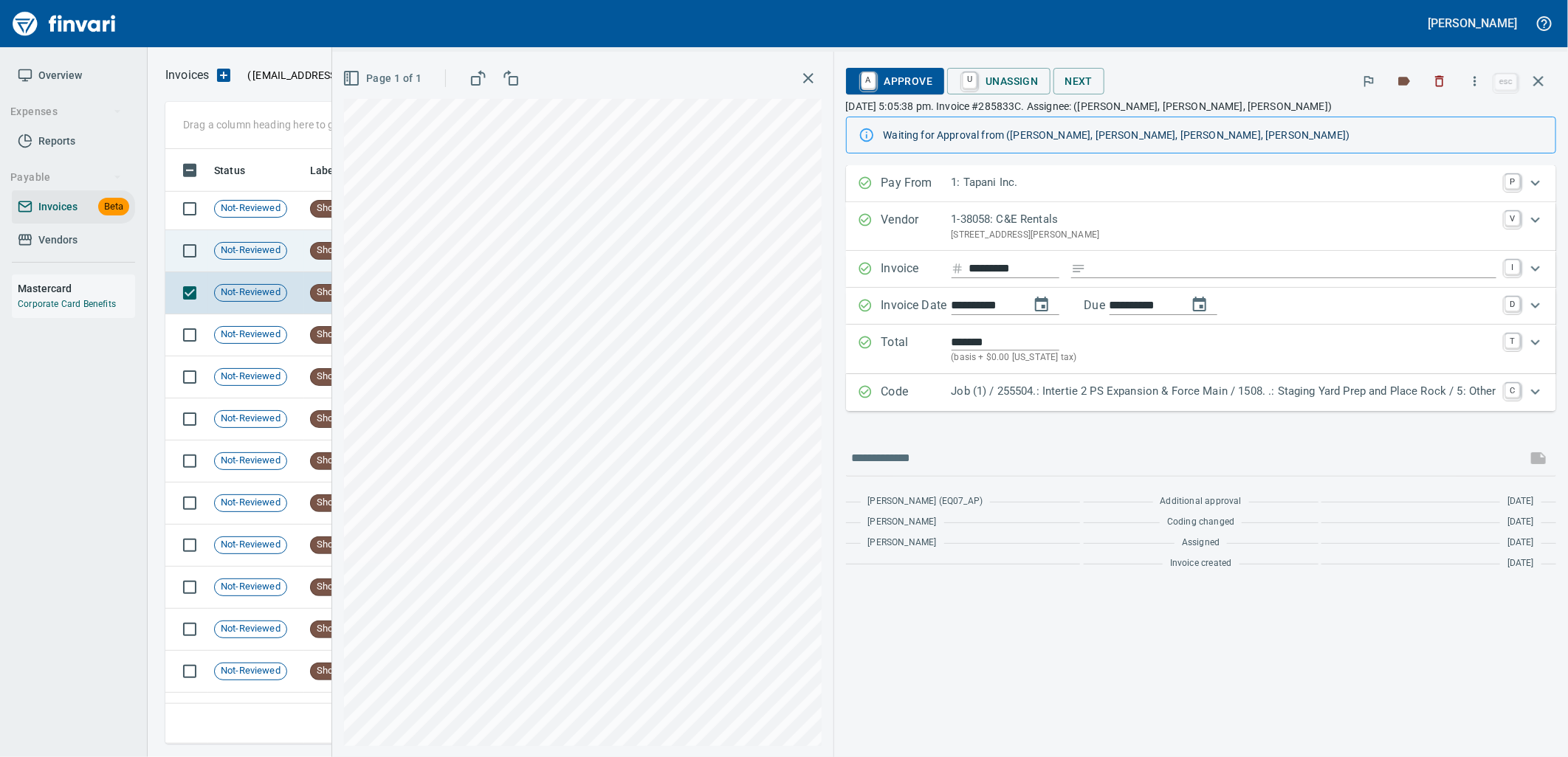
click at [305, 248] on td "Shop" at bounding box center [344, 251] width 81 height 42
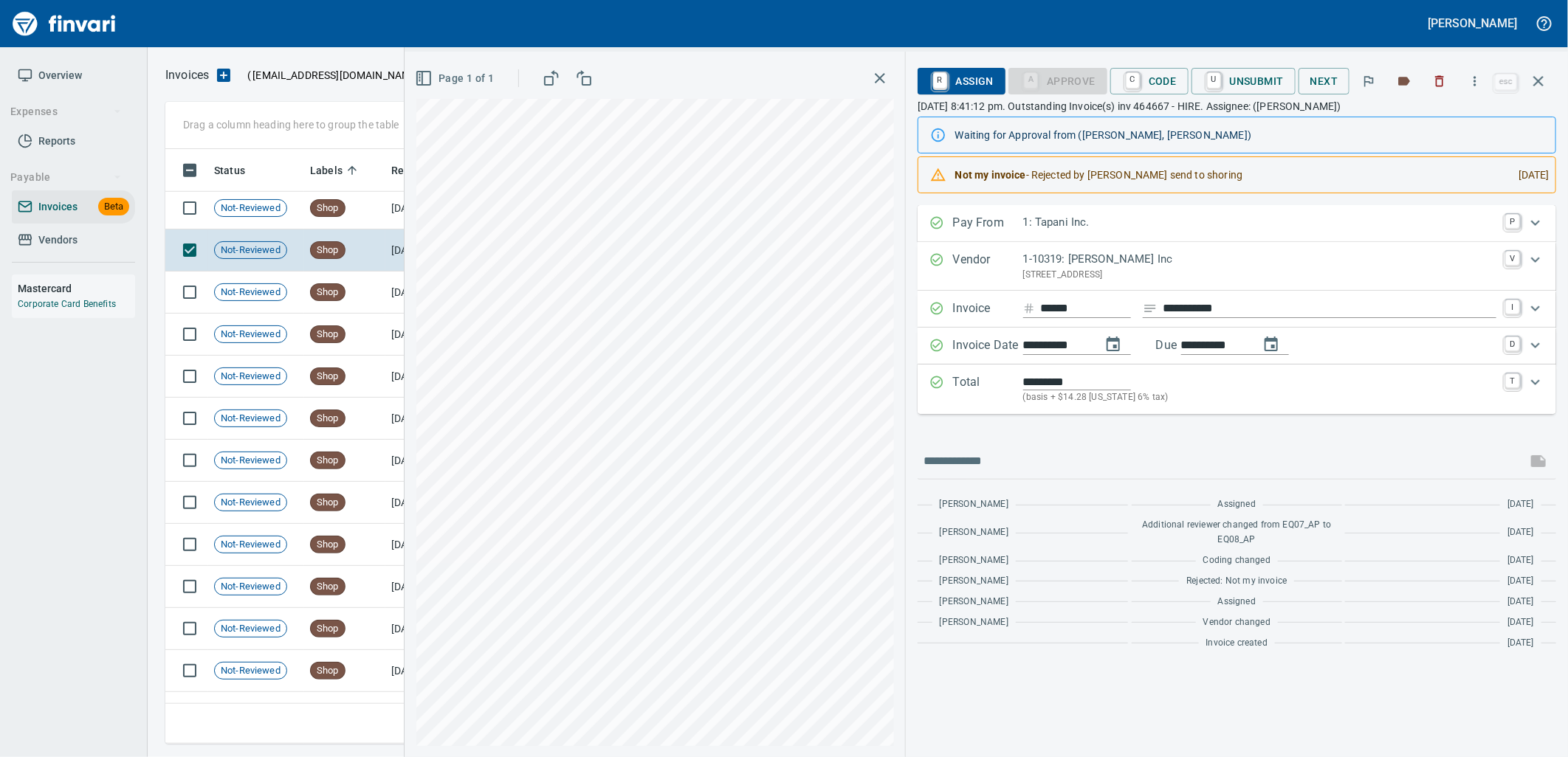
scroll to position [14682, 0]
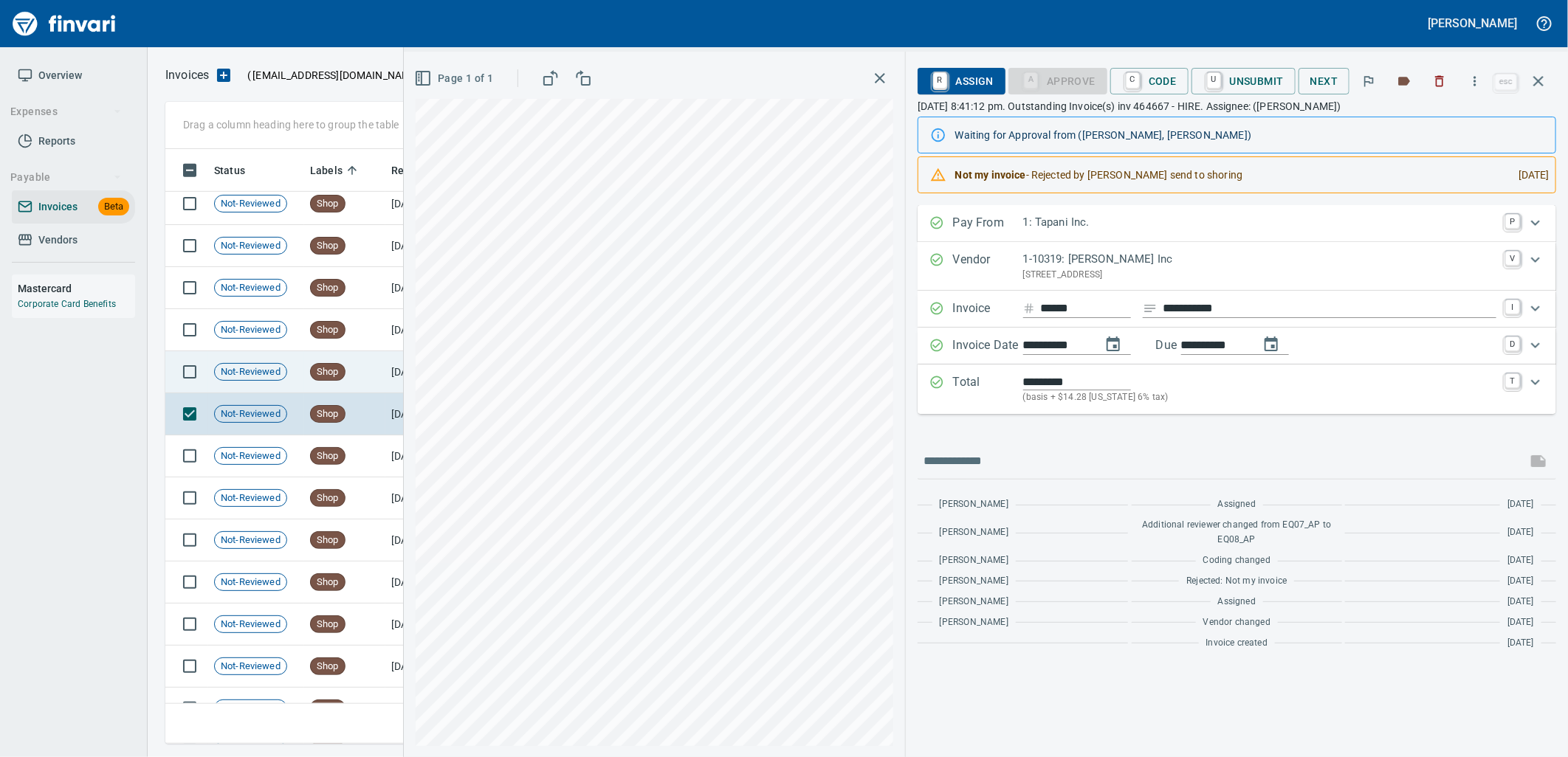
click at [308, 377] on td "Shop" at bounding box center [344, 372] width 81 height 42
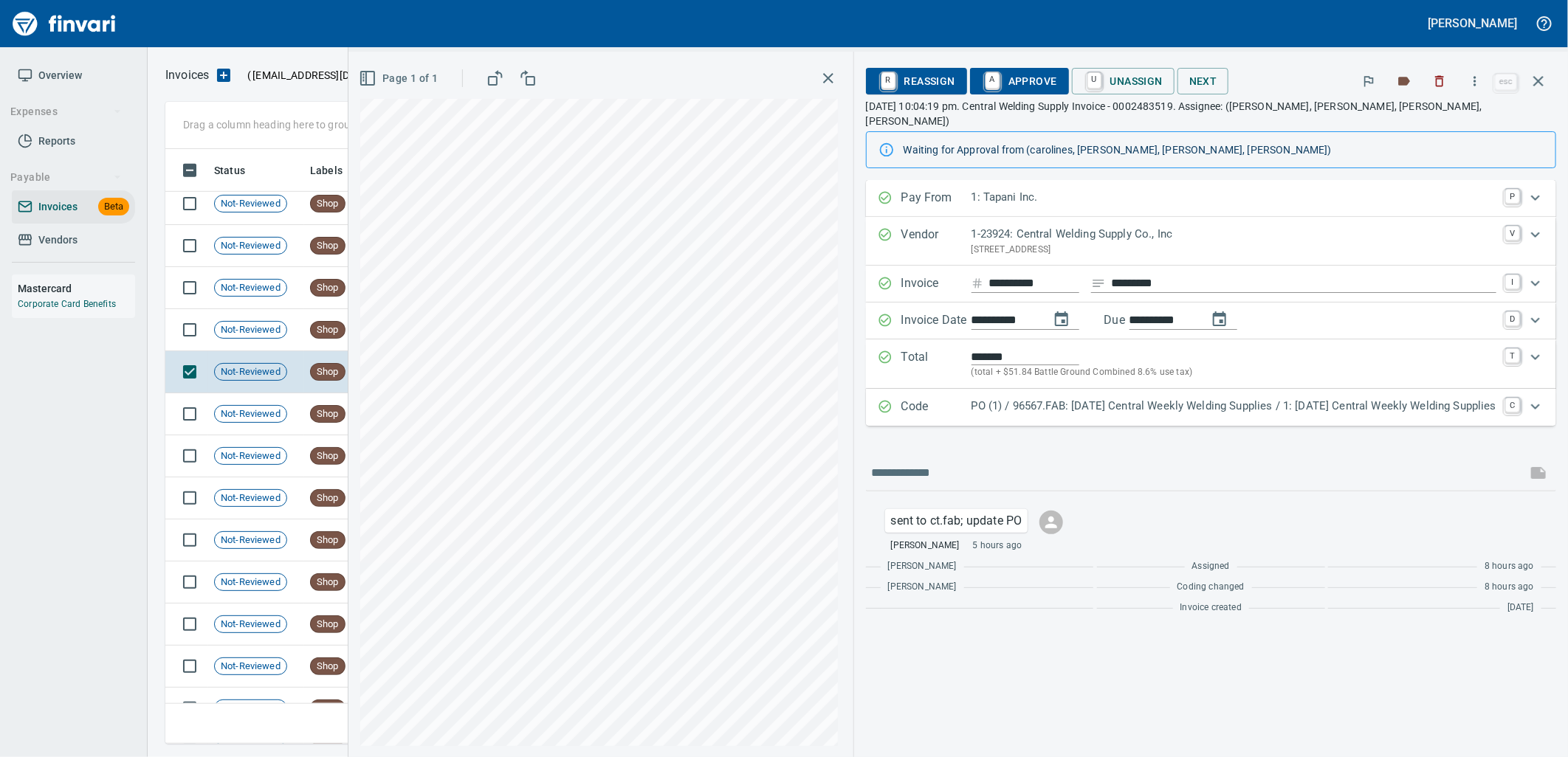
click at [1116, 398] on p "PO (1) / 96567.FAB: [DATE] Central Weekly Welding Supplies / 1: [DATE] Central …" at bounding box center [1234, 406] width 525 height 17
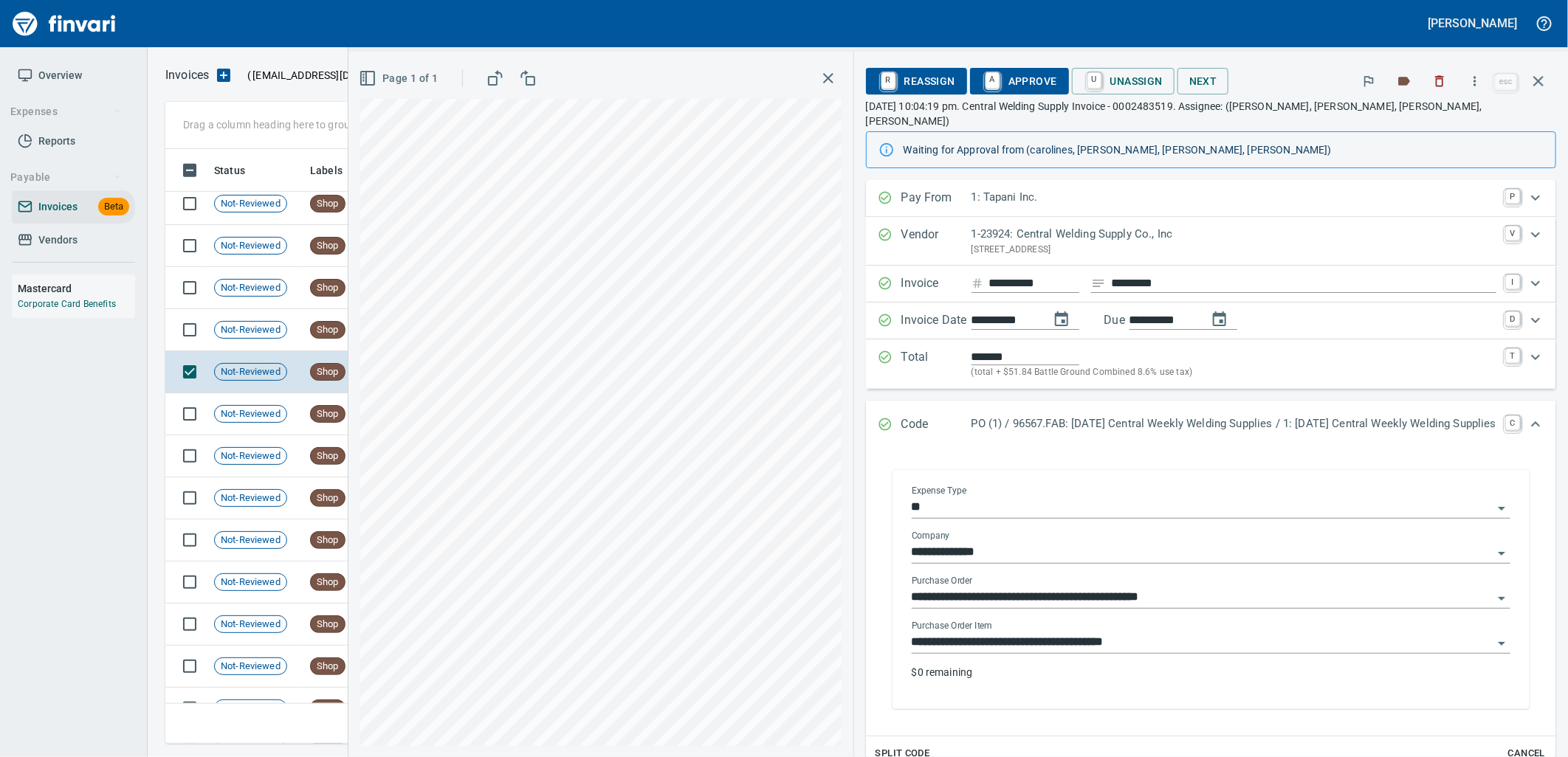
click at [1079, 636] on input "**********" at bounding box center [1202, 643] width 581 height 21
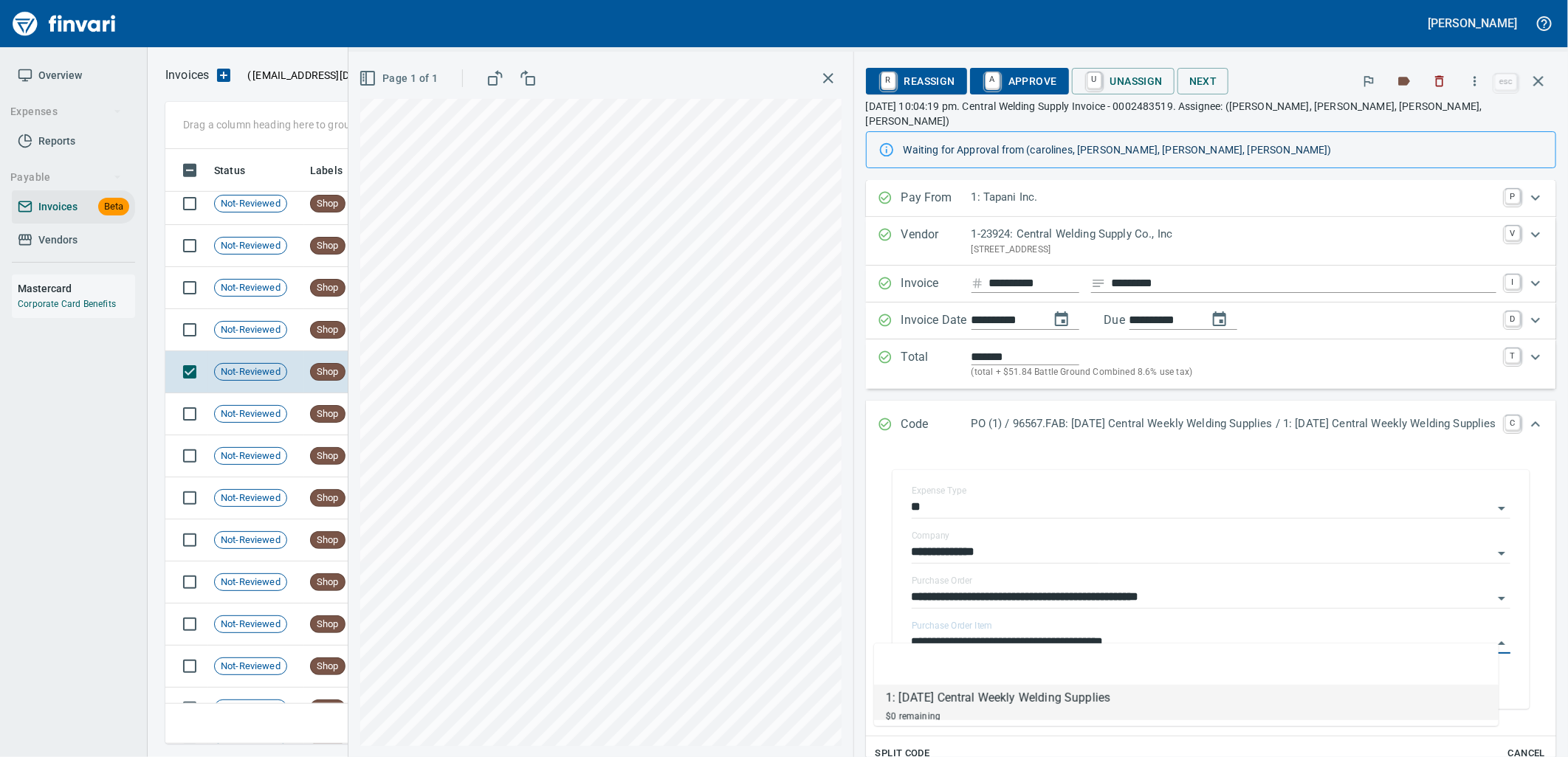
scroll to position [583, 1360]
click at [261, 323] on span "Not-Reviewed" at bounding box center [251, 330] width 72 height 14
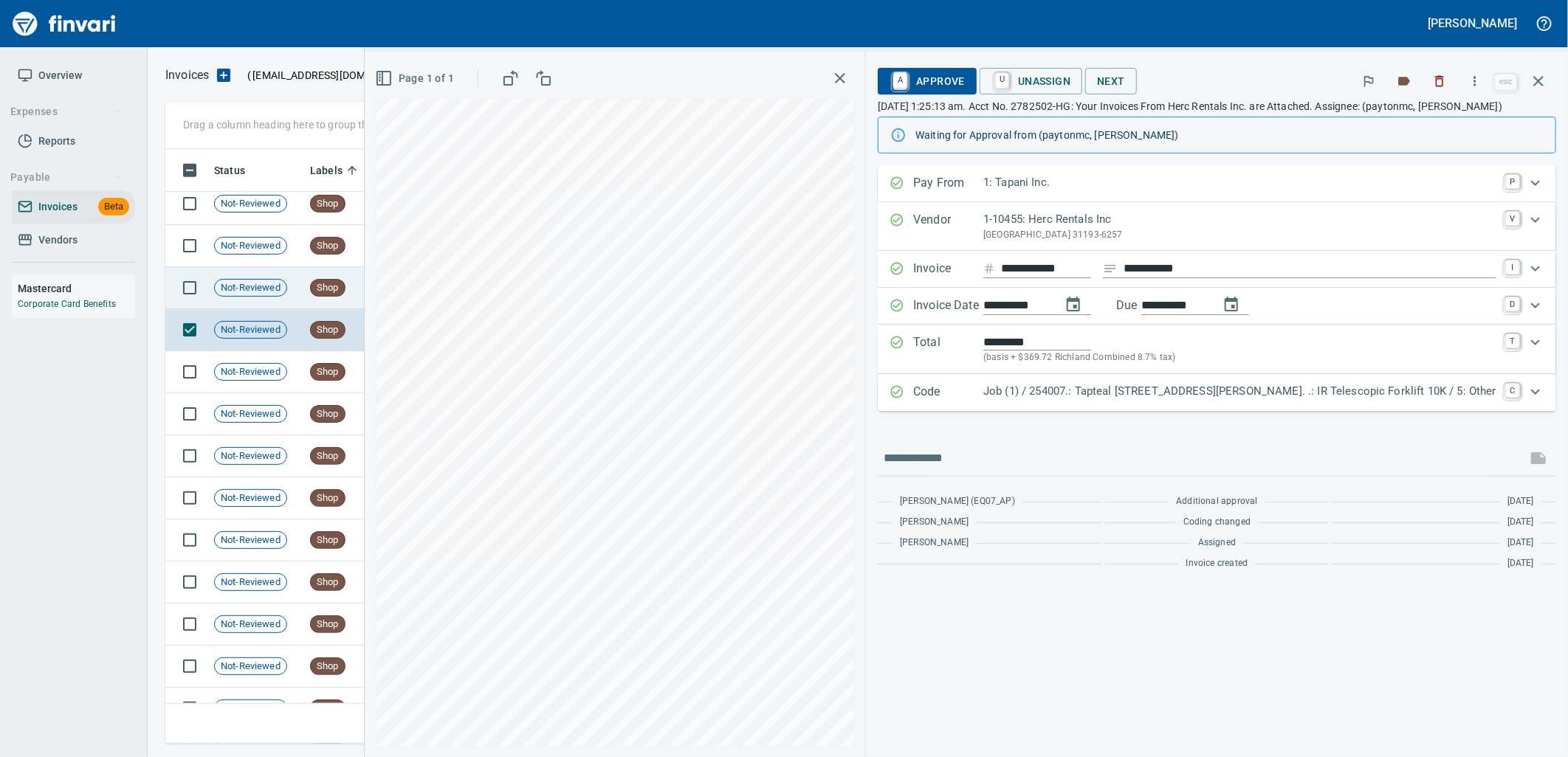
click at [314, 275] on td "Shop" at bounding box center [344, 288] width 81 height 42
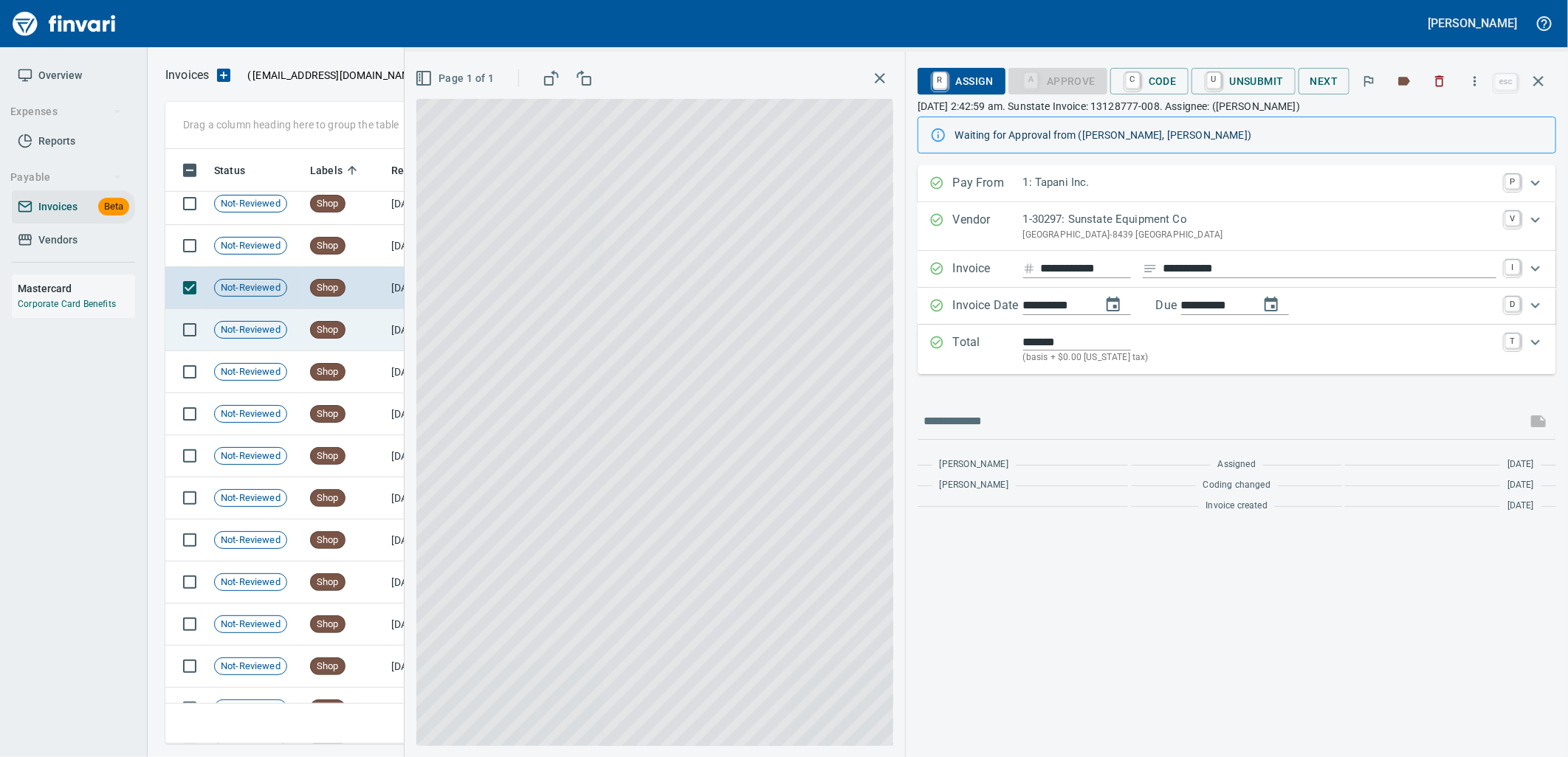
click at [347, 252] on td "Shop" at bounding box center [344, 246] width 81 height 42
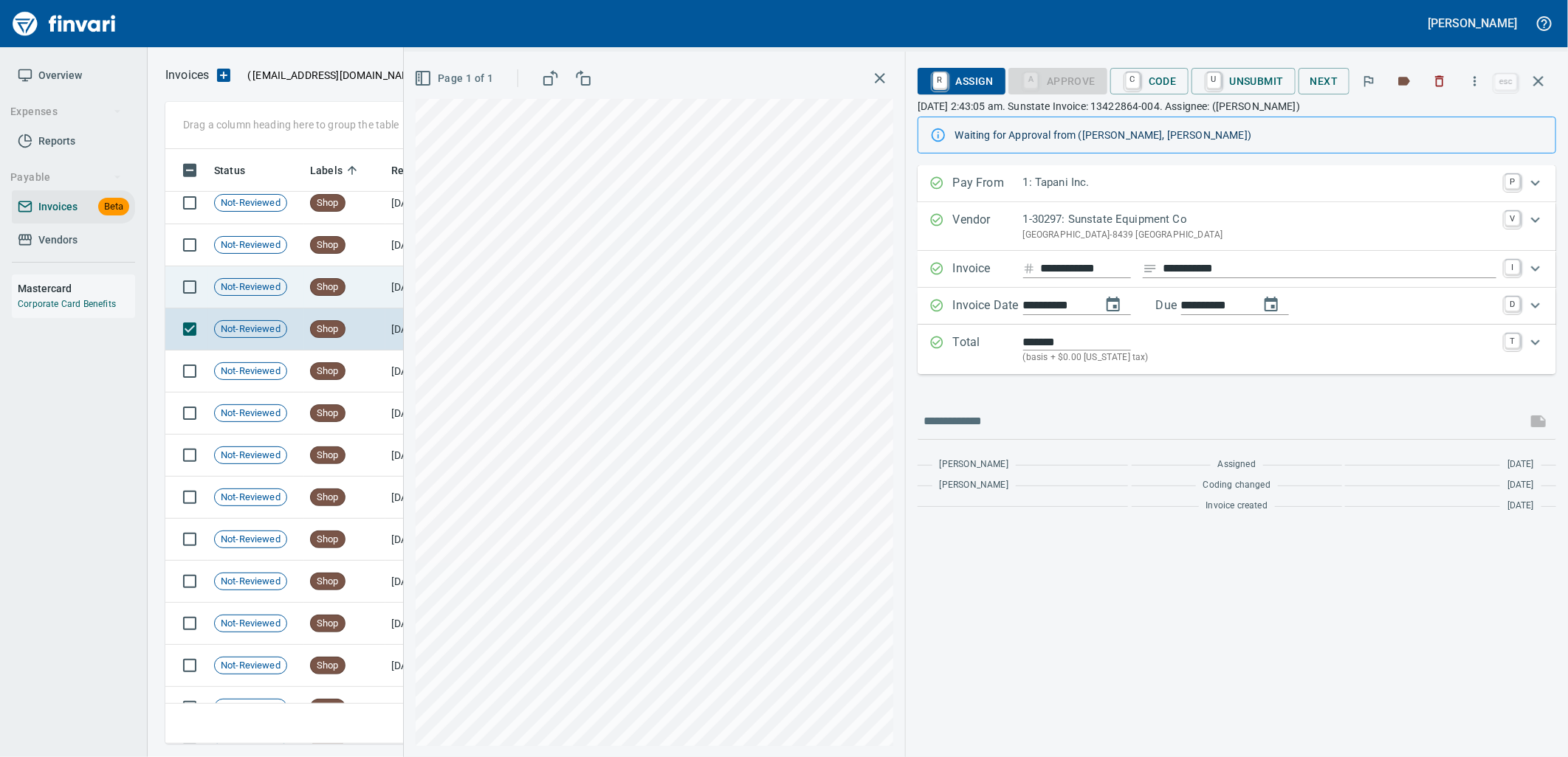
scroll to position [14519, 0]
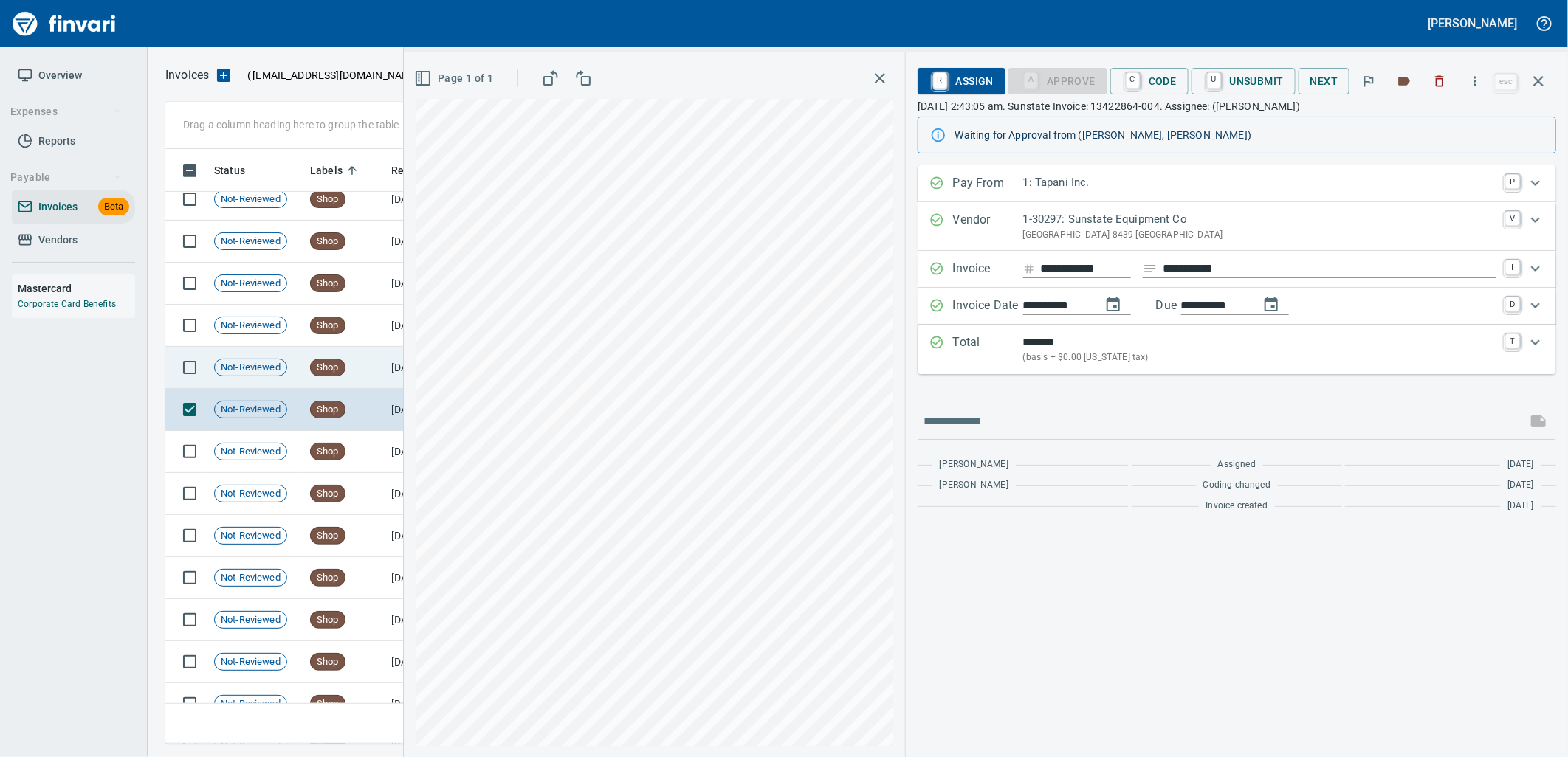
click at [306, 372] on td "Shop" at bounding box center [344, 368] width 81 height 42
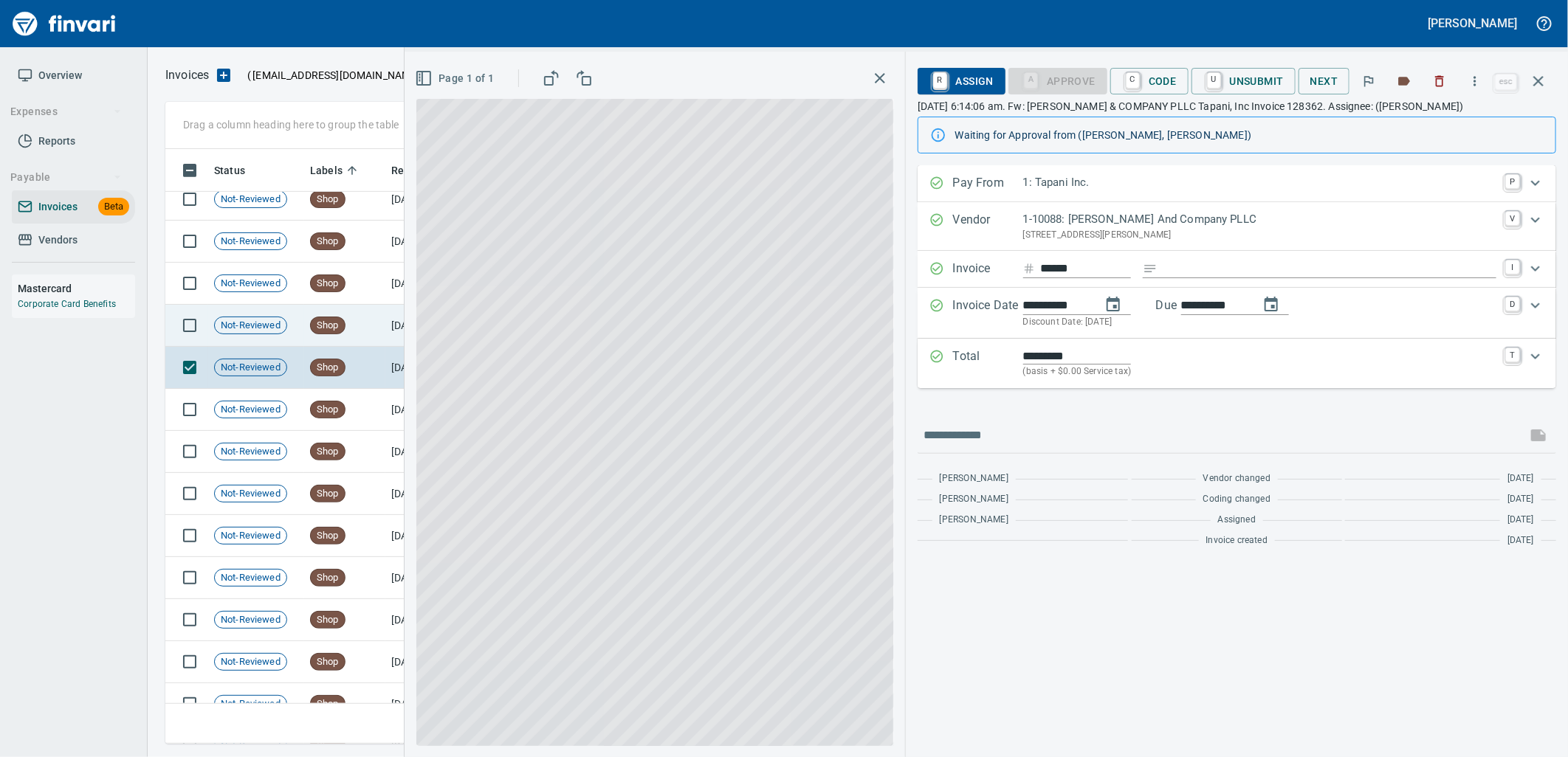
click at [307, 325] on td "Shop" at bounding box center [344, 326] width 81 height 42
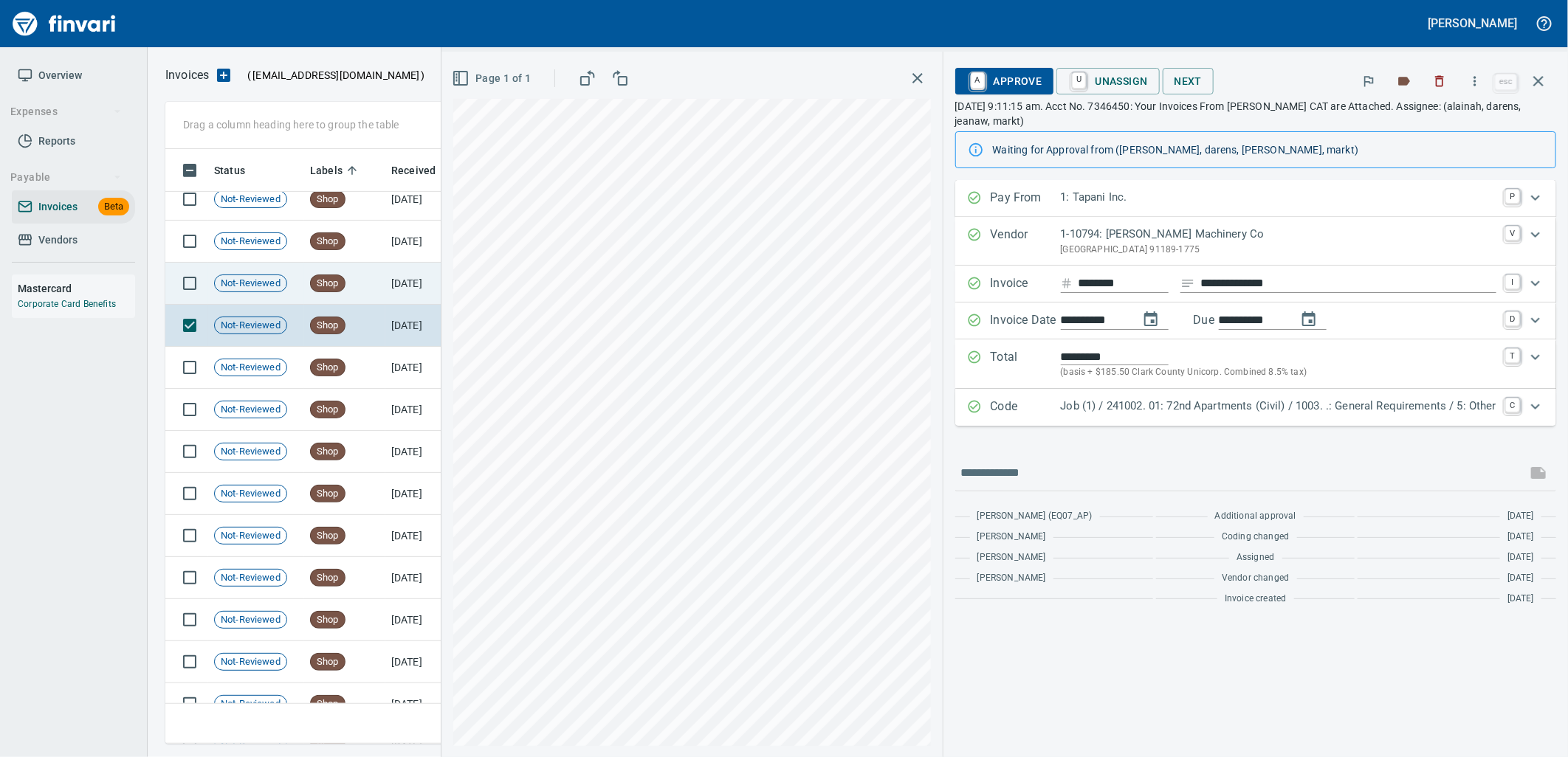
click at [332, 279] on span "Shop" at bounding box center [328, 284] width 34 height 14
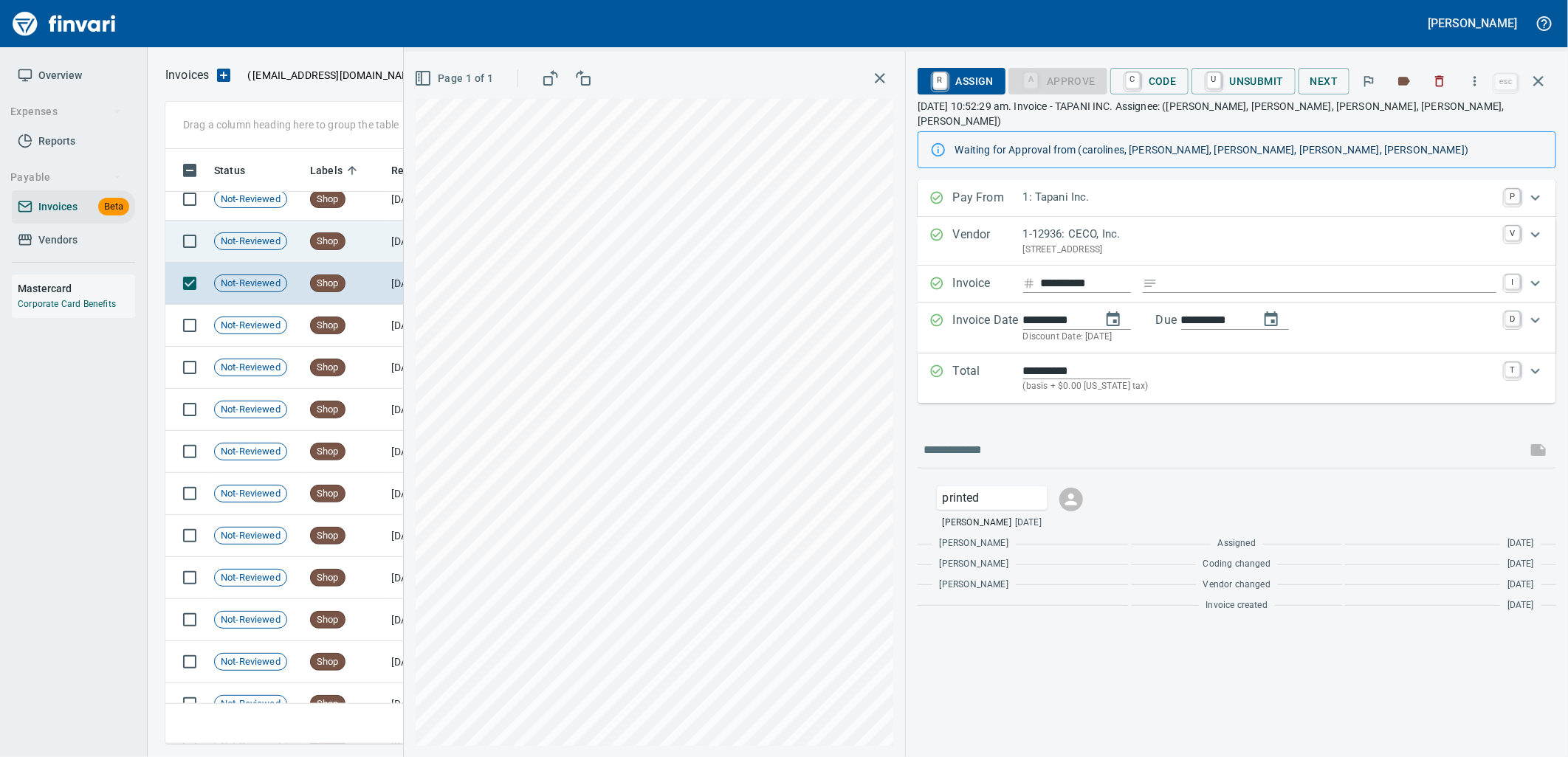
click at [349, 246] on td "Shop" at bounding box center [344, 242] width 81 height 42
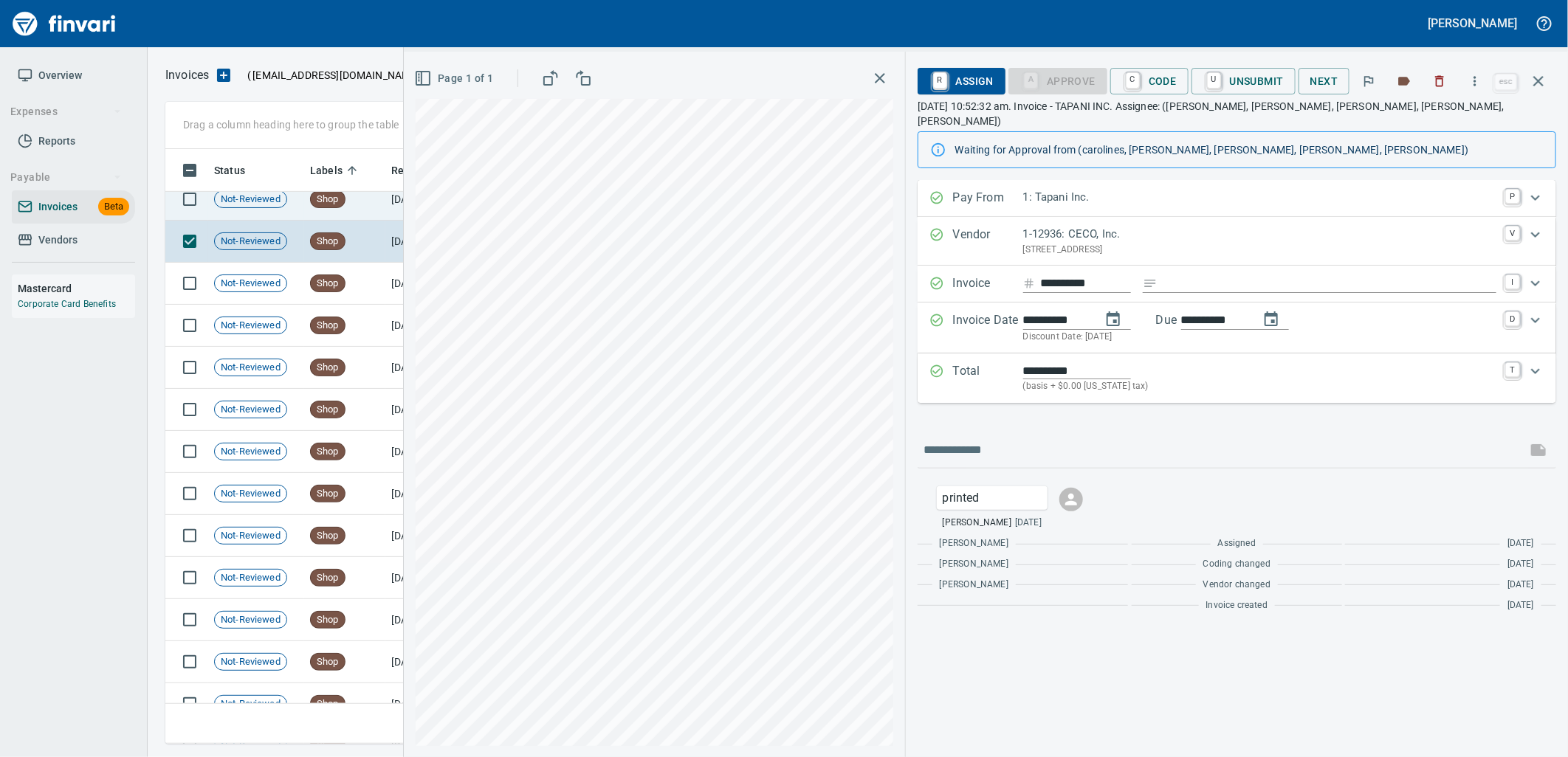
click at [377, 194] on td "Shop" at bounding box center [344, 199] width 81 height 42
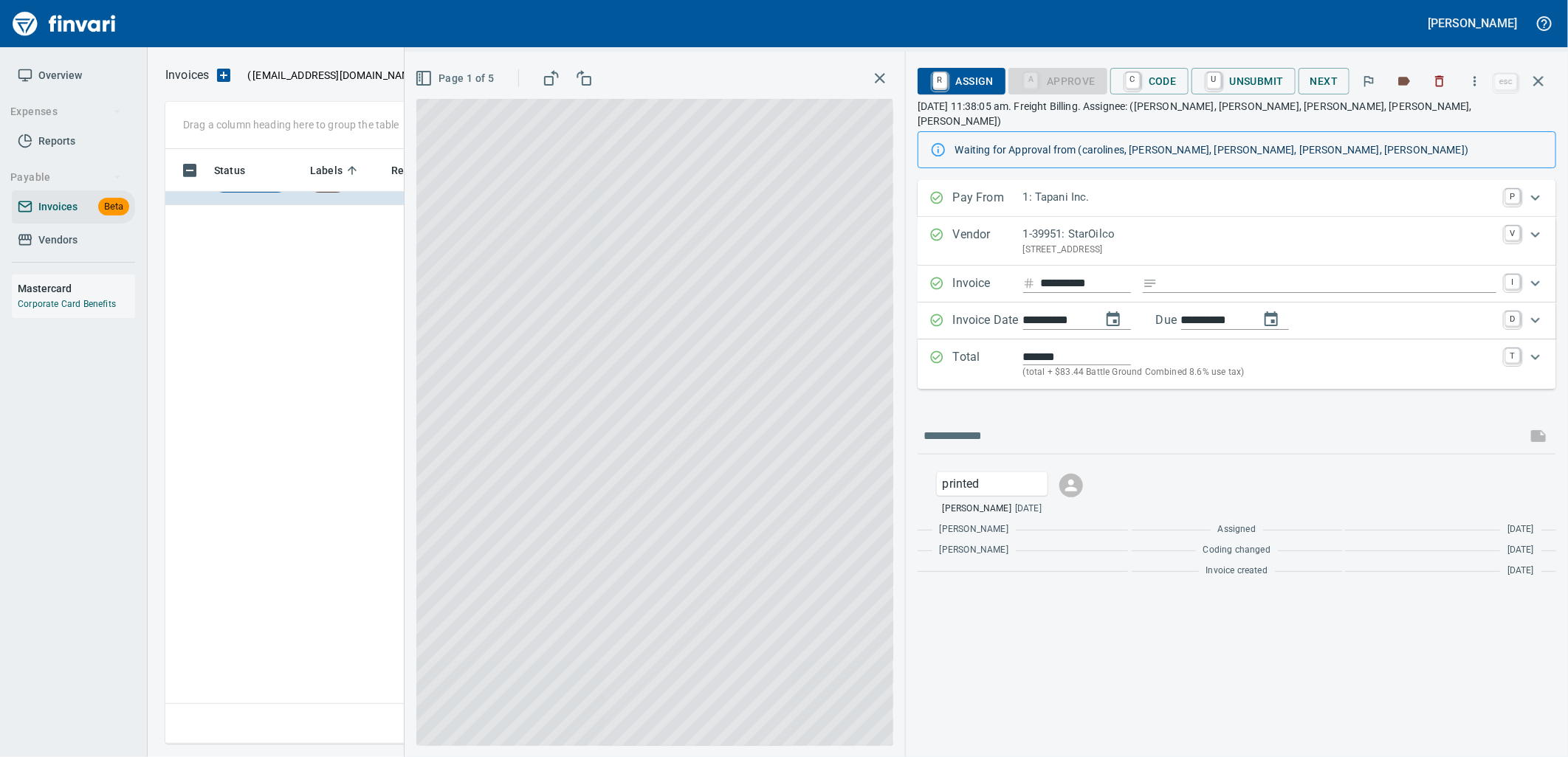
scroll to position [13862, 0]
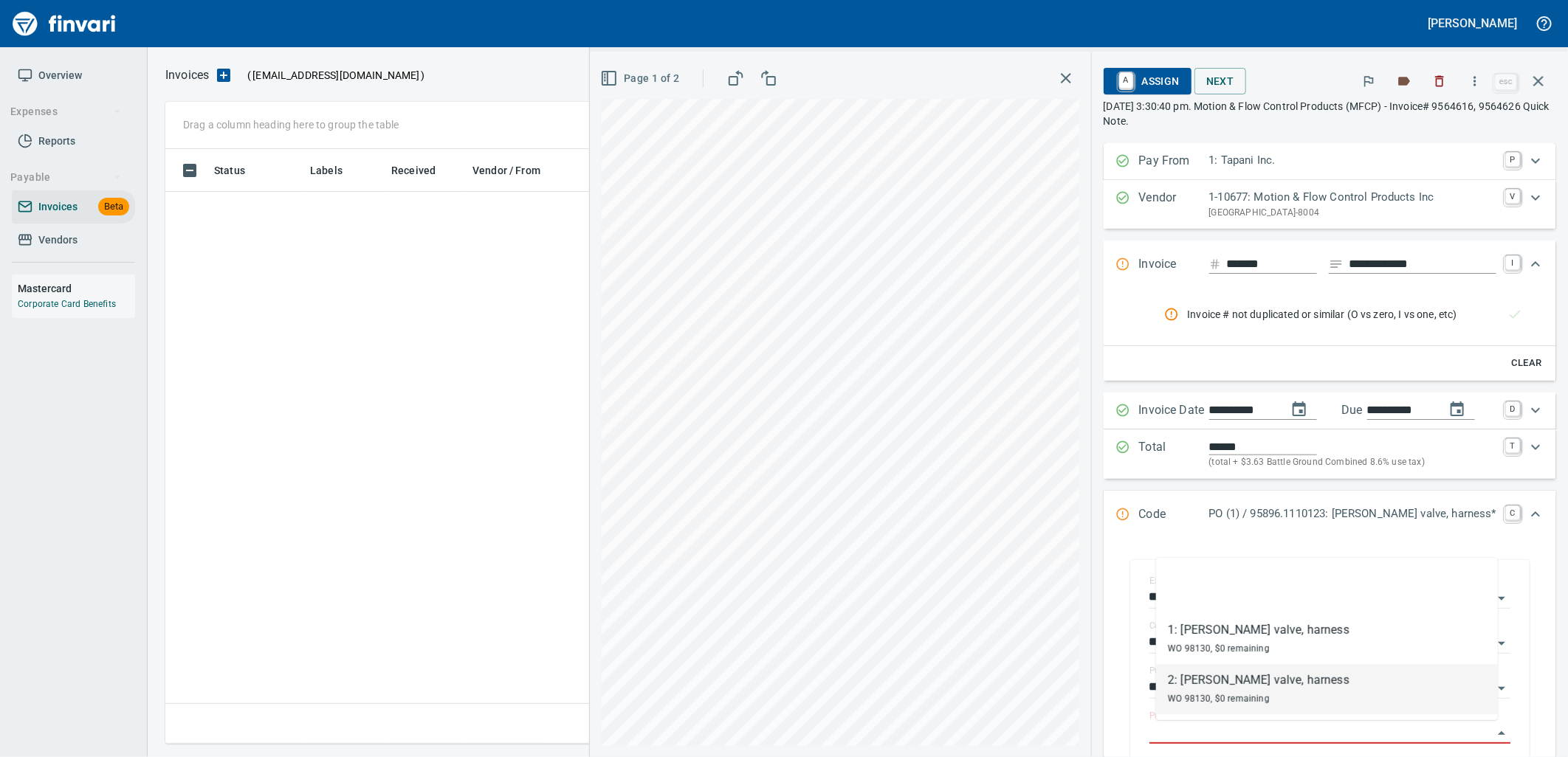
scroll to position [583, 1360]
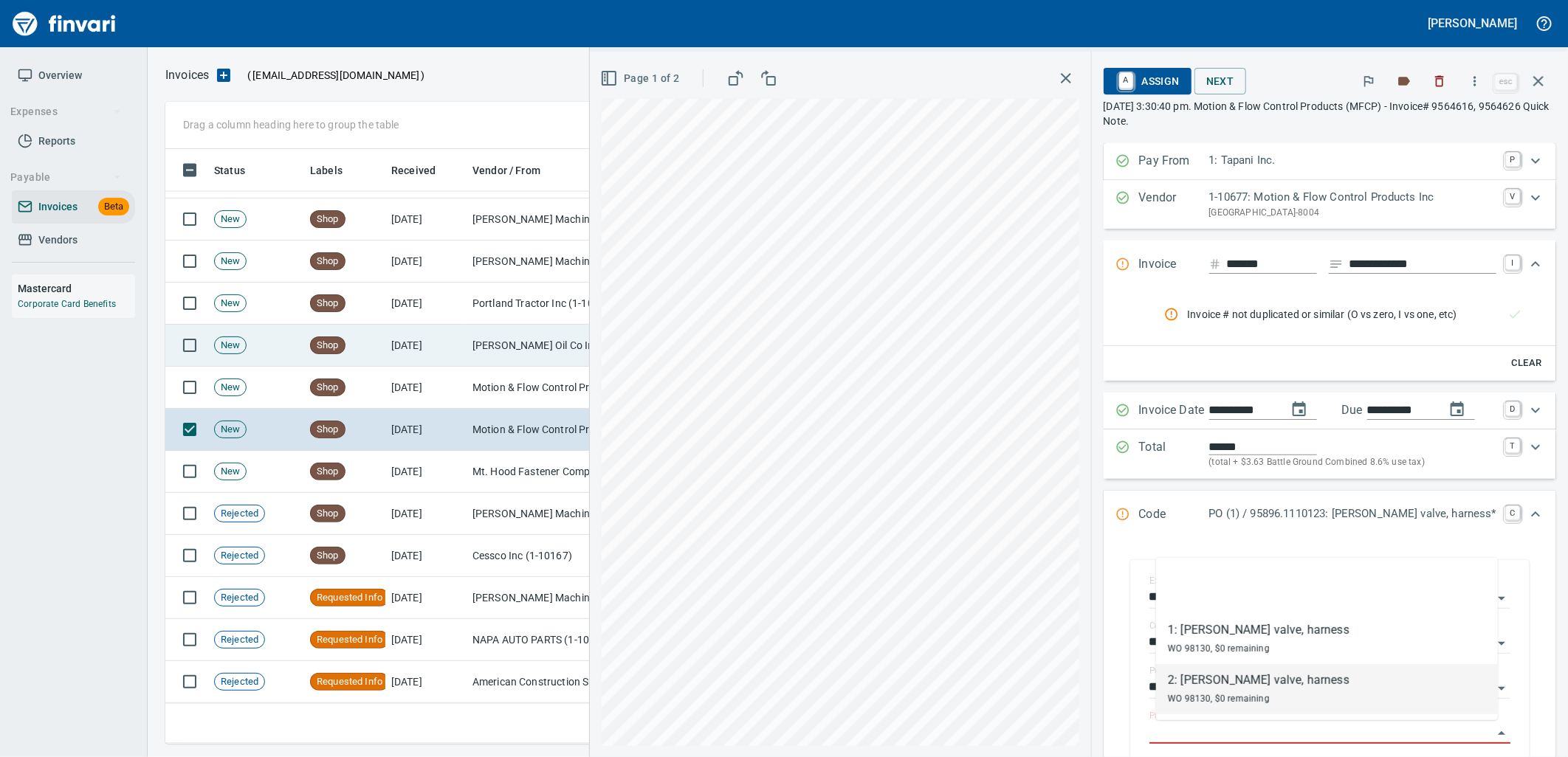
click at [488, 338] on td "[PERSON_NAME] Oil Co Inc (1-38025)" at bounding box center [540, 346] width 148 height 42
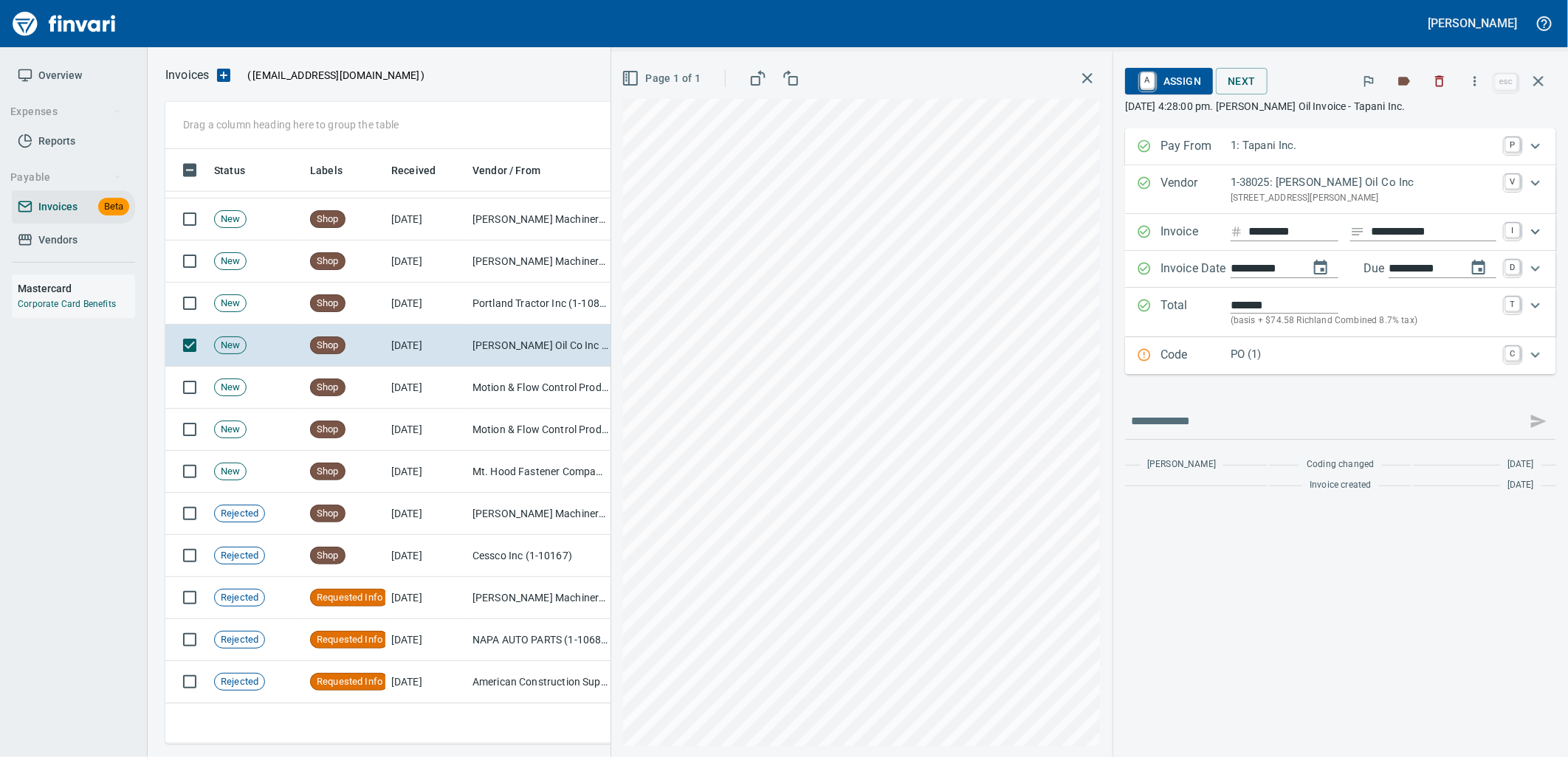
click at [1299, 359] on p "PO (1)" at bounding box center [1363, 354] width 266 height 17
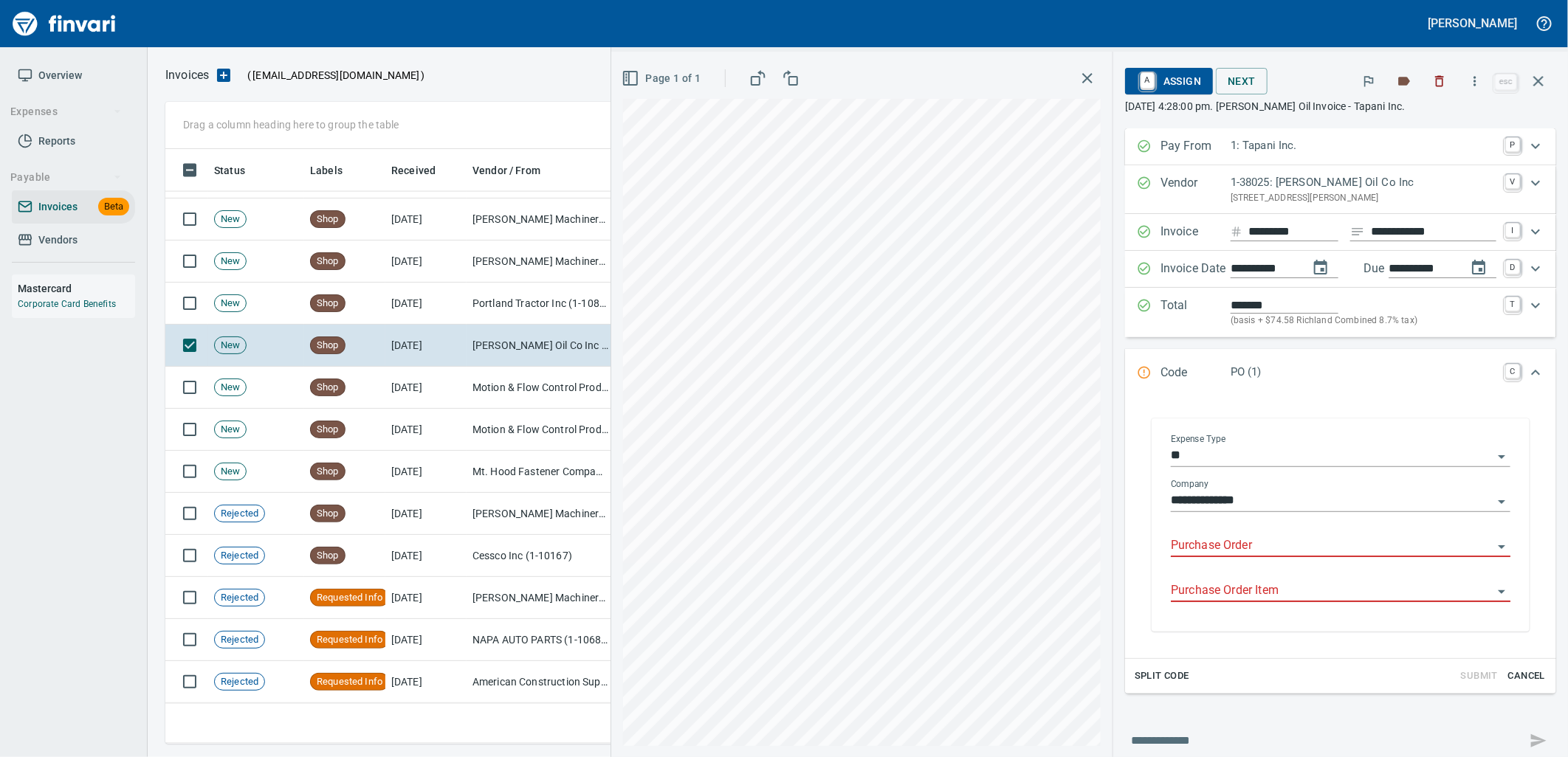
click at [1254, 544] on input "Purchase Order" at bounding box center [1332, 546] width 322 height 21
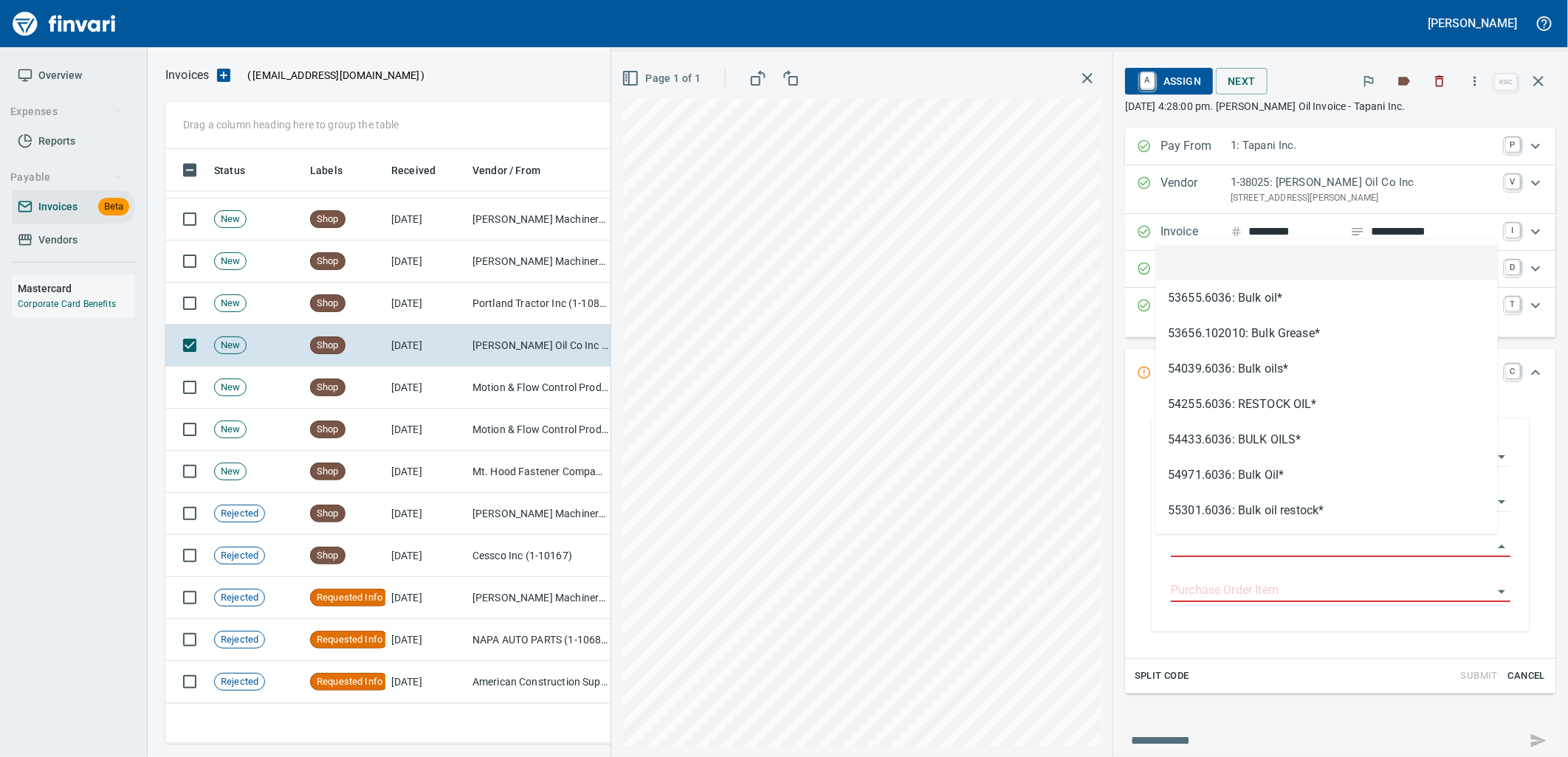
scroll to position [583, 1360]
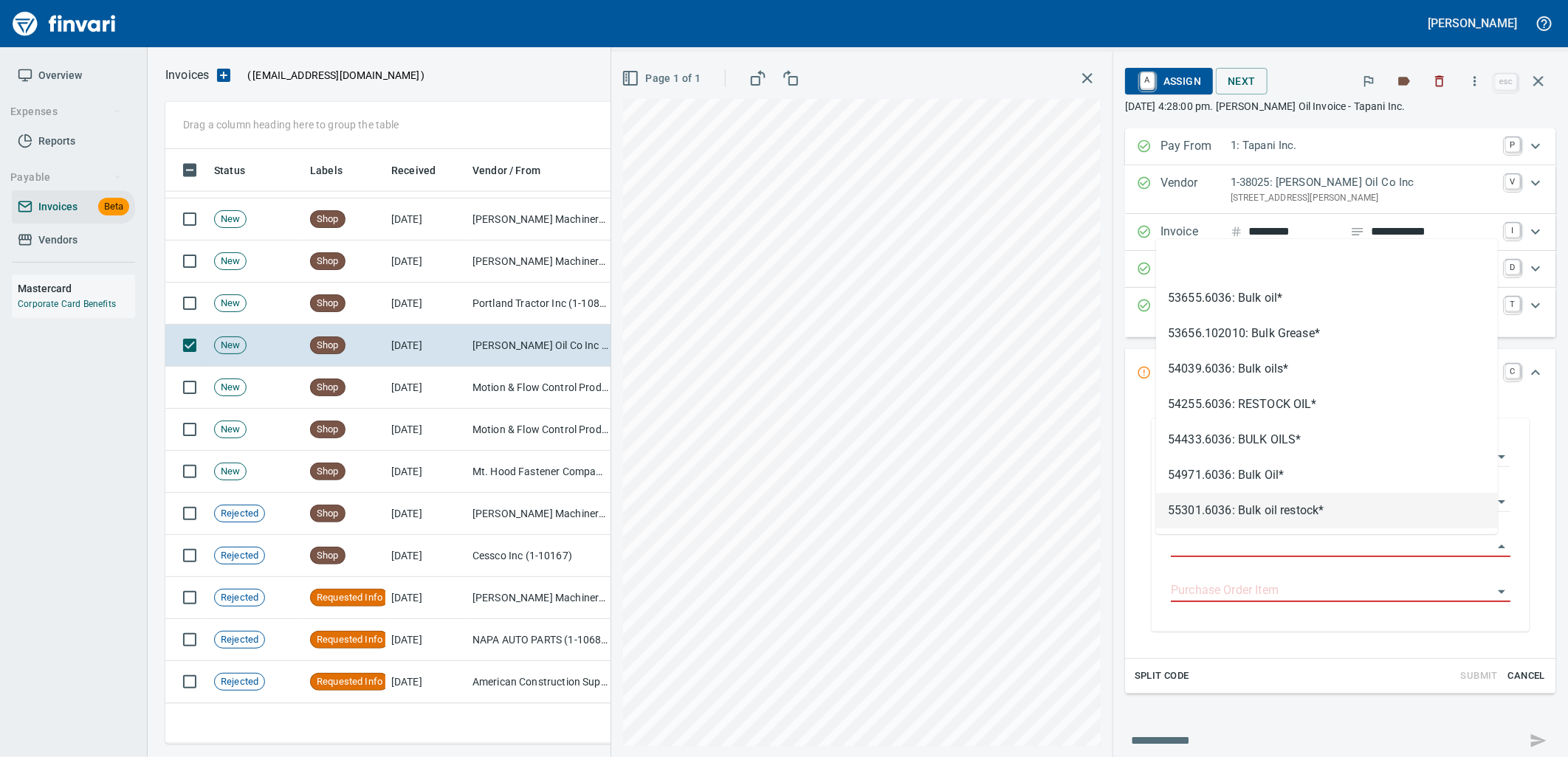
type input "**********"
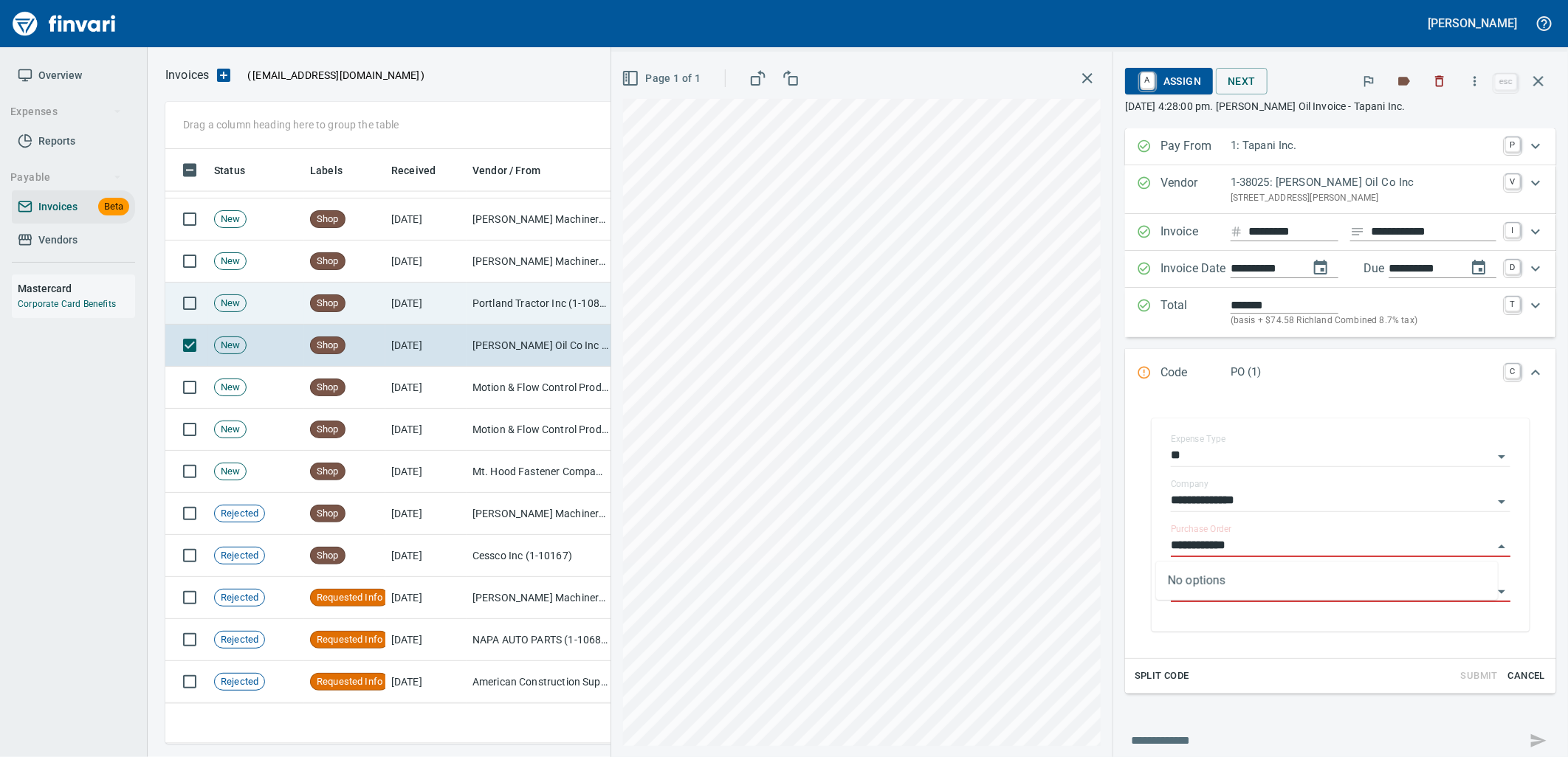
click at [509, 312] on td "Portland Tractor Inc (1-10815)" at bounding box center [540, 304] width 148 height 42
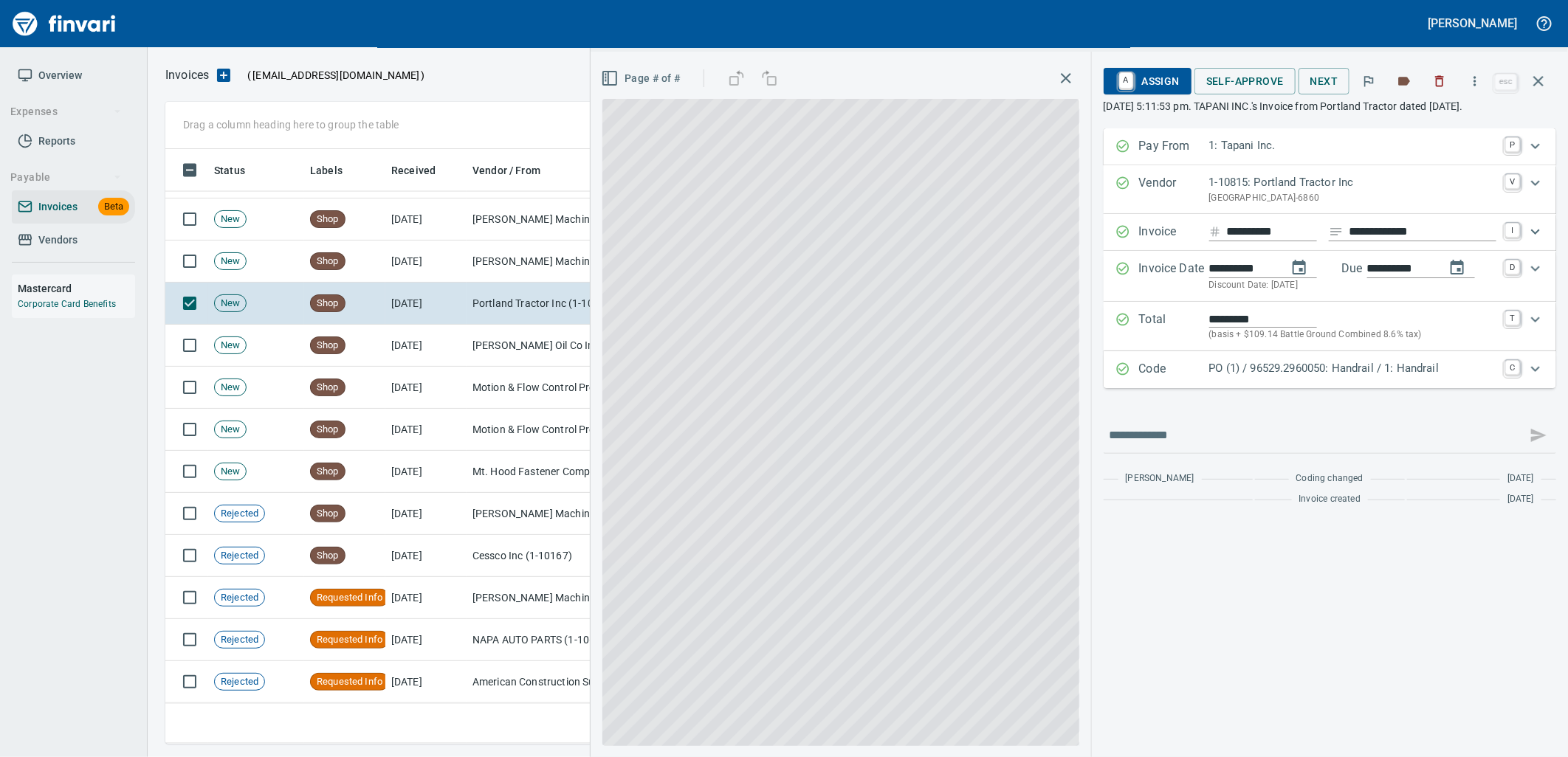
click at [1344, 377] on p "PO (1) / 96529.2960050: Handrail / 1: Handrail" at bounding box center [1353, 368] width 287 height 17
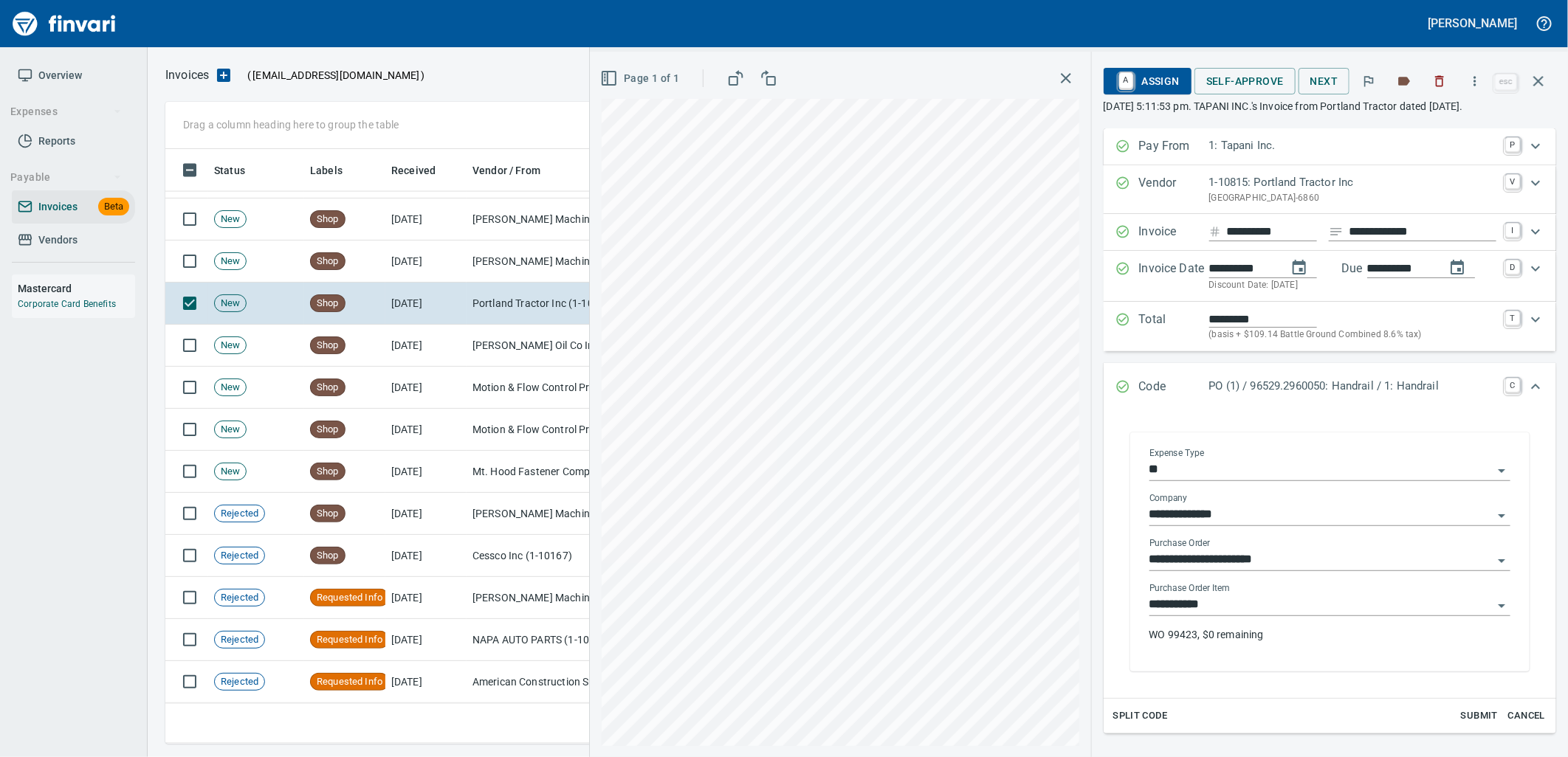
click at [1233, 616] on input "**********" at bounding box center [1320, 605] width 343 height 21
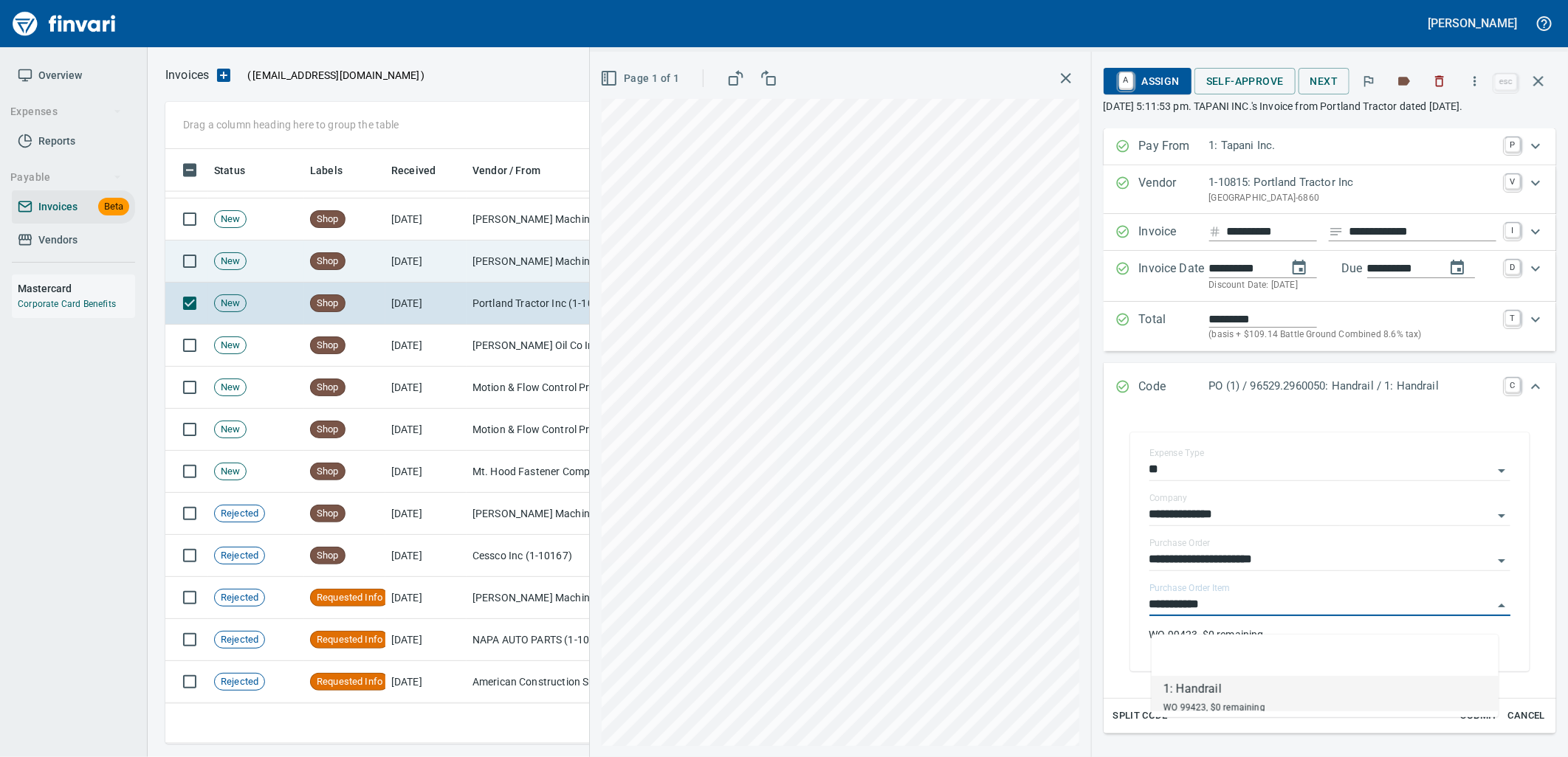
click at [532, 246] on td "[PERSON_NAME] Machinery Inc (1-10774)" at bounding box center [540, 262] width 148 height 42
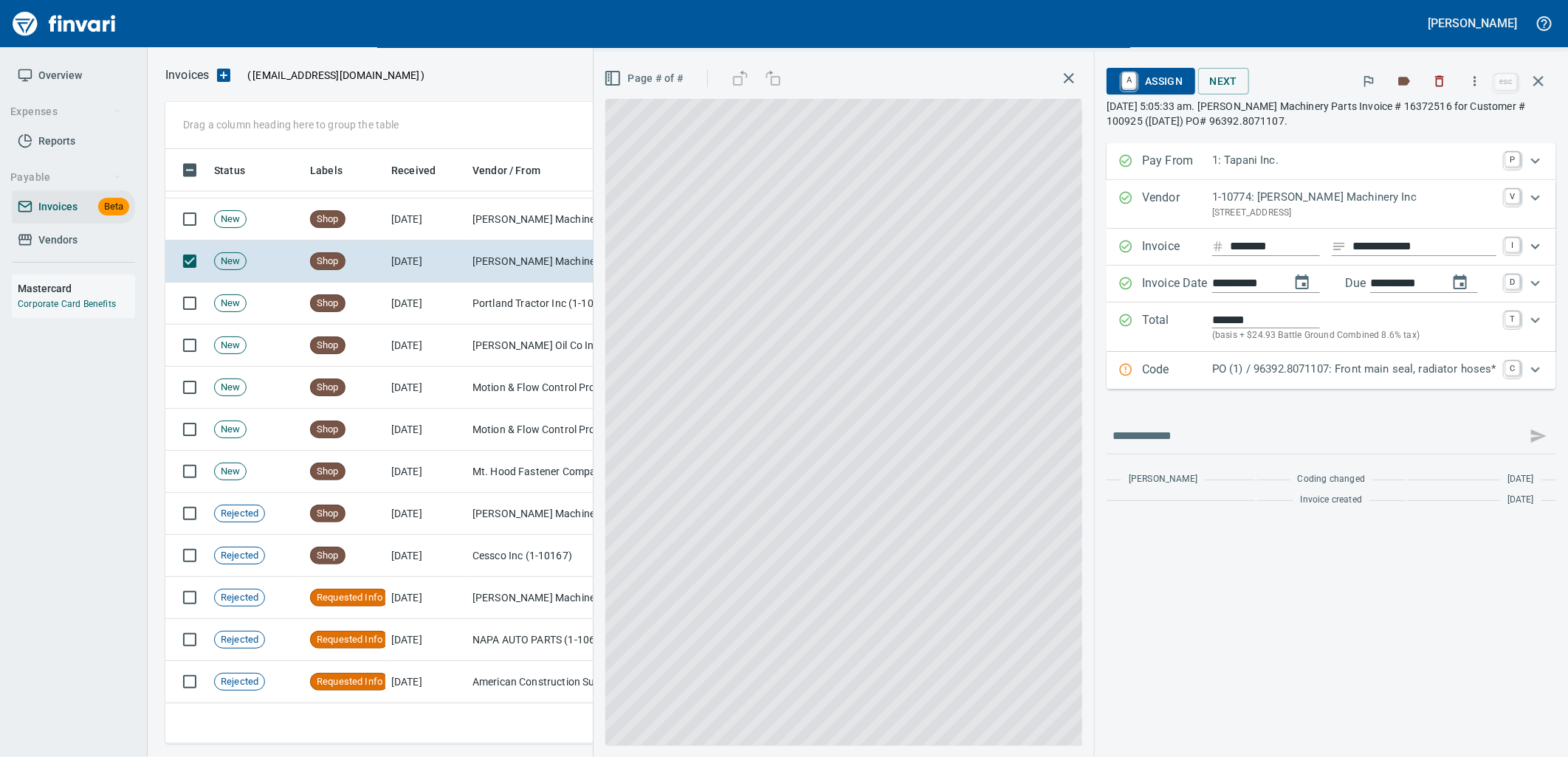
click at [1316, 372] on p "PO (1) / 96392.8071107: Front main seal, radiator hoses*" at bounding box center [1355, 369] width 285 height 17
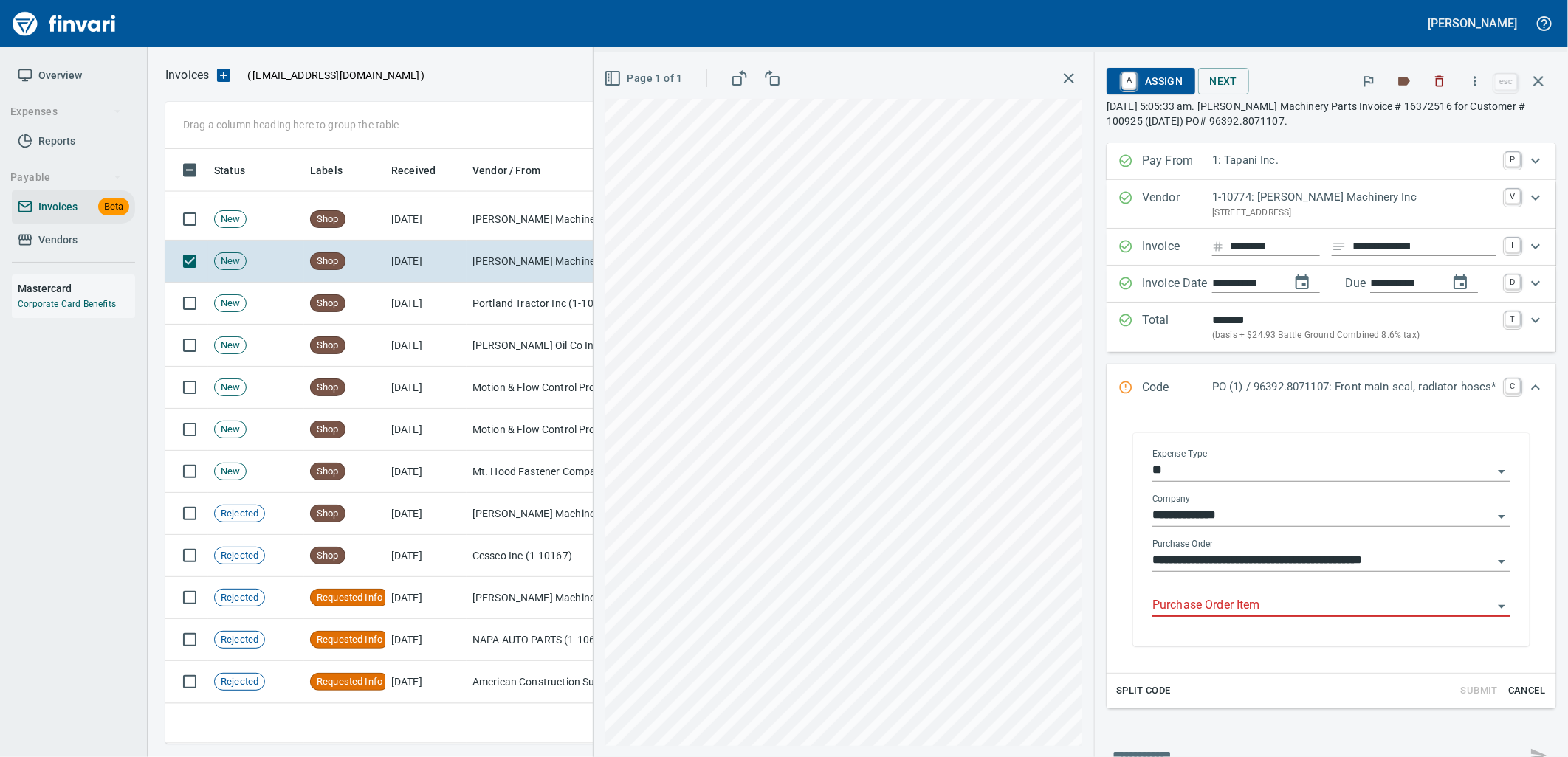
click at [1256, 608] on input "Purchase Order Item" at bounding box center [1322, 606] width 340 height 21
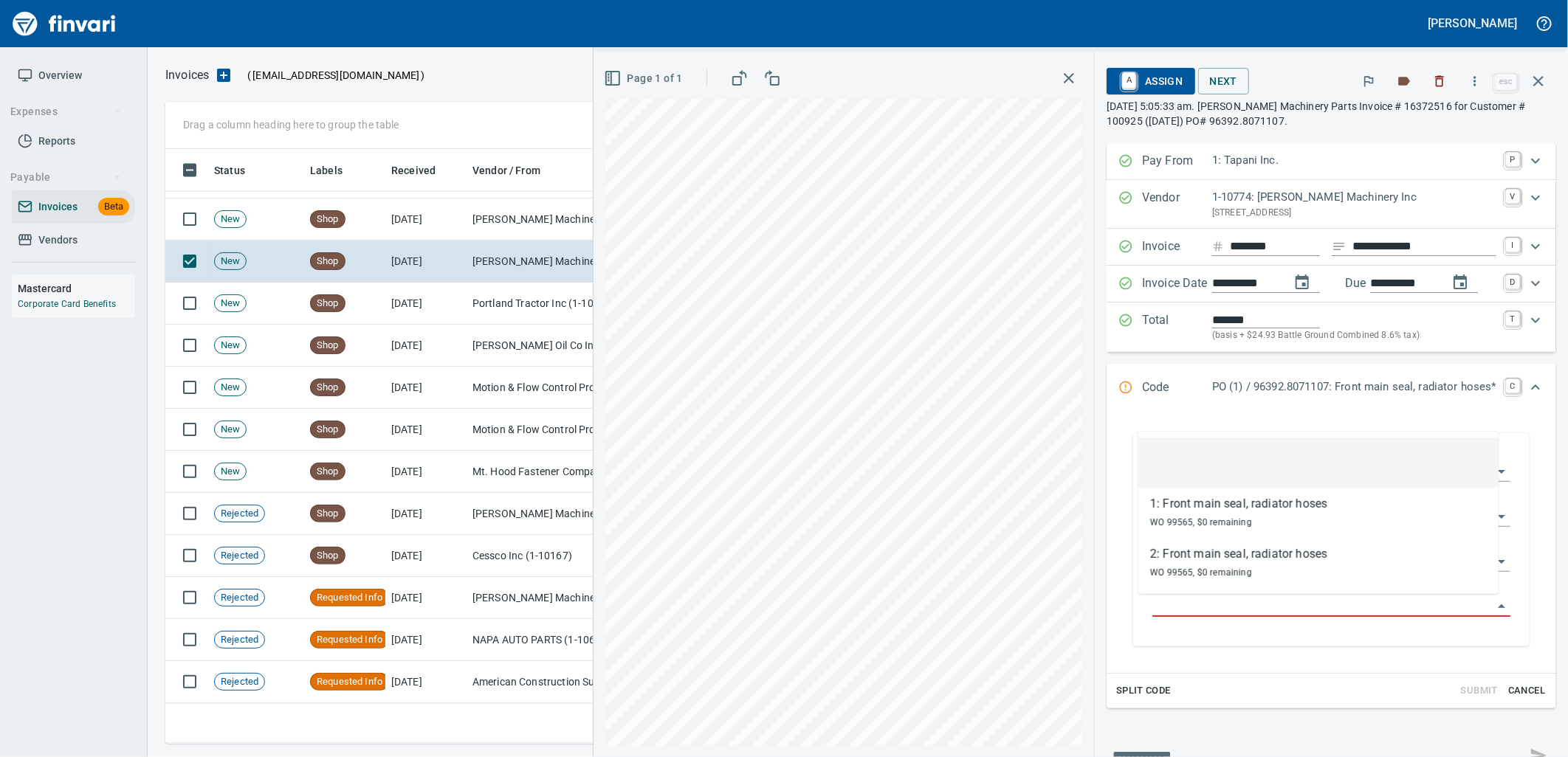
scroll to position [583, 1360]
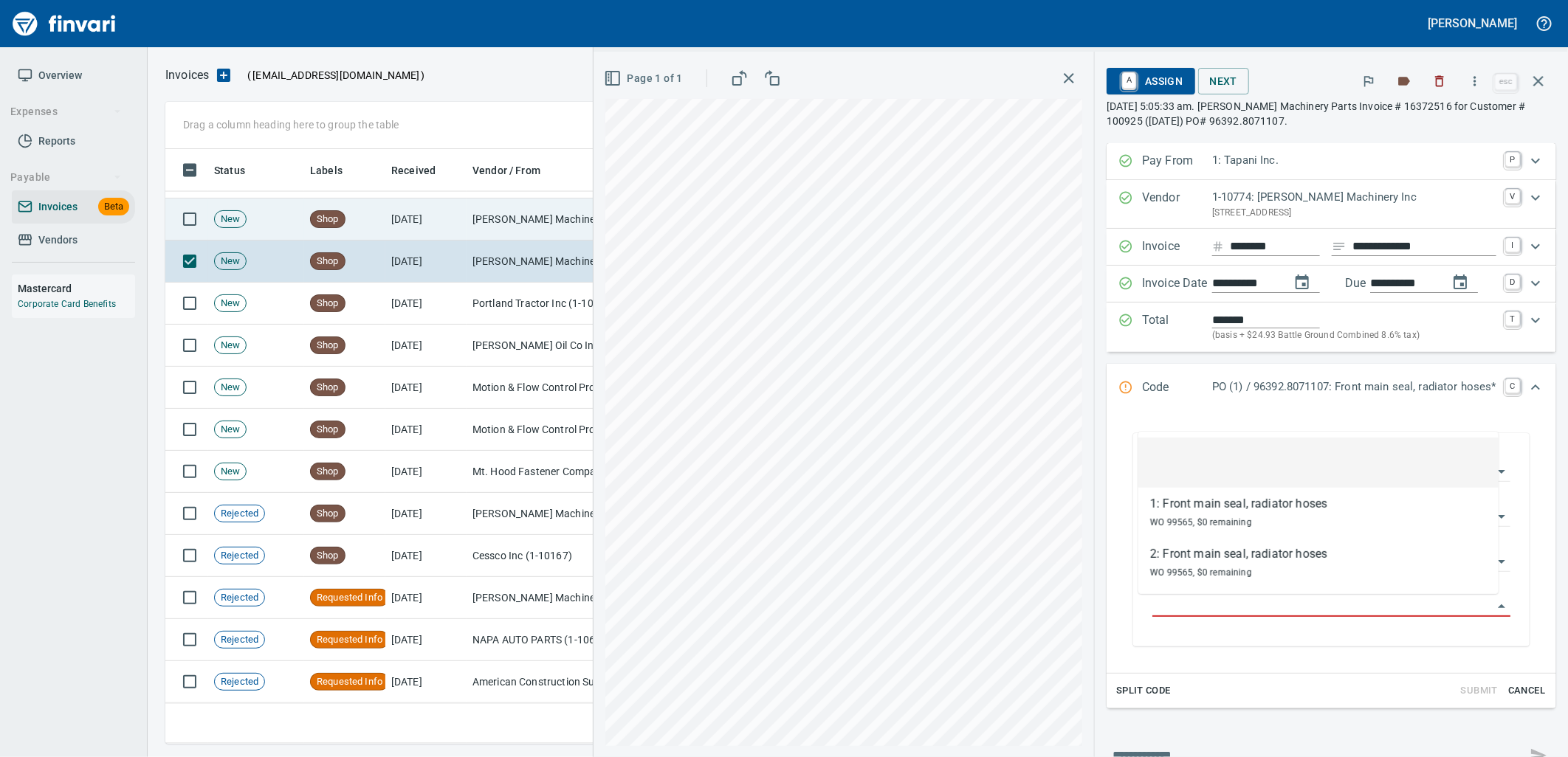
click at [506, 221] on td "[PERSON_NAME] Machinery Co (1-10794)" at bounding box center [540, 220] width 148 height 42
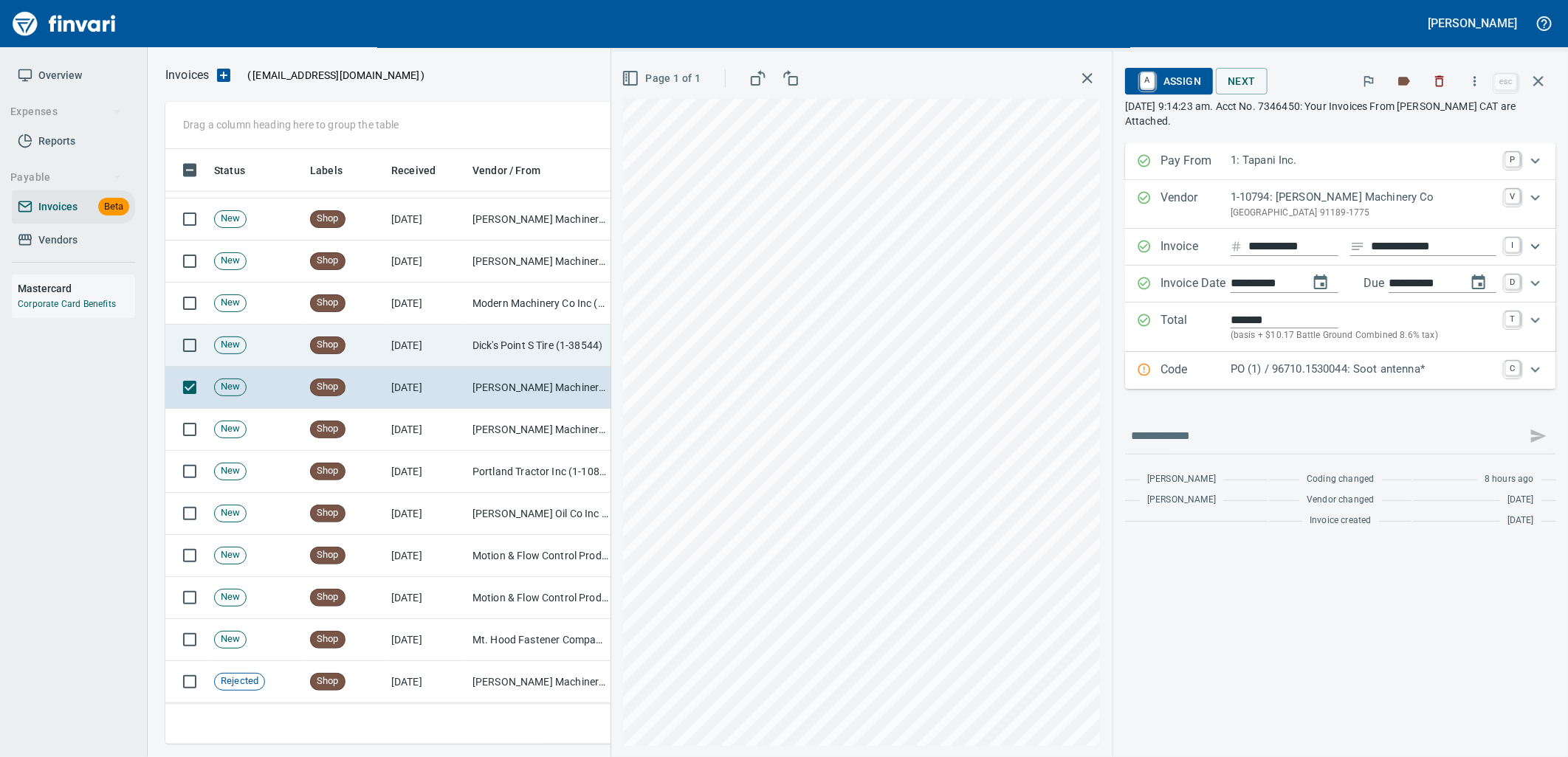
scroll to position [1272, 0]
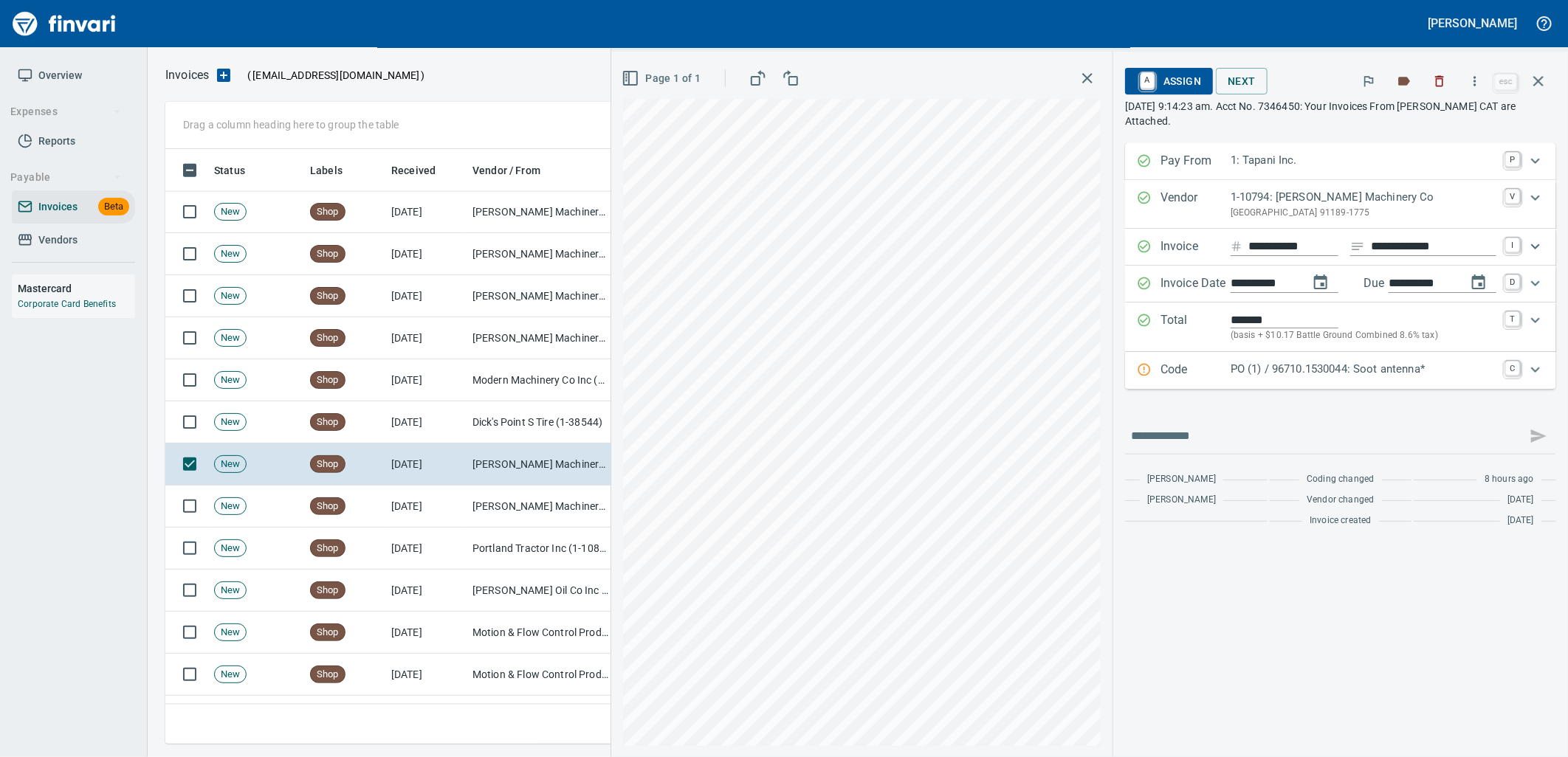
click at [1354, 379] on div "PO (1) / 96710.1530044: Soot antenna*" at bounding box center [1363, 371] width 266 height 19
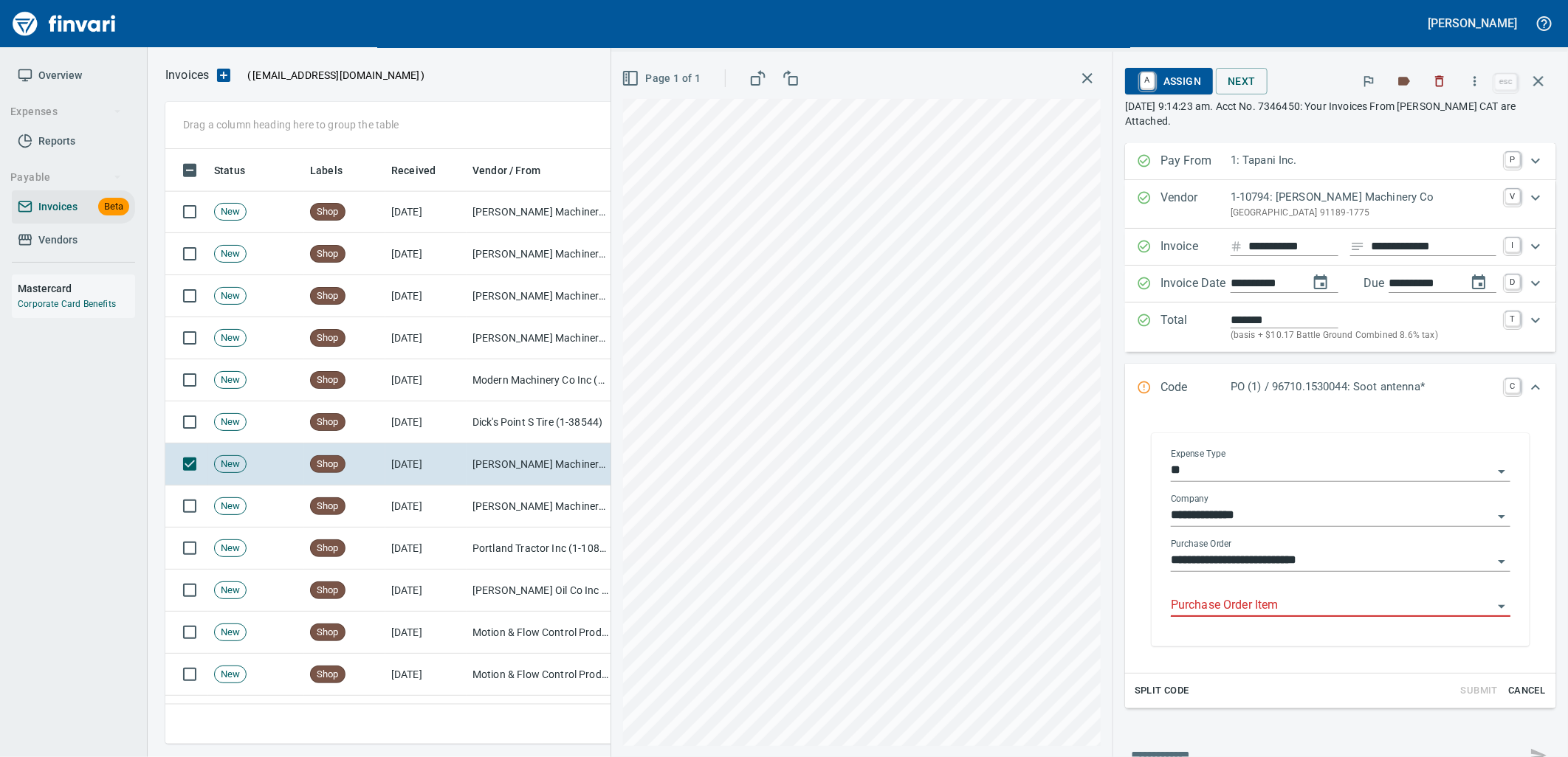
click at [1290, 606] on input "Purchase Order Item" at bounding box center [1332, 606] width 322 height 21
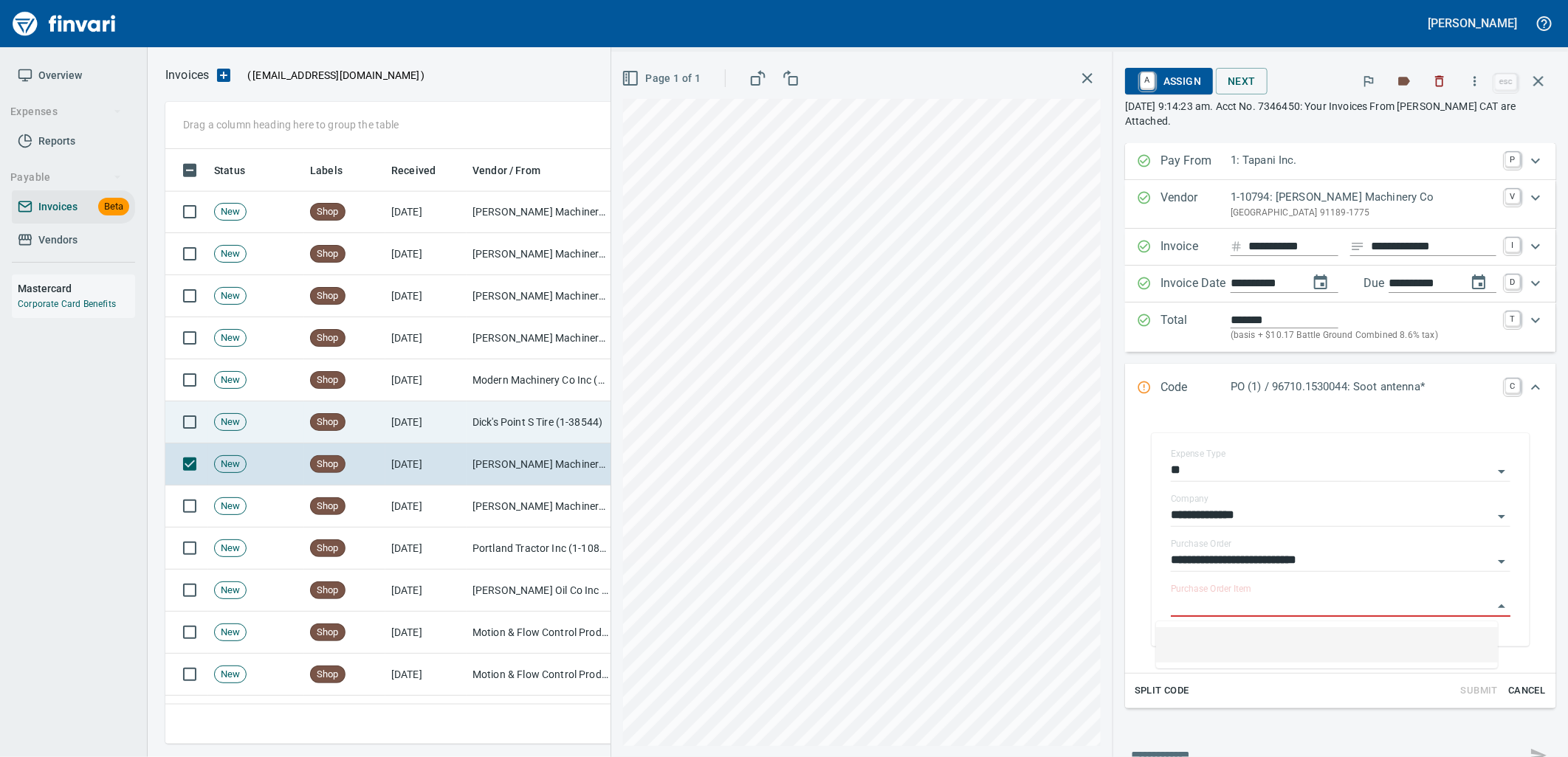
scroll to position [583, 1360]
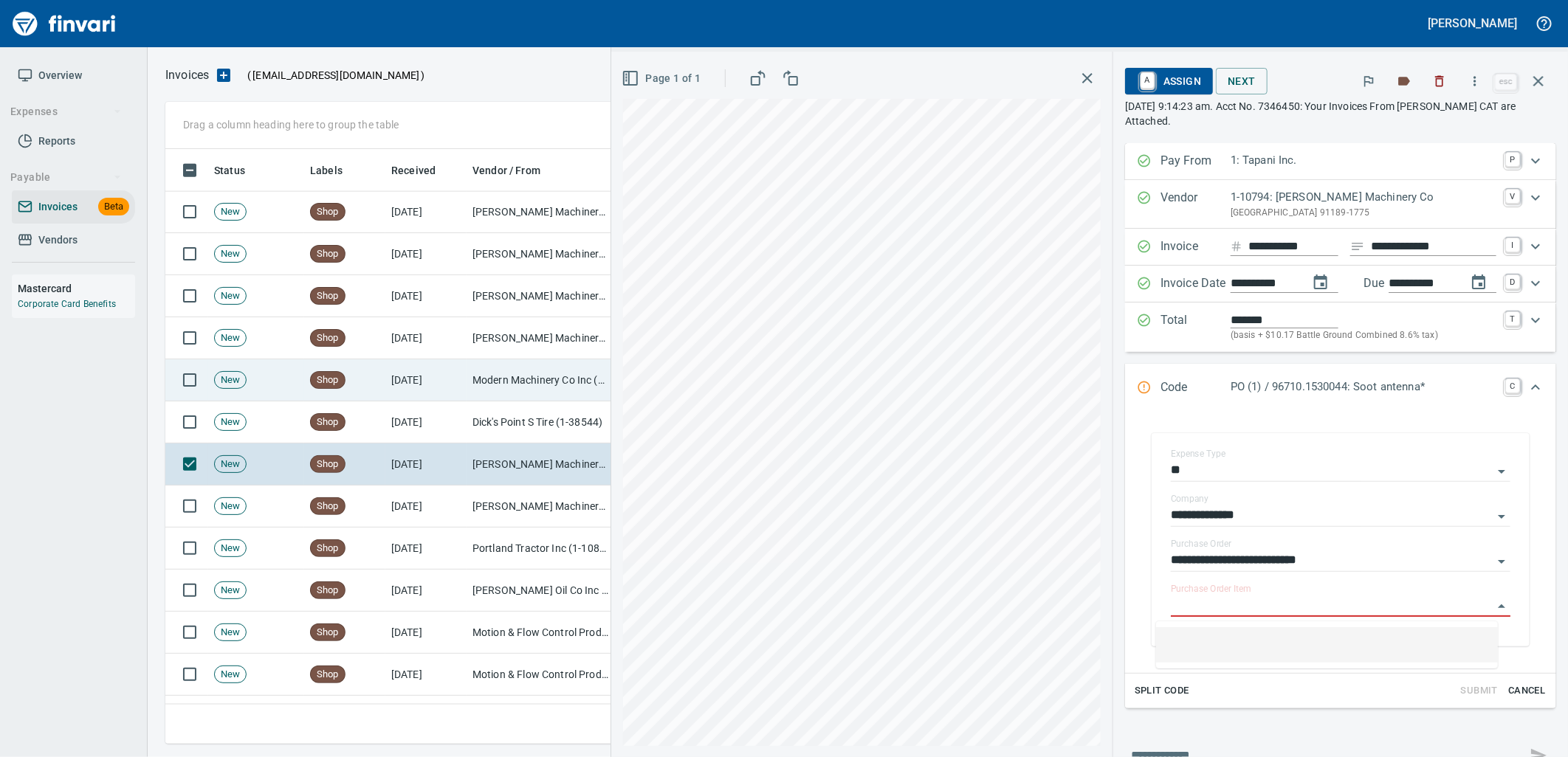
click at [482, 363] on td "Modern Machinery Co Inc (1-10672)" at bounding box center [540, 380] width 148 height 42
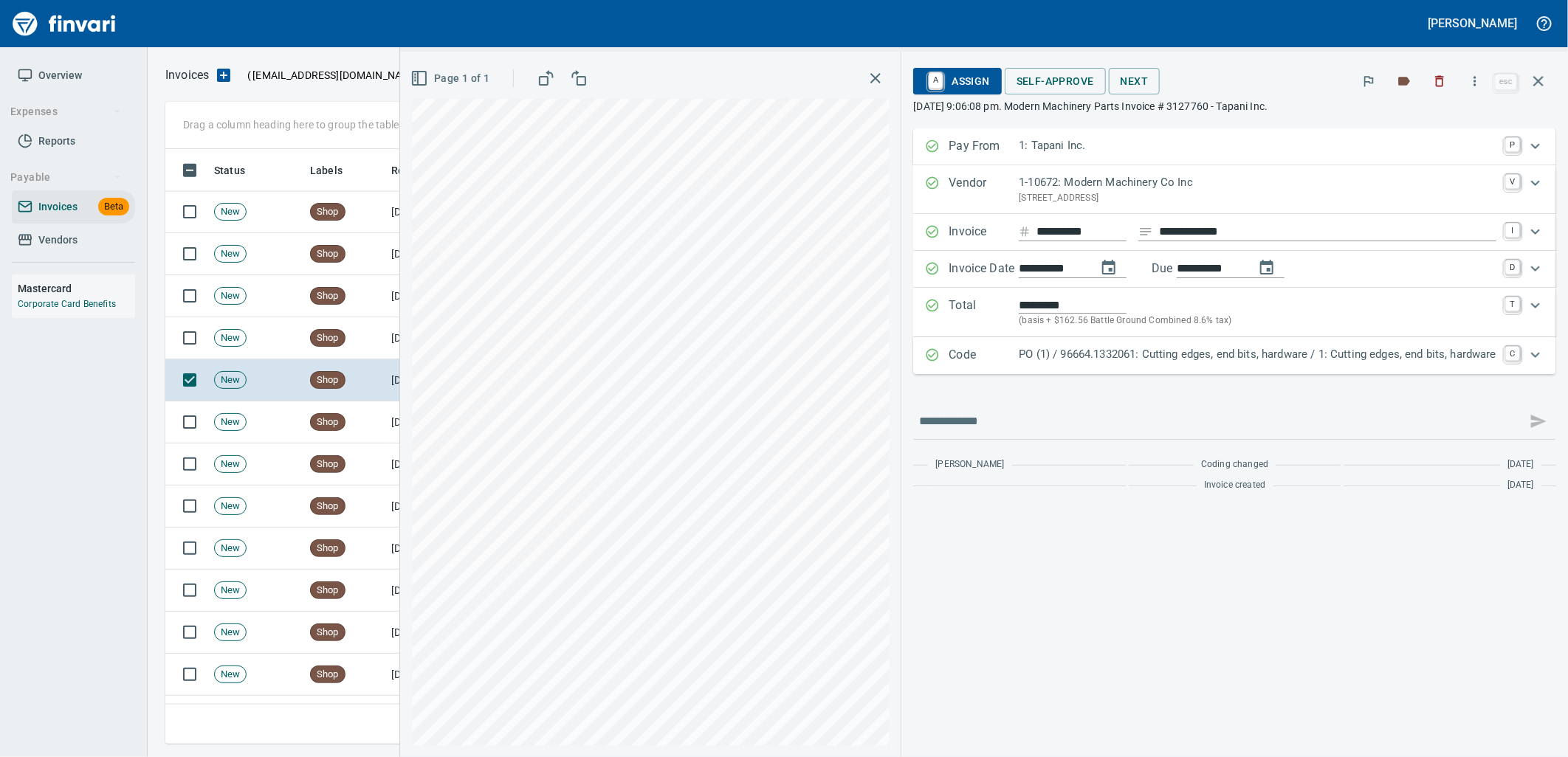
click at [1218, 353] on p "PO (1) / 96664.1332061: Cutting edges, end bits, hardware / 1: Cutting edges, e…" at bounding box center [1258, 354] width 478 height 17
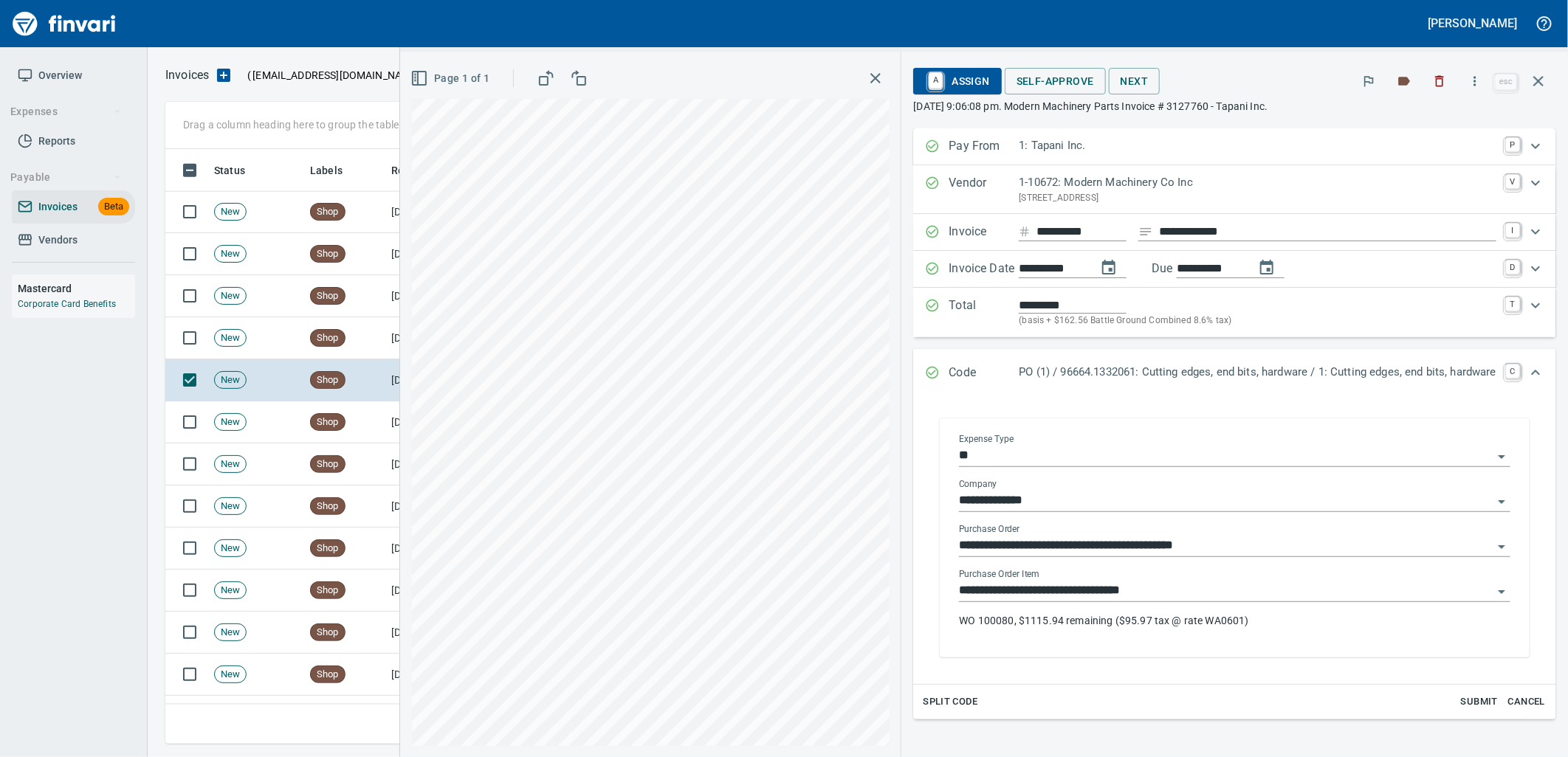
click at [1167, 596] on input "**********" at bounding box center [1226, 591] width 534 height 21
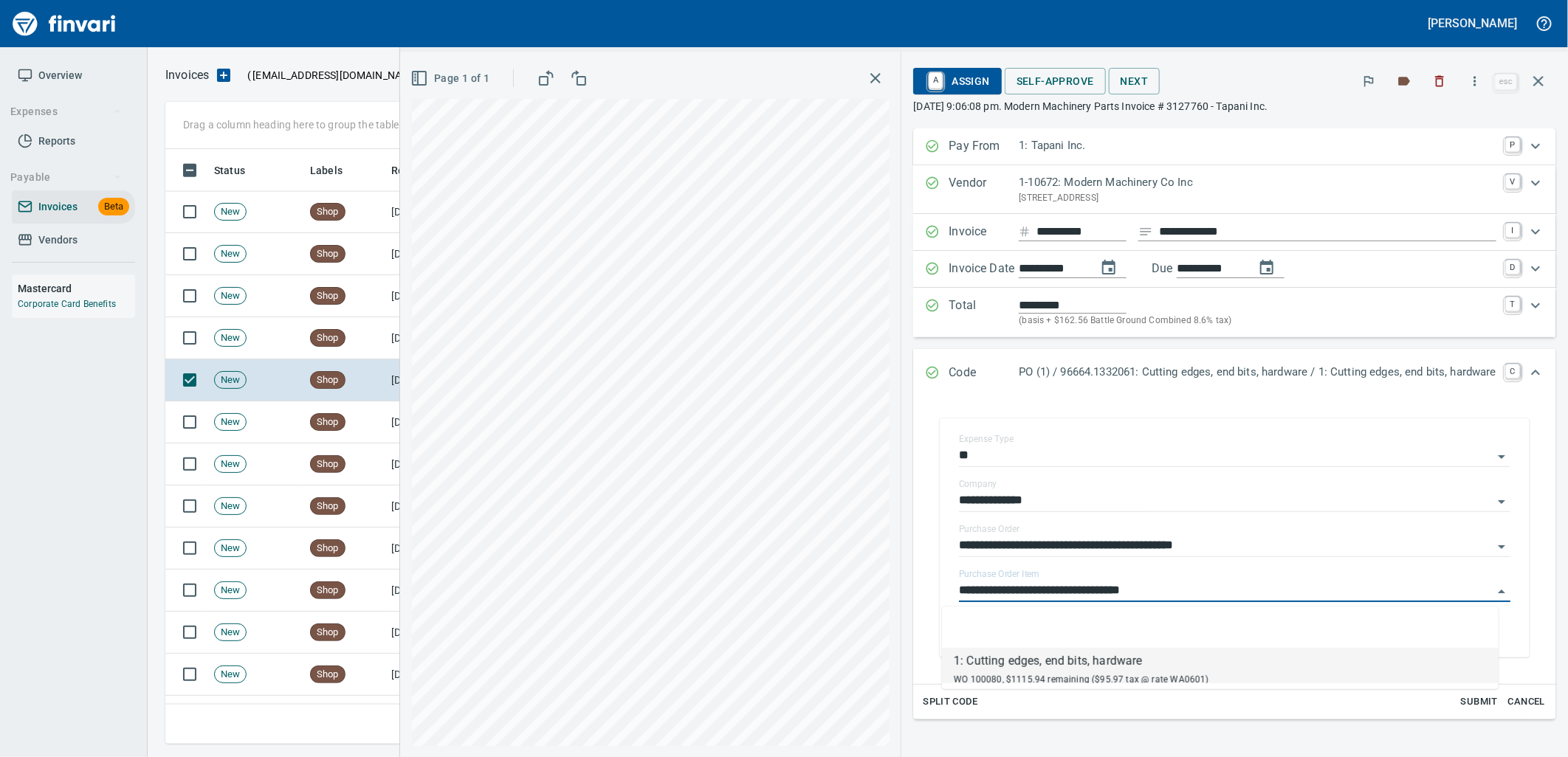
scroll to position [583, 1360]
click at [348, 342] on td "Shop" at bounding box center [344, 338] width 81 height 42
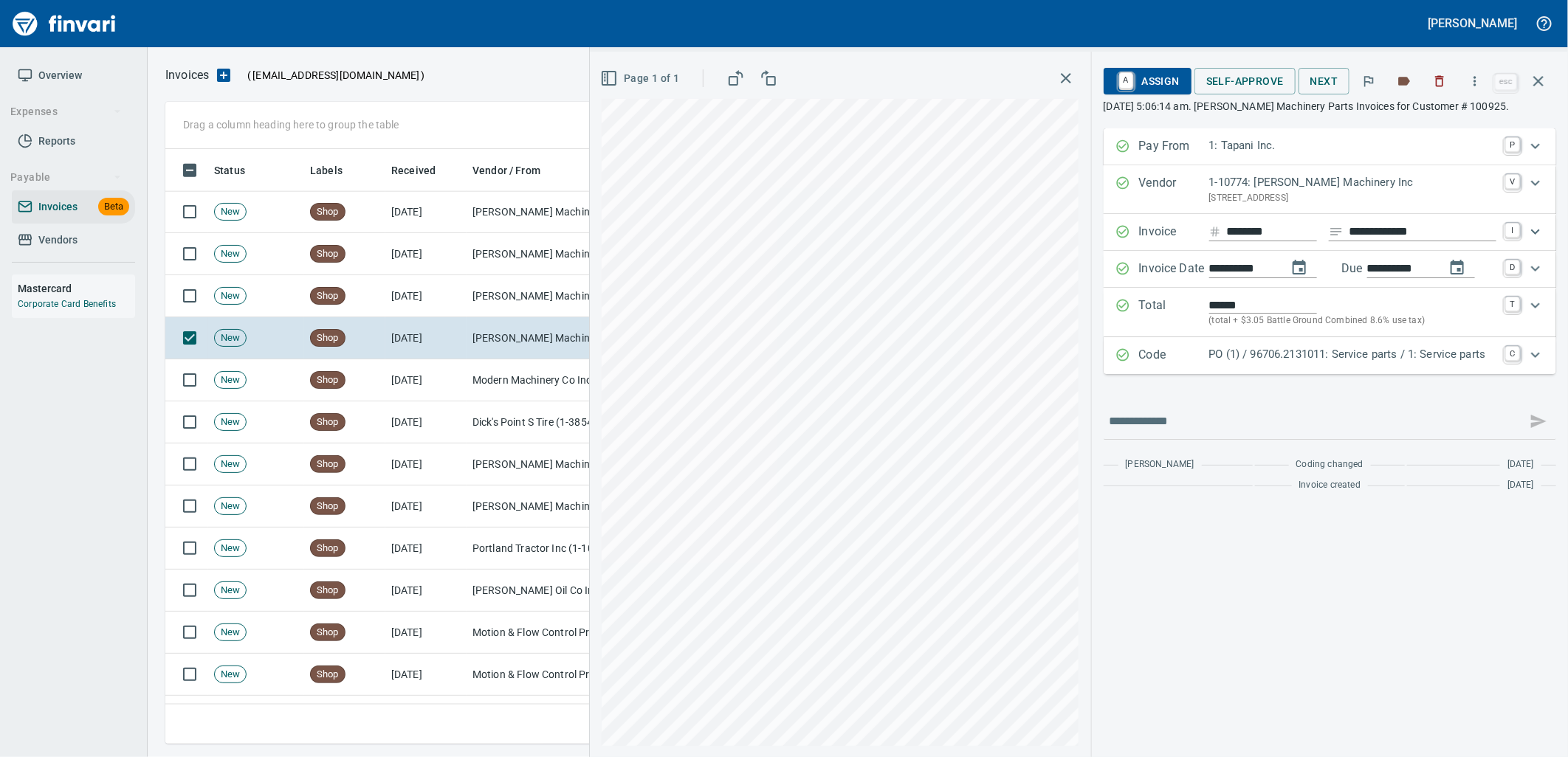
click at [1273, 360] on p "PO (1) / 96706.2131011: Service parts / 1: Service parts" at bounding box center [1353, 354] width 287 height 17
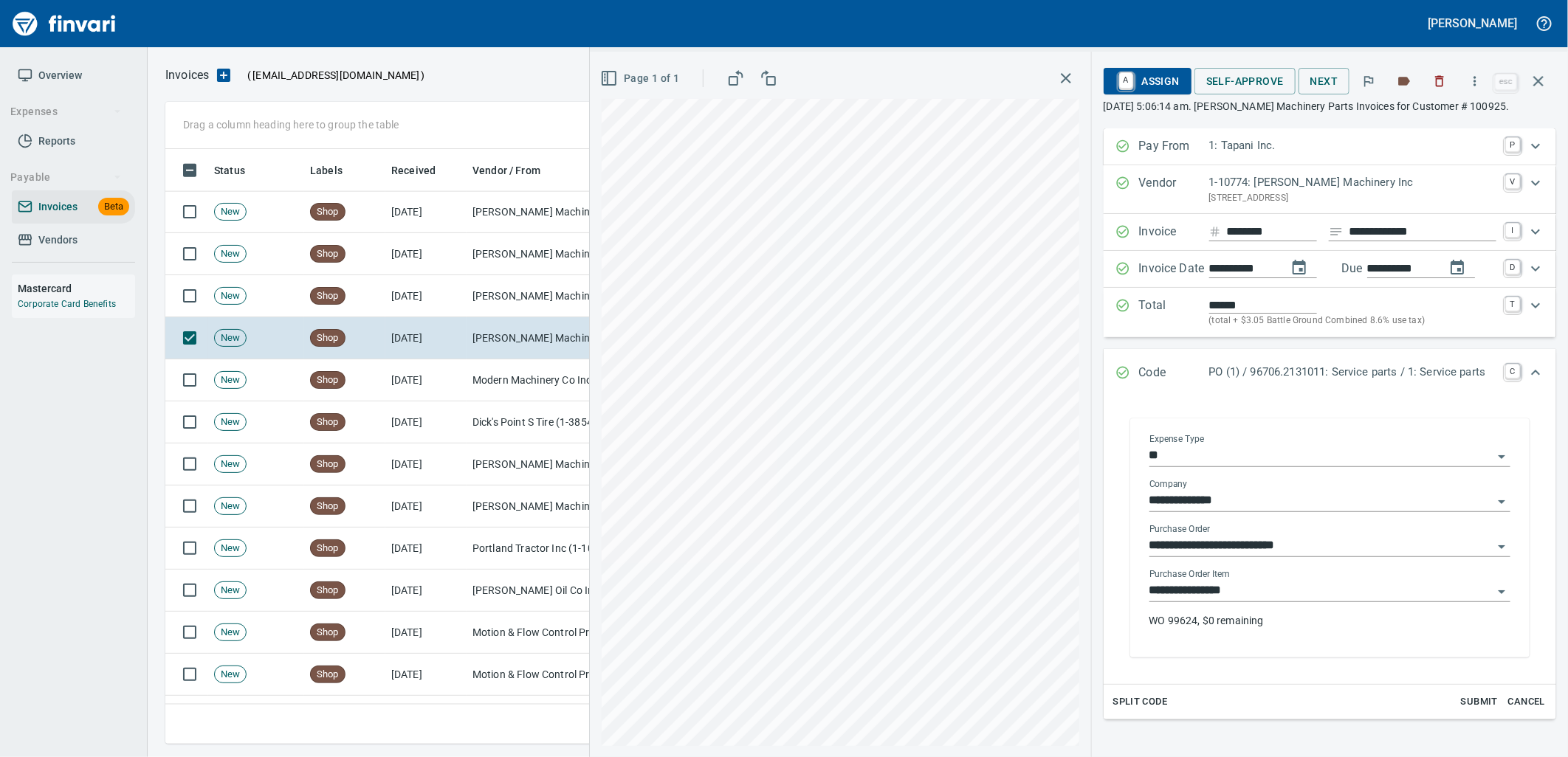
click at [1229, 598] on input "**********" at bounding box center [1320, 591] width 343 height 21
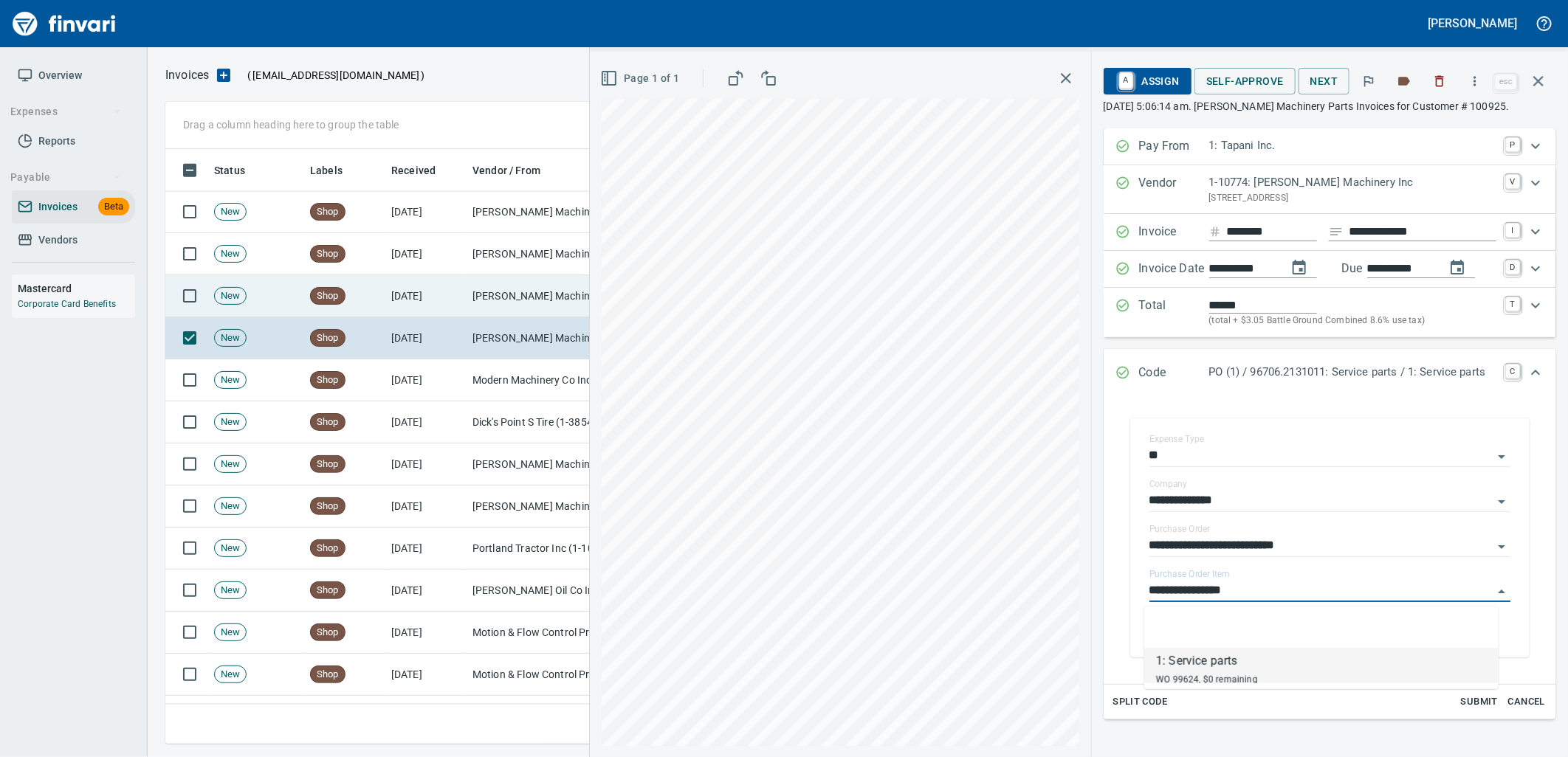
click at [495, 292] on td "[PERSON_NAME] Machinery Co (1-10794)" at bounding box center [540, 296] width 148 height 42
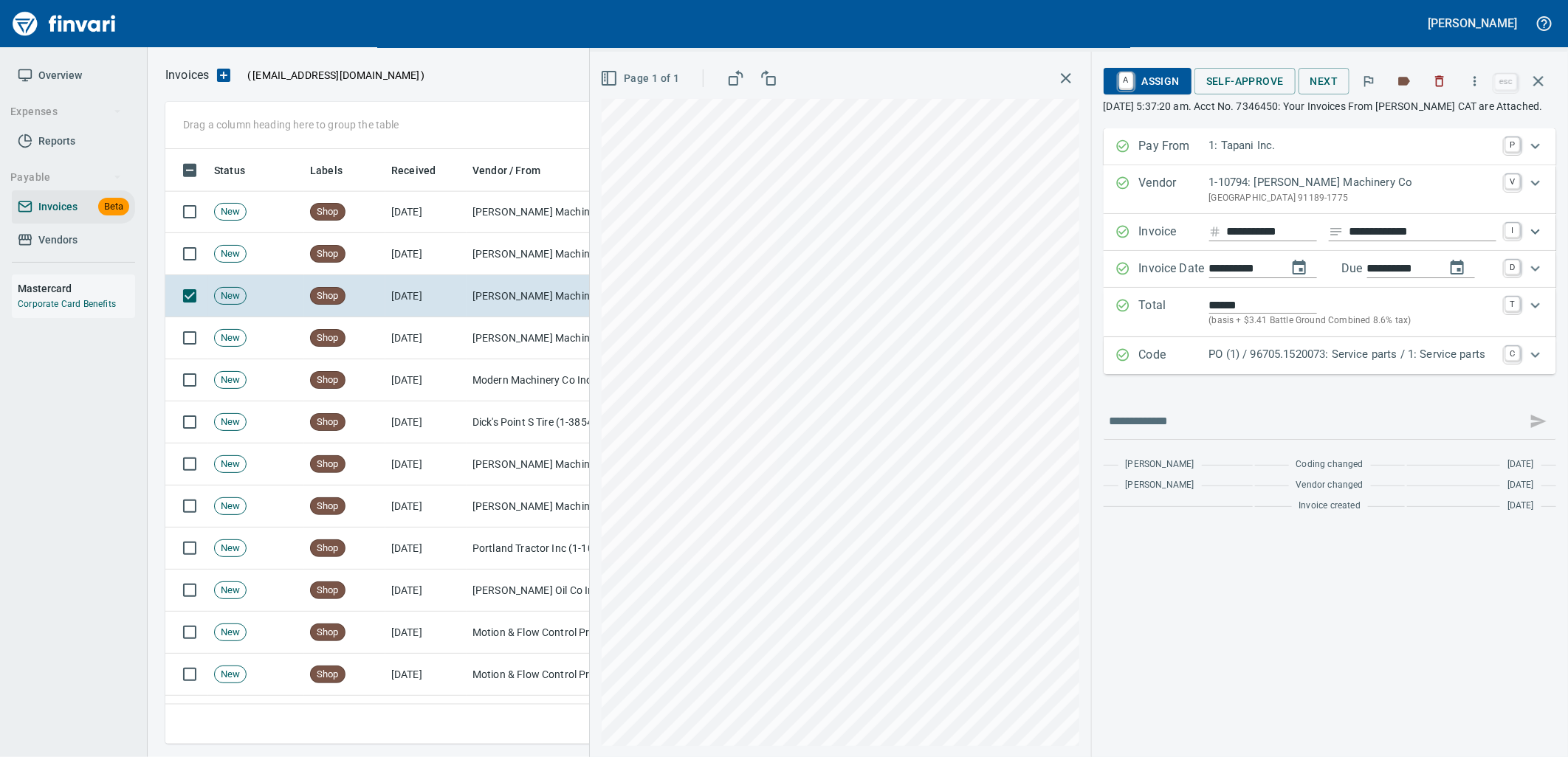
click at [1340, 365] on div "PO (1) / 96705.1520073: Service parts / 1: Service parts" at bounding box center [1353, 356] width 287 height 19
click at [1317, 363] on p "PO (1) / 96705.1520073: Service parts / 1: Service parts" at bounding box center [1353, 354] width 287 height 17
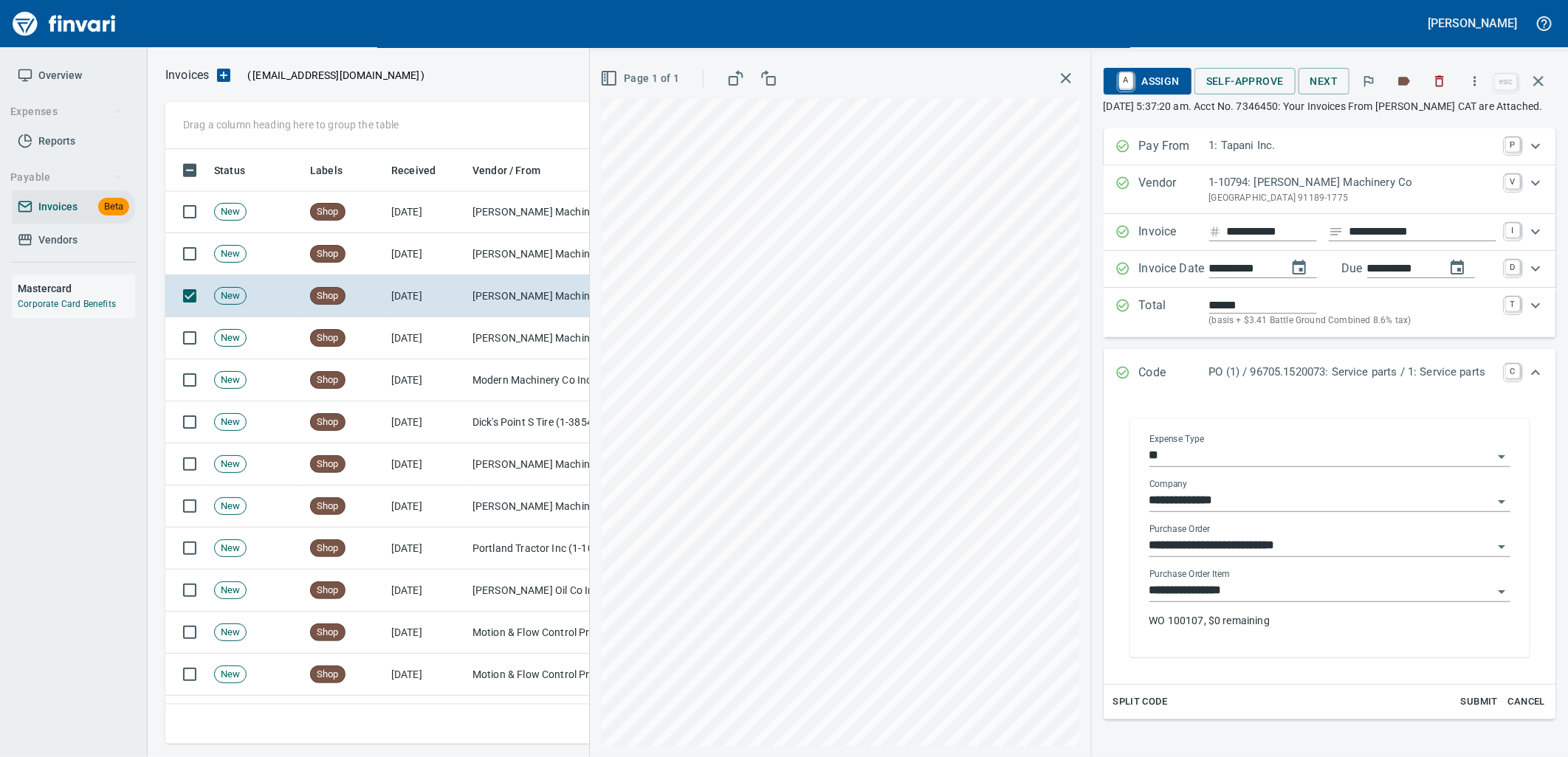
click at [1263, 602] on input "**********" at bounding box center [1320, 591] width 343 height 21
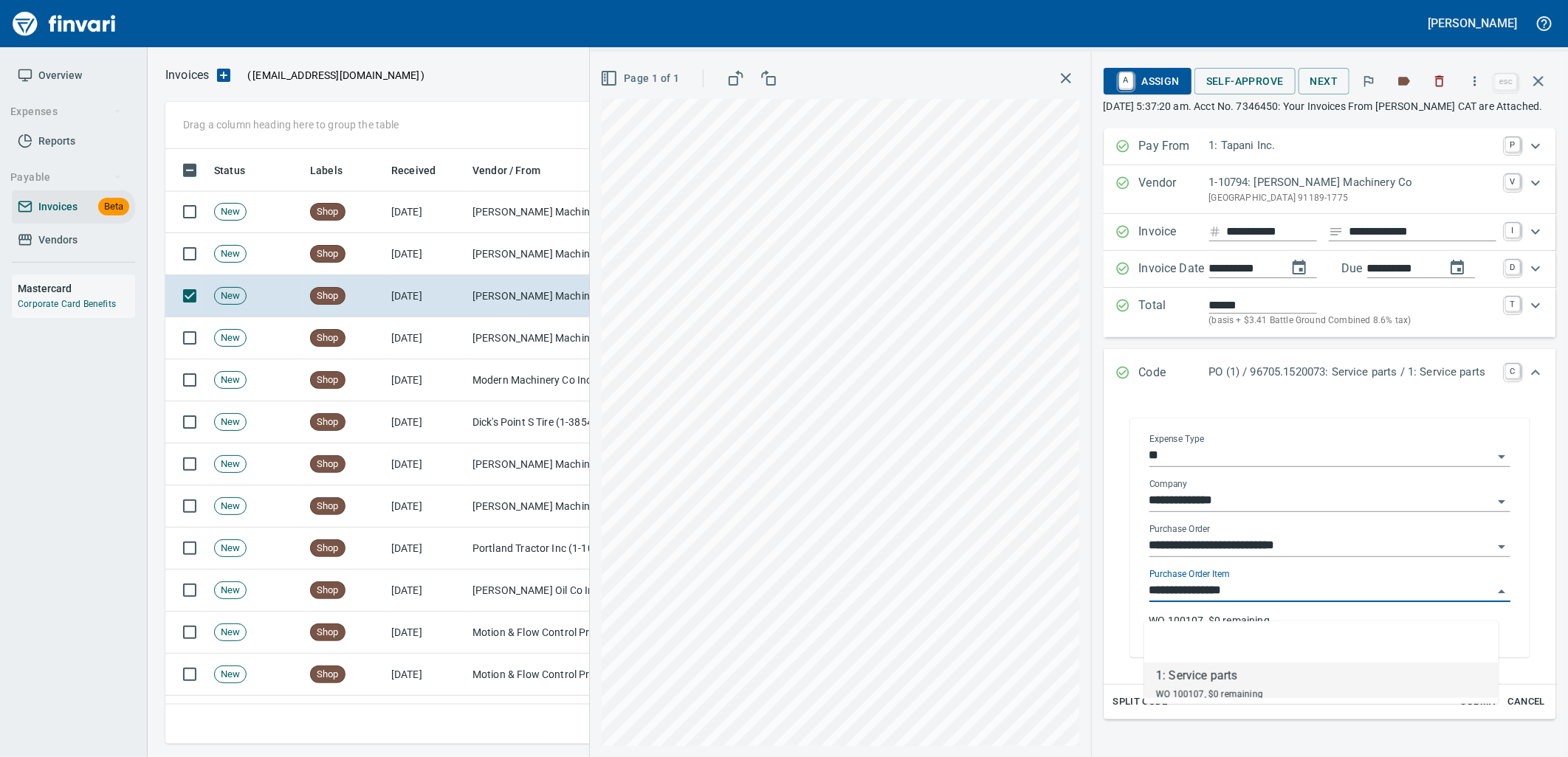
scroll to position [583, 1360]
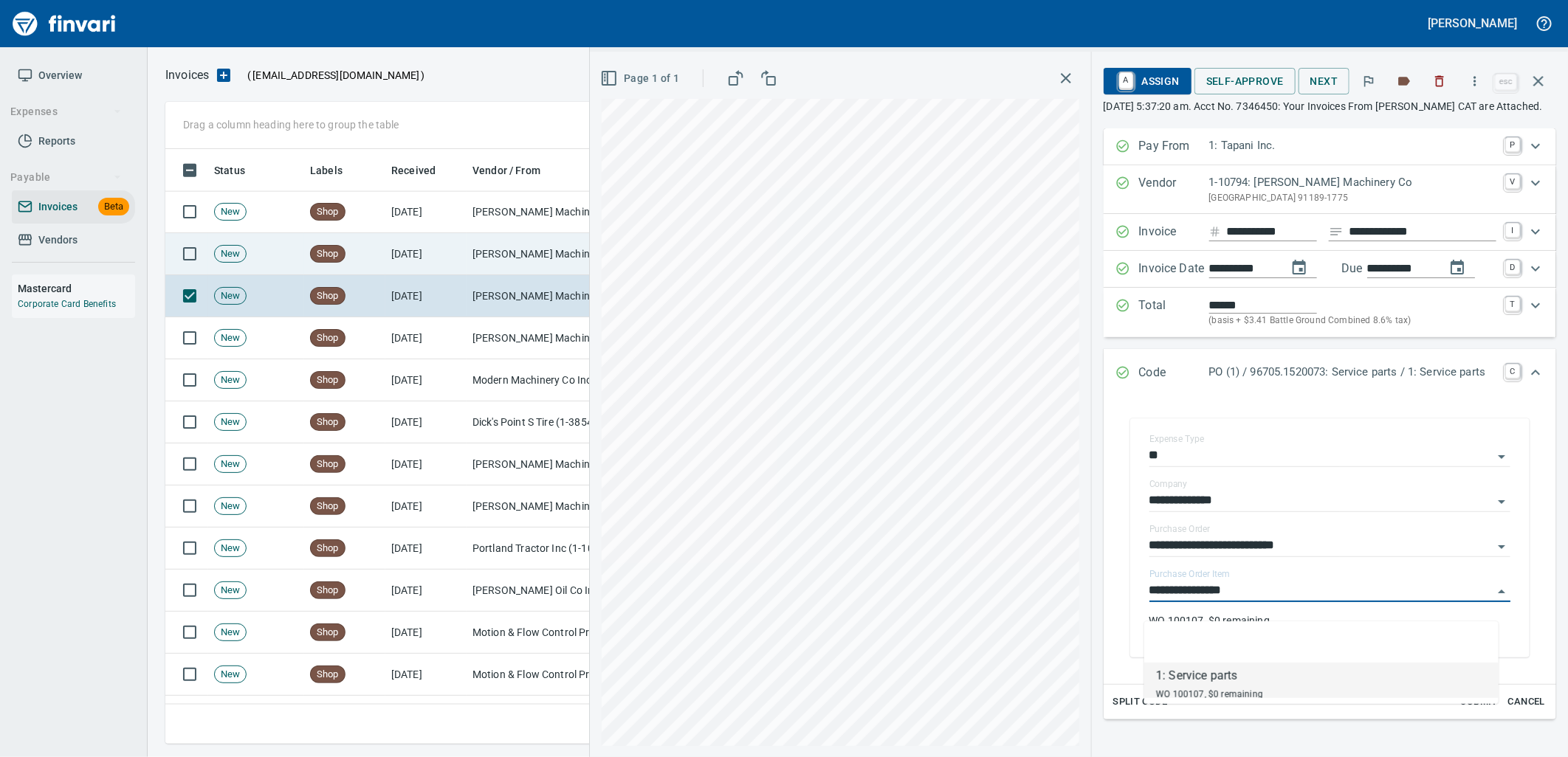
click at [430, 240] on td "9/12/2025" at bounding box center [426, 255] width 81 height 42
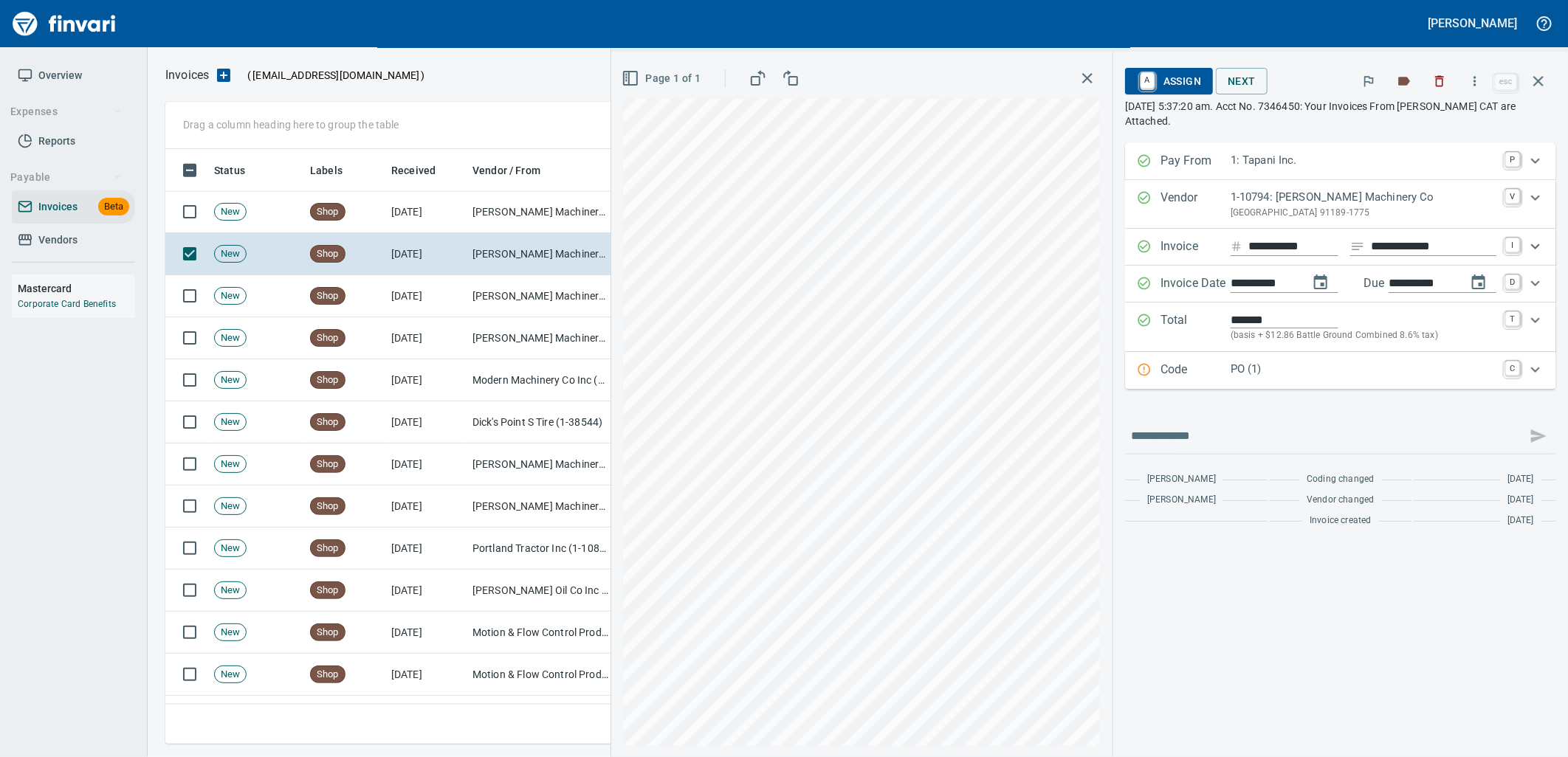
click at [1305, 378] on p "PO (1)" at bounding box center [1363, 369] width 266 height 17
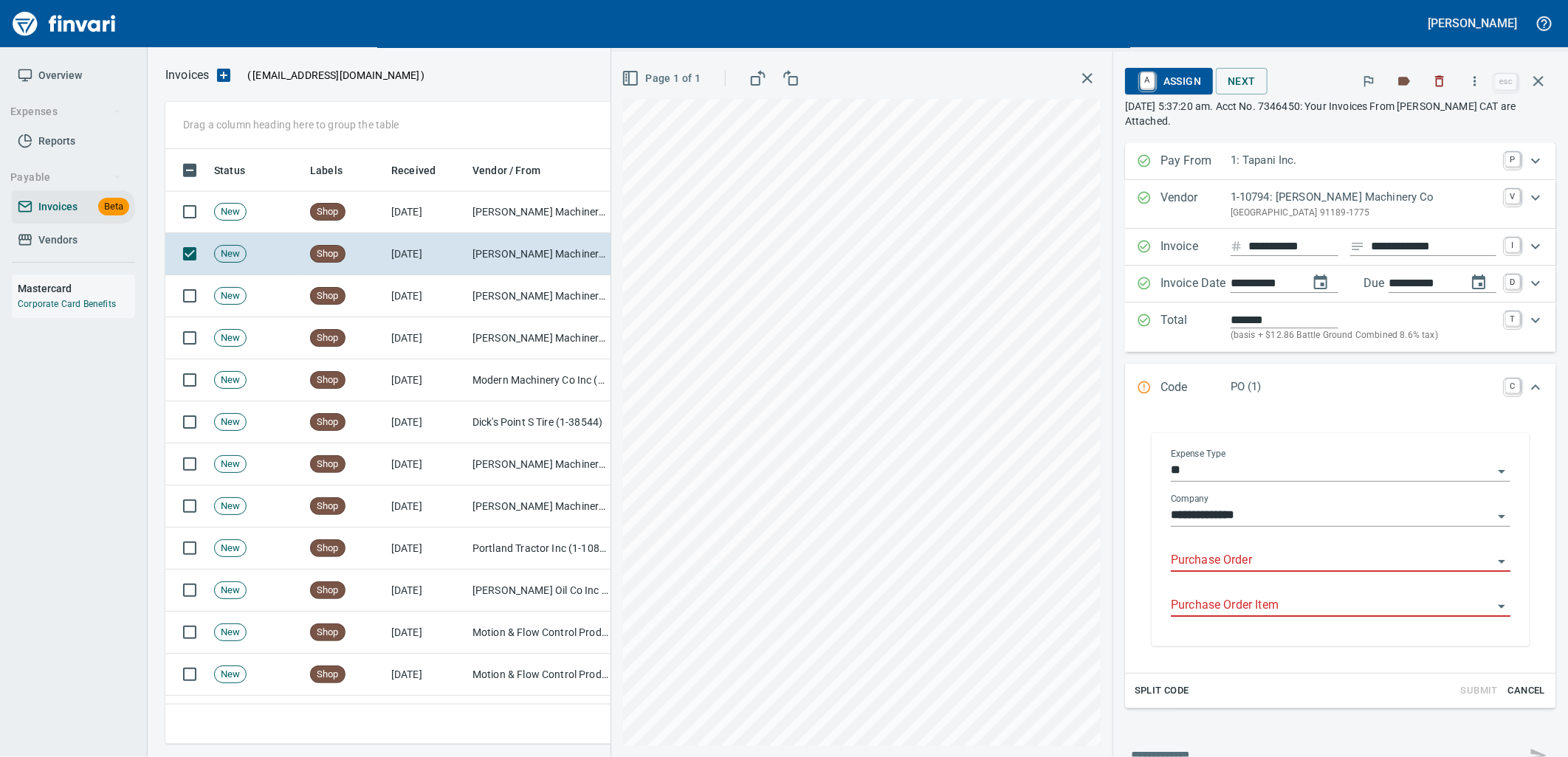
click at [1257, 556] on input "Purchase Order" at bounding box center [1332, 561] width 322 height 21
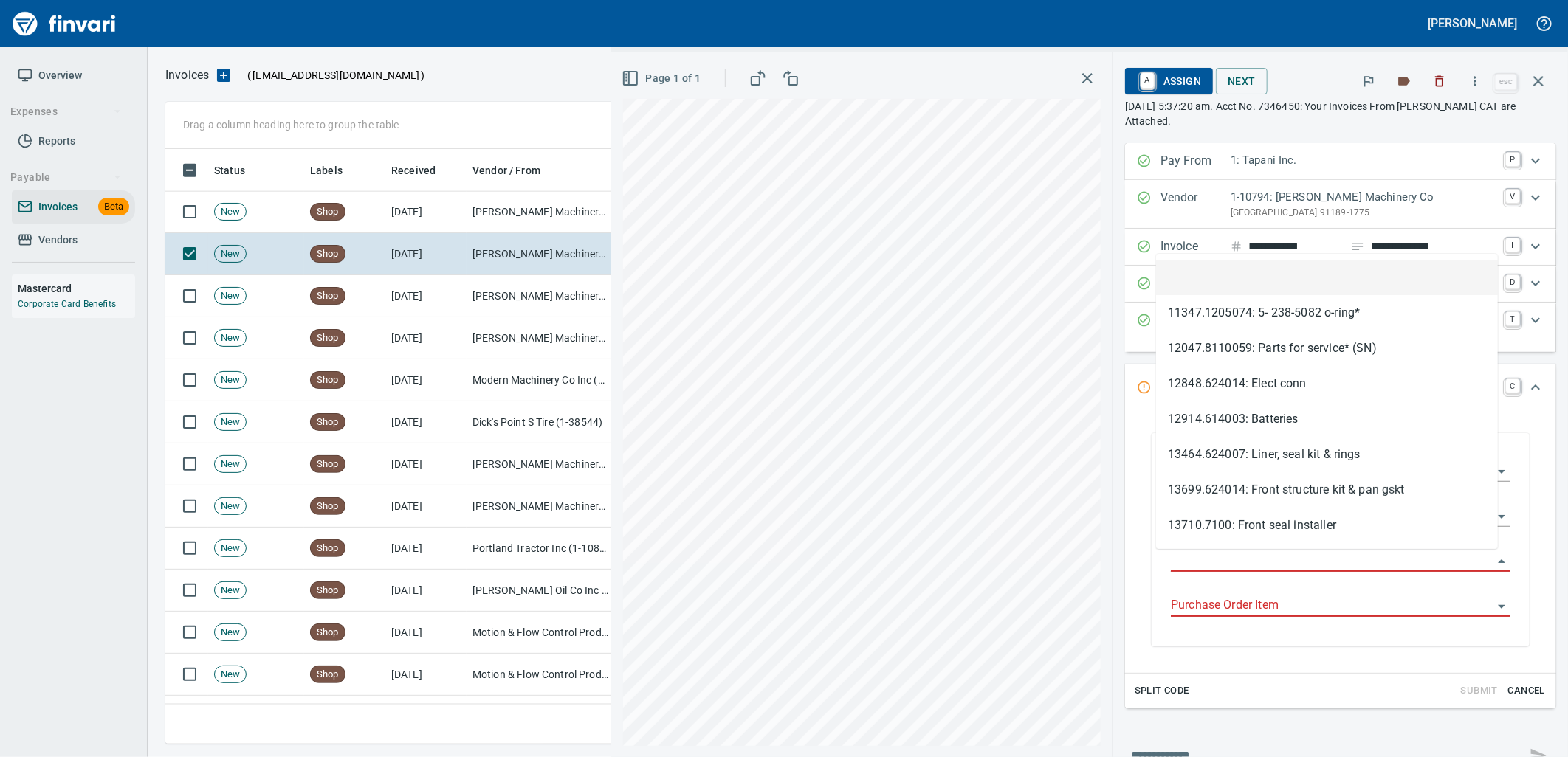
type input "**********"
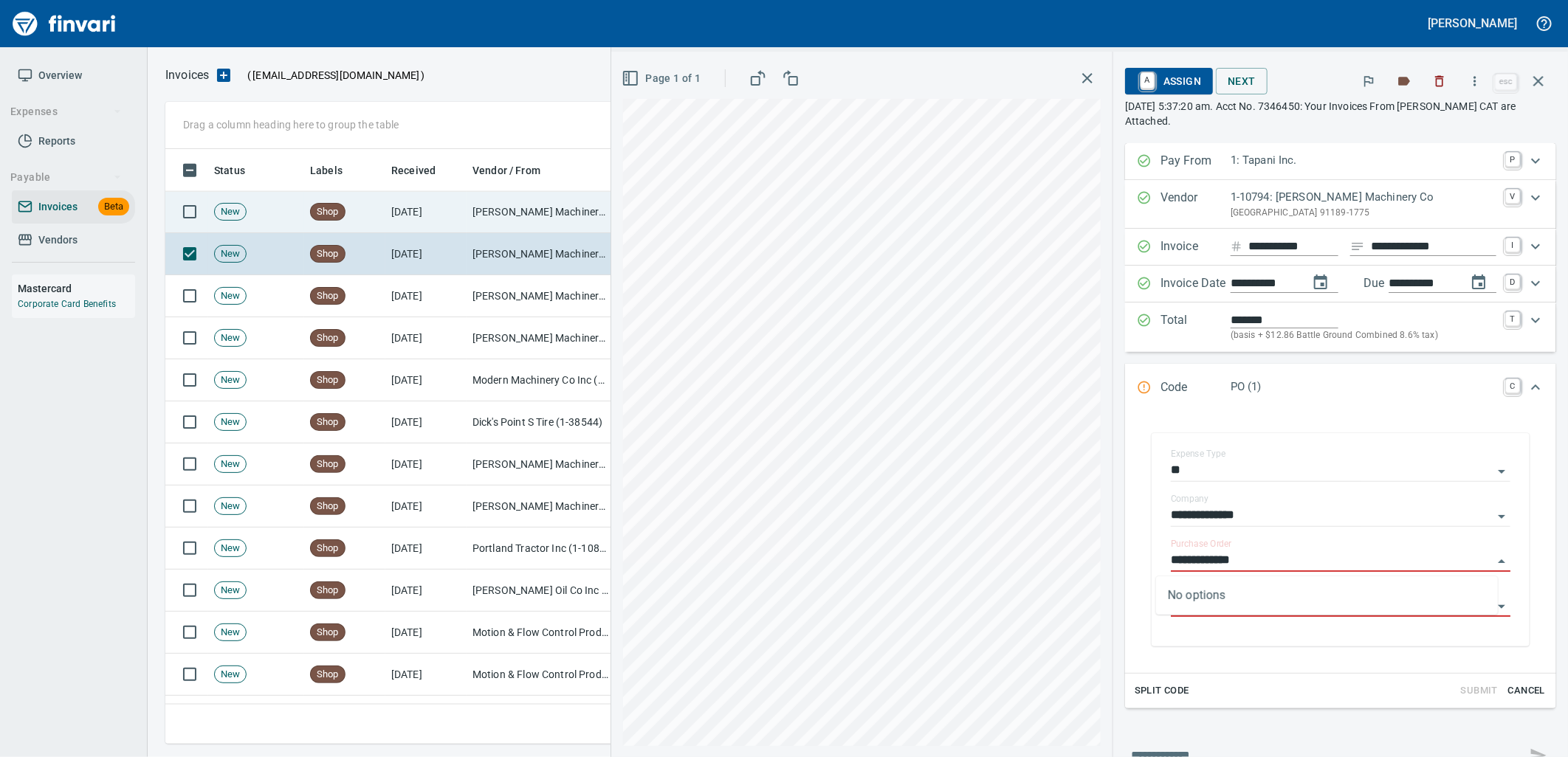
click at [525, 217] on td "[PERSON_NAME] Machinery Co (1-10794)" at bounding box center [540, 213] width 148 height 42
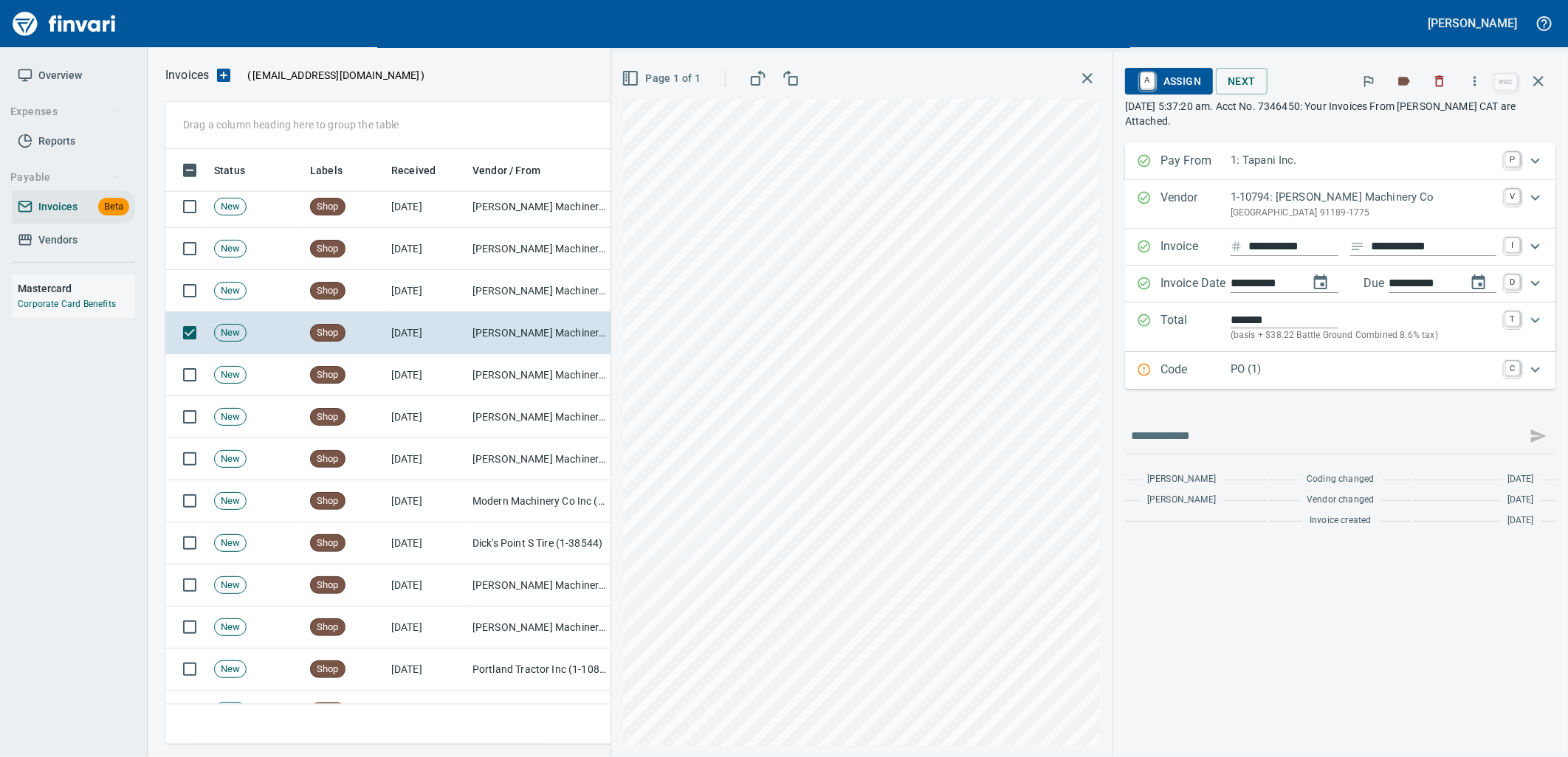
scroll to position [1107, 0]
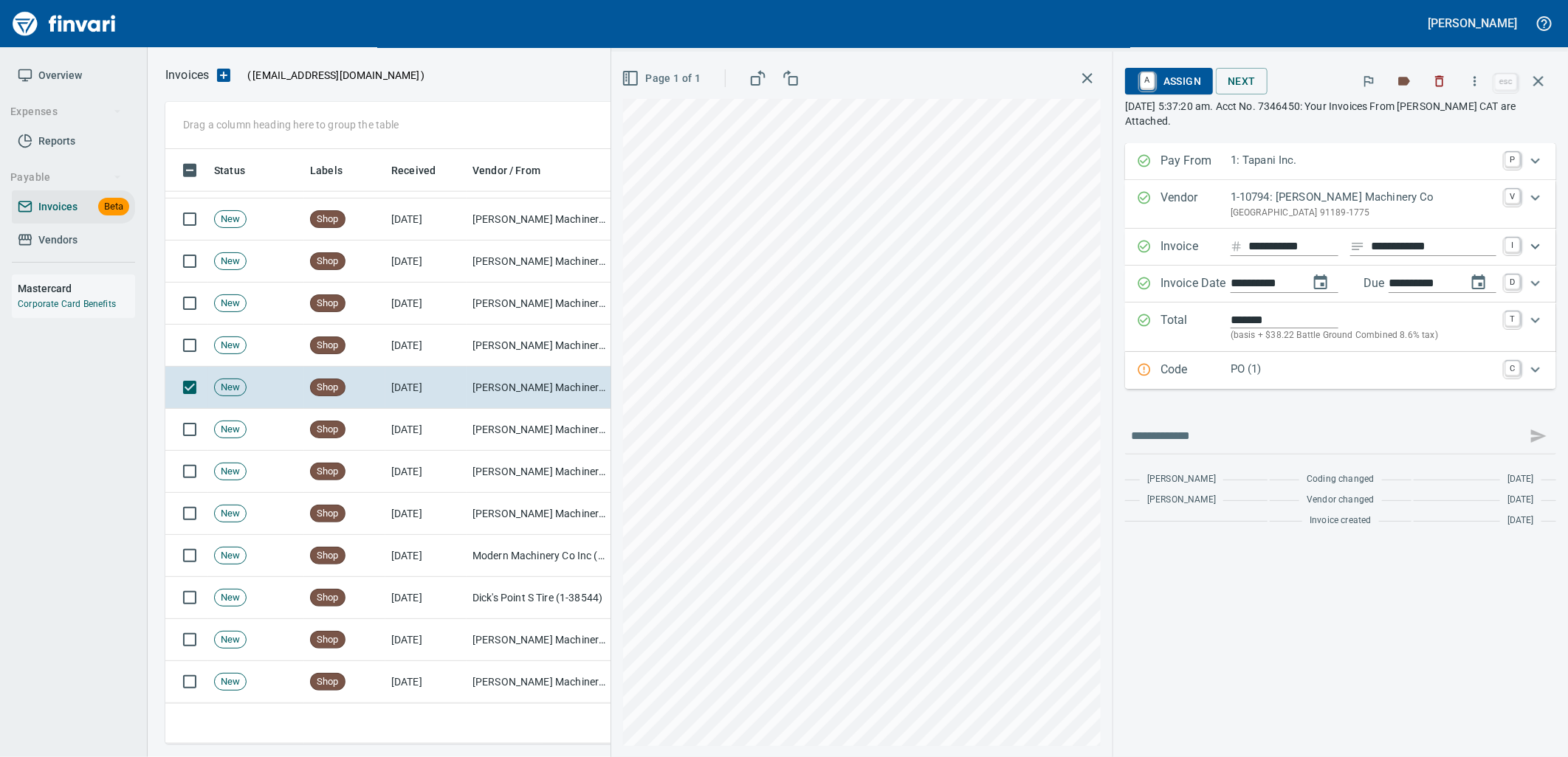
click at [1261, 371] on p "PO (1)" at bounding box center [1363, 369] width 266 height 17
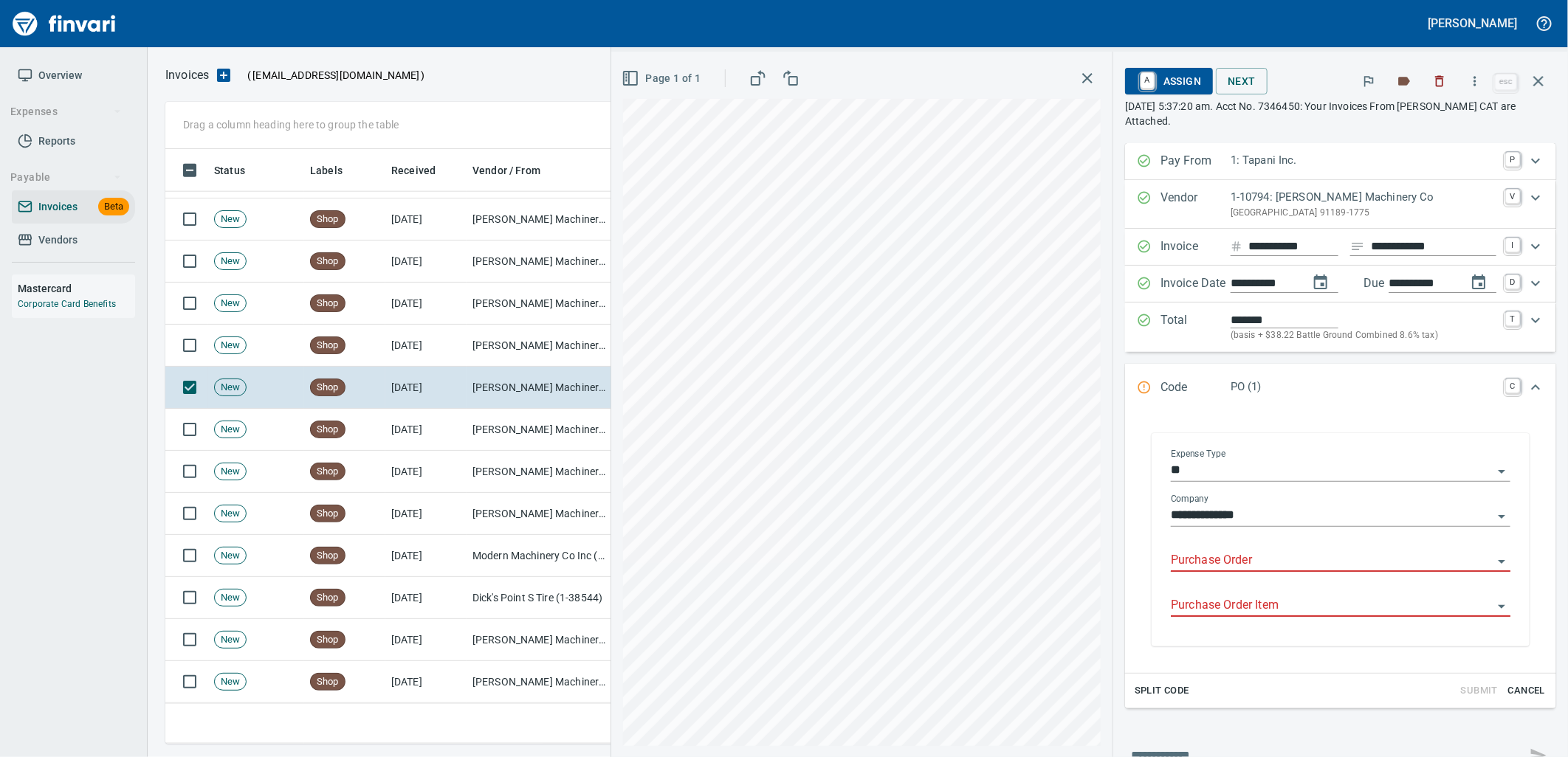
click at [1241, 563] on input "Purchase Order" at bounding box center [1332, 561] width 322 height 21
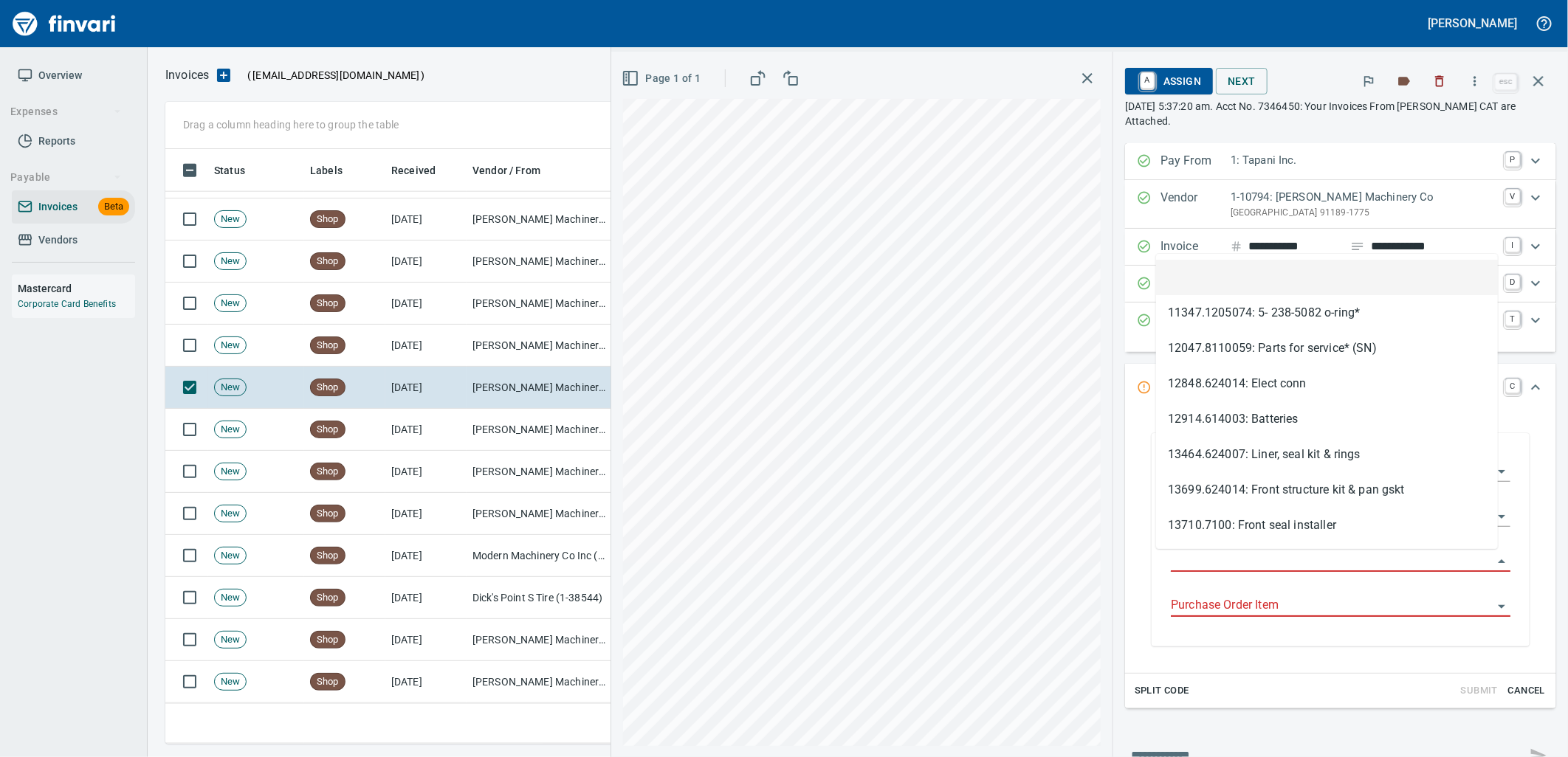
type input "**********"
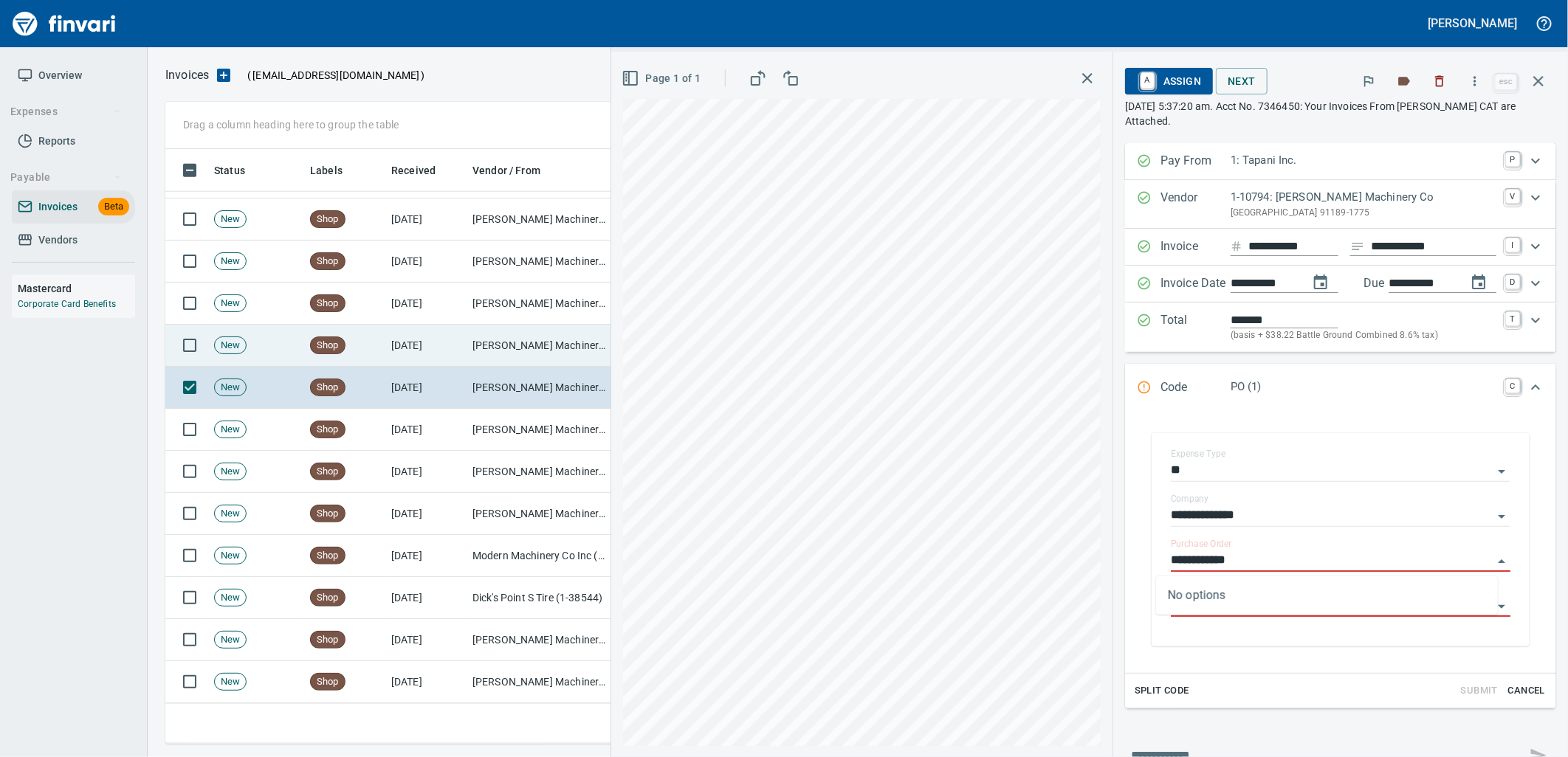
click at [511, 355] on td "[PERSON_NAME] Machinery Co (1-10794)" at bounding box center [540, 346] width 148 height 42
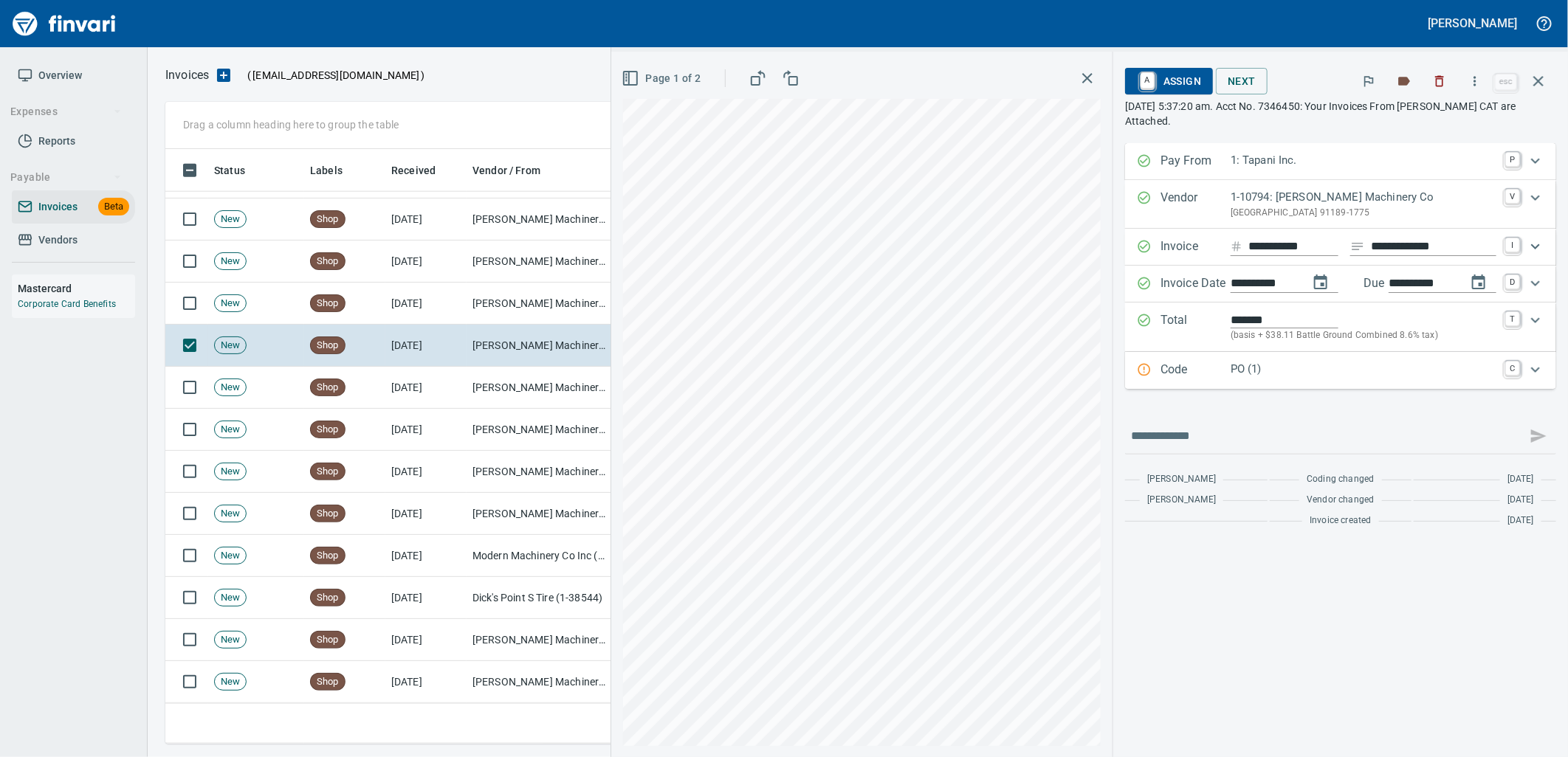
click at [1268, 380] on div "PO (1)" at bounding box center [1363, 371] width 266 height 19
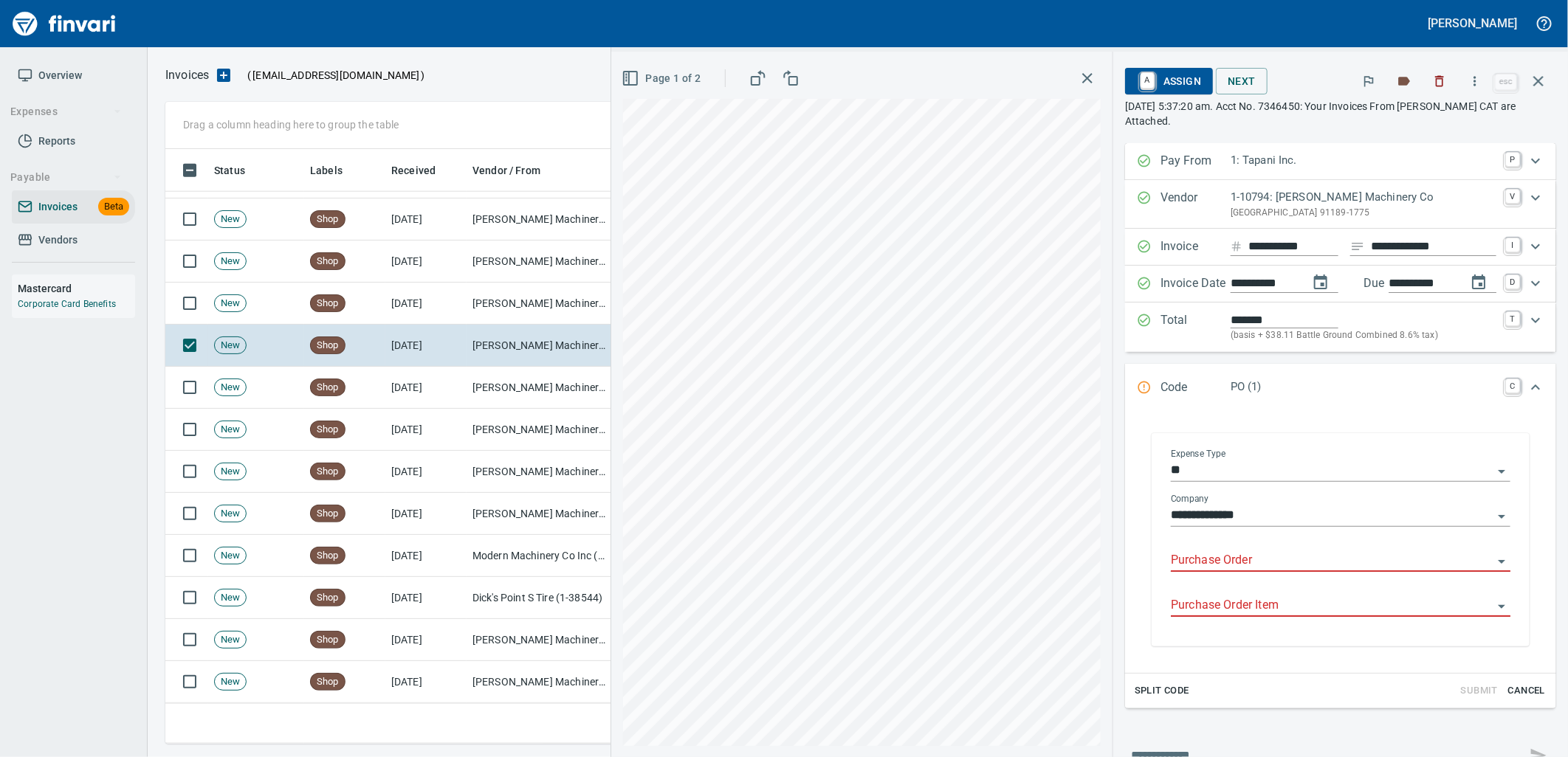
click at [1225, 555] on input "Purchase Order" at bounding box center [1332, 561] width 322 height 21
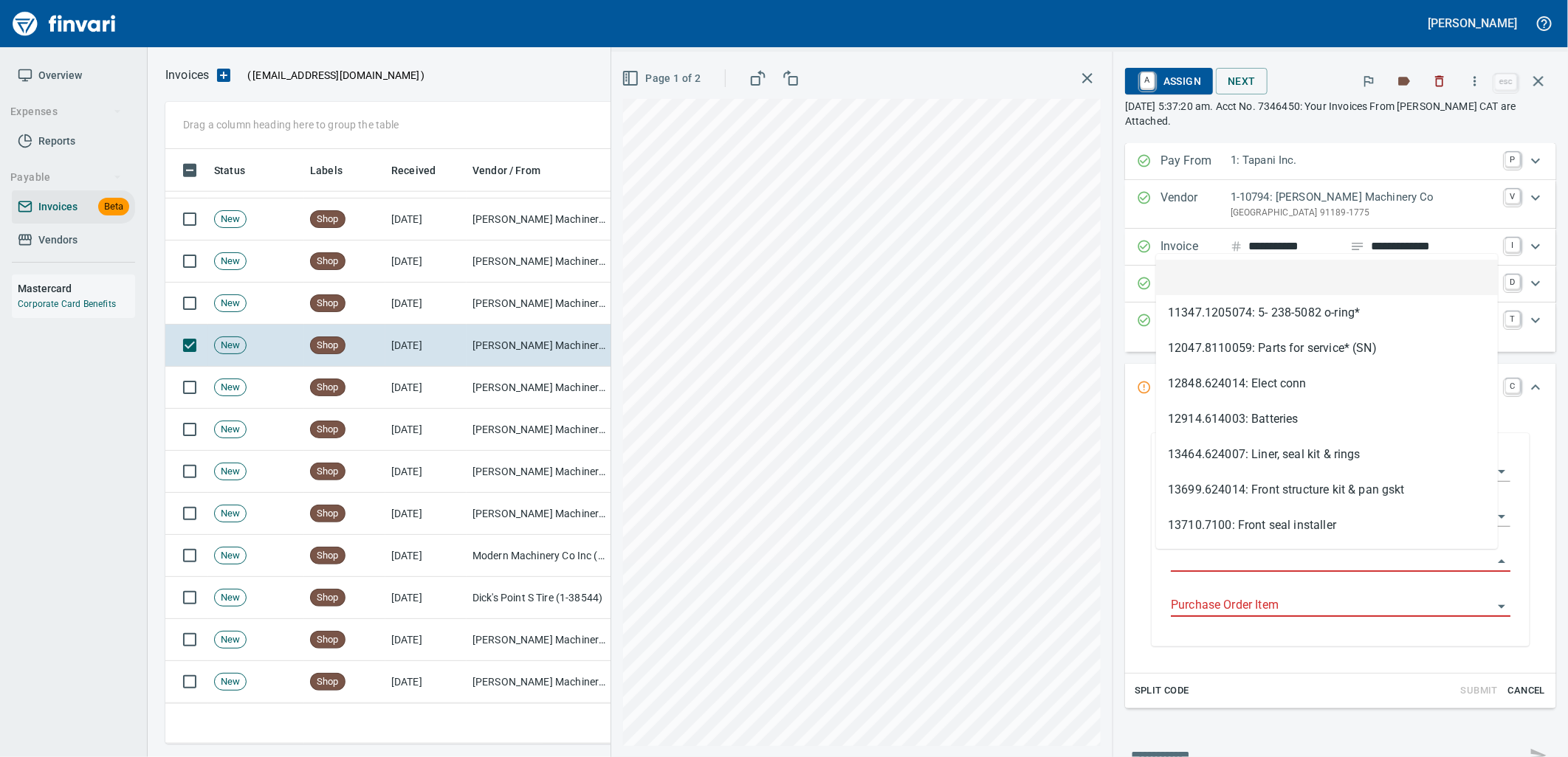
scroll to position [583, 1360]
type input "**********"
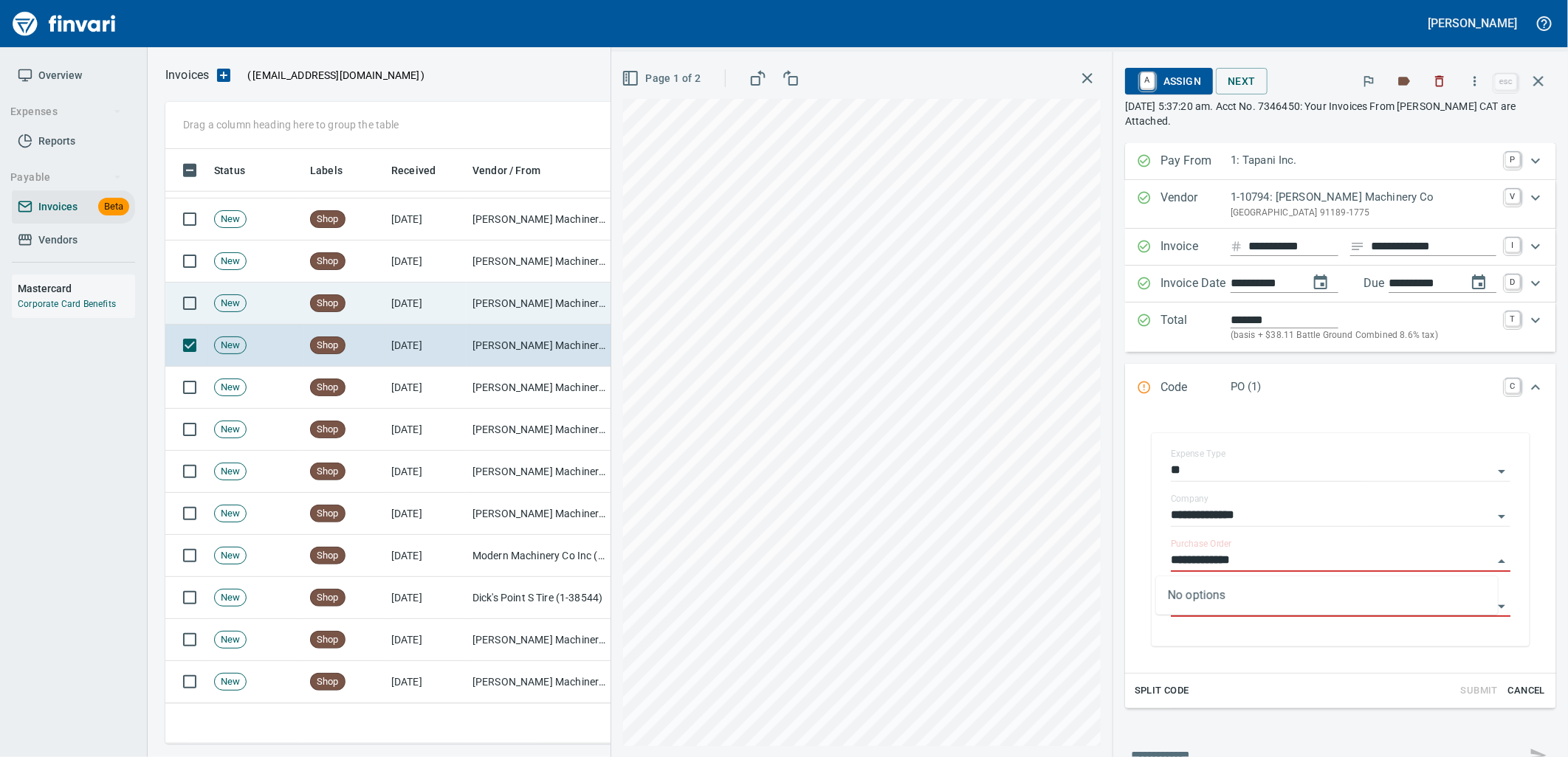
click at [477, 303] on td "[PERSON_NAME] Machinery Co (1-10794)" at bounding box center [540, 304] width 148 height 42
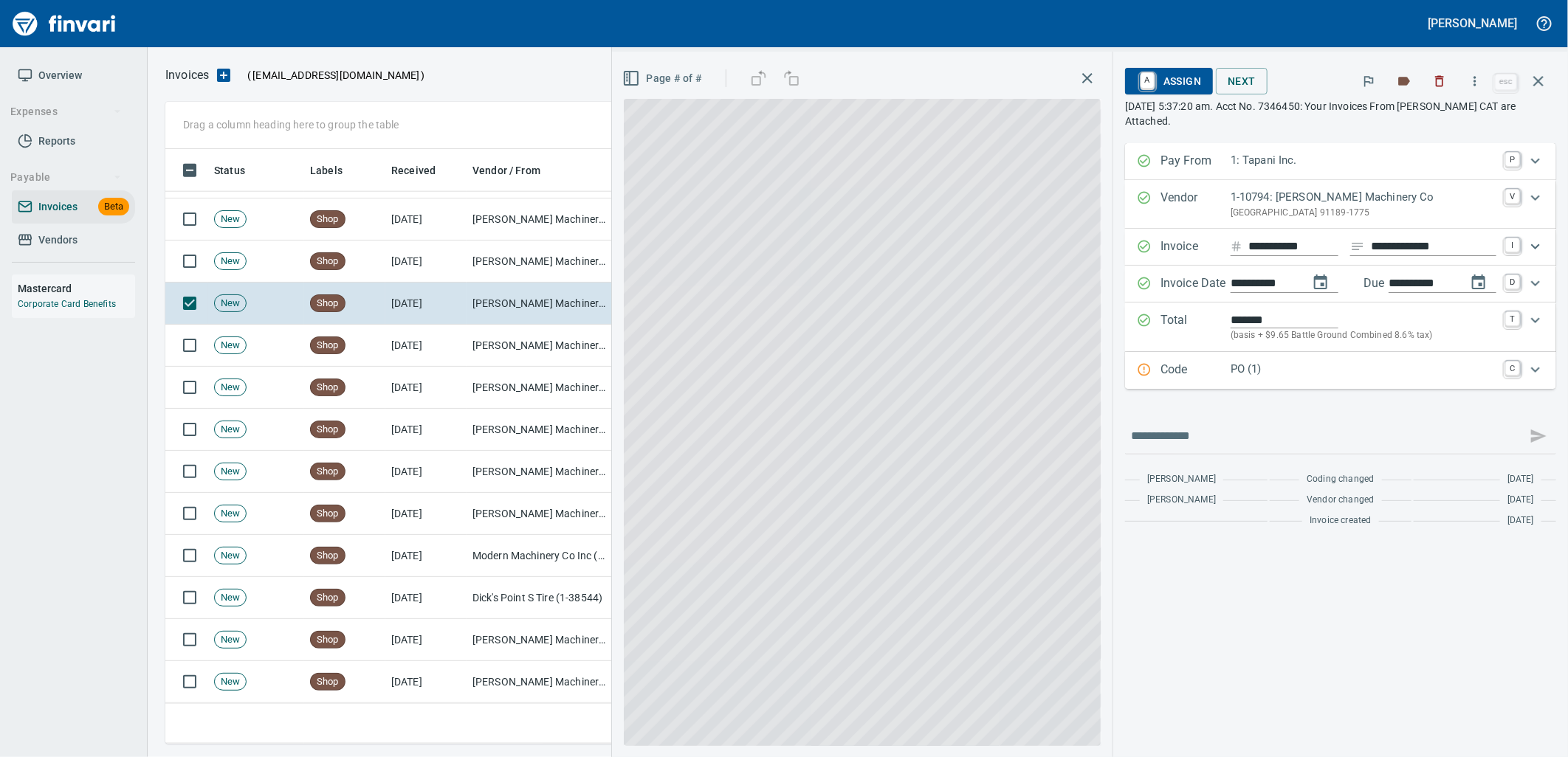
click at [1300, 369] on p "PO (1)" at bounding box center [1363, 369] width 266 height 17
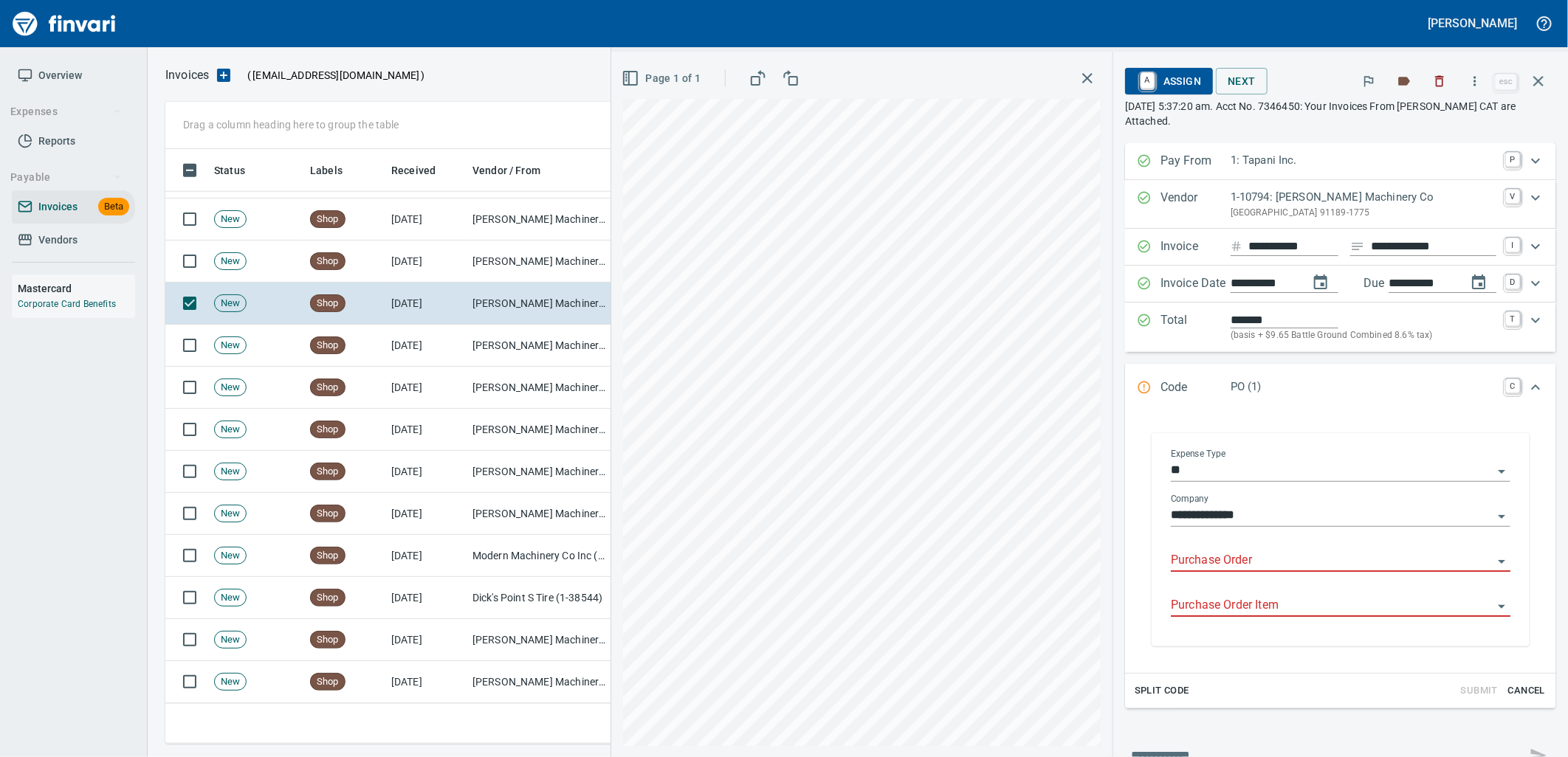
click at [1264, 550] on div "Purchase Order" at bounding box center [1340, 555] width 340 height 33
click at [1265, 564] on input "Purchase Order" at bounding box center [1332, 561] width 322 height 21
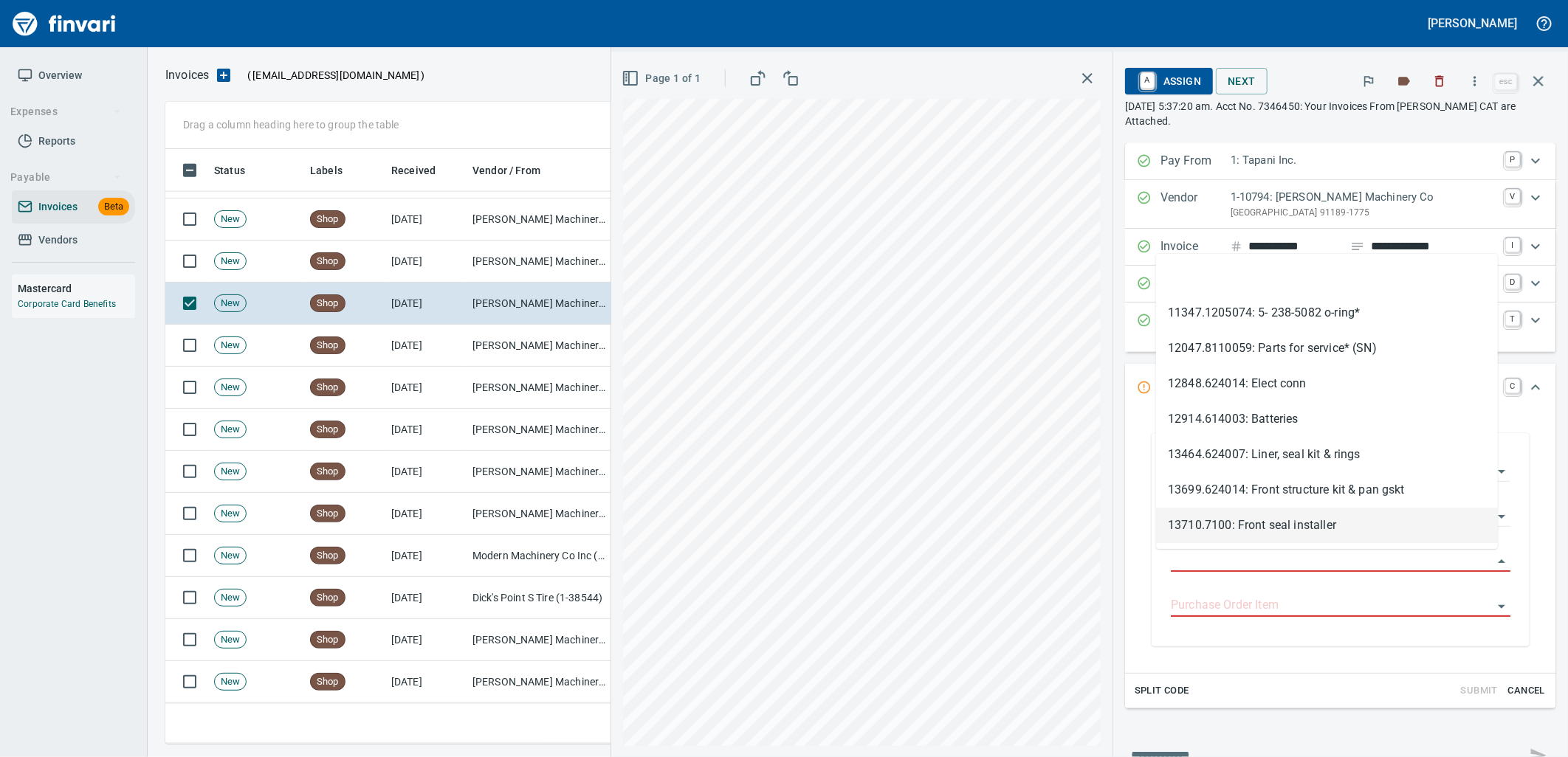
type input "**********"
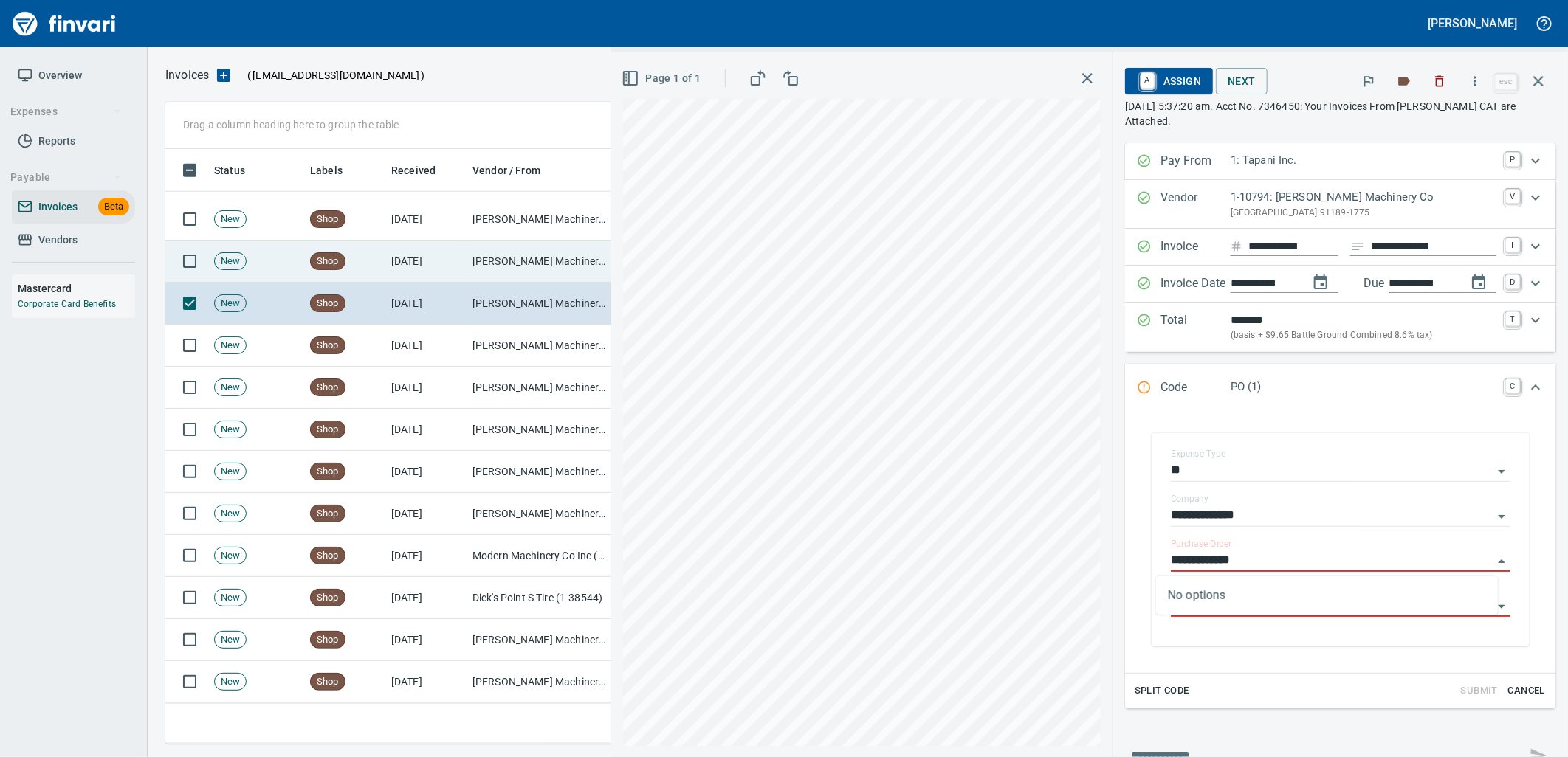
click at [512, 255] on td "[PERSON_NAME] Machinery Co (1-10794)" at bounding box center [540, 262] width 148 height 42
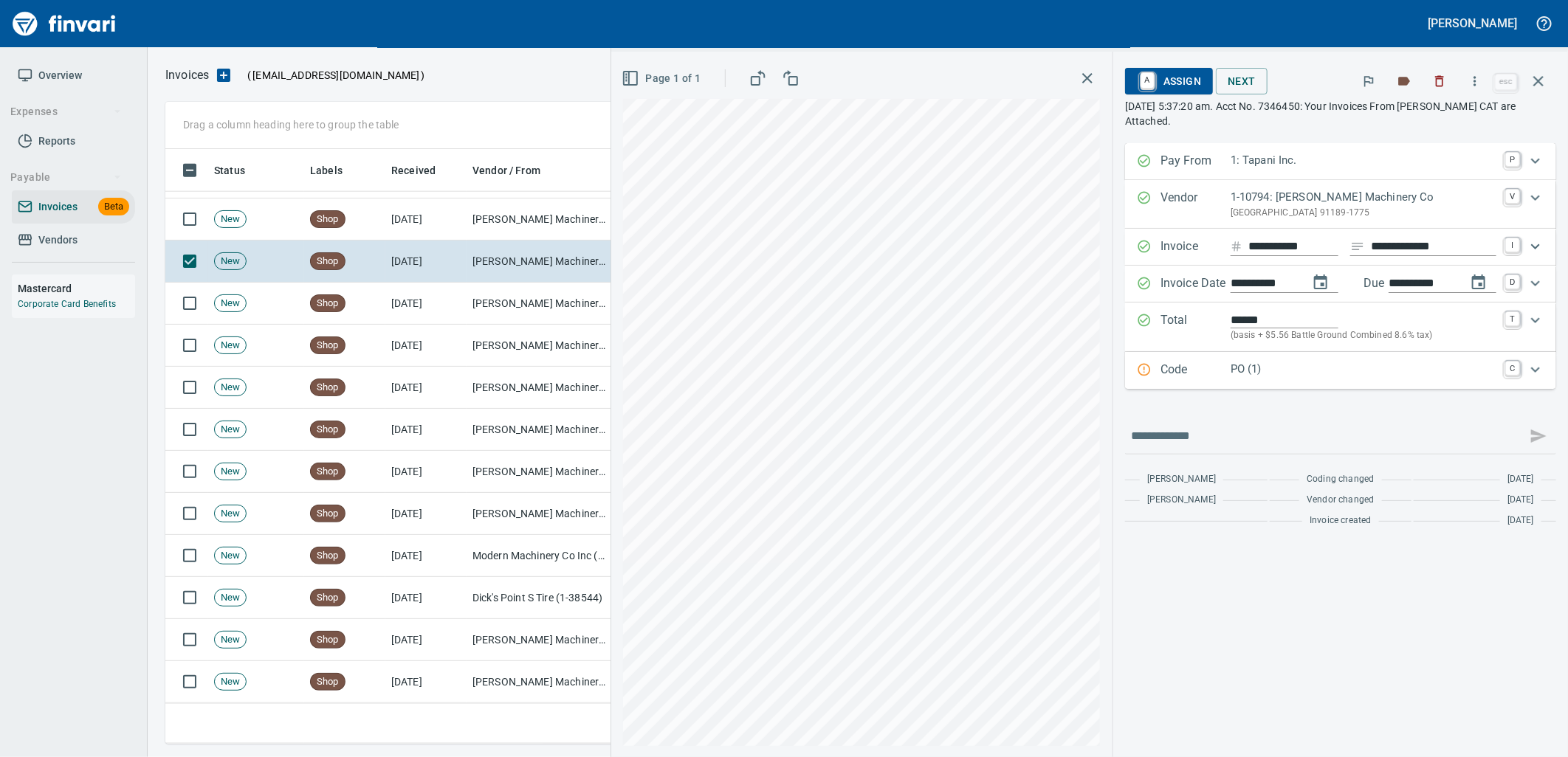
click at [1325, 386] on div "Code PO (1) C" at bounding box center [1340, 371] width 431 height 37
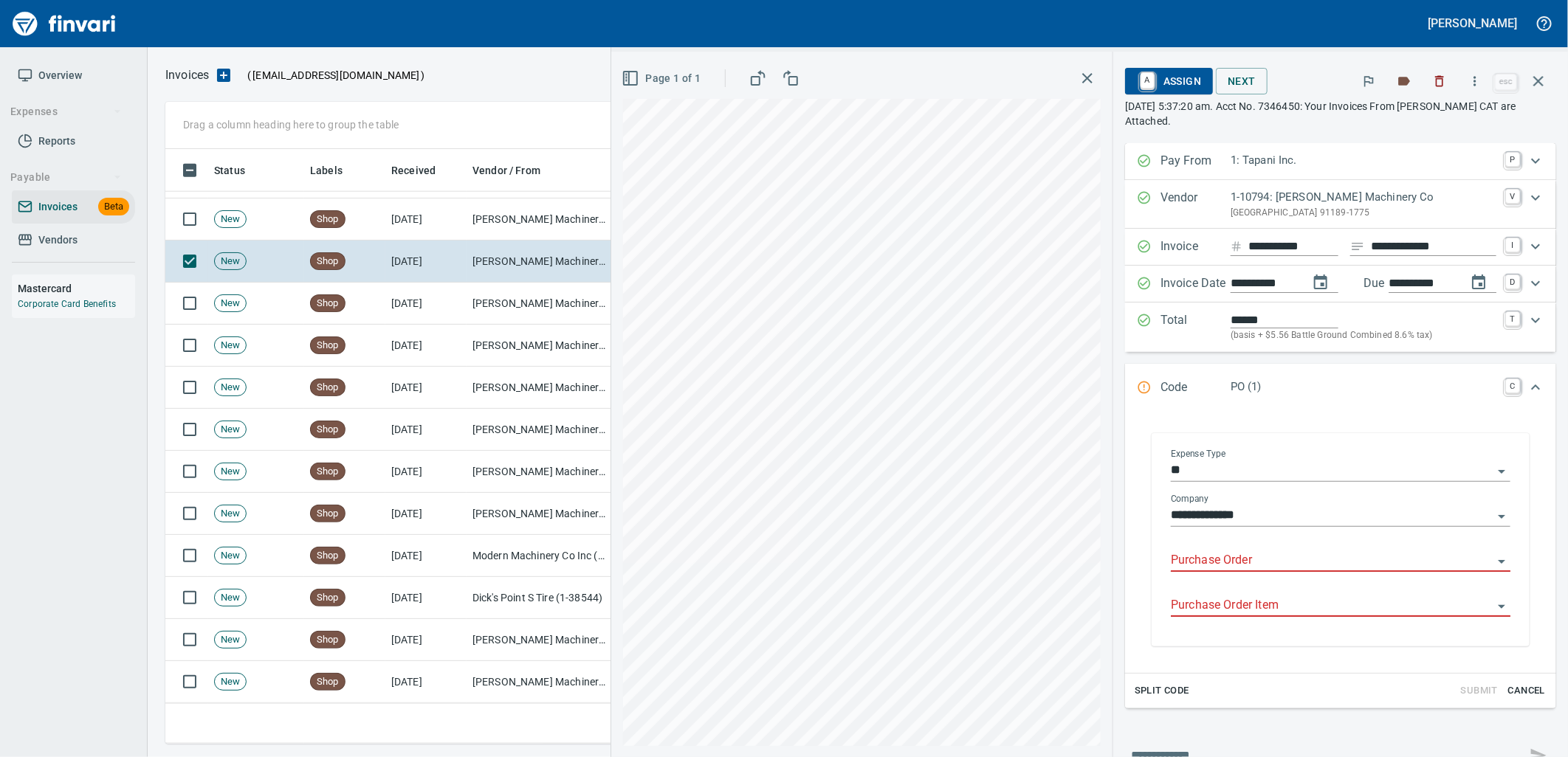
click at [1272, 559] on input "Purchase Order" at bounding box center [1332, 561] width 322 height 21
type input "**********"
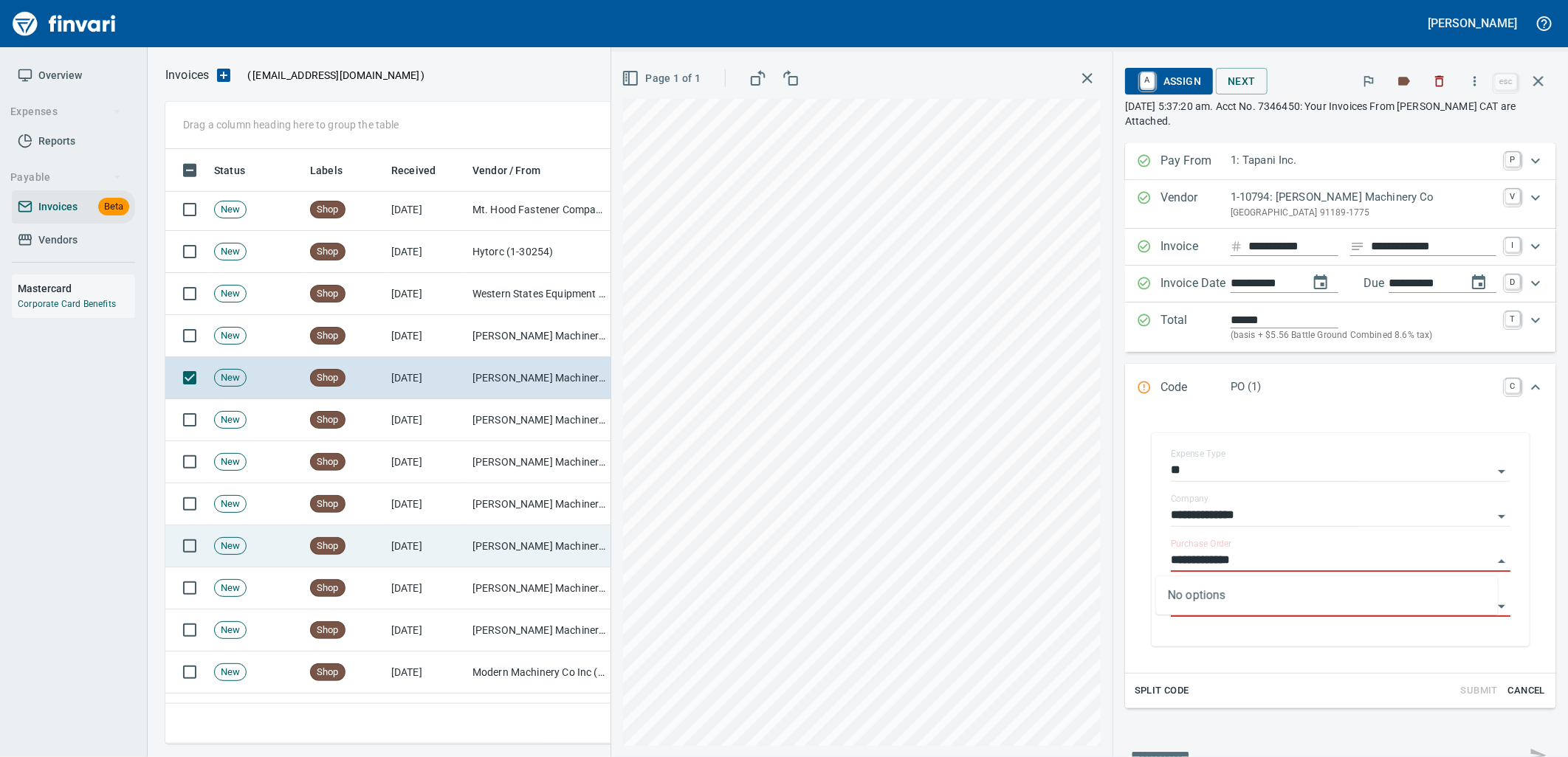
scroll to position [862, 0]
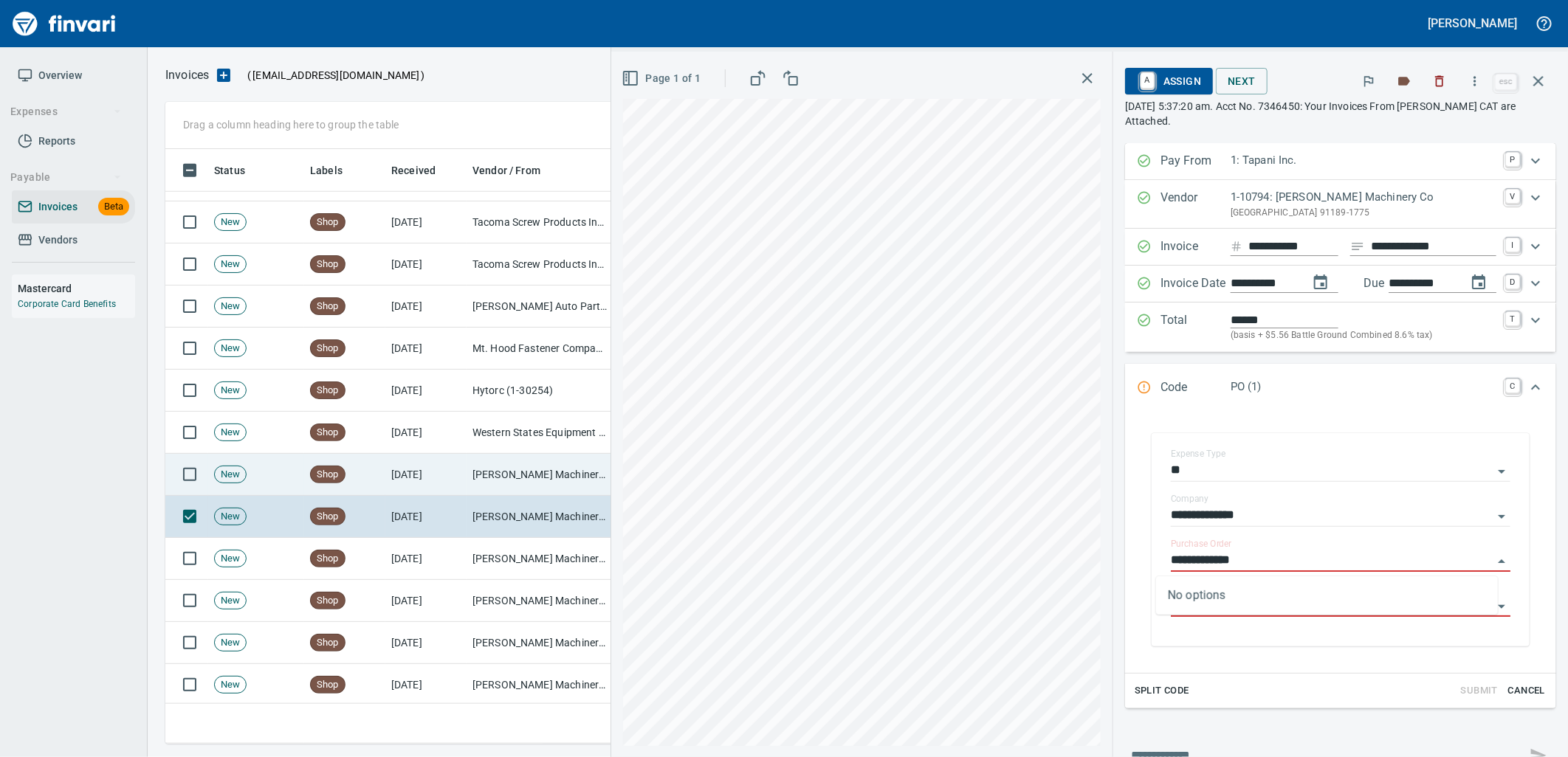
click at [452, 480] on td "9/12/2025" at bounding box center [426, 475] width 81 height 42
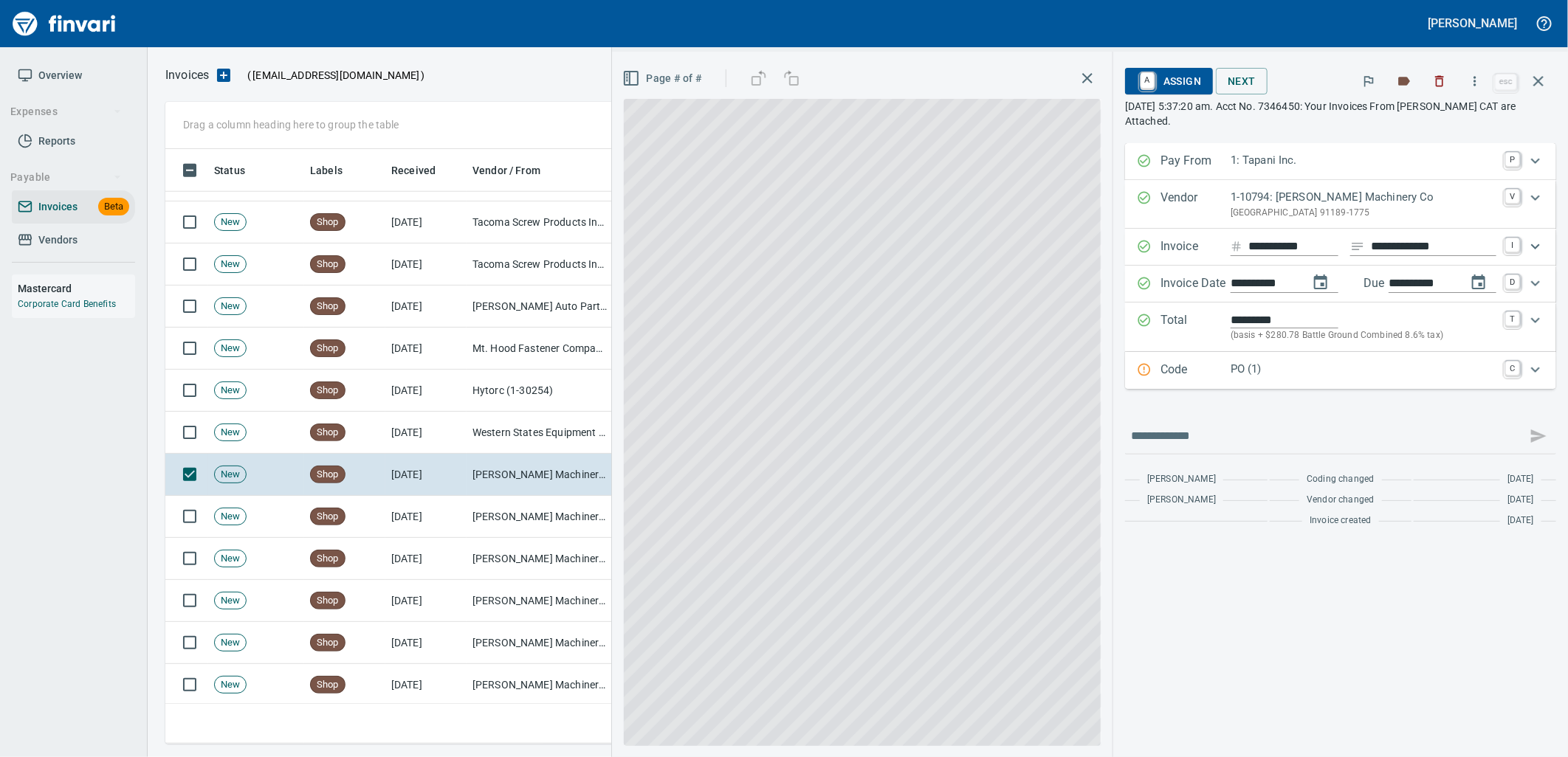
click at [1253, 375] on p "PO (1)" at bounding box center [1363, 369] width 266 height 17
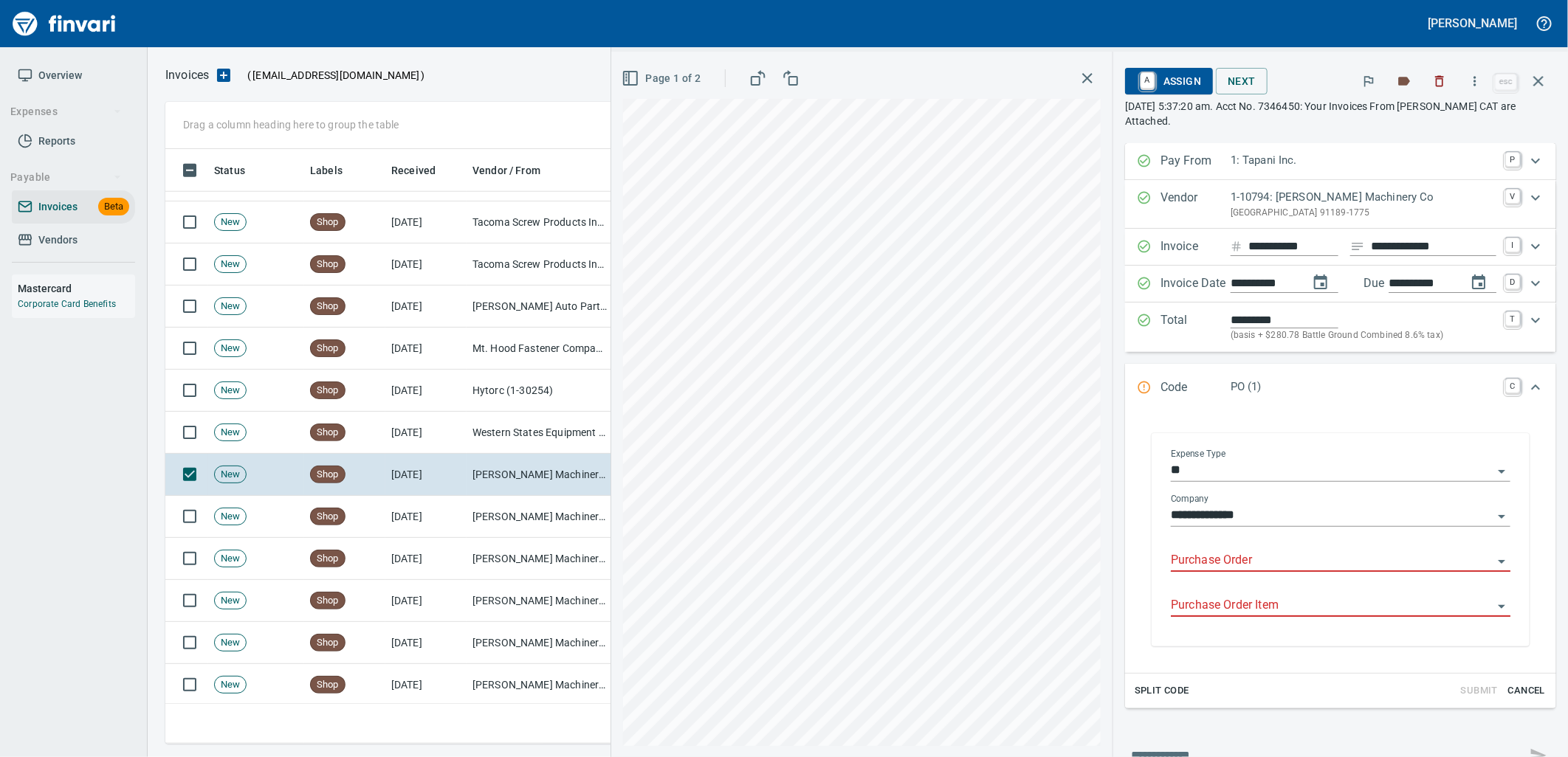
click at [1263, 559] on input "Purchase Order" at bounding box center [1332, 561] width 322 height 21
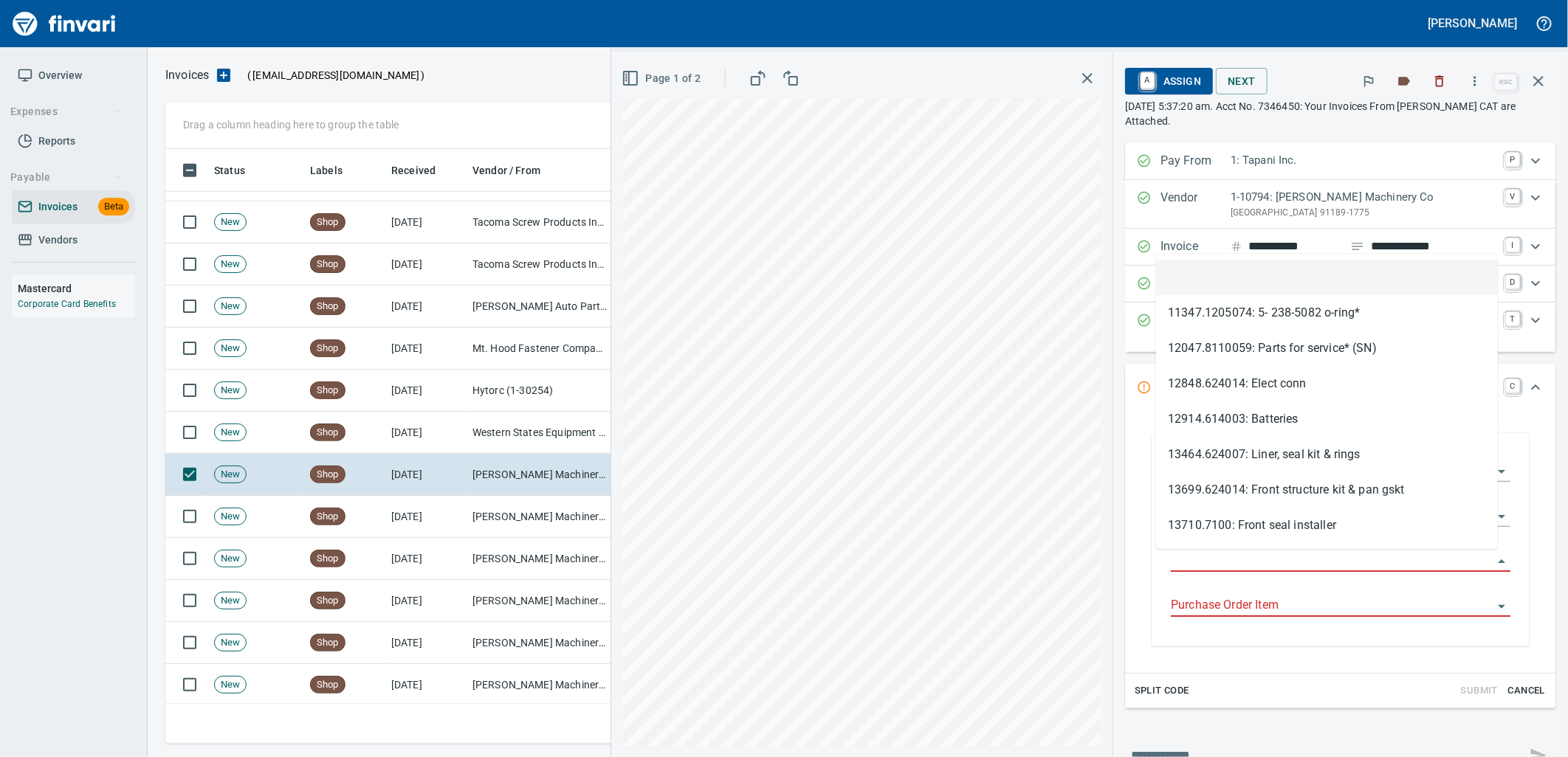
scroll to position [583, 1360]
type input "**********"
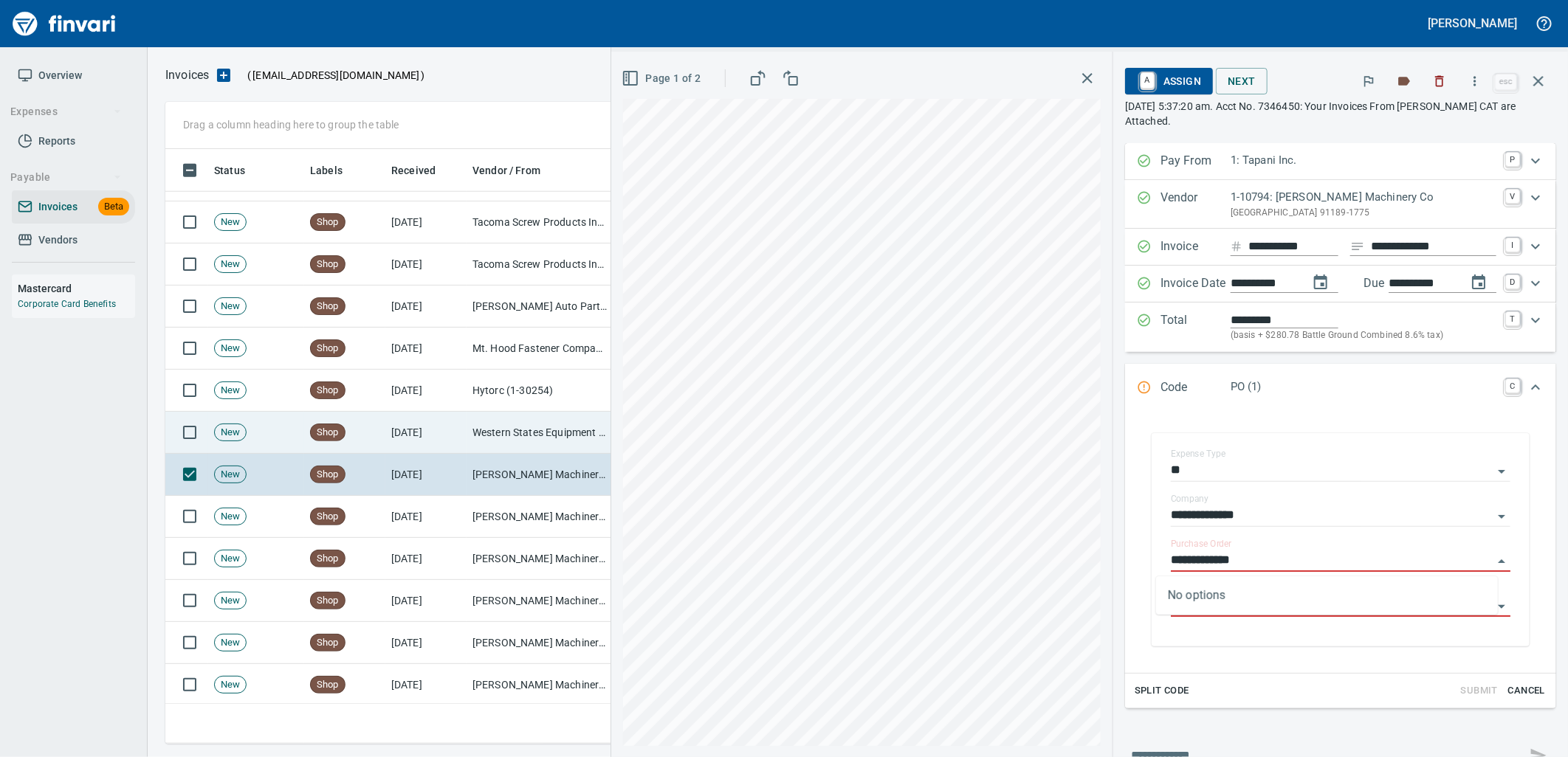
click at [525, 425] on td "Western States Equipment Co. (1-11113)" at bounding box center [540, 433] width 148 height 42
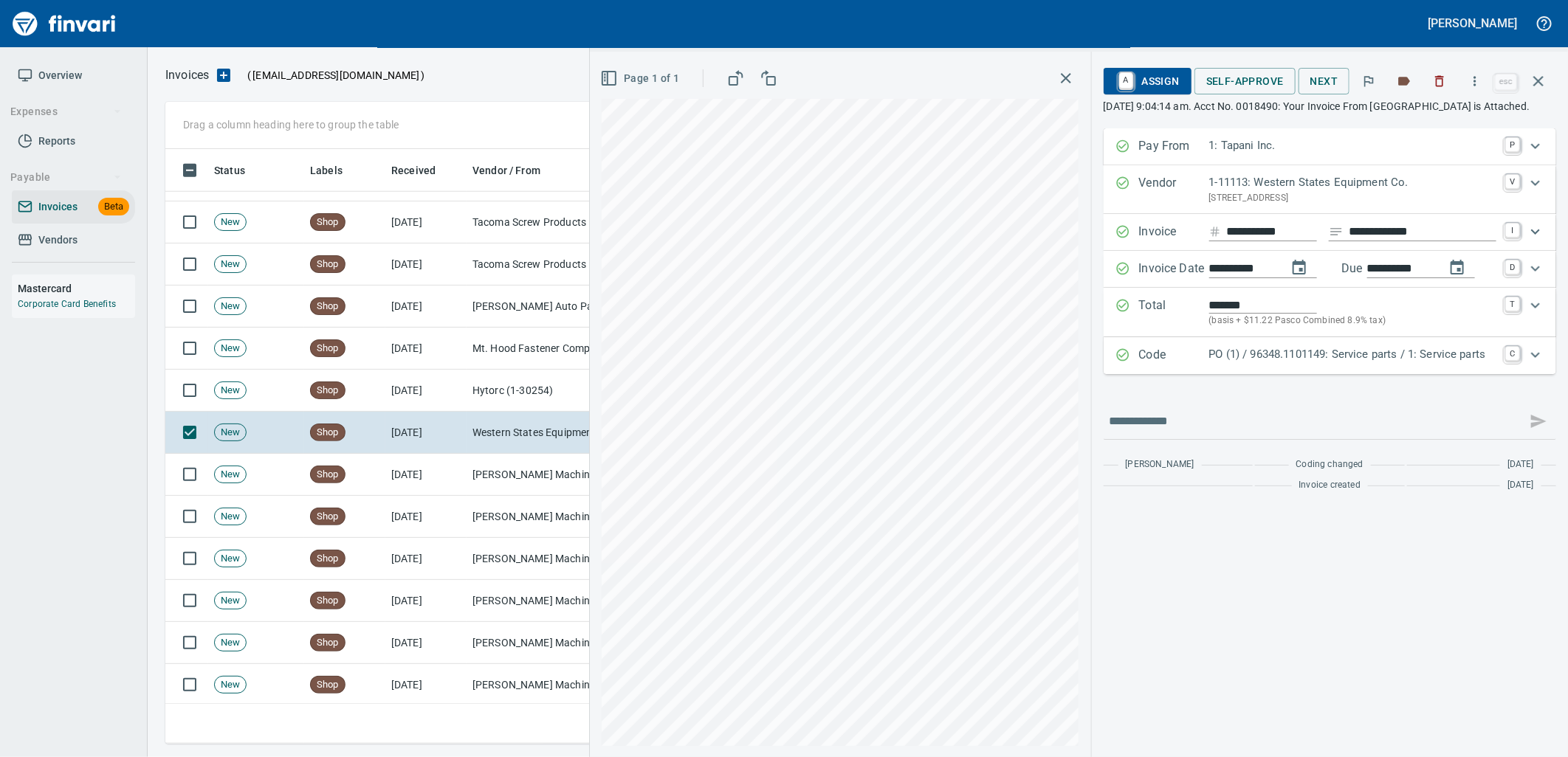
click at [1314, 365] on div "PO (1) / 96348.1101149: Service parts / 1: Service parts" at bounding box center [1353, 356] width 287 height 19
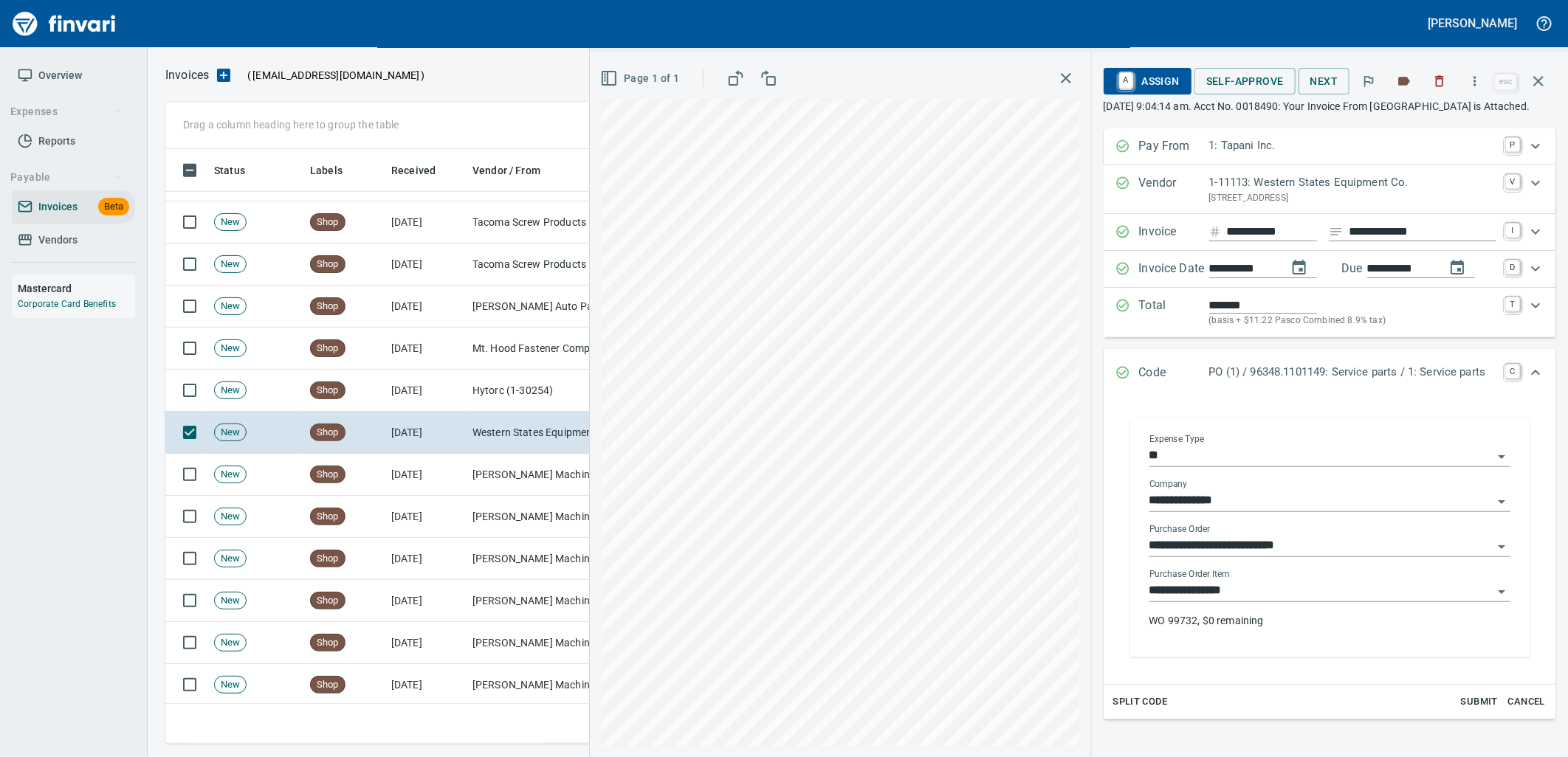
click at [1253, 602] on input "**********" at bounding box center [1320, 591] width 343 height 21
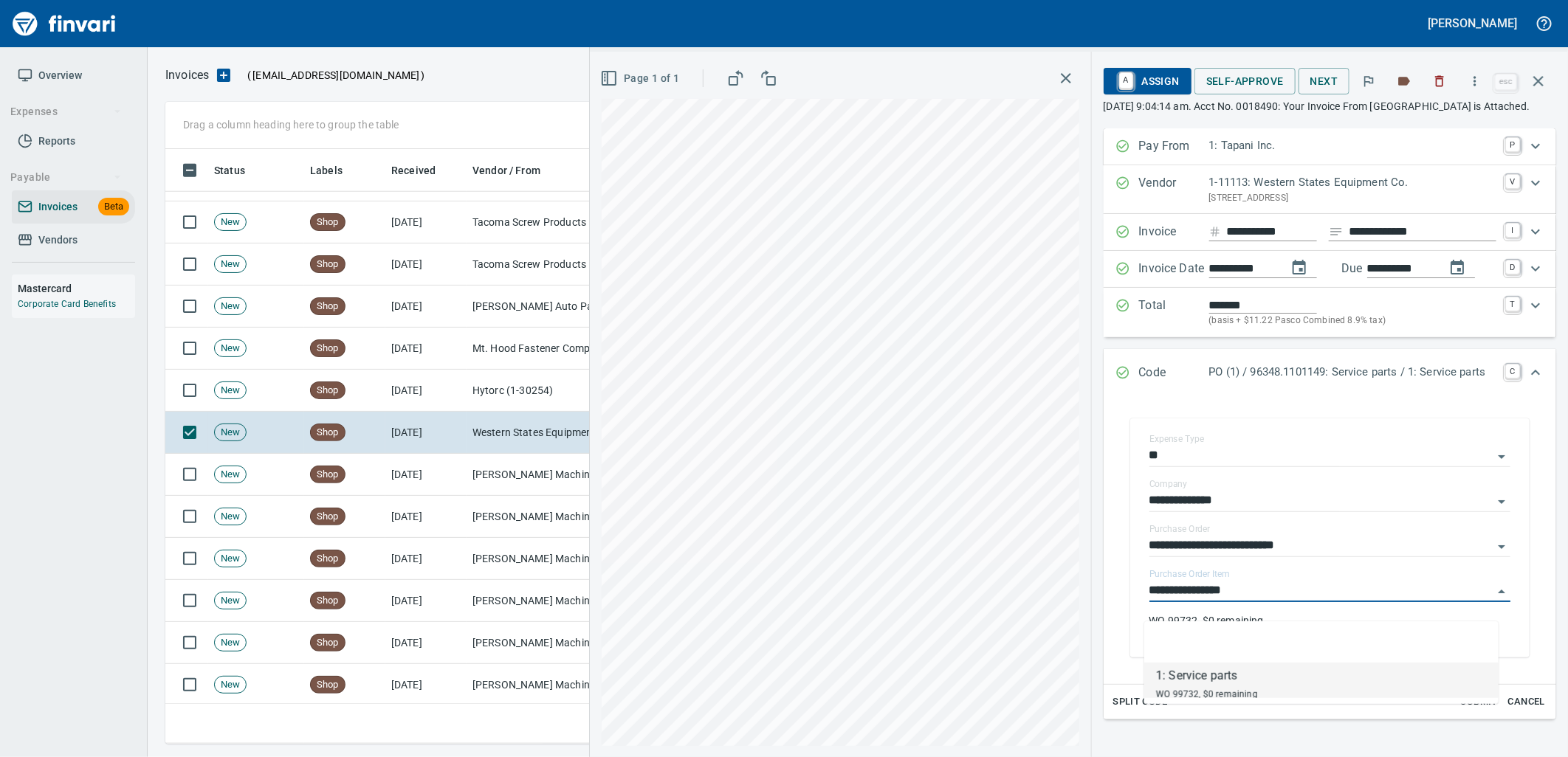
scroll to position [583, 1360]
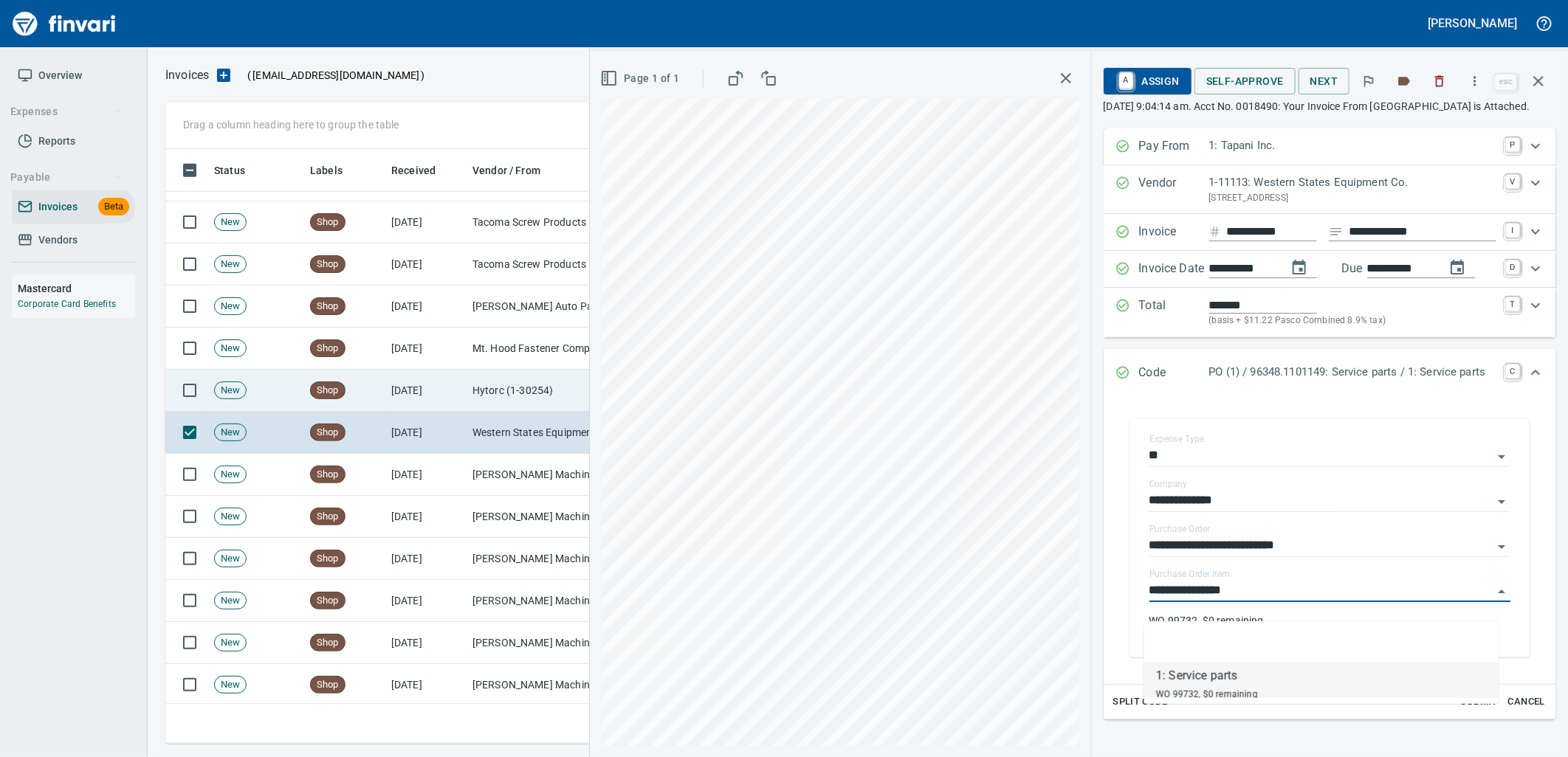
click at [473, 405] on td "Hytorc (1-30254)" at bounding box center [540, 391] width 148 height 42
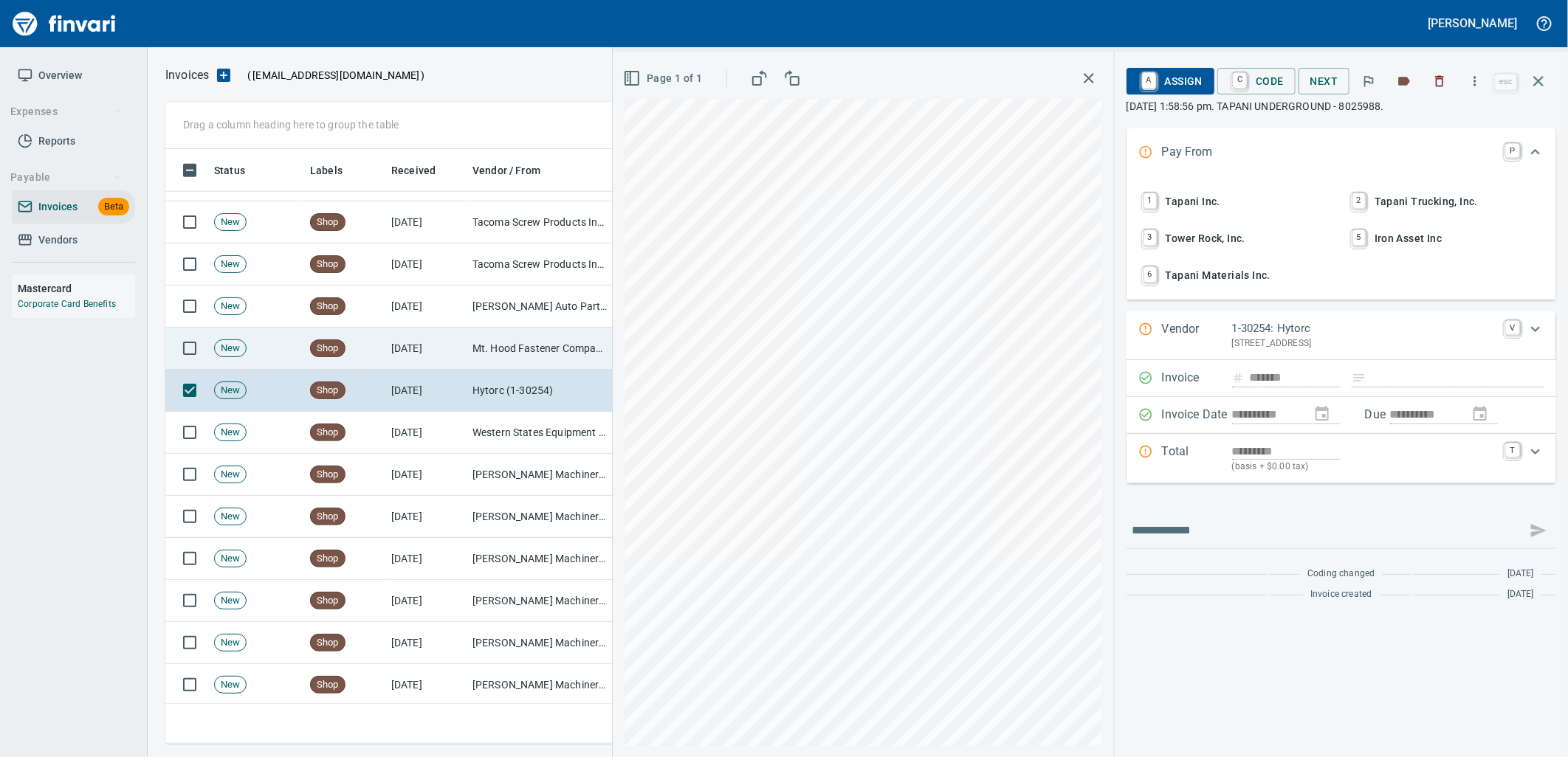
click at [500, 342] on td "Mt. Hood Fastener Company (1-10679)" at bounding box center [540, 349] width 148 height 42
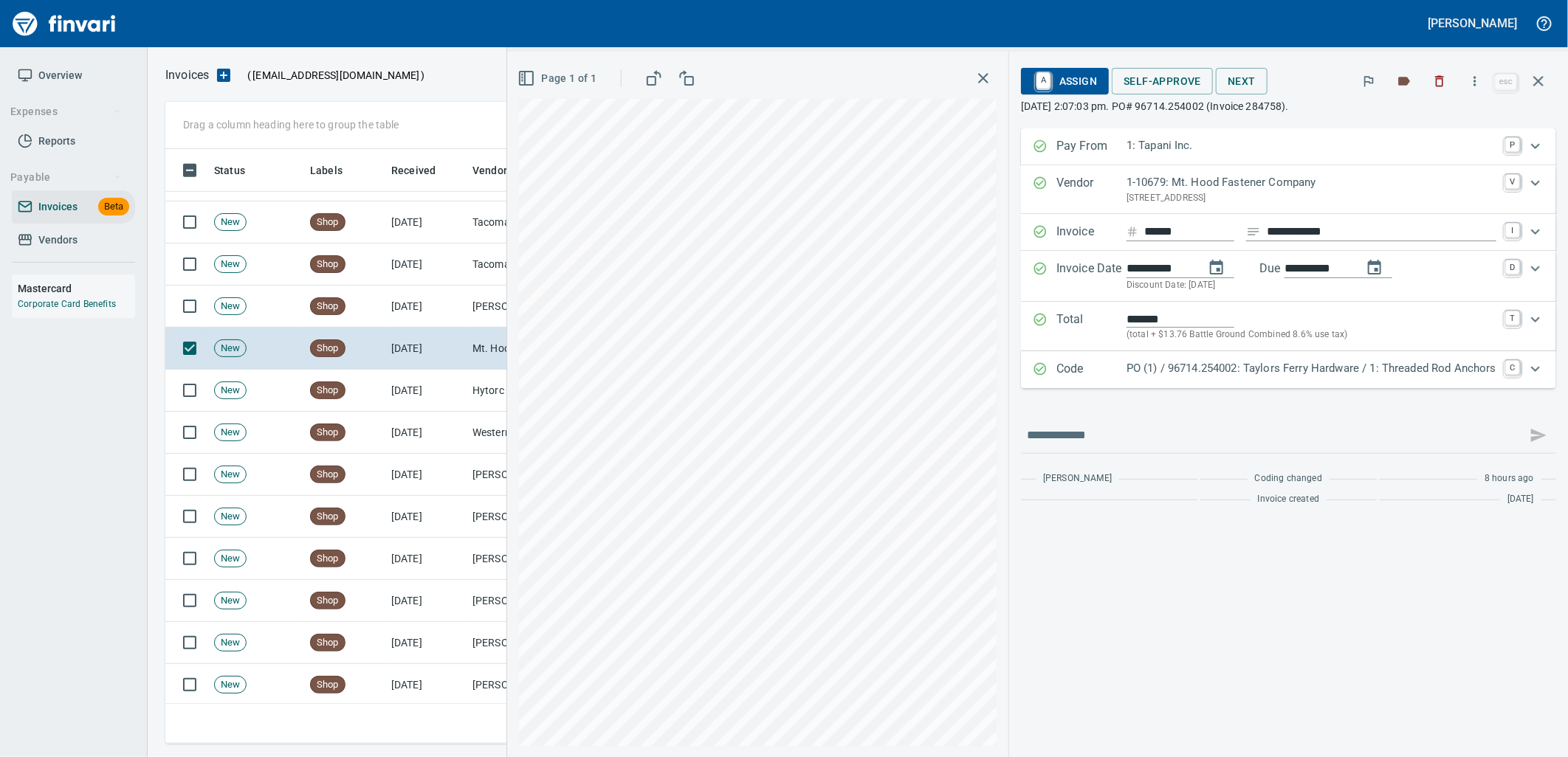
click at [1253, 368] on p "PO (1) / 96714.254002: Taylors Ferry Hardware / 1: Threaded Rod Anchors" at bounding box center [1311, 368] width 370 height 17
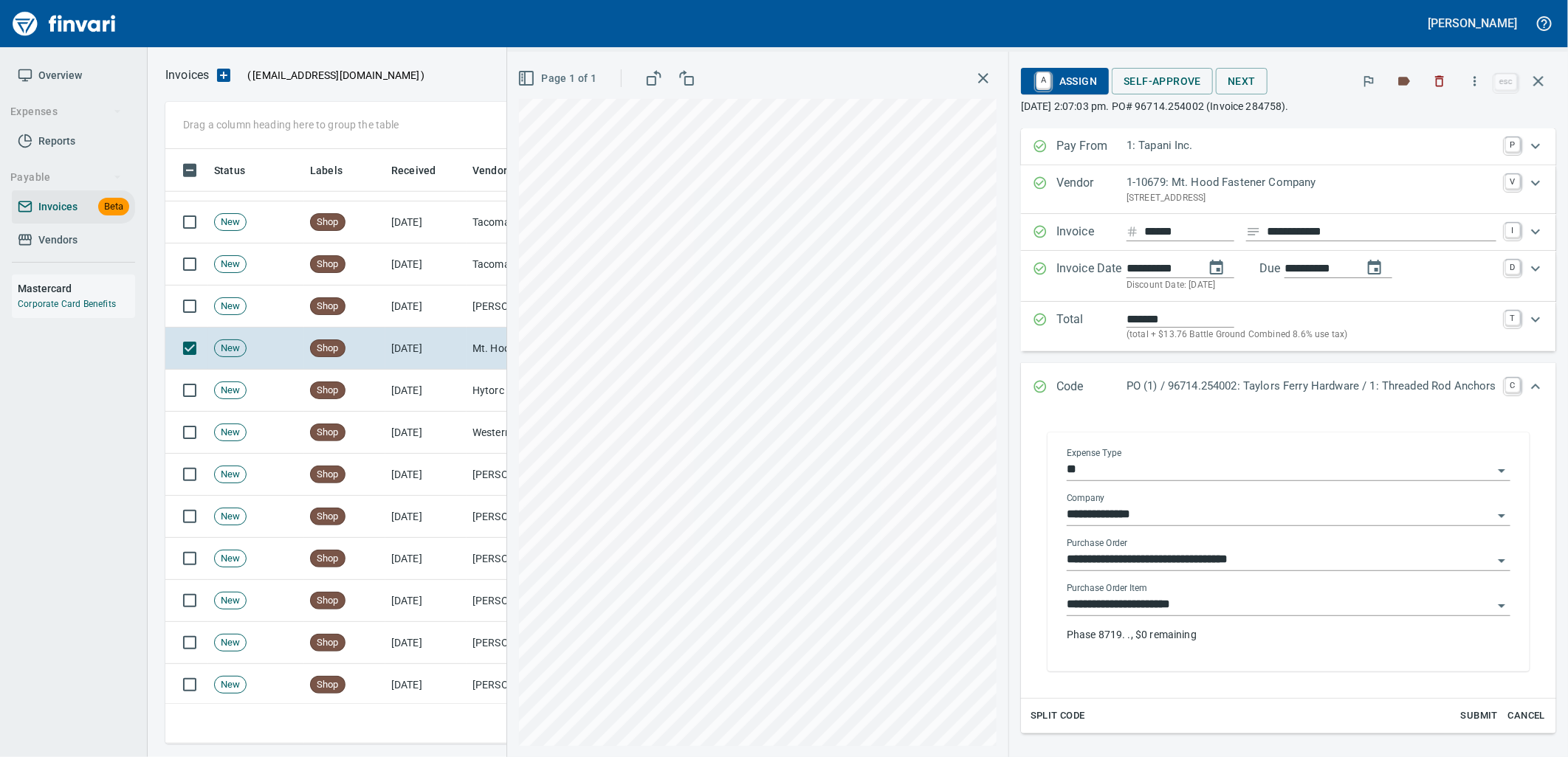
click at [1202, 595] on input "**********" at bounding box center [1279, 605] width 426 height 21
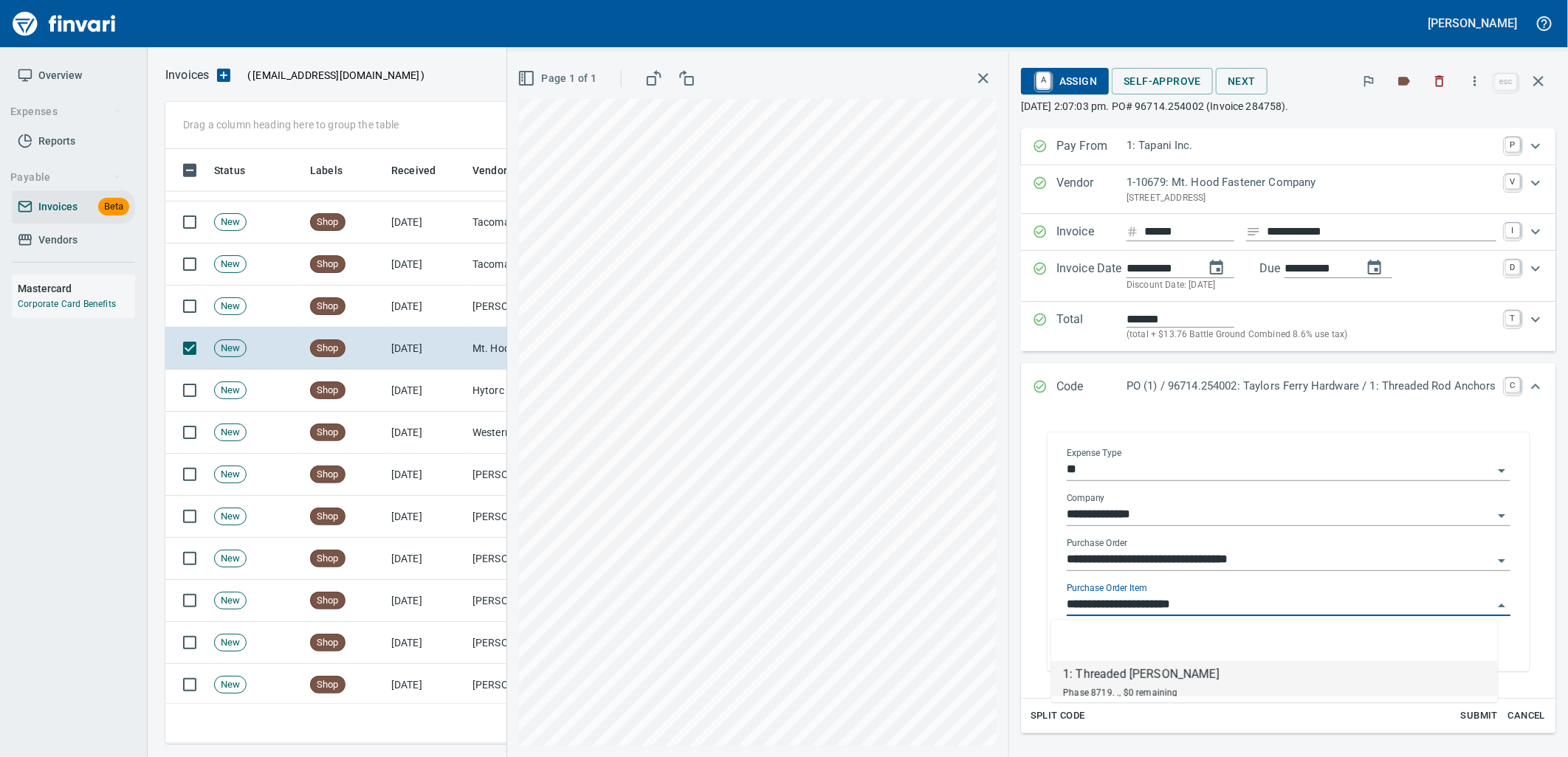
scroll to position [583, 1360]
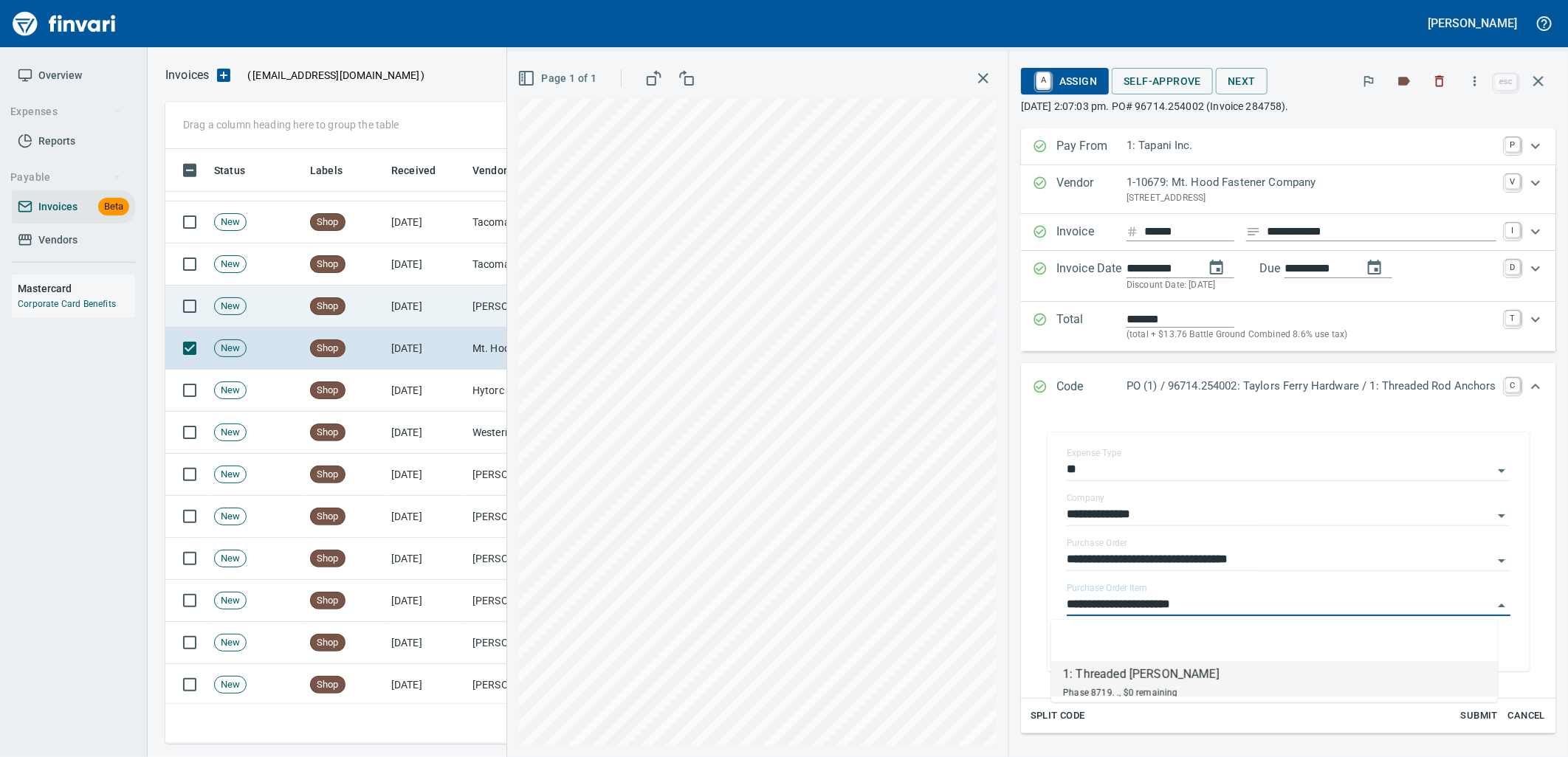
click at [427, 323] on td "9/12/2025" at bounding box center [426, 306] width 81 height 42
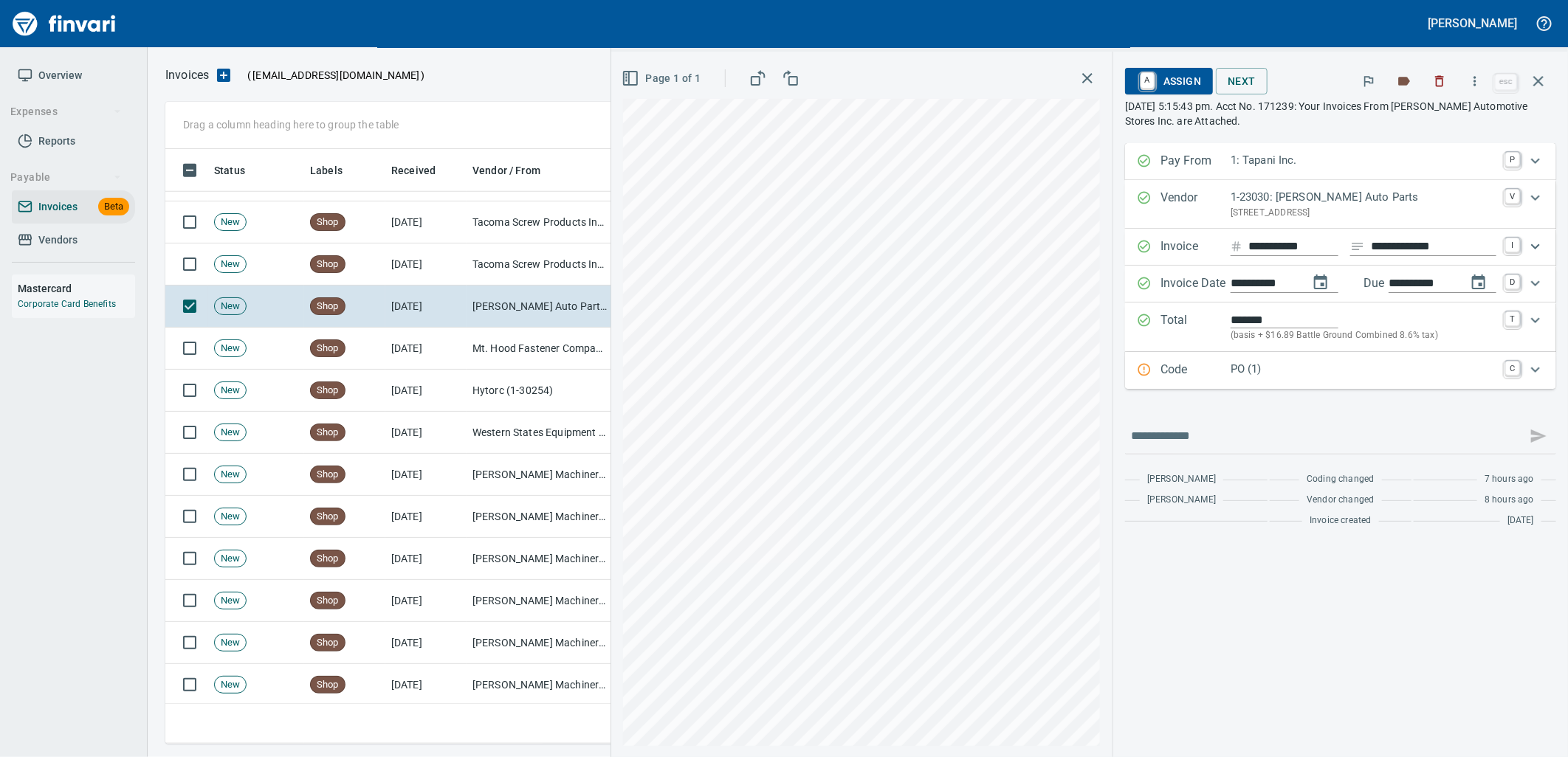
drag, startPoint x: 1326, startPoint y: 380, endPoint x: 1324, endPoint y: 464, distance: 84.0
click at [1326, 380] on div "PO (1)" at bounding box center [1363, 371] width 266 height 19
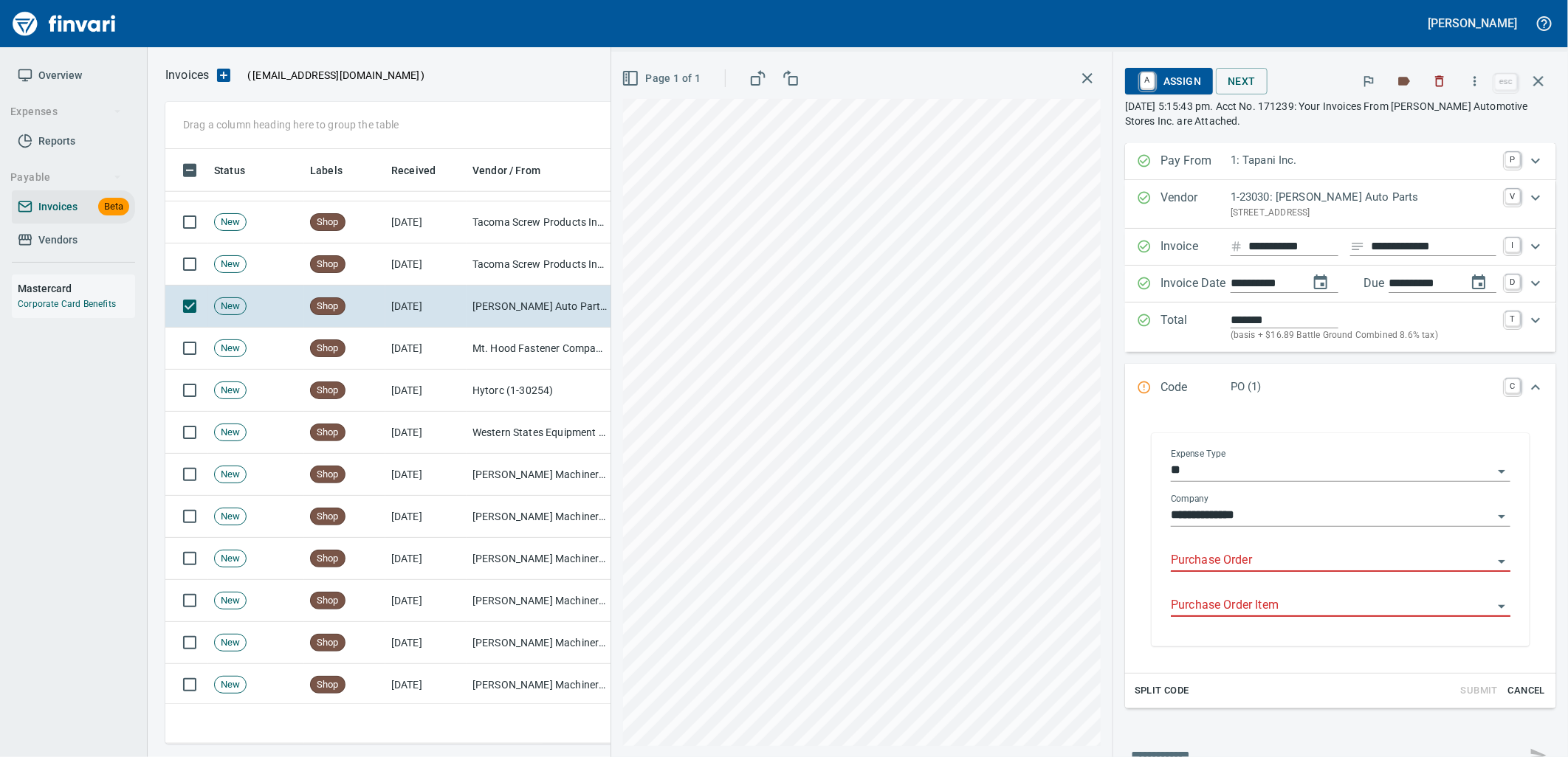
click at [1251, 566] on input "Purchase Order" at bounding box center [1332, 561] width 322 height 21
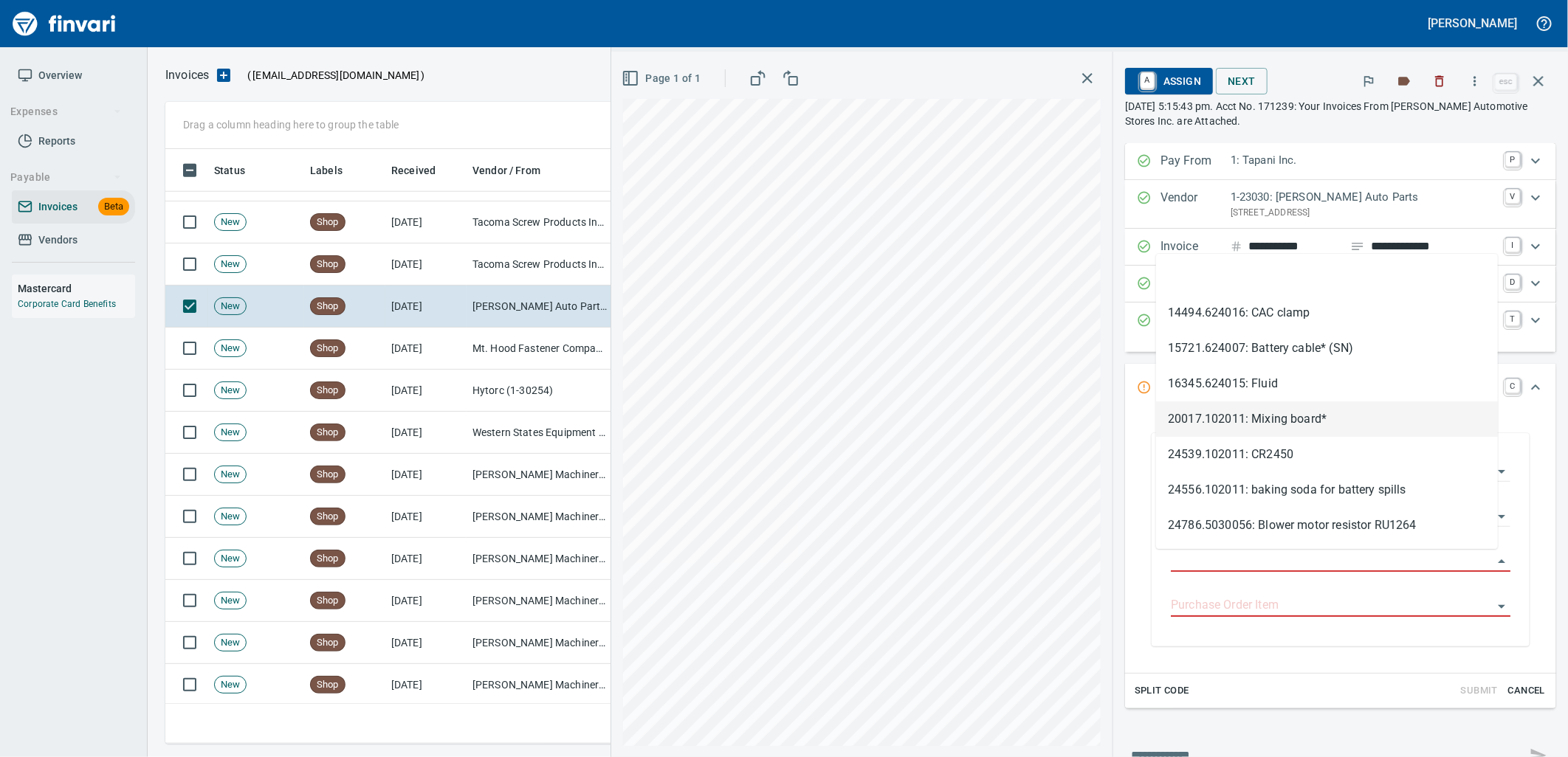
type input "**********"
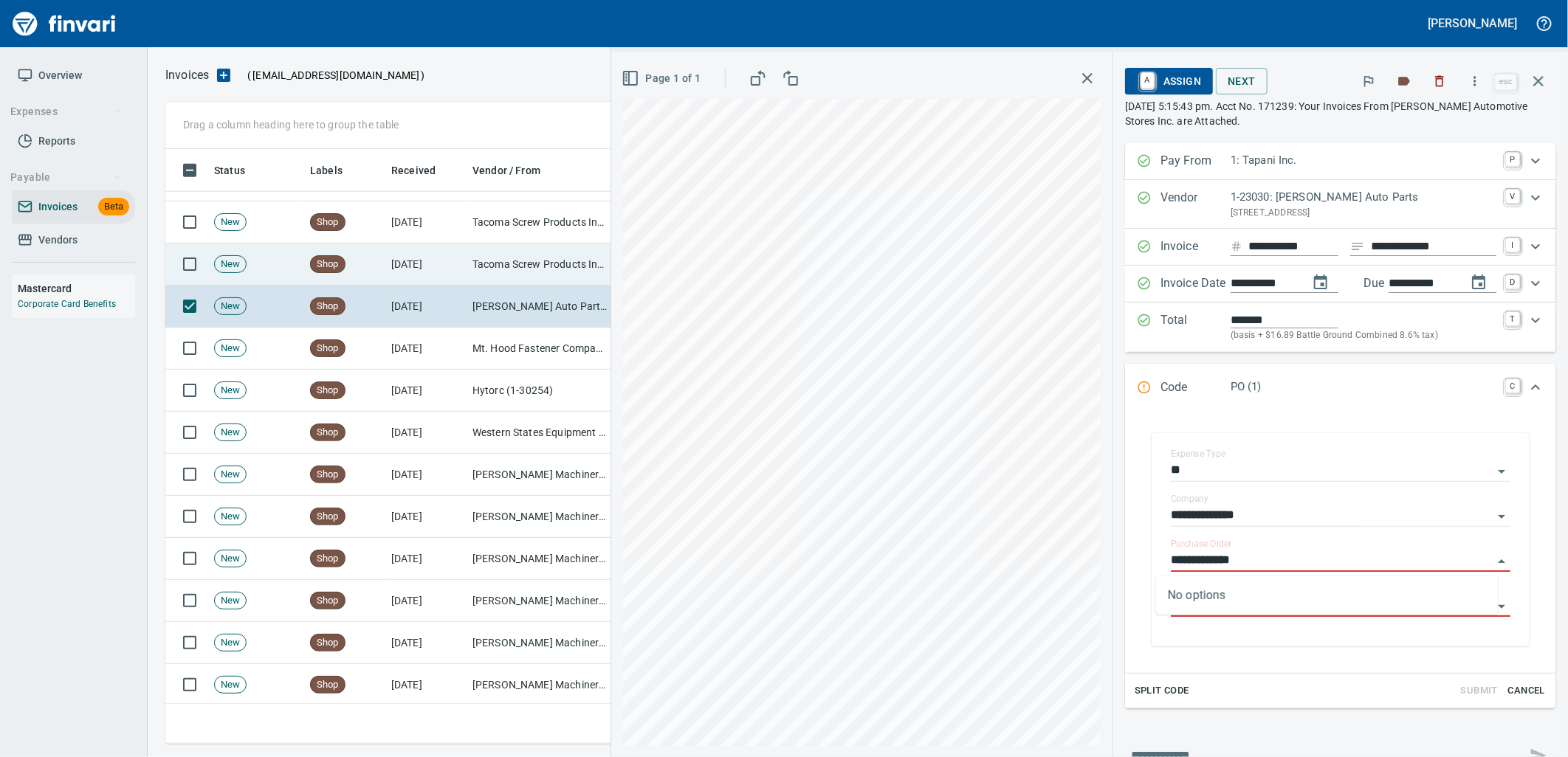
click at [541, 261] on td "Tacoma Screw Products Inc (1-10999)" at bounding box center [540, 264] width 148 height 42
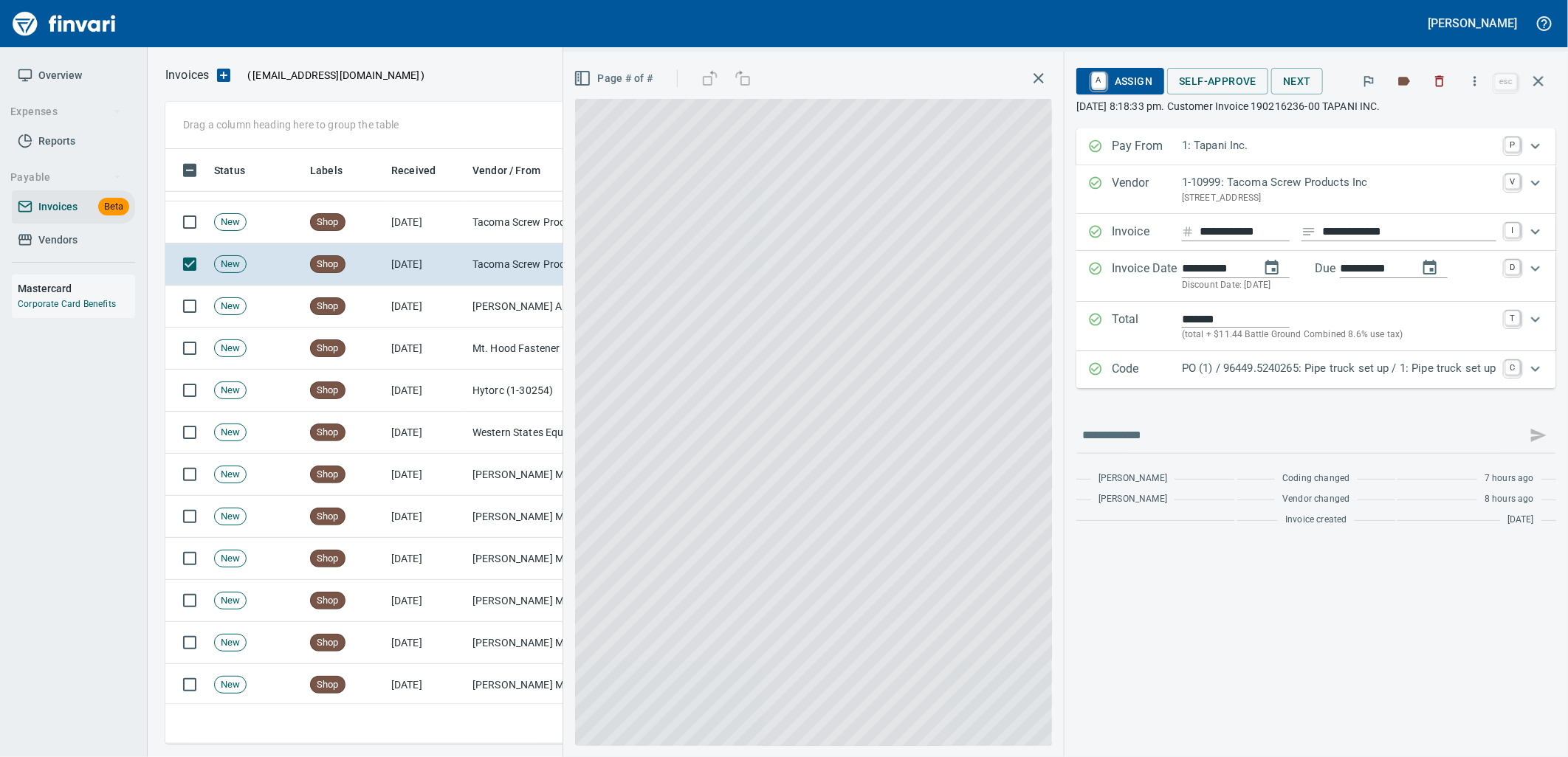
click at [1239, 360] on p "PO (1) / 96449.5240265: Pipe truck set up / 1: Pipe truck set up" at bounding box center [1339, 368] width 314 height 17
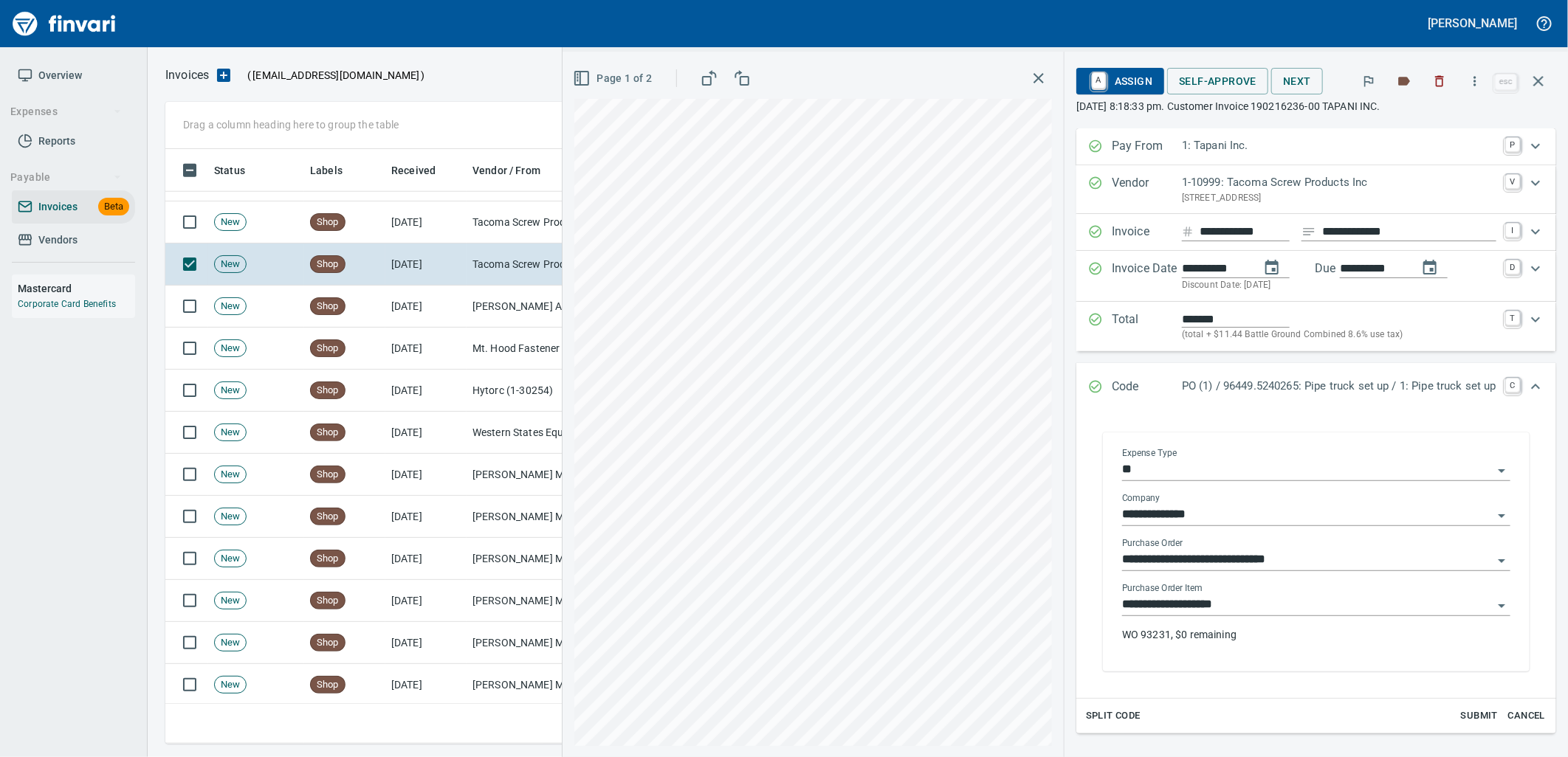
click at [1239, 615] on input "**********" at bounding box center [1307, 605] width 371 height 21
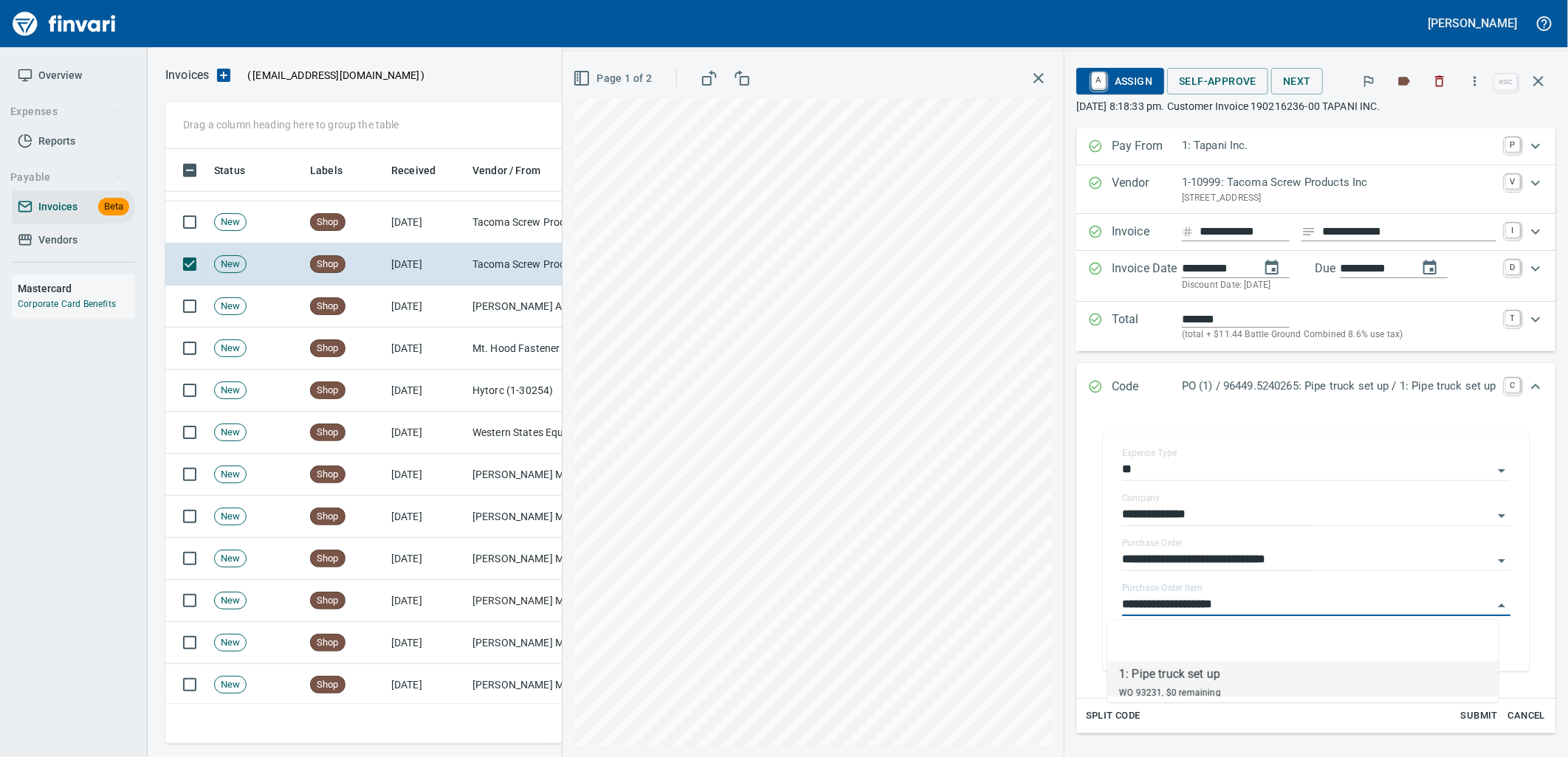
scroll to position [583, 1360]
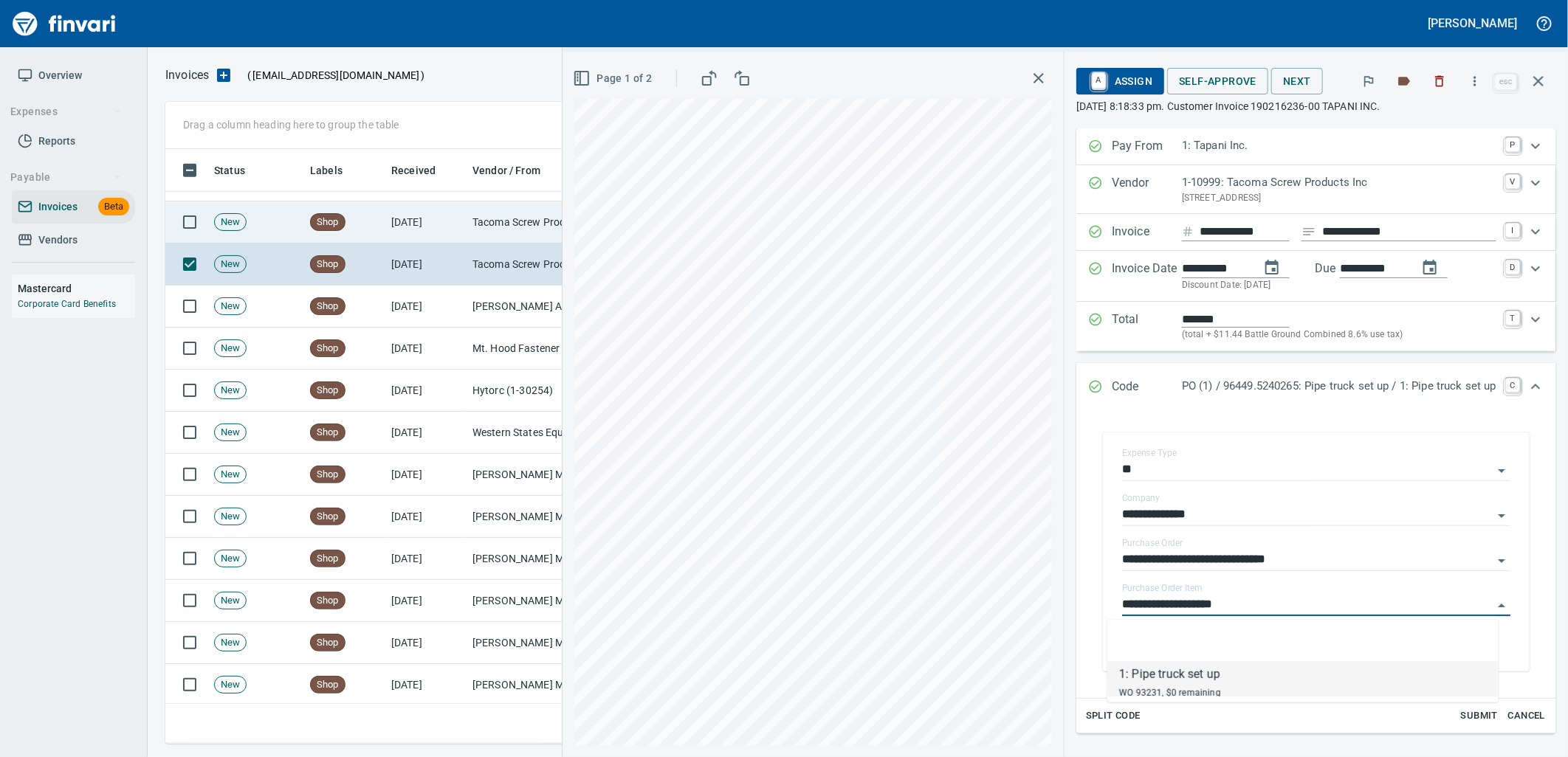
click at [459, 212] on td "9/12/2025" at bounding box center [426, 222] width 81 height 42
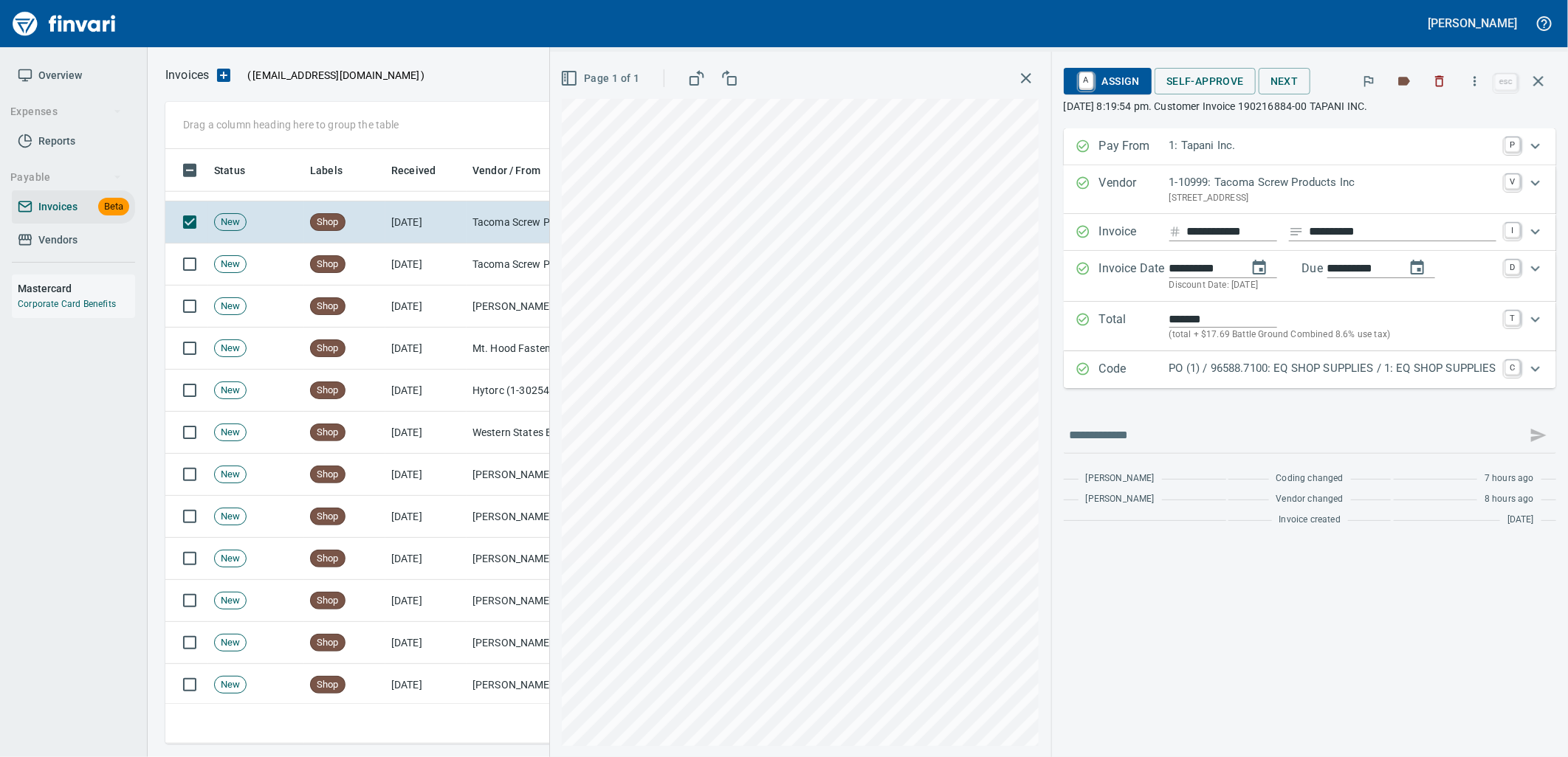
click at [1326, 372] on p "PO (1) / 96588.7100: EQ SHOP SUPPLIES / 1: EQ SHOP SUPPLIES" at bounding box center [1333, 368] width 327 height 17
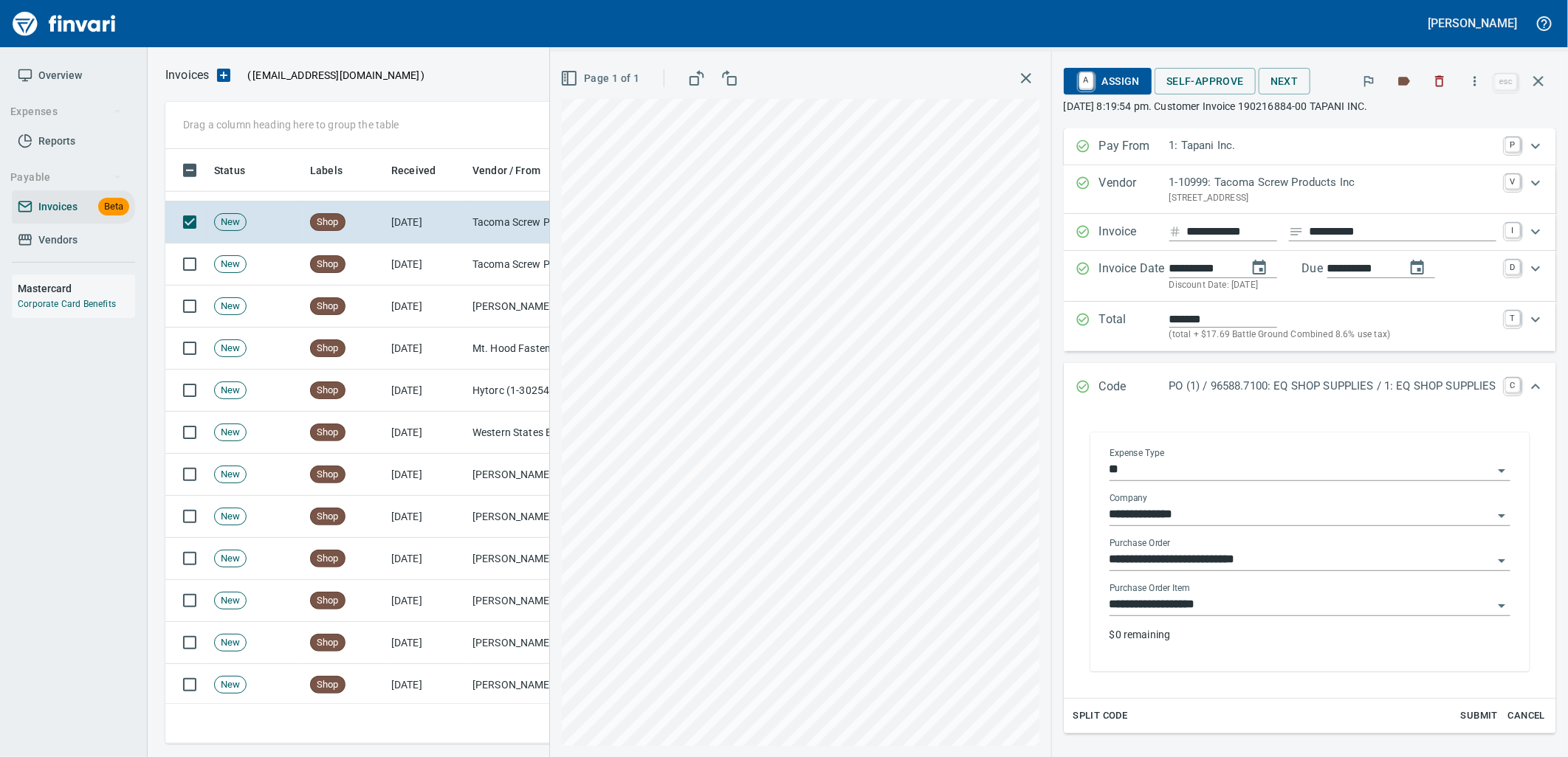
click at [1274, 616] on div "**********" at bounding box center [1310, 605] width 401 height 21
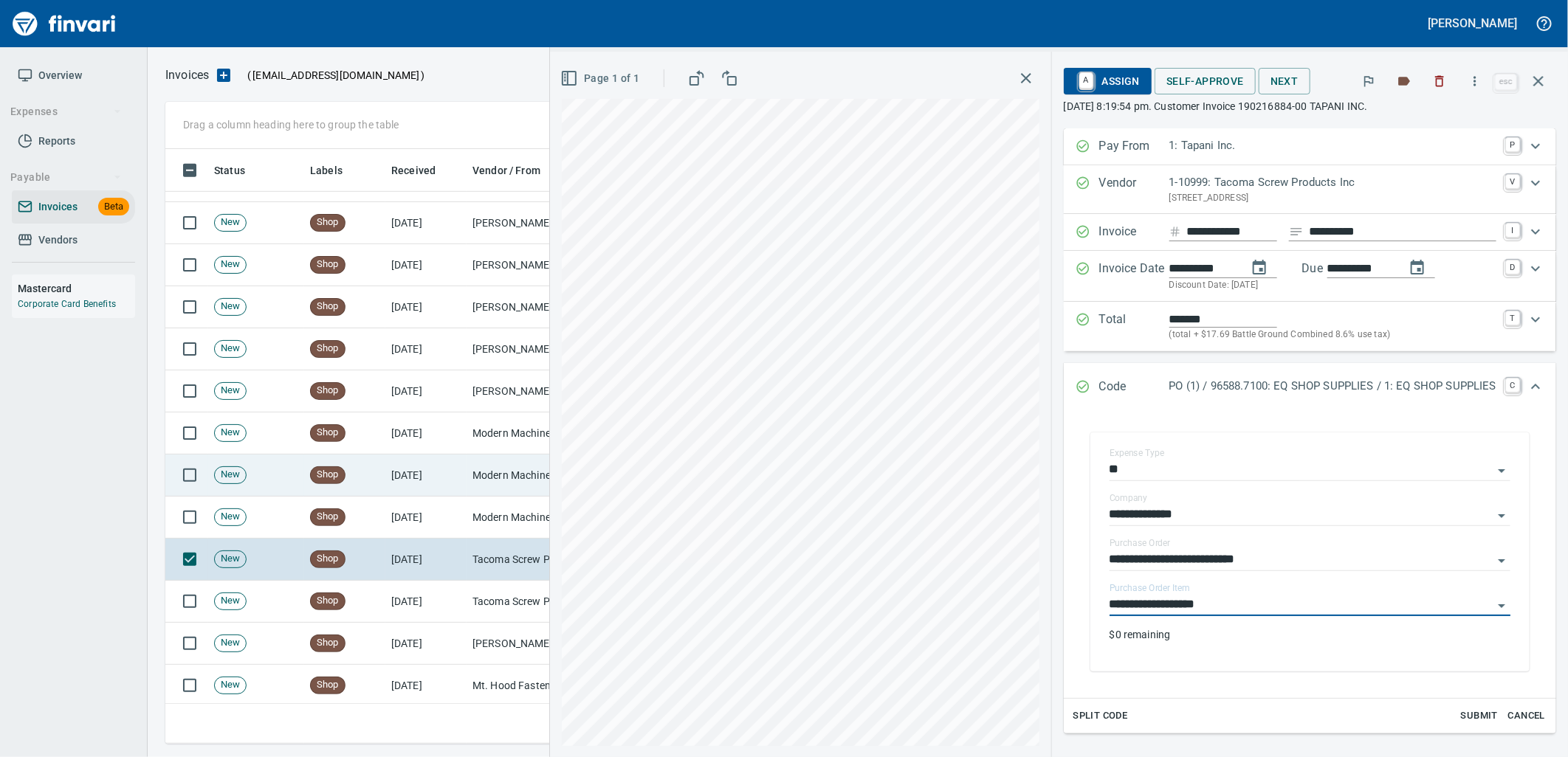
scroll to position [451, 0]
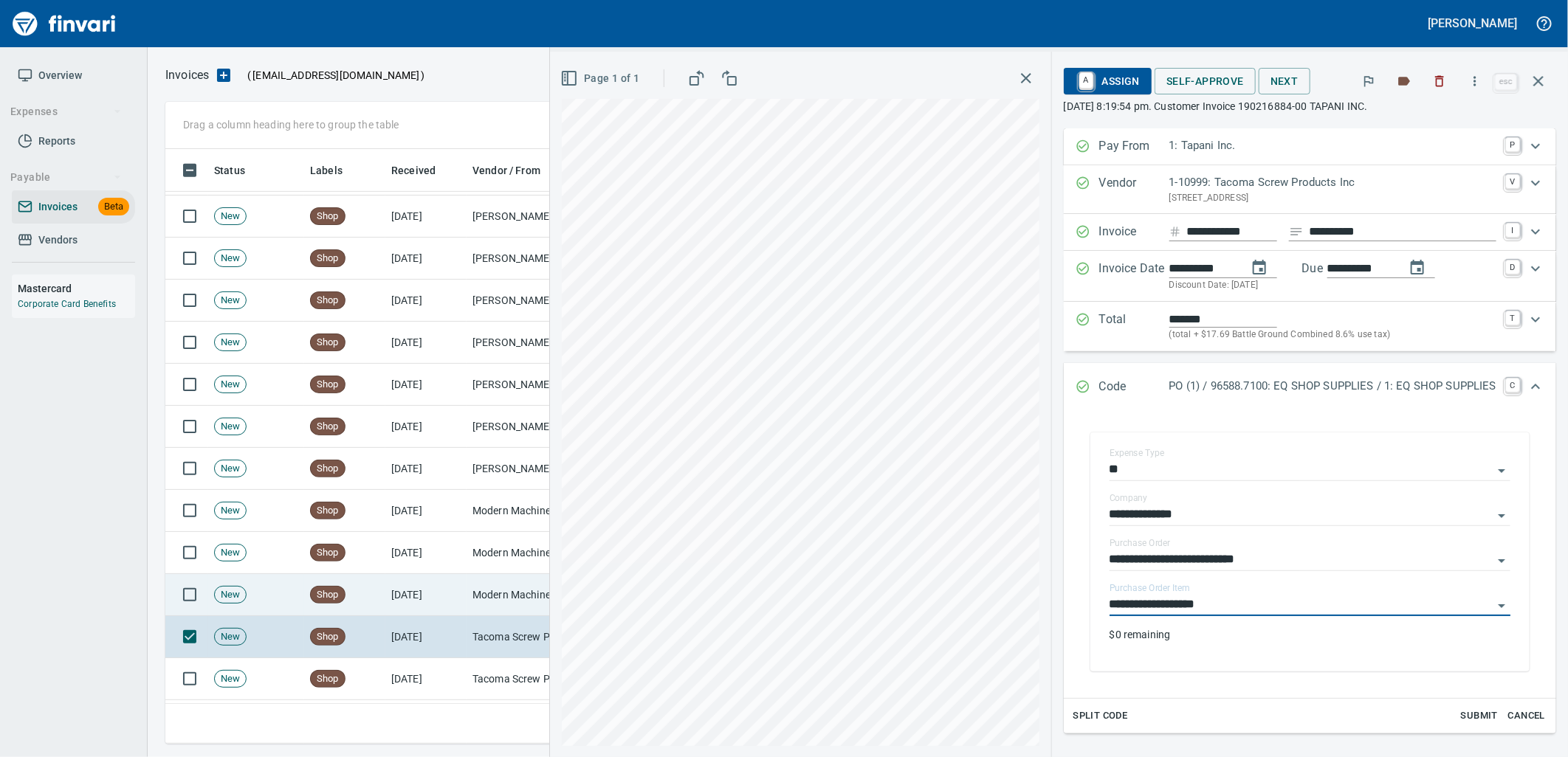
click at [418, 599] on td "9/12/2025" at bounding box center [426, 595] width 81 height 42
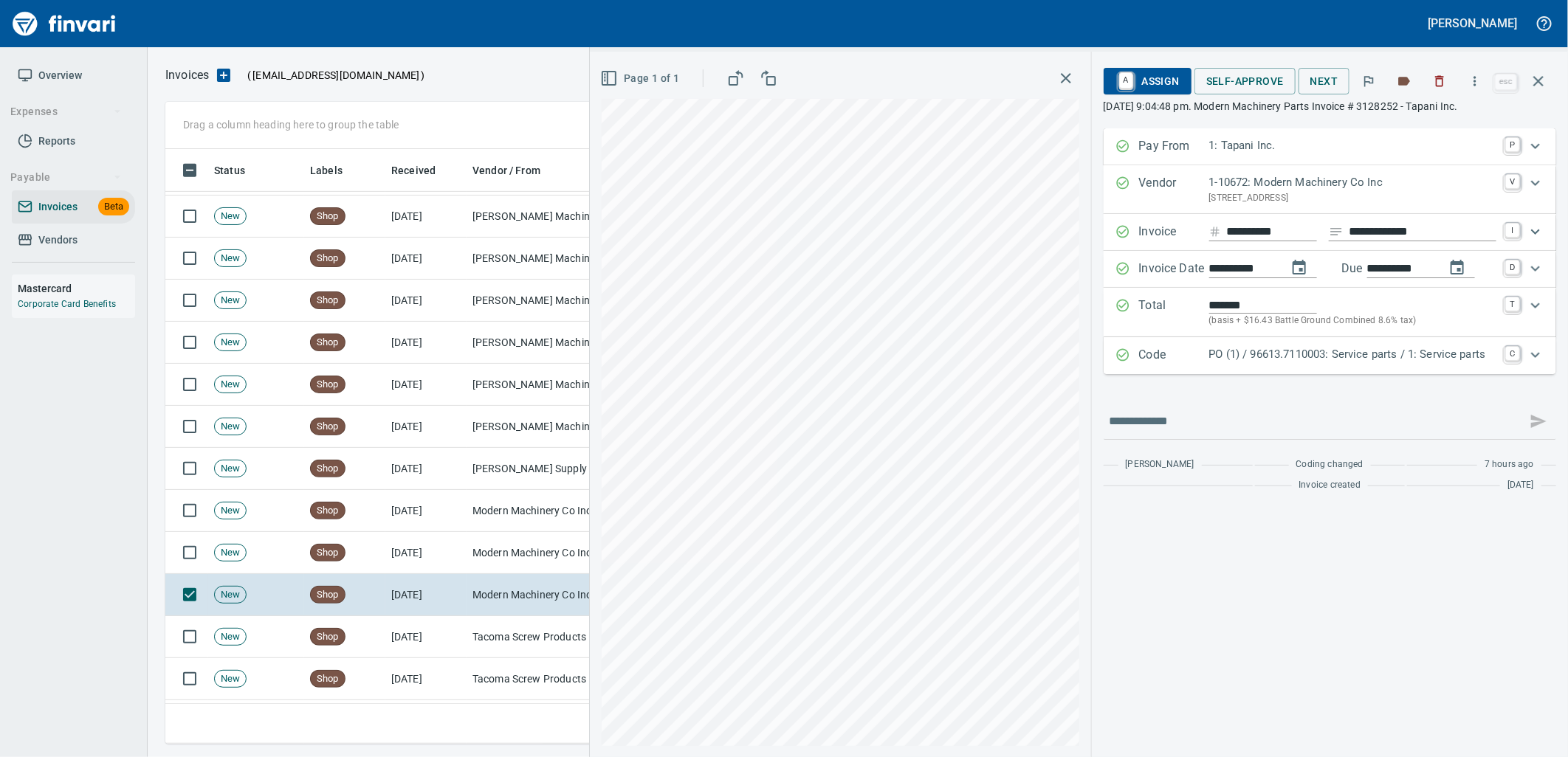
click at [1343, 357] on p "PO (1) / 96613.7110003: Service parts / 1: Service parts" at bounding box center [1353, 354] width 287 height 17
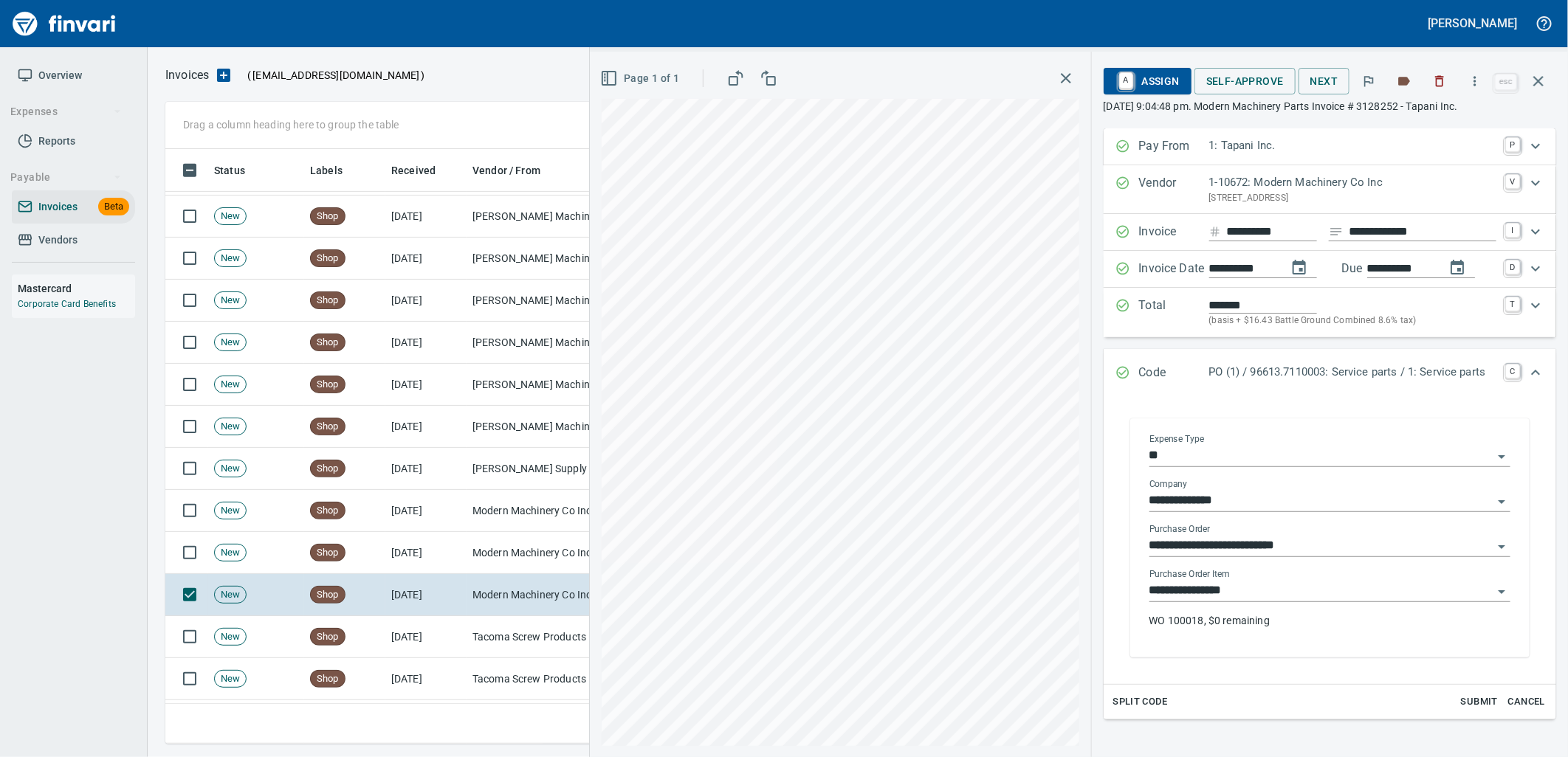
click at [1250, 593] on input "**********" at bounding box center [1320, 591] width 343 height 21
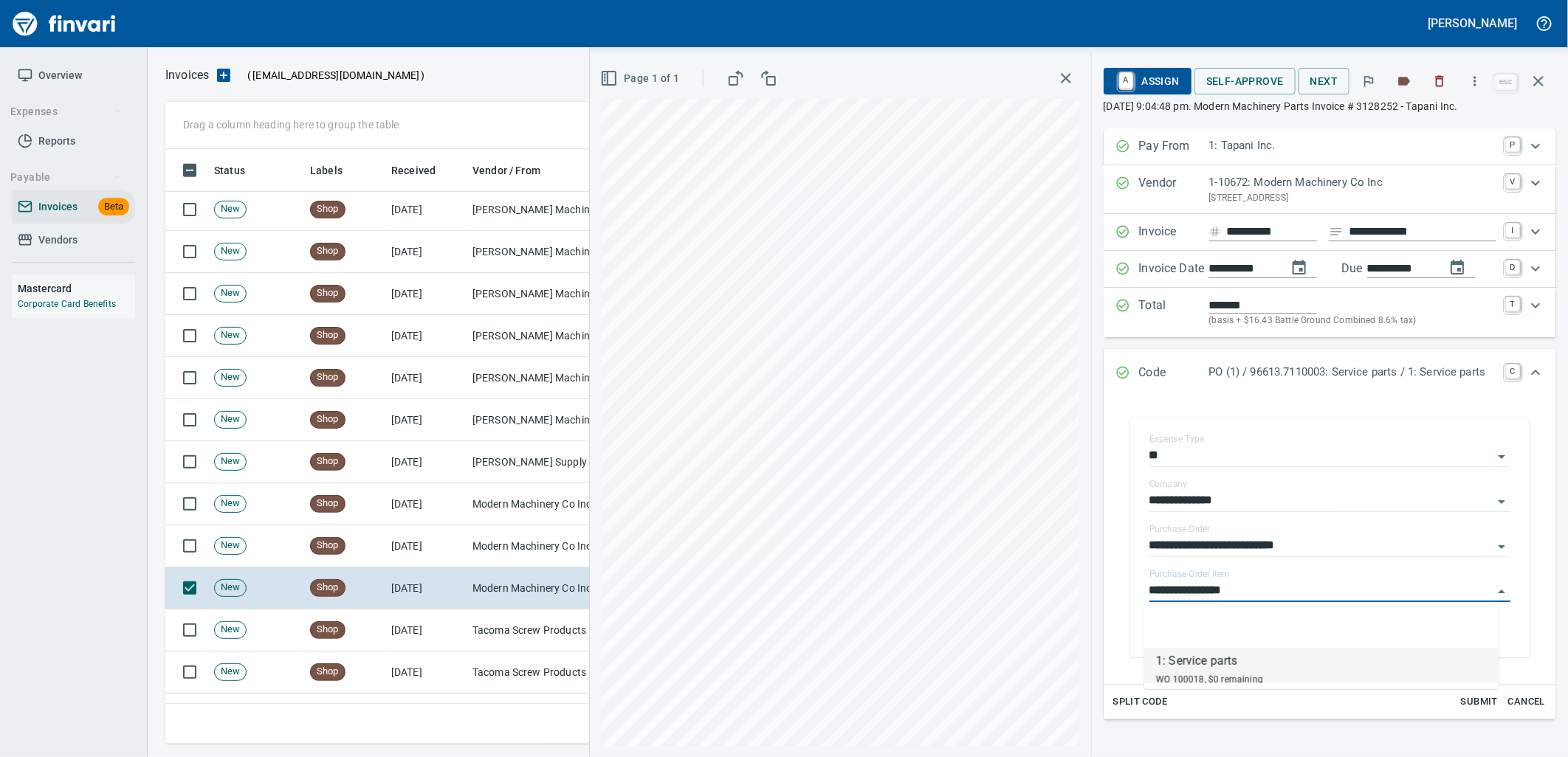
scroll to position [583, 1360]
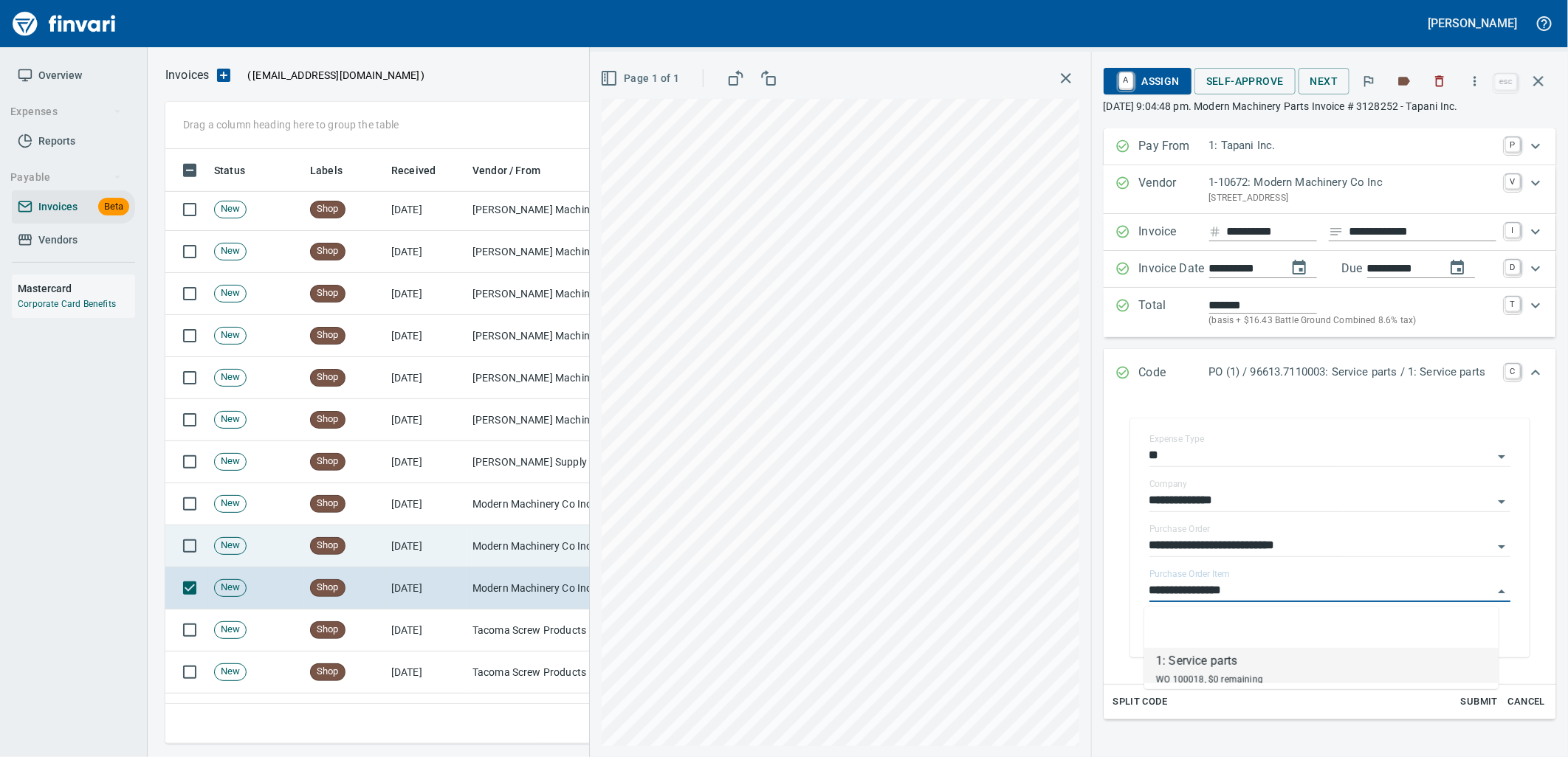
click at [470, 540] on td "Modern Machinery Co Inc (1-10672)" at bounding box center [540, 546] width 148 height 42
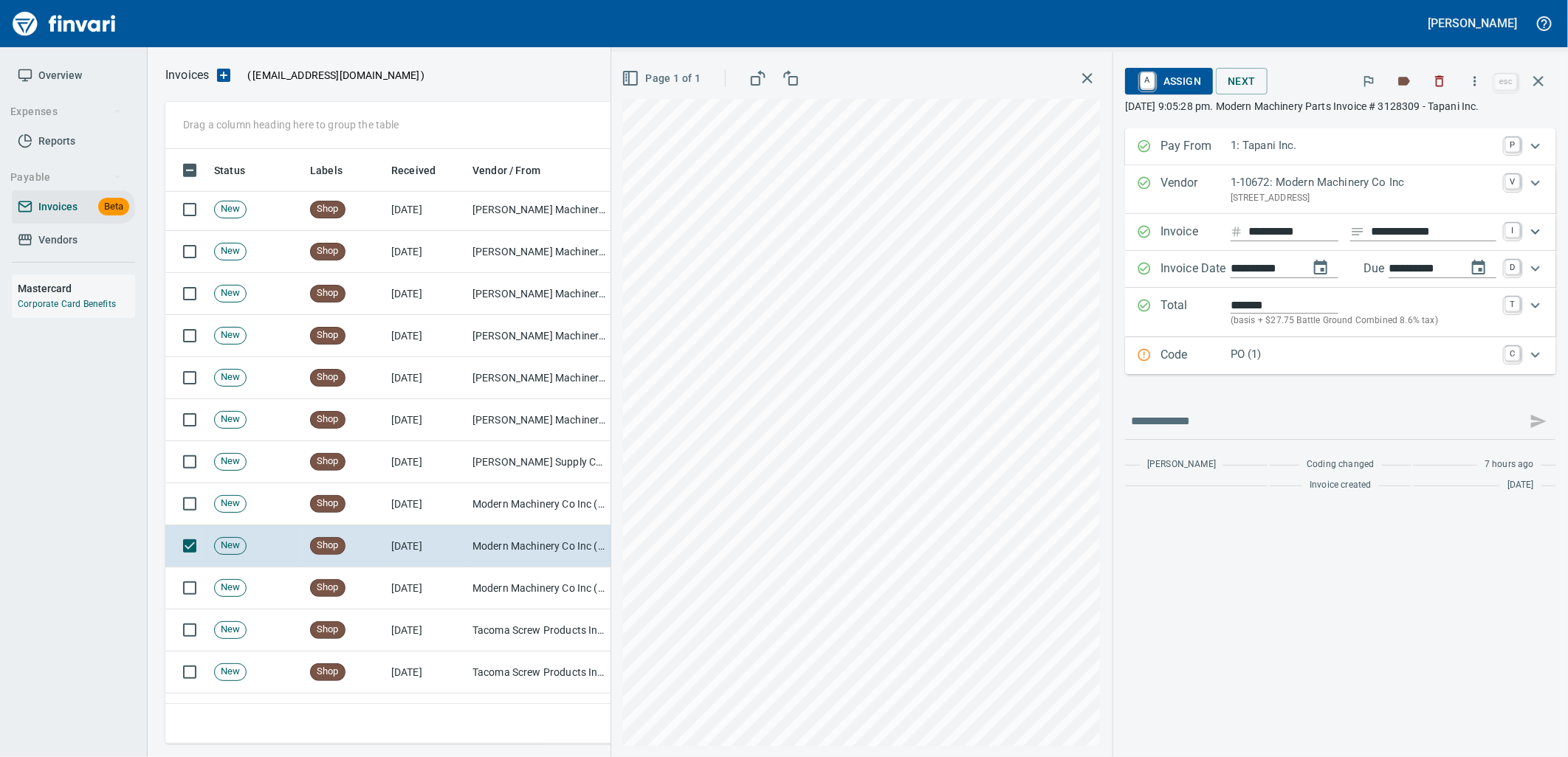
click at [1330, 359] on p "PO (1)" at bounding box center [1363, 354] width 266 height 17
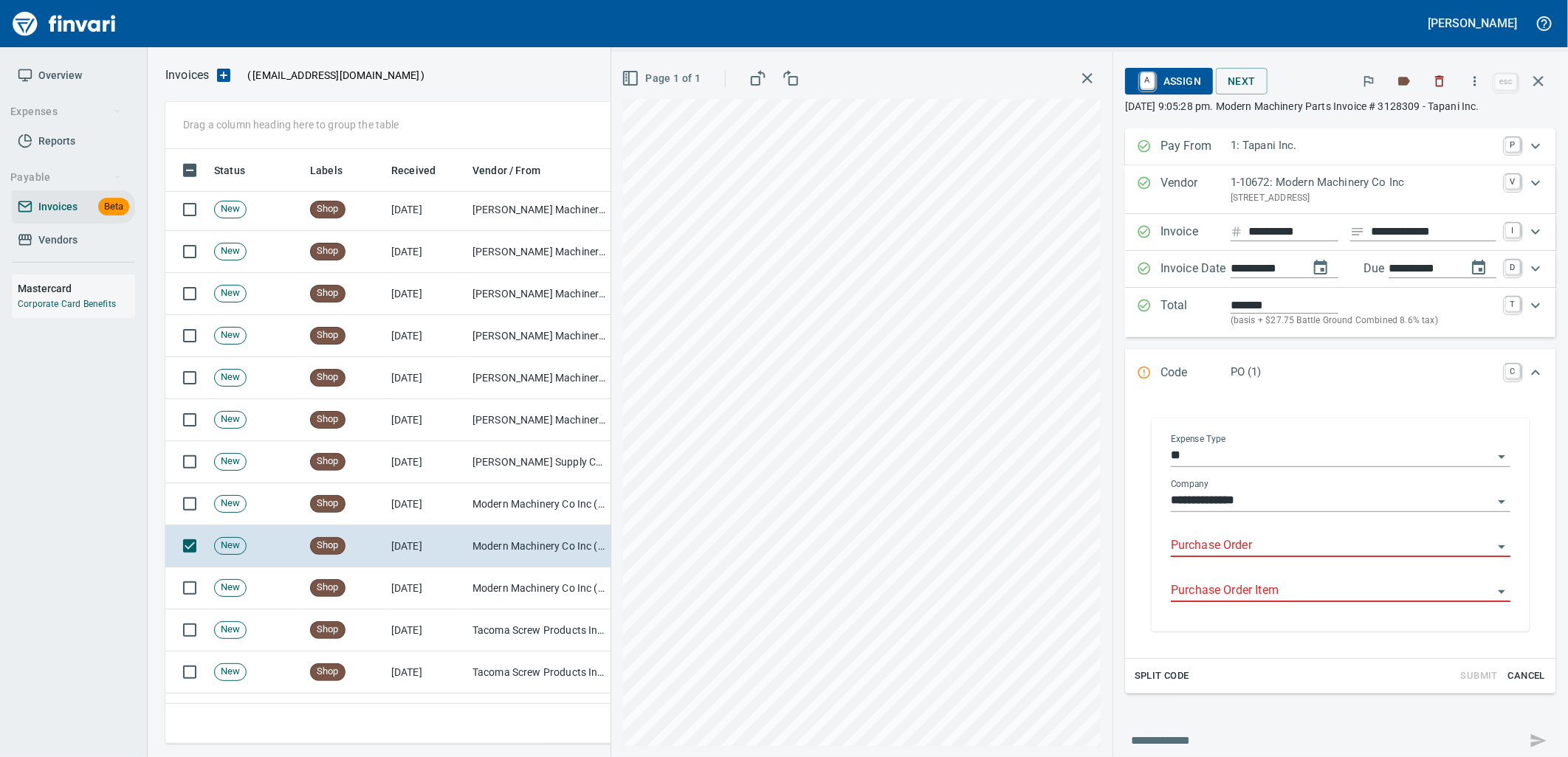
click at [1245, 546] on input "Purchase Order" at bounding box center [1332, 546] width 322 height 21
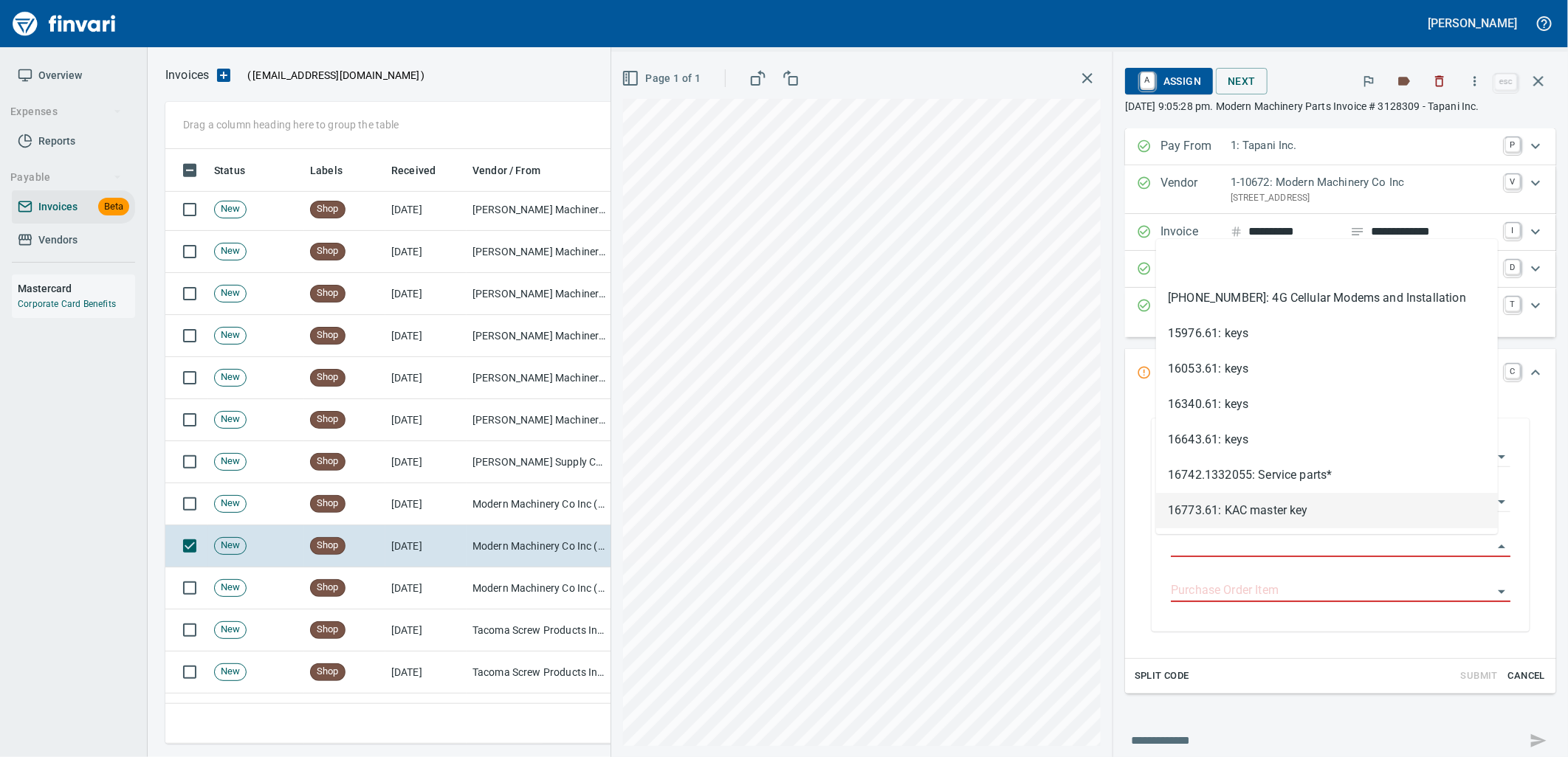
scroll to position [583, 1360]
type input "**********"
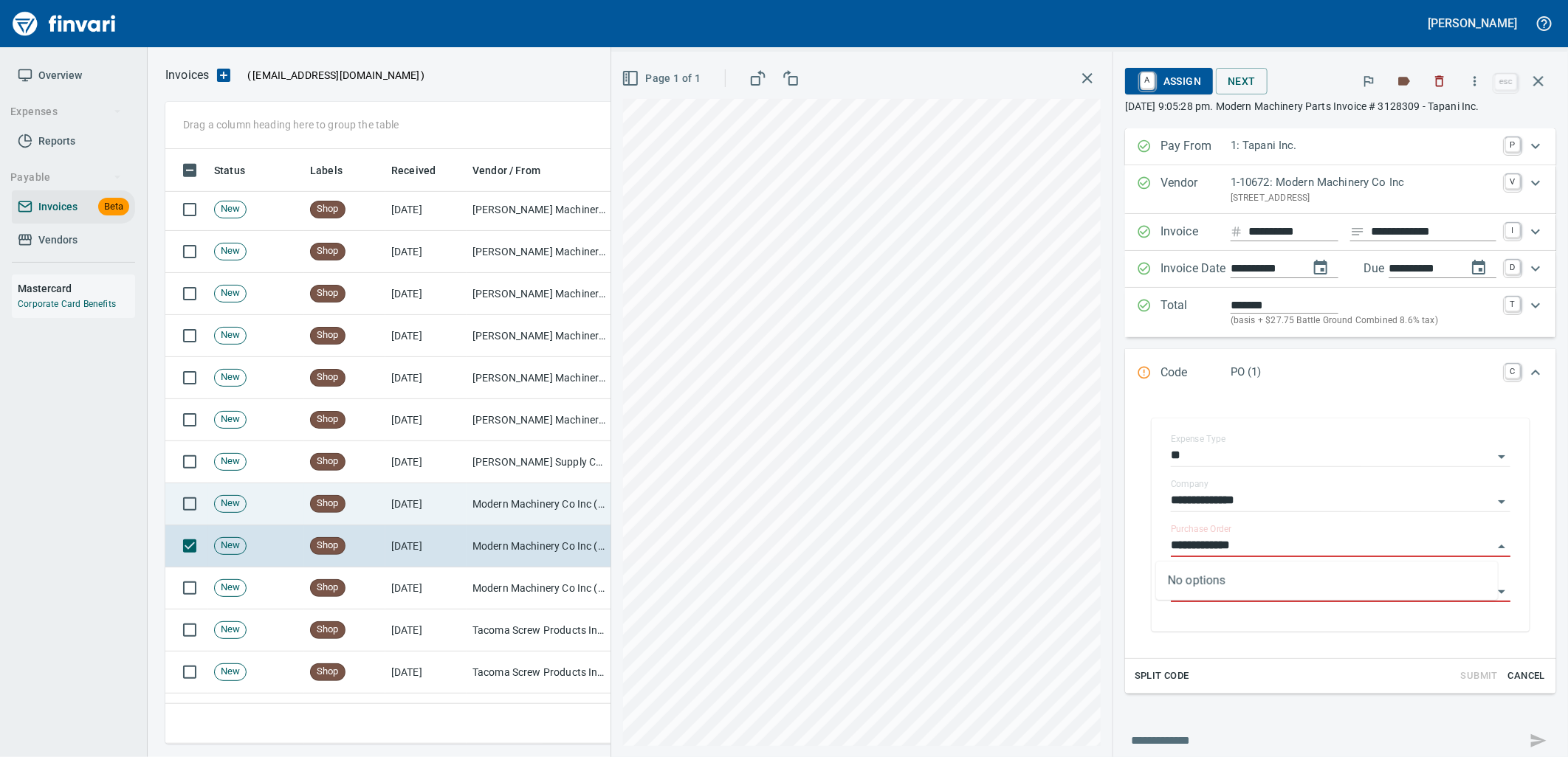
click at [456, 491] on td "9/12/2025" at bounding box center [426, 504] width 81 height 42
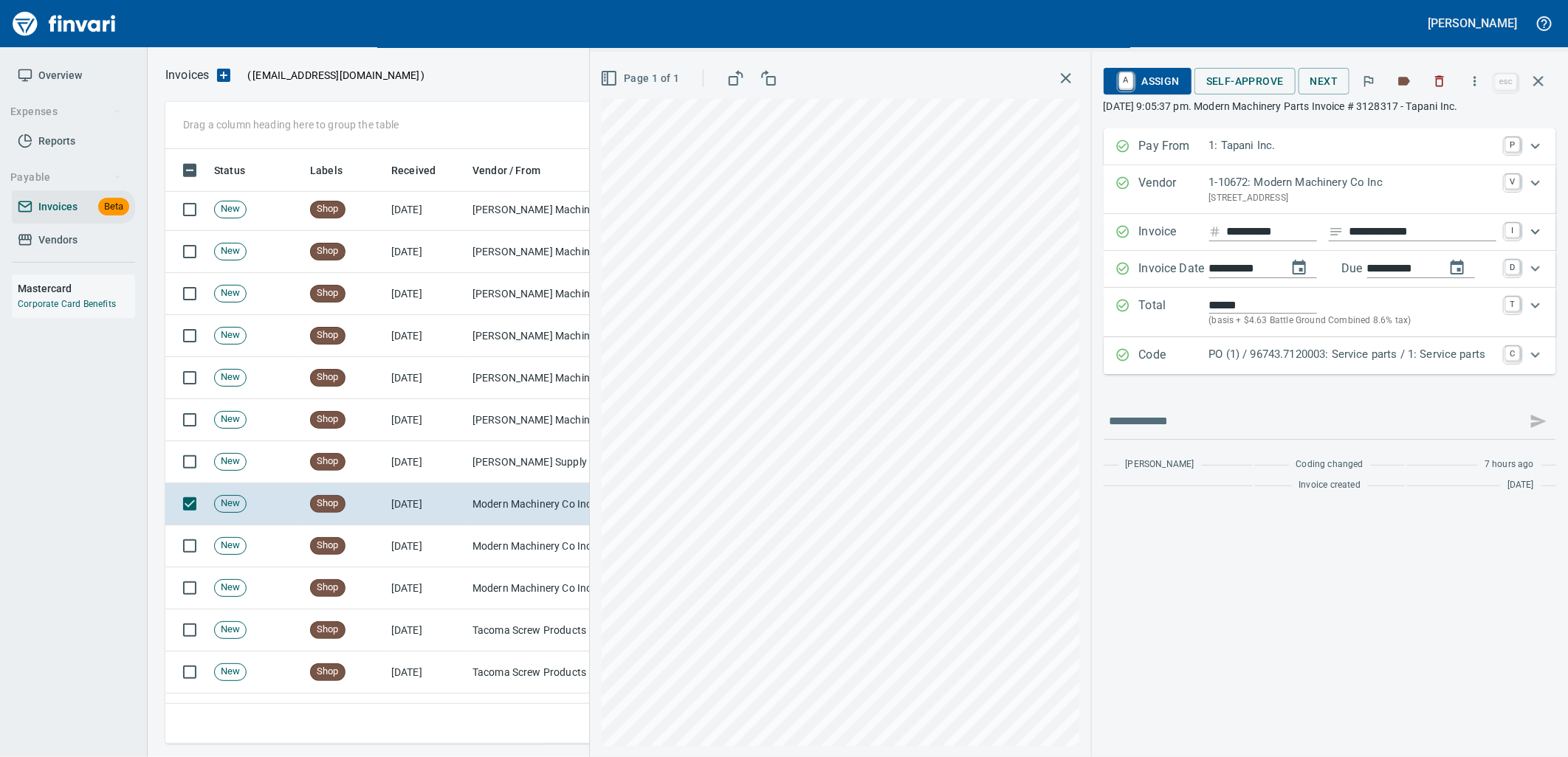
click at [1279, 358] on p "PO (1) / 96743.7120003: Service parts / 1: Service parts" at bounding box center [1353, 354] width 287 height 17
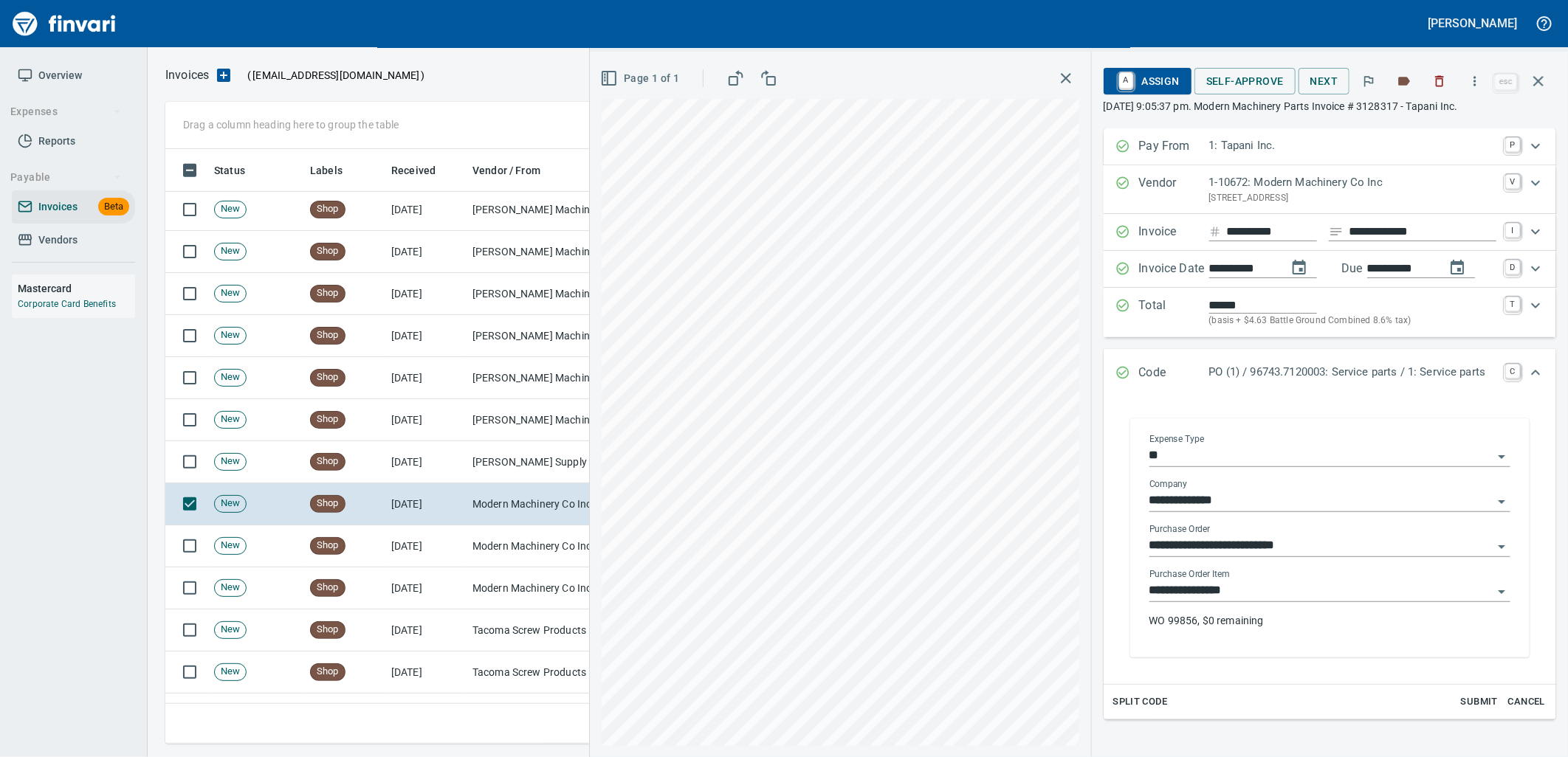
click at [1248, 591] on input "**********" at bounding box center [1320, 591] width 343 height 21
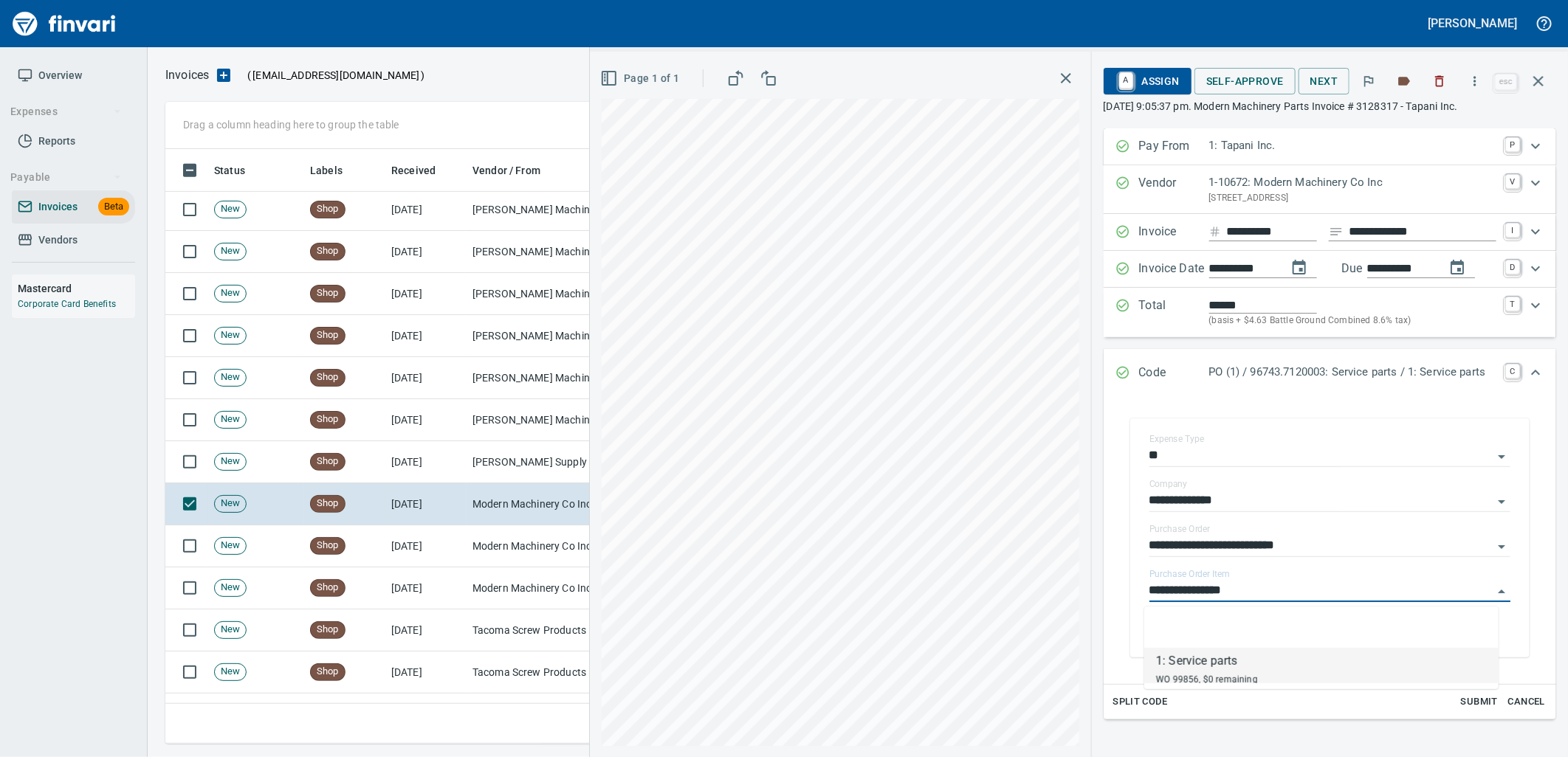
scroll to position [583, 1360]
click at [459, 464] on td "[DATE]" at bounding box center [426, 463] width 81 height 42
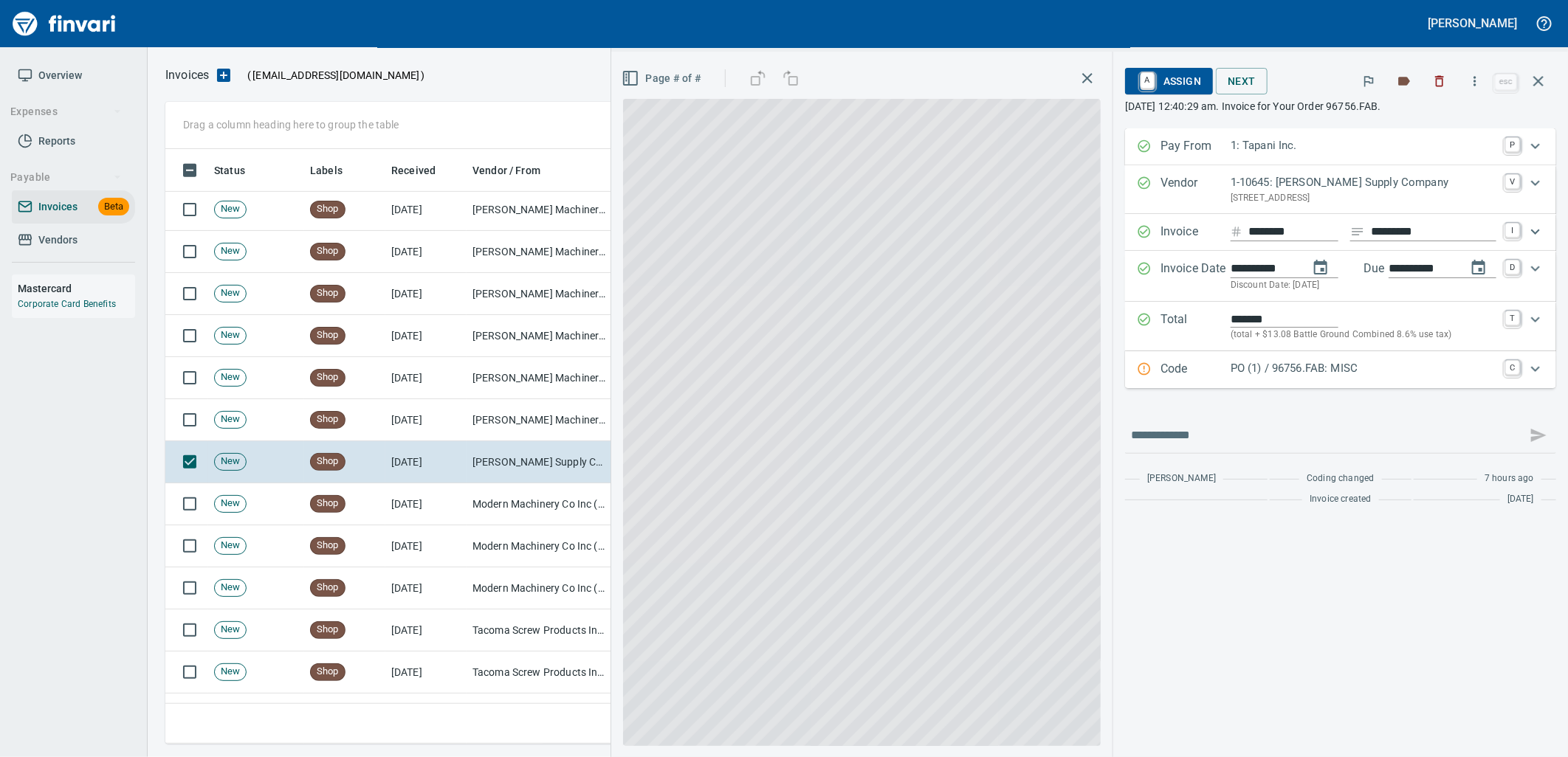
click at [1300, 371] on p "PO (1) / 96756.FAB: MISC" at bounding box center [1363, 368] width 266 height 17
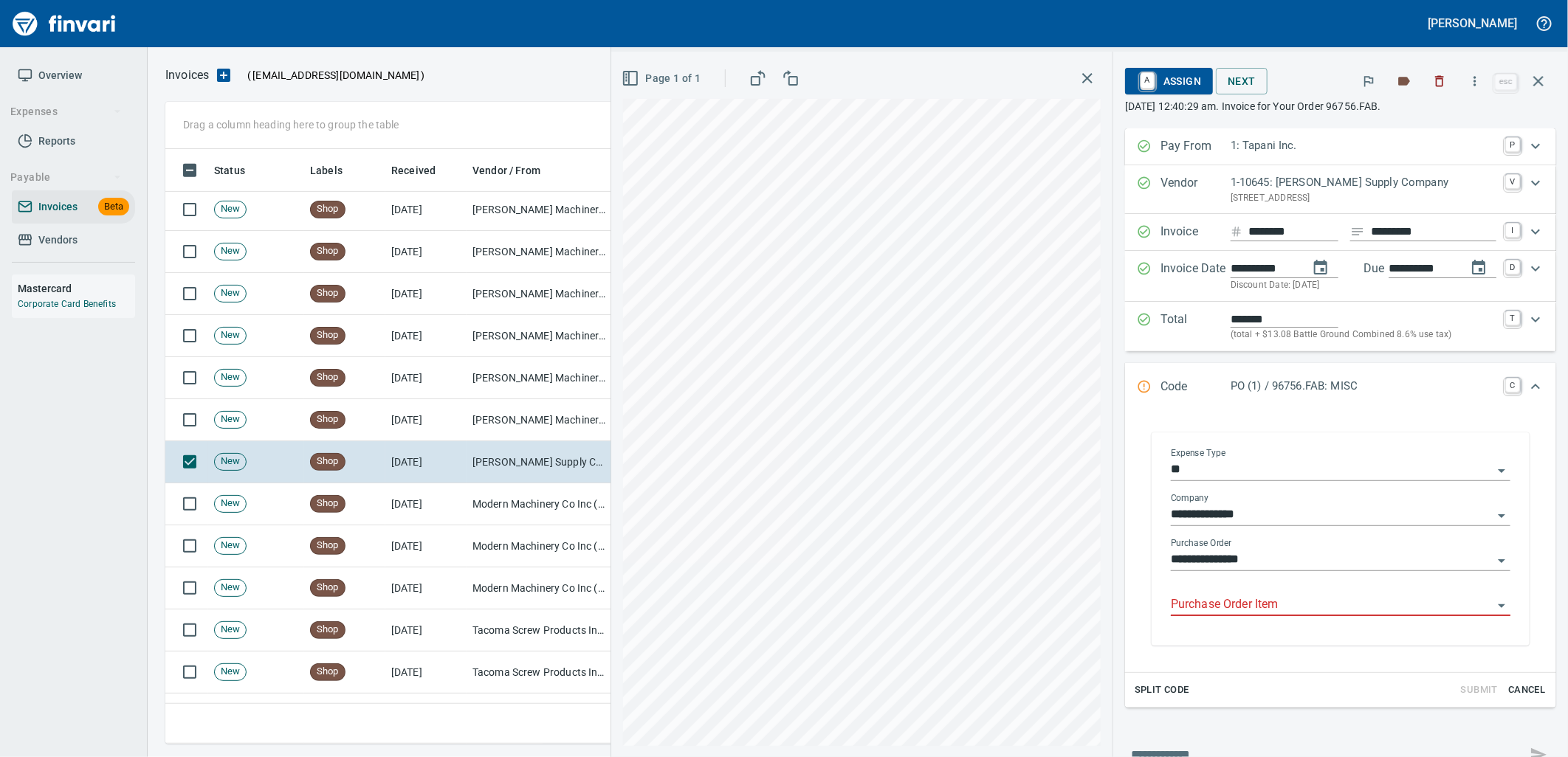
click at [1255, 602] on input "Purchase Order Item" at bounding box center [1332, 605] width 322 height 21
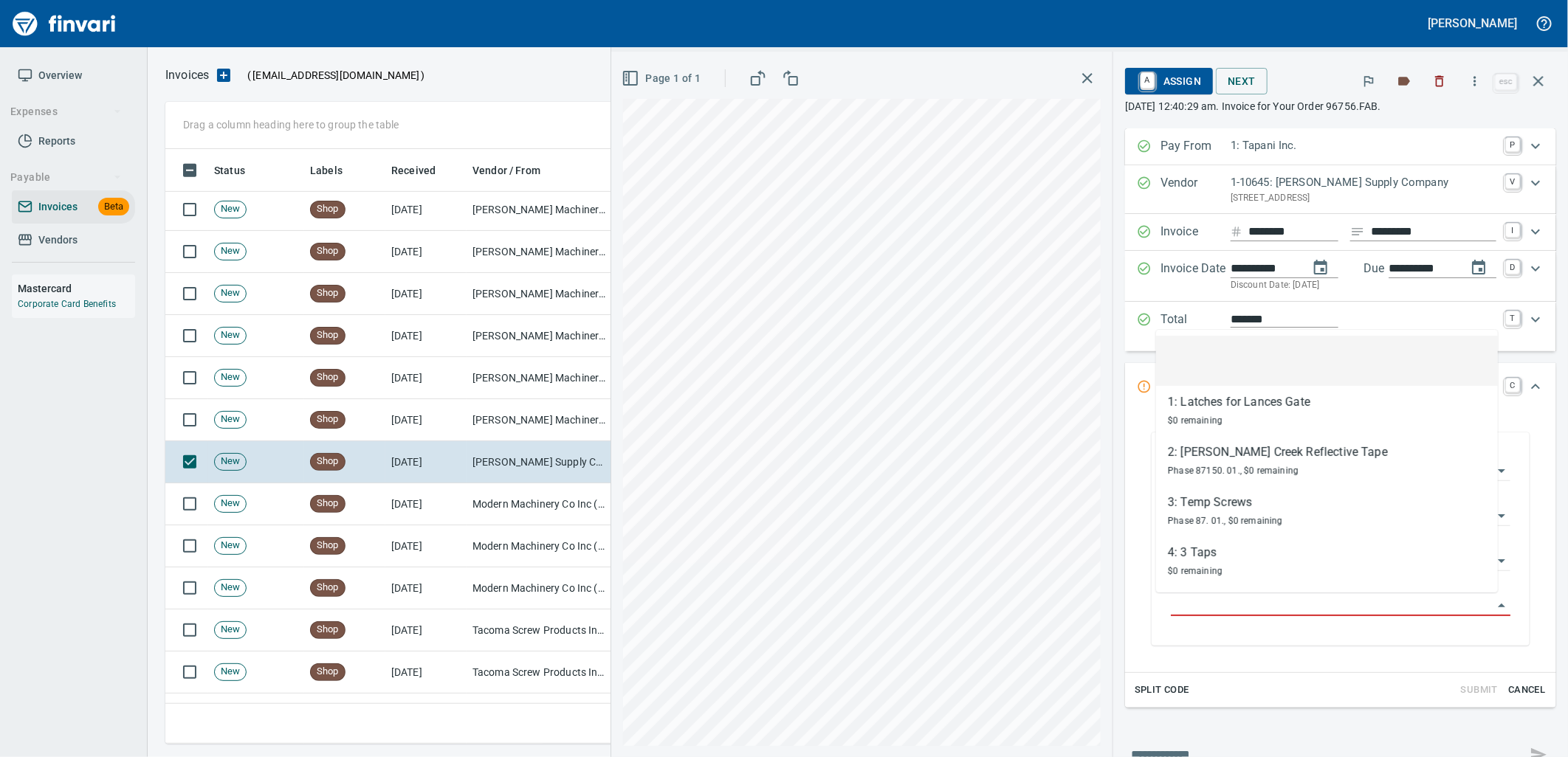
scroll to position [583, 1360]
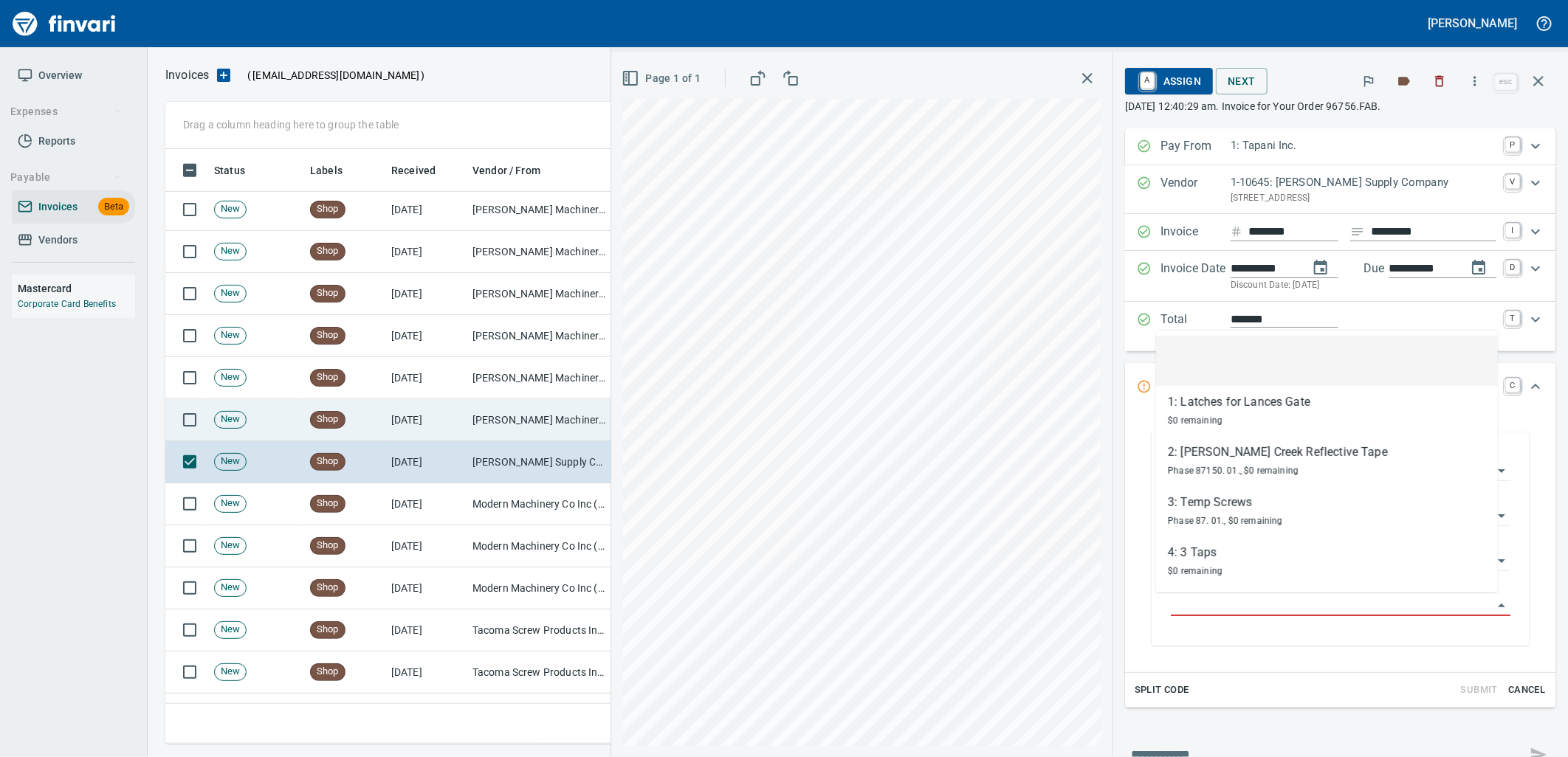
click at [491, 421] on td "[PERSON_NAME] Machinery Co (1-10794)" at bounding box center [540, 421] width 148 height 42
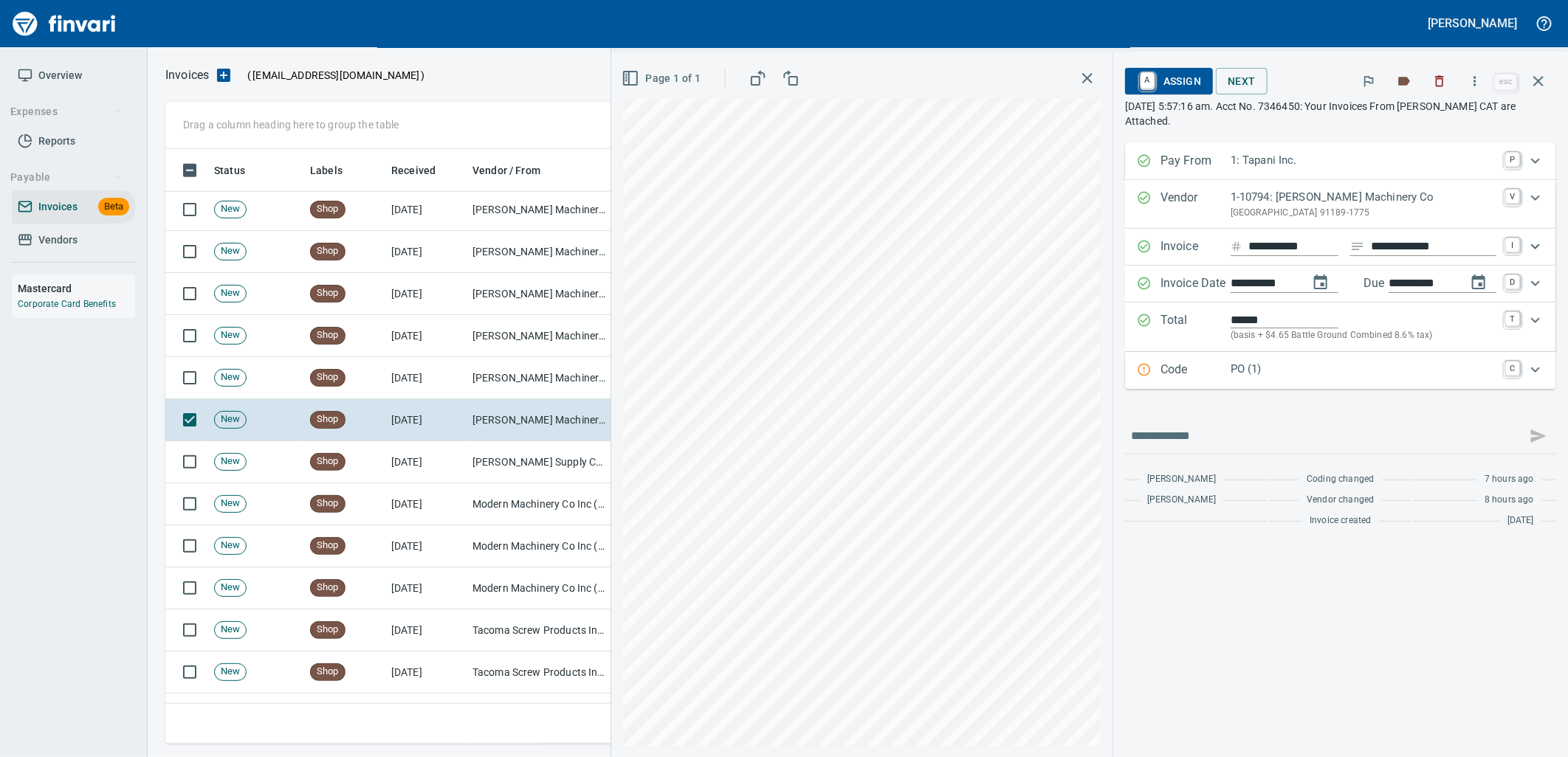
click at [1279, 371] on p "PO (1)" at bounding box center [1363, 369] width 266 height 17
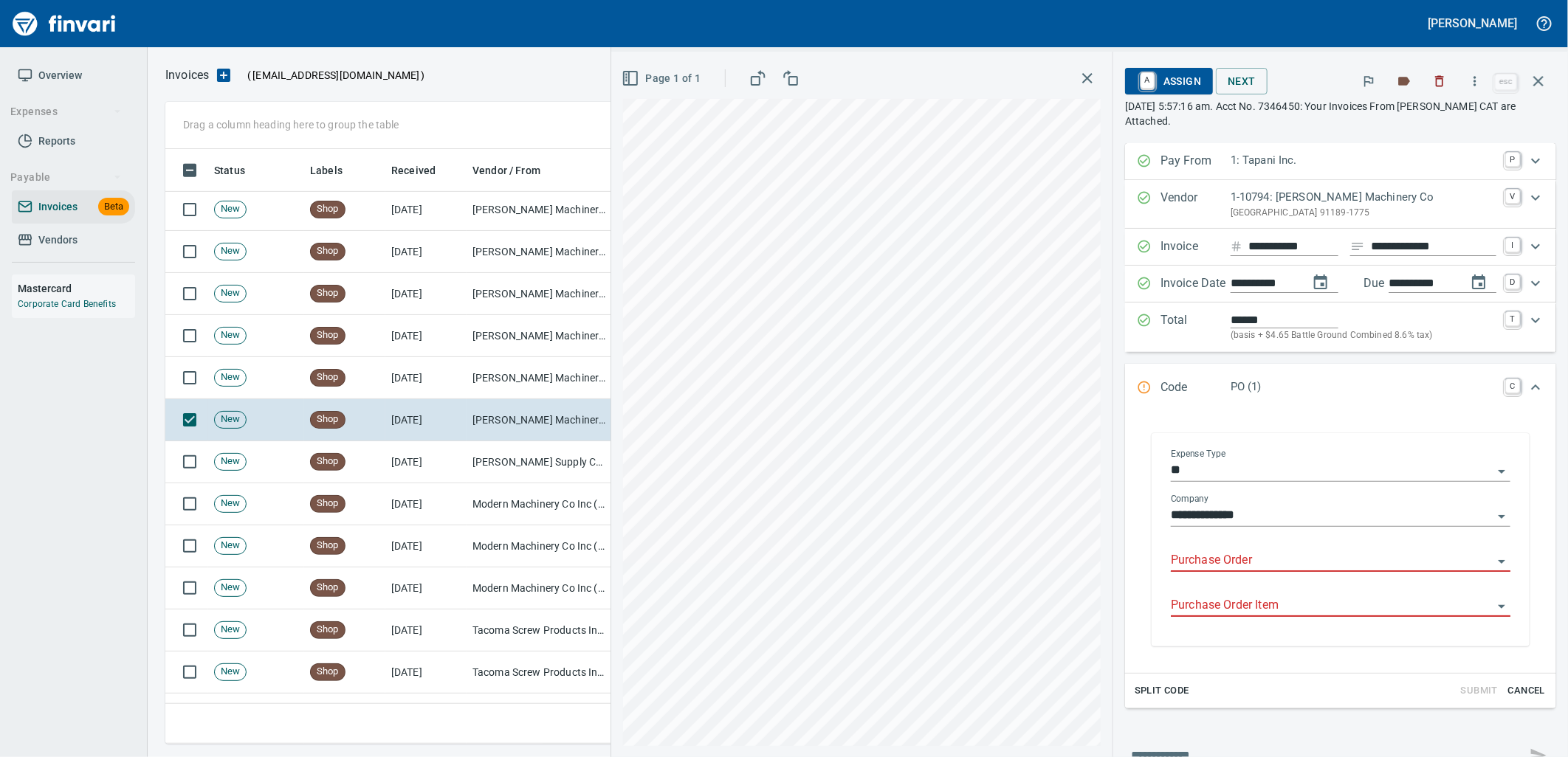
click at [1237, 558] on input "Purchase Order" at bounding box center [1332, 561] width 322 height 21
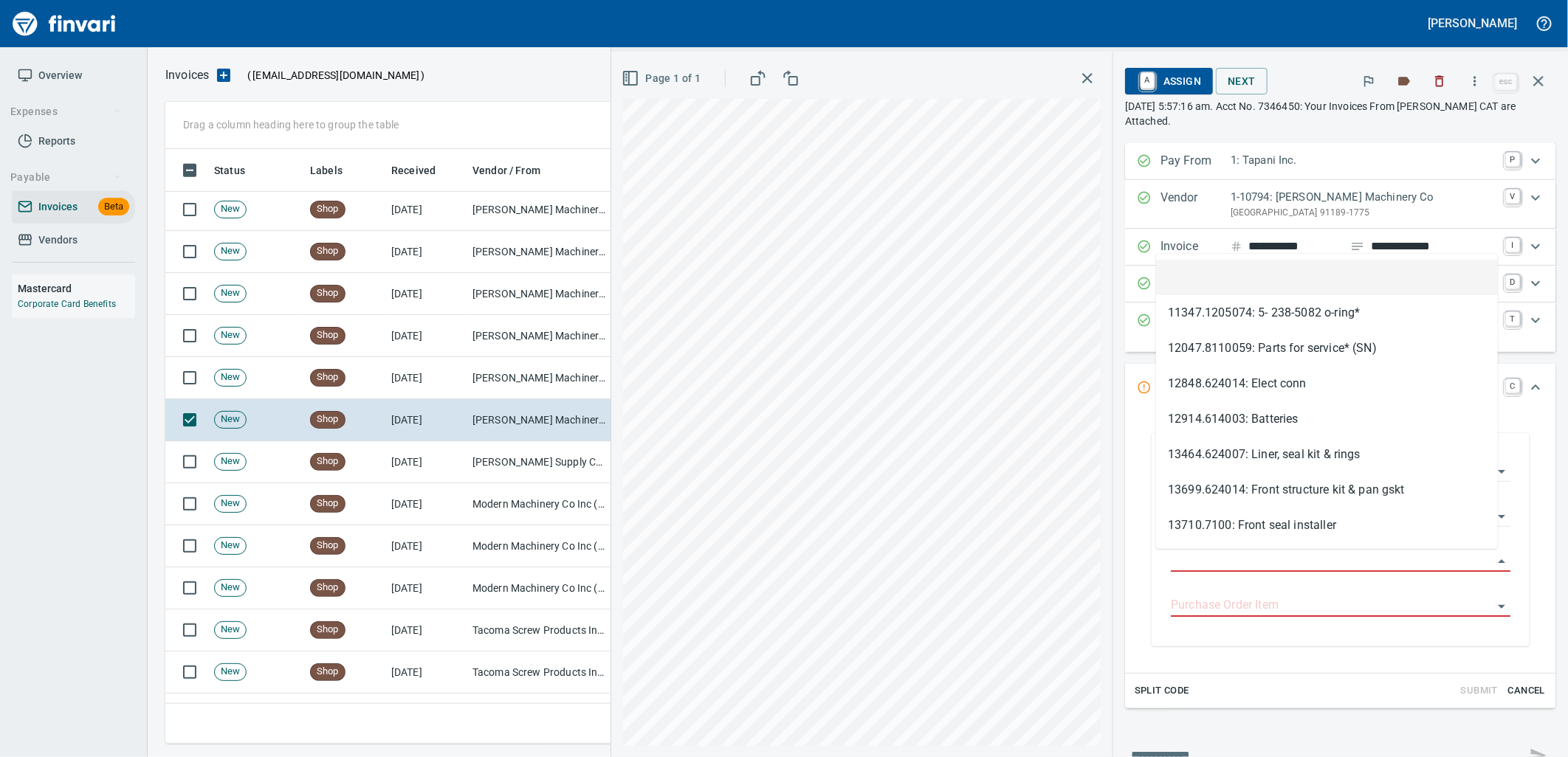
scroll to position [583, 1360]
type input "**********"
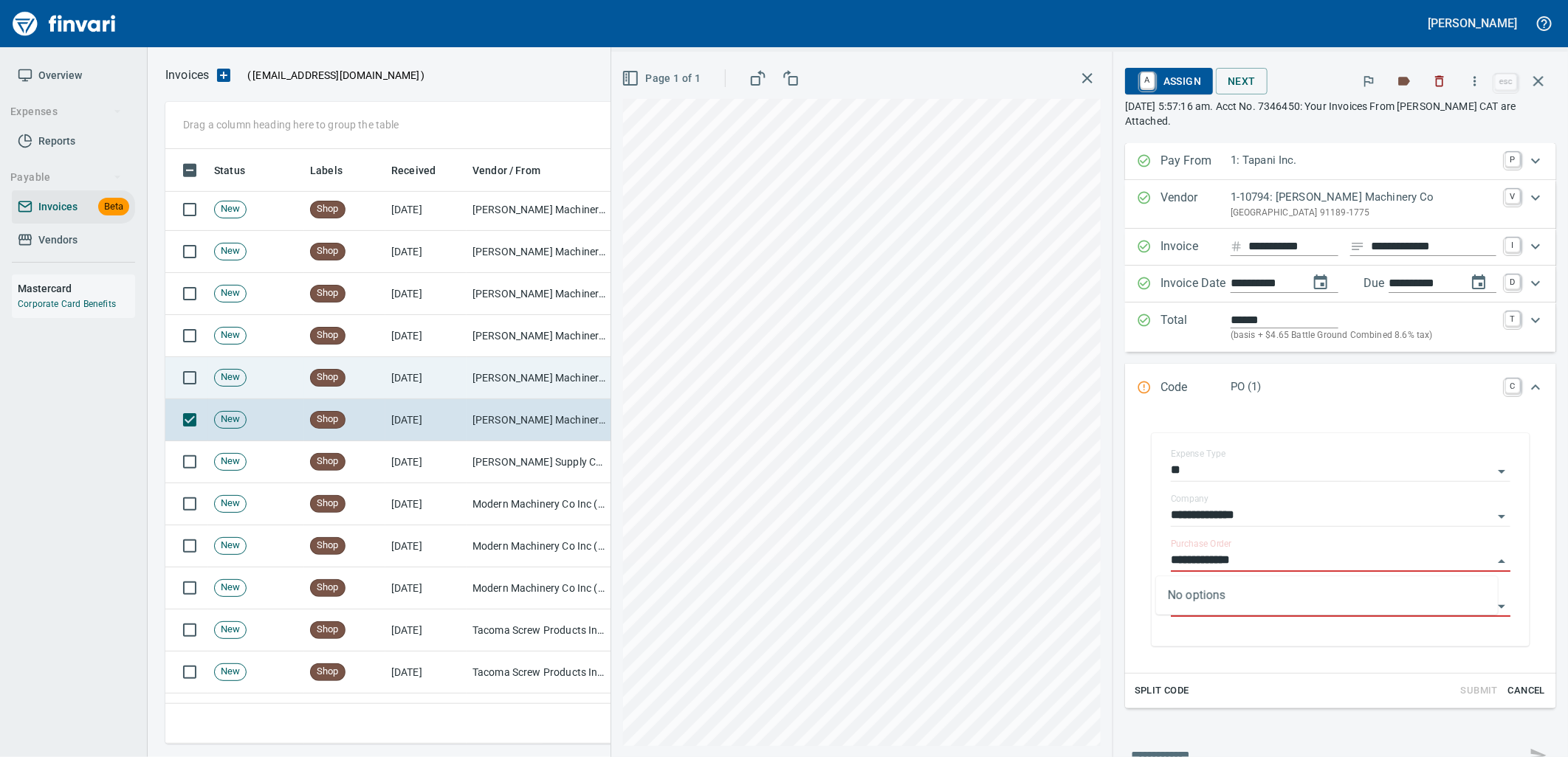
click at [484, 381] on td "[PERSON_NAME] Machinery Co (1-10794)" at bounding box center [540, 378] width 148 height 42
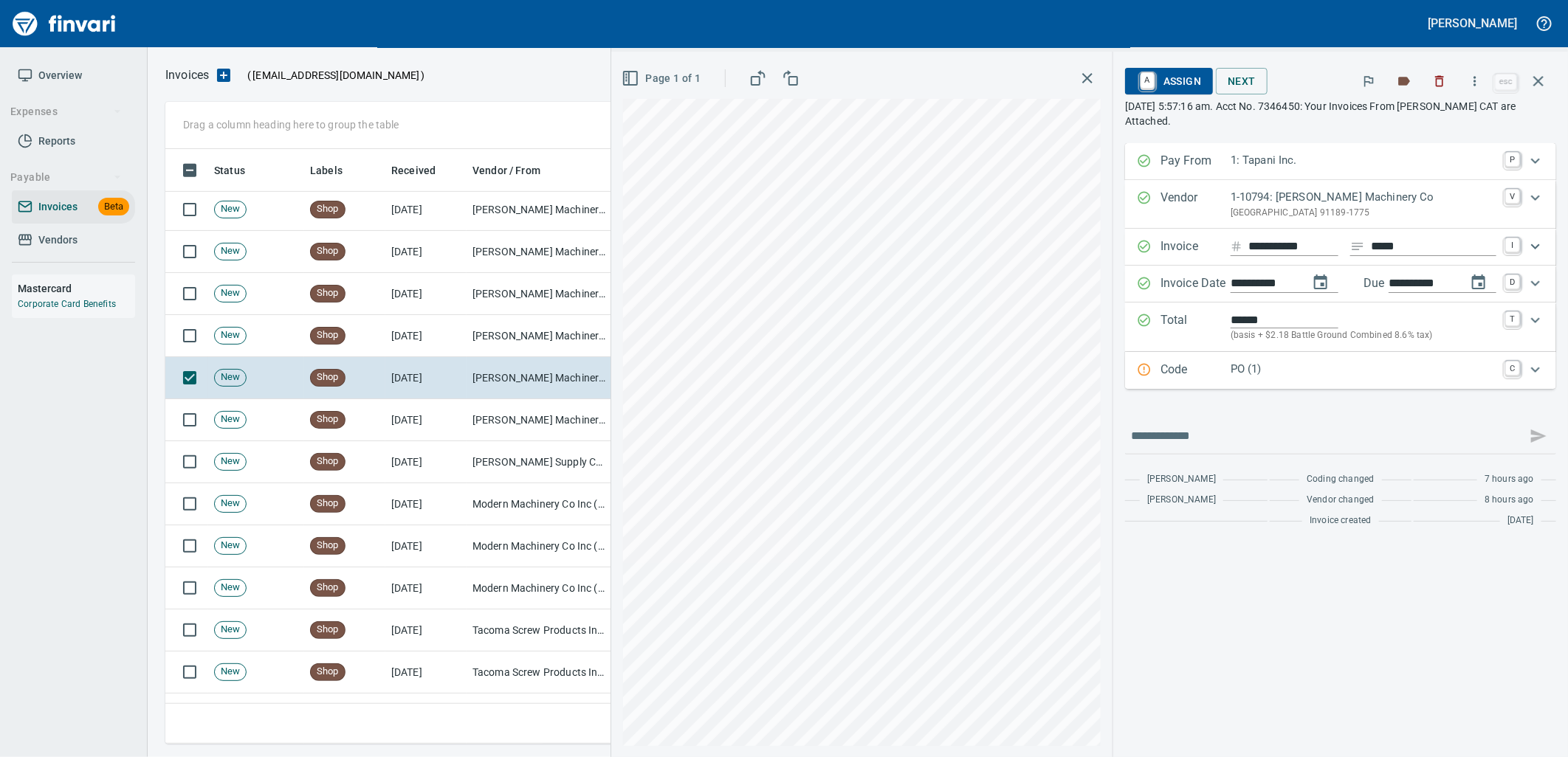
click at [1297, 363] on p "PO (1)" at bounding box center [1363, 369] width 266 height 17
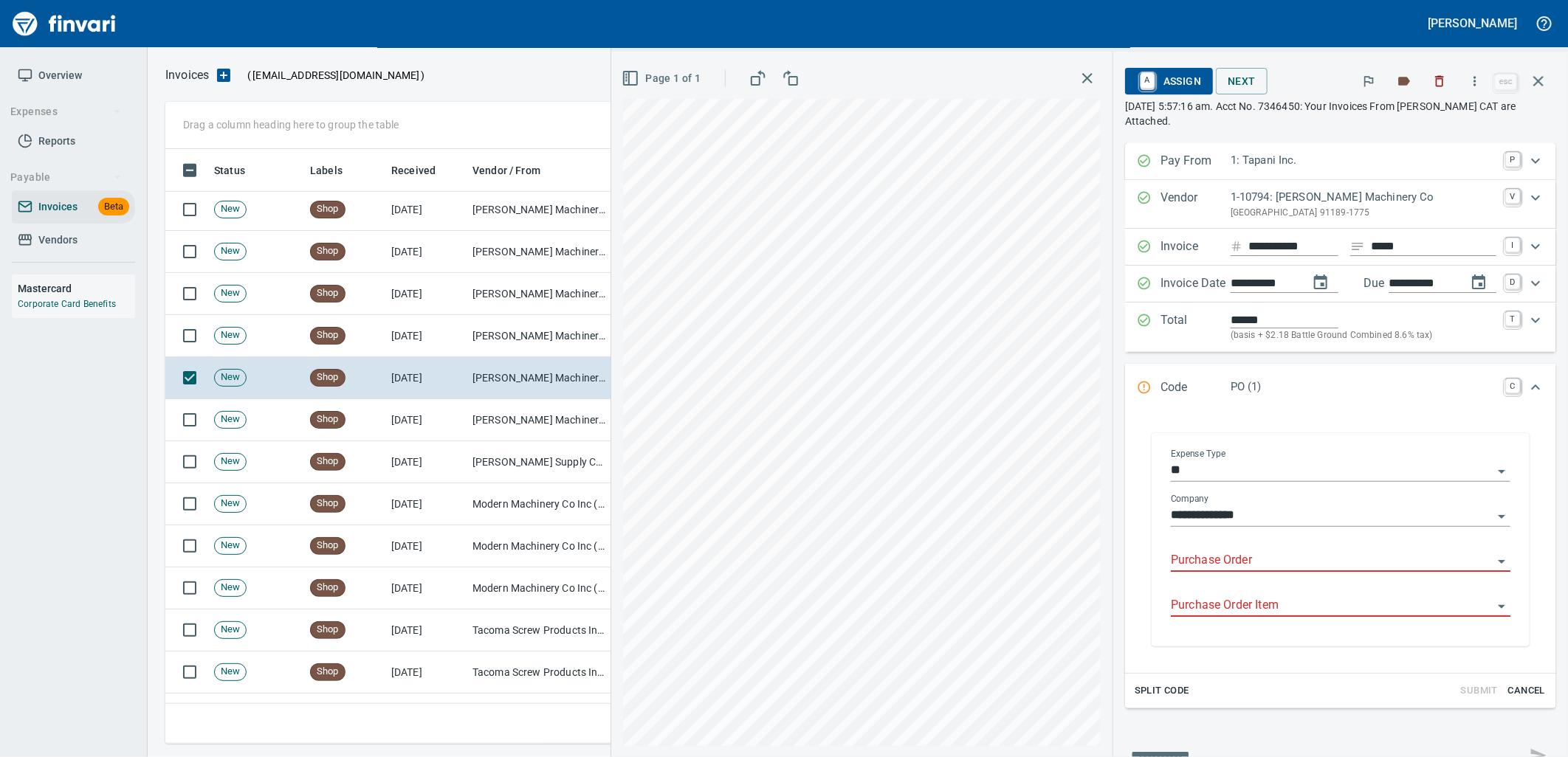
click at [1231, 566] on input "Purchase Order" at bounding box center [1332, 561] width 322 height 21
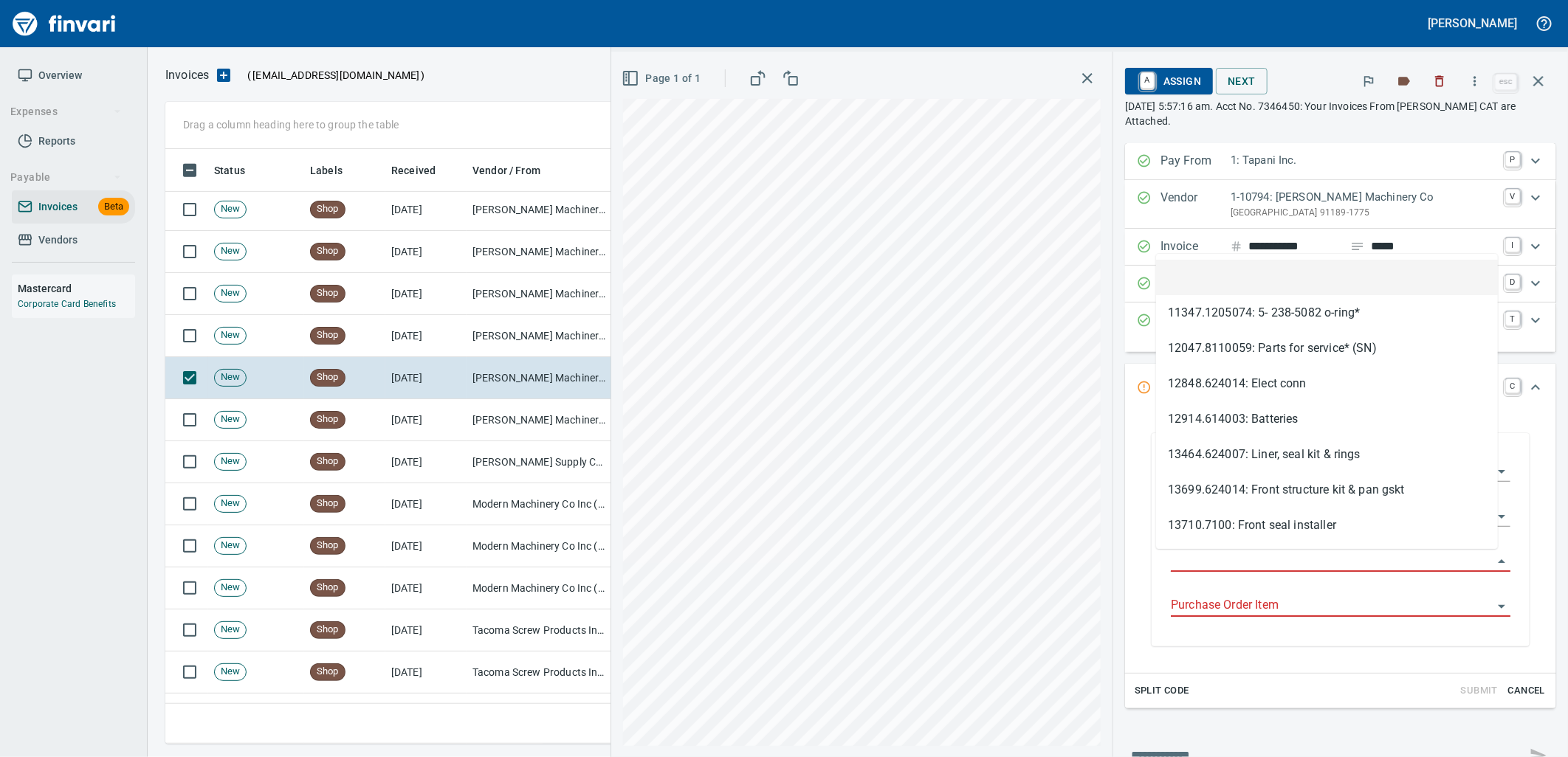
scroll to position [583, 1360]
type input "*****"
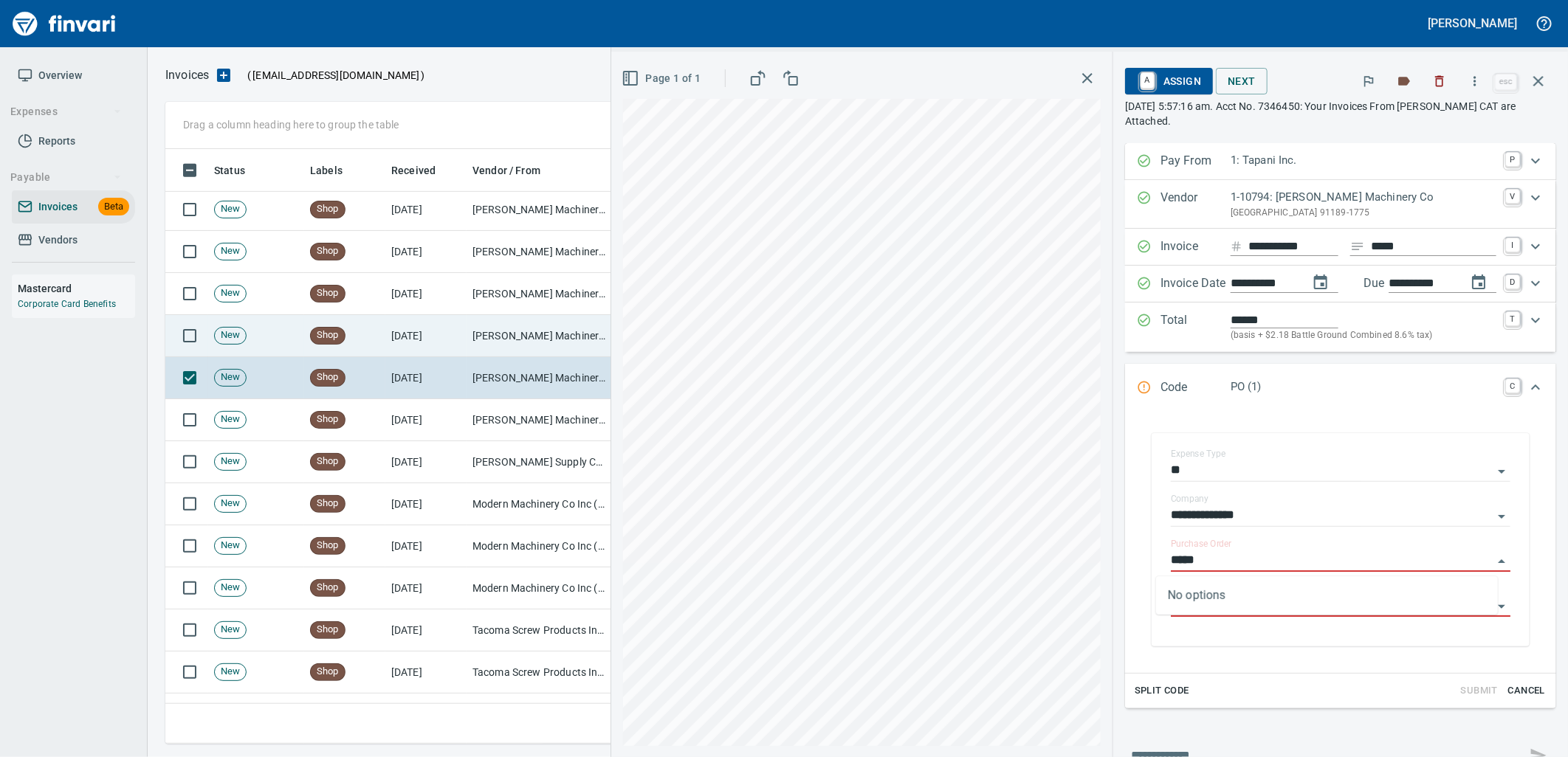
click at [544, 349] on td "[PERSON_NAME] Machinery Co (1-10794)" at bounding box center [540, 336] width 148 height 42
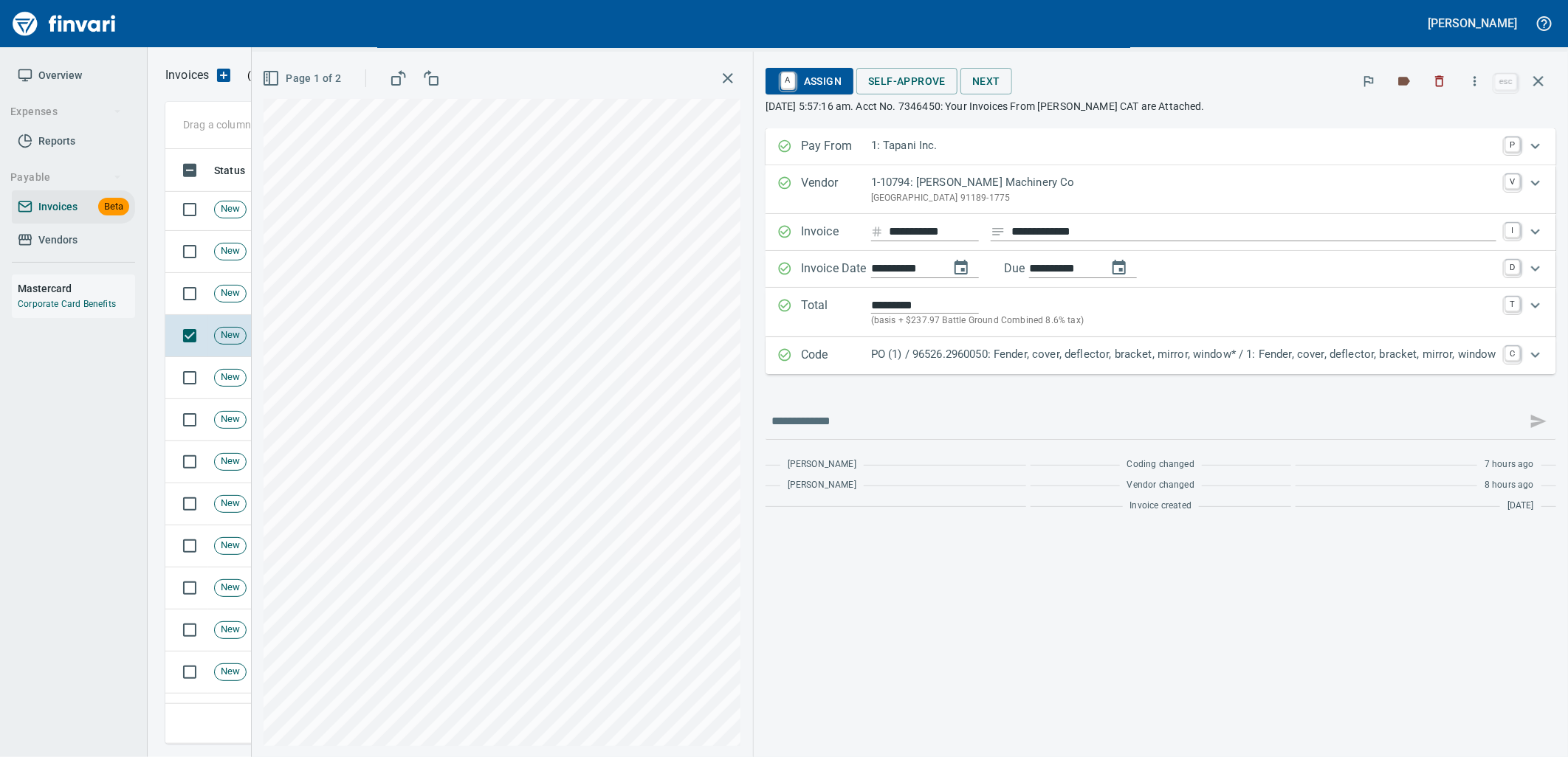
click at [1201, 357] on p "PO (1) / 96526.2960050: Fender, cover, deflector, bracket, mirror, window* / 1:…" at bounding box center [1184, 354] width 625 height 17
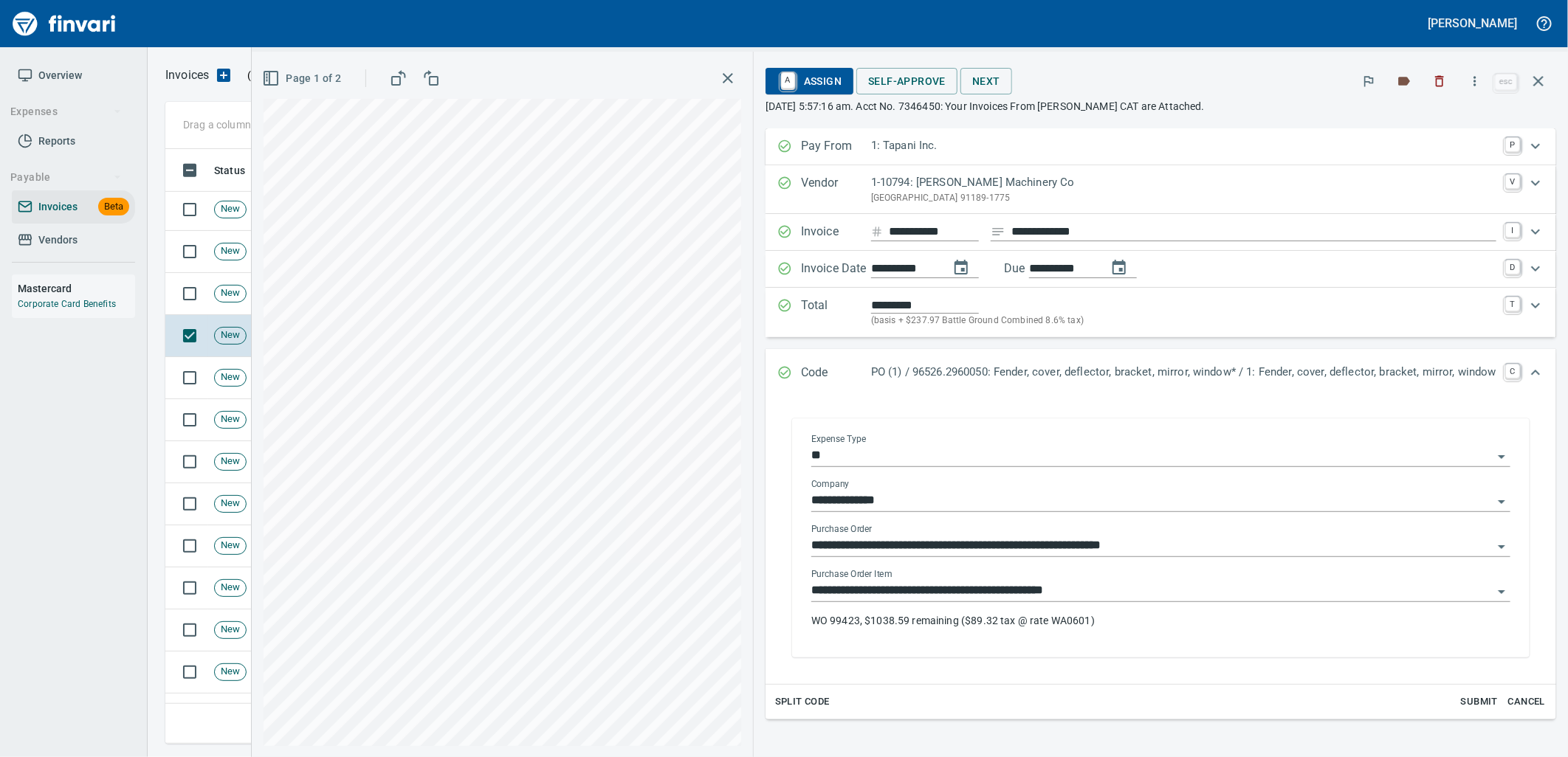
click at [1091, 592] on input "**********" at bounding box center [1153, 591] width 682 height 21
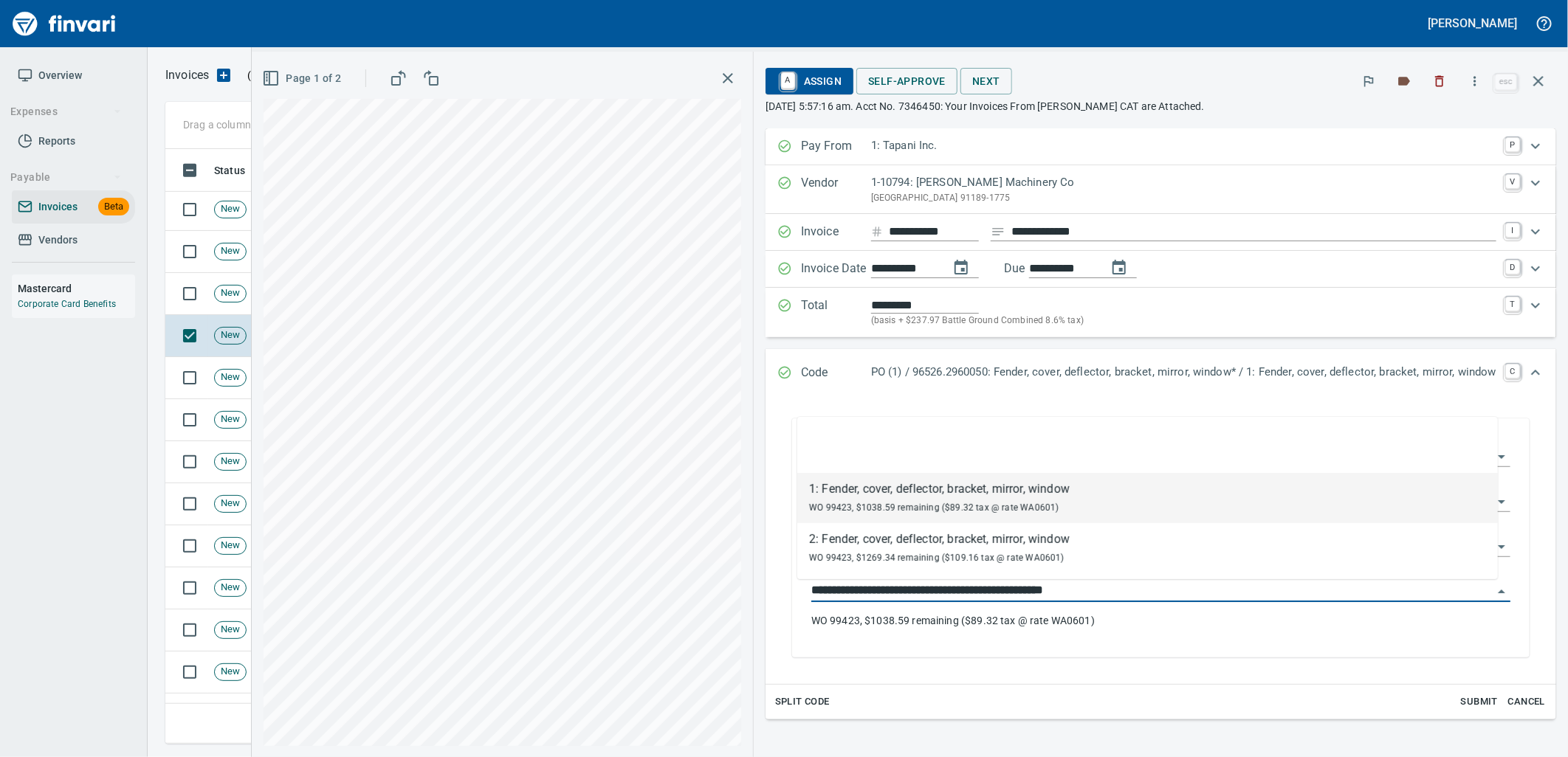
scroll to position [583, 1360]
click at [227, 307] on td "New" at bounding box center [256, 294] width 96 height 42
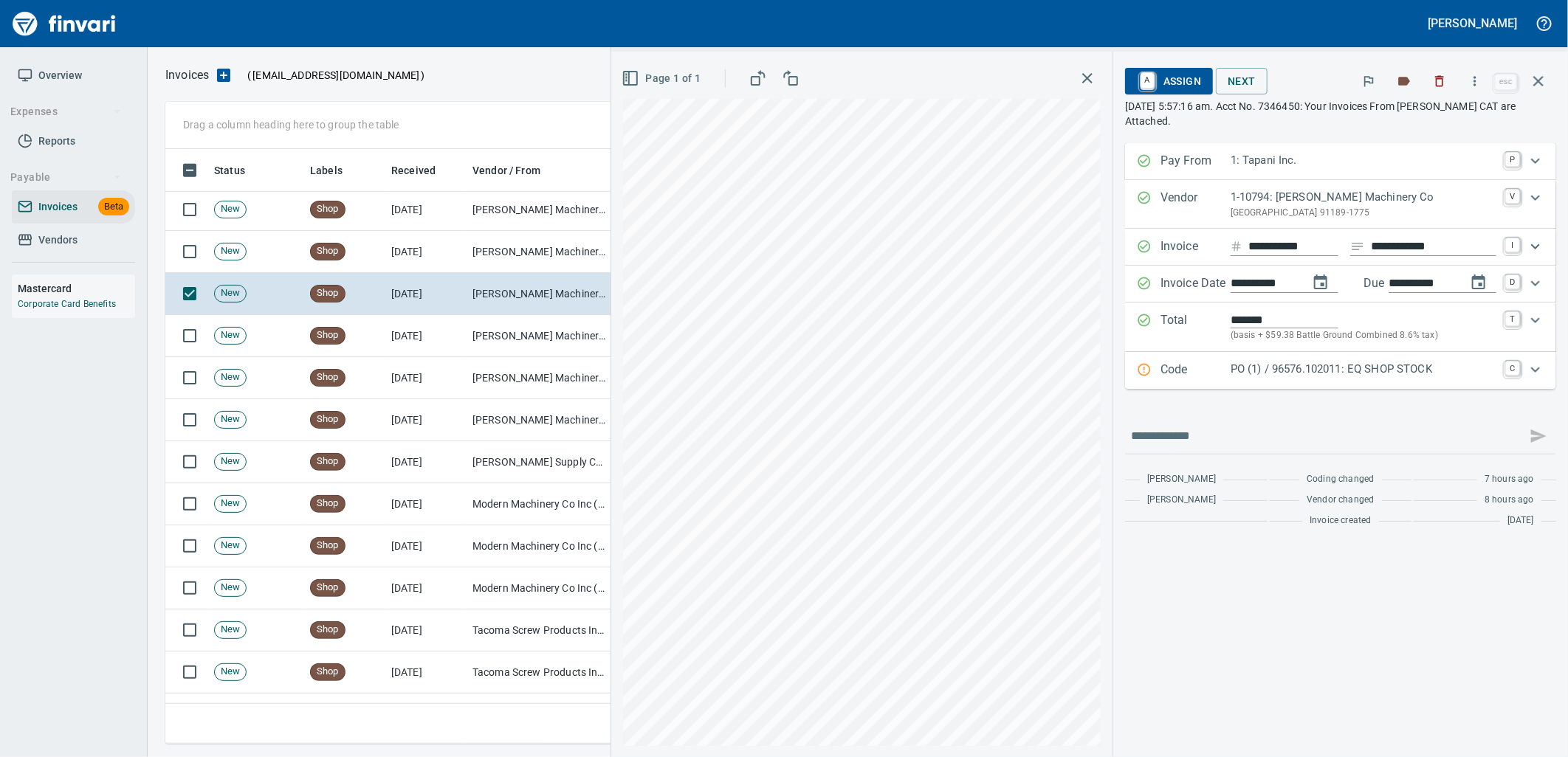
click at [1314, 372] on p "PO (1) / 96576.102011: EQ SHOP STOCK" at bounding box center [1363, 369] width 266 height 17
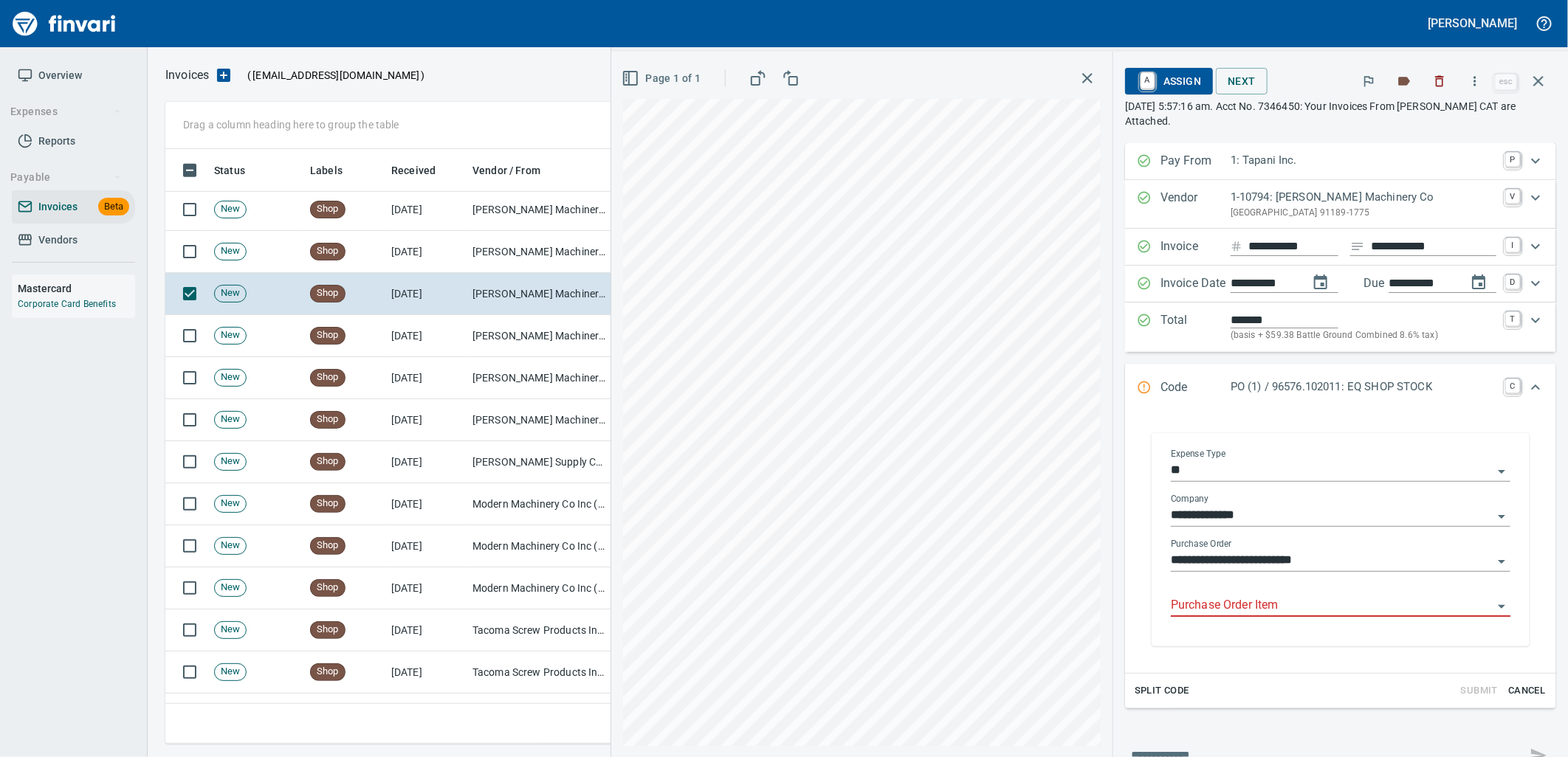
click at [1246, 602] on input "Purchase Order Item" at bounding box center [1332, 606] width 322 height 21
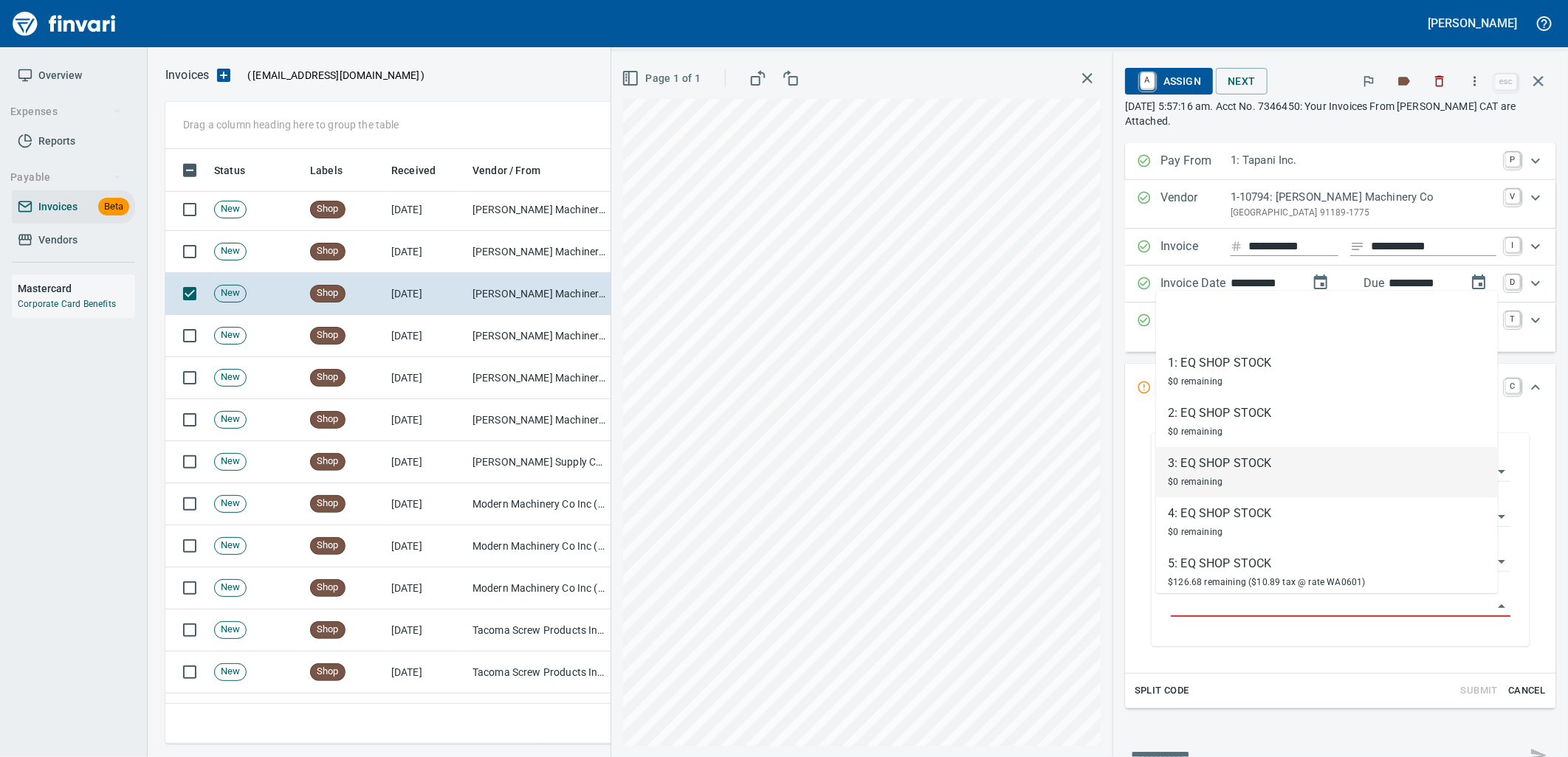
scroll to position [60, 0]
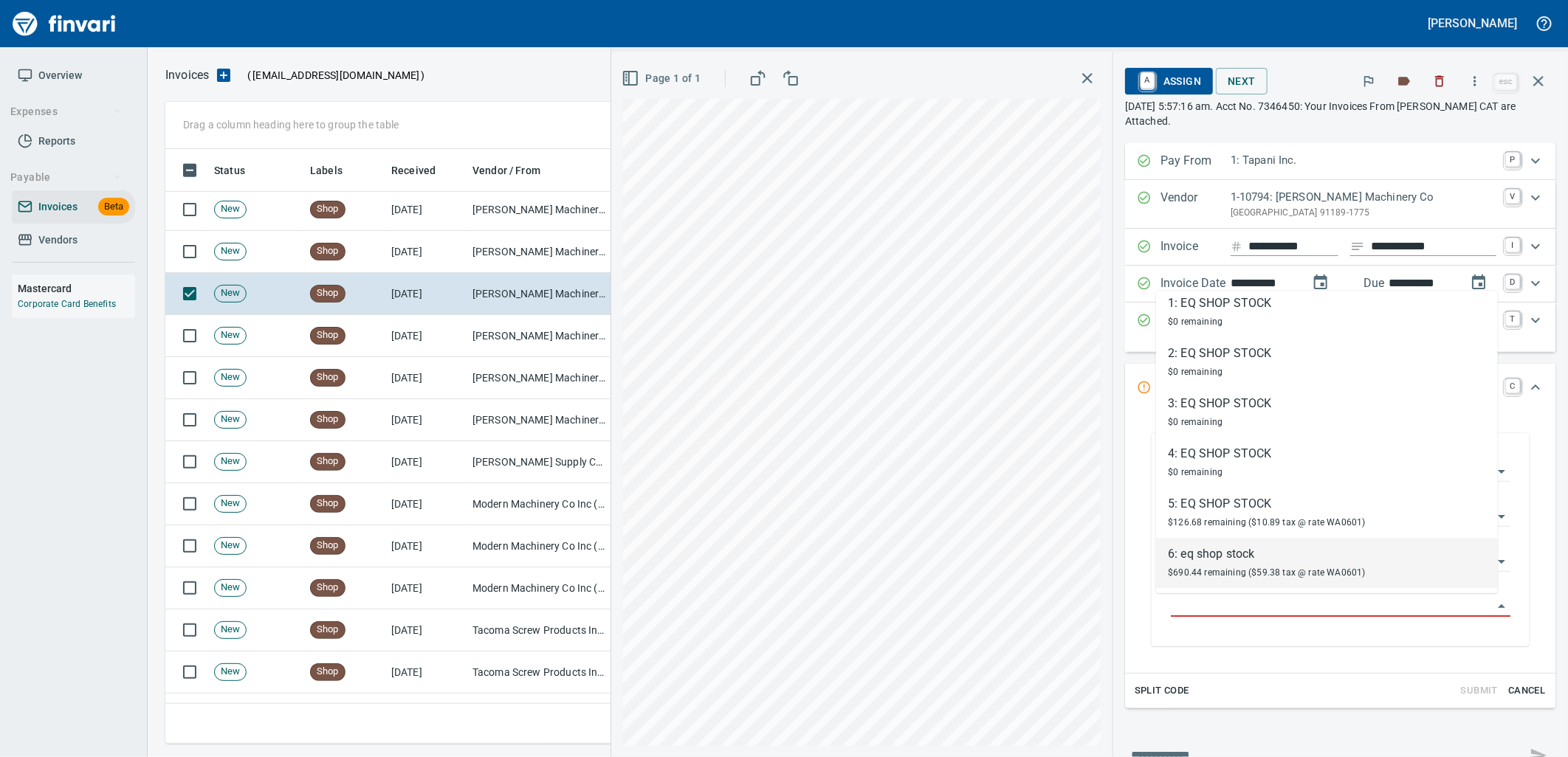
click at [1233, 567] on span "$690.44 remaining ($59.38 tax @ rate WA0601)" at bounding box center [1266, 573] width 198 height 11
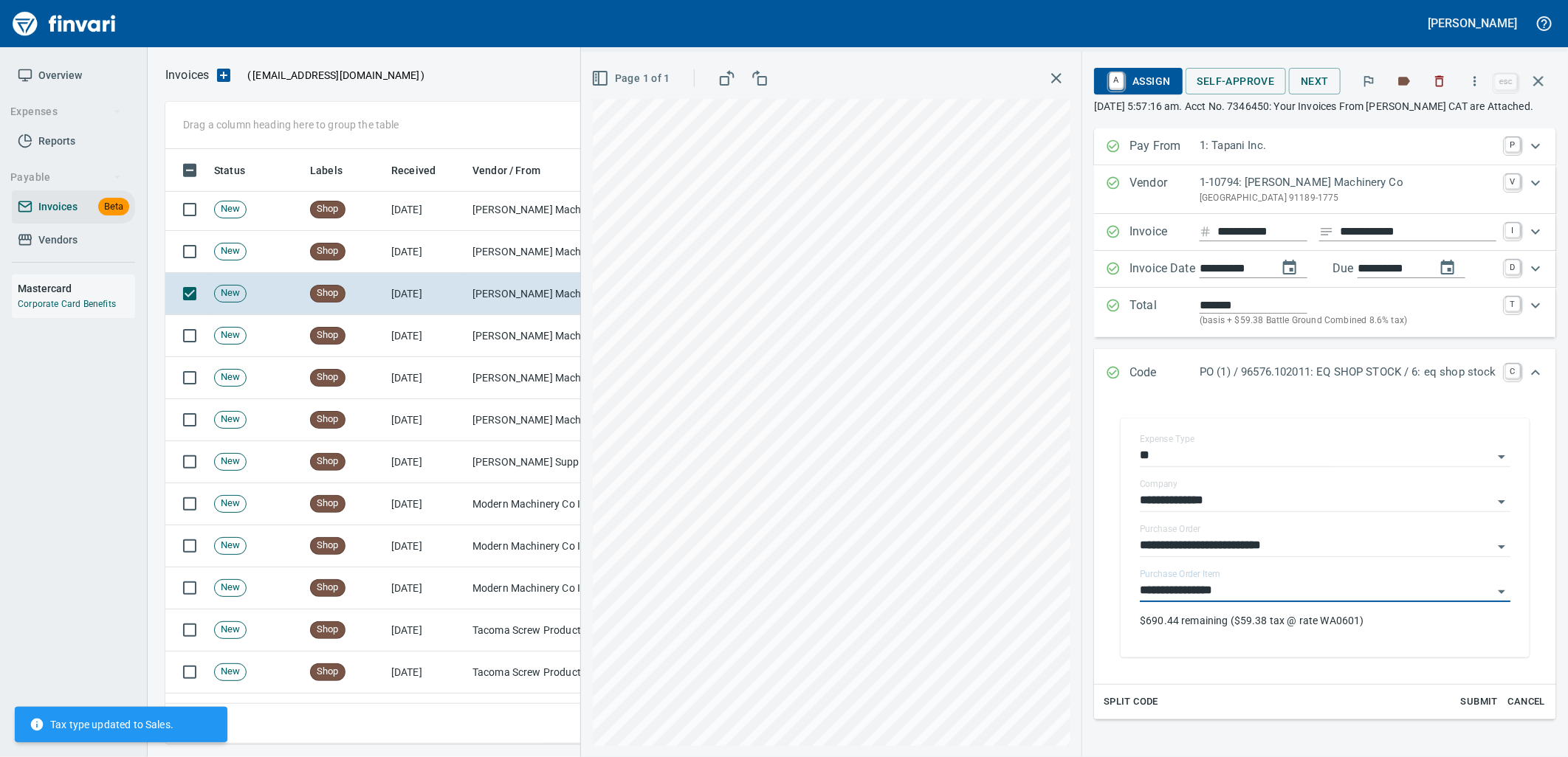
type input "**********"
drag, startPoint x: 1227, startPoint y: 86, endPoint x: 1109, endPoint y: 134, distance: 127.4
click at [1227, 86] on span "Self-Approve" at bounding box center [1236, 81] width 77 height 18
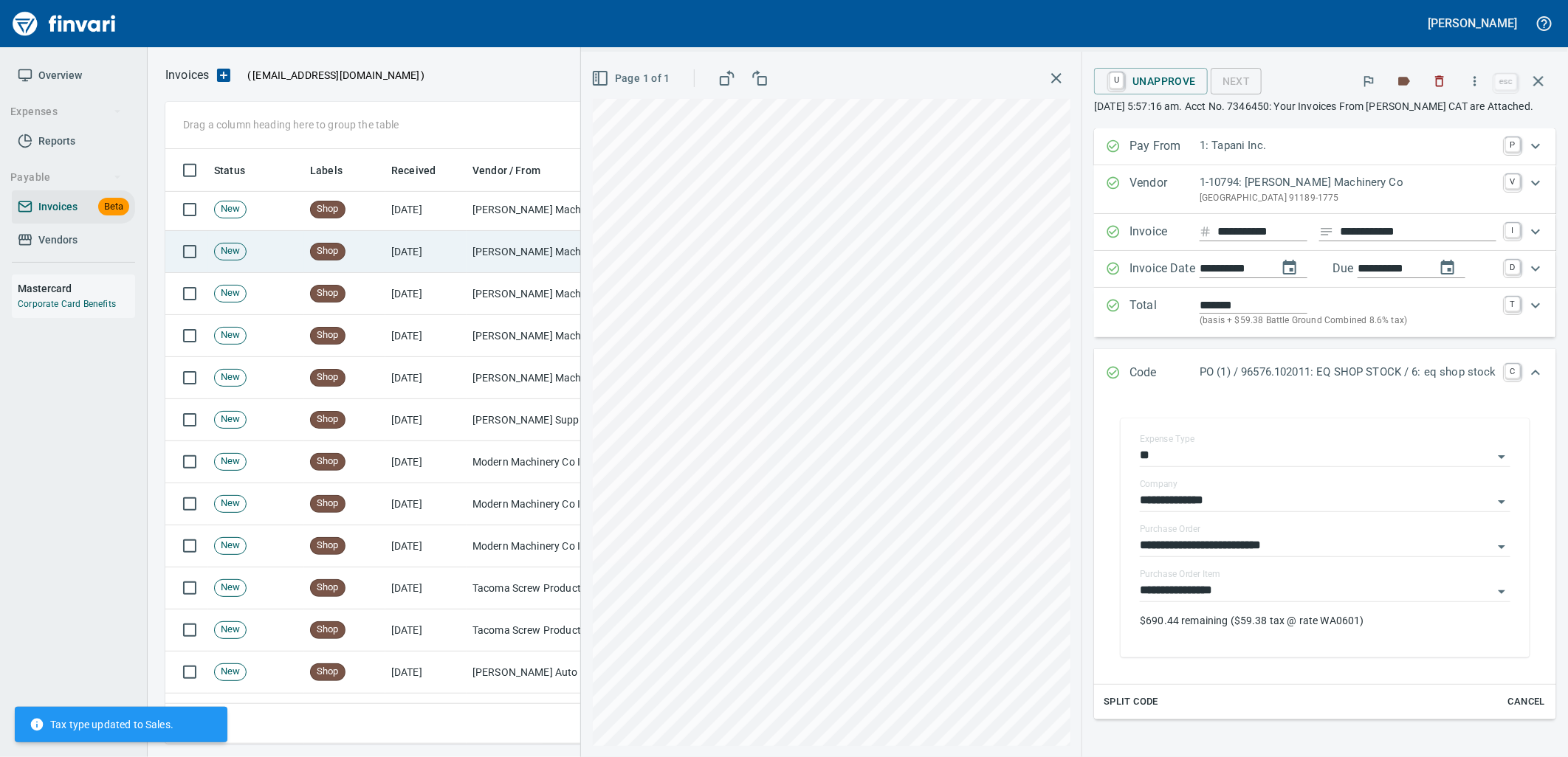
click at [485, 260] on td "[PERSON_NAME] Machinery Co (1-10794)" at bounding box center [540, 252] width 148 height 42
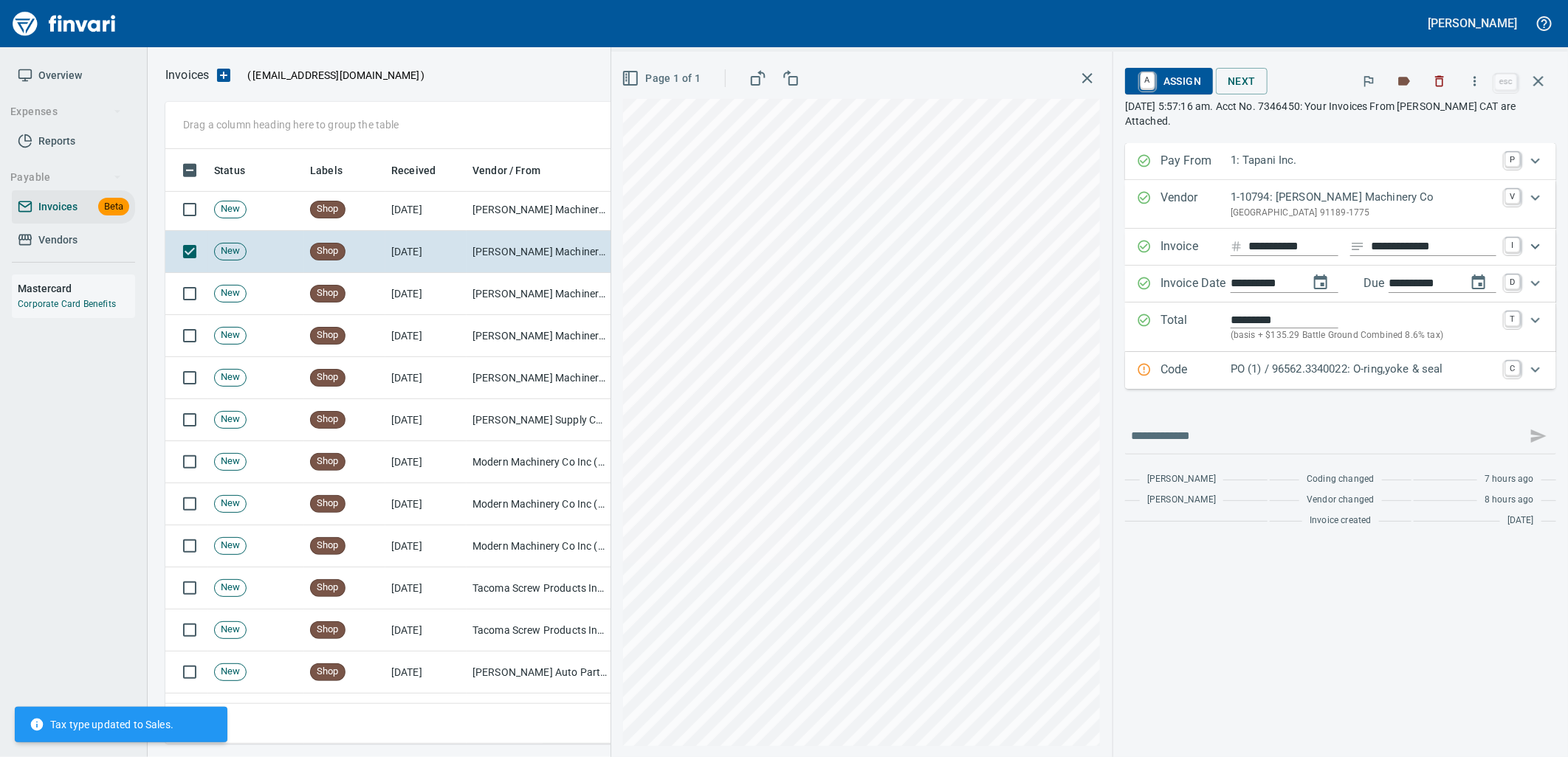
click at [1340, 374] on p "PO (1) / 96562.3340022: O-ring,yoke & seal" at bounding box center [1363, 369] width 266 height 17
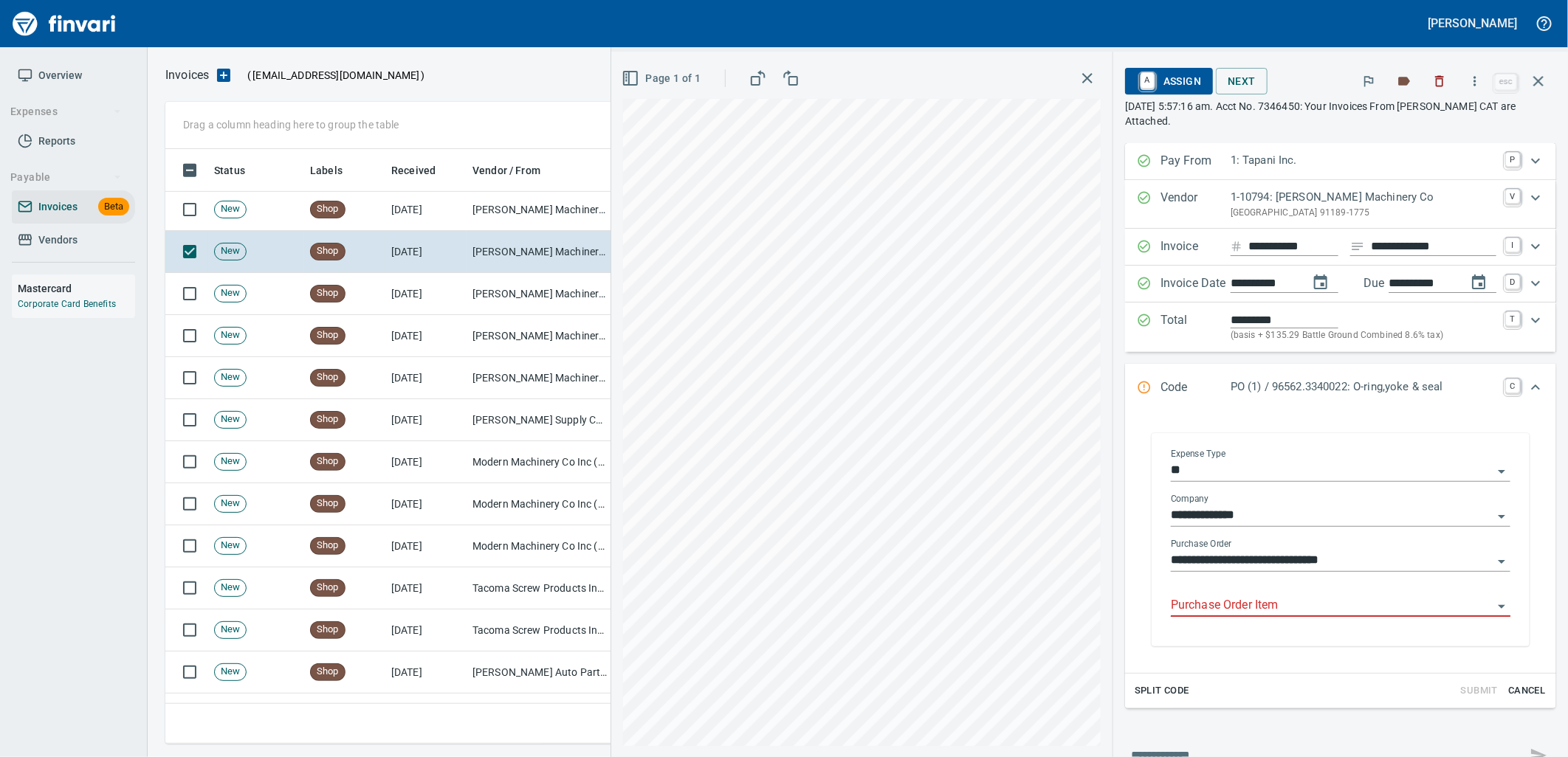
click at [1252, 600] on input "Purchase Order Item" at bounding box center [1332, 606] width 322 height 21
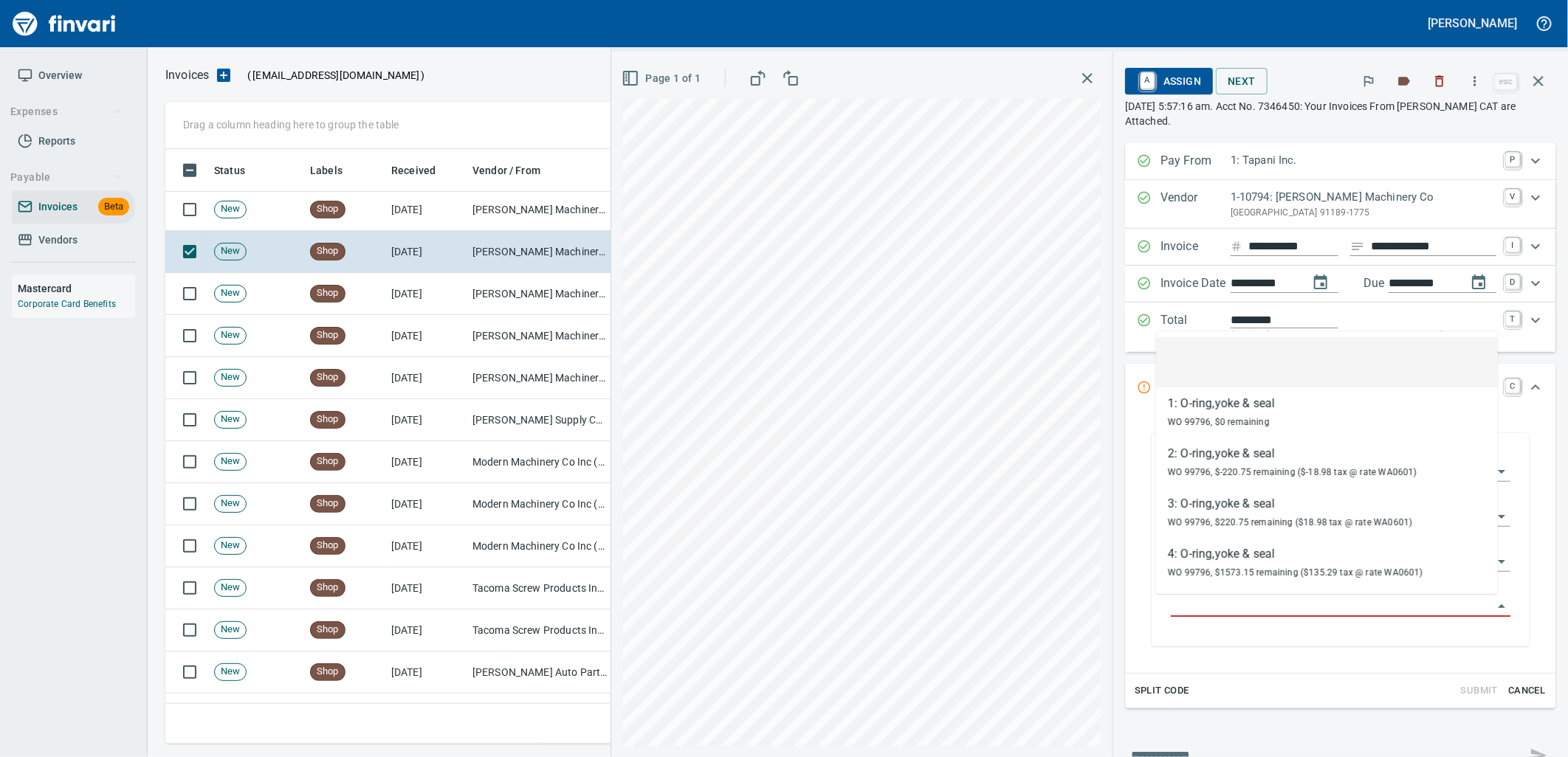
scroll to position [583, 1360]
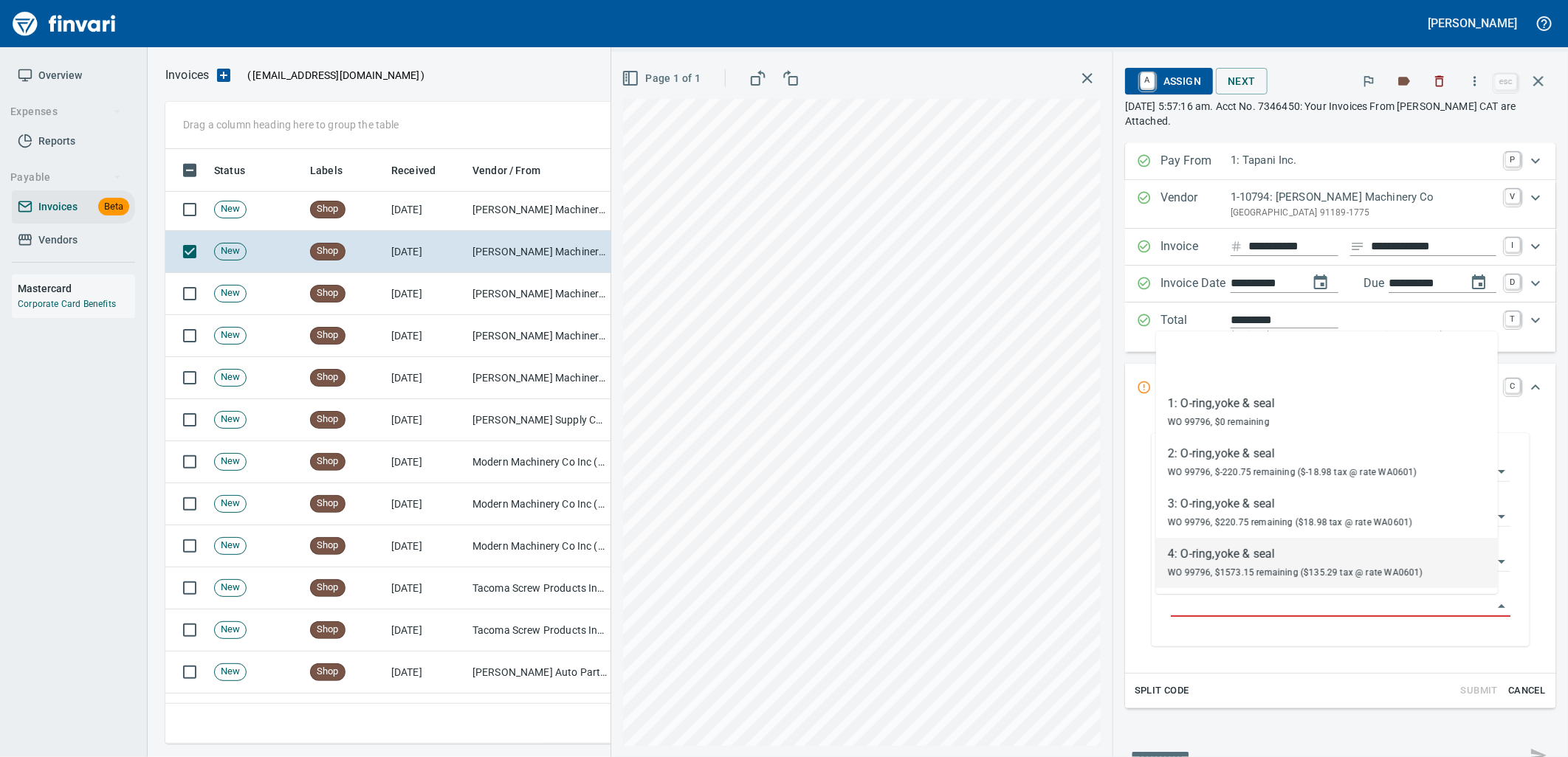
click at [1319, 580] on div "WO 99796, $1573.15 remaining ($135.29 tax @ rate WA0601)" at bounding box center [1295, 572] width 256 height 18
type input "**********"
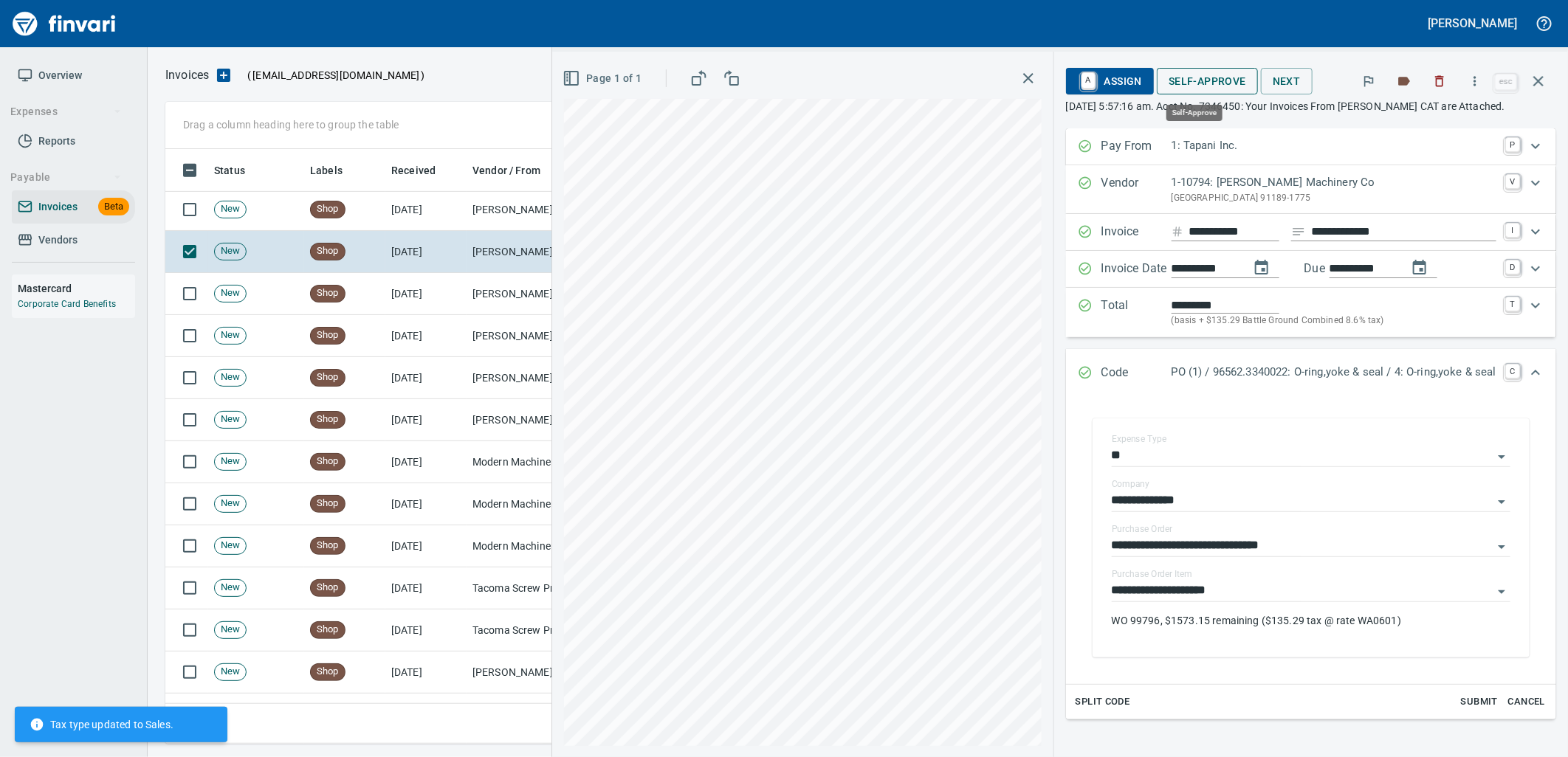
click at [1196, 75] on span "Self-Approve" at bounding box center [1207, 81] width 77 height 18
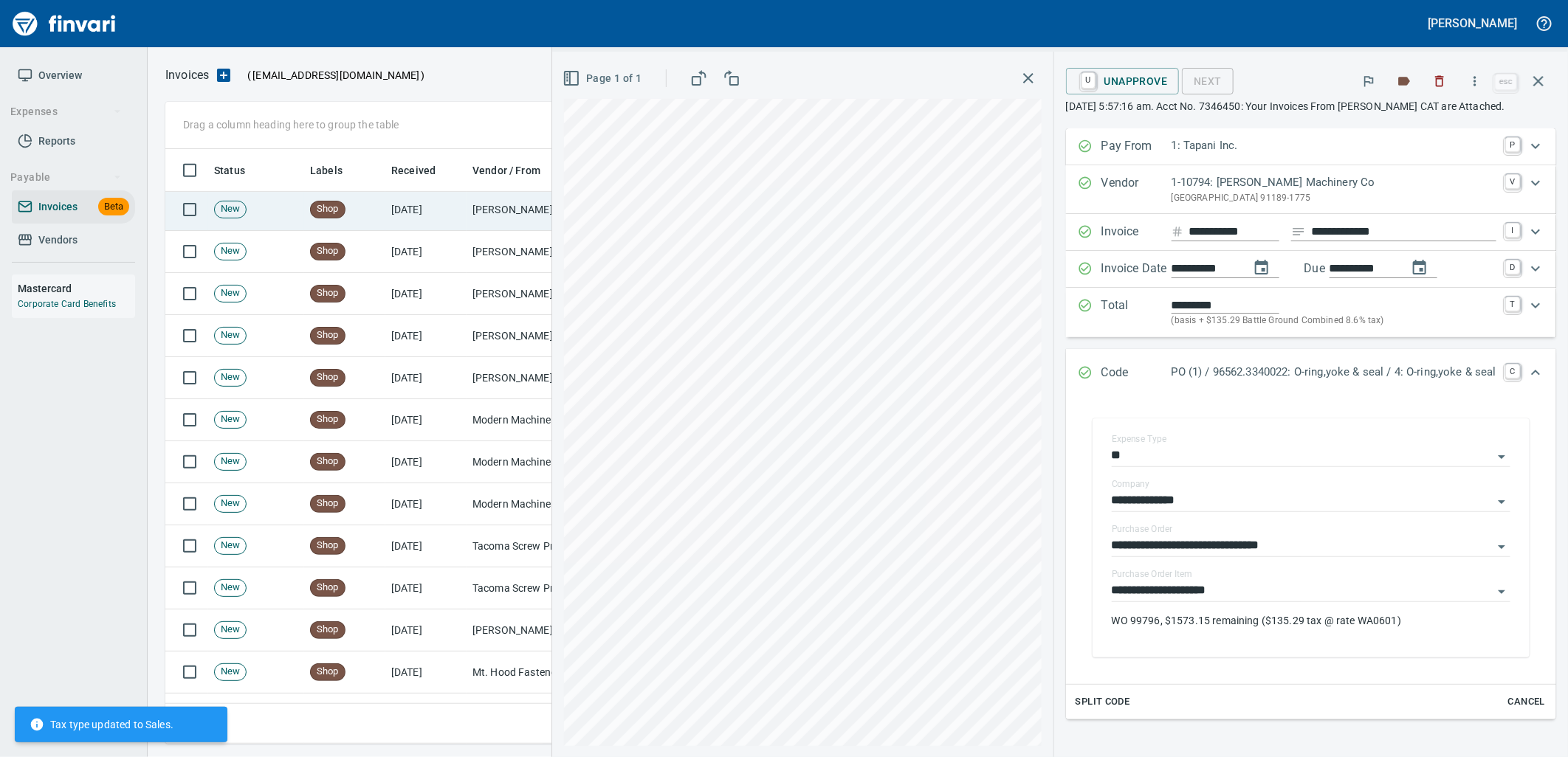
click at [466, 213] on td "[PERSON_NAME] Machinery Co (1-10794)" at bounding box center [540, 210] width 148 height 42
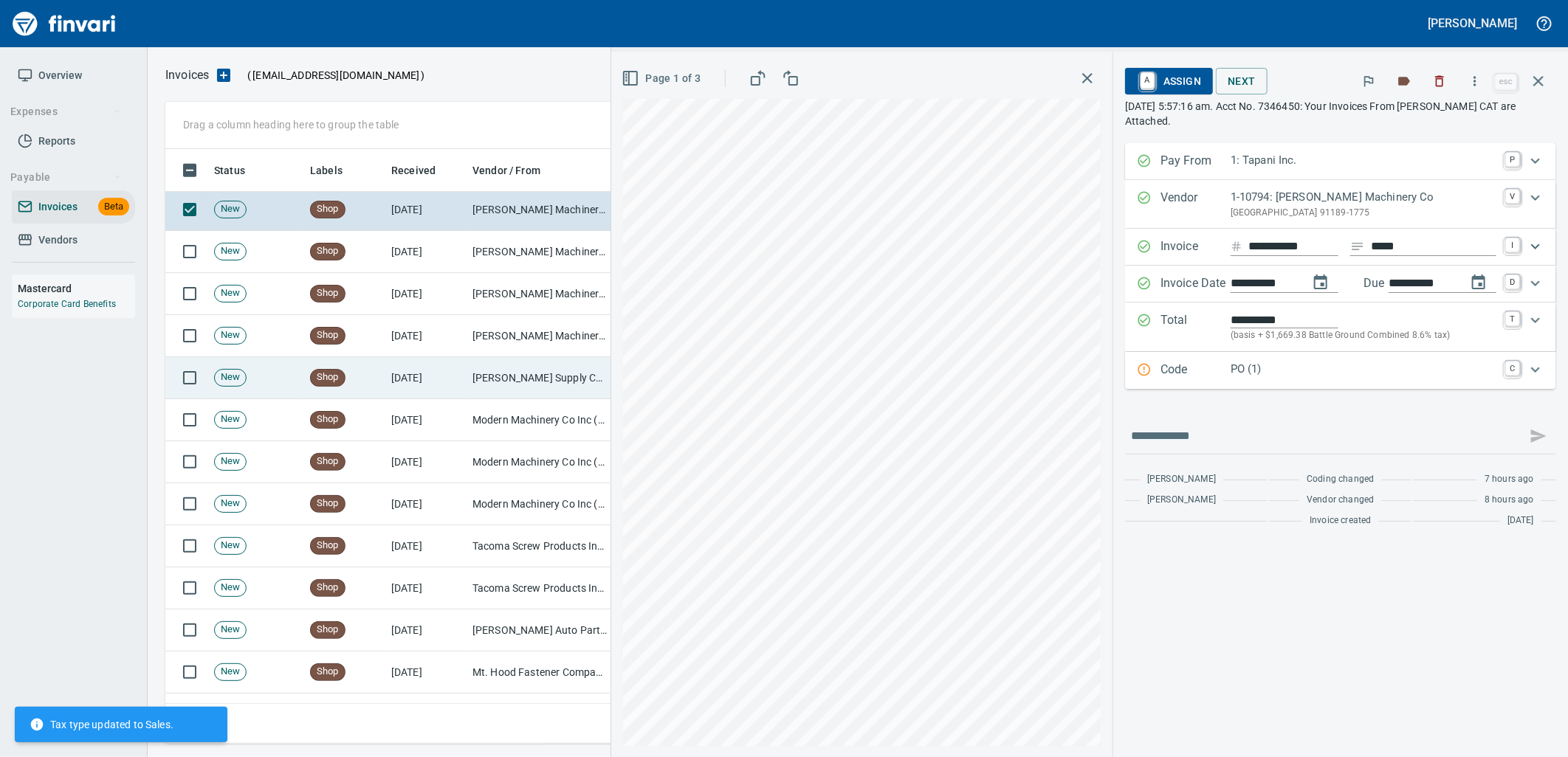
scroll to position [123, 0]
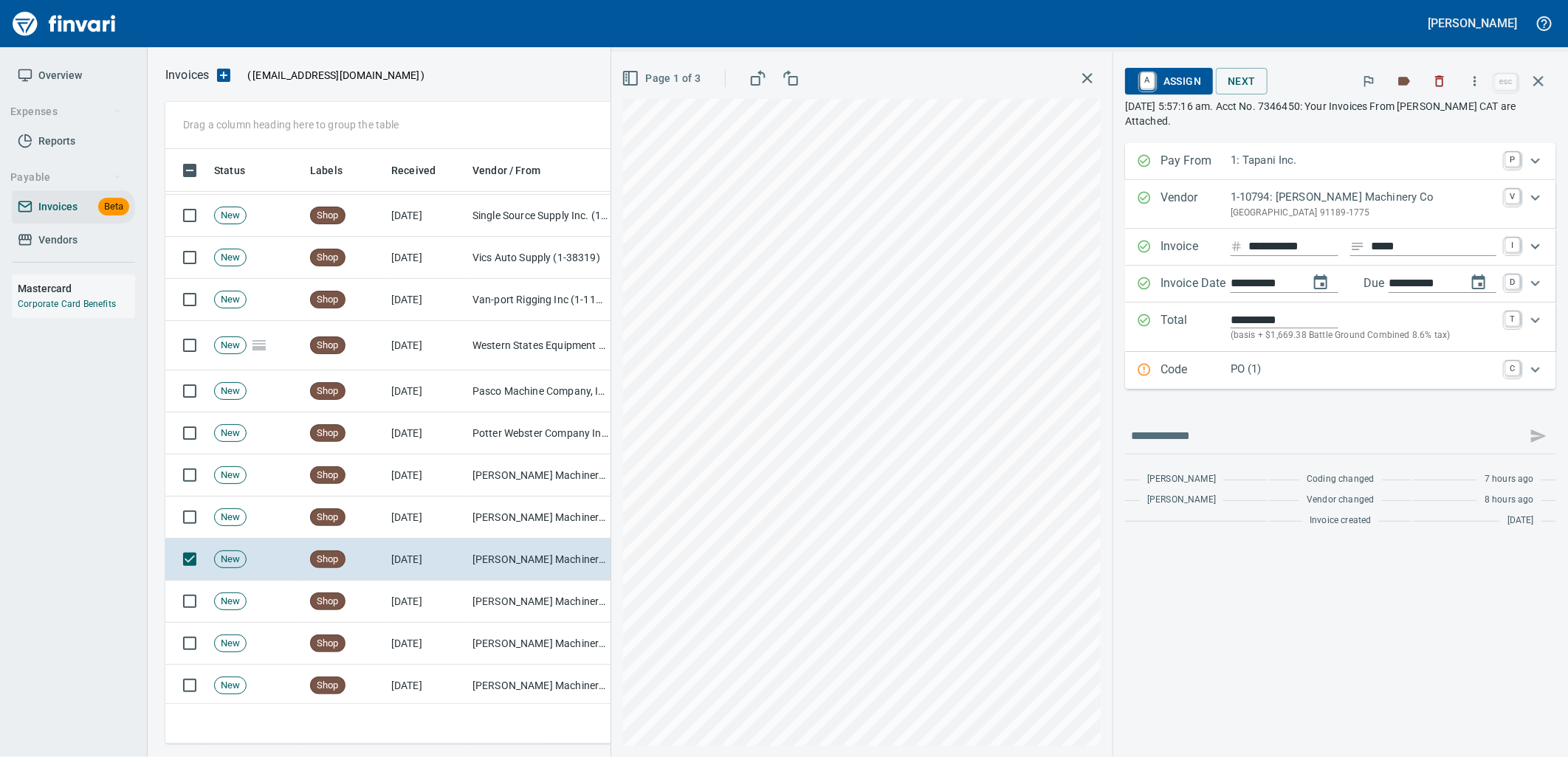
click at [1265, 375] on p "PO (1)" at bounding box center [1363, 369] width 266 height 17
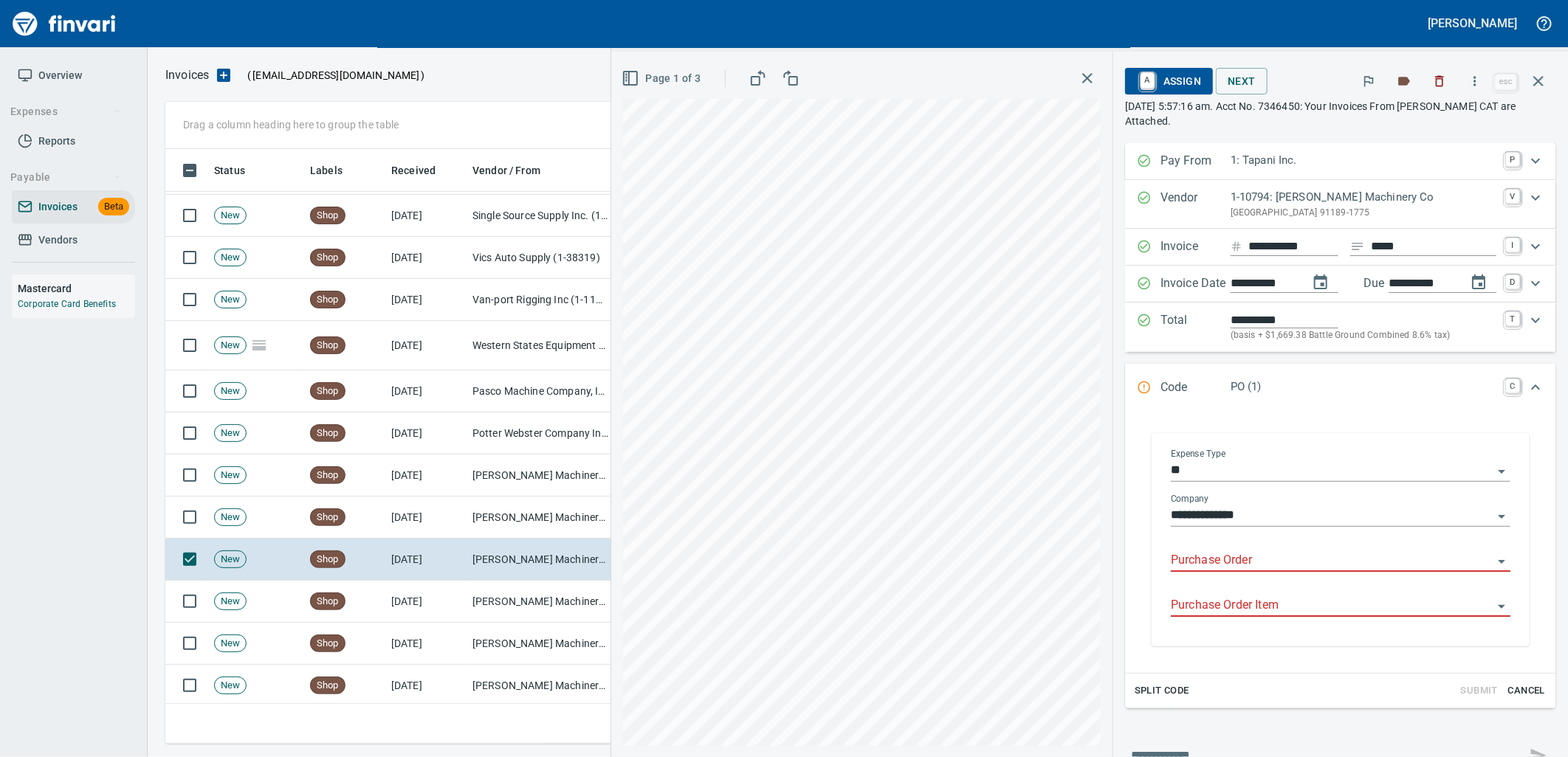
click at [1241, 559] on input "Purchase Order" at bounding box center [1332, 561] width 322 height 21
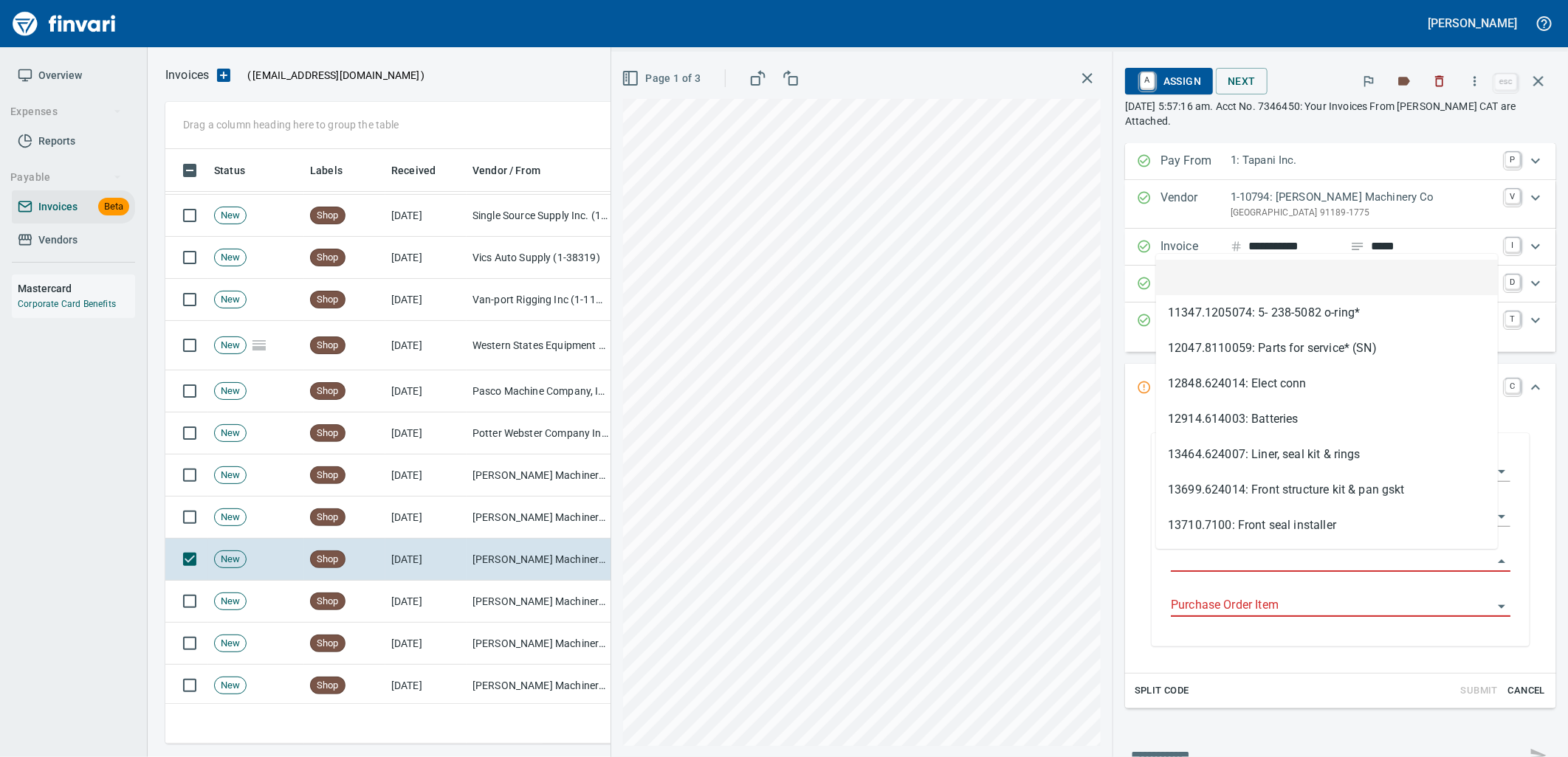
type input "*****"
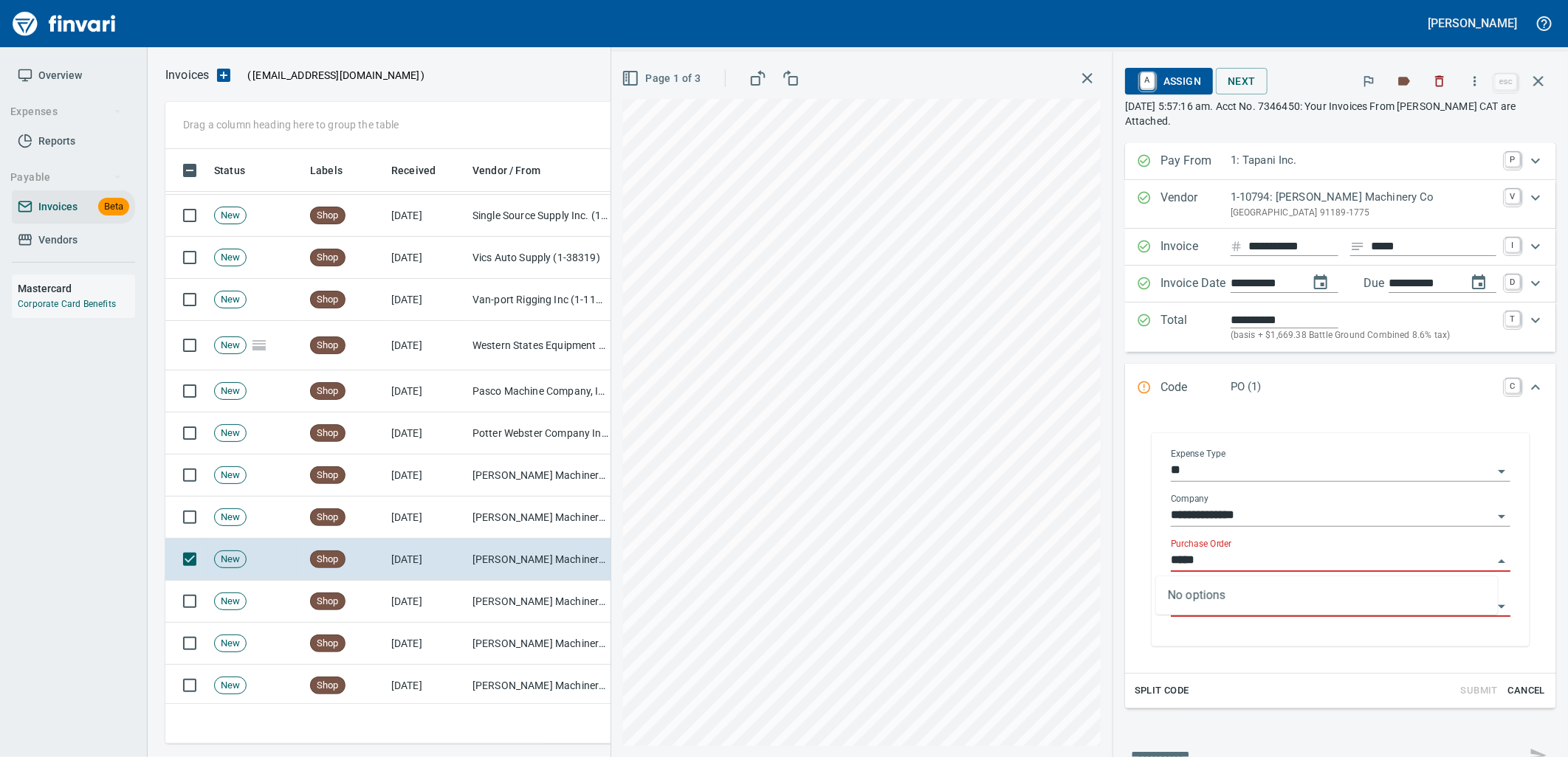
scroll to position [583, 1360]
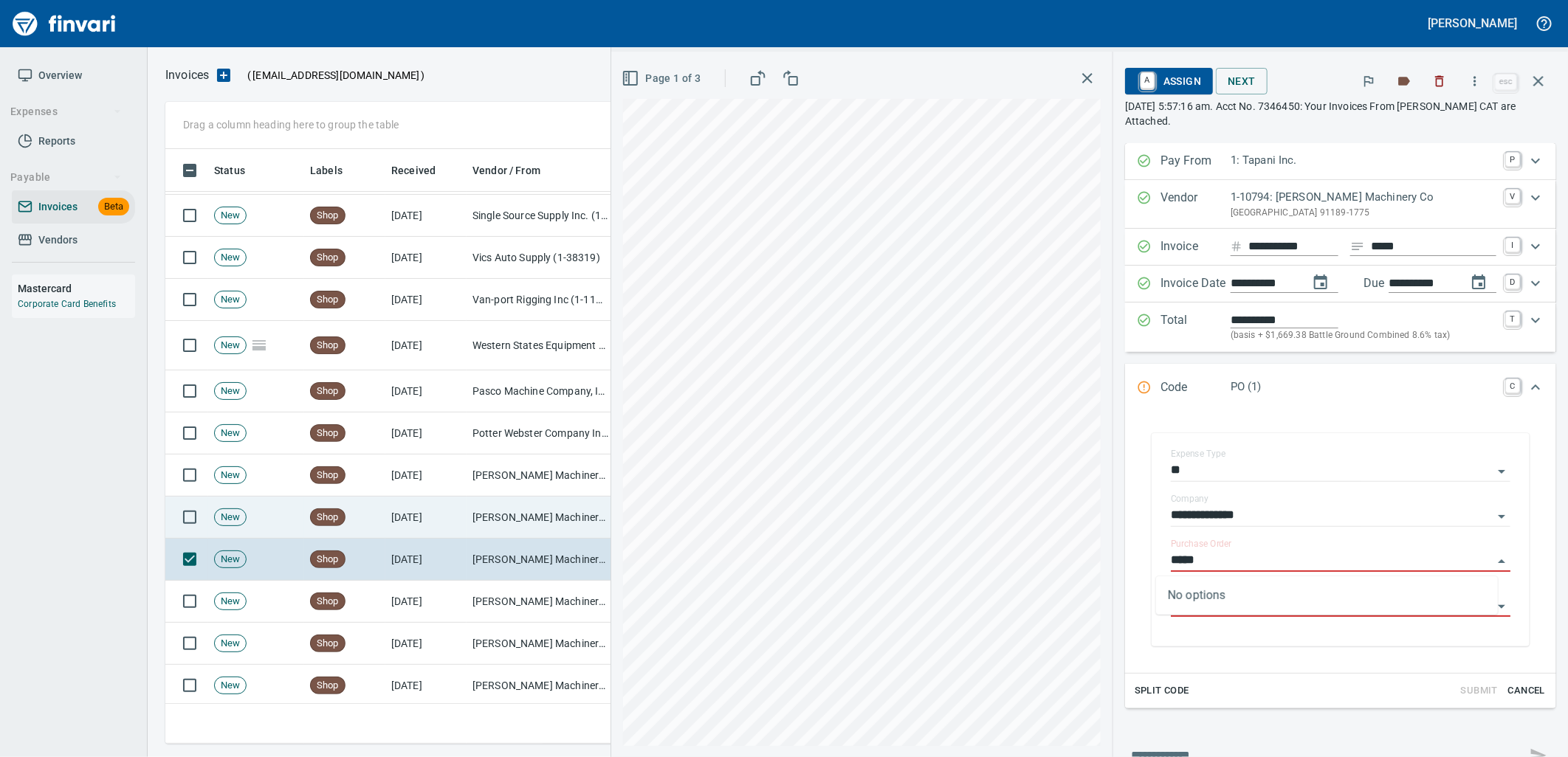
click at [502, 512] on td "[PERSON_NAME] Machinery Co (1-10794)" at bounding box center [540, 518] width 148 height 42
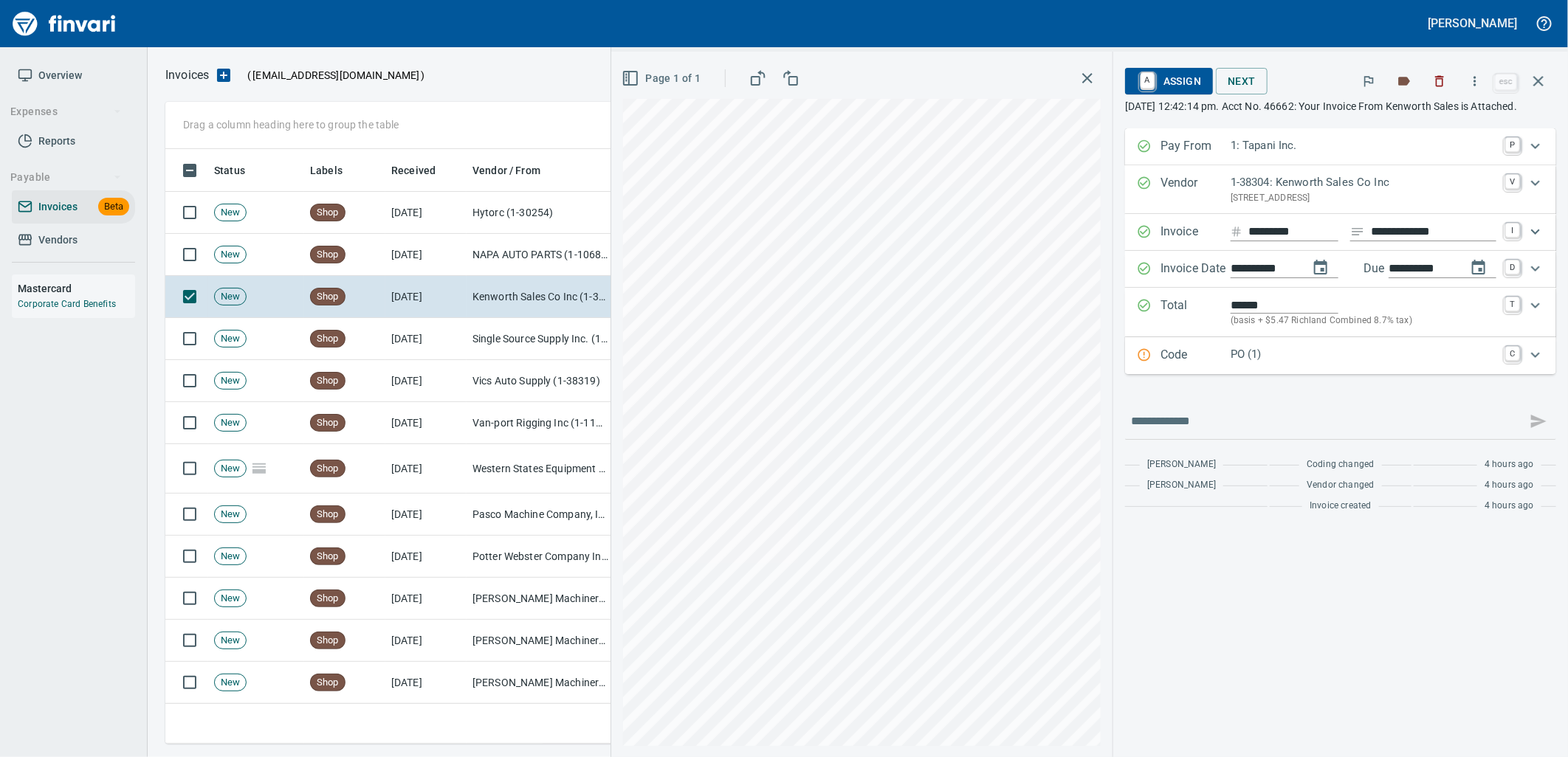
click at [1275, 363] on p "PO (1)" at bounding box center [1363, 354] width 266 height 17
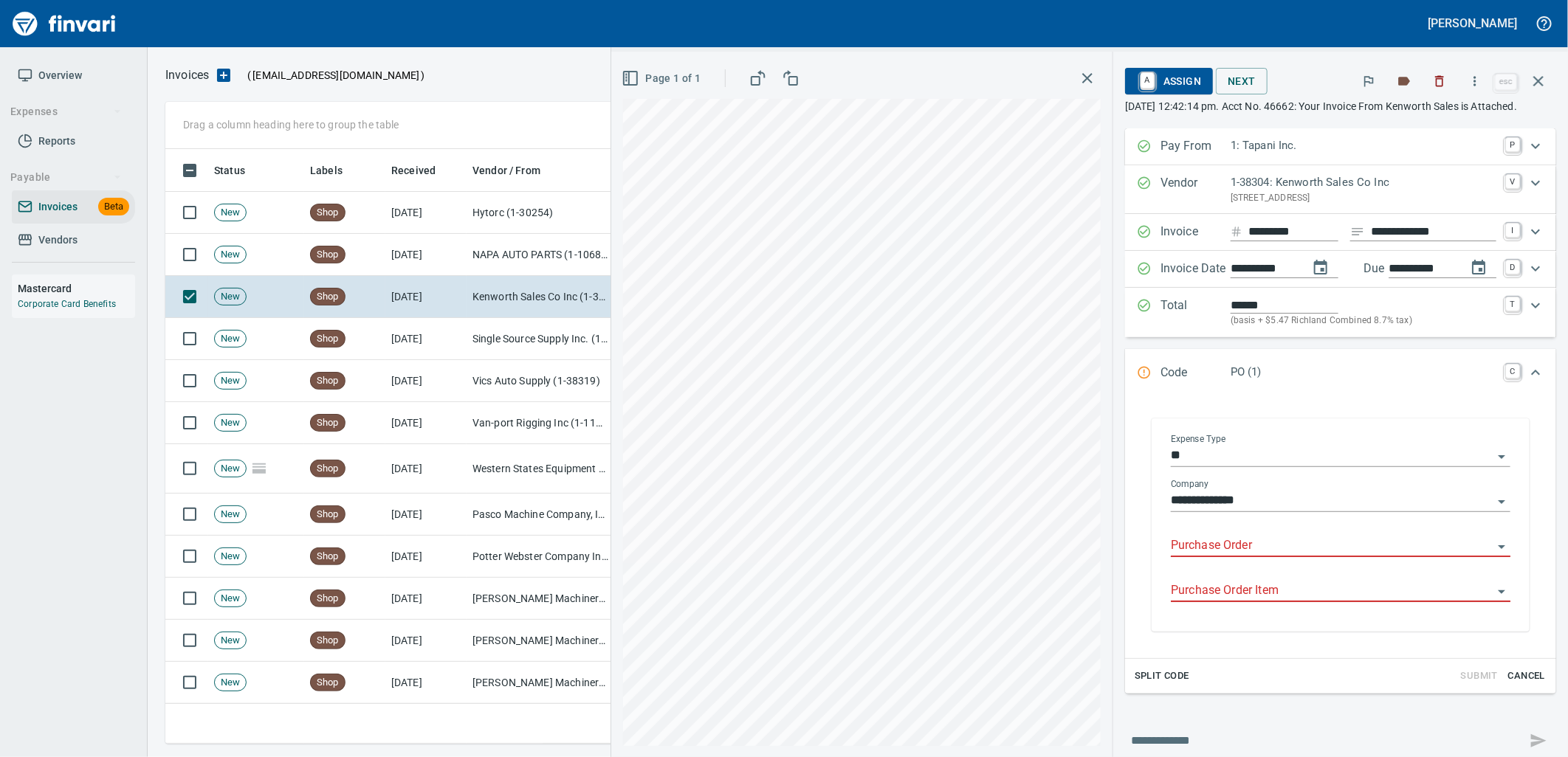
click at [1218, 557] on input "Purchase Order" at bounding box center [1332, 546] width 322 height 21
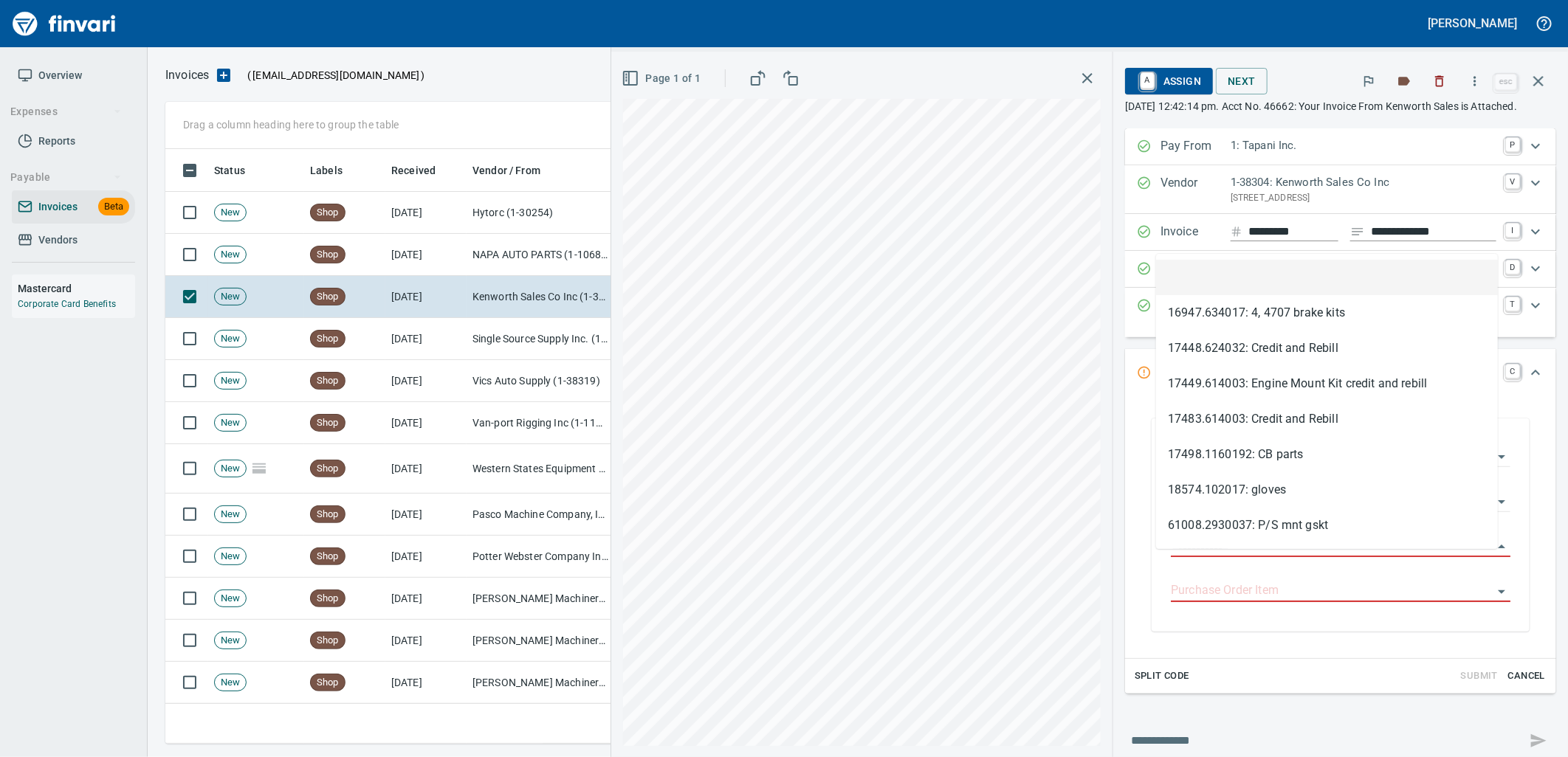
scroll to position [583, 1360]
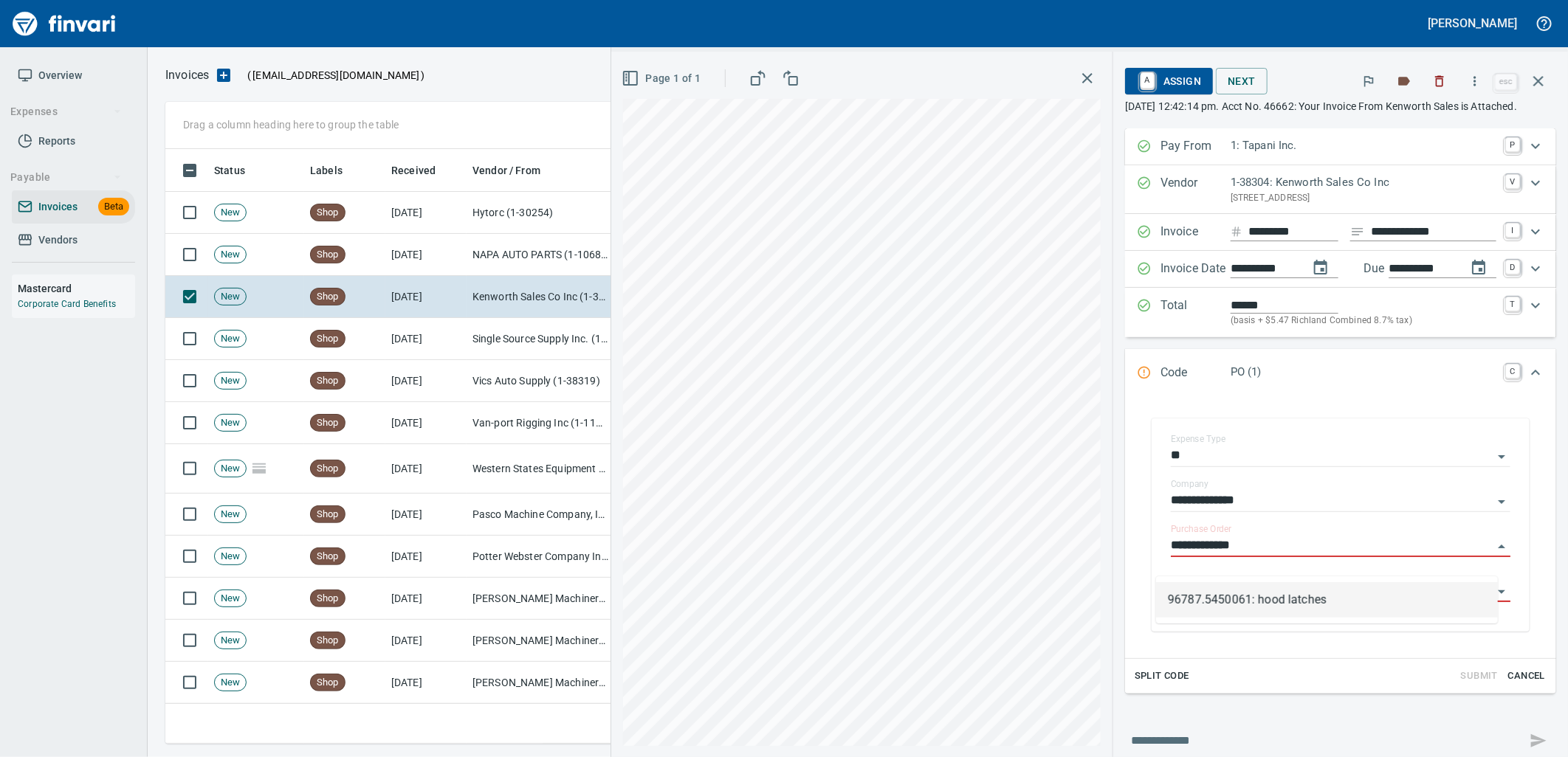
click at [1343, 594] on li "96787.5450061: hood latches" at bounding box center [1326, 600] width 342 height 35
type input "**********"
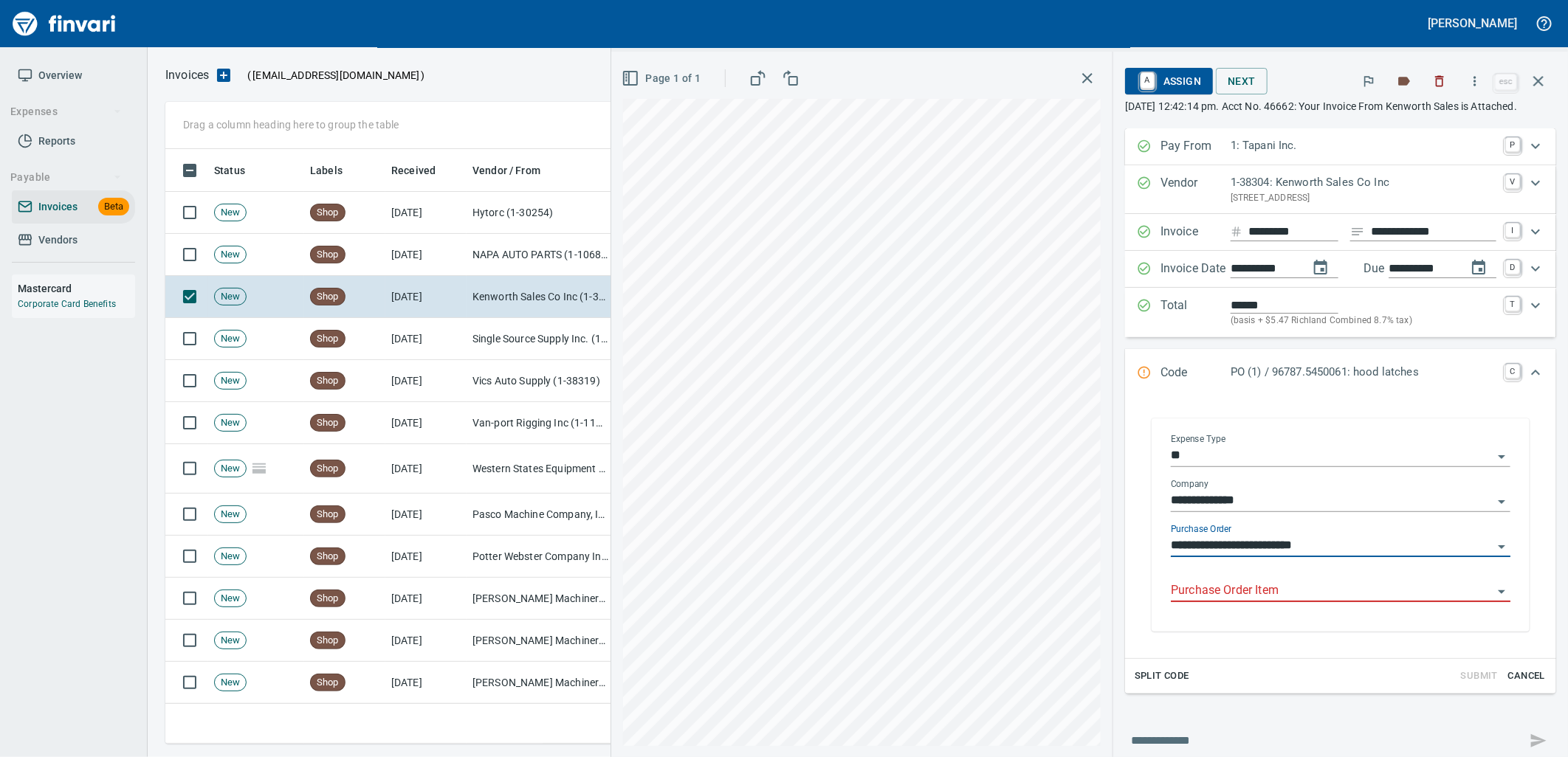
click at [1311, 602] on input "Purchase Order Item" at bounding box center [1332, 591] width 322 height 21
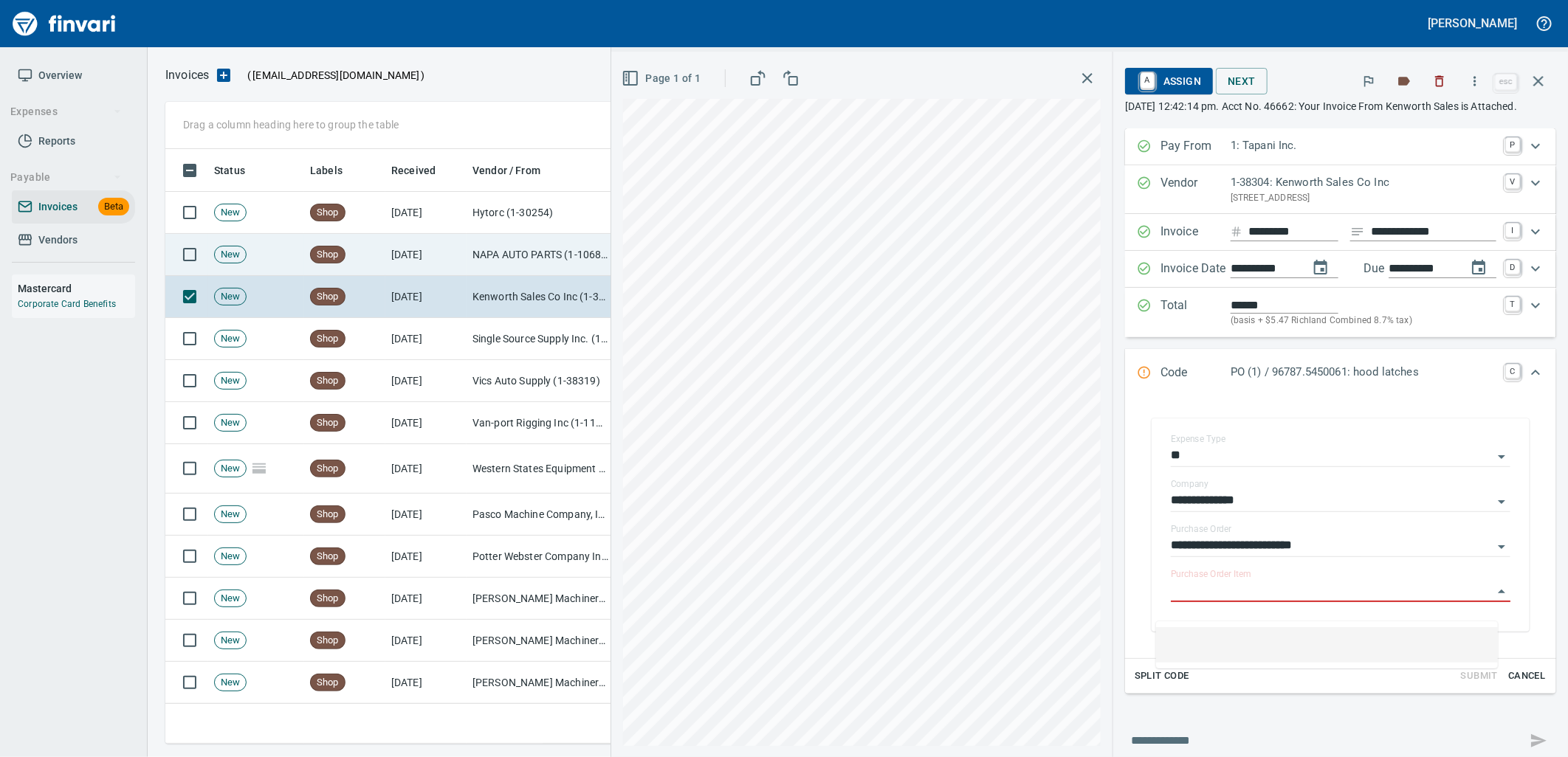
click at [514, 261] on td "NAPA AUTO PARTS (1-10687)" at bounding box center [540, 255] width 148 height 42
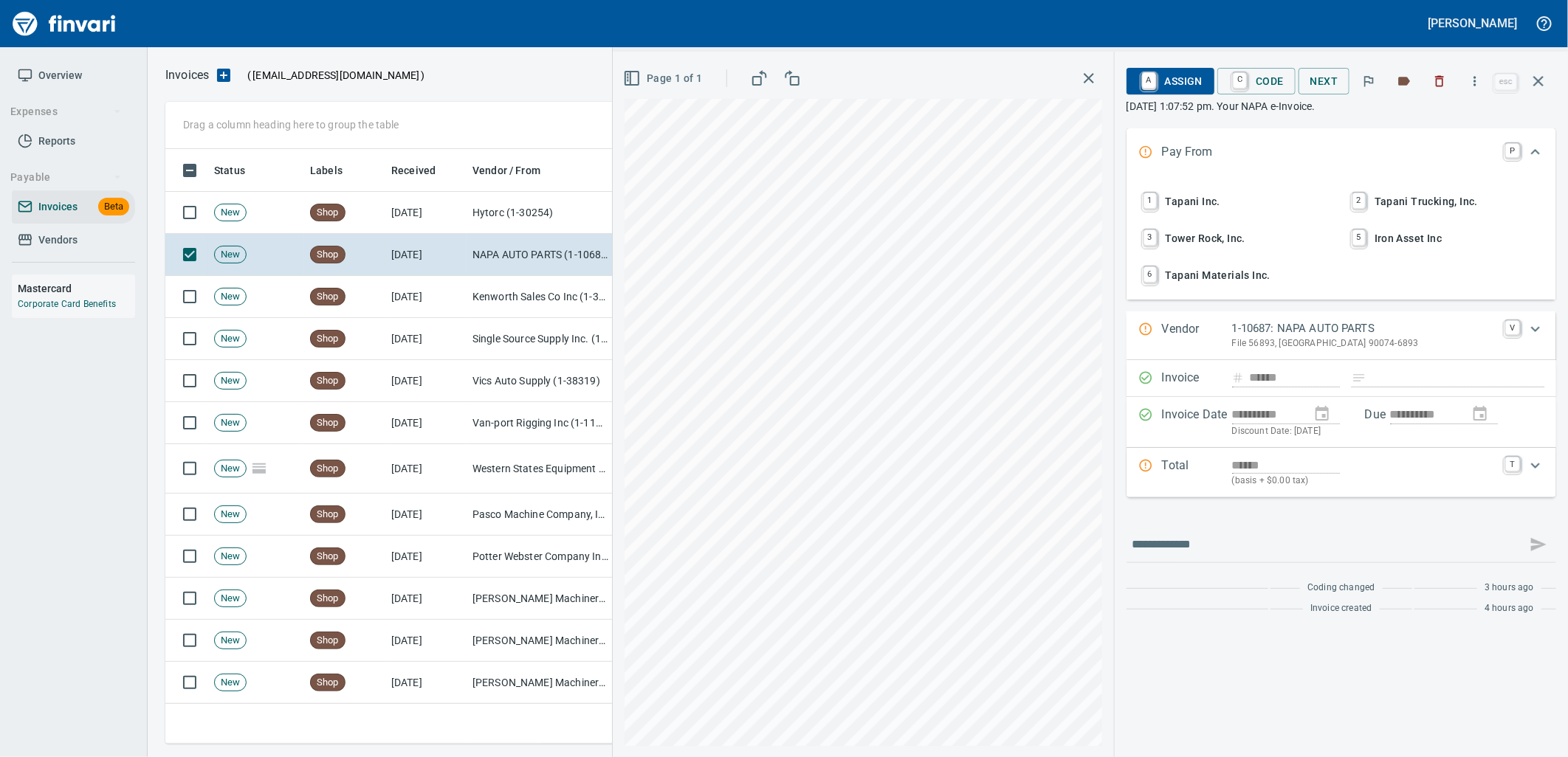
click at [1191, 196] on span "1 Tapani Inc." at bounding box center [1237, 201] width 194 height 25
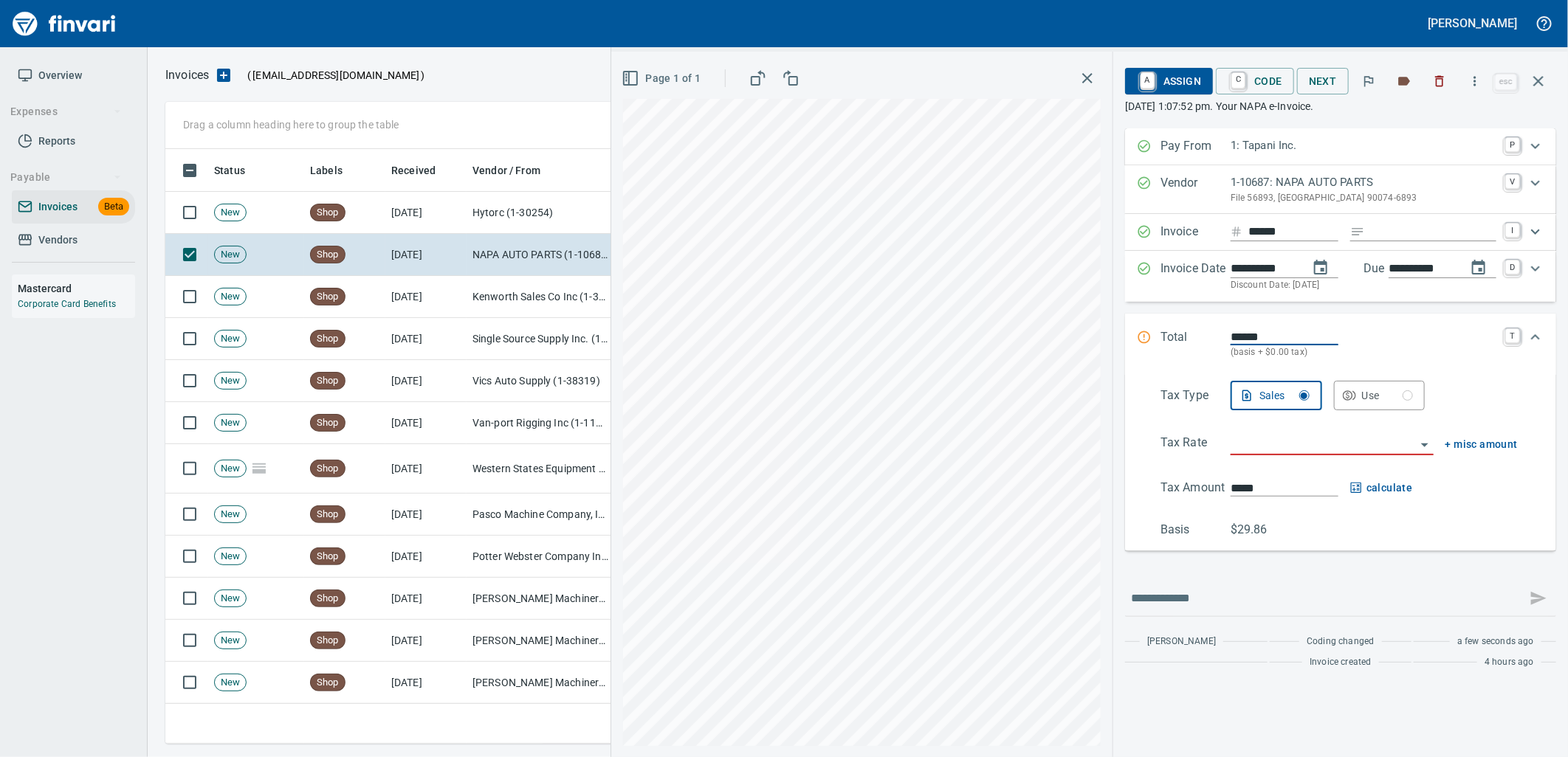
click at [1318, 190] on p "1-10687: NAPA AUTO PARTS" at bounding box center [1363, 182] width 266 height 17
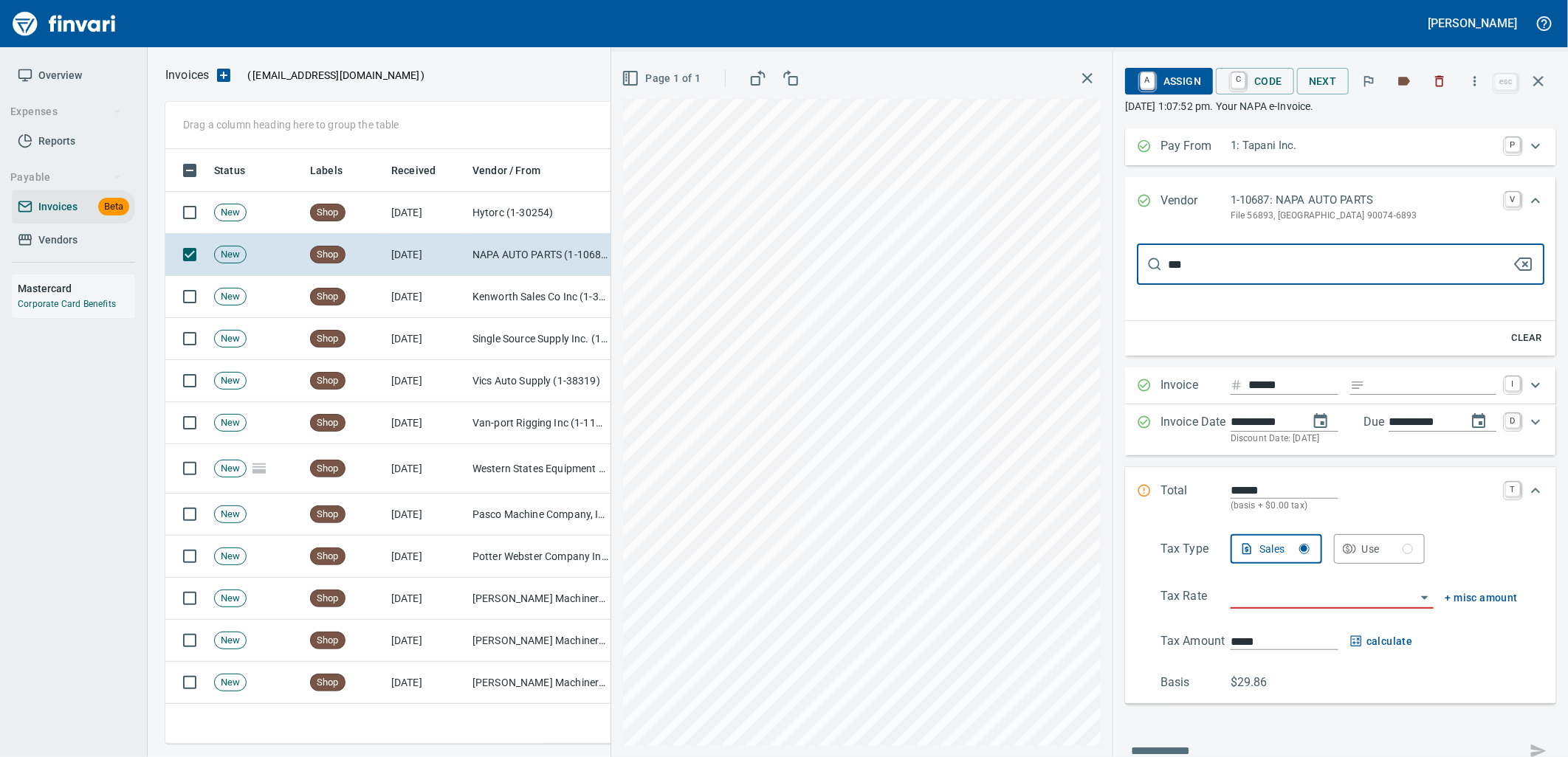
type input "****"
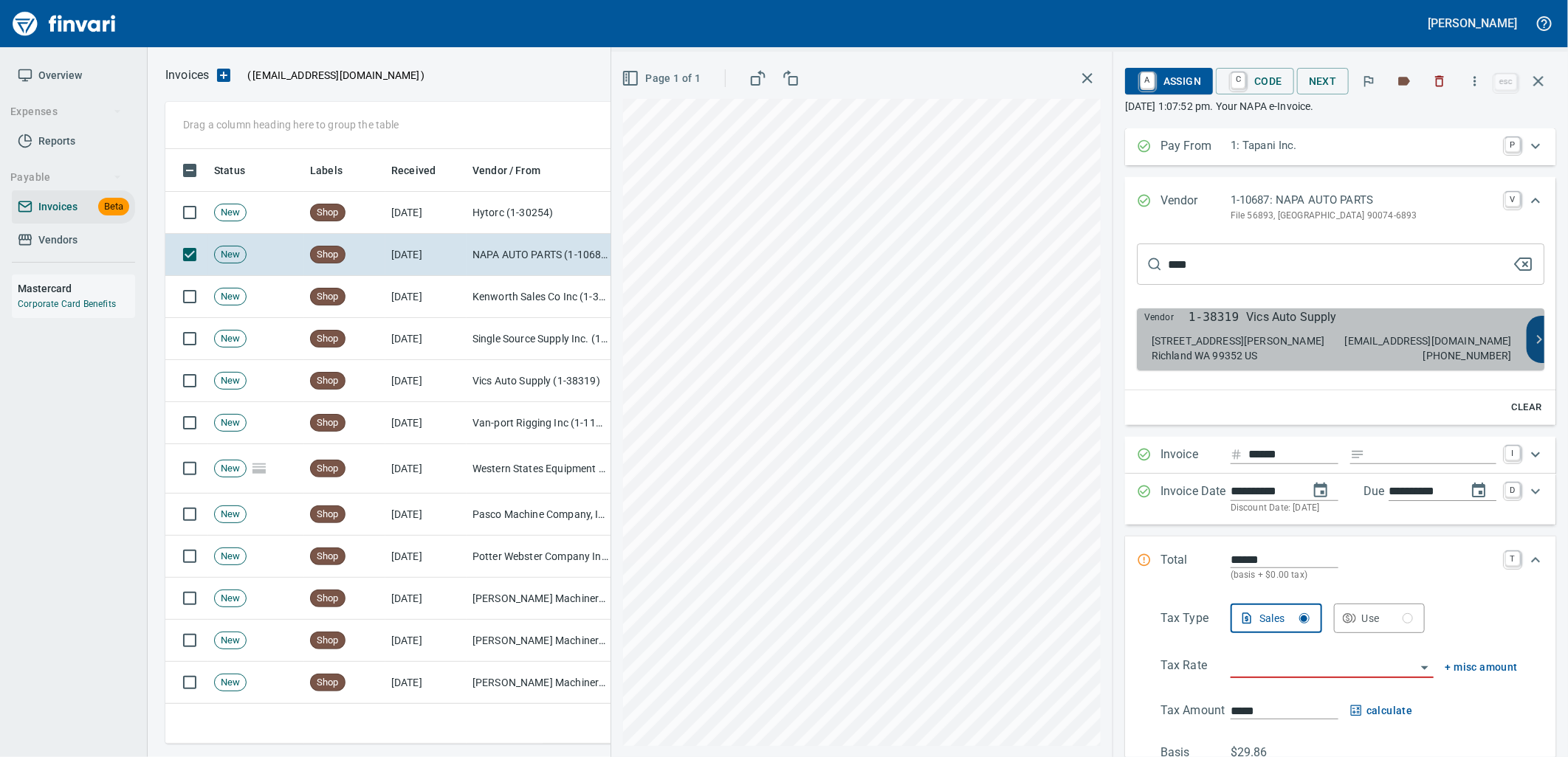
click at [1336, 335] on div "[STREET_ADDRESS][PERSON_NAME] US [EMAIL_ADDRESS][DOMAIN_NAME] [PHONE_NUMBER]" at bounding box center [1332, 349] width 360 height 30
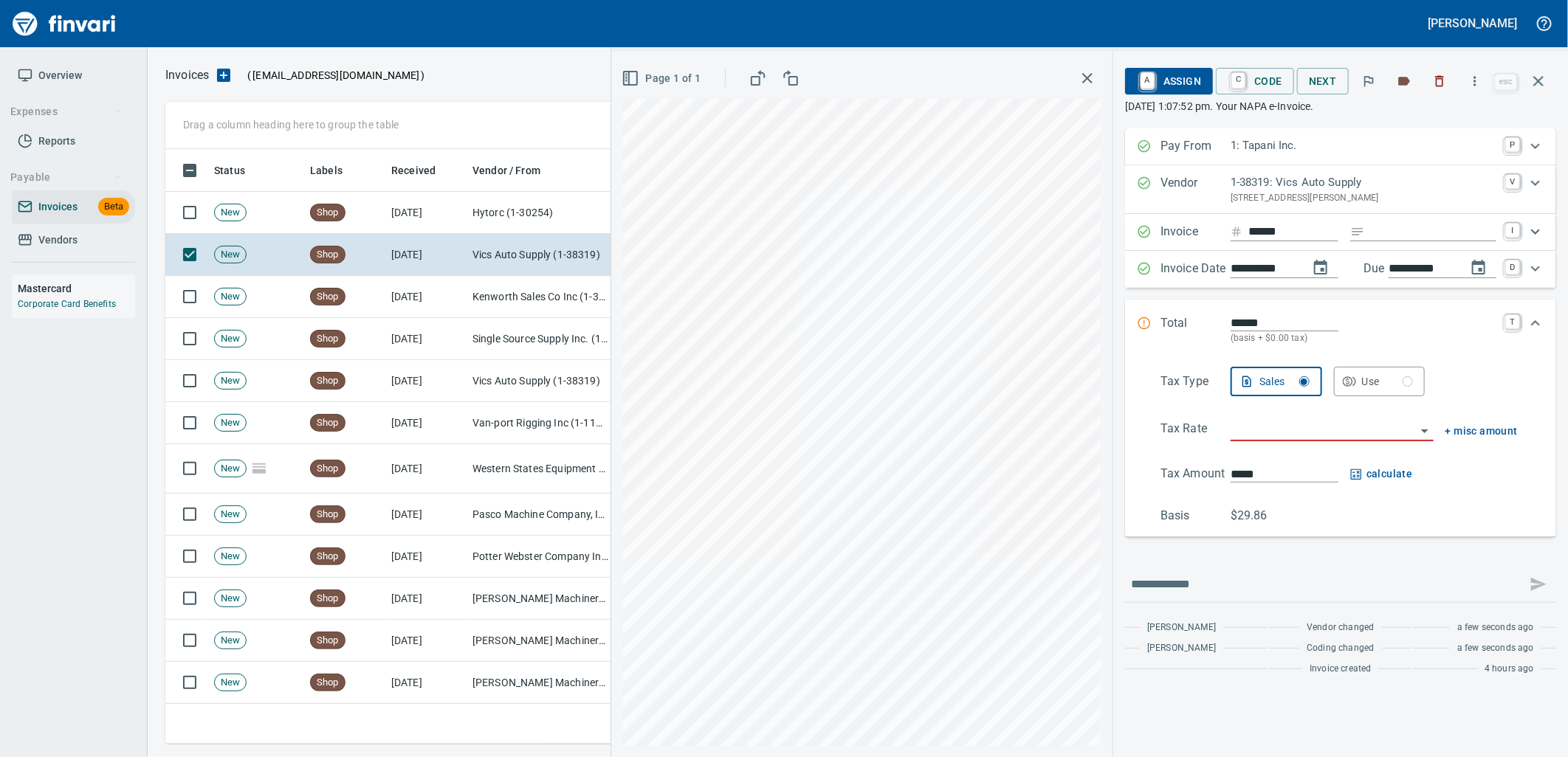
drag, startPoint x: 1406, startPoint y: 234, endPoint x: 1307, endPoint y: 225, distance: 99.4
click at [1406, 234] on input "Expand" at bounding box center [1434, 232] width 126 height 18
type input "**********"
click at [1290, 432] on input "search" at bounding box center [1323, 430] width 185 height 21
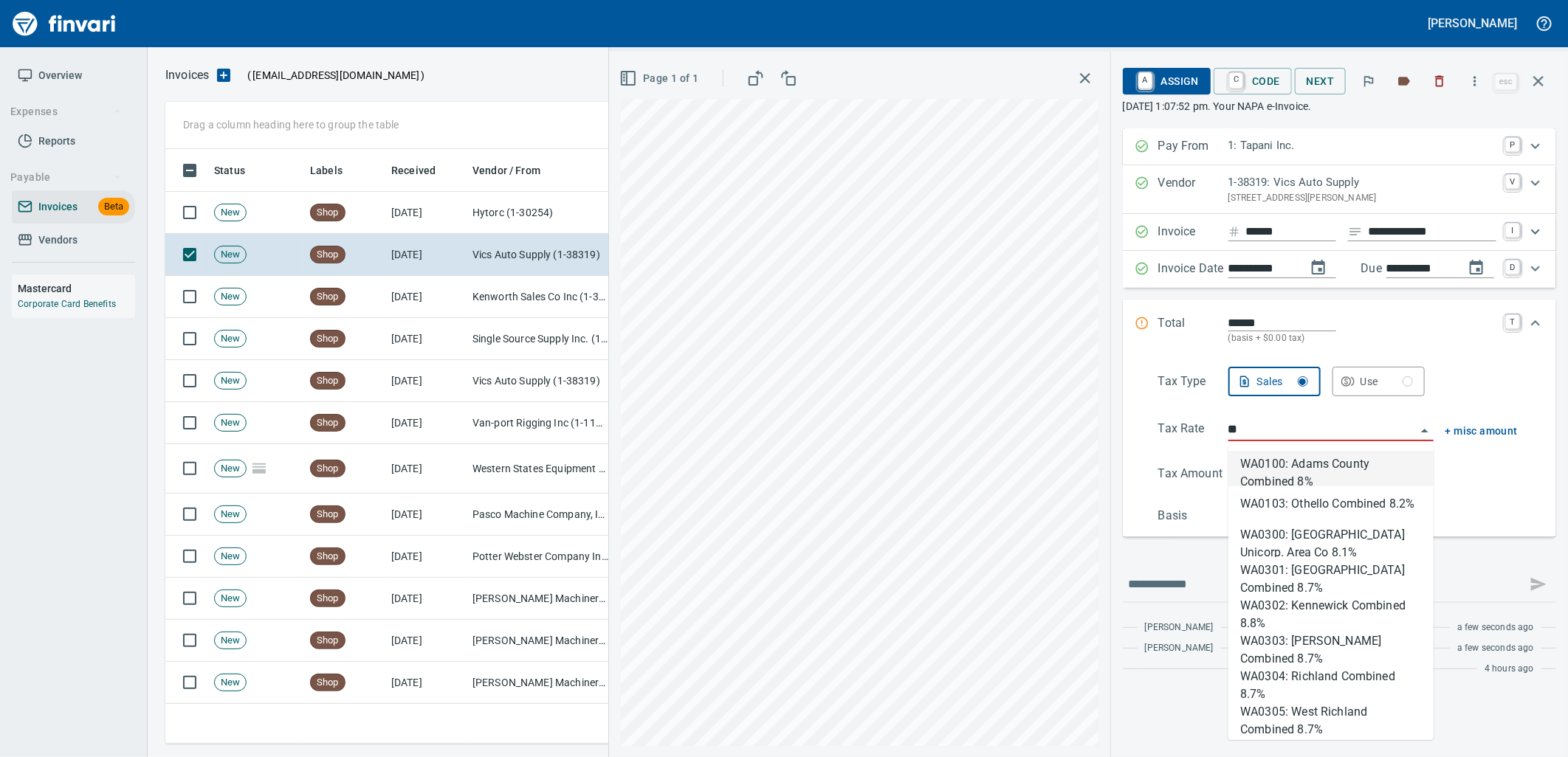
type input "*"
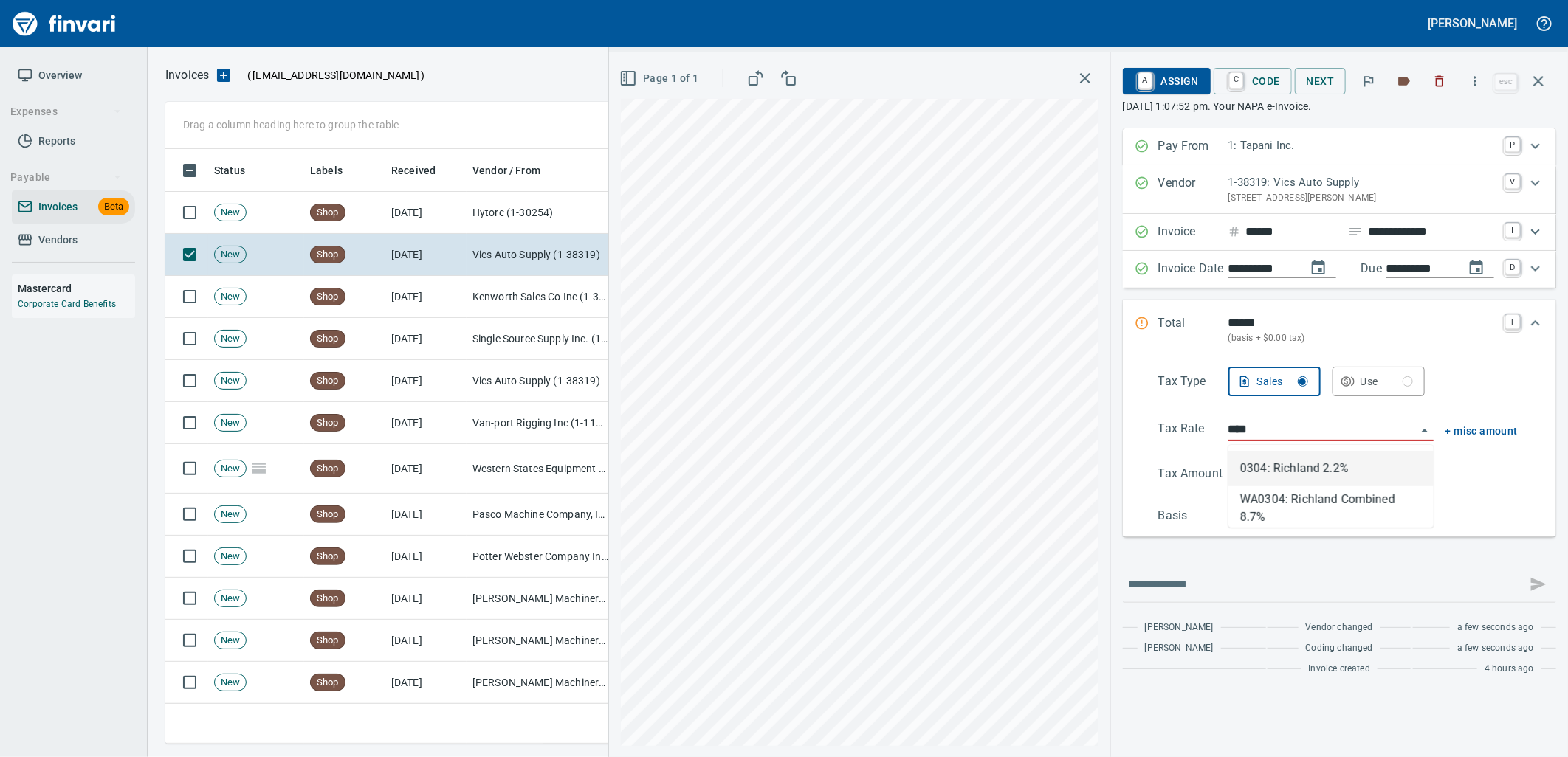
scroll to position [583, 1360]
type input "**********"
type input "*****"
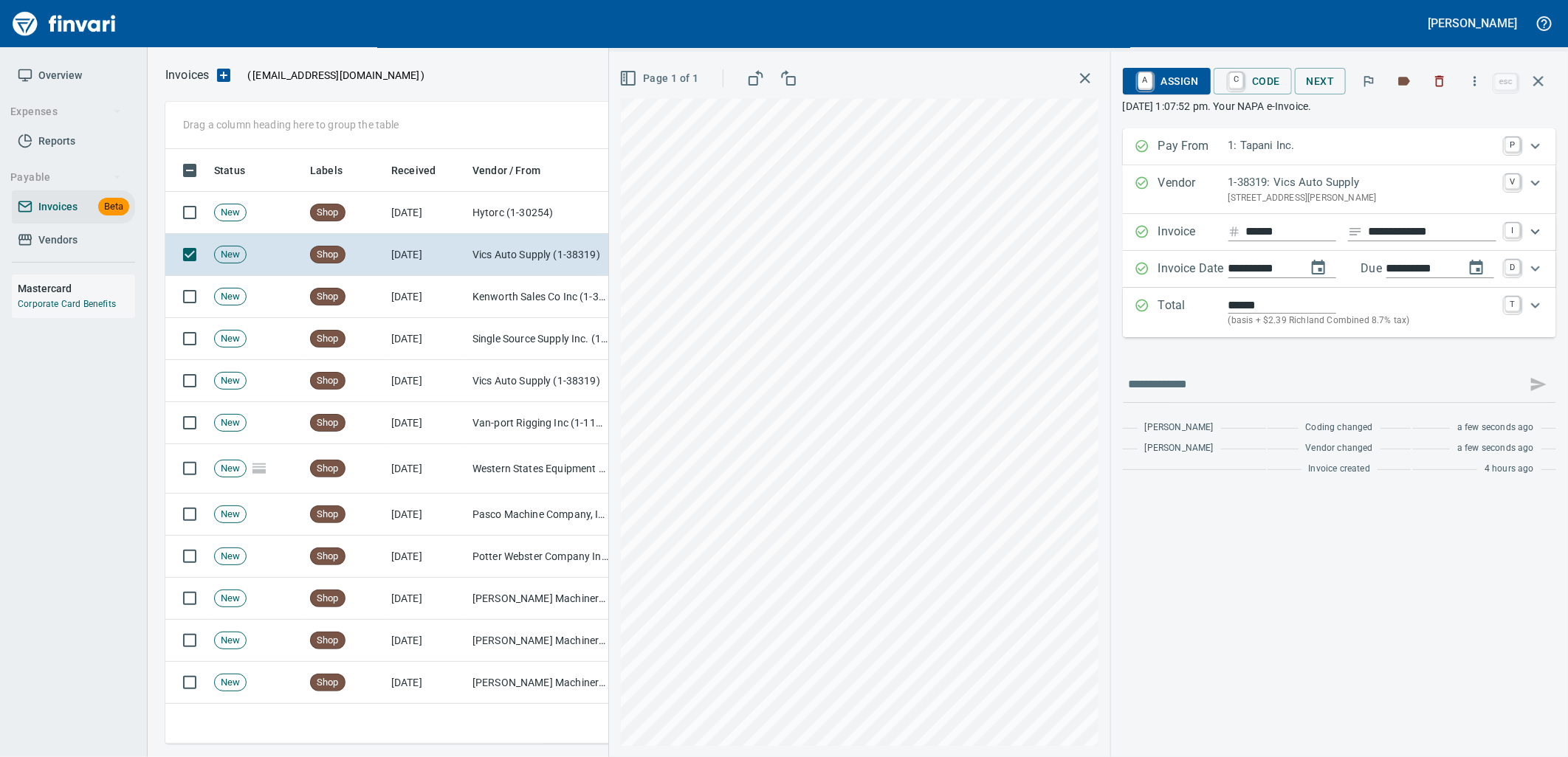
type input "**********"
click at [1283, 74] on button "C Code" at bounding box center [1253, 81] width 78 height 26
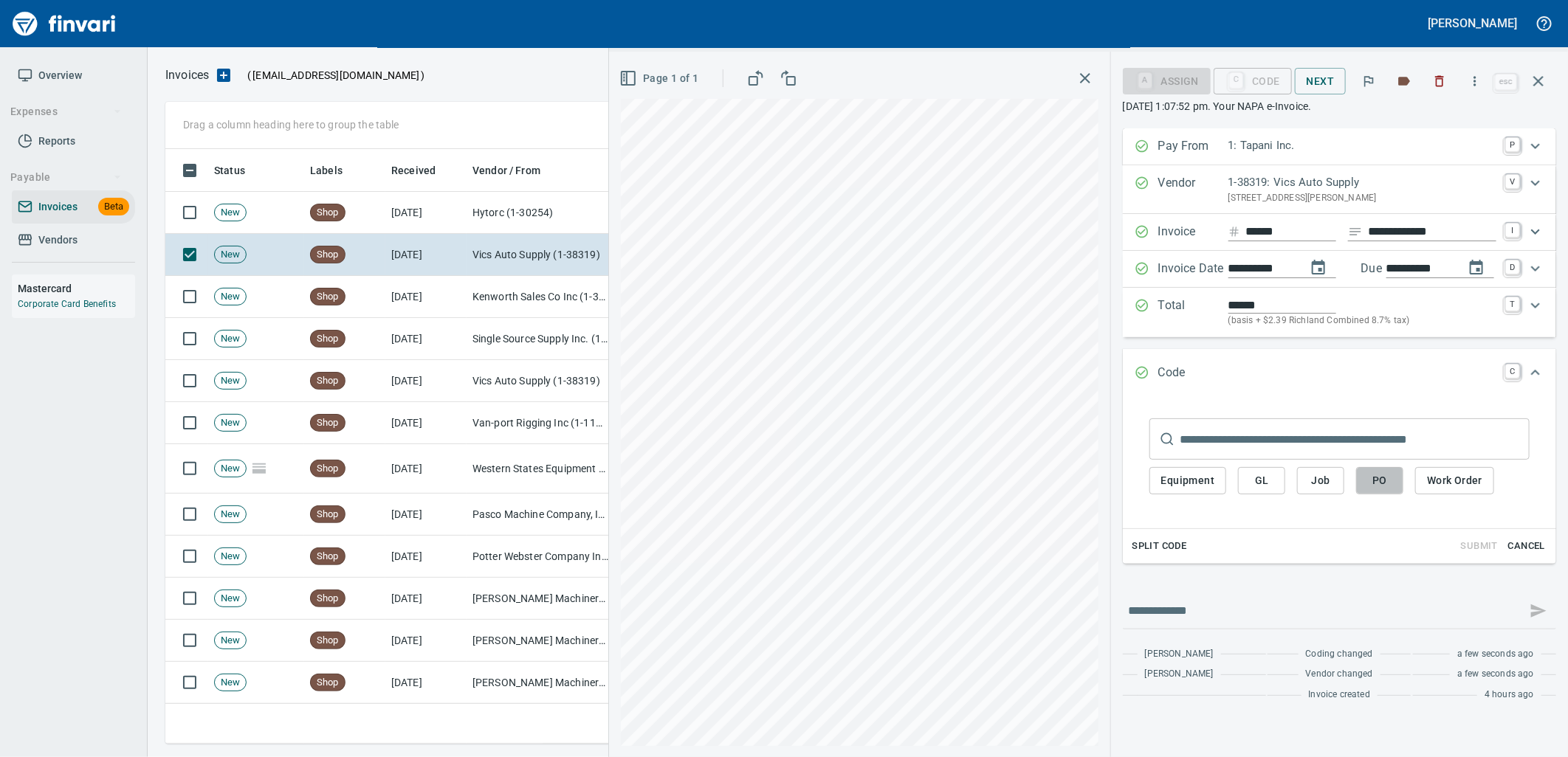
click at [1384, 488] on span "PO" at bounding box center [1379, 480] width 24 height 18
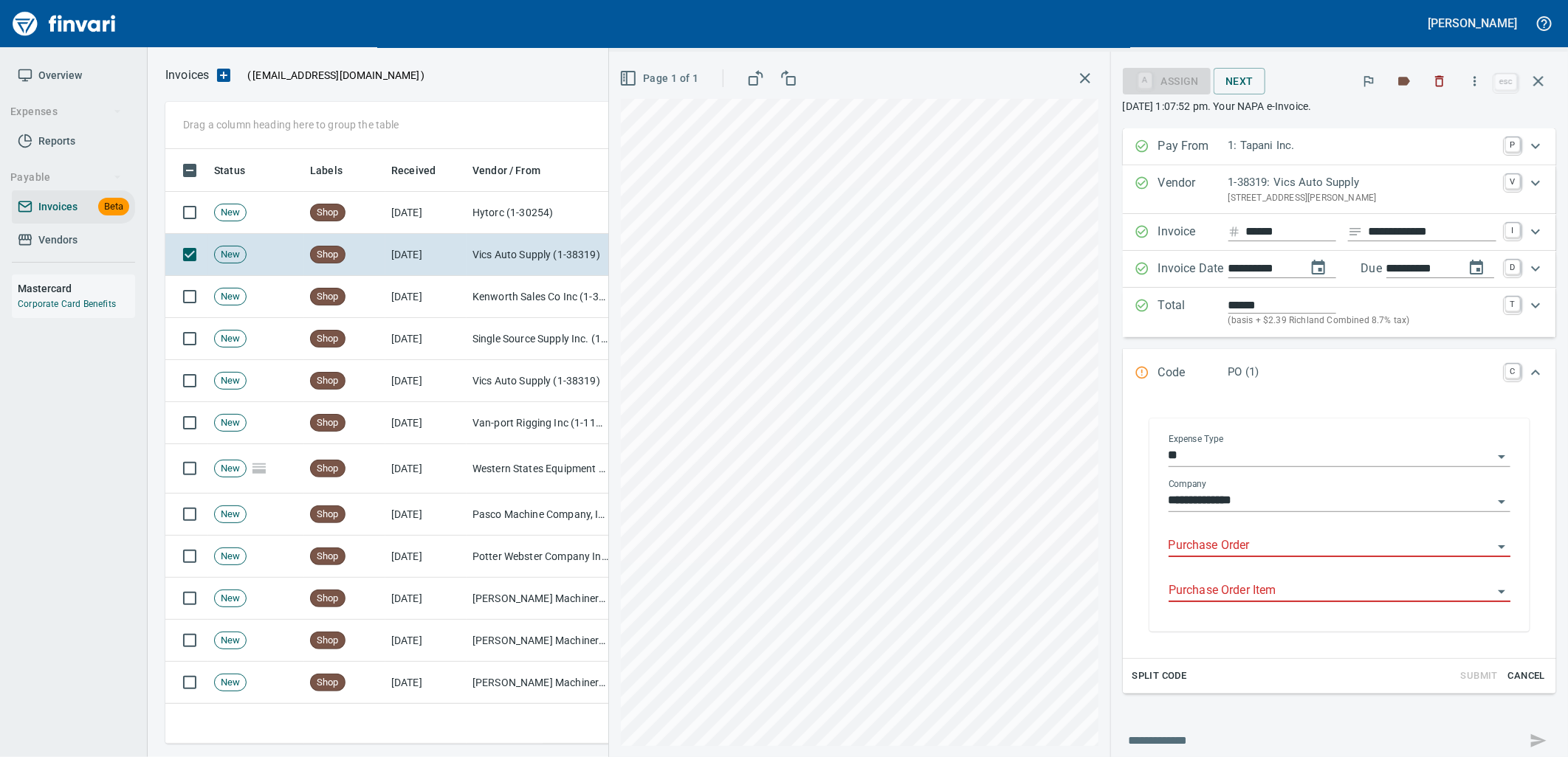
click at [1233, 552] on input "Purchase Order" at bounding box center [1330, 546] width 324 height 21
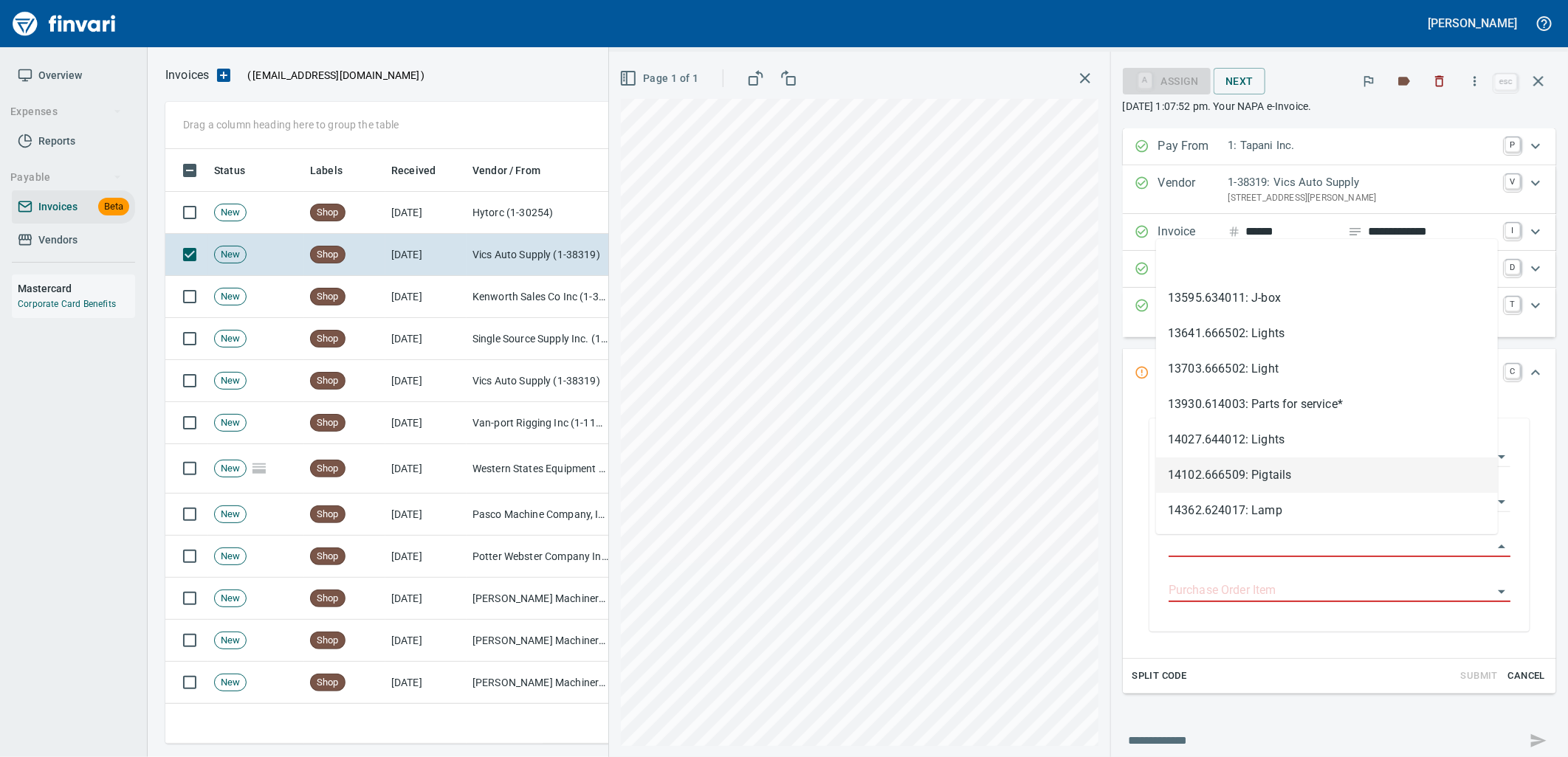
type input "**********"
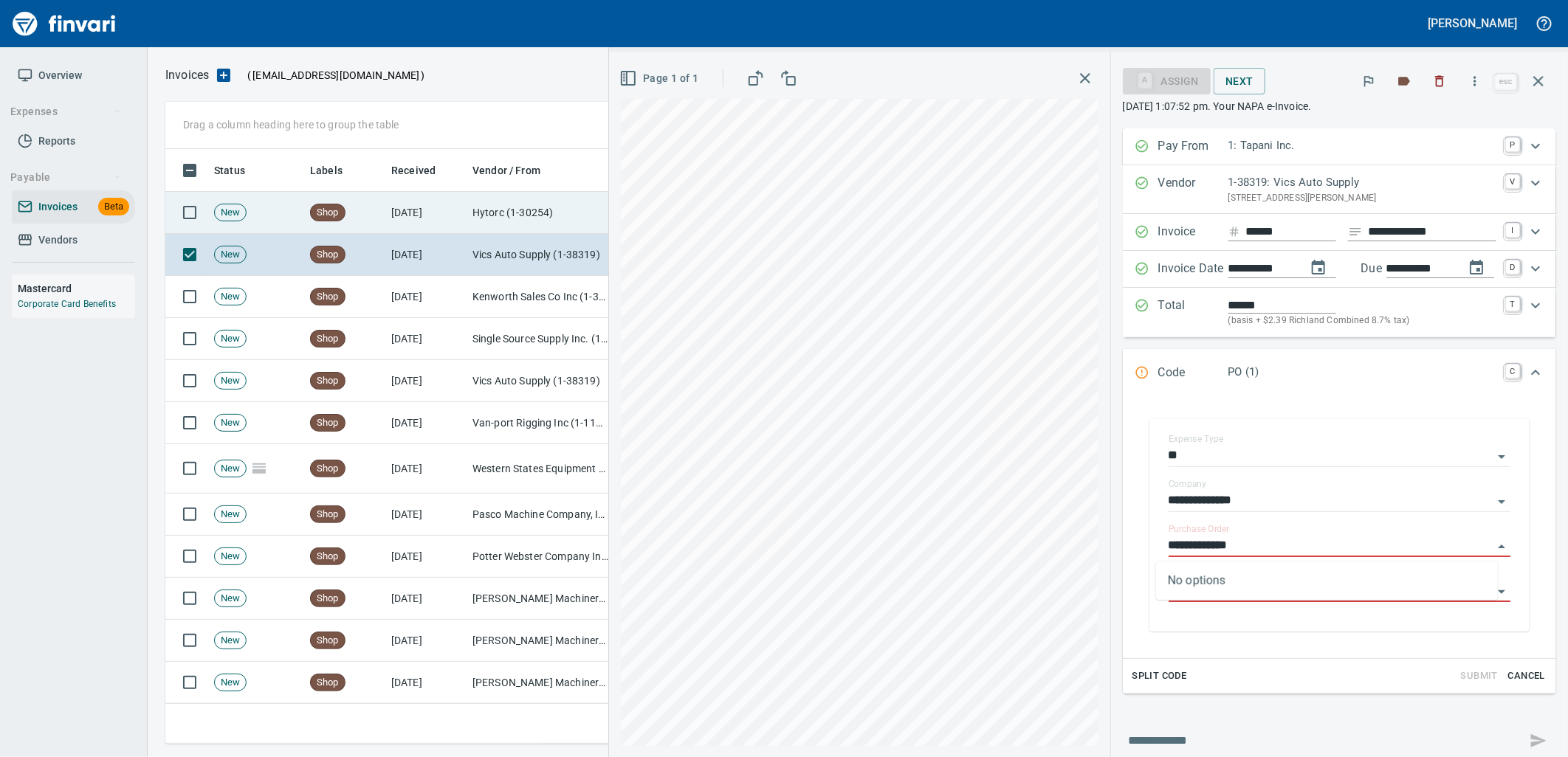
click at [512, 222] on td "Hytorc (1-30254)" at bounding box center [540, 213] width 148 height 42
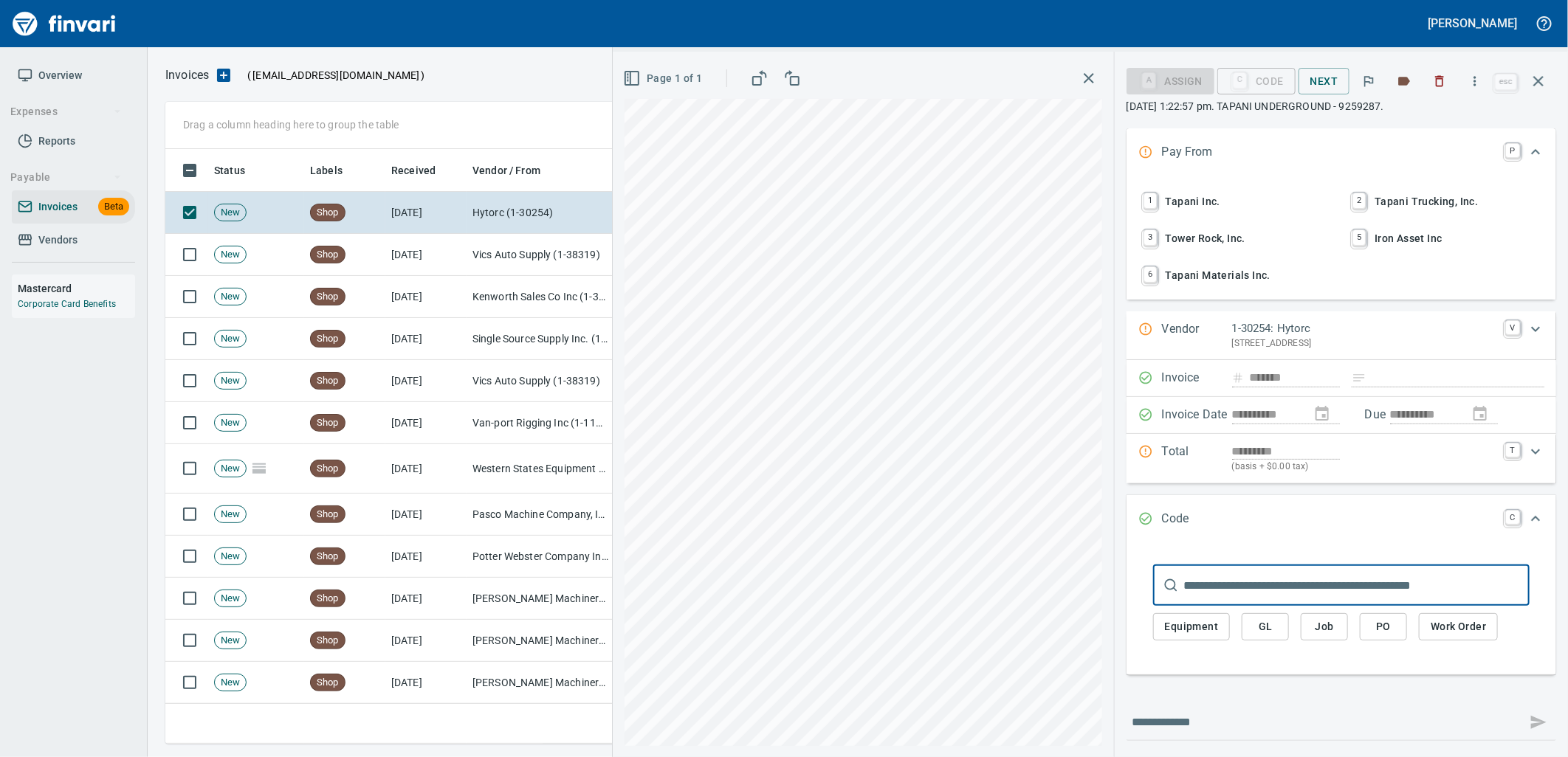
click at [1185, 198] on span "1 Tapani Inc." at bounding box center [1237, 201] width 194 height 25
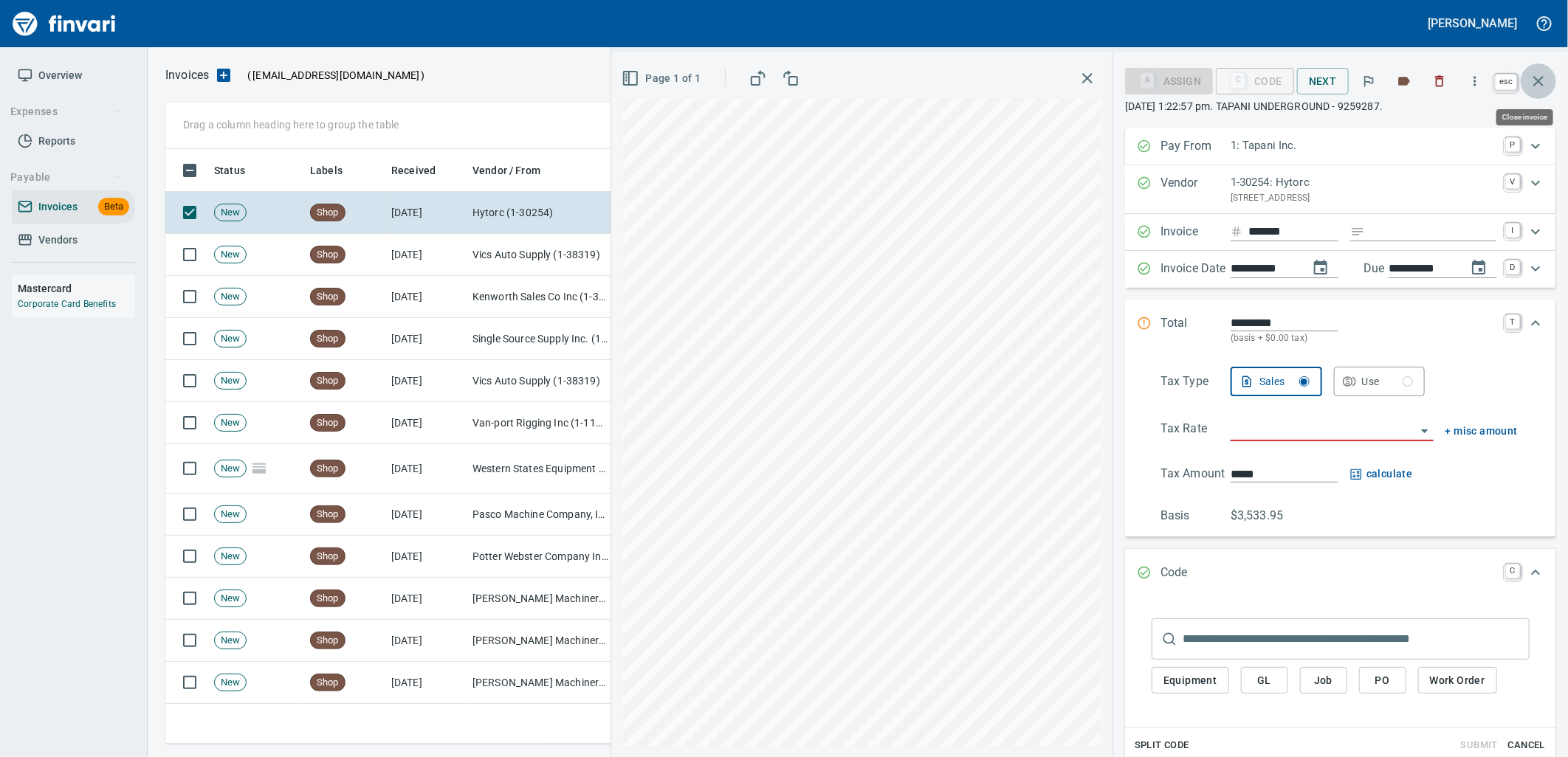
click at [1540, 83] on icon "button" at bounding box center [1538, 82] width 11 height 11
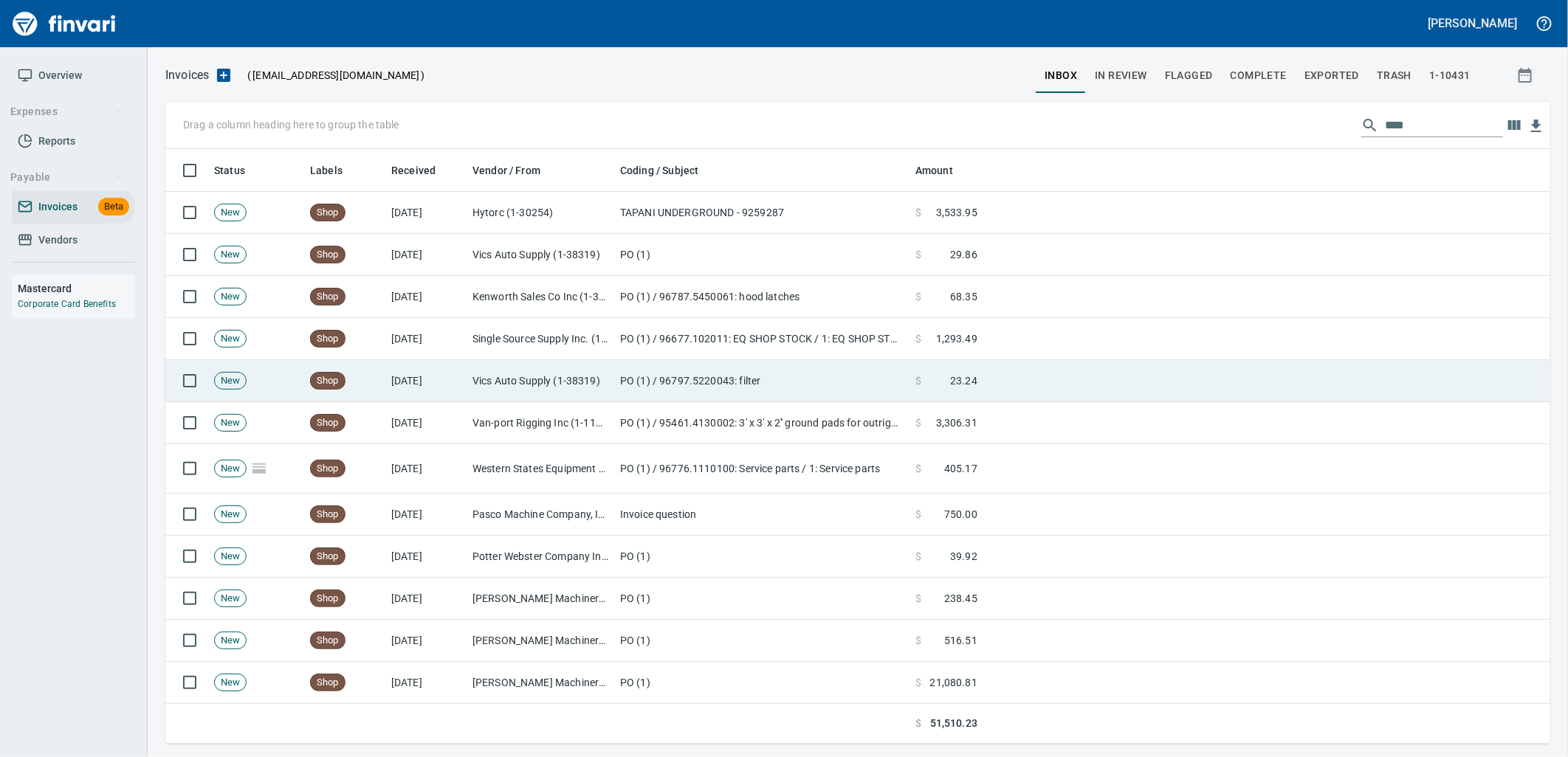
scroll to position [583, 1360]
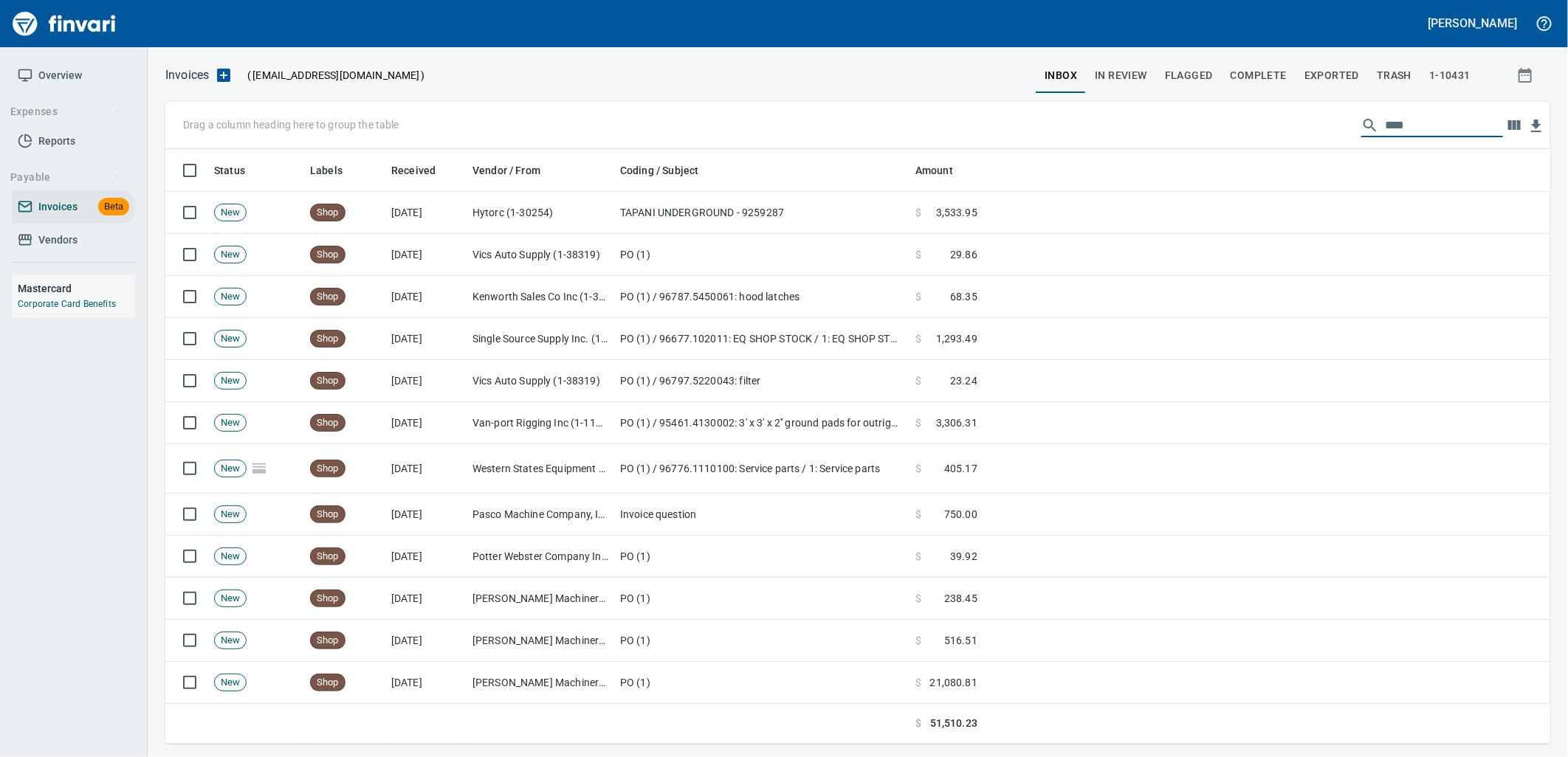
click at [1400, 133] on input "****" at bounding box center [1444, 125] width 118 height 24
